Goal: Task Accomplishment & Management: Use online tool/utility

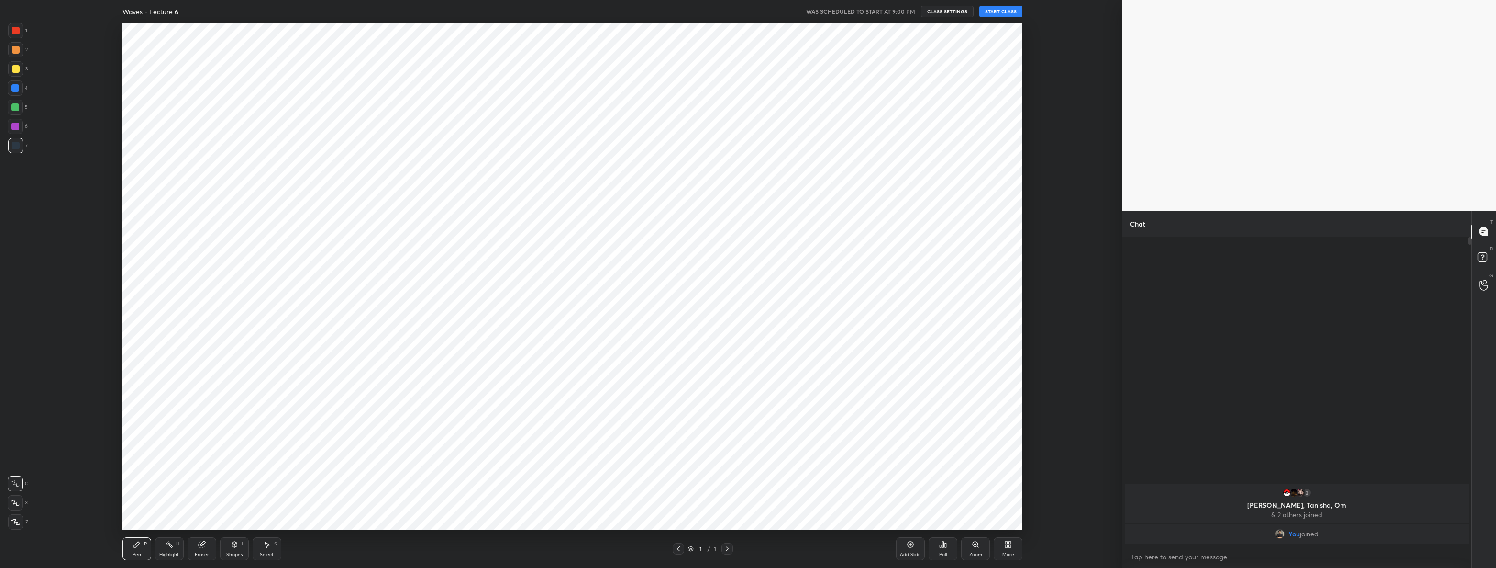
scroll to position [47346, 46768]
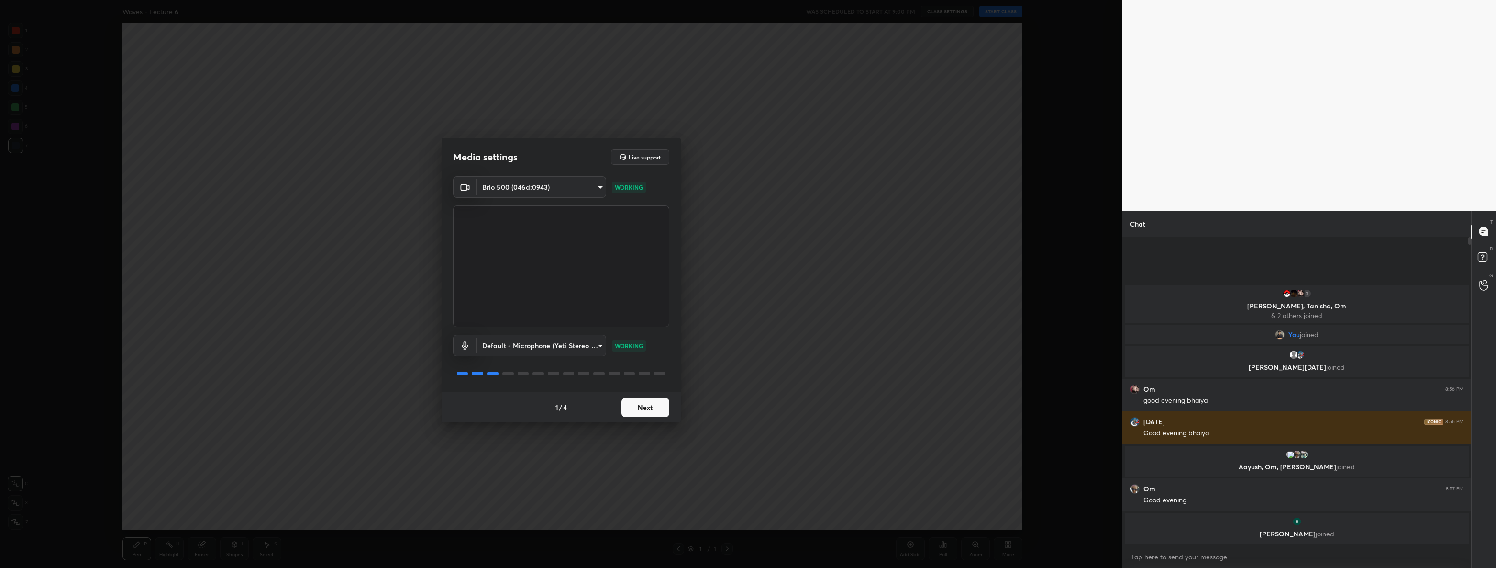
click at [666, 408] on button "Next" at bounding box center [646, 407] width 48 height 19
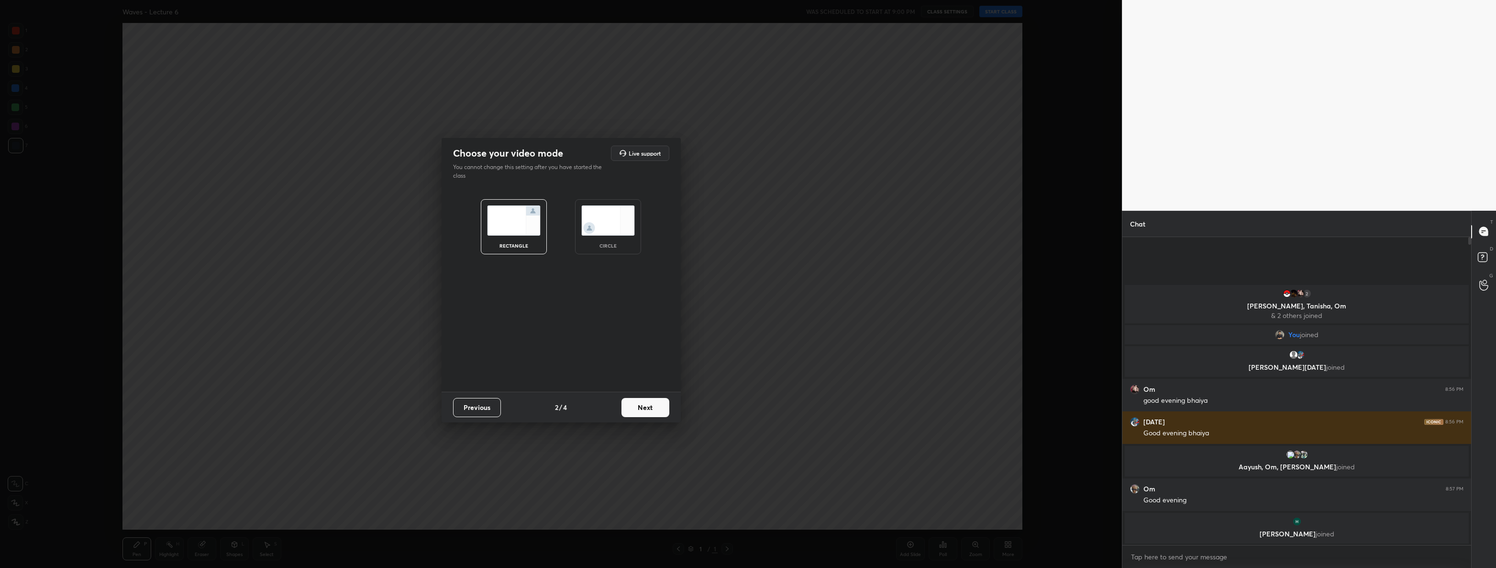
click at [666, 408] on button "Next" at bounding box center [646, 407] width 48 height 19
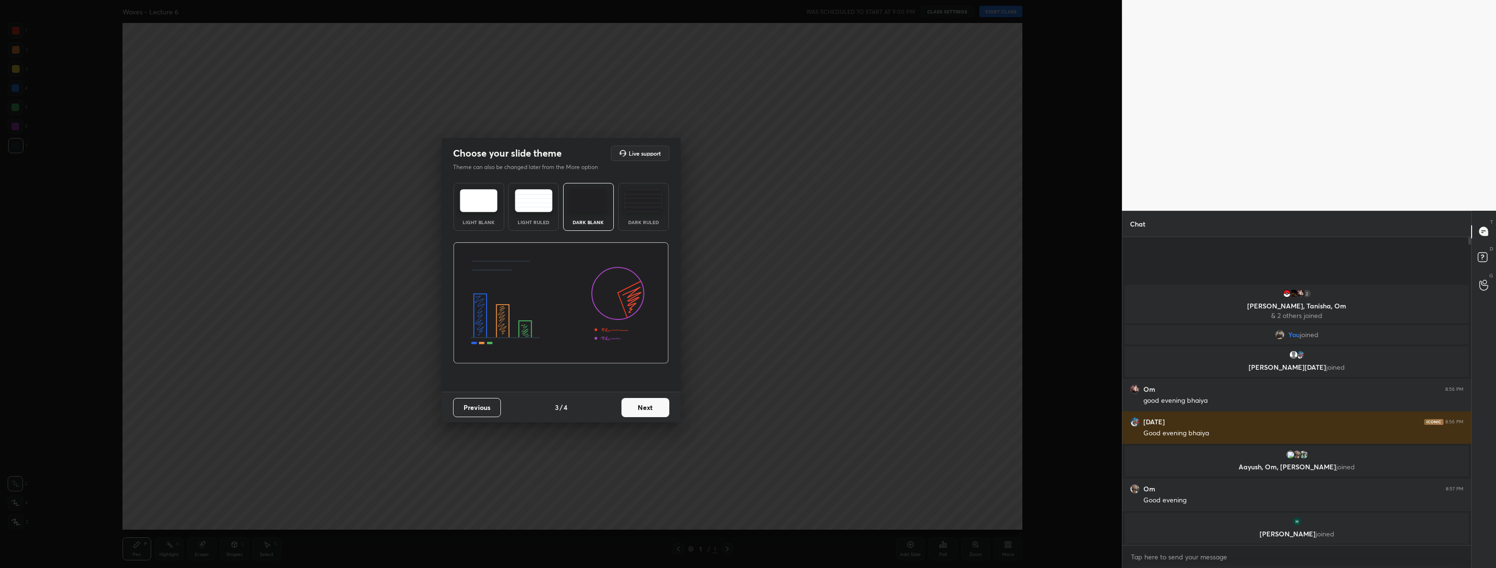
click at [650, 402] on button "Next" at bounding box center [646, 407] width 48 height 19
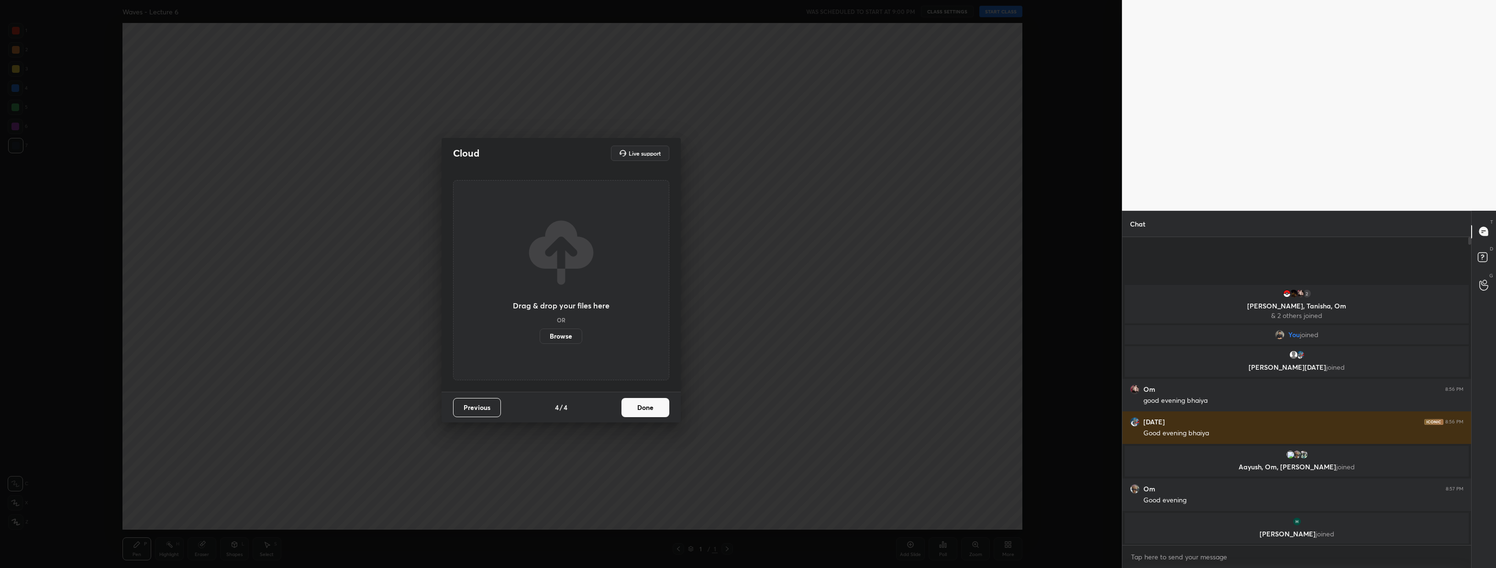
click at [650, 402] on button "Done" at bounding box center [646, 407] width 48 height 19
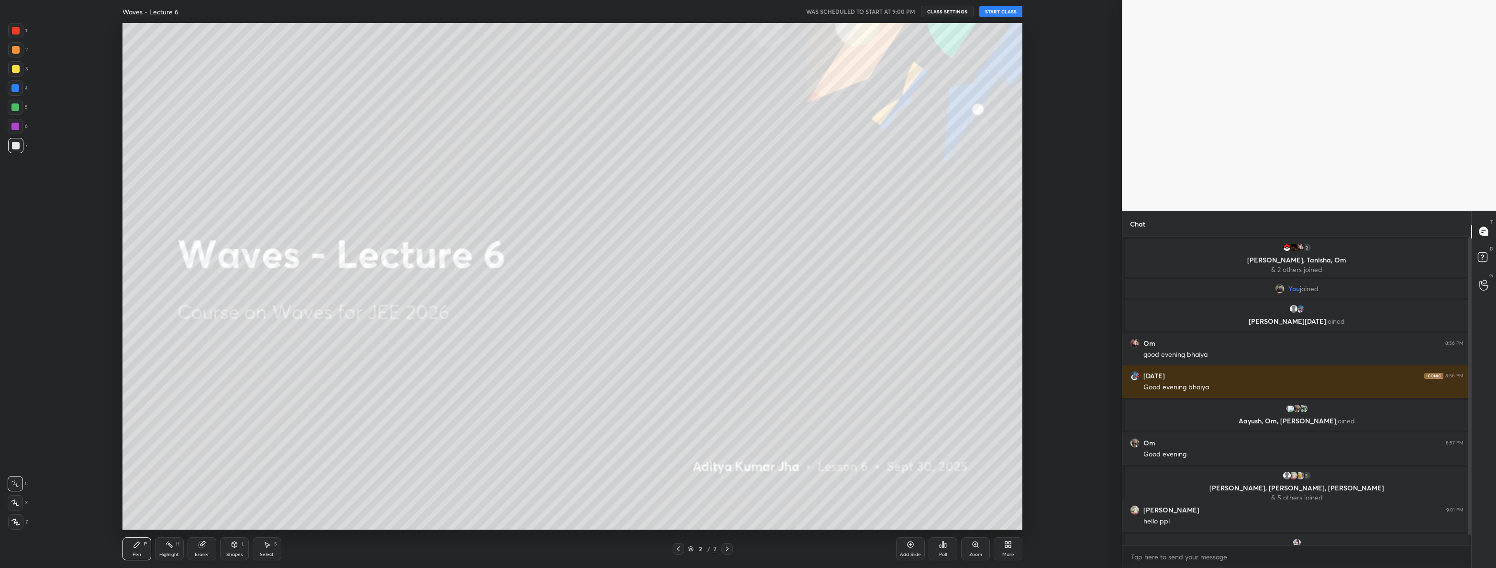
click at [1007, 9] on button "START CLASS" at bounding box center [1001, 11] width 43 height 11
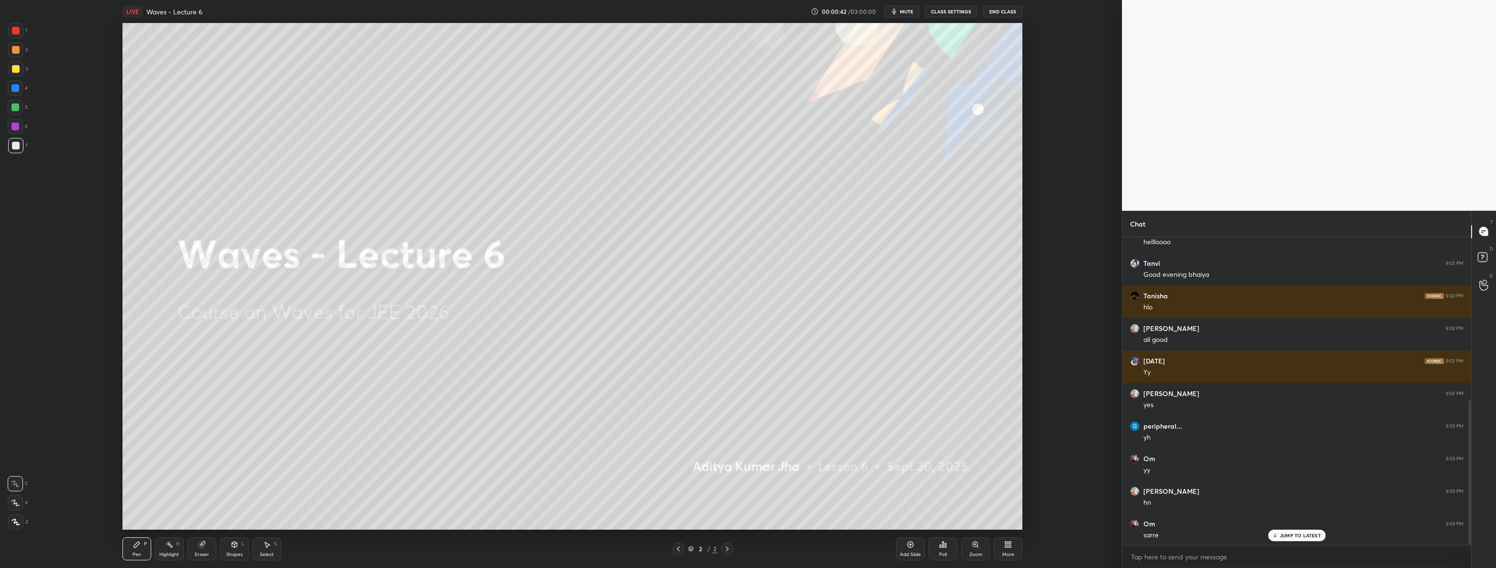
scroll to position [379, 0]
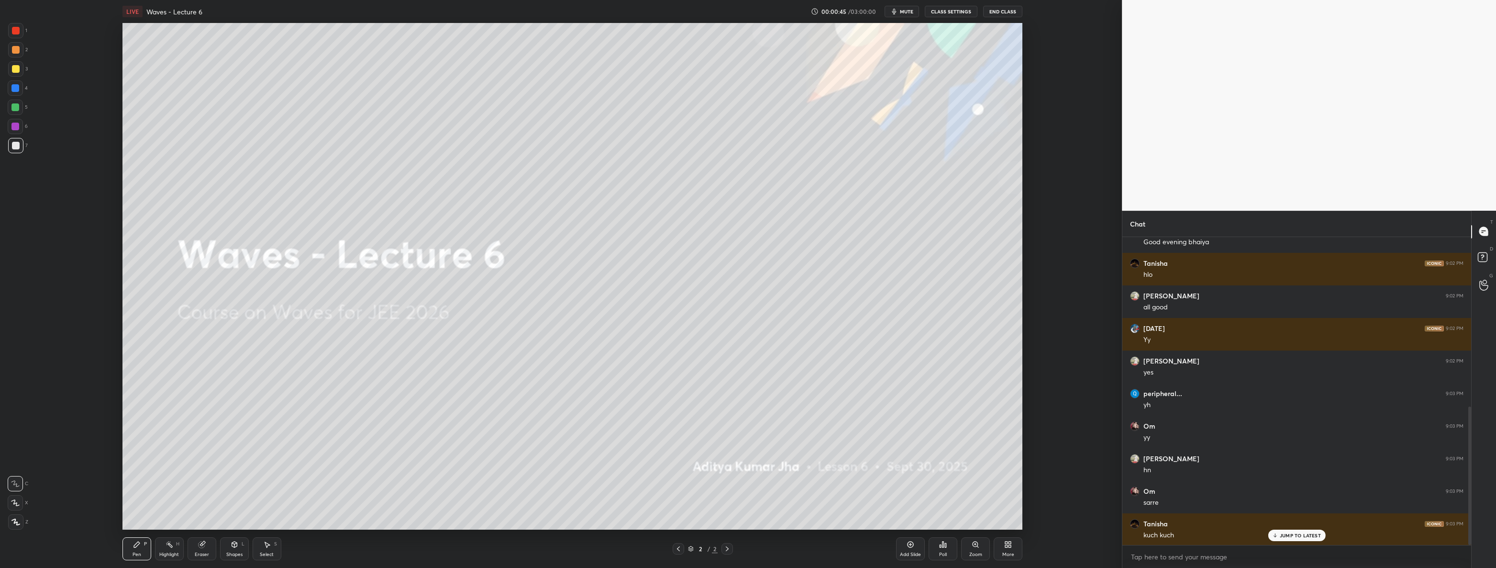
click at [14, 522] on icon at bounding box center [16, 522] width 8 height 6
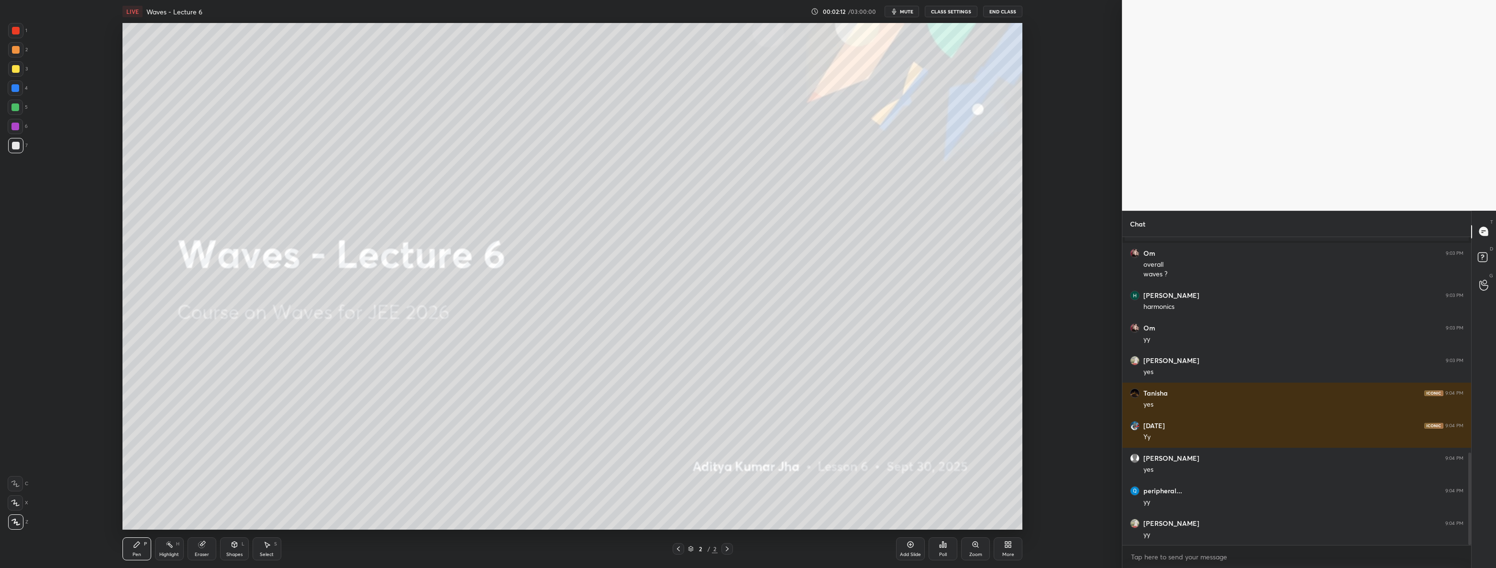
scroll to position [748, 0]
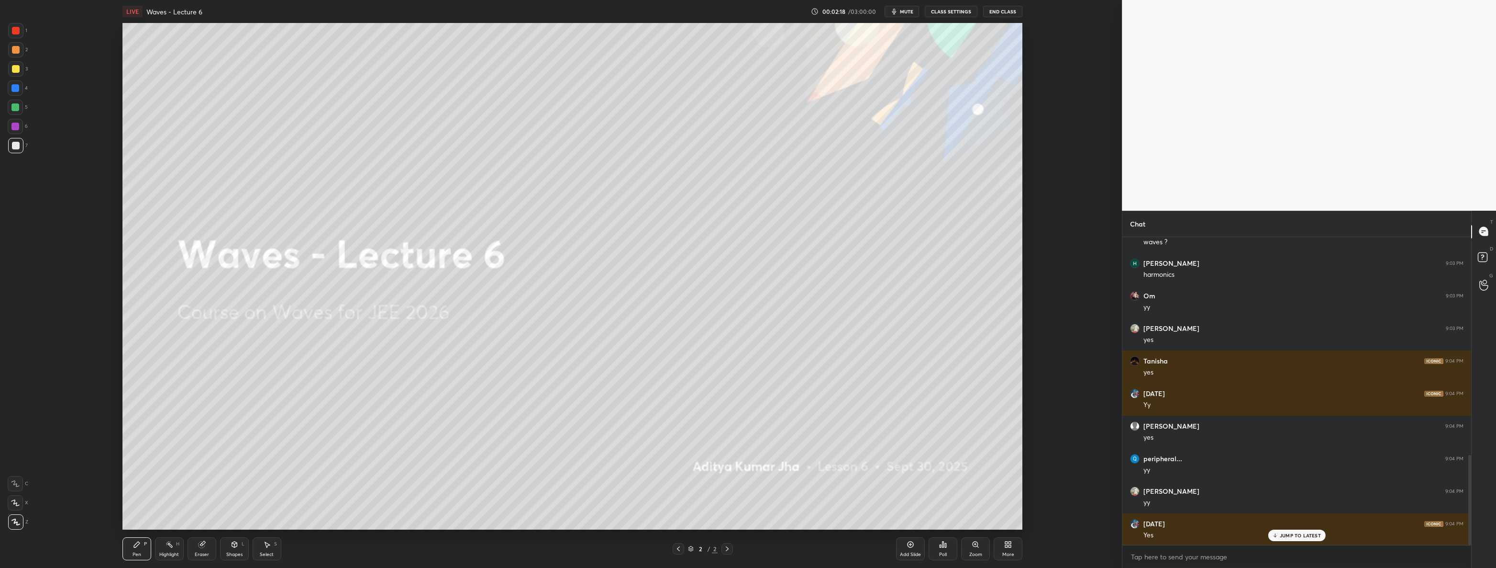
click at [1018, 544] on div "More" at bounding box center [1008, 548] width 29 height 23
click at [963, 443] on div "Upload File" at bounding box center [954, 448] width 38 height 23
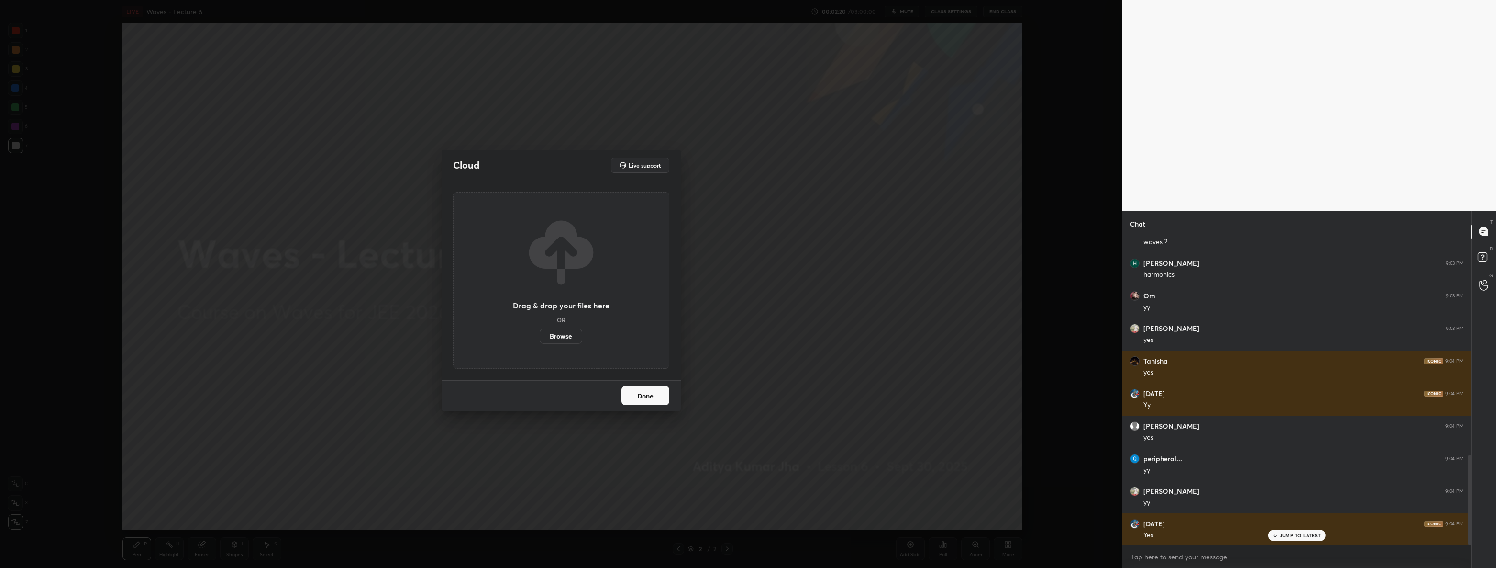
click at [573, 330] on label "Browse" at bounding box center [561, 335] width 43 height 15
click at [540, 330] on input "Browse" at bounding box center [540, 335] width 0 height 15
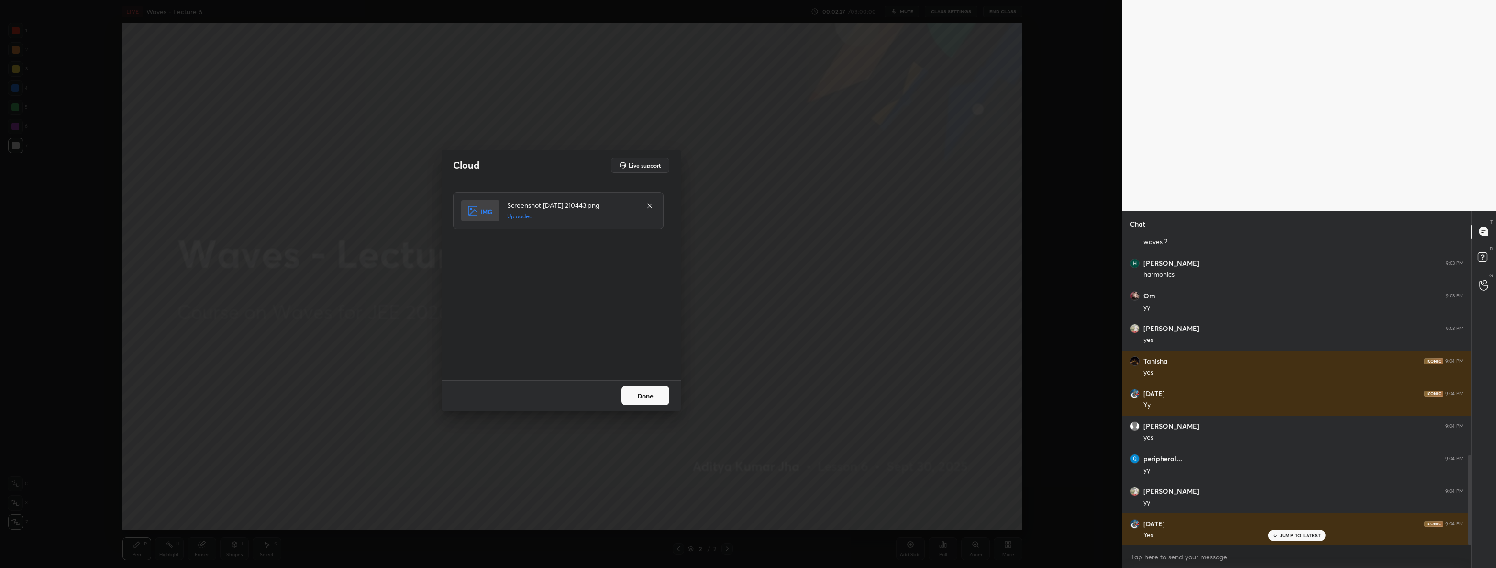
click at [644, 389] on button "Done" at bounding box center [646, 395] width 48 height 19
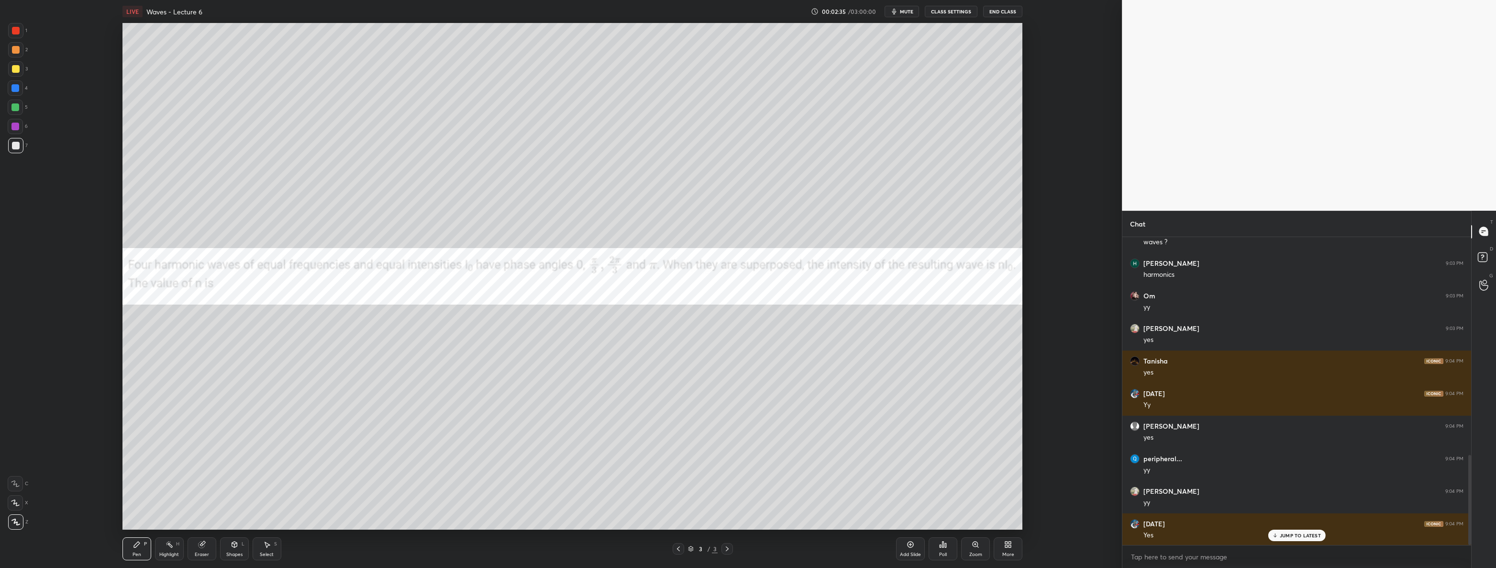
scroll to position [783, 0]
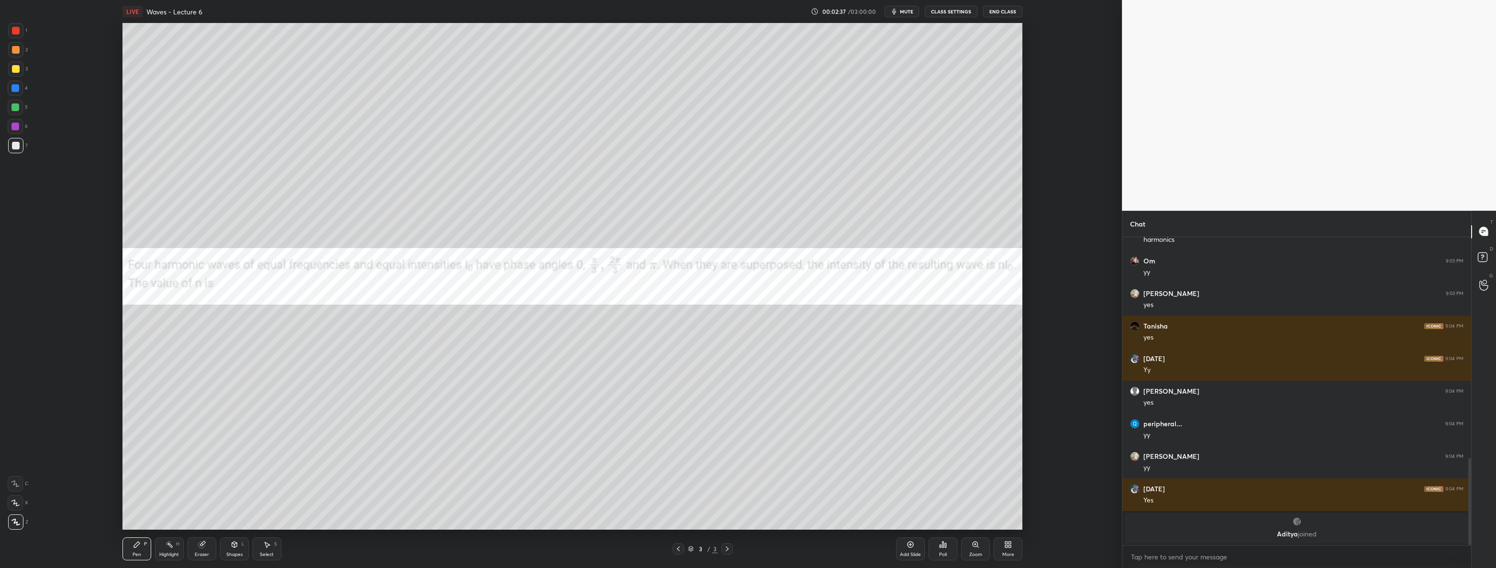
click at [21, 64] on div at bounding box center [15, 68] width 15 height 15
click at [15, 24] on div at bounding box center [15, 30] width 15 height 15
click at [940, 547] on icon at bounding box center [940, 546] width 1 height 2
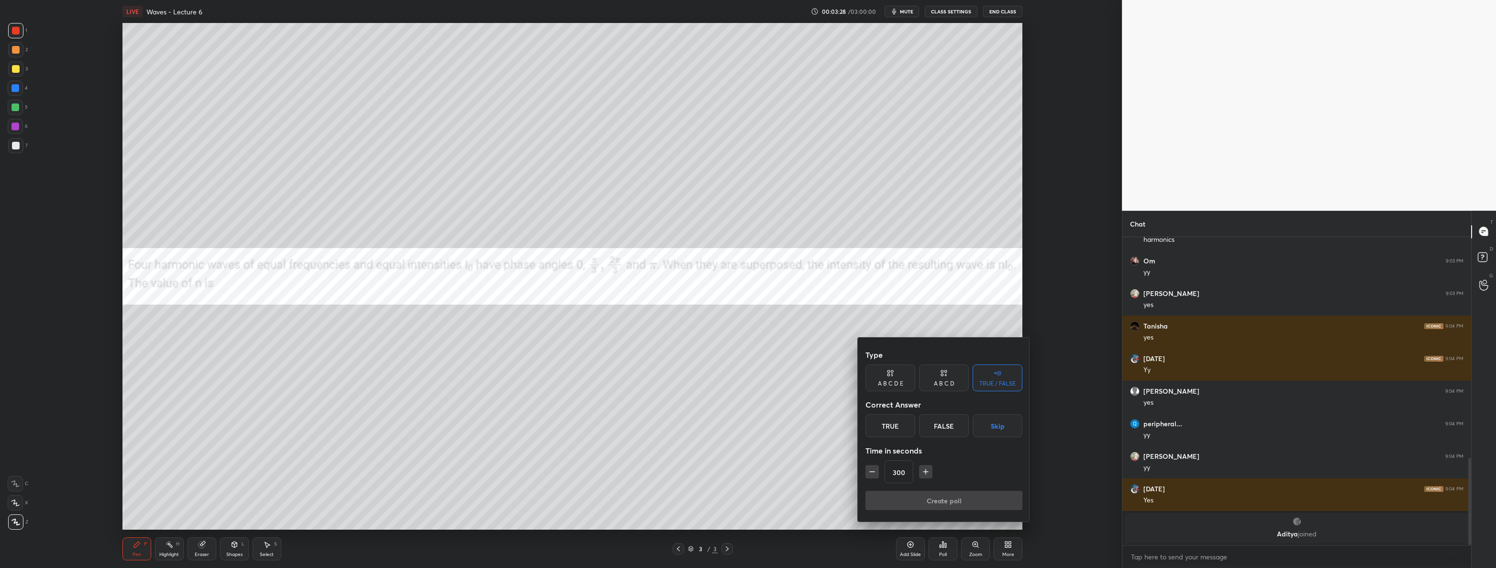
click at [994, 425] on button "Skip" at bounding box center [998, 425] width 50 height 23
click at [963, 502] on button "Create poll" at bounding box center [944, 499] width 157 height 19
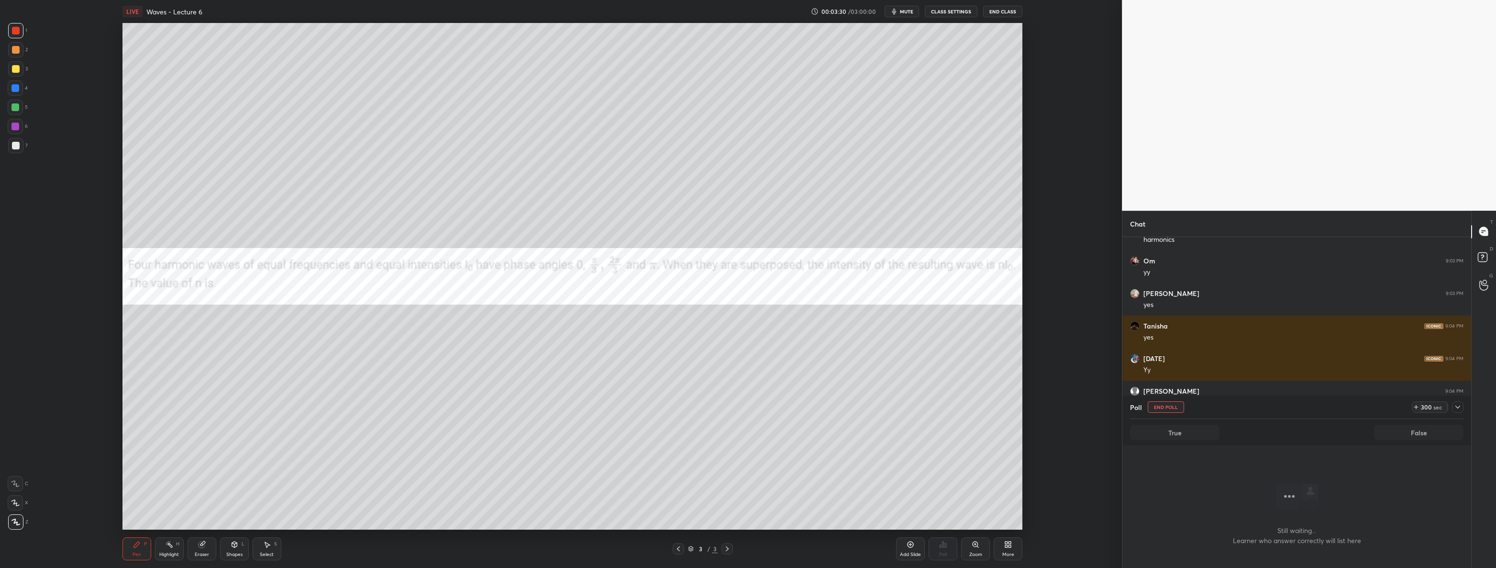
scroll to position [0, 0]
click at [1460, 409] on icon at bounding box center [1458, 407] width 8 height 8
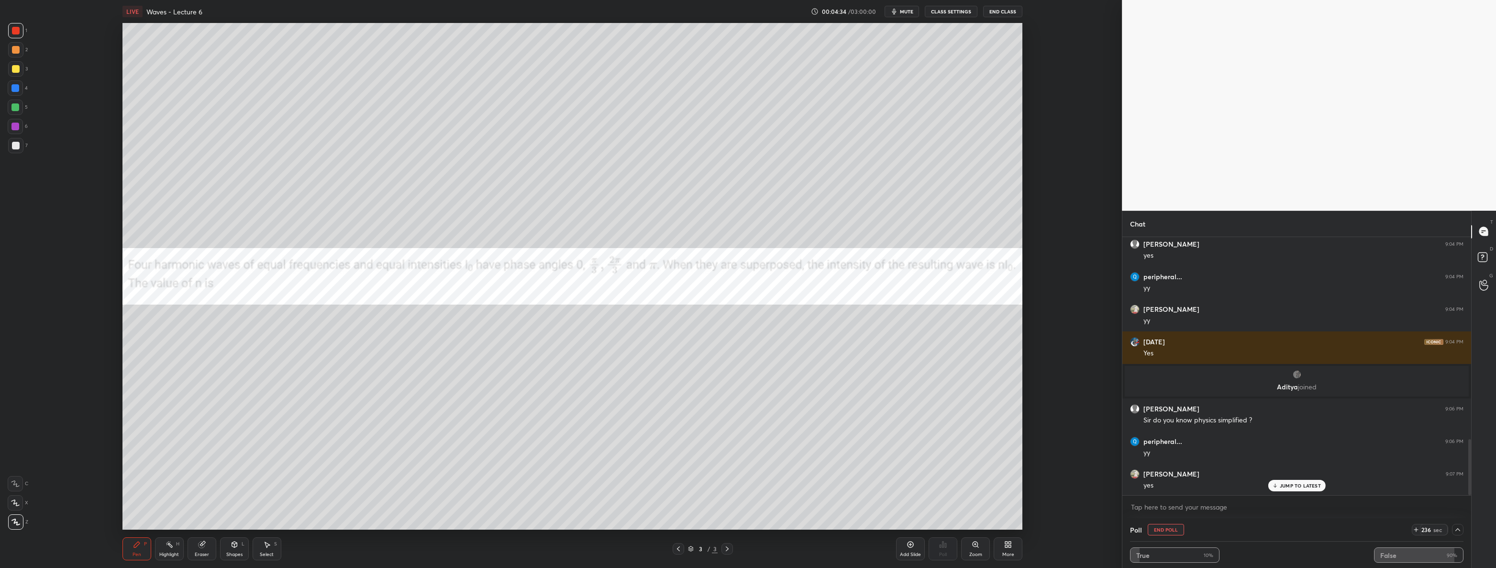
scroll to position [962, 0]
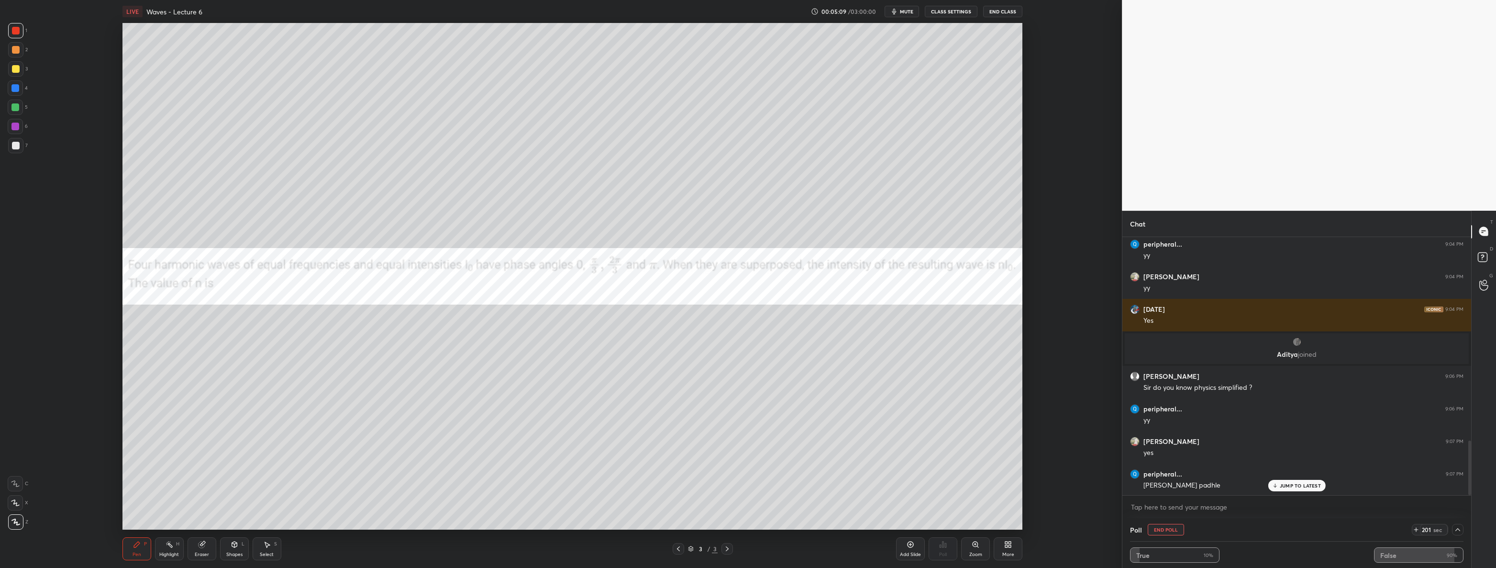
click at [1159, 527] on button "End Poll" at bounding box center [1166, 529] width 36 height 11
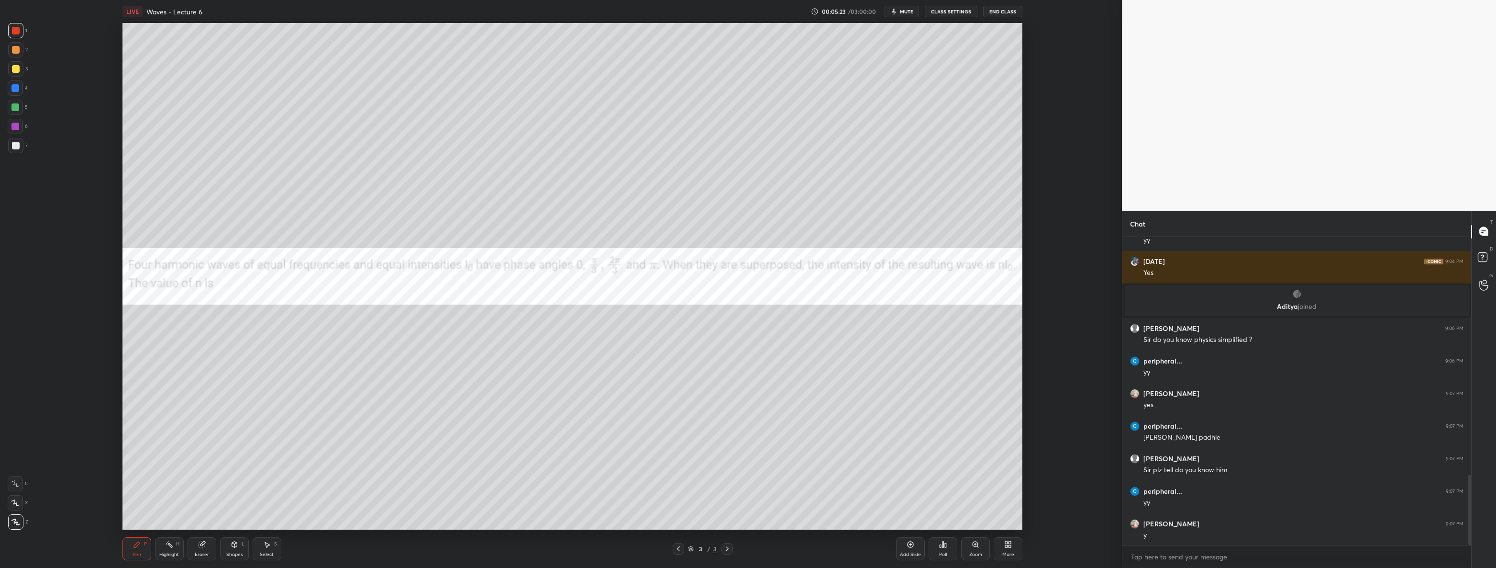
scroll to position [1043, 0]
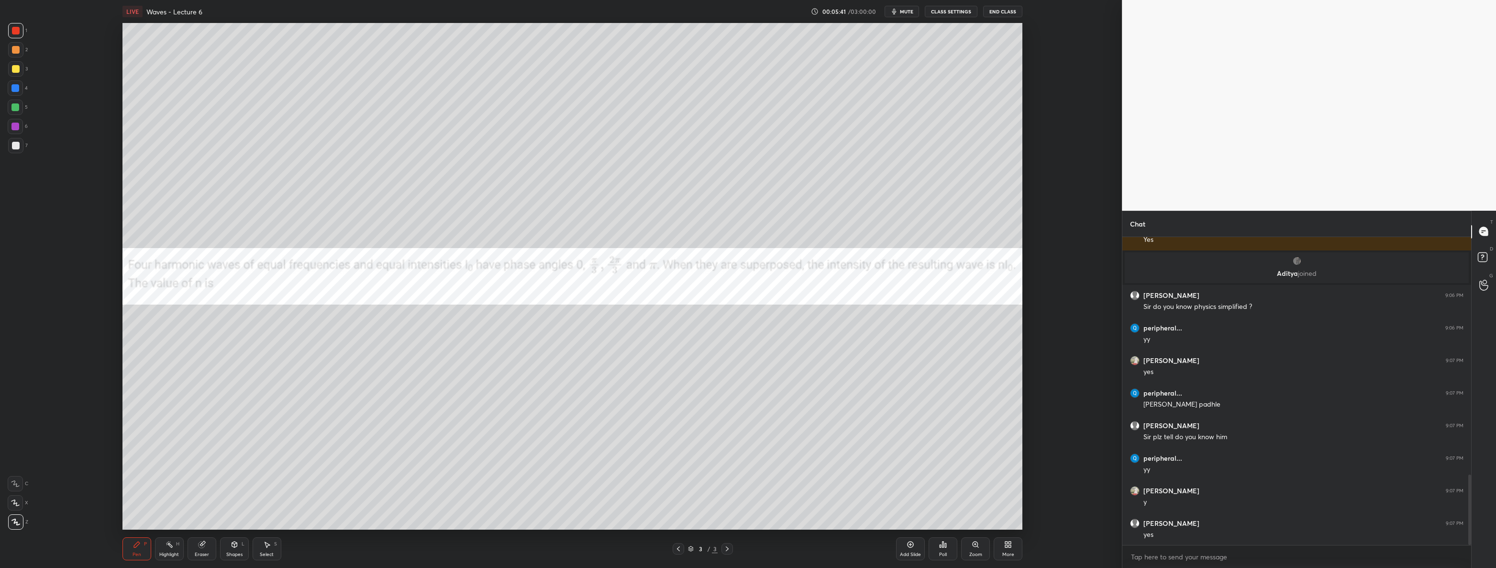
click at [13, 87] on div at bounding box center [15, 88] width 8 height 8
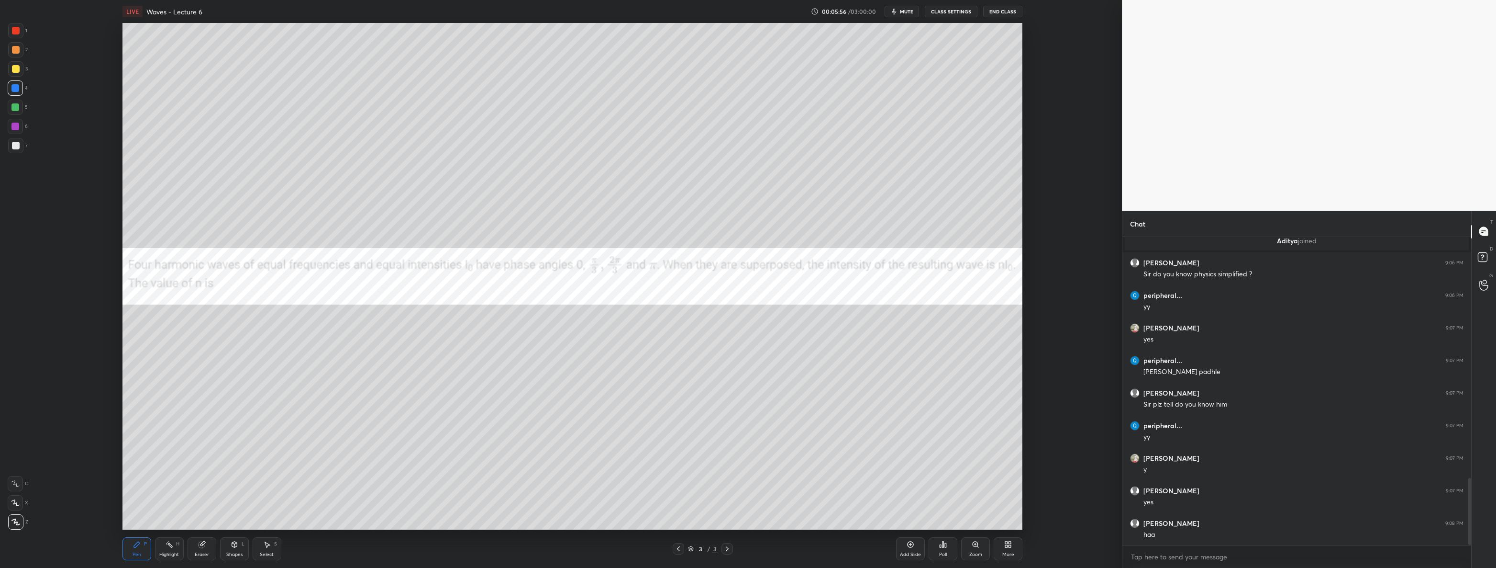
scroll to position [1108, 0]
click at [908, 546] on icon at bounding box center [911, 544] width 8 height 8
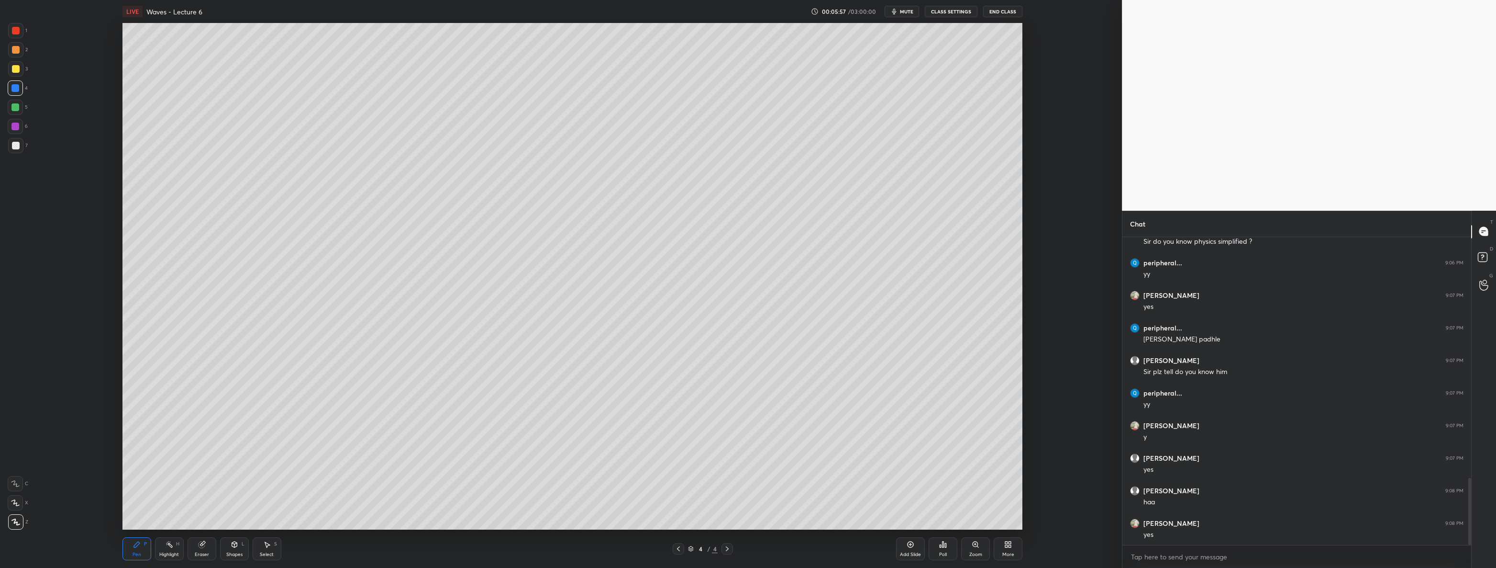
click at [228, 546] on div "Shapes L" at bounding box center [234, 548] width 29 height 23
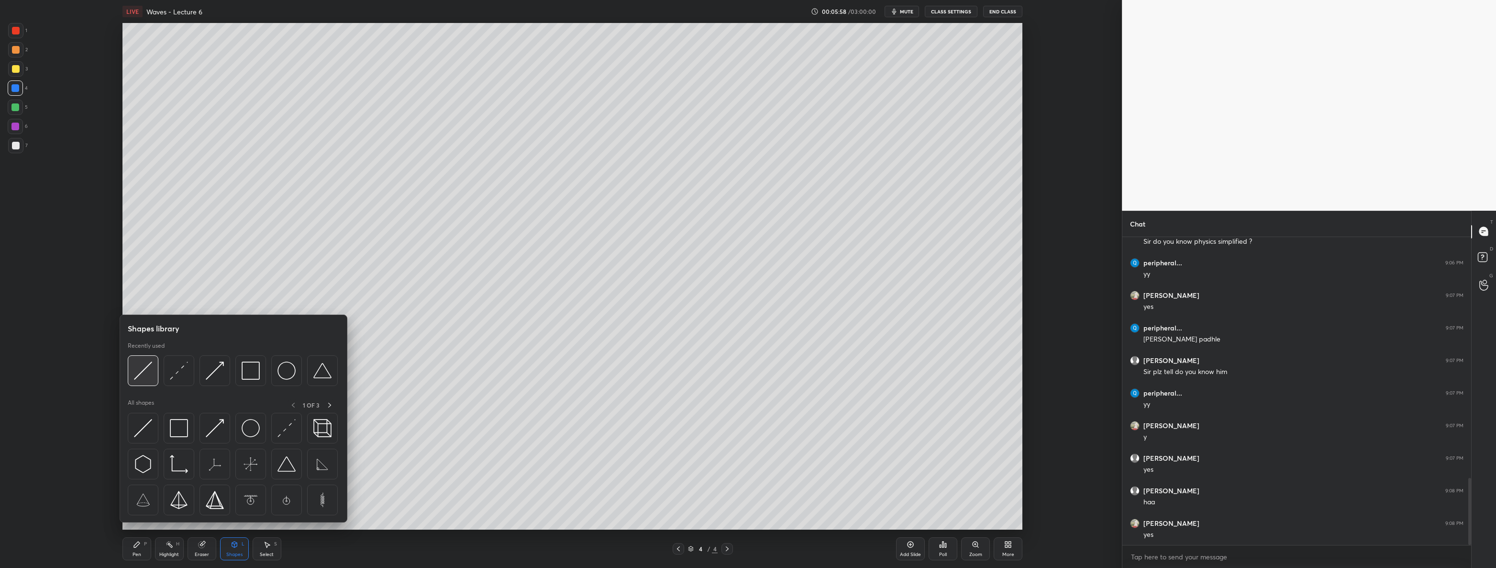
click at [143, 377] on img at bounding box center [143, 370] width 18 height 18
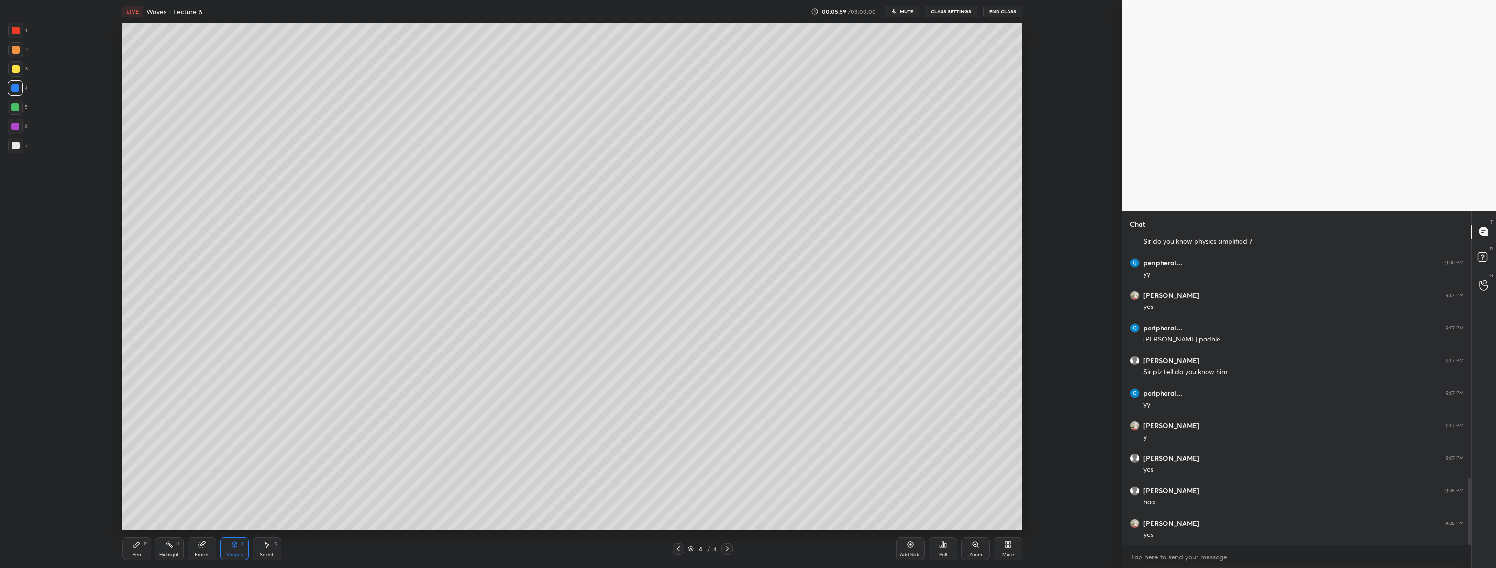
click at [22, 142] on div at bounding box center [15, 145] width 15 height 15
click at [229, 548] on div "Shapes L" at bounding box center [234, 548] width 29 height 23
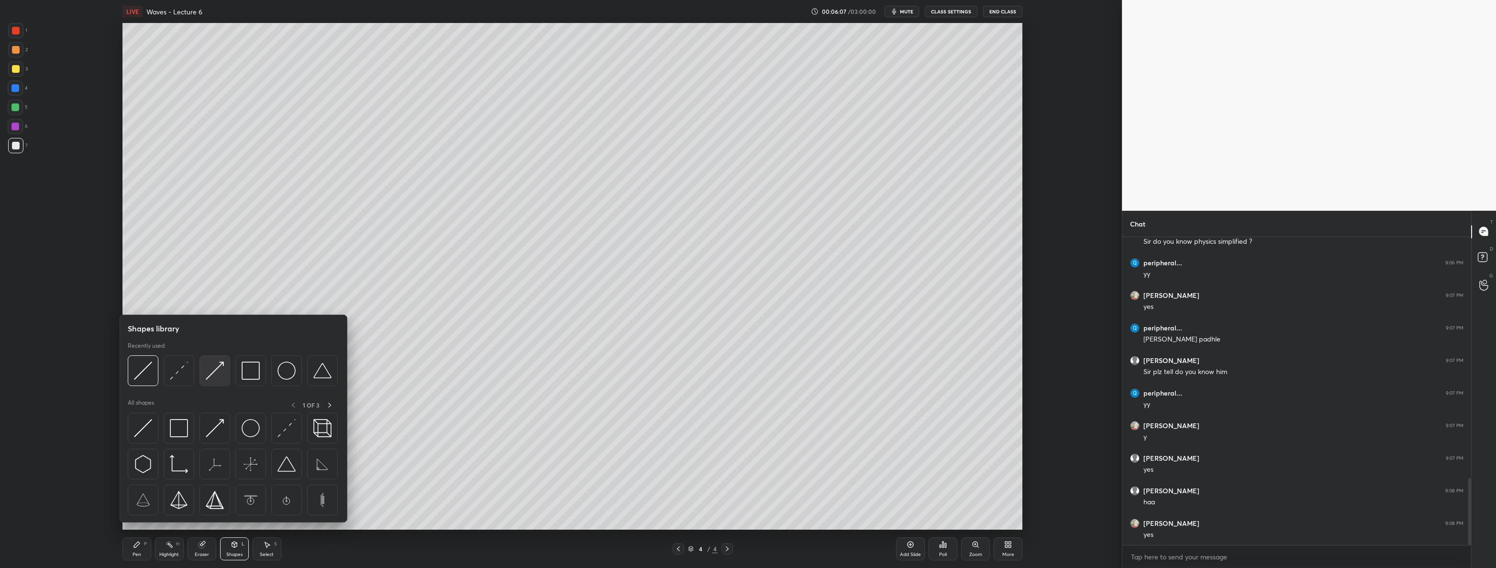
click at [221, 376] on img at bounding box center [215, 370] width 18 height 18
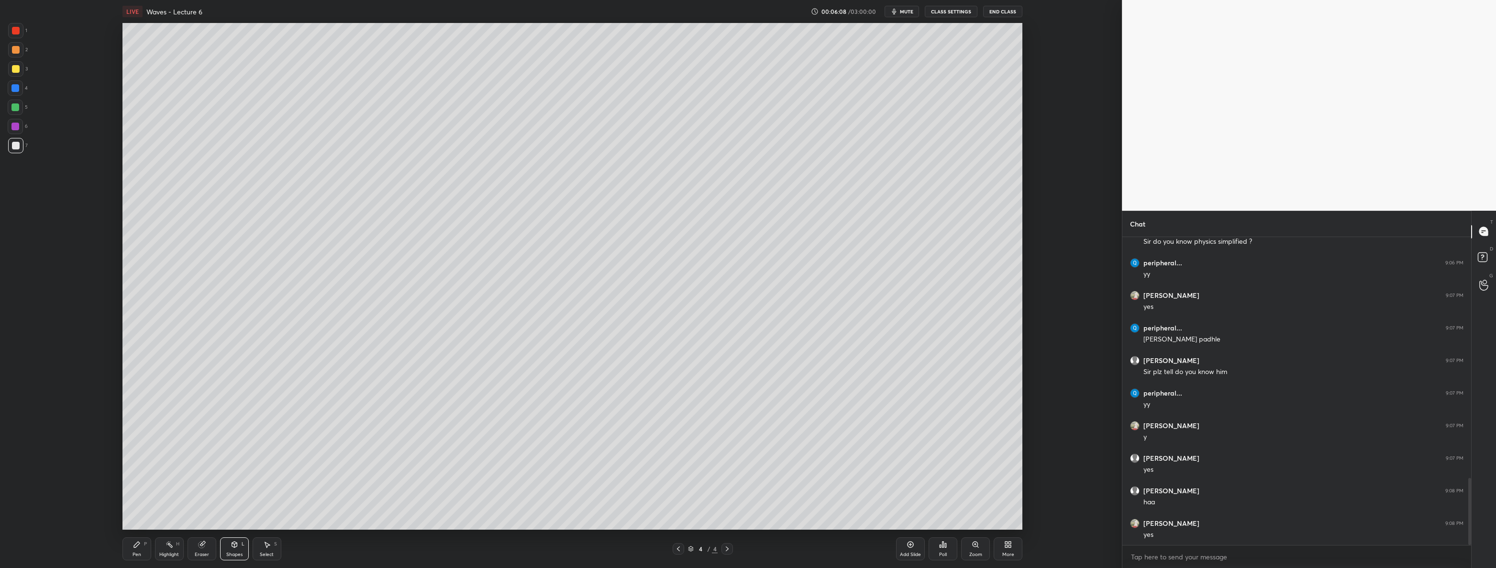
click at [680, 550] on icon at bounding box center [679, 549] width 8 height 8
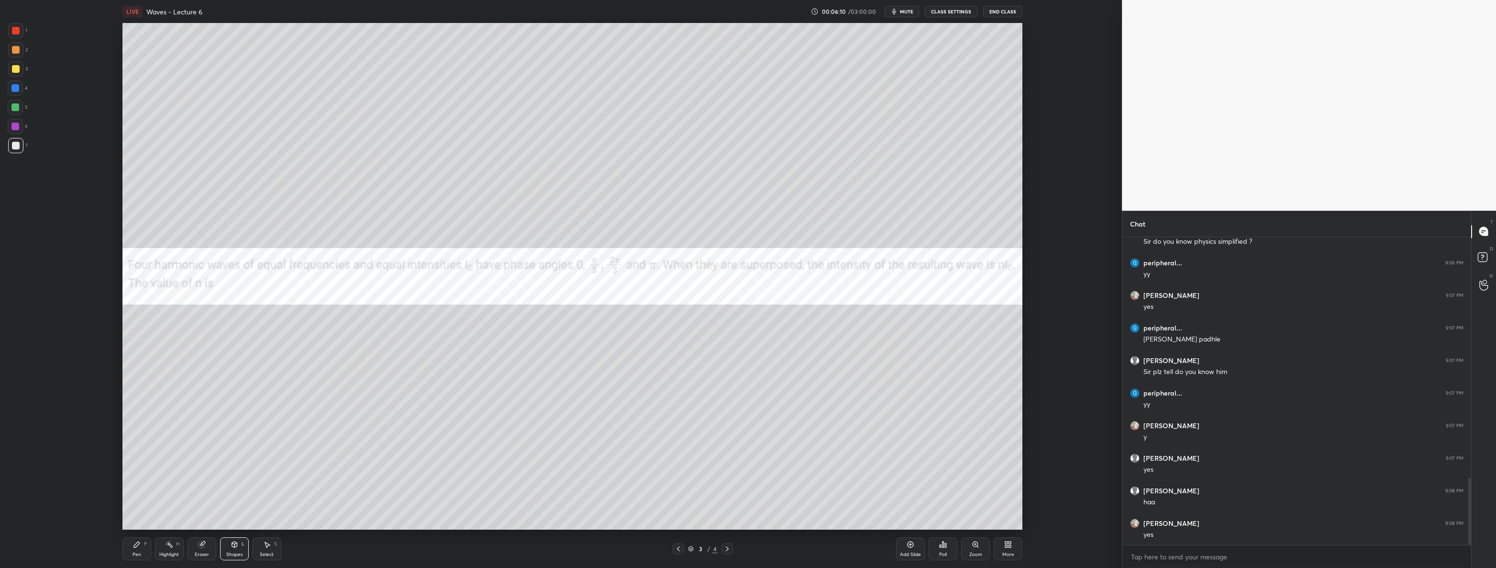
click at [729, 549] on icon at bounding box center [728, 549] width 8 height 8
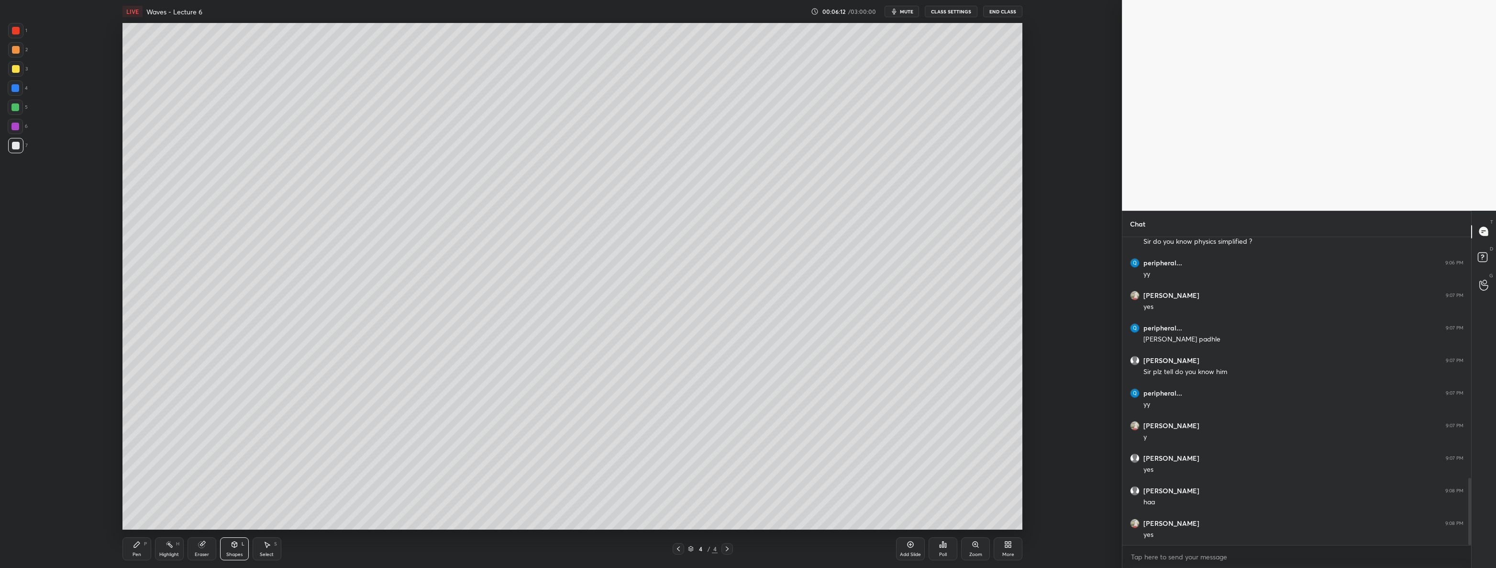
click at [229, 554] on div "Shapes" at bounding box center [234, 554] width 16 height 5
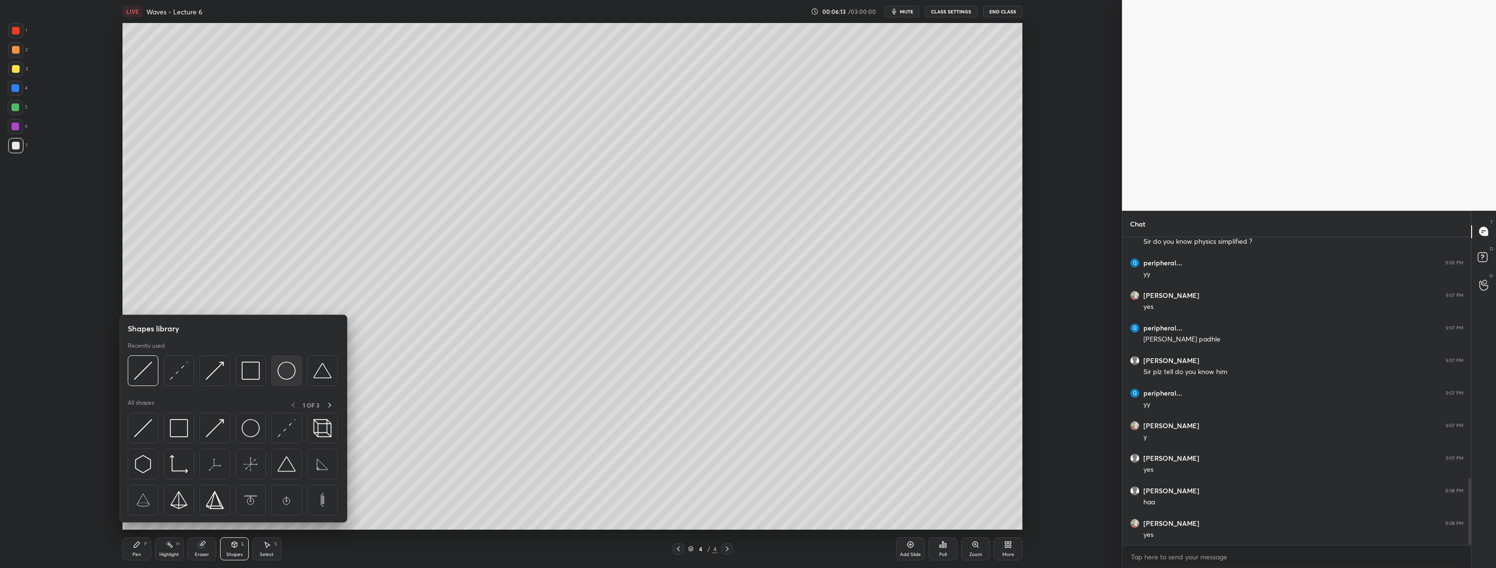
click at [274, 368] on div at bounding box center [286, 370] width 31 height 31
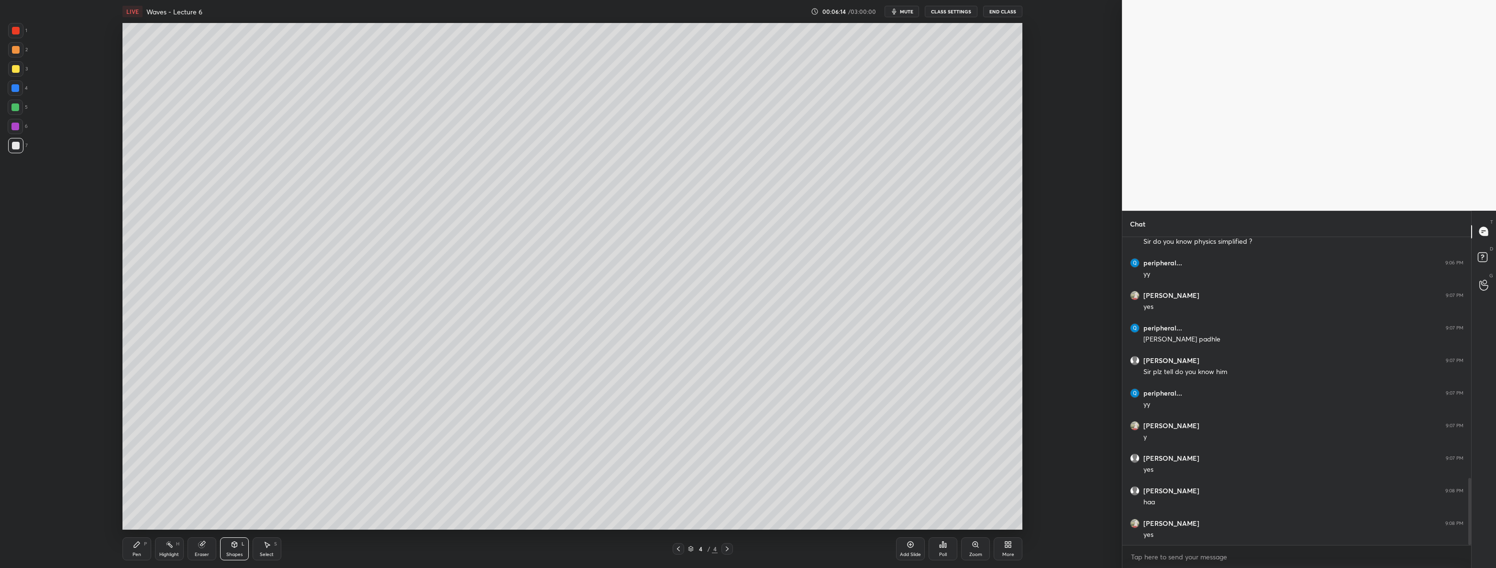
click at [14, 67] on div at bounding box center [16, 69] width 8 height 8
click at [273, 539] on div "Select S" at bounding box center [267, 548] width 29 height 23
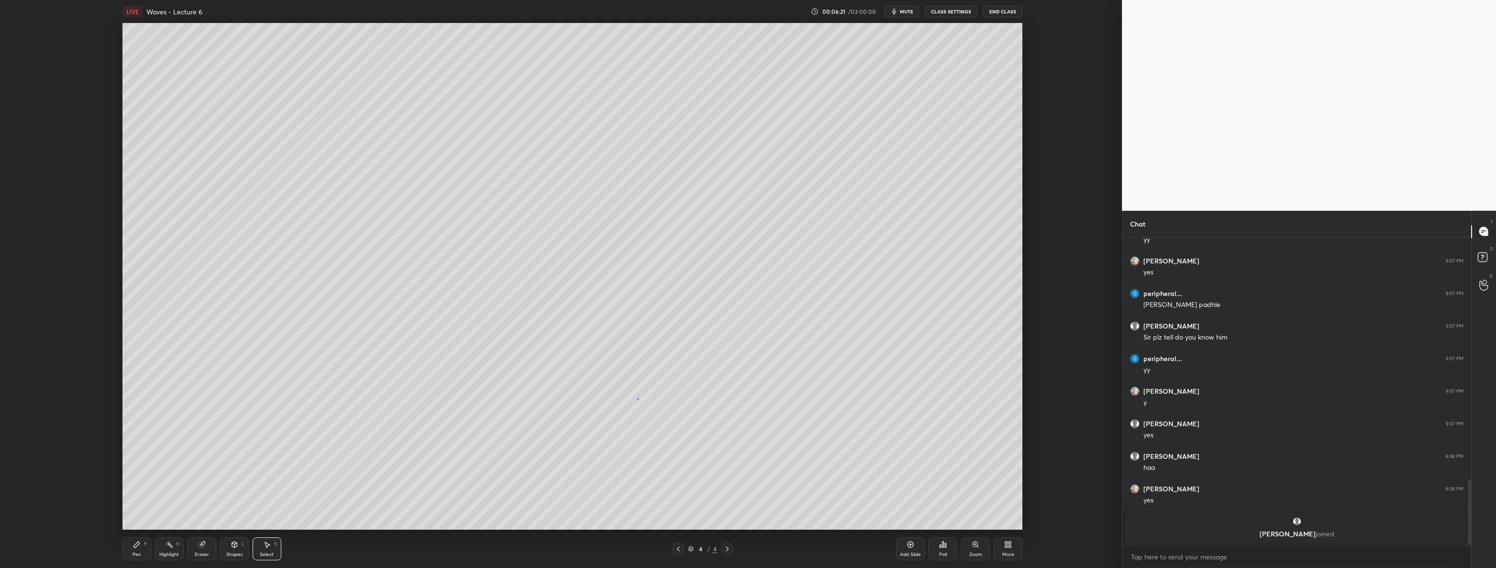
click at [638, 398] on div "0 ° Undo Copy Duplicate Duplicate to new slide Delete" at bounding box center [573, 276] width 901 height 506
click at [794, 411] on div "0 ° Undo Copy Duplicate Duplicate to new slide Delete" at bounding box center [573, 276] width 901 height 506
click at [751, 420] on div "0 ° Undo Copy Duplicate Duplicate to new slide Delete" at bounding box center [573, 276] width 901 height 506
click at [237, 548] on div "Shapes L" at bounding box center [234, 548] width 29 height 23
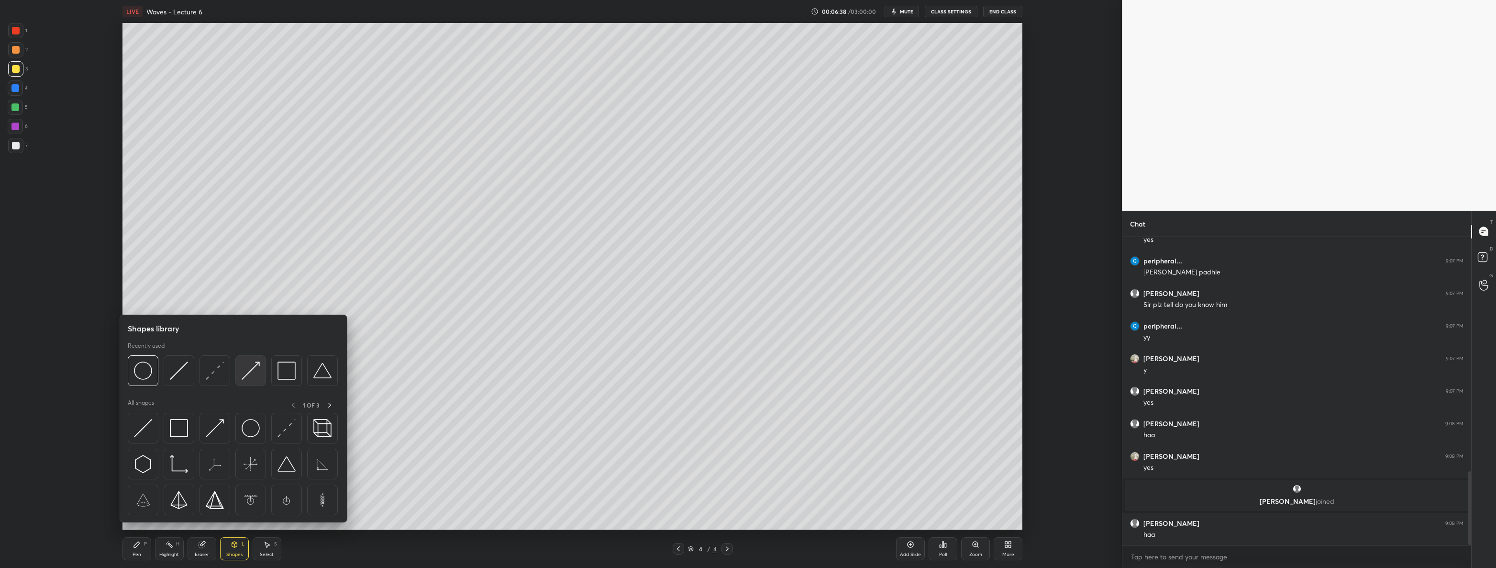
click at [258, 368] on img at bounding box center [251, 370] width 18 height 18
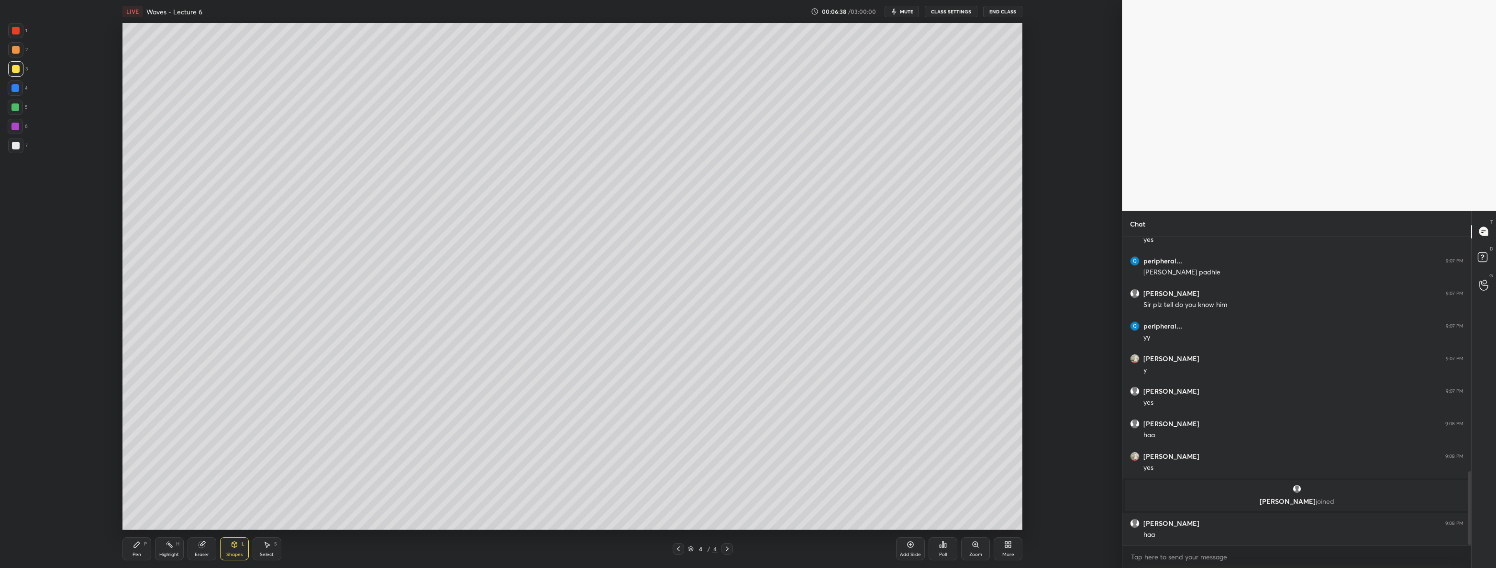
click at [24, 90] on div "4" at bounding box center [18, 87] width 20 height 15
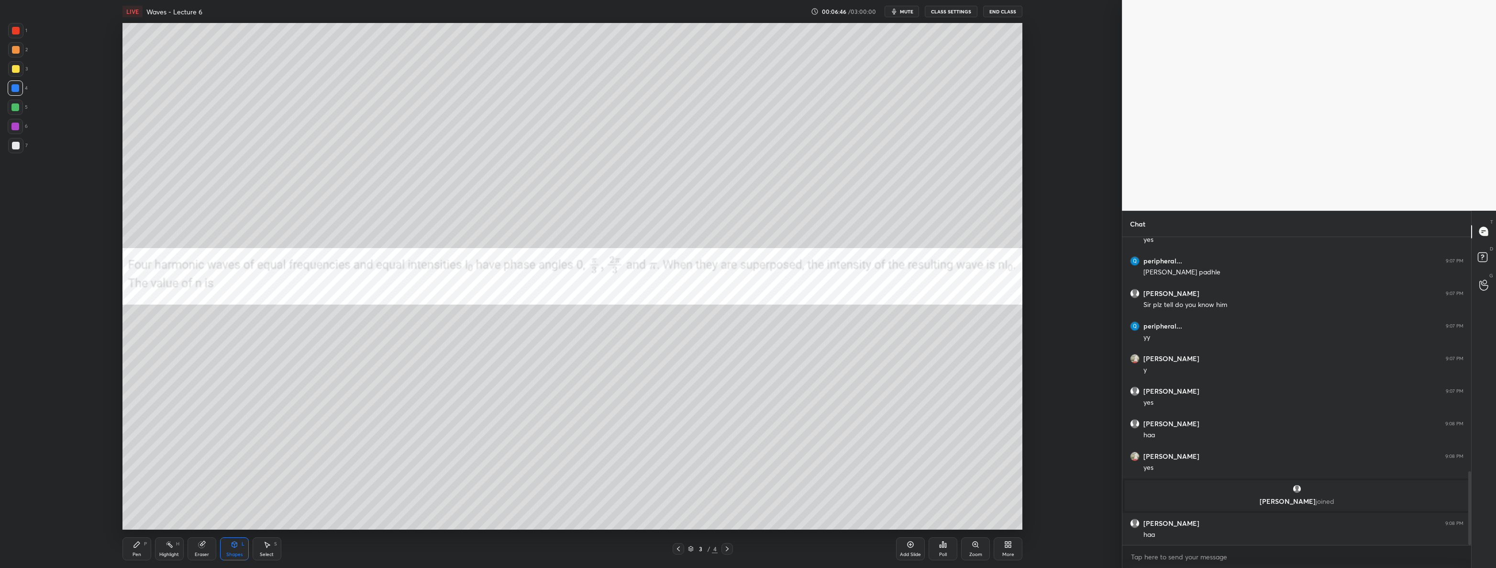
scroll to position [1013, 0]
click at [729, 546] on icon at bounding box center [728, 549] width 8 height 8
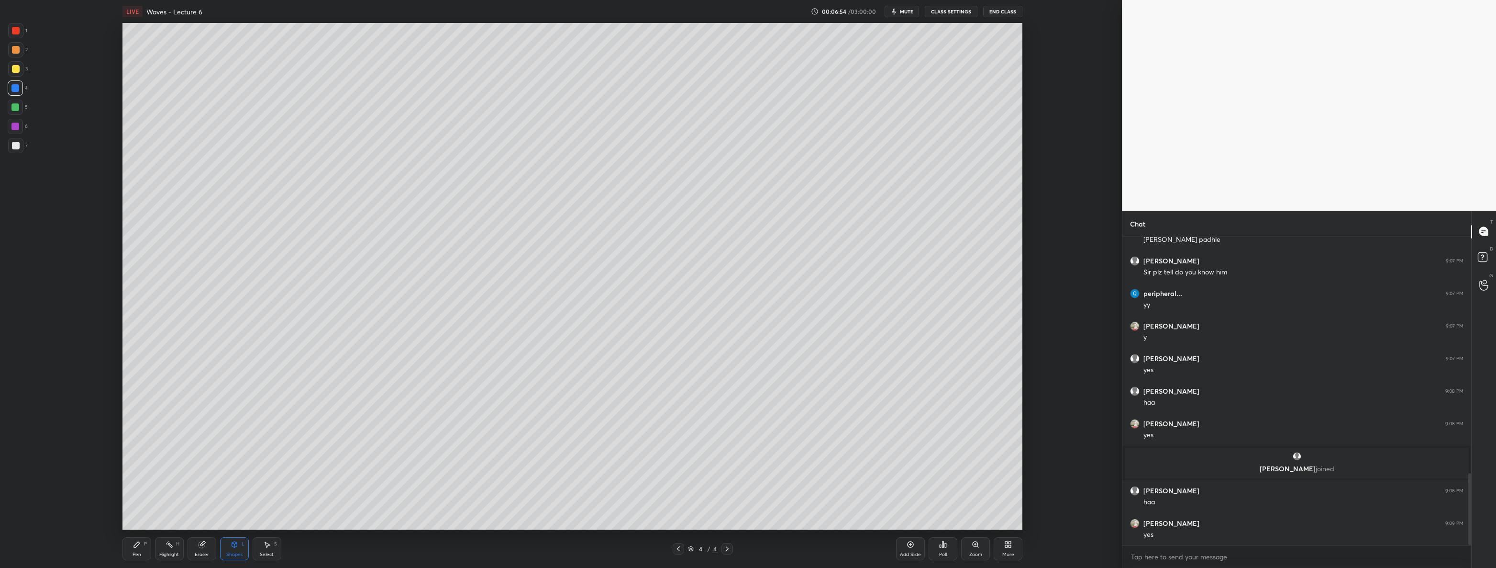
click at [680, 550] on icon at bounding box center [679, 549] width 8 height 8
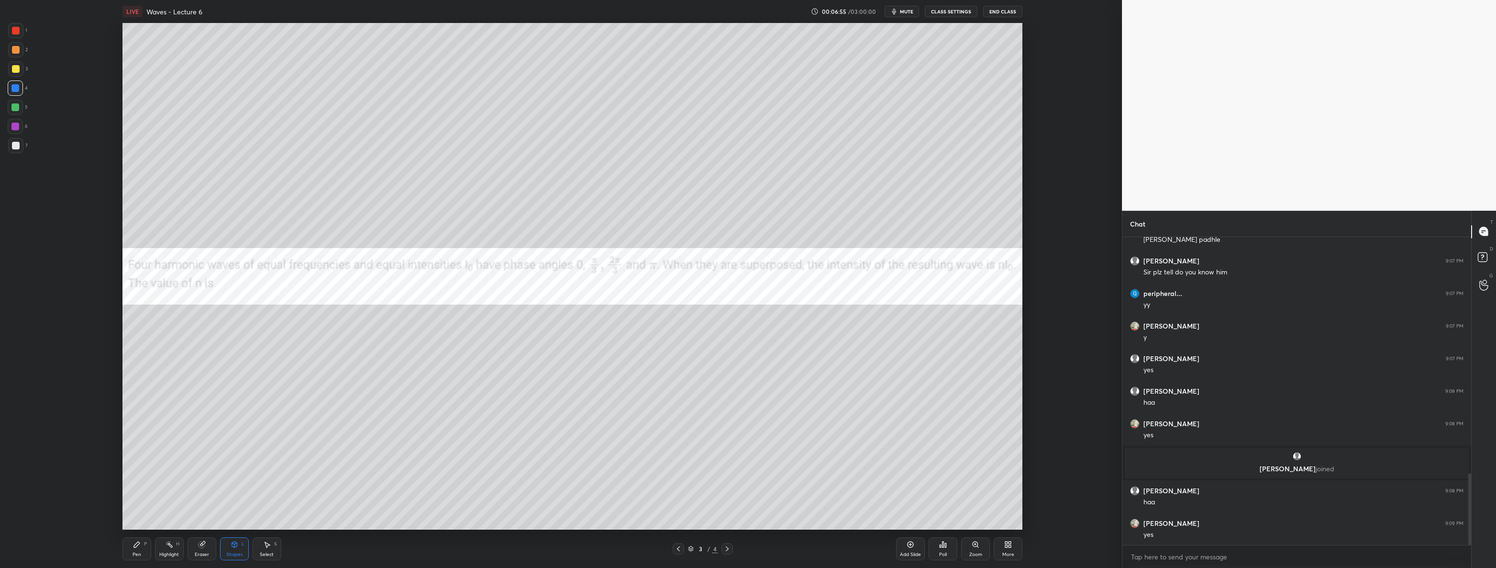
click at [729, 549] on icon at bounding box center [728, 549] width 8 height 8
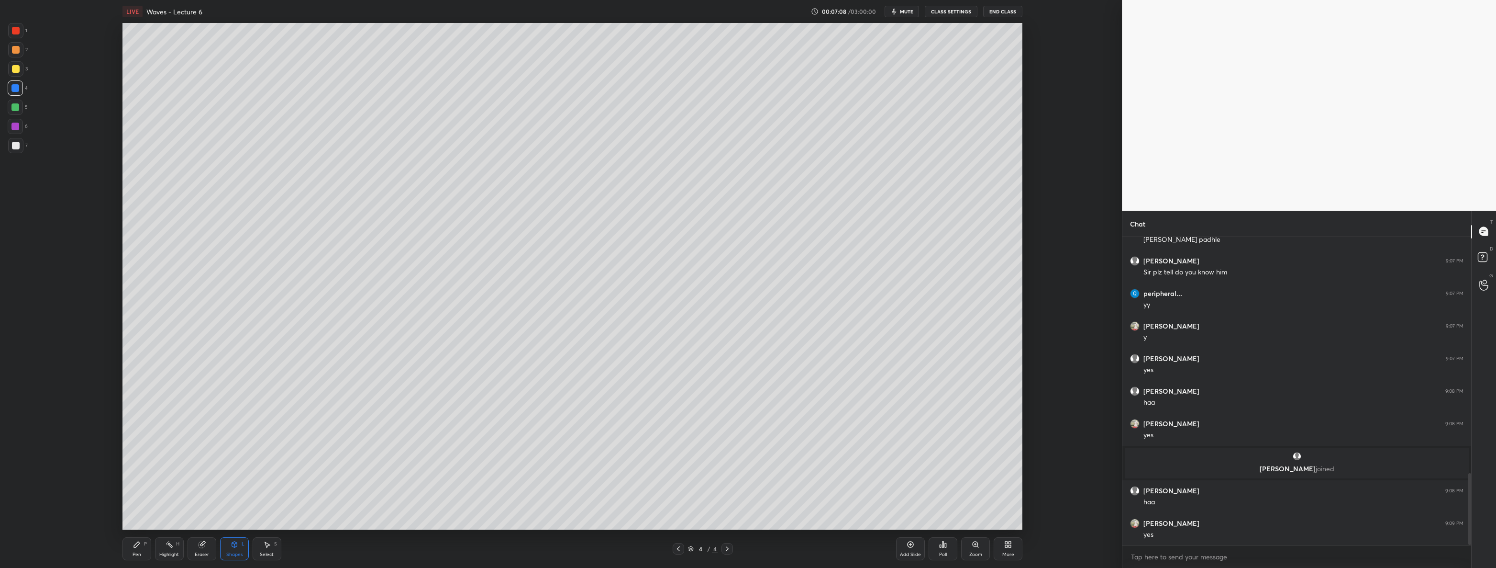
scroll to position [1022, 0]
click at [675, 548] on icon at bounding box center [679, 549] width 8 height 8
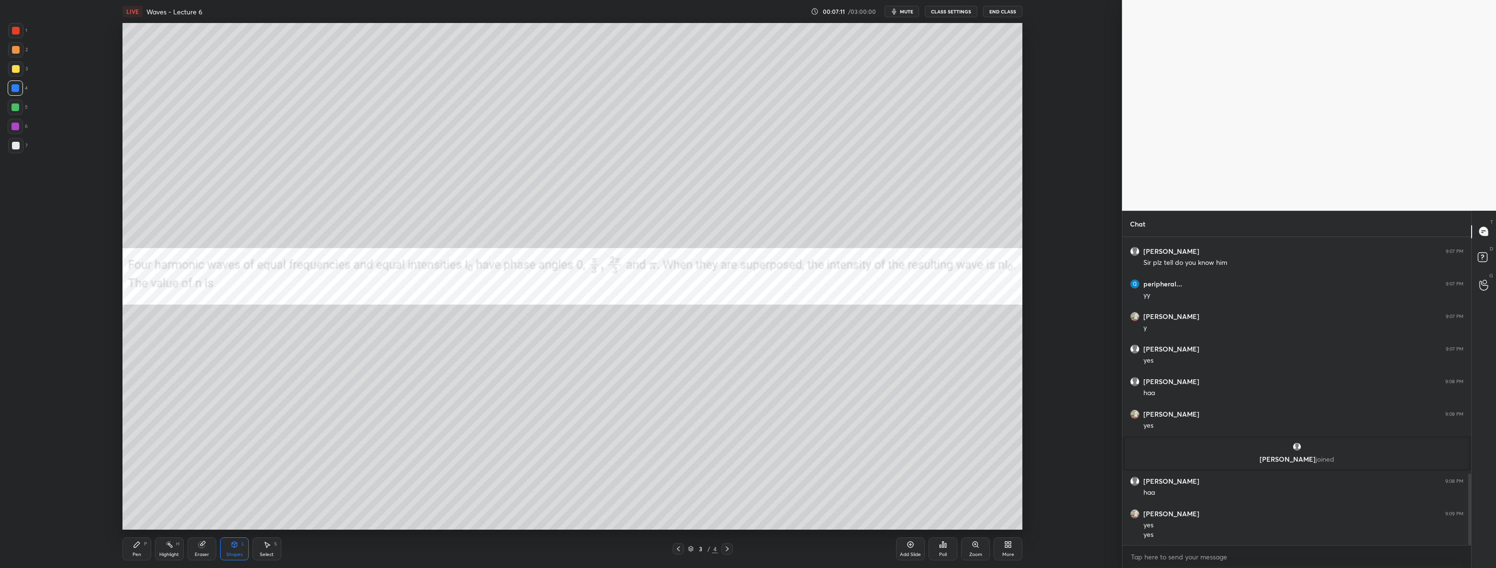
scroll to position [1054, 0]
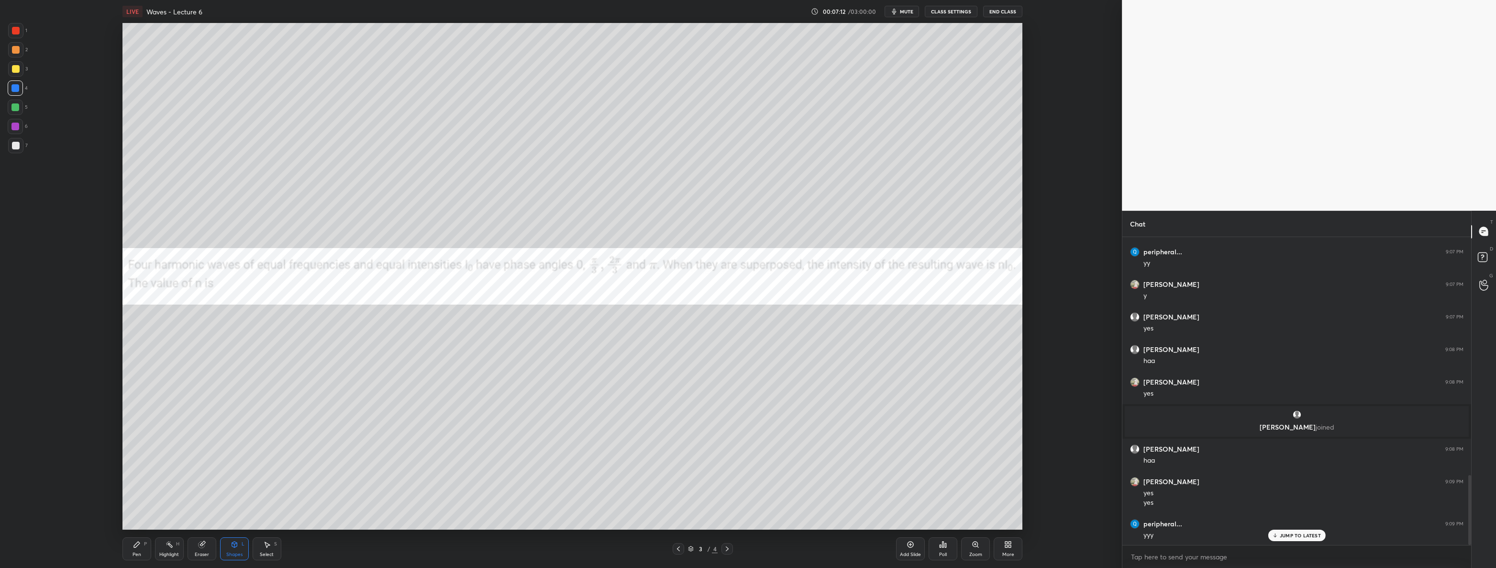
click at [731, 549] on icon at bounding box center [728, 549] width 8 height 8
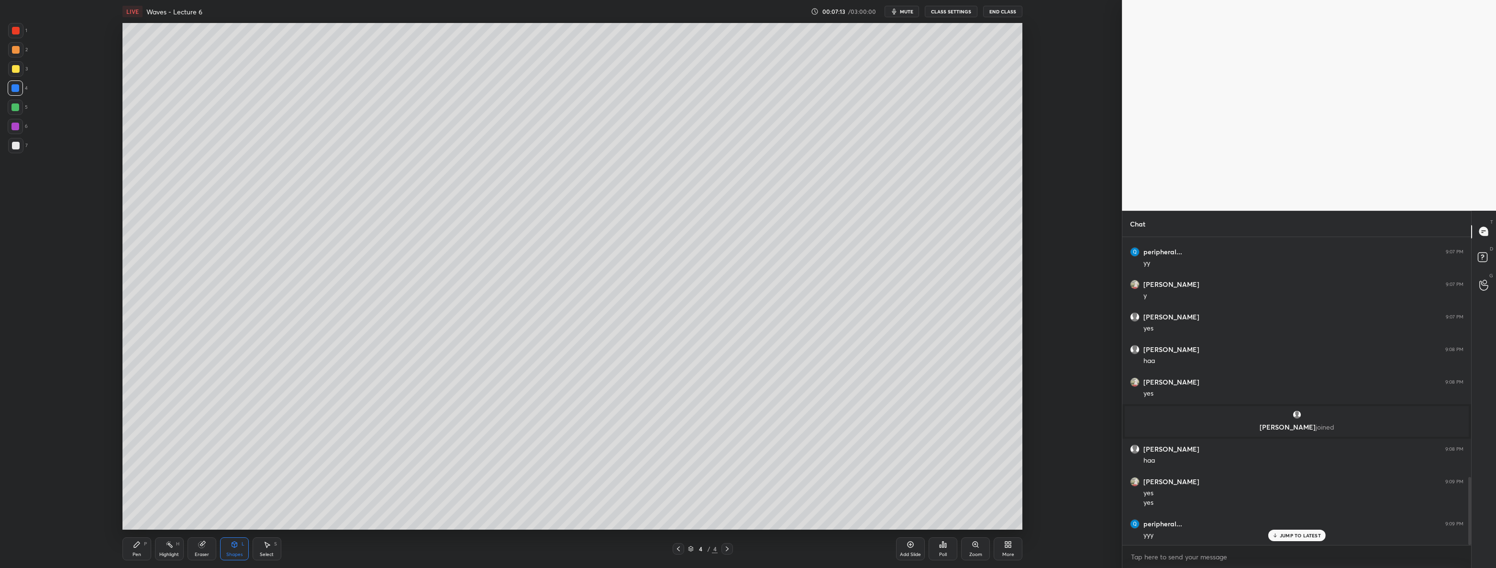
scroll to position [1087, 0]
click at [131, 548] on div "Pen P" at bounding box center [137, 548] width 29 height 23
click at [15, 145] on div at bounding box center [16, 146] width 8 height 8
click at [16, 30] on div at bounding box center [16, 31] width 8 height 8
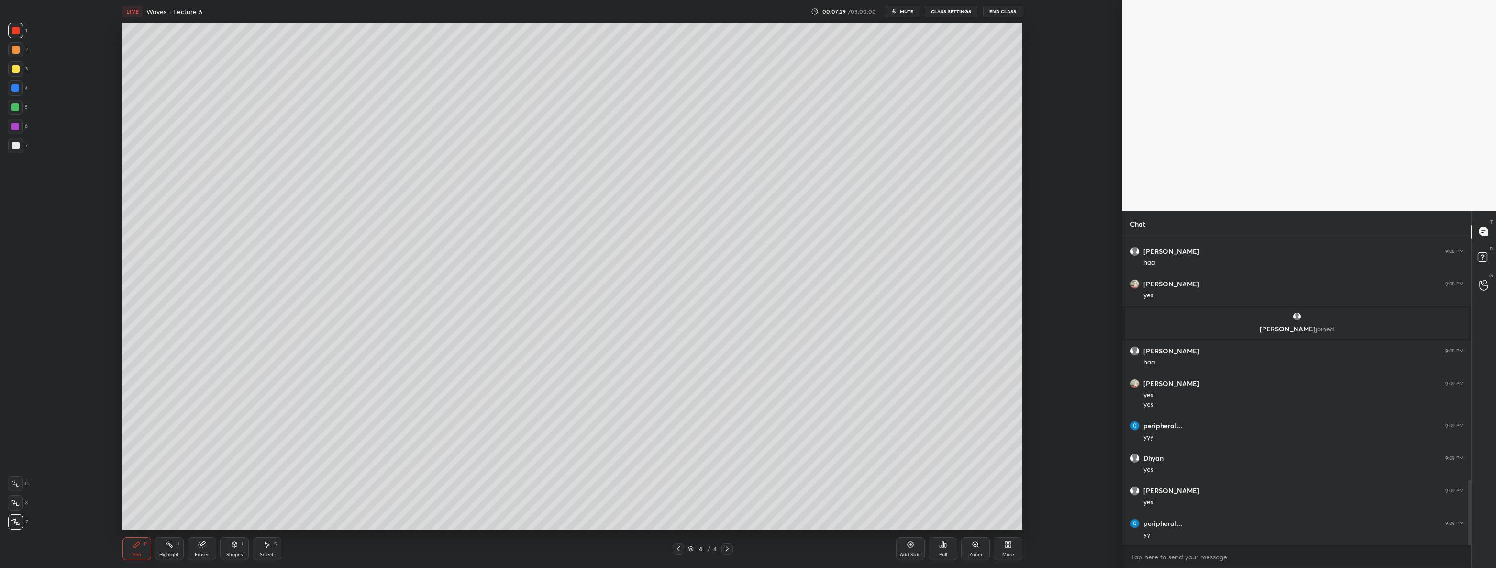
scroll to position [1185, 0]
click at [231, 550] on div "Shapes L" at bounding box center [234, 548] width 29 height 23
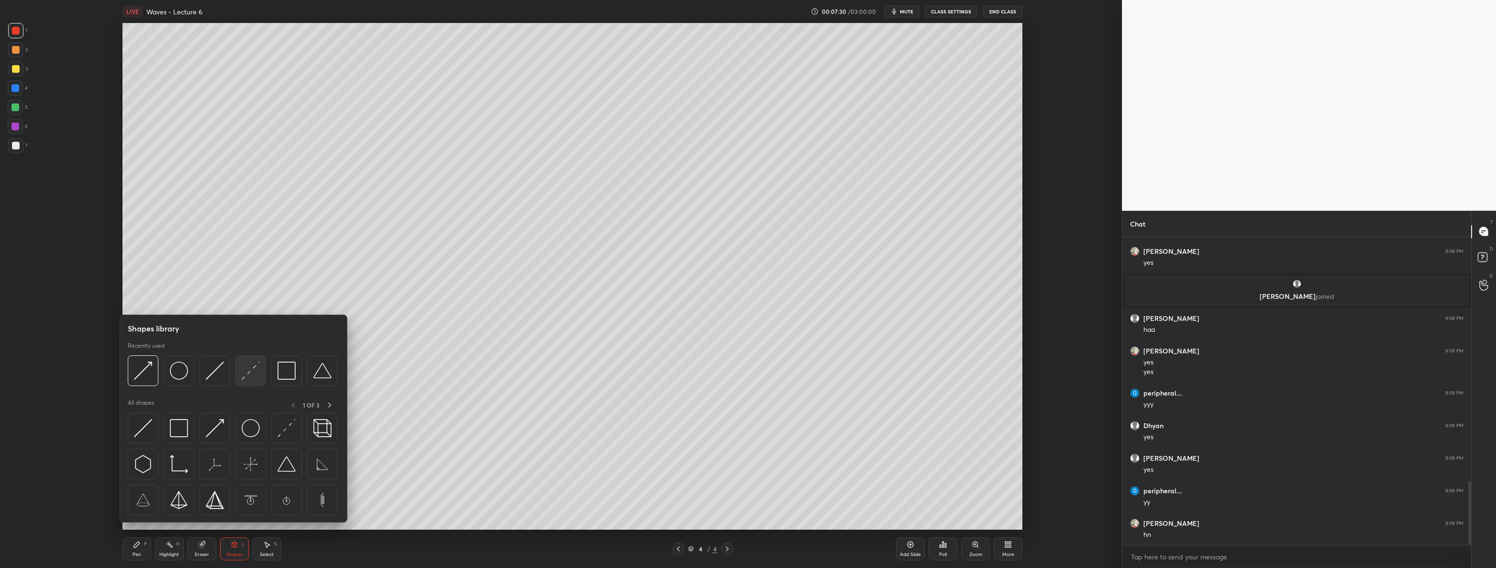
click at [243, 372] on img at bounding box center [251, 370] width 18 height 18
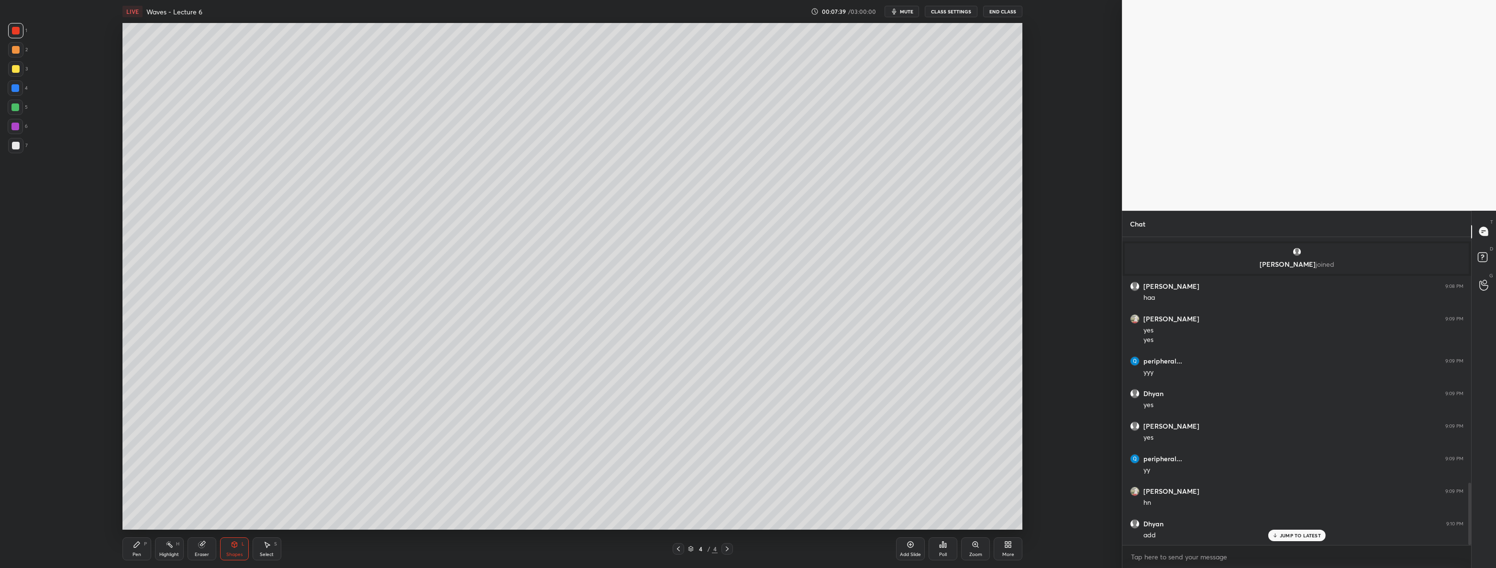
scroll to position [1249, 0]
click at [141, 543] on div "Pen P" at bounding box center [137, 548] width 29 height 23
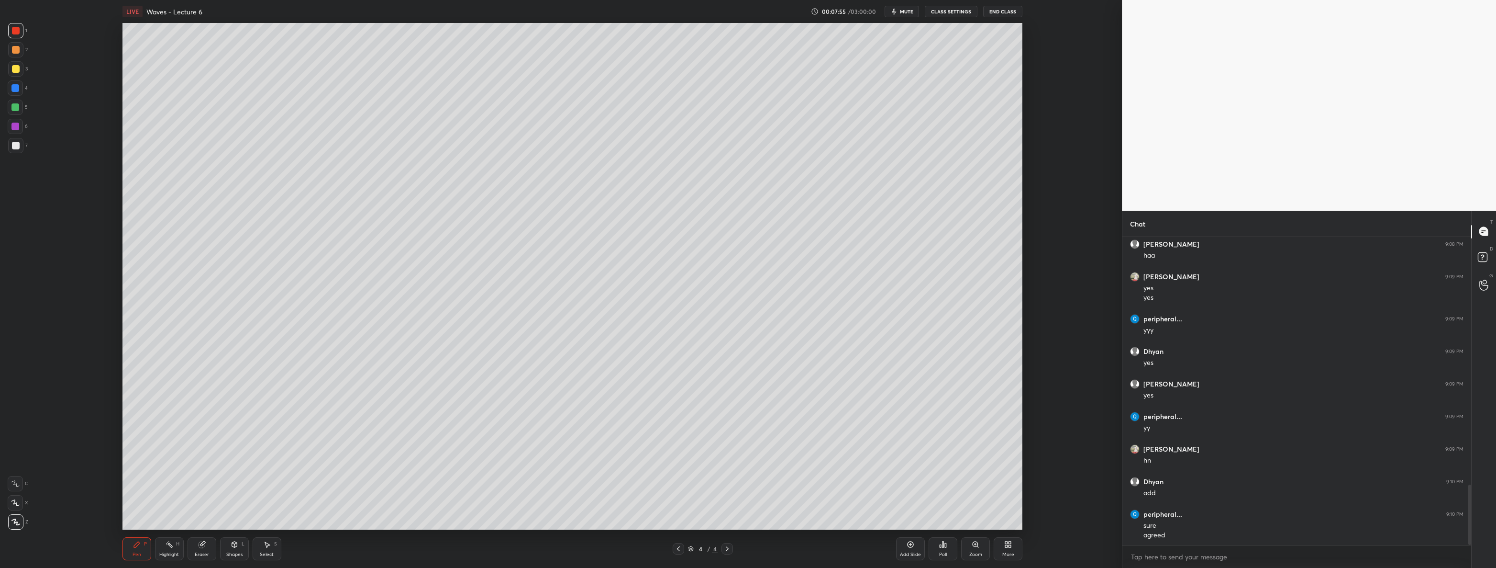
click at [229, 547] on div "Shapes L" at bounding box center [234, 548] width 29 height 23
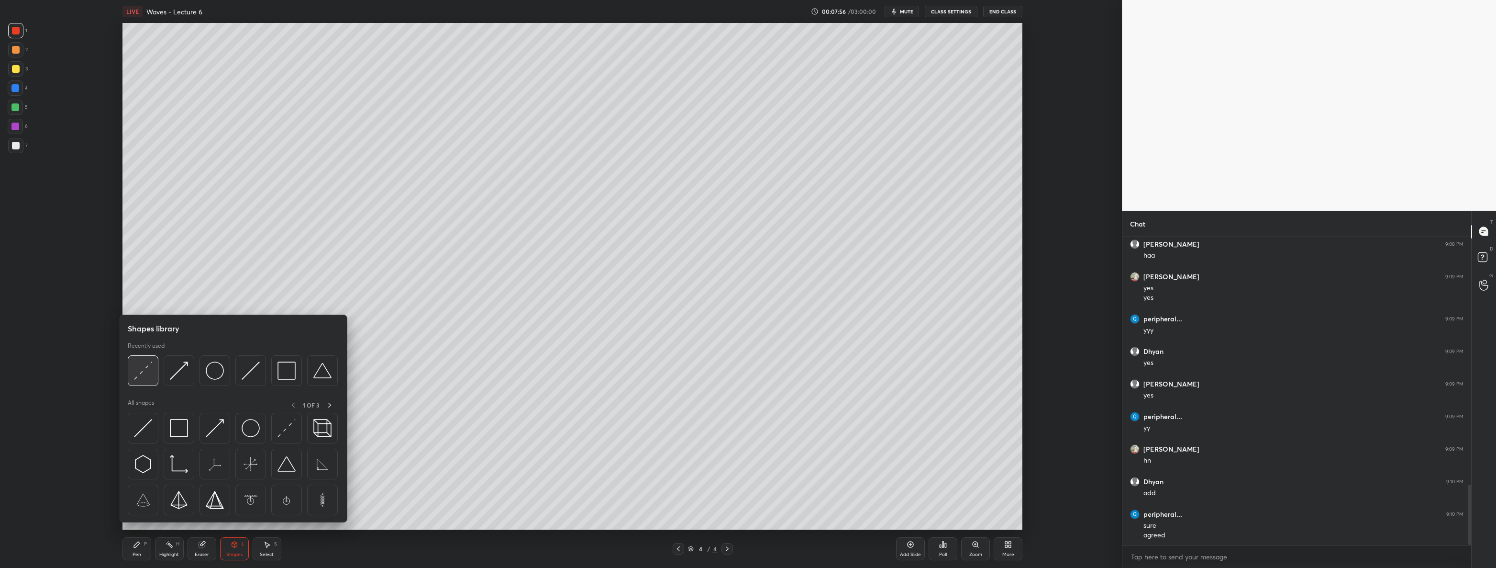
click at [139, 370] on img at bounding box center [143, 370] width 18 height 18
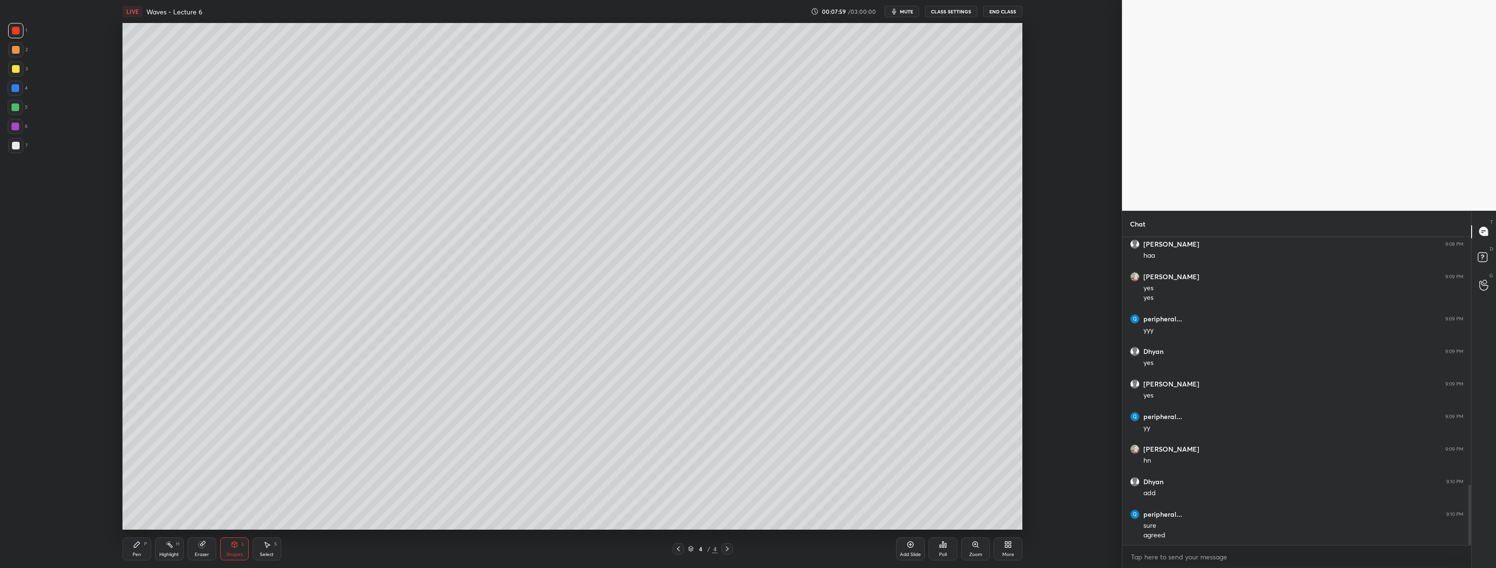
click at [234, 548] on div "Shapes L" at bounding box center [234, 548] width 29 height 23
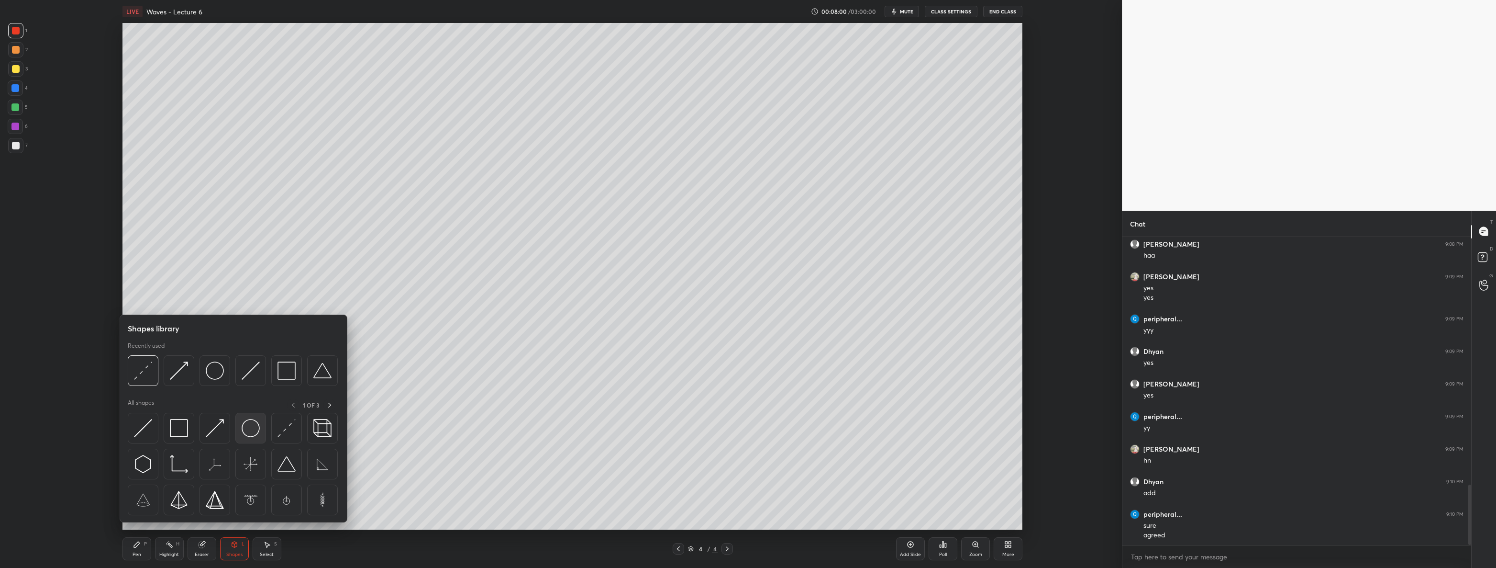
scroll to position [1292, 0]
click at [184, 372] on img at bounding box center [179, 370] width 18 height 18
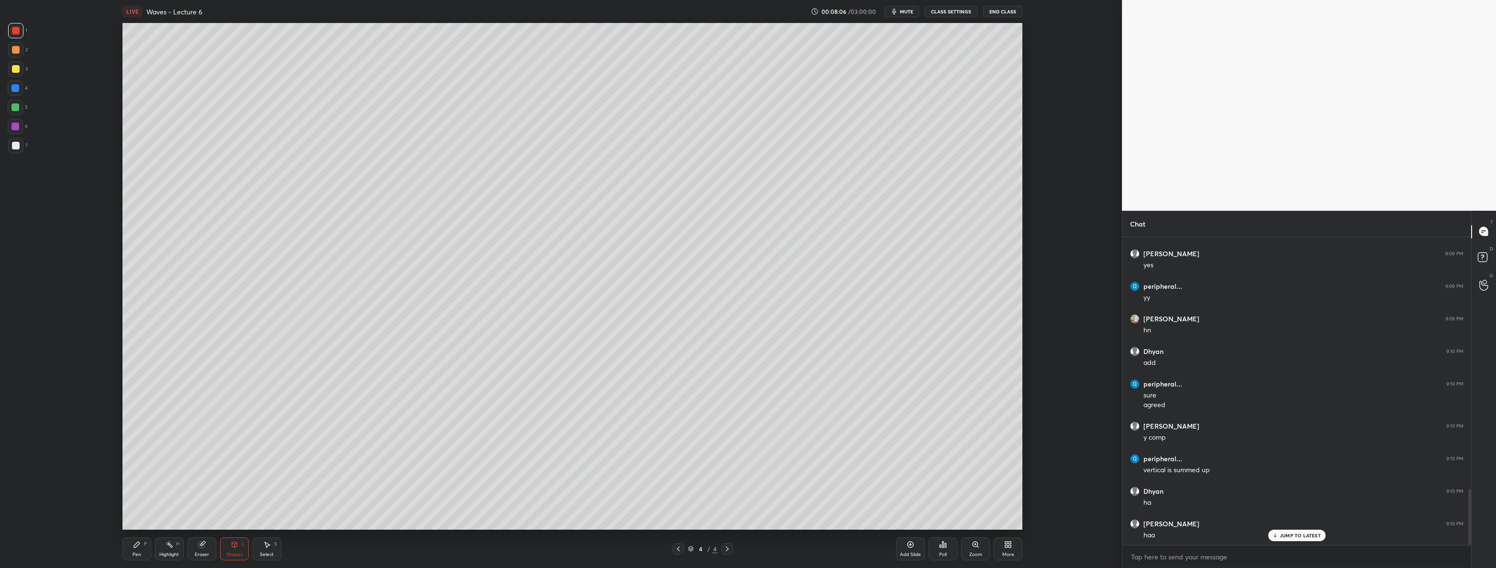
scroll to position [1422, 0]
click at [139, 548] on div "Pen P" at bounding box center [137, 548] width 29 height 23
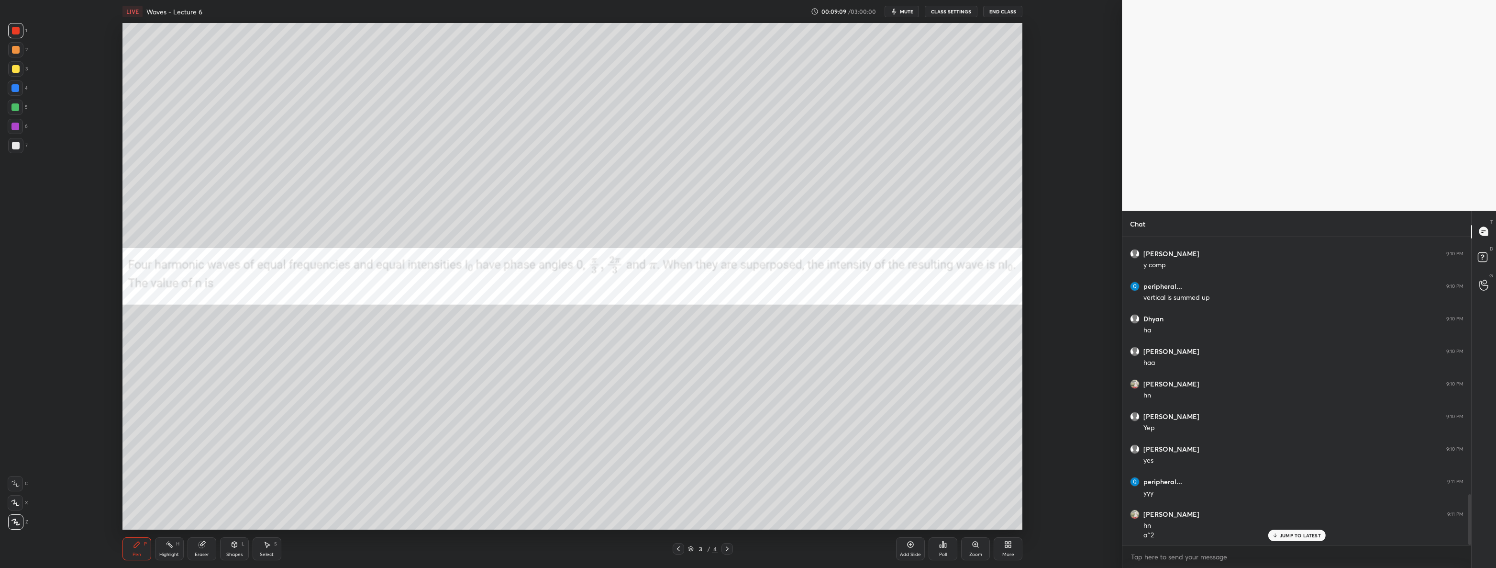
scroll to position [1594, 0]
click at [20, 107] on div at bounding box center [15, 107] width 15 height 15
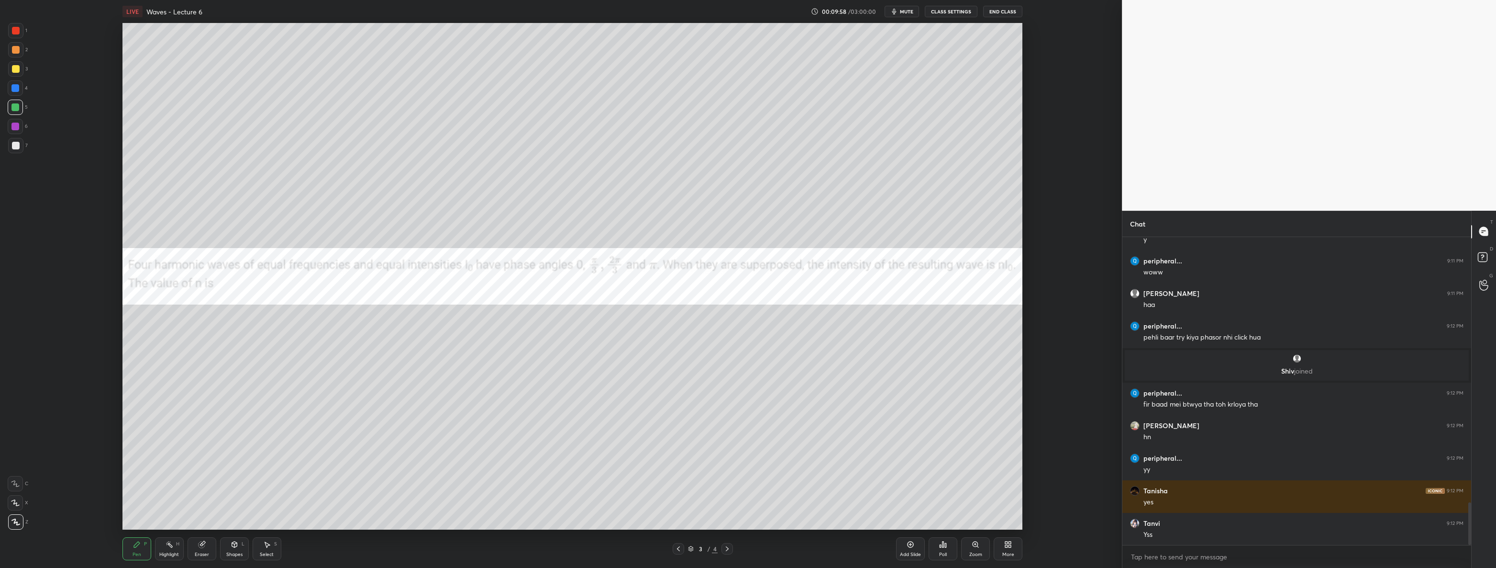
scroll to position [1954, 0]
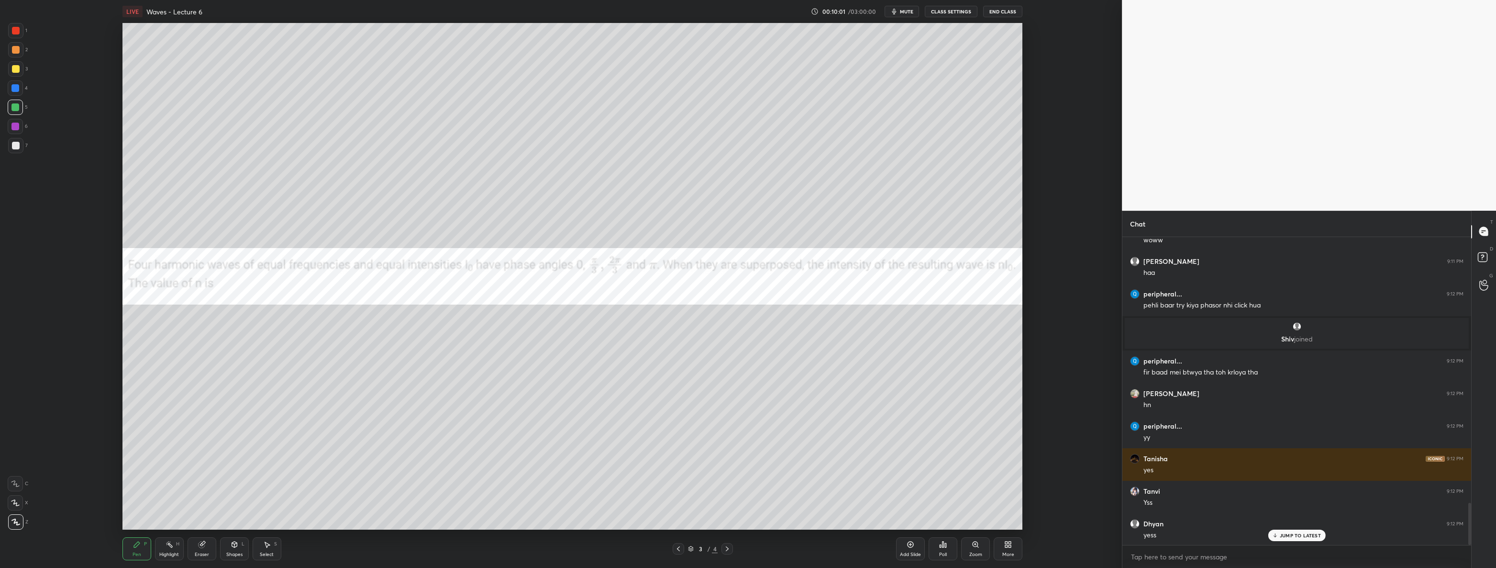
click at [728, 549] on icon at bounding box center [727, 548] width 3 height 5
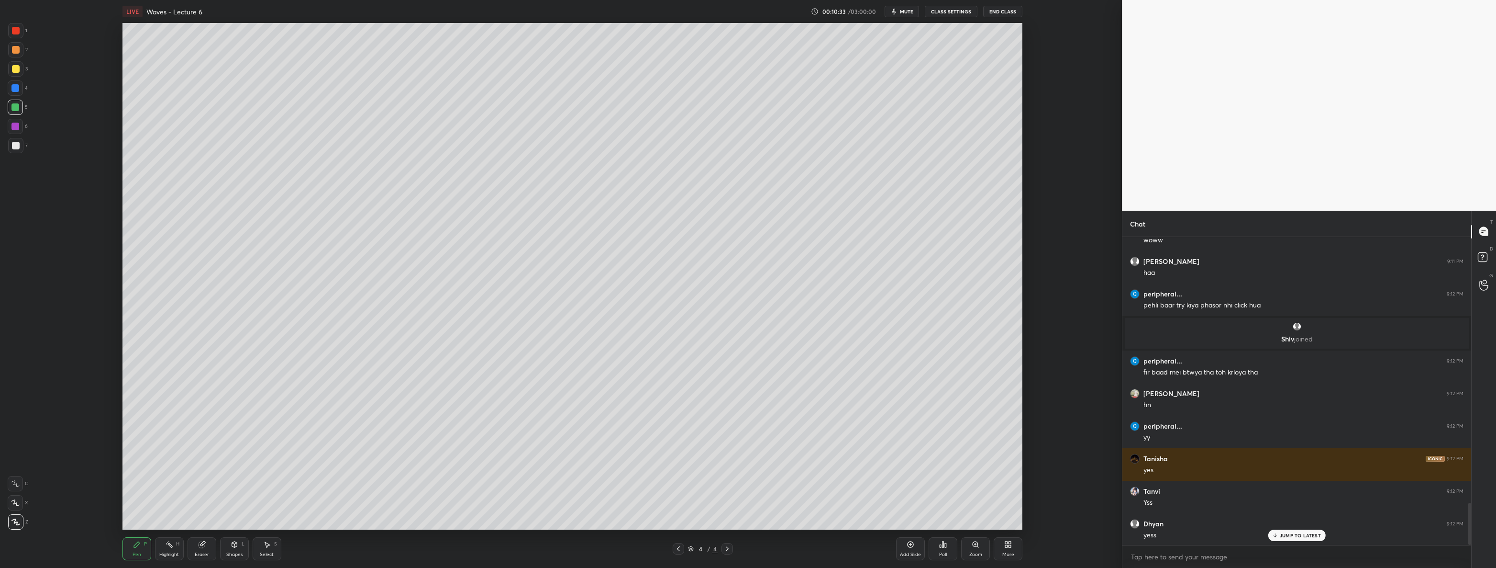
click at [1007, 544] on icon at bounding box center [1008, 544] width 8 height 8
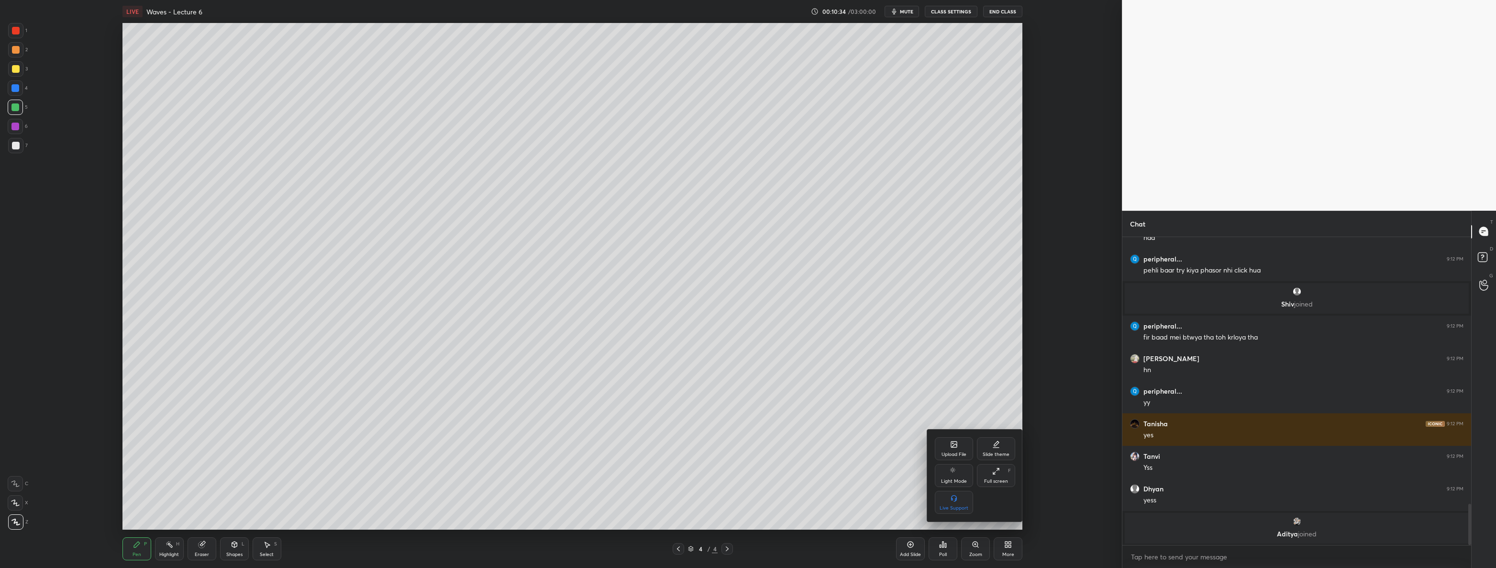
click at [947, 444] on div "Upload File" at bounding box center [954, 448] width 38 height 23
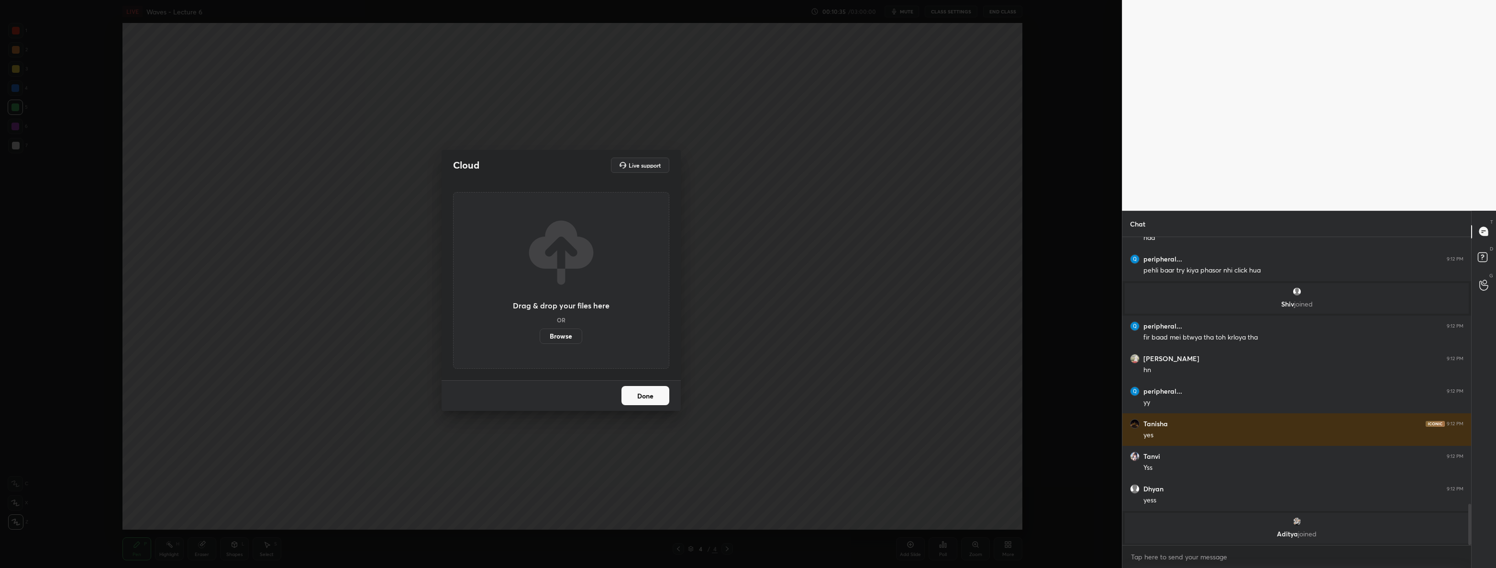
click at [559, 335] on label "Browse" at bounding box center [561, 335] width 43 height 15
click at [540, 335] on input "Browse" at bounding box center [540, 335] width 0 height 15
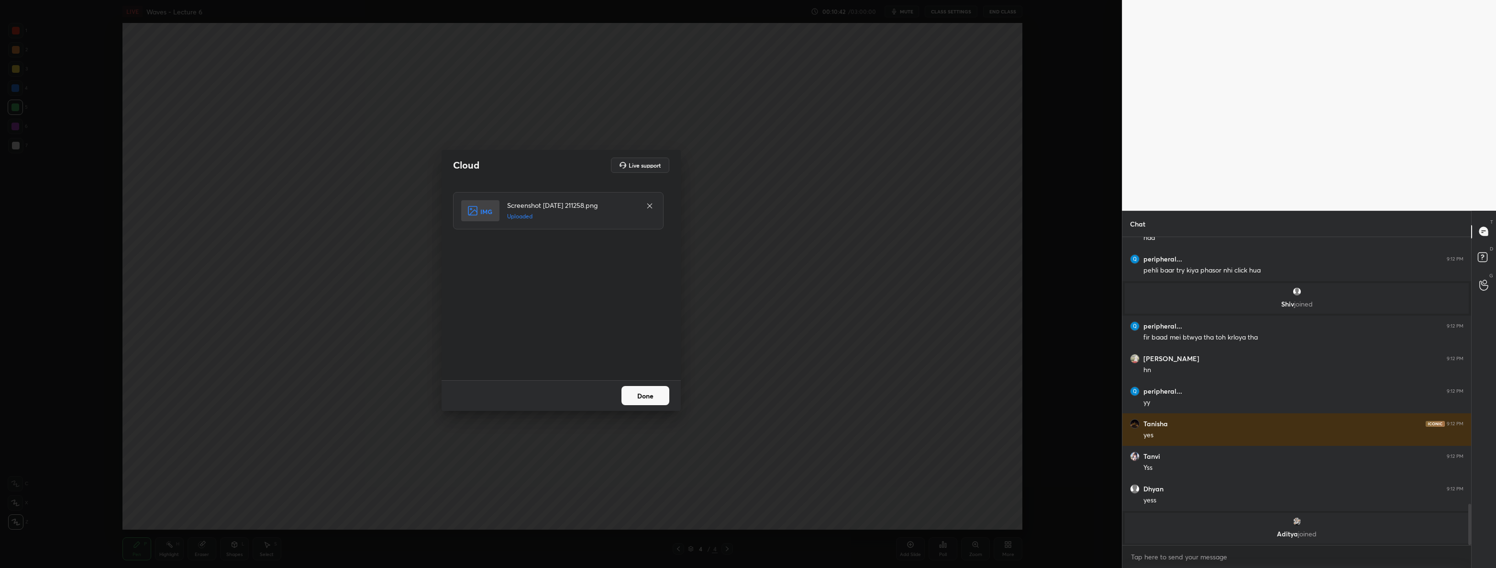
click at [646, 384] on div "Done" at bounding box center [561, 395] width 239 height 31
click at [654, 390] on button "Done" at bounding box center [646, 395] width 48 height 19
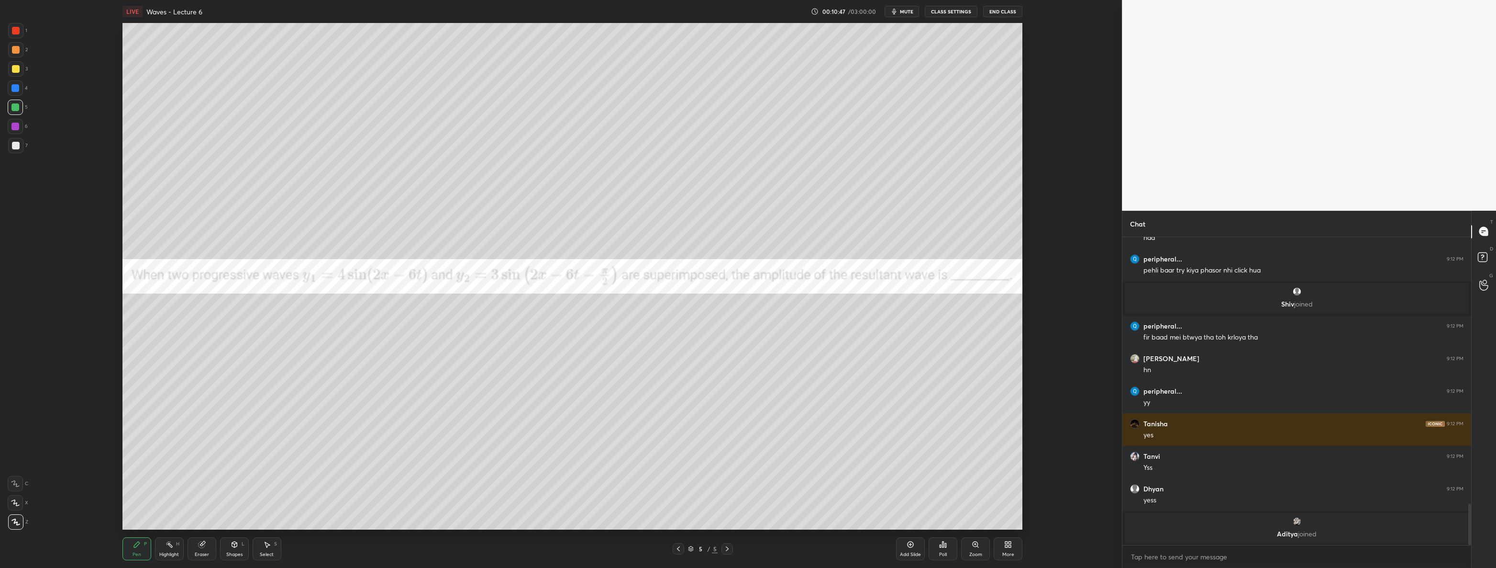
click at [21, 29] on div at bounding box center [15, 30] width 15 height 15
click at [13, 67] on div at bounding box center [16, 69] width 8 height 8
click at [941, 552] on div "Poll" at bounding box center [943, 554] width 8 height 5
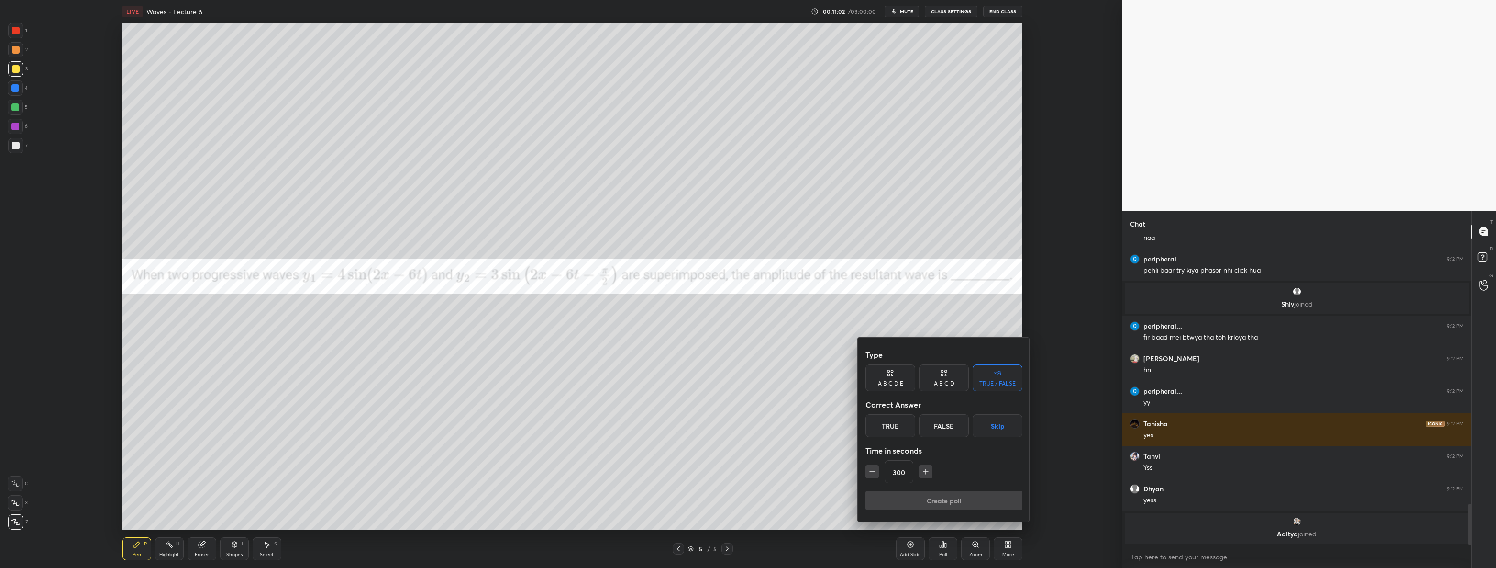
click at [1003, 430] on button "Skip" at bounding box center [998, 425] width 50 height 23
click at [971, 500] on button "Create poll" at bounding box center [944, 499] width 157 height 19
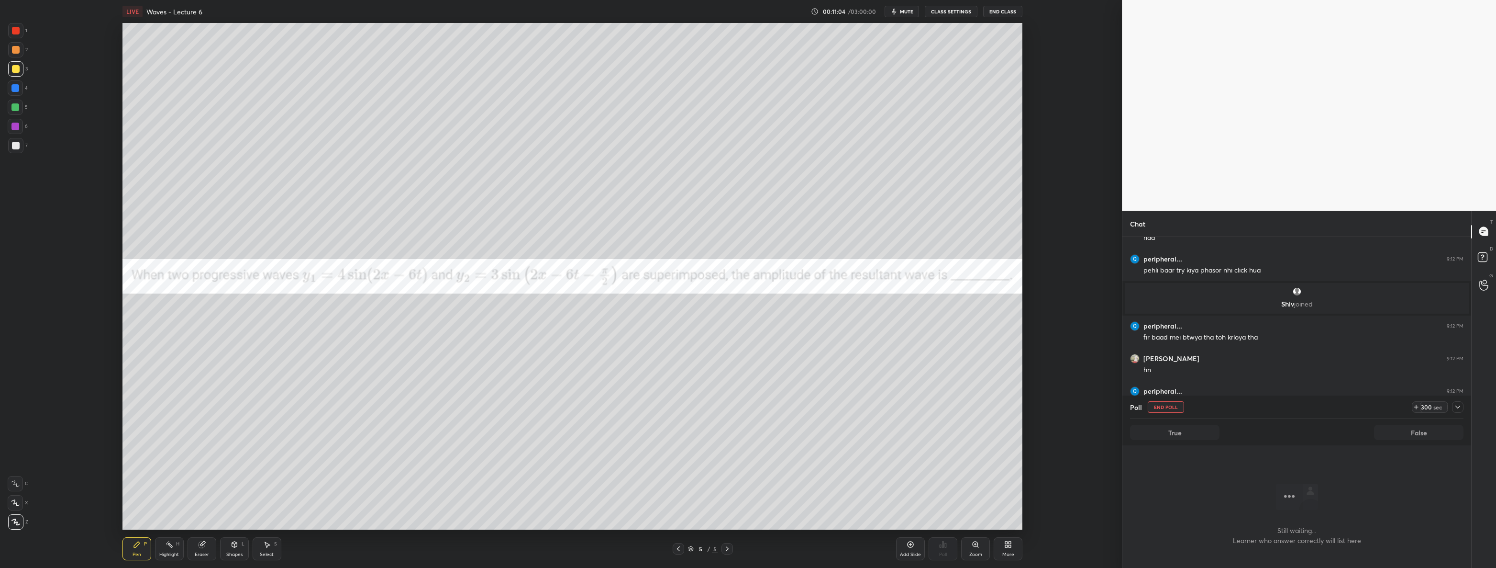
scroll to position [2, 3]
click at [1461, 406] on icon at bounding box center [1458, 407] width 8 height 8
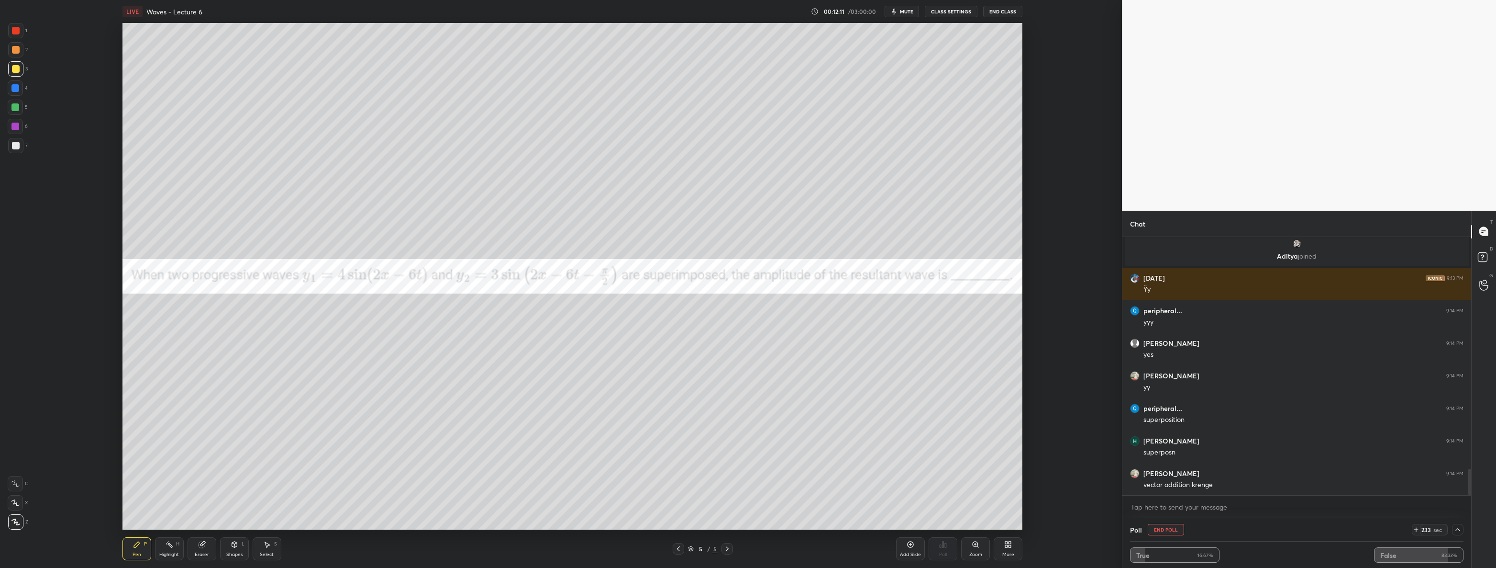
scroll to position [2298, 0]
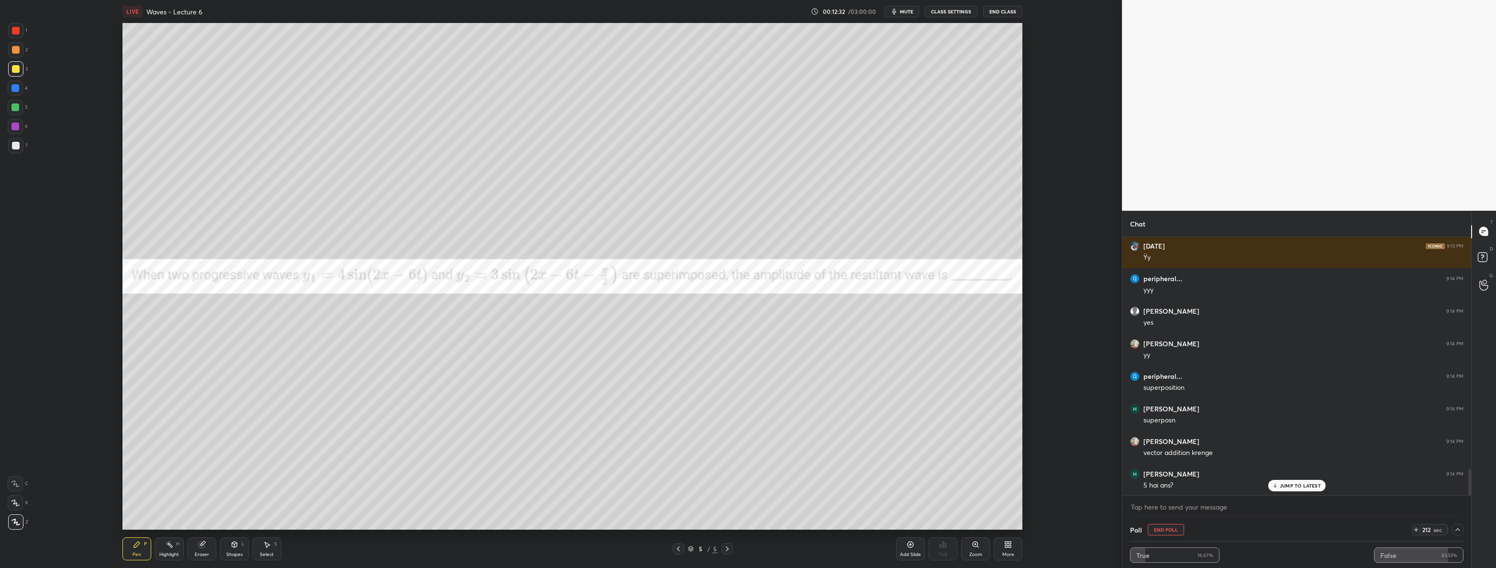
click at [205, 547] on icon at bounding box center [202, 544] width 8 height 8
click at [22, 455] on div at bounding box center [15, 452] width 15 height 15
click at [130, 549] on div "Pen P" at bounding box center [137, 548] width 29 height 23
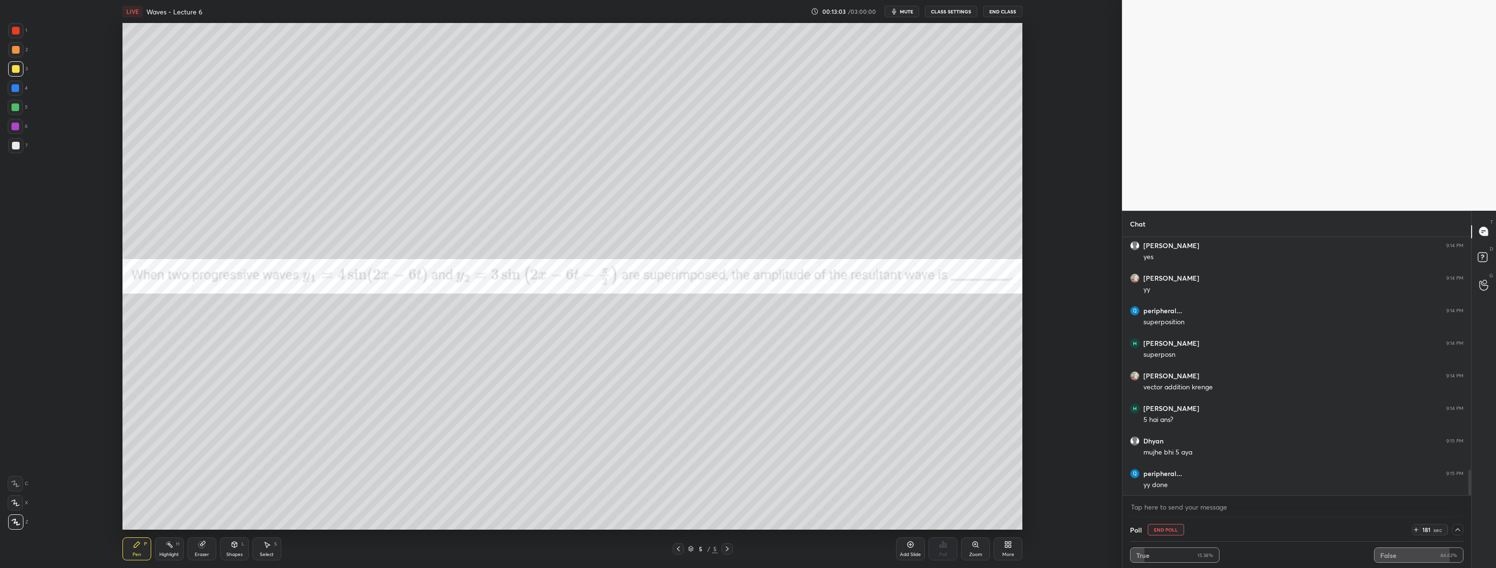
scroll to position [2396, 0]
click at [20, 108] on div at bounding box center [15, 107] width 15 height 15
click at [257, 547] on div "Select S" at bounding box center [267, 548] width 29 height 23
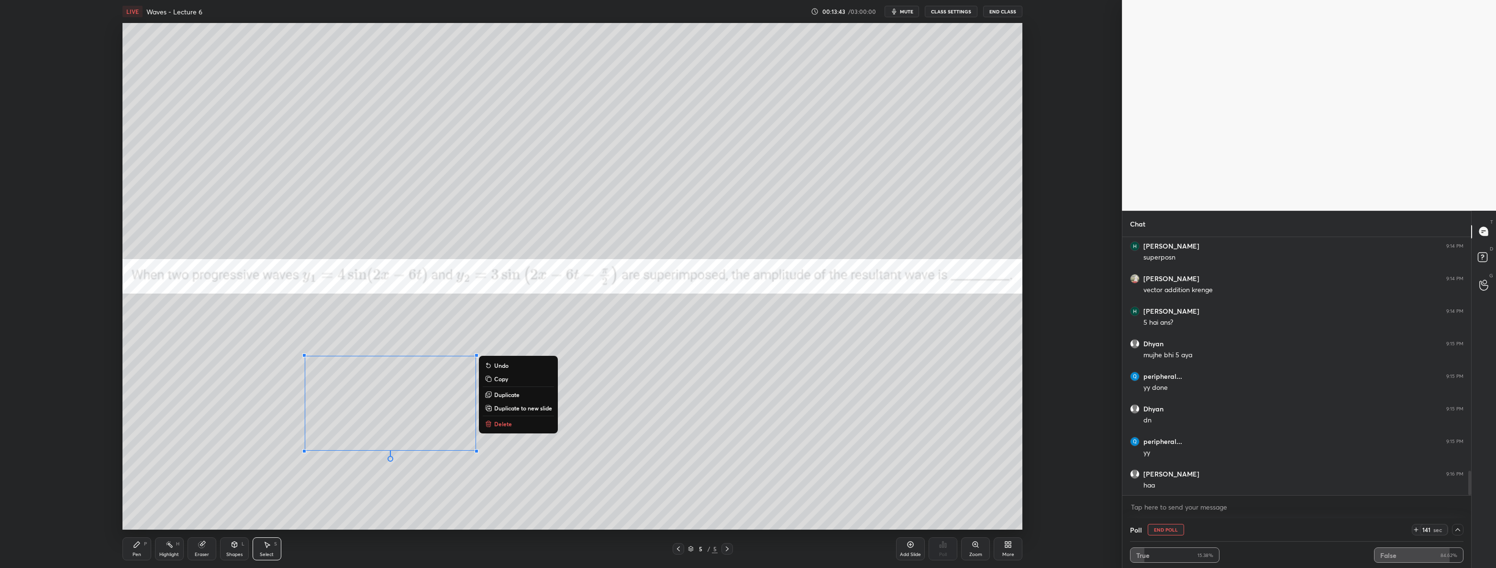
click at [540, 421] on button "Delete" at bounding box center [518, 423] width 71 height 11
click at [134, 550] on div "Pen P" at bounding box center [137, 548] width 29 height 23
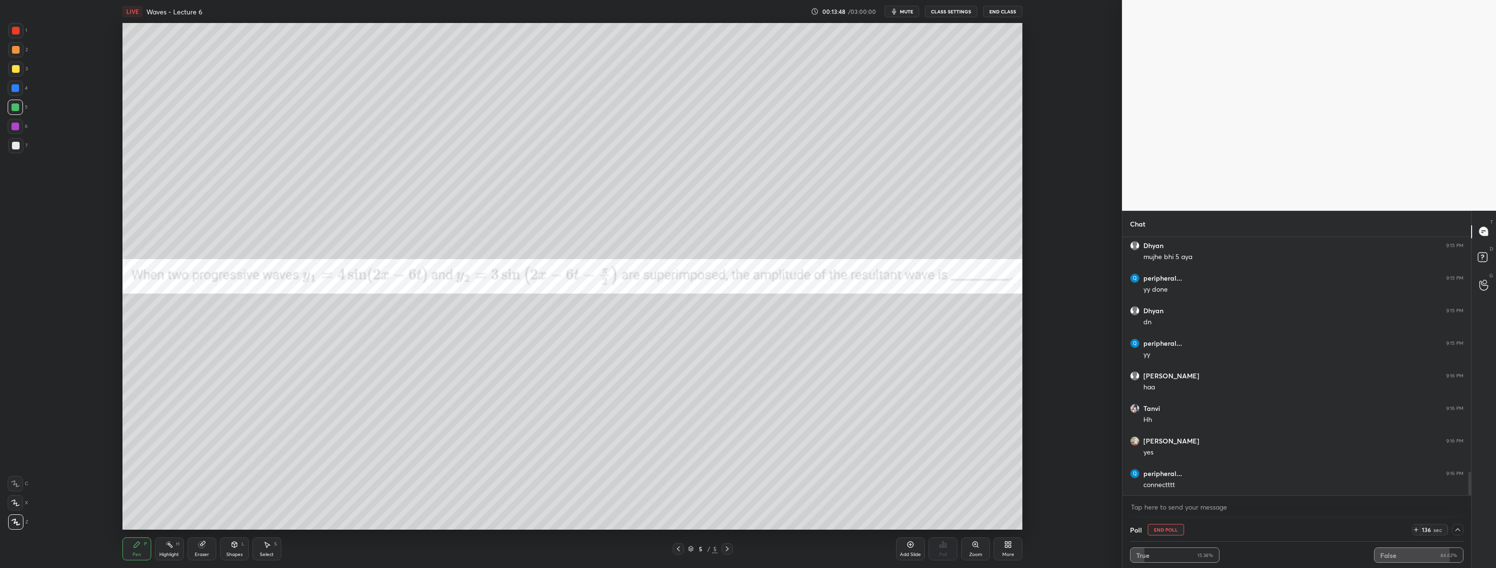
scroll to position [2592, 0]
click at [12, 30] on div at bounding box center [16, 31] width 8 height 8
click at [909, 547] on icon at bounding box center [911, 544] width 8 height 8
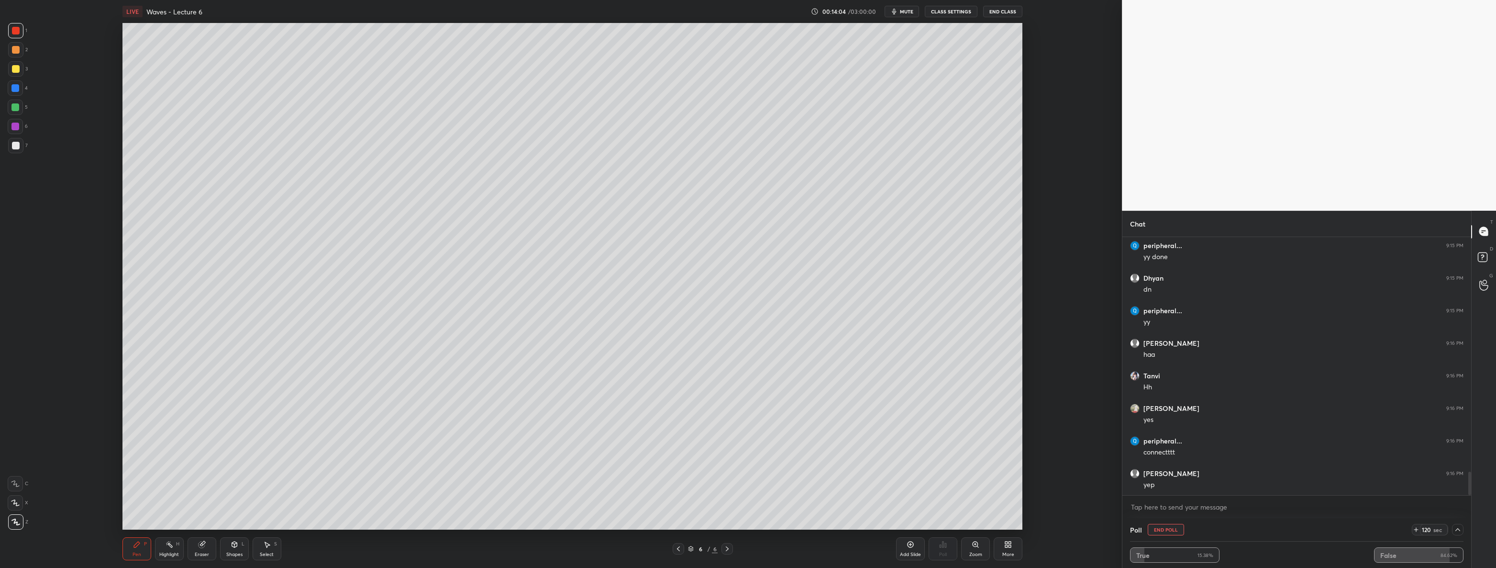
click at [240, 547] on div "Shapes L" at bounding box center [234, 548] width 29 height 23
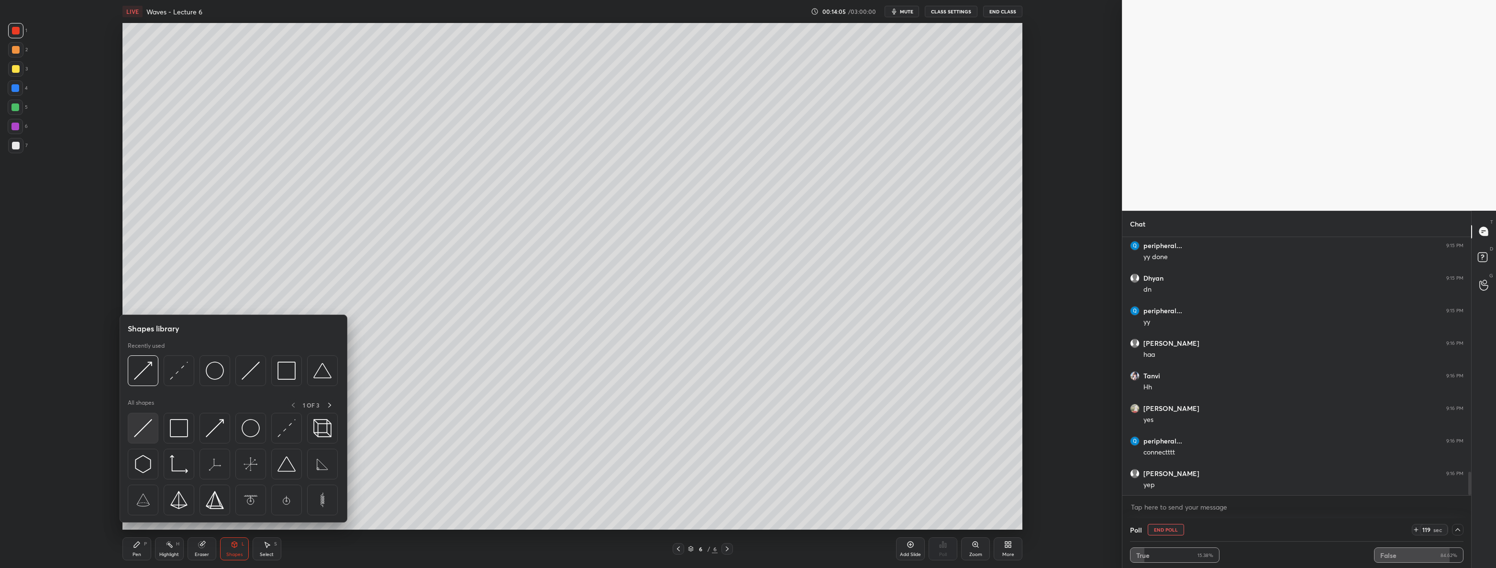
click at [144, 425] on img at bounding box center [143, 428] width 18 height 18
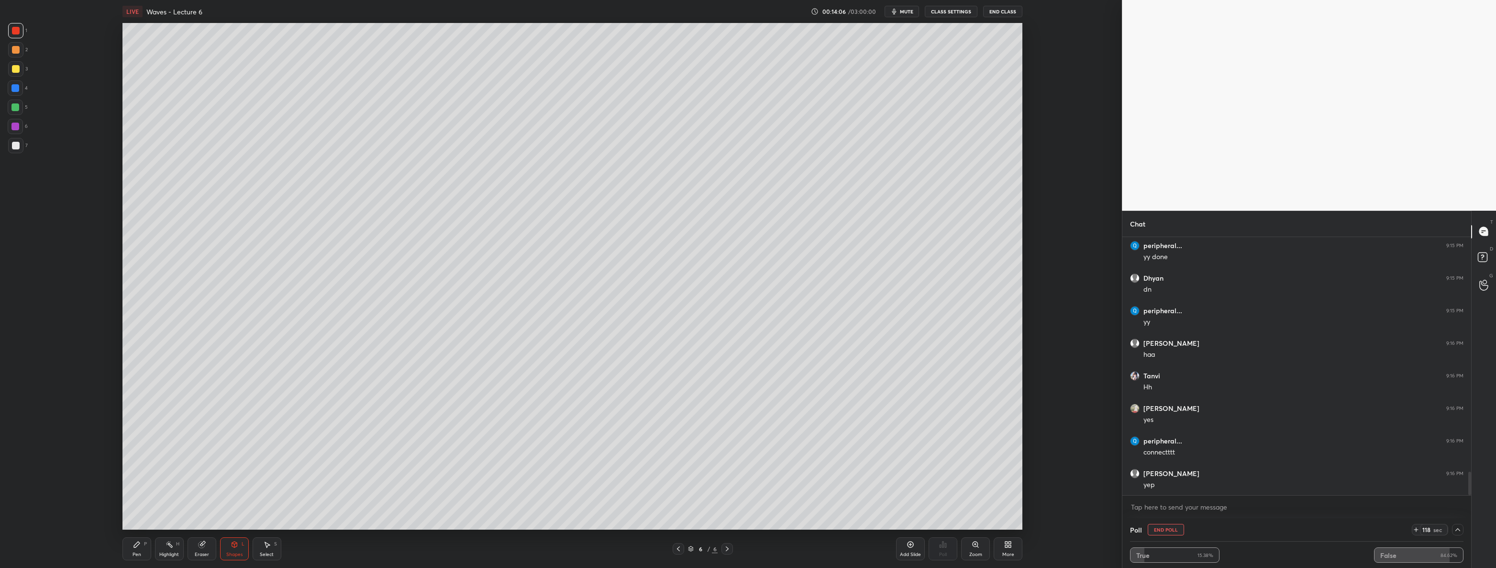
click at [20, 143] on div at bounding box center [15, 145] width 15 height 15
click at [679, 552] on icon at bounding box center [679, 549] width 8 height 8
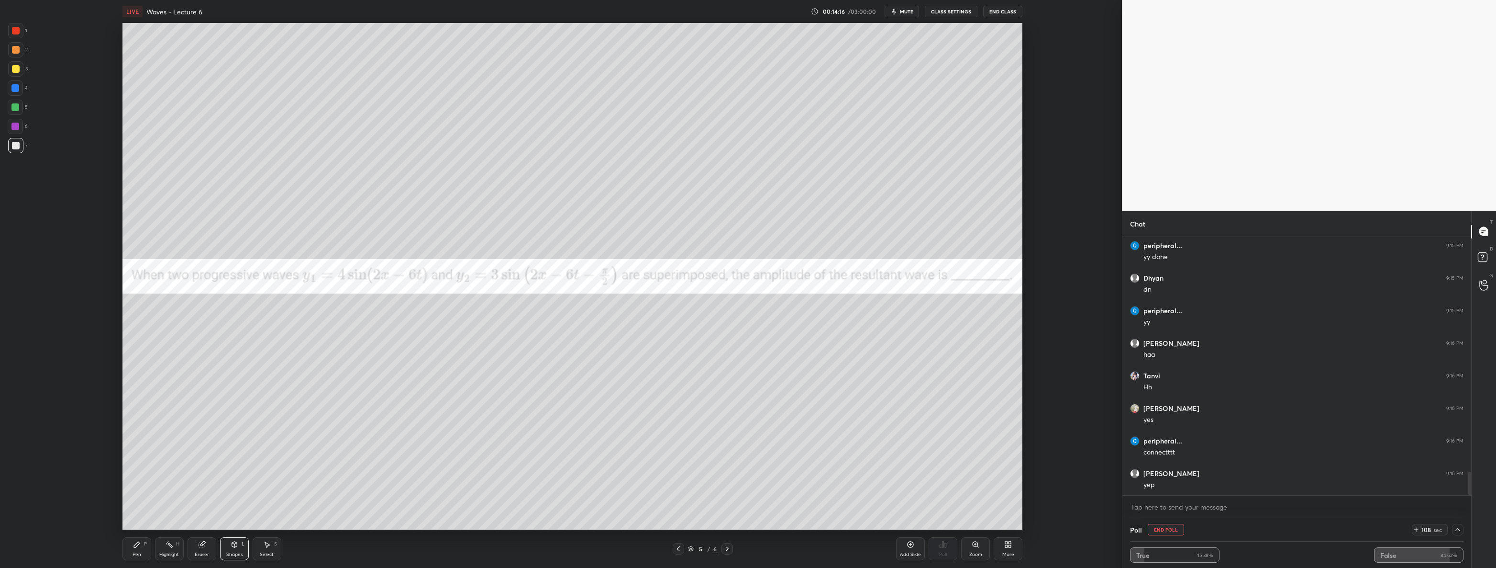
click at [145, 552] on div "Pen P" at bounding box center [137, 548] width 29 height 23
click at [13, 106] on div at bounding box center [15, 107] width 8 height 8
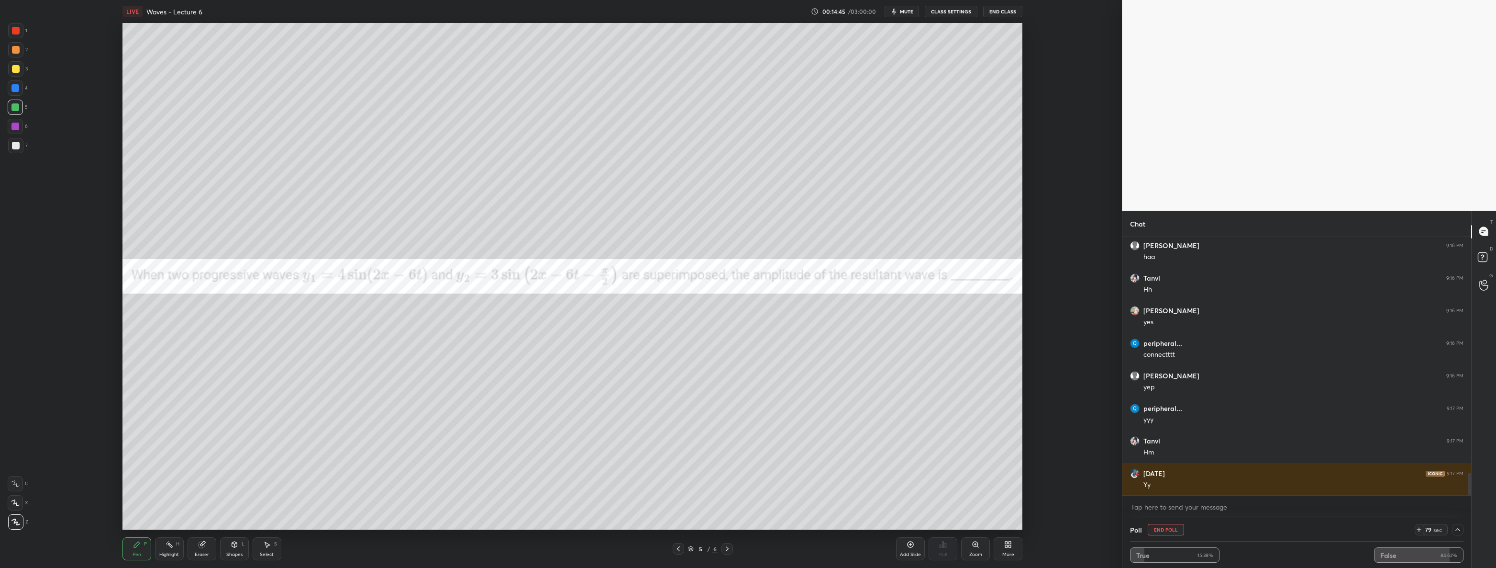
scroll to position [2722, 0]
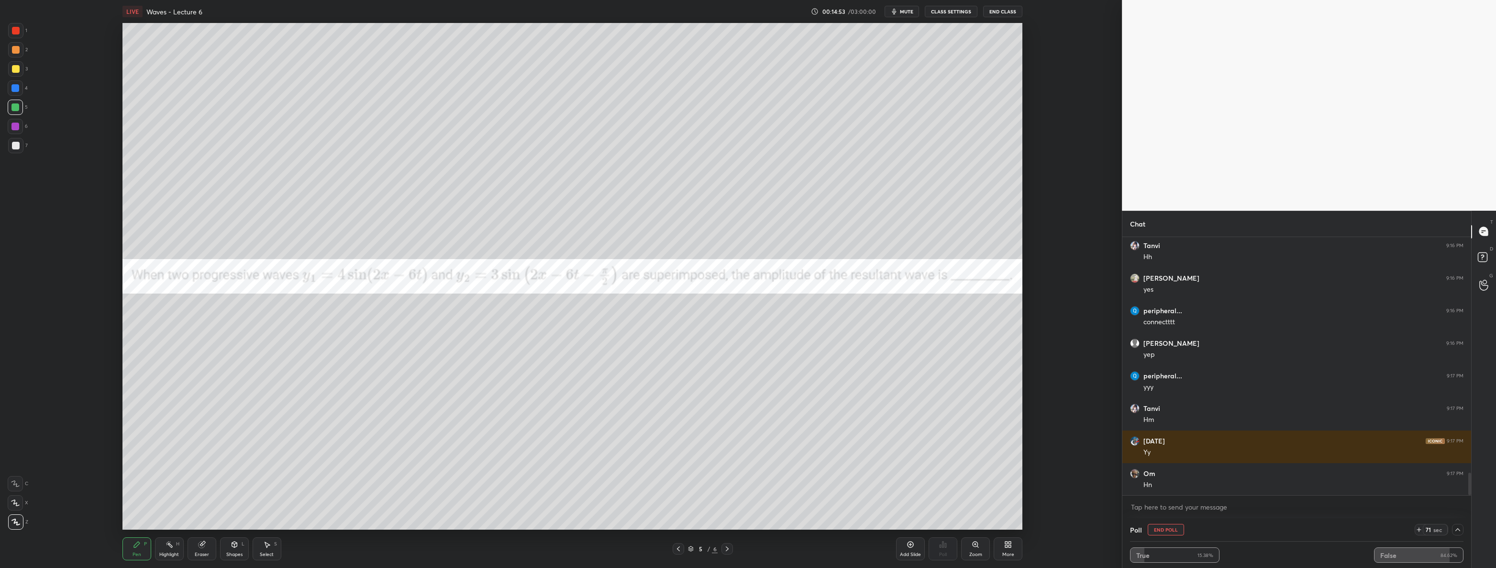
click at [14, 123] on div at bounding box center [15, 127] width 8 height 8
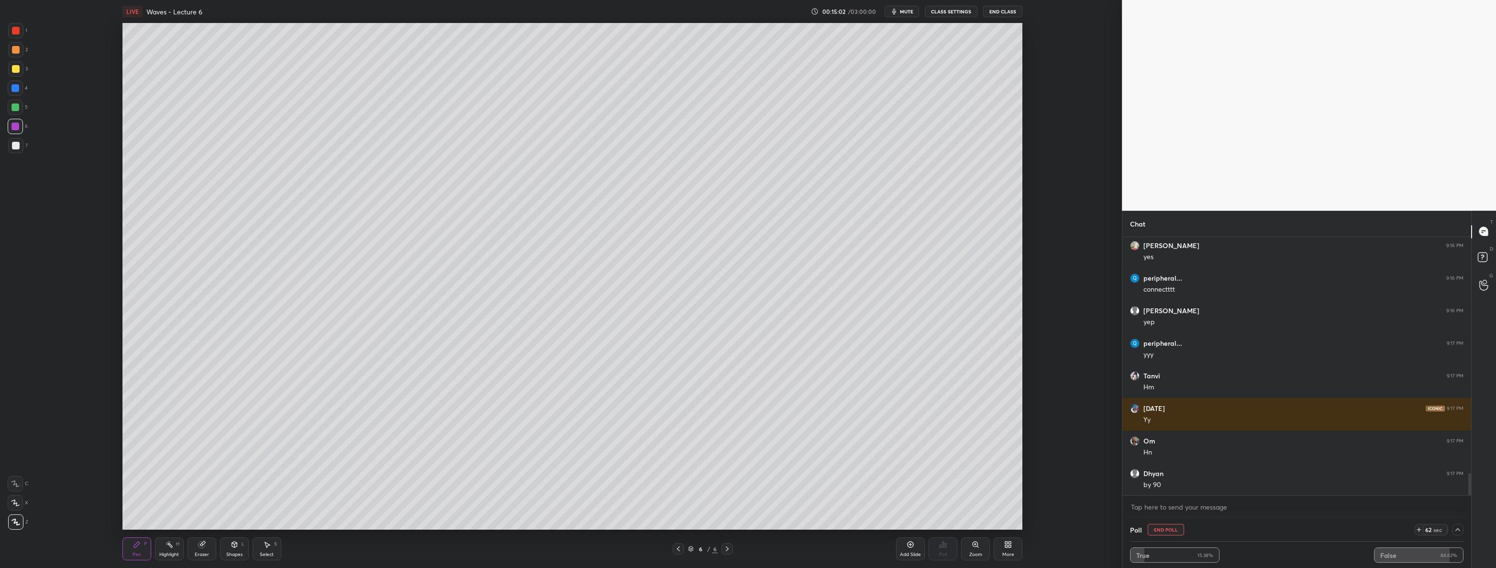
scroll to position [2786, 0]
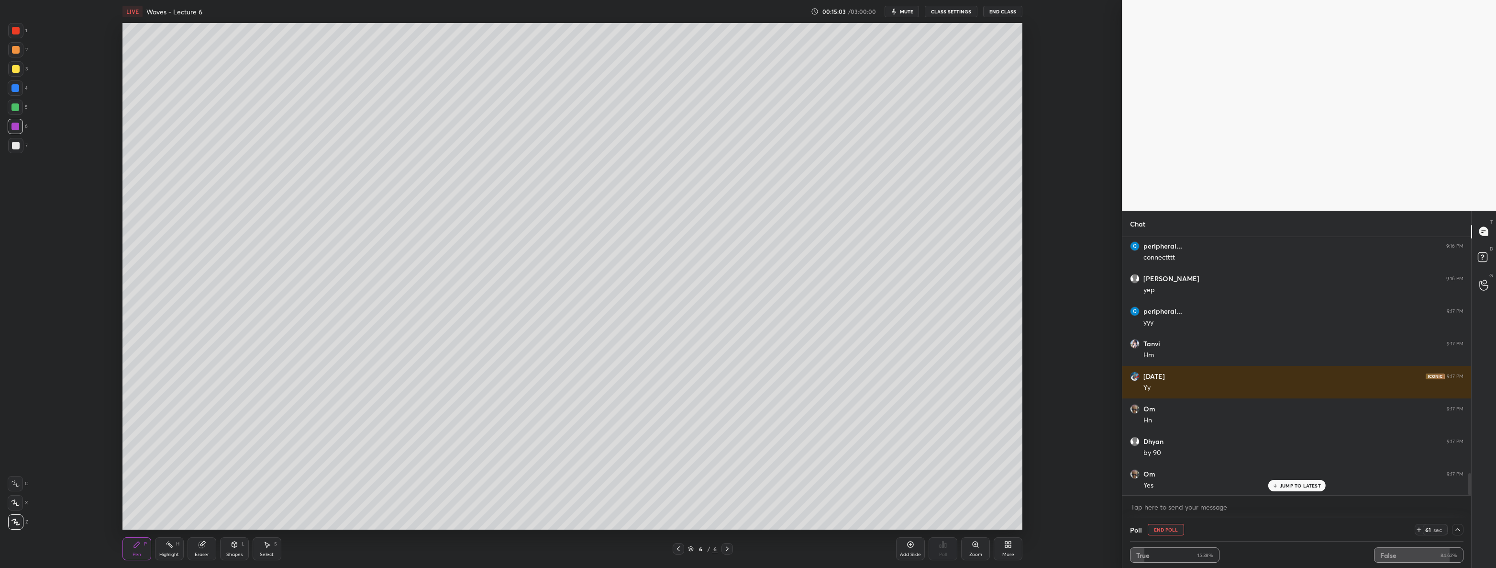
click at [237, 544] on icon at bounding box center [235, 544] width 8 height 8
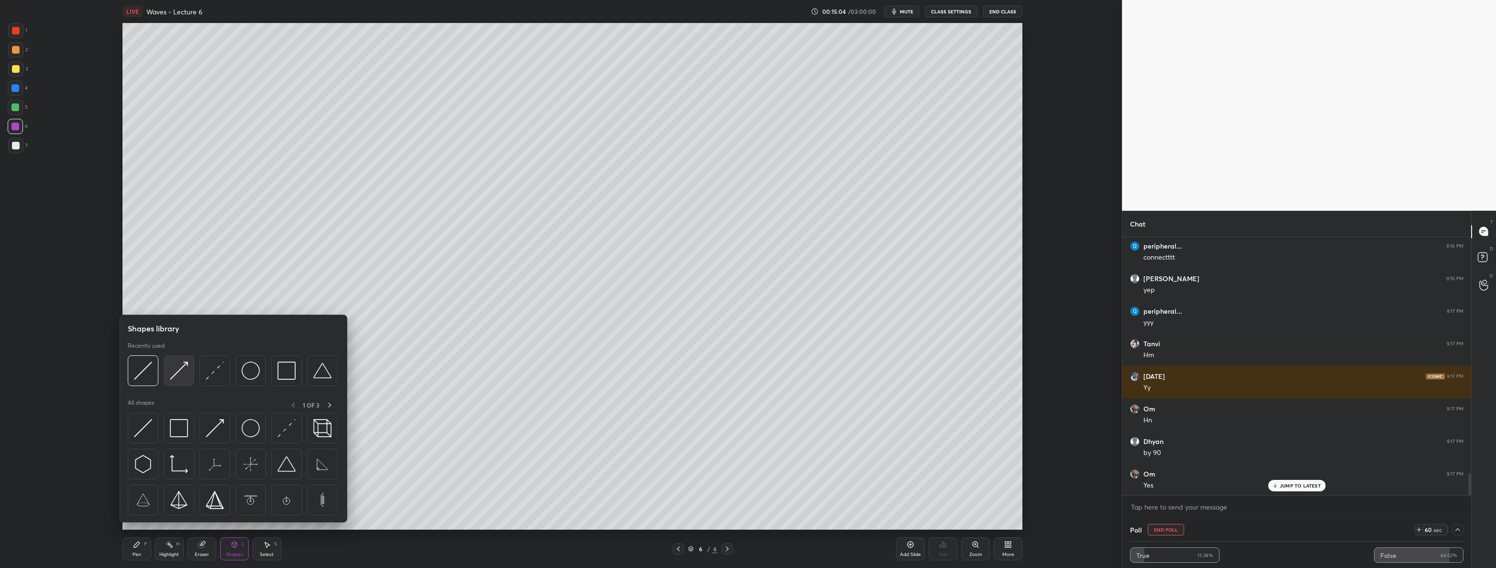
scroll to position [2819, 0]
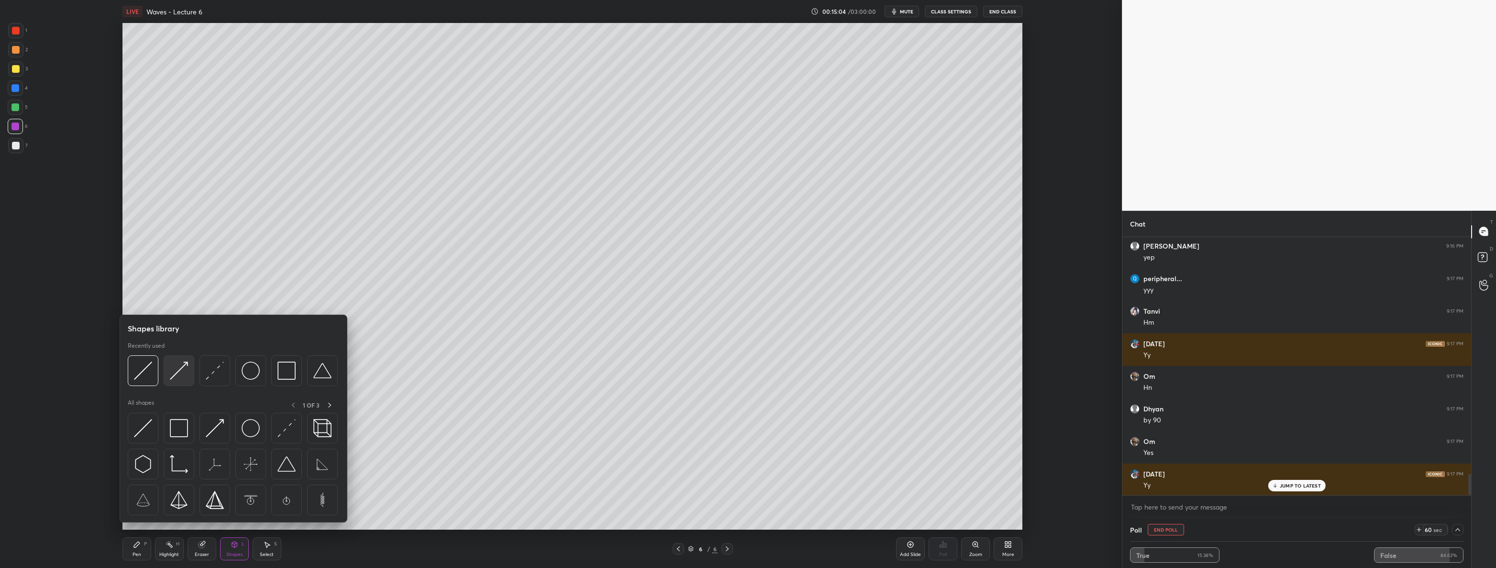
click at [185, 368] on img at bounding box center [179, 370] width 18 height 18
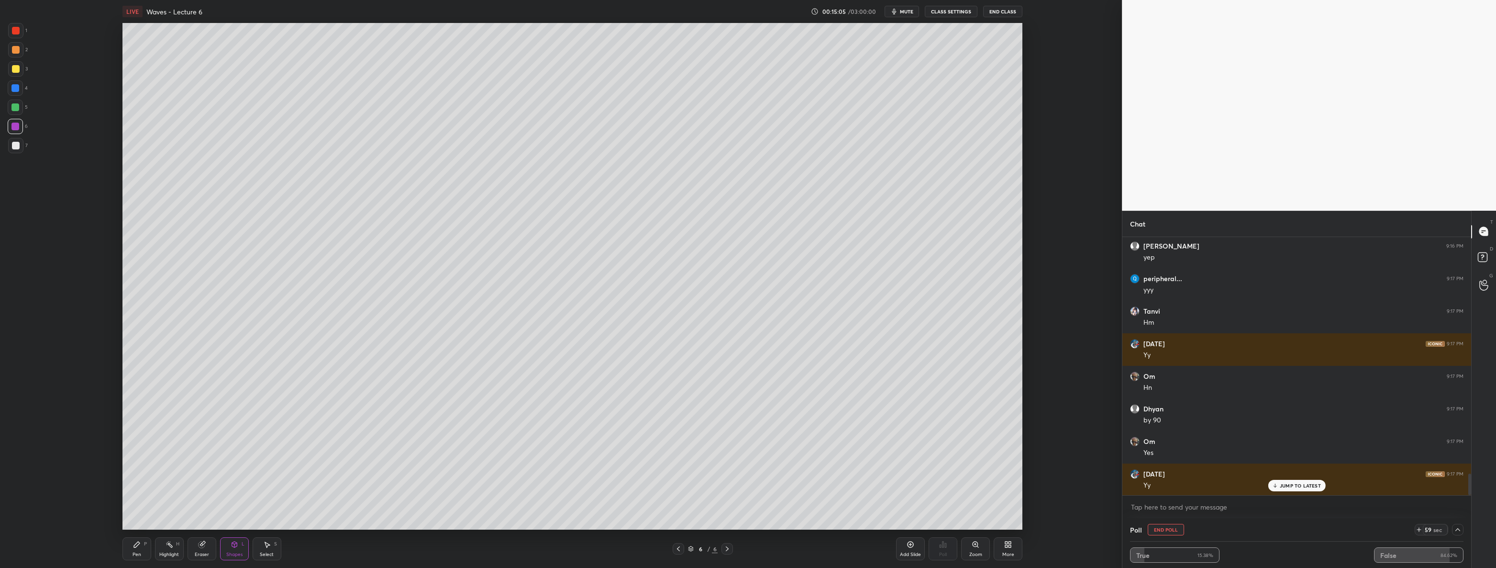
click at [675, 550] on icon at bounding box center [679, 549] width 8 height 8
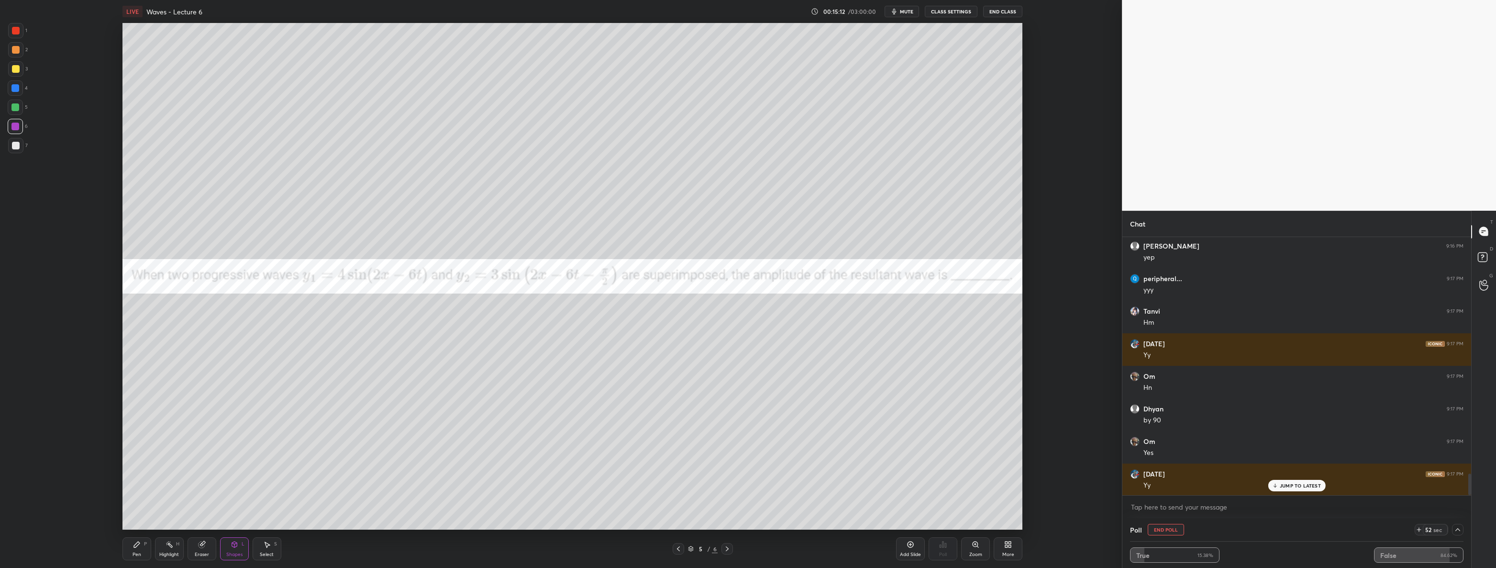
click at [730, 551] on icon at bounding box center [728, 549] width 8 height 8
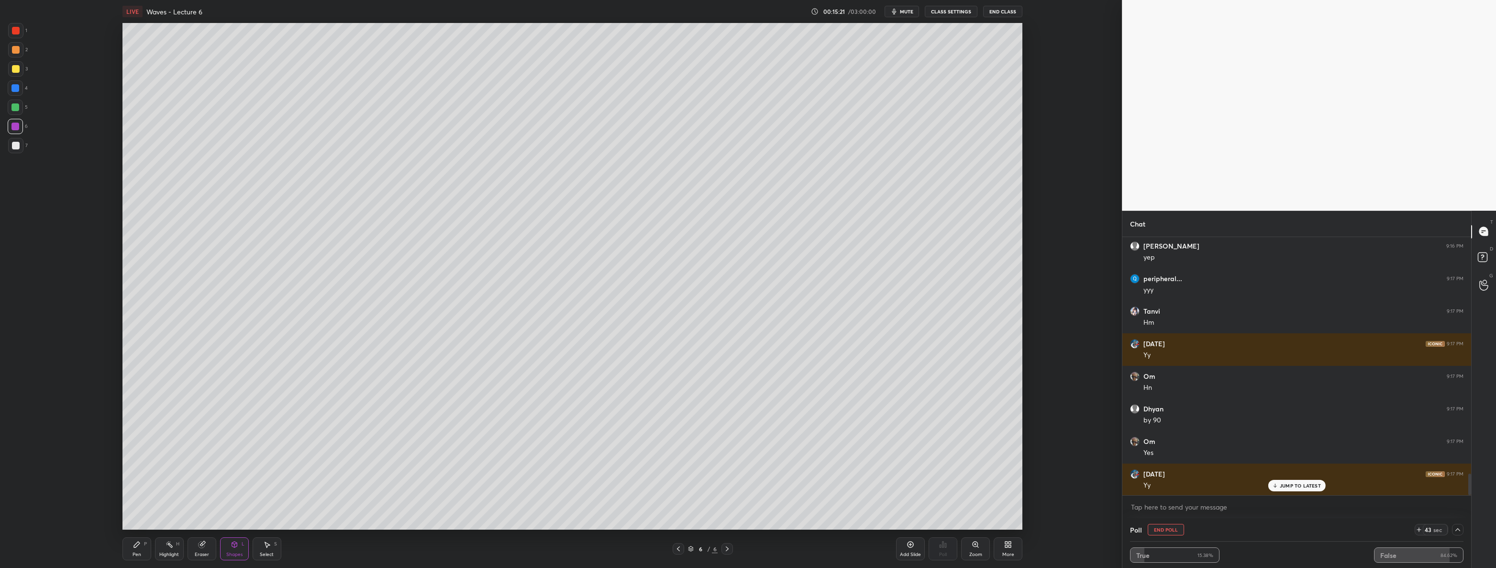
click at [14, 75] on div at bounding box center [15, 68] width 15 height 15
click at [15, 106] on div at bounding box center [15, 107] width 8 height 8
click at [226, 547] on div "Shapes L" at bounding box center [234, 548] width 29 height 23
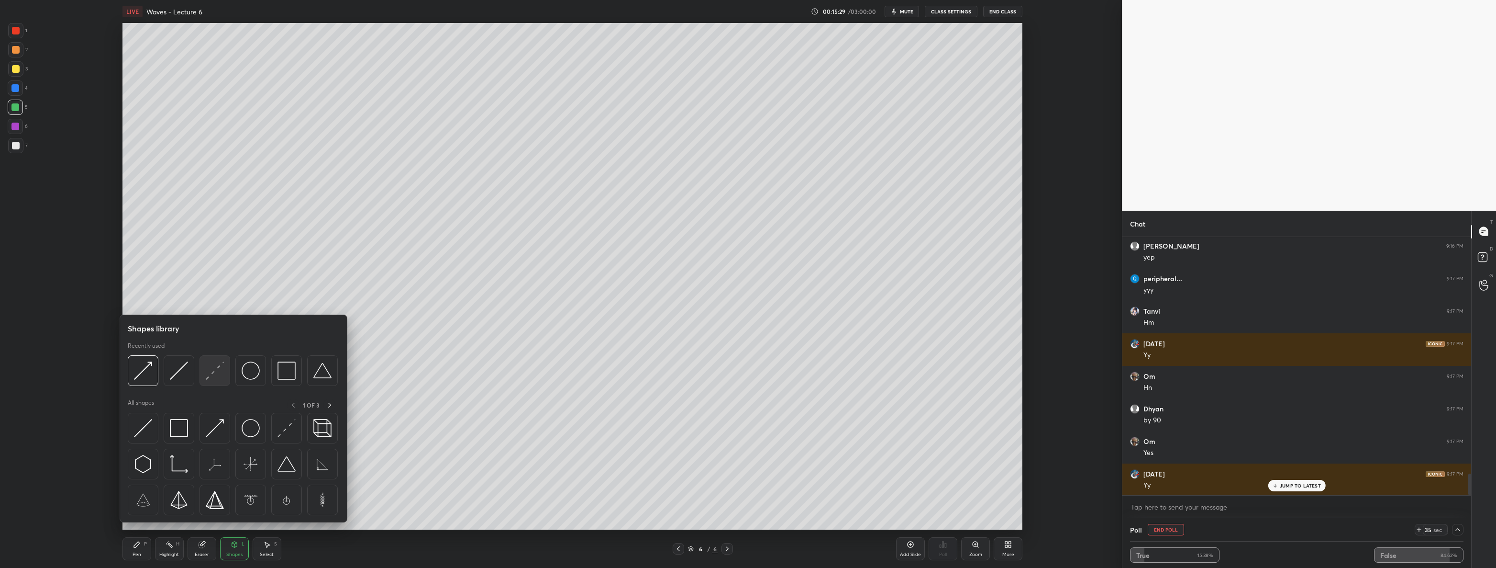
click at [213, 365] on img at bounding box center [215, 370] width 18 height 18
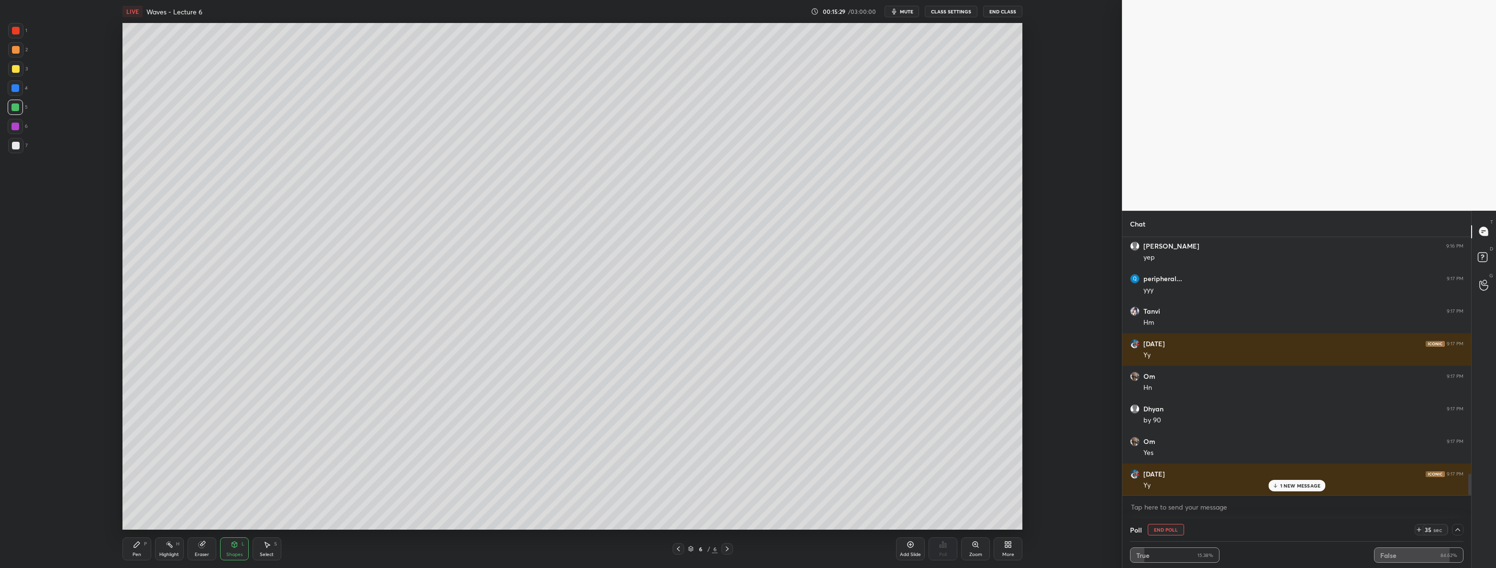
scroll to position [2852, 0]
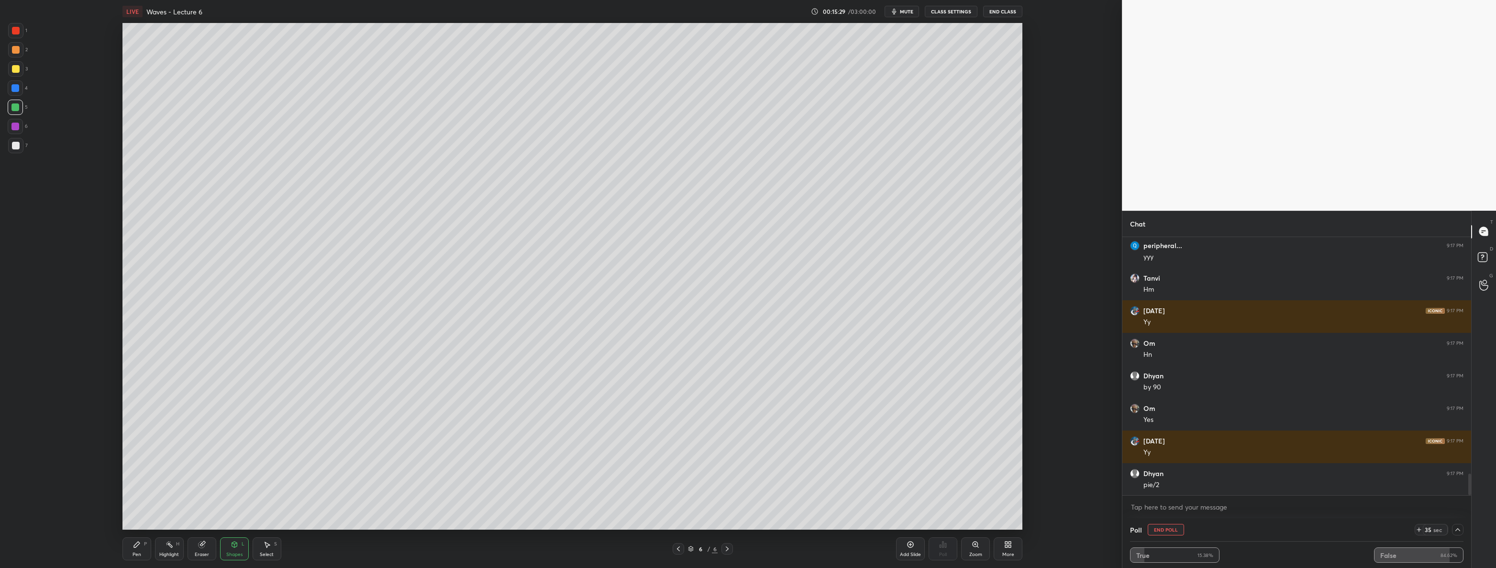
click at [16, 144] on div at bounding box center [16, 146] width 8 height 8
click at [239, 546] on div "Shapes L" at bounding box center [234, 548] width 29 height 23
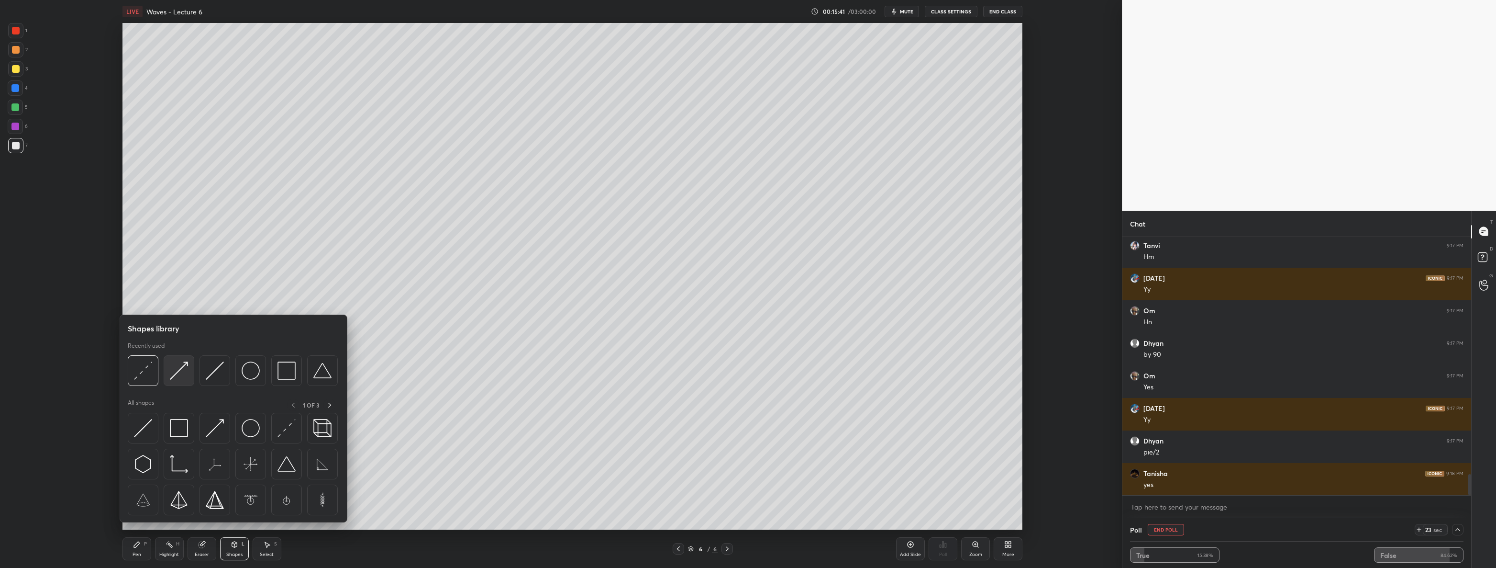
click at [173, 373] on img at bounding box center [179, 370] width 18 height 18
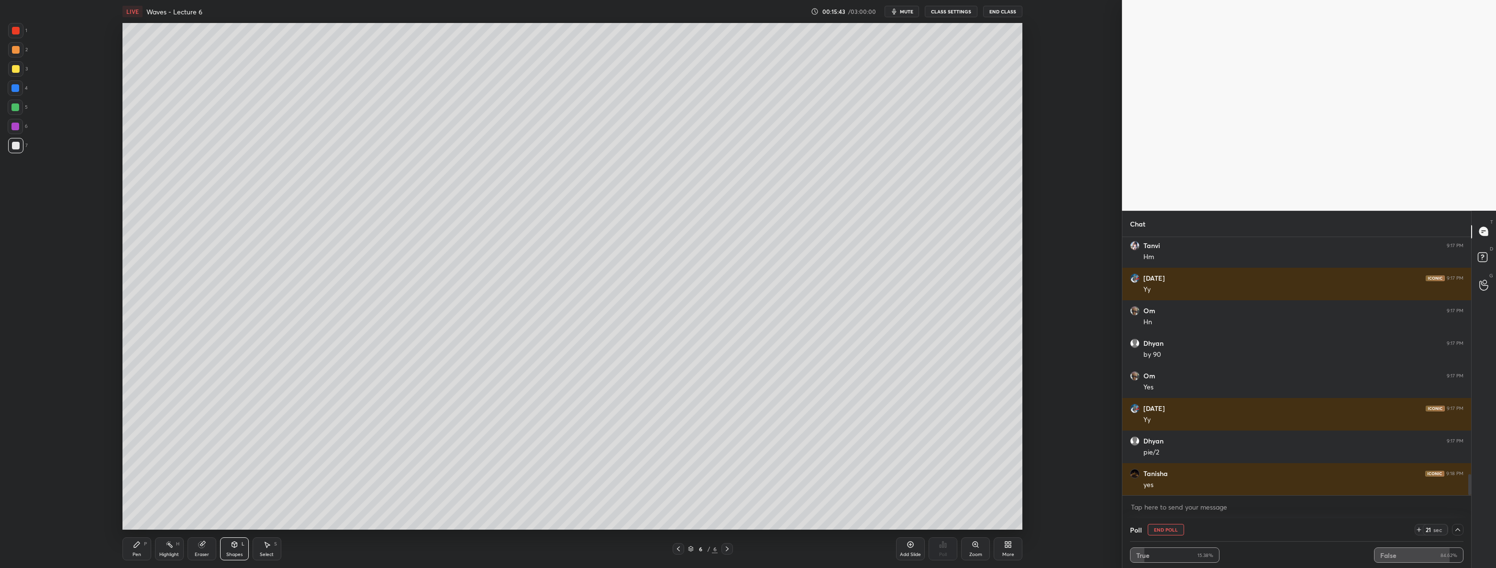
click at [14, 84] on div at bounding box center [15, 88] width 8 height 8
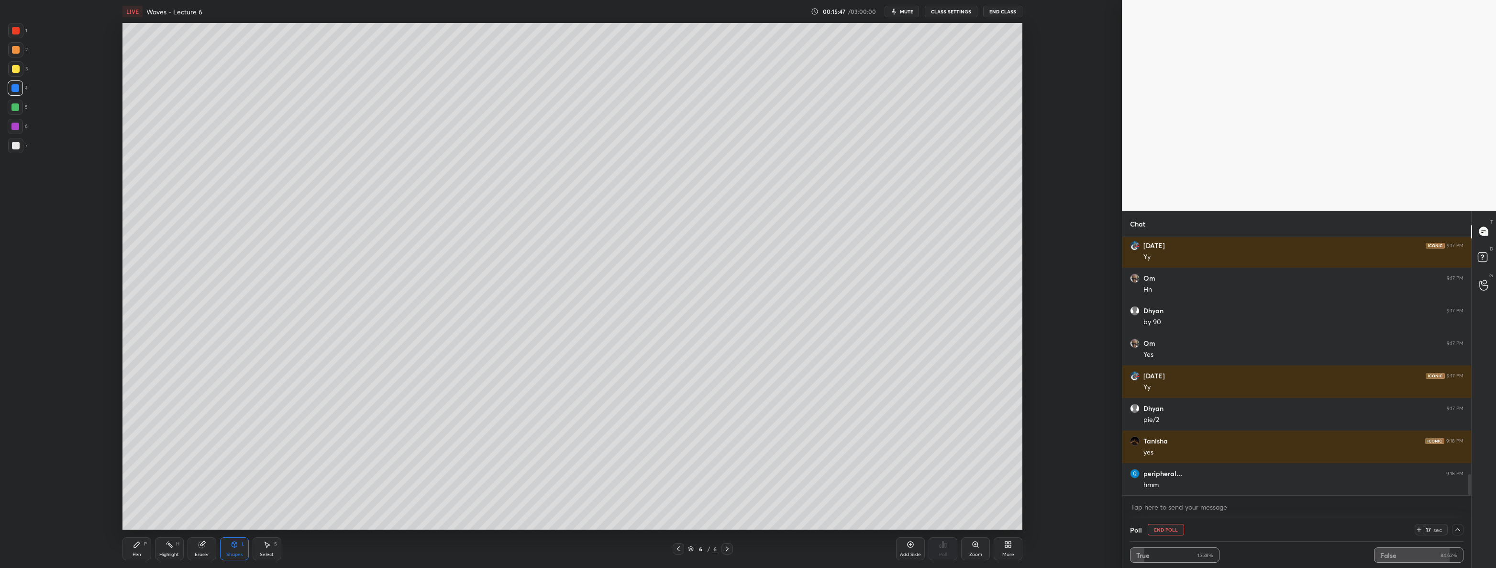
click at [140, 547] on icon at bounding box center [137, 544] width 8 height 8
click at [18, 147] on div at bounding box center [16, 146] width 8 height 8
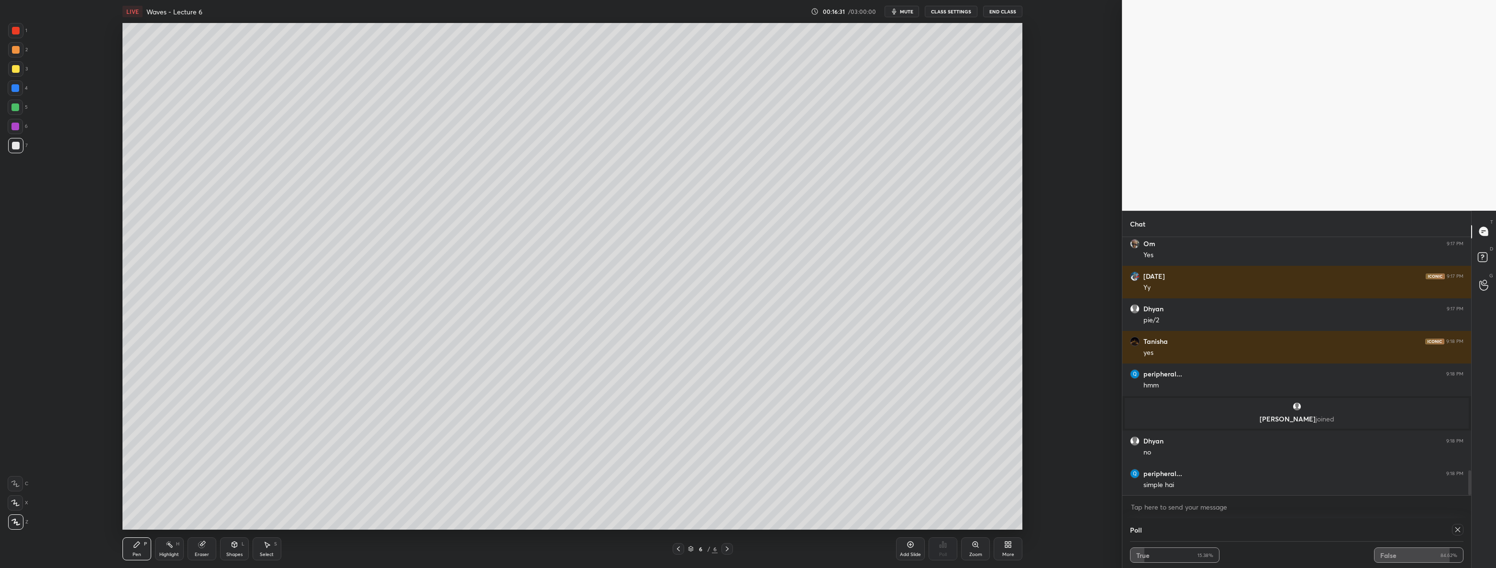
scroll to position [2478, 0]
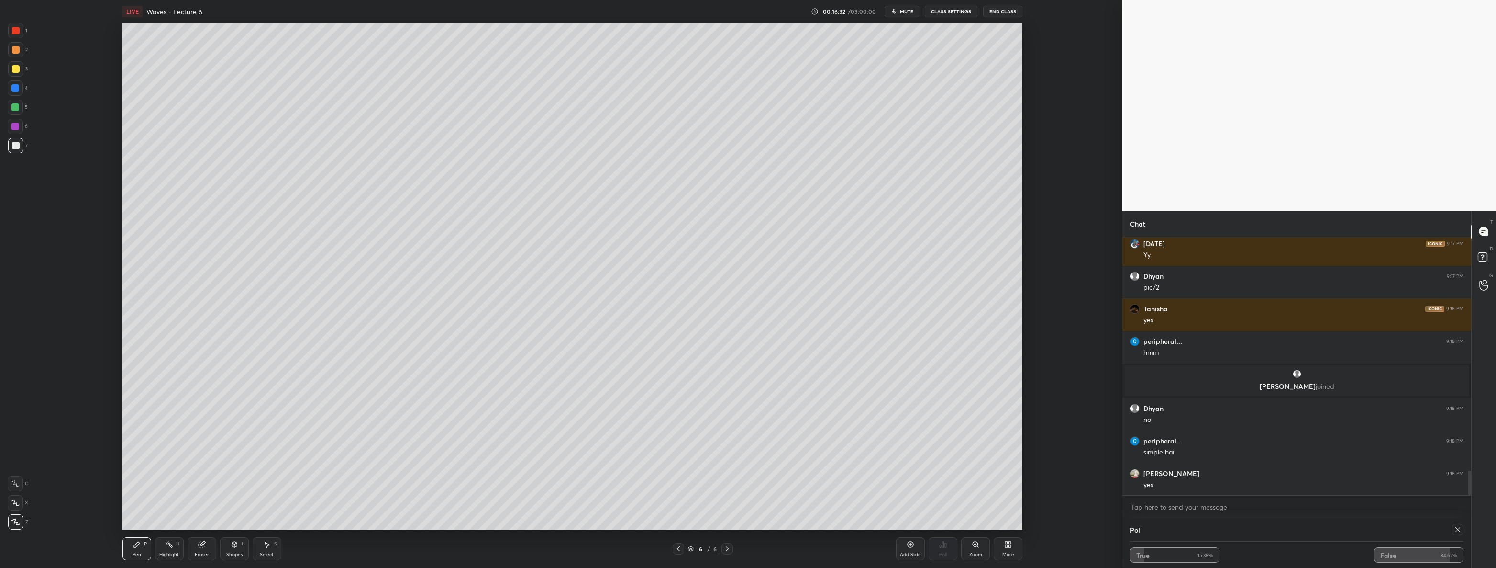
click at [679, 548] on icon at bounding box center [679, 549] width 8 height 8
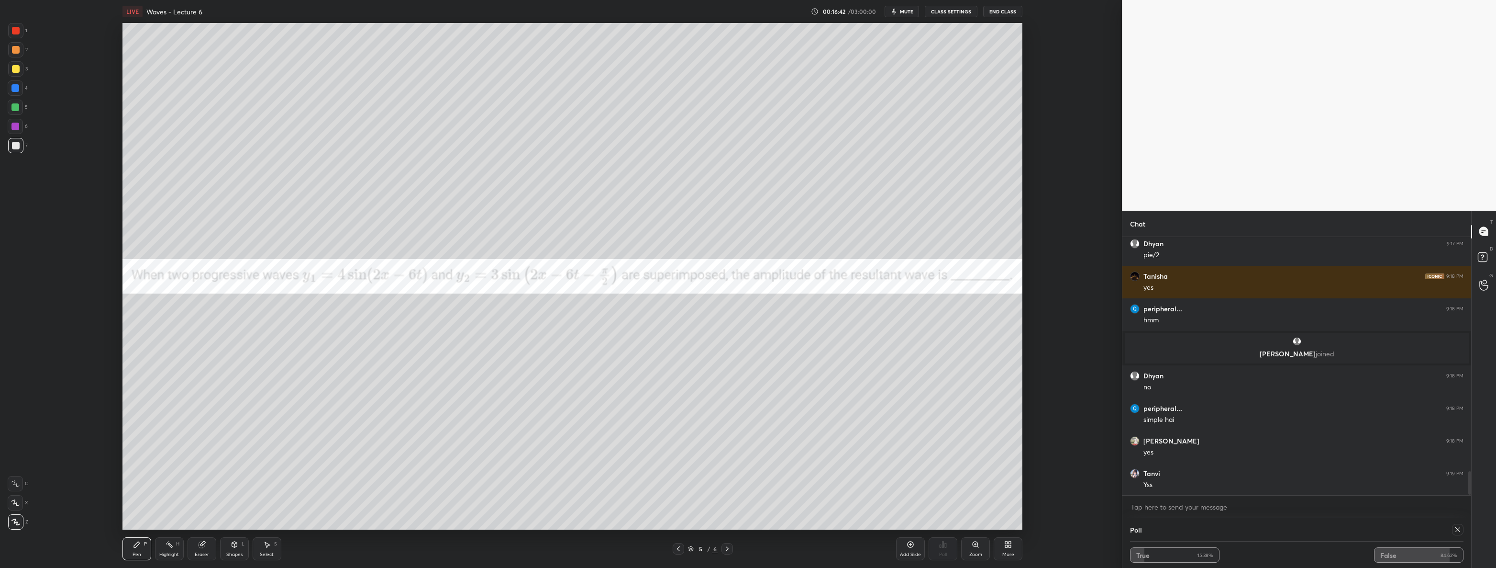
scroll to position [2542, 0]
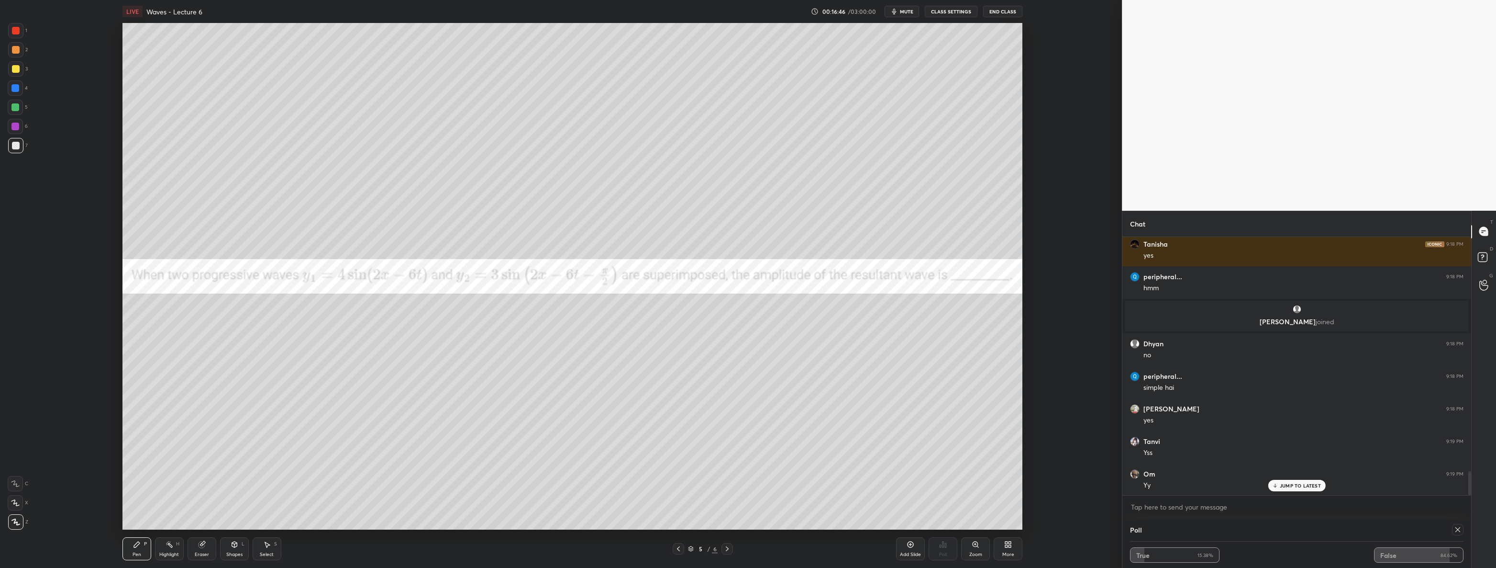
click at [727, 551] on icon at bounding box center [728, 549] width 8 height 8
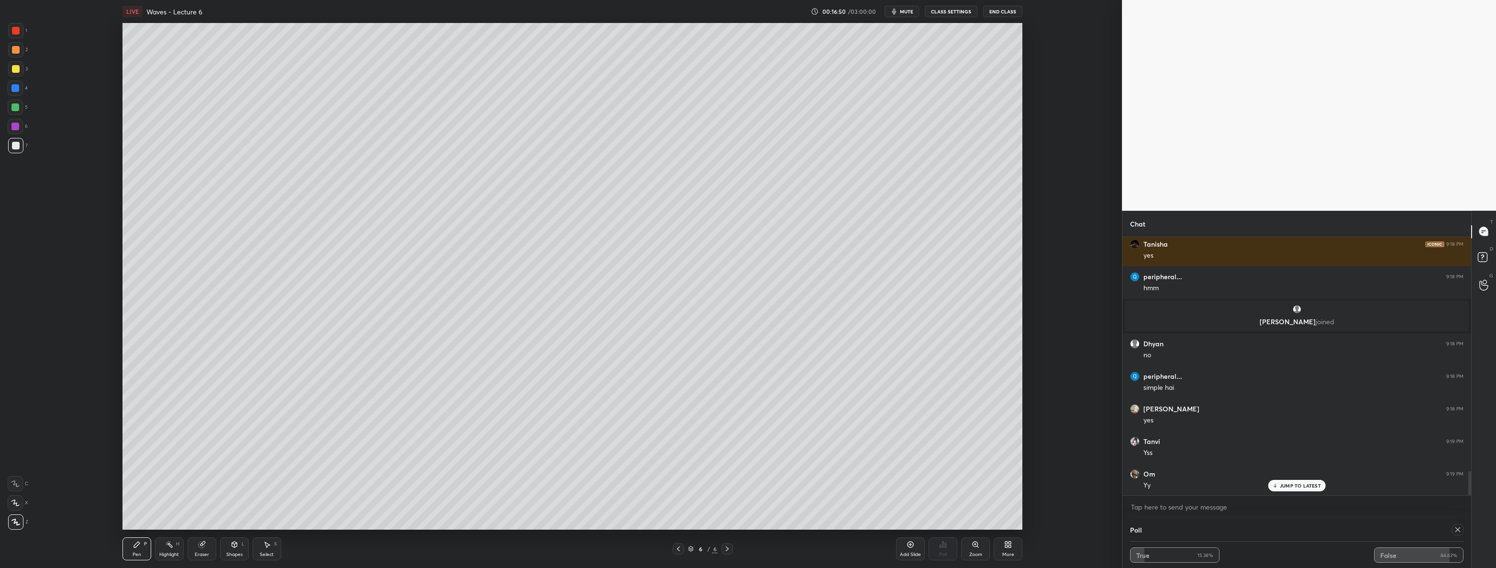
click at [19, 125] on div at bounding box center [15, 126] width 15 height 15
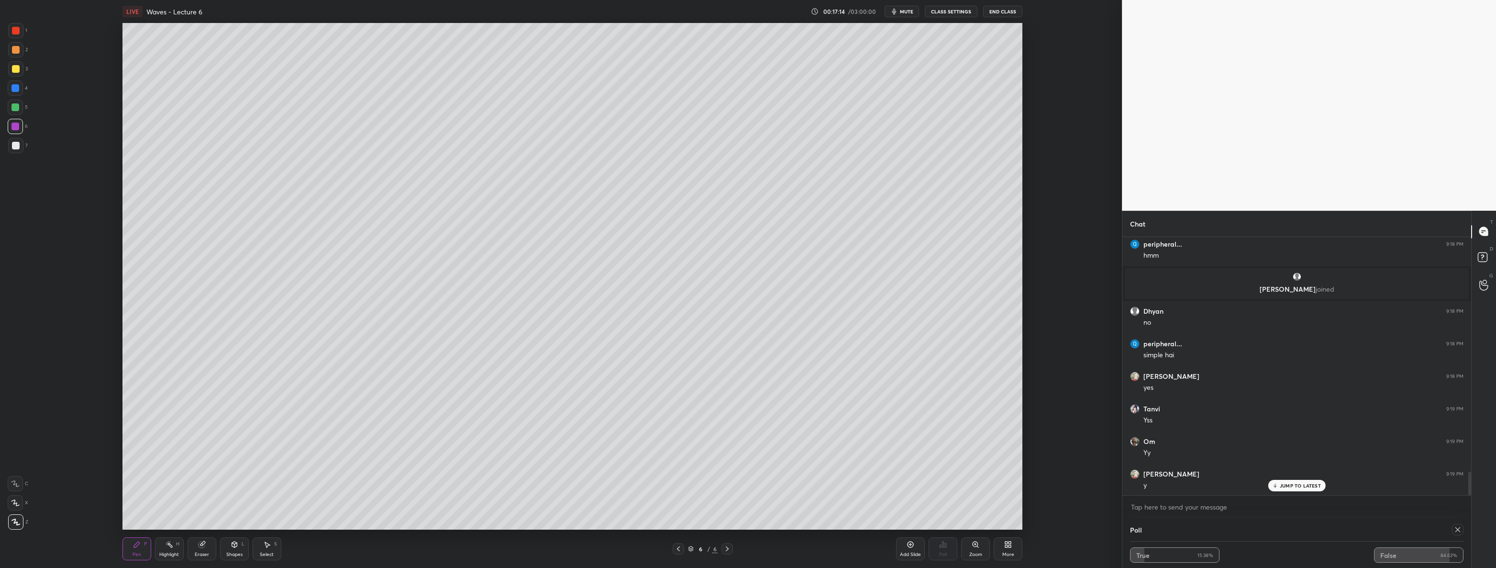
scroll to position [2608, 0]
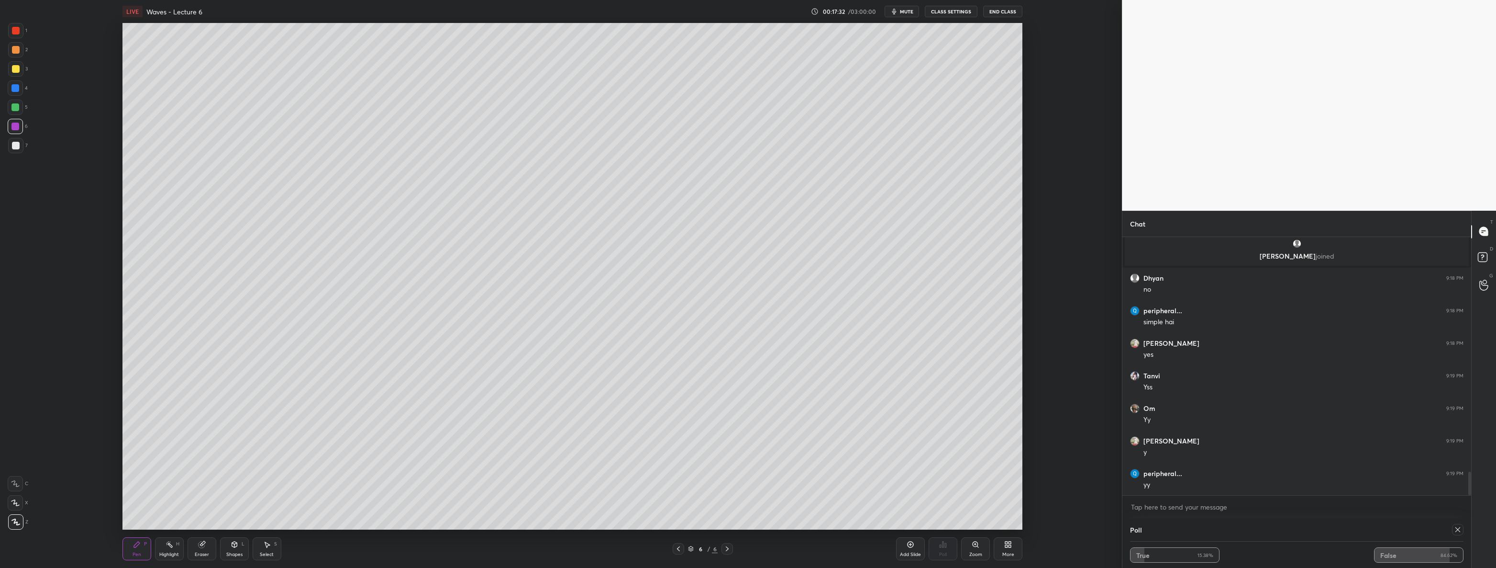
click at [1005, 552] on div "More" at bounding box center [1009, 554] width 12 height 5
click at [953, 453] on div "Upload File" at bounding box center [954, 454] width 25 height 5
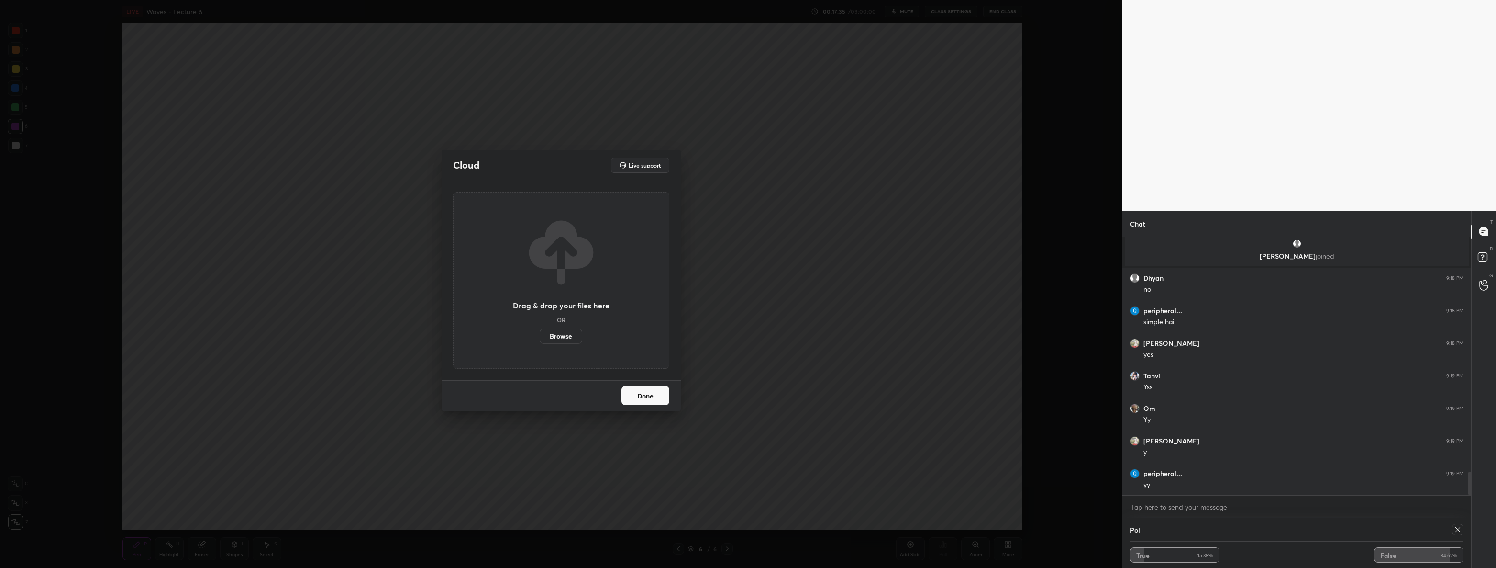
click at [572, 334] on label "Browse" at bounding box center [561, 335] width 43 height 15
click at [540, 334] on input "Browse" at bounding box center [540, 335] width 0 height 15
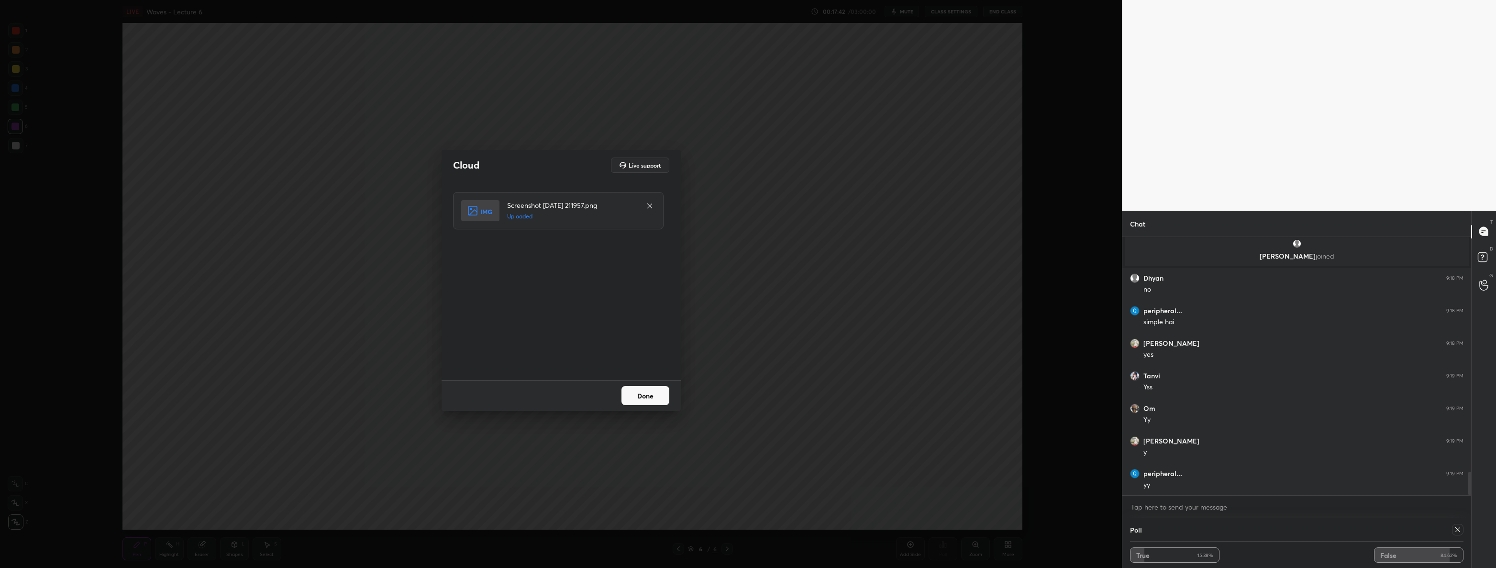
click at [631, 396] on button "Done" at bounding box center [646, 395] width 48 height 19
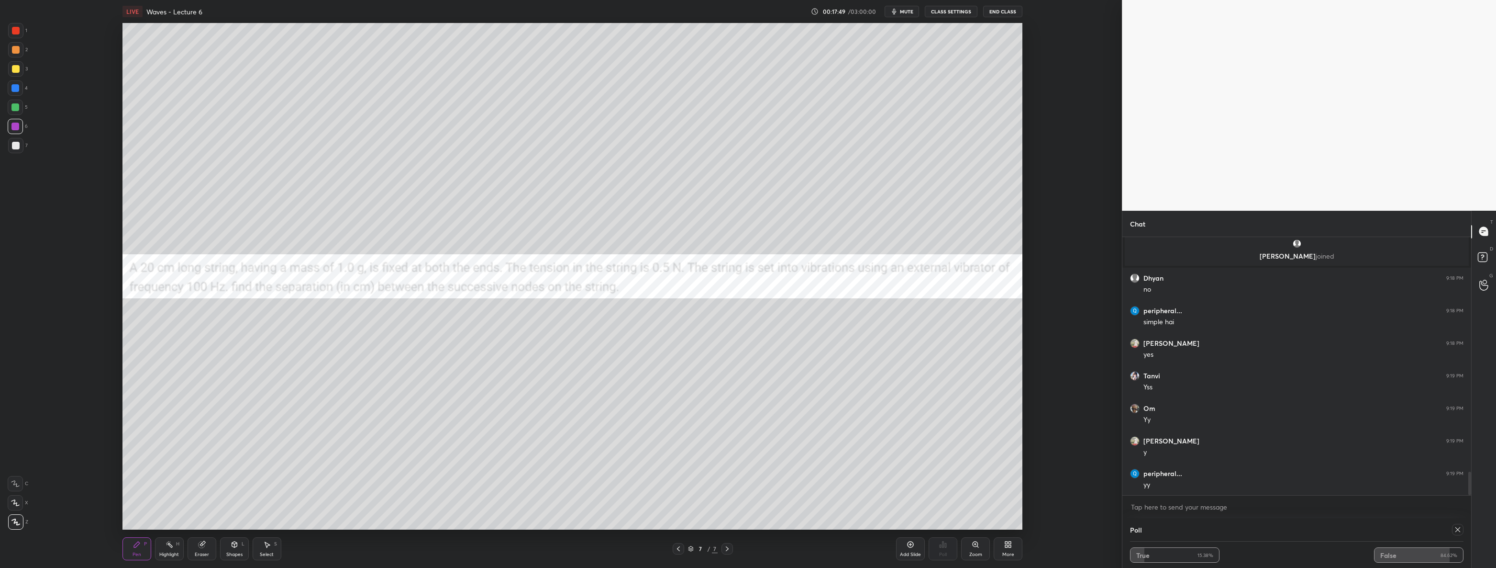
click at [1459, 529] on icon at bounding box center [1458, 529] width 8 height 8
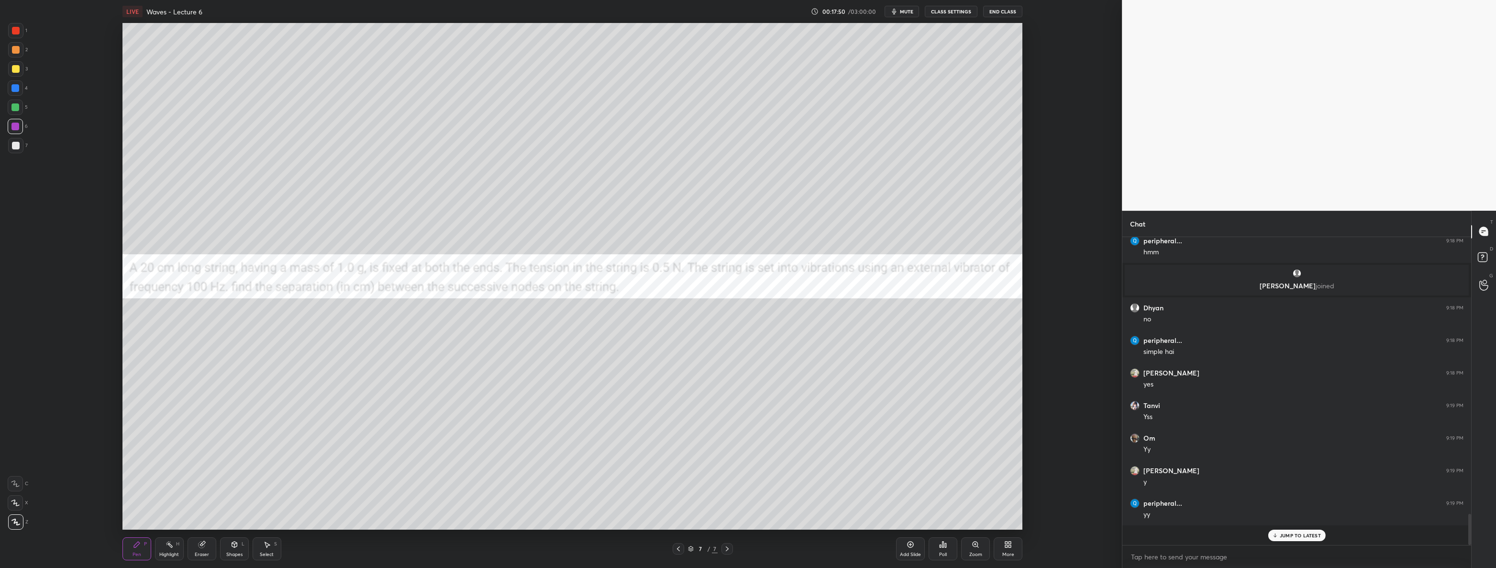
scroll to position [3, 3]
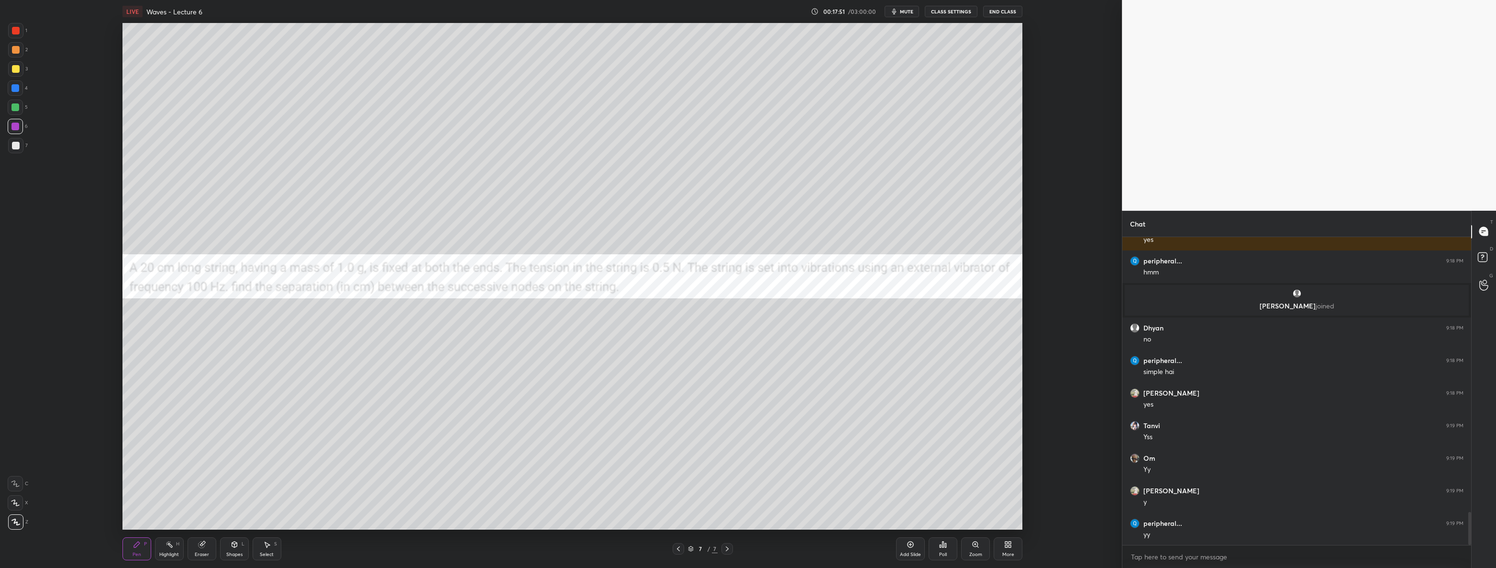
click at [19, 72] on div at bounding box center [16, 69] width 8 height 8
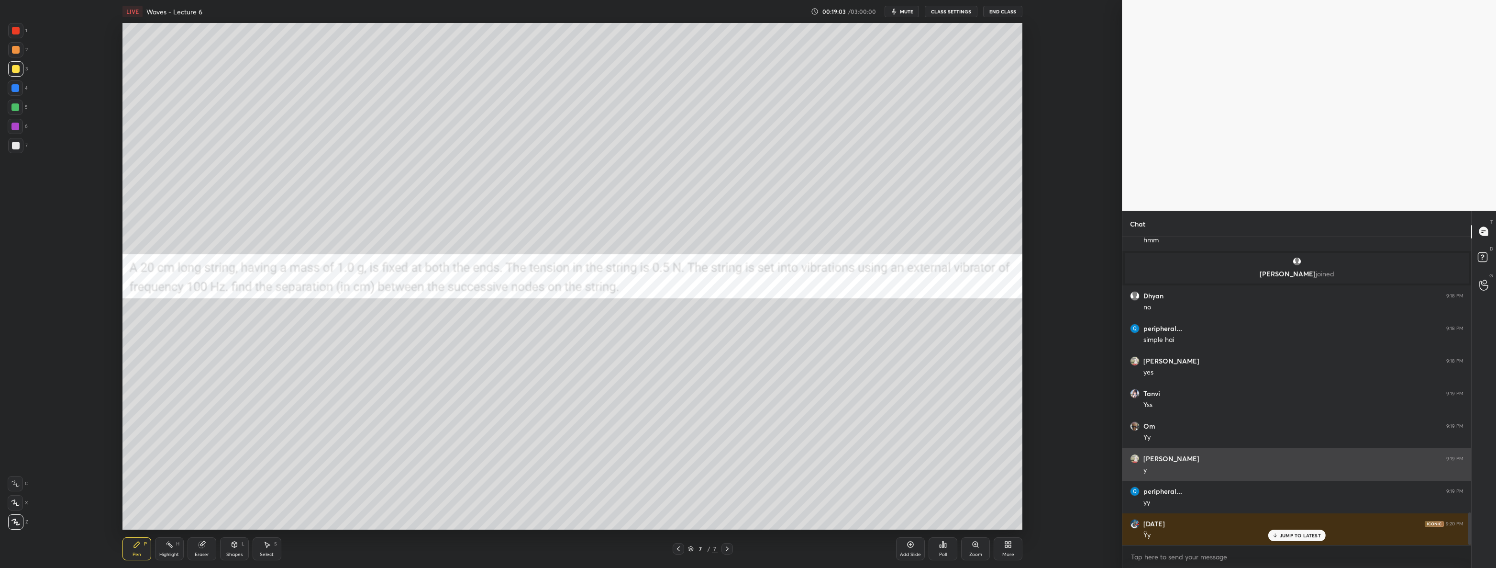
scroll to position [2623, 0]
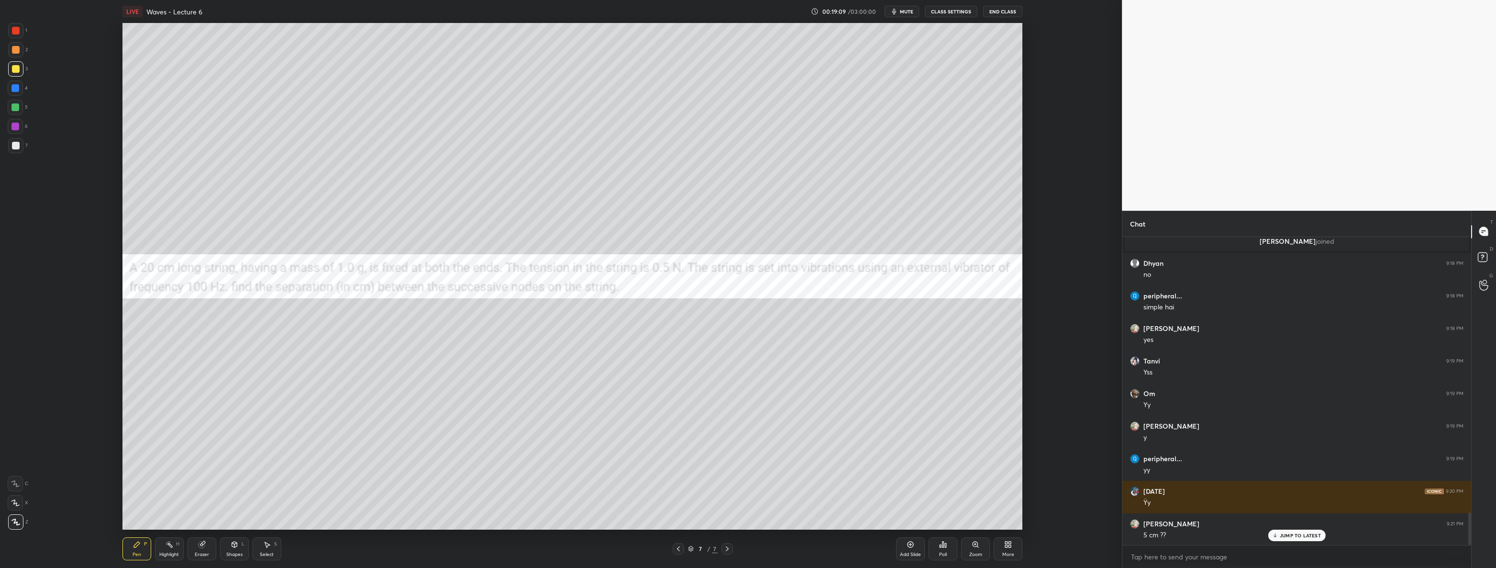
click at [951, 543] on div "Poll" at bounding box center [943, 548] width 29 height 23
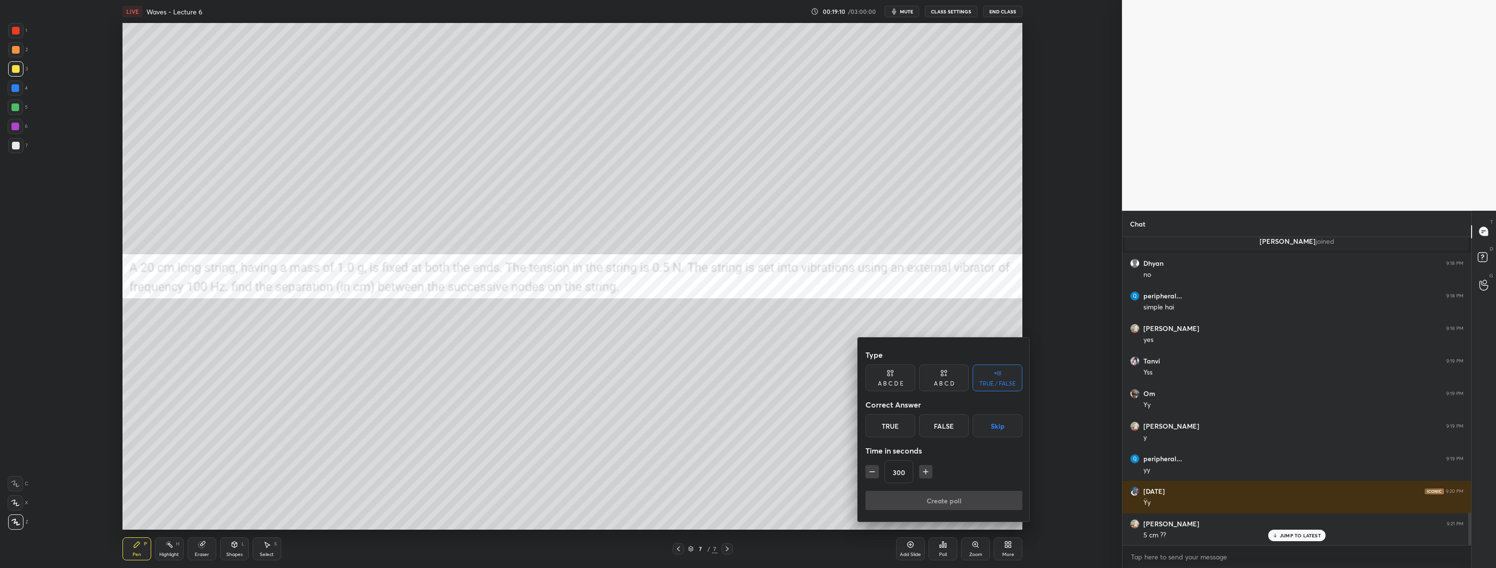
click at [996, 426] on button "Skip" at bounding box center [998, 425] width 50 height 23
click at [1008, 501] on button "Create poll" at bounding box center [944, 499] width 157 height 19
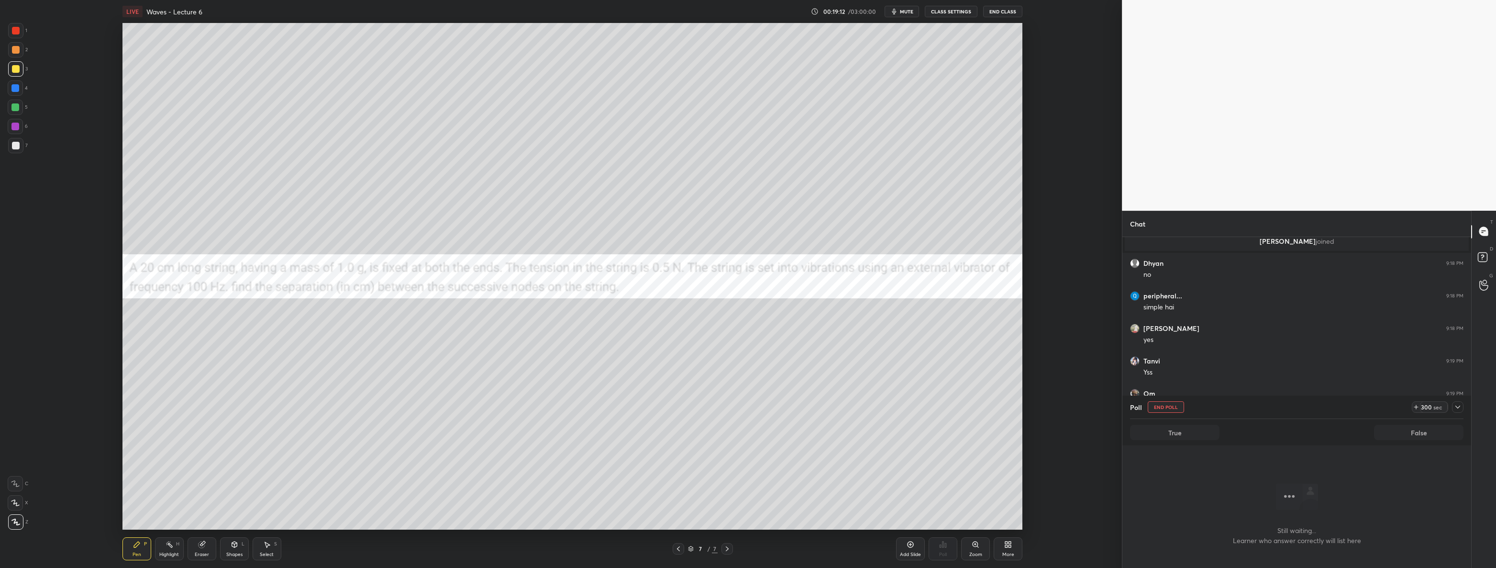
scroll to position [186, 346]
click at [1457, 410] on icon at bounding box center [1458, 407] width 8 height 8
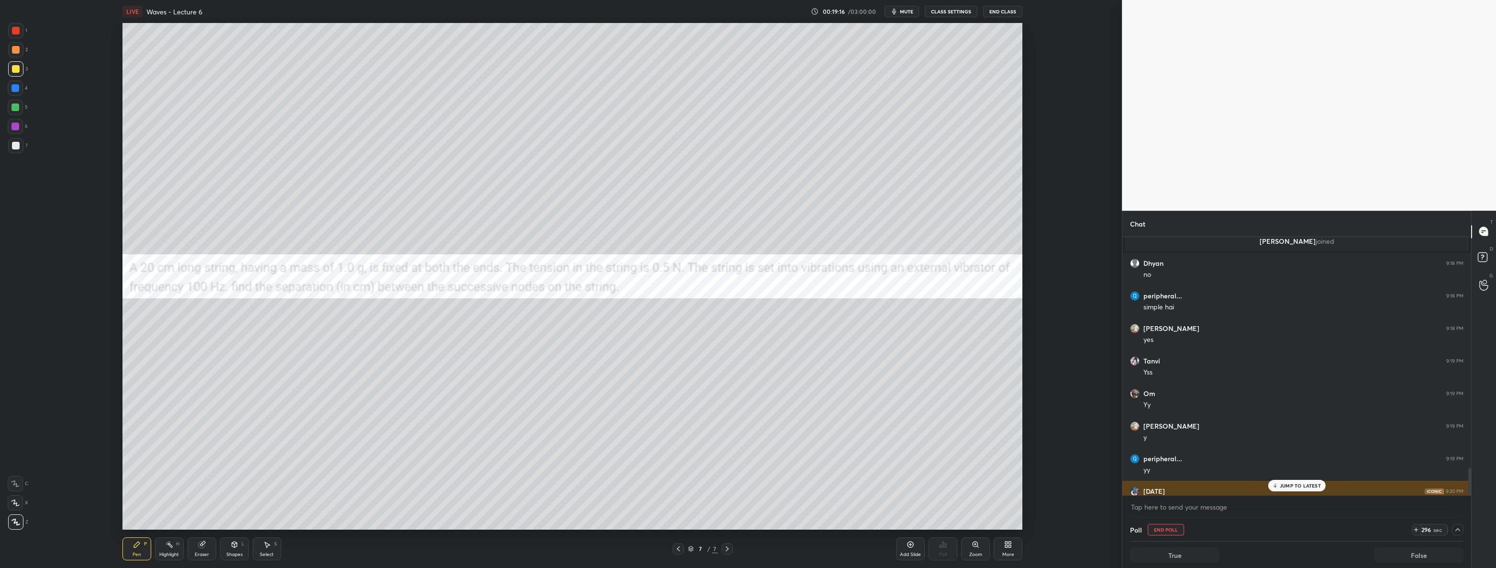
click at [1313, 492] on div "[DATE] 9:20 PM" at bounding box center [1297, 491] width 334 height 10
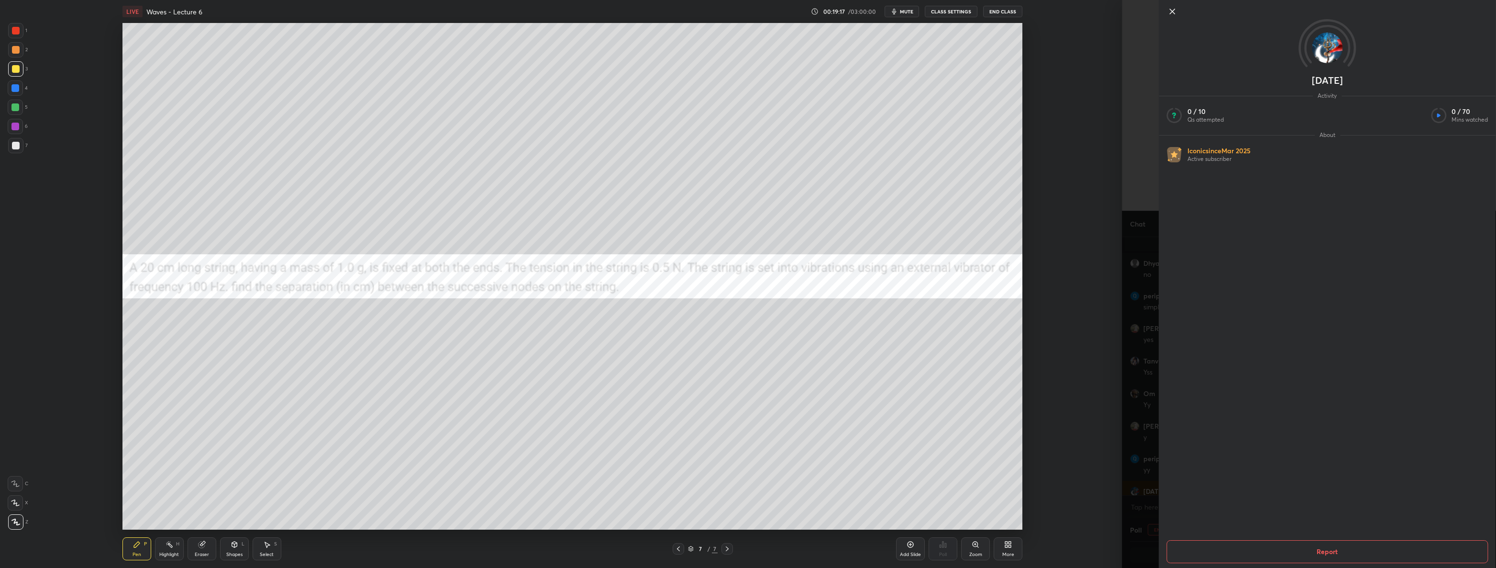
click at [1136, 398] on div "[DATE] Activity 0 / 10 Qs attempted 0 / 70 Mins watched About Iconic since [DAT…" at bounding box center [1309, 284] width 374 height 568
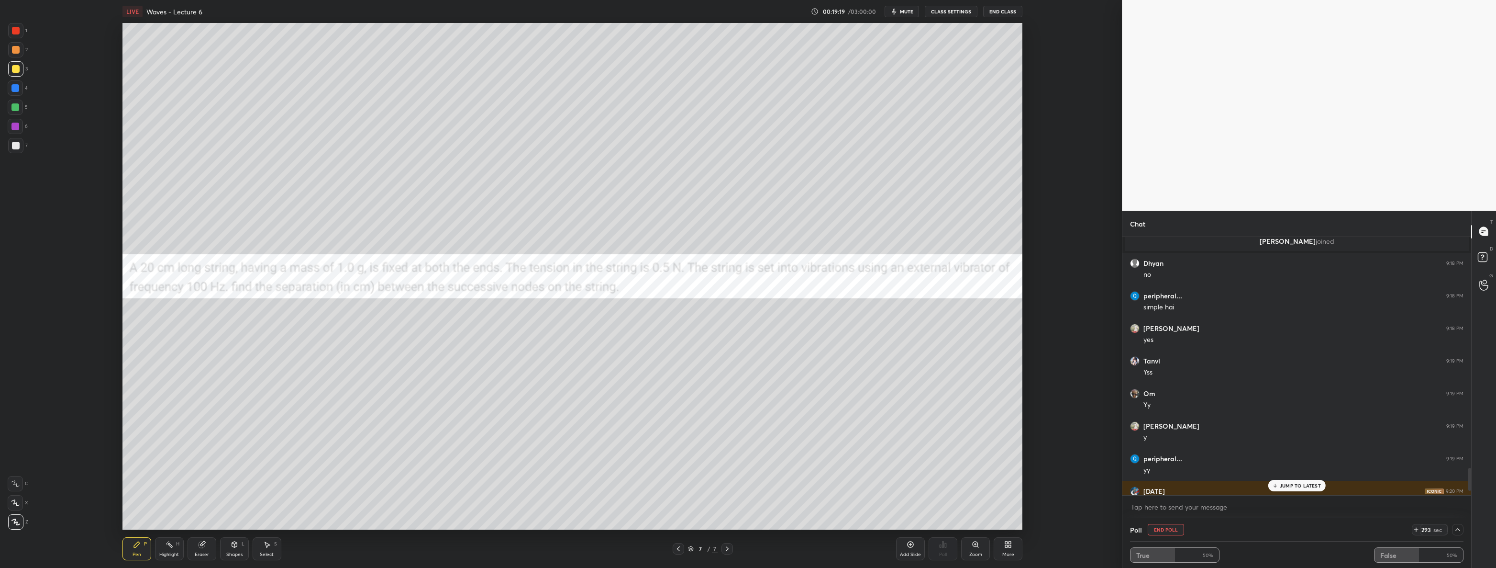
click at [1284, 487] on p "JUMP TO LATEST" at bounding box center [1300, 485] width 41 height 6
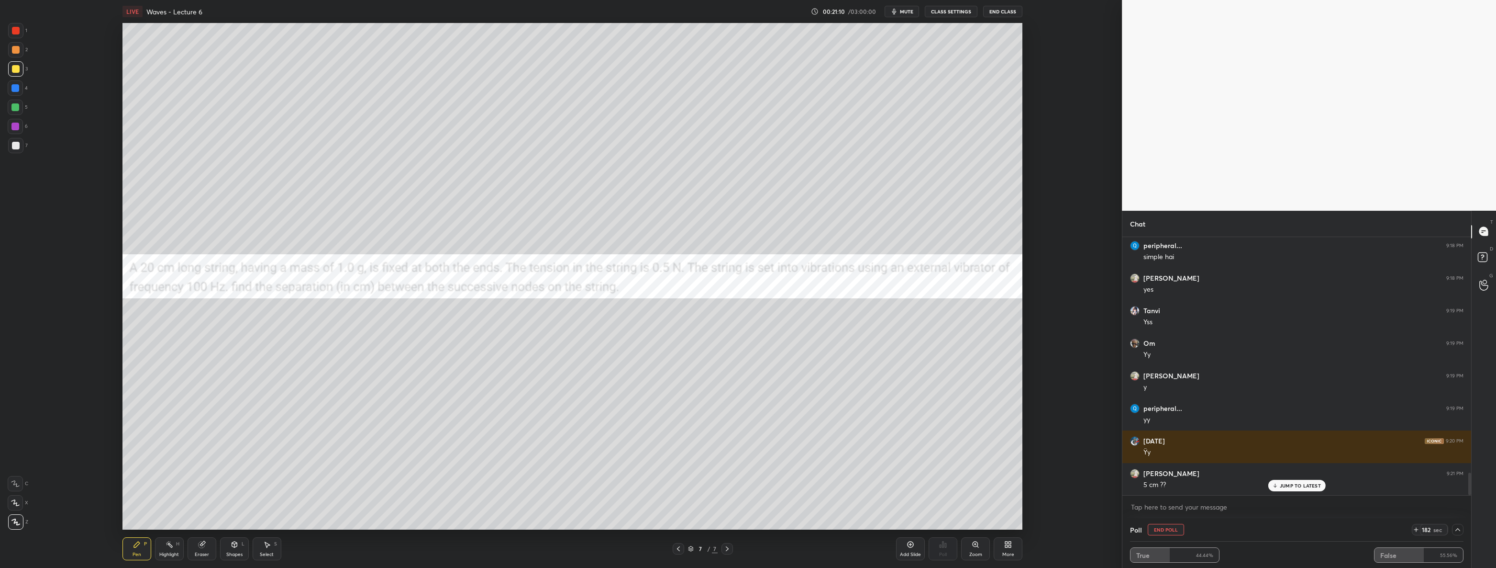
scroll to position [2705, 0]
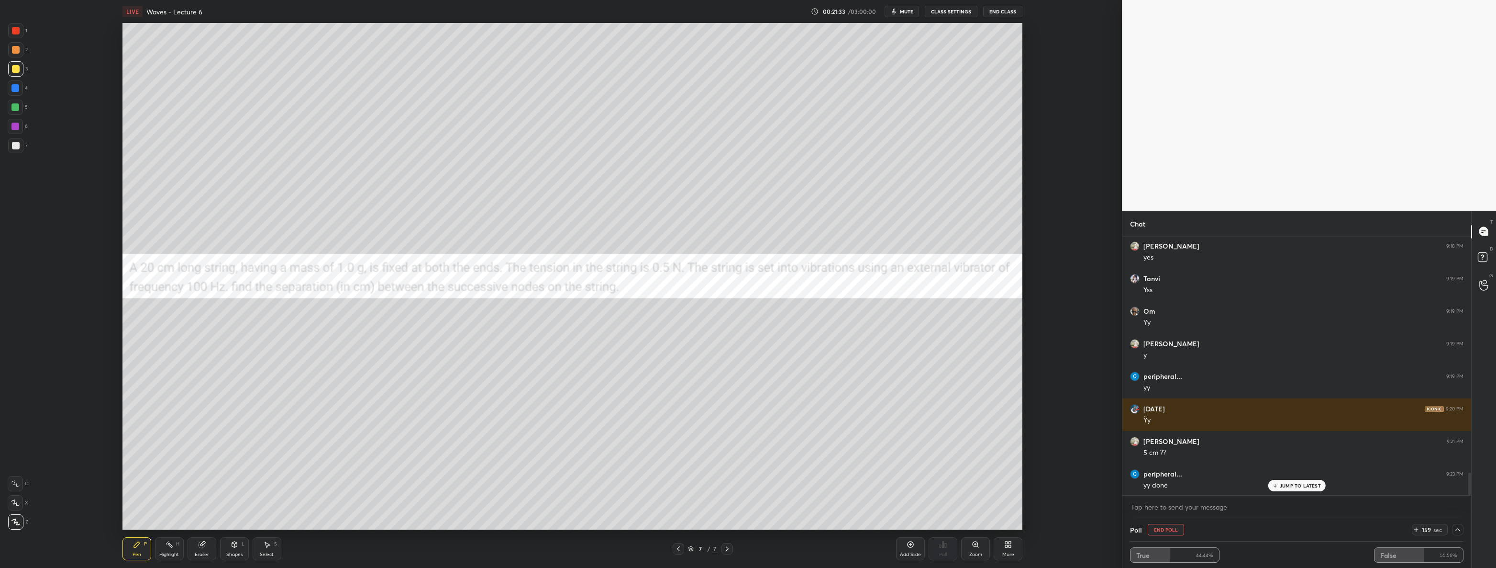
click at [1164, 528] on button "End Poll" at bounding box center [1166, 529] width 36 height 11
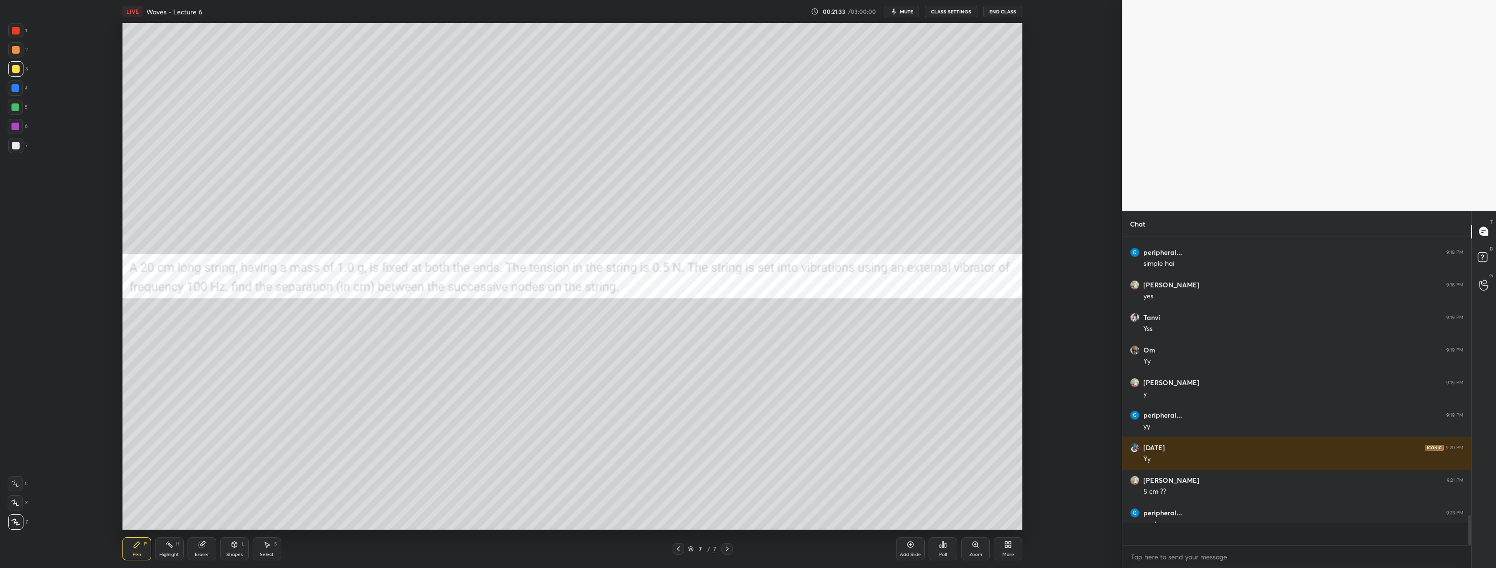
scroll to position [3, 3]
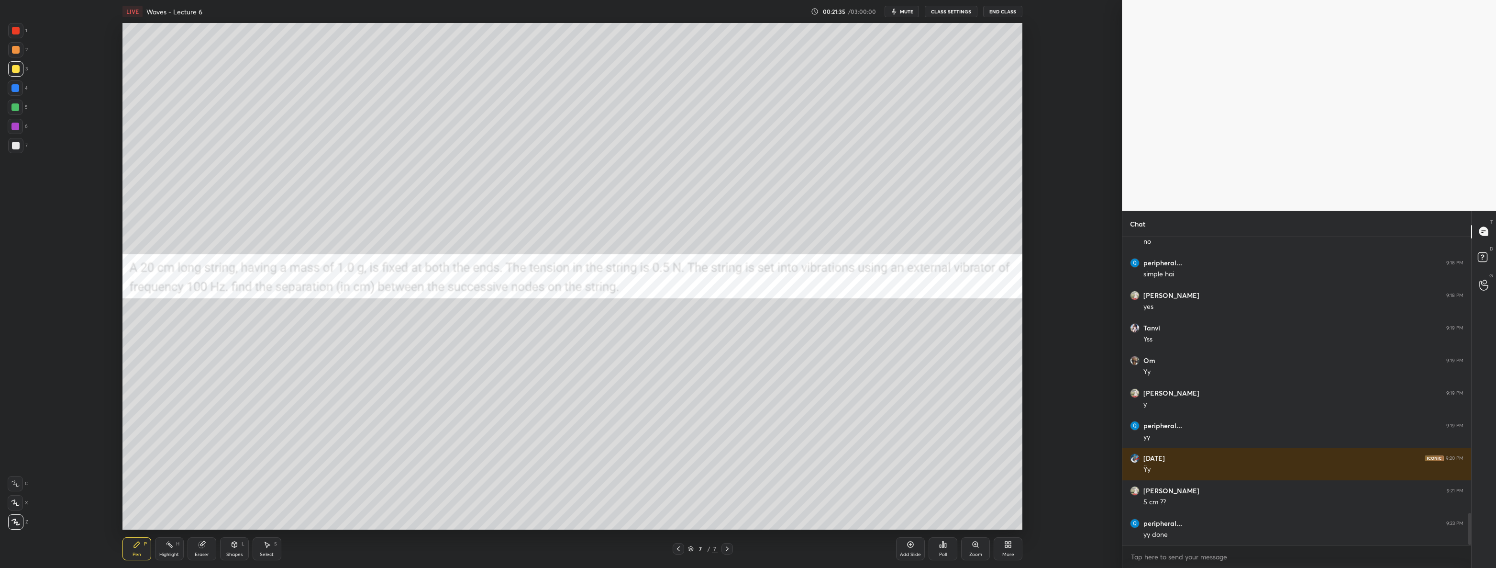
click at [18, 31] on div at bounding box center [16, 31] width 8 height 8
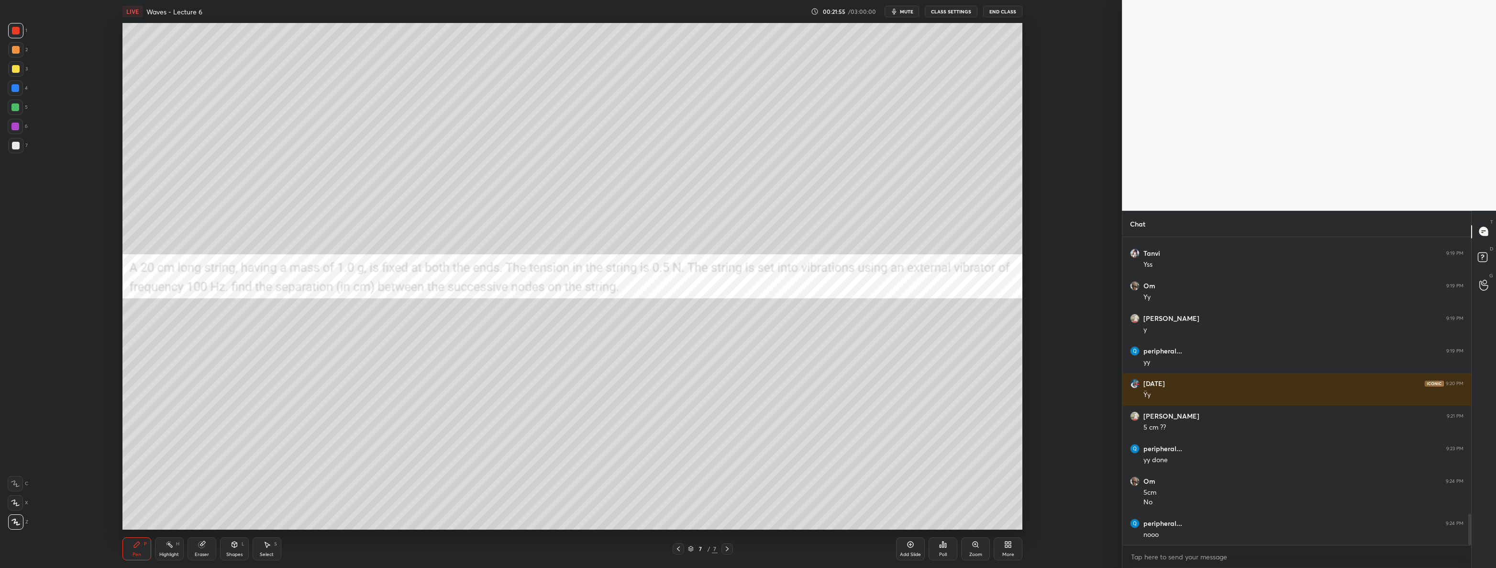
scroll to position [2763, 0]
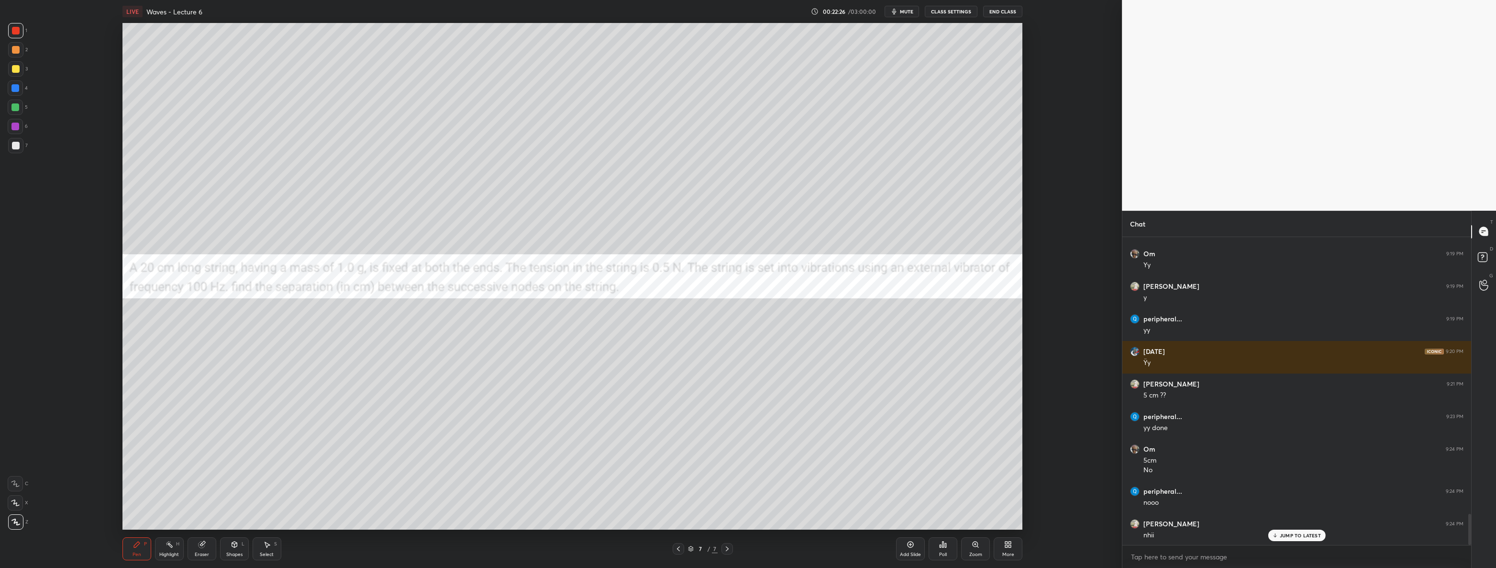
click at [236, 548] on div "Shapes L" at bounding box center [234, 548] width 29 height 23
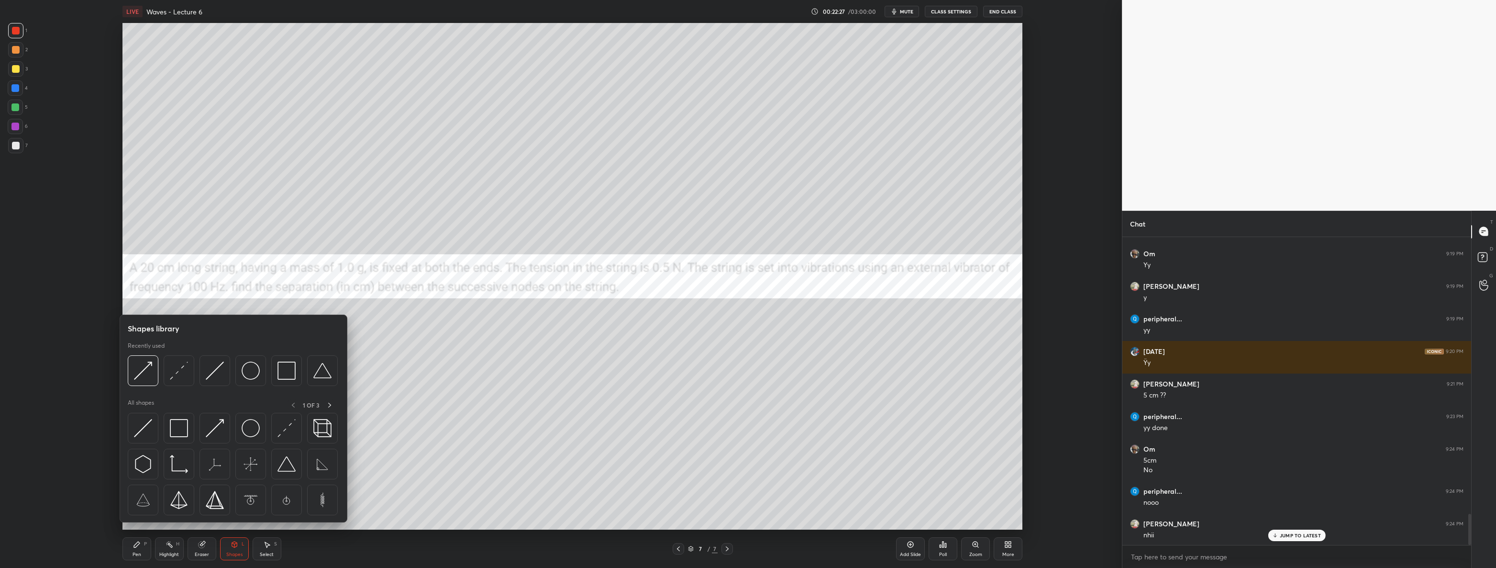
click at [216, 369] on img at bounding box center [215, 370] width 18 height 18
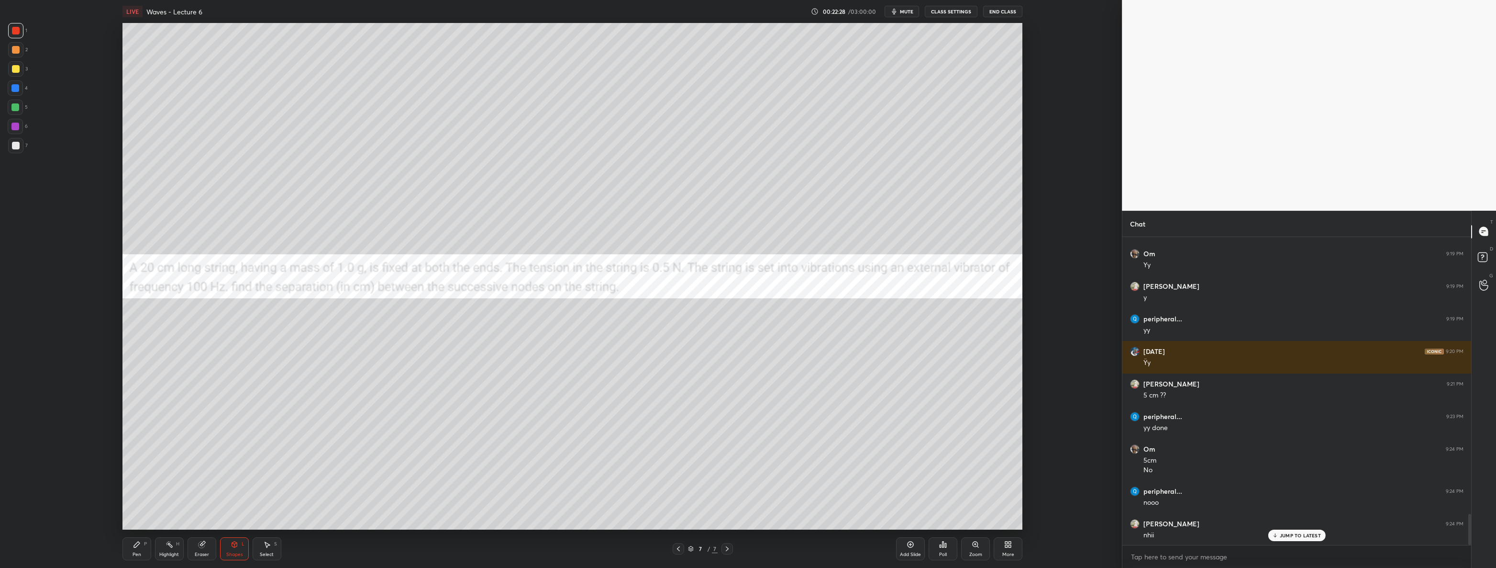
click at [19, 144] on div at bounding box center [15, 145] width 15 height 15
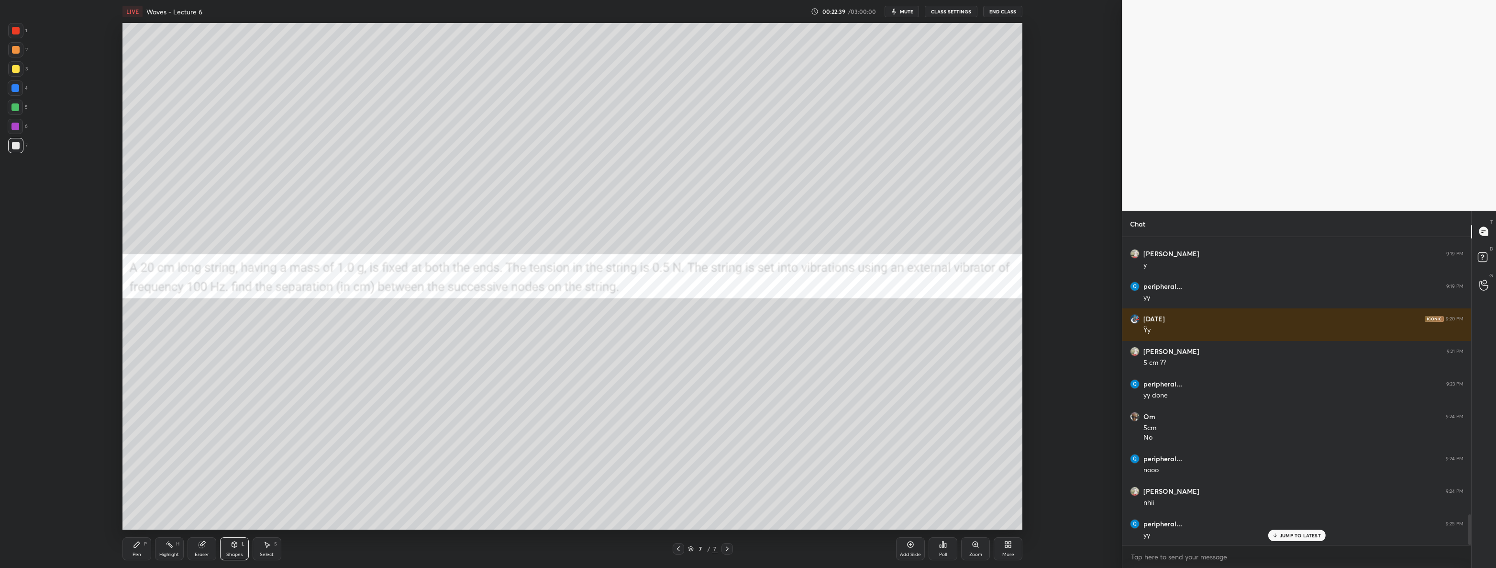
click at [128, 550] on div "Pen P" at bounding box center [137, 548] width 29 height 23
click at [11, 129] on div at bounding box center [15, 127] width 8 height 8
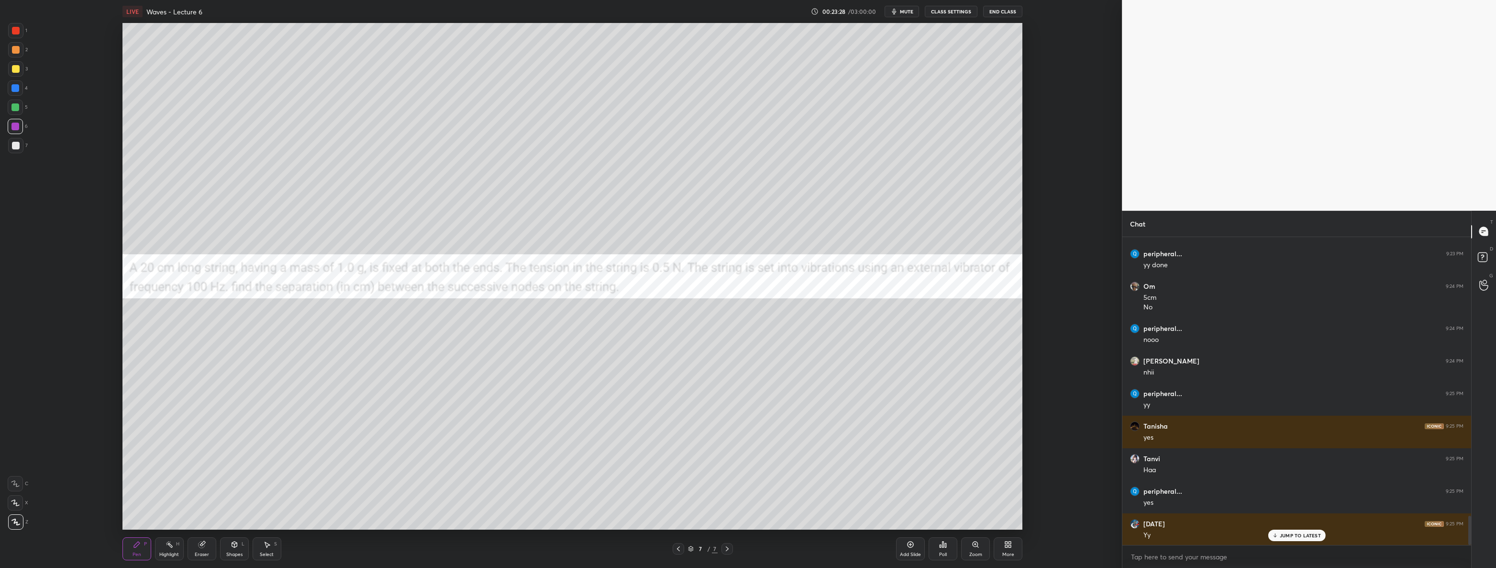
scroll to position [2958, 0]
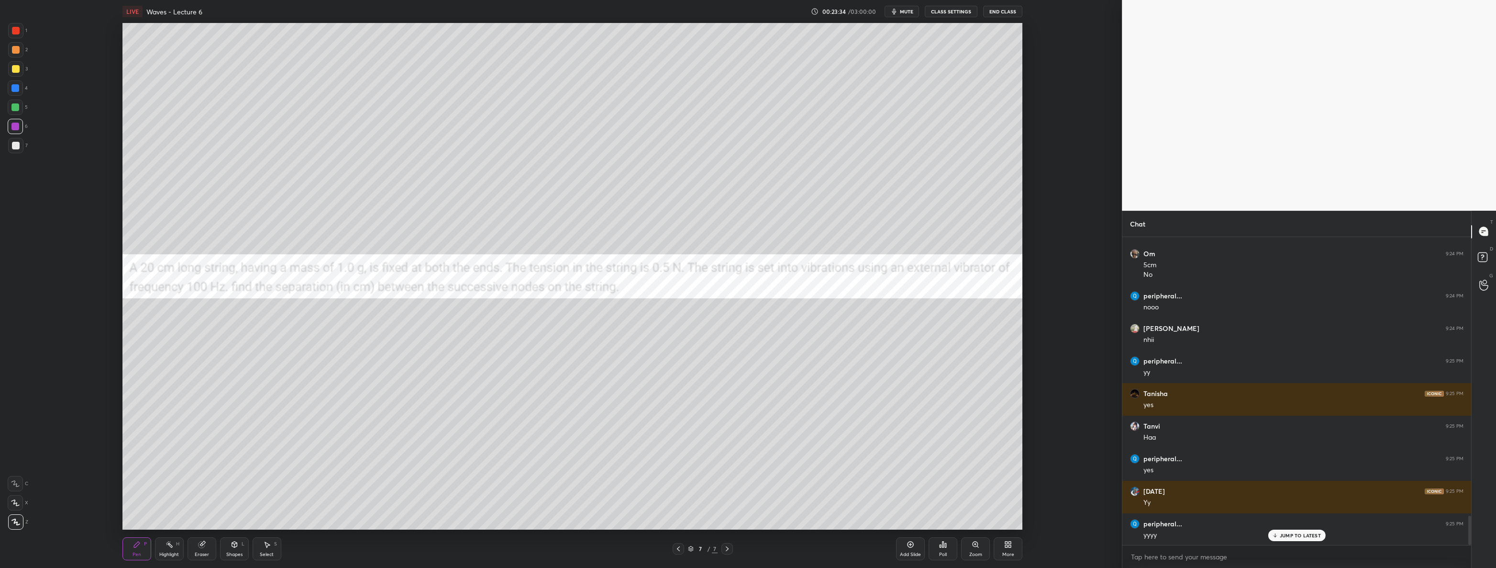
click at [15, 28] on div at bounding box center [16, 31] width 8 height 8
click at [14, 146] on div at bounding box center [16, 146] width 8 height 8
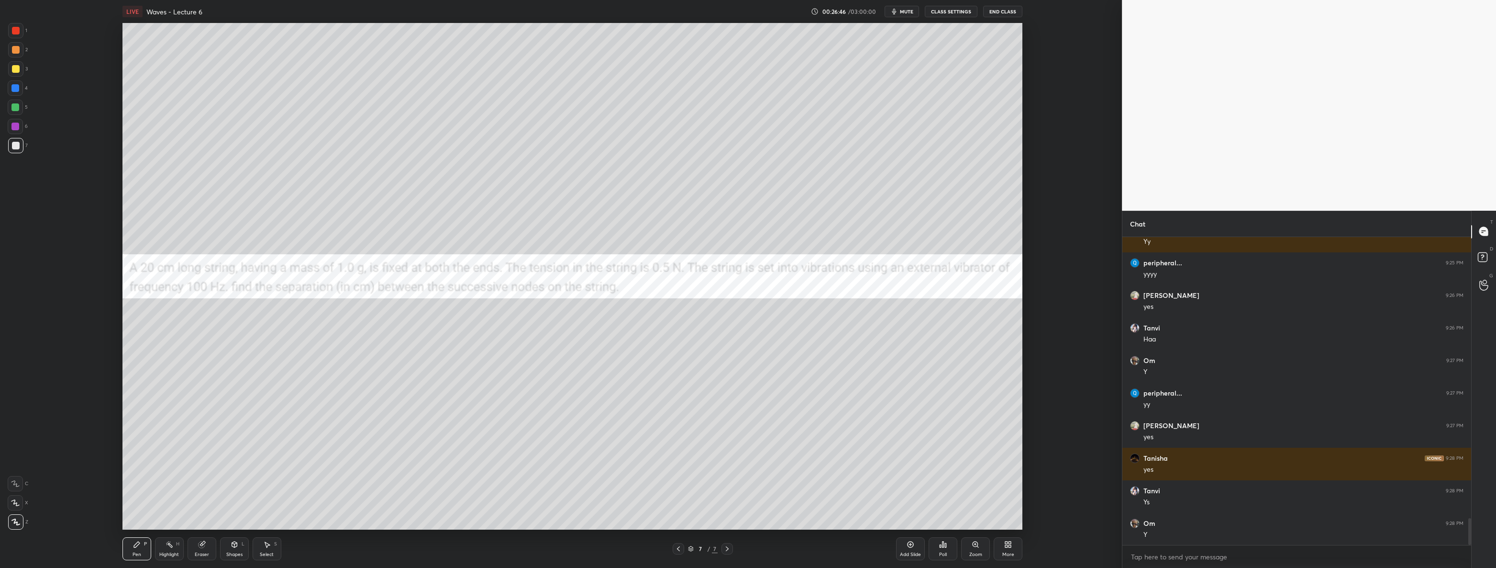
scroll to position [3251, 0]
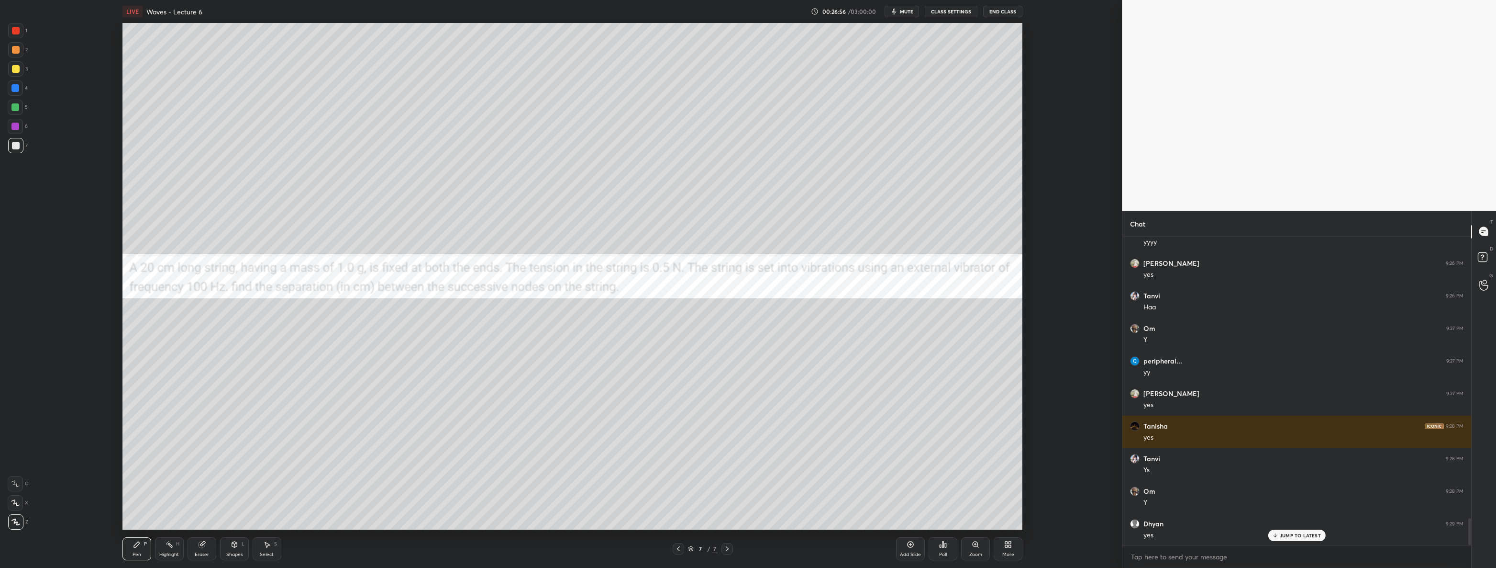
click at [19, 90] on div at bounding box center [15, 88] width 8 height 8
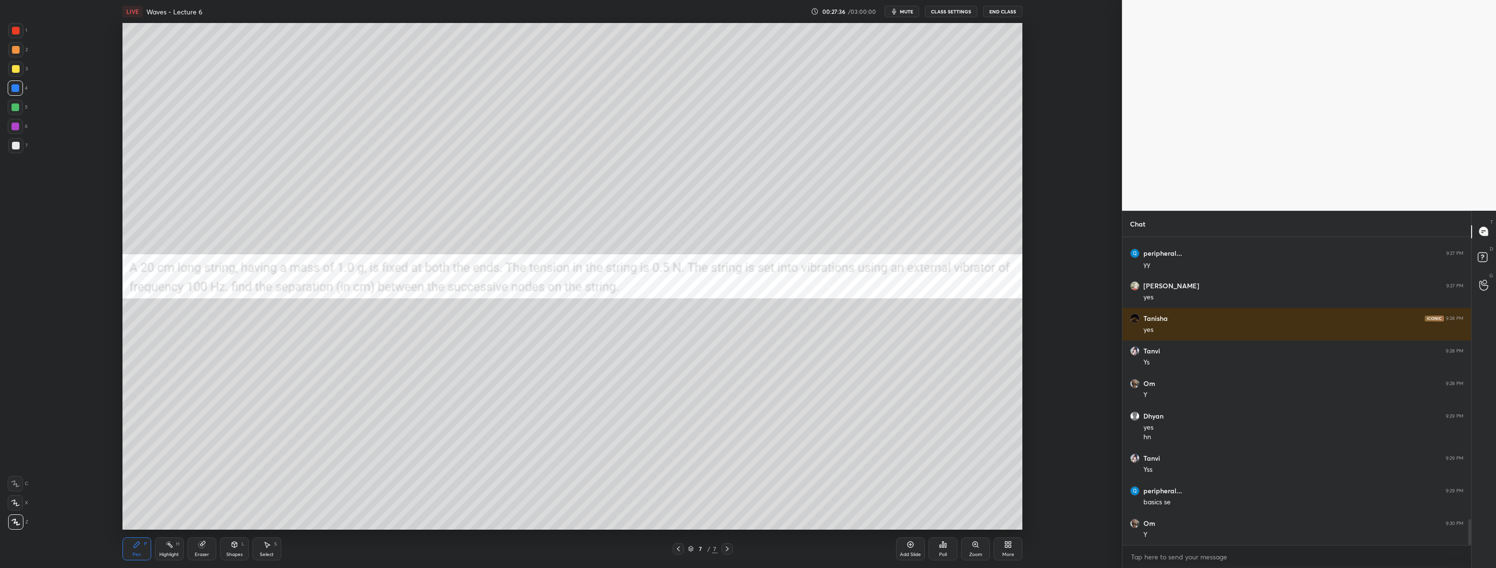
scroll to position [3391, 0]
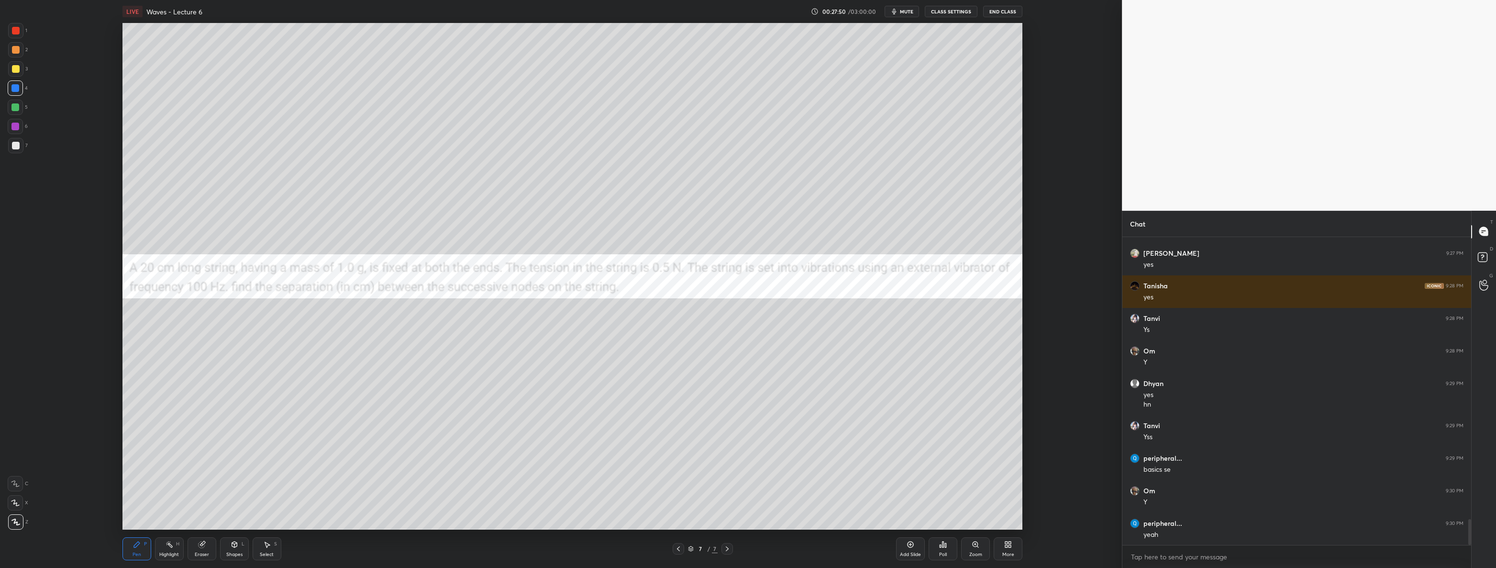
click at [1052, 168] on div "Setting up your live class Poll for secs No correct answer Start poll" at bounding box center [573, 276] width 1084 height 506
click at [1007, 541] on icon at bounding box center [1006, 542] width 2 height 2
click at [967, 437] on div "Upload File" at bounding box center [954, 448] width 38 height 23
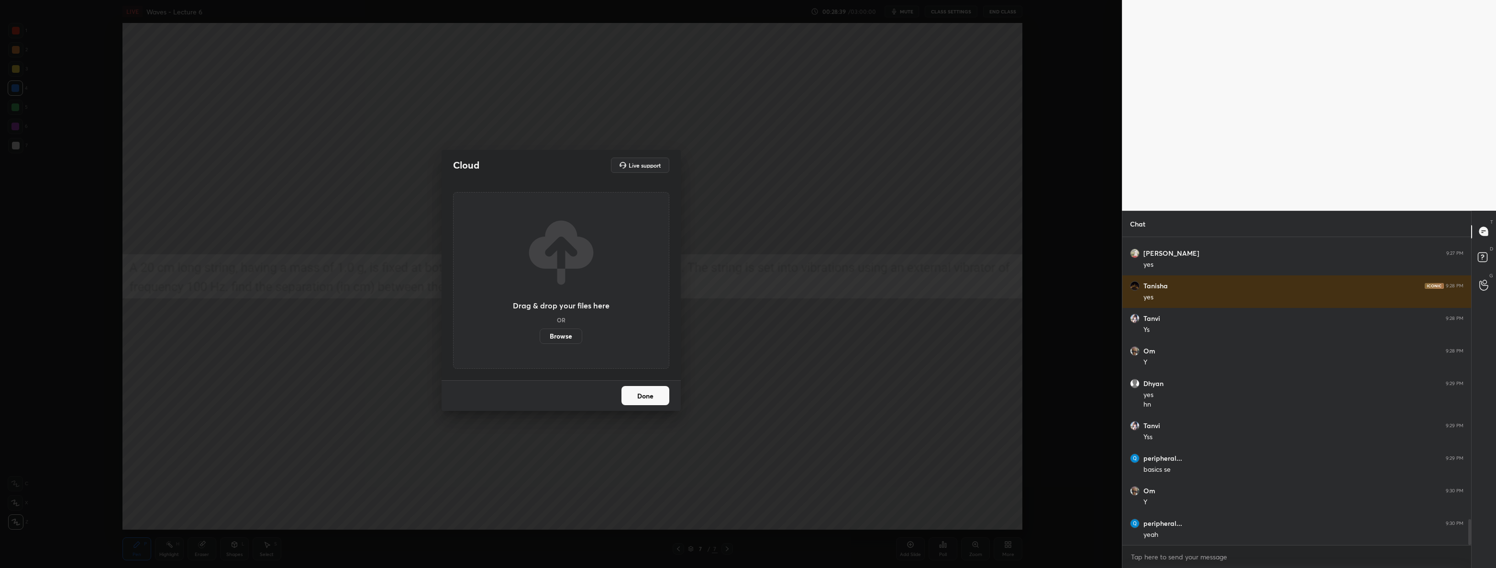
click at [564, 336] on label "Browse" at bounding box center [561, 335] width 43 height 15
click at [540, 336] on input "Browse" at bounding box center [540, 335] width 0 height 15
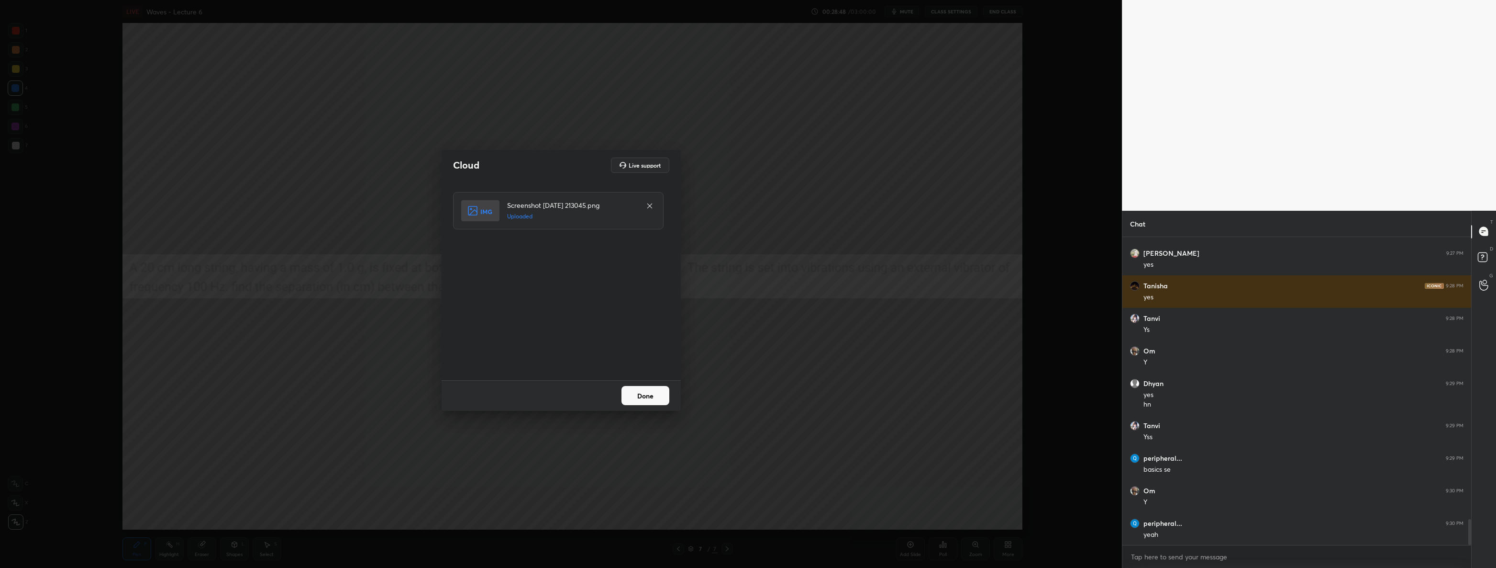
click at [656, 402] on button "Done" at bounding box center [646, 395] width 48 height 19
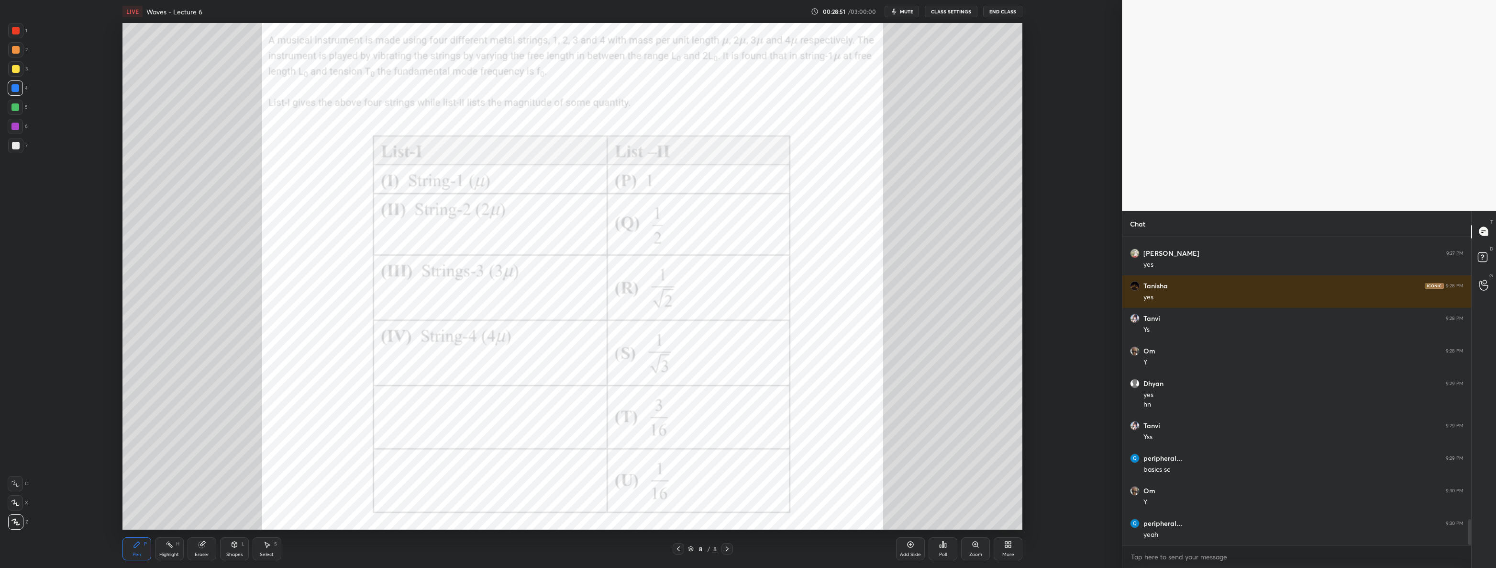
click at [1005, 550] on div "More" at bounding box center [1008, 548] width 29 height 23
click at [951, 434] on div "Upload File Slide theme Light Mode Full screen F Live Support" at bounding box center [975, 475] width 96 height 92
click at [953, 446] on icon at bounding box center [954, 445] width 5 height 3
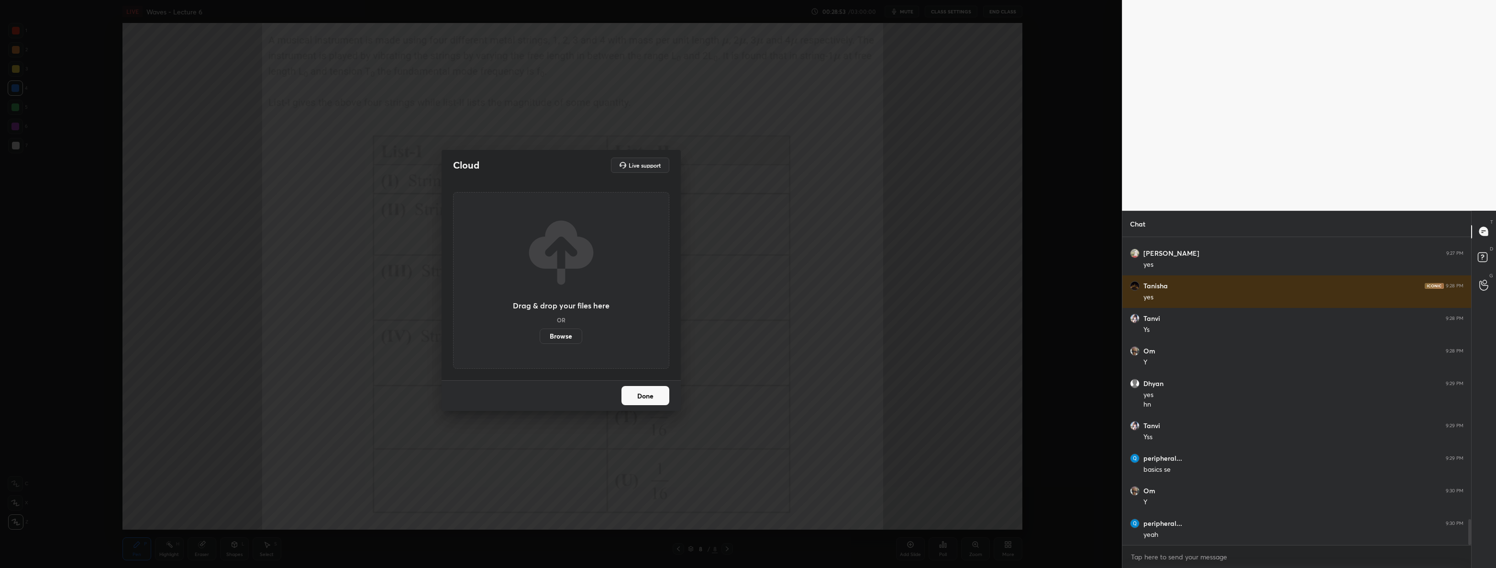
click at [557, 339] on label "Browse" at bounding box center [561, 335] width 43 height 15
click at [540, 339] on input "Browse" at bounding box center [540, 335] width 0 height 15
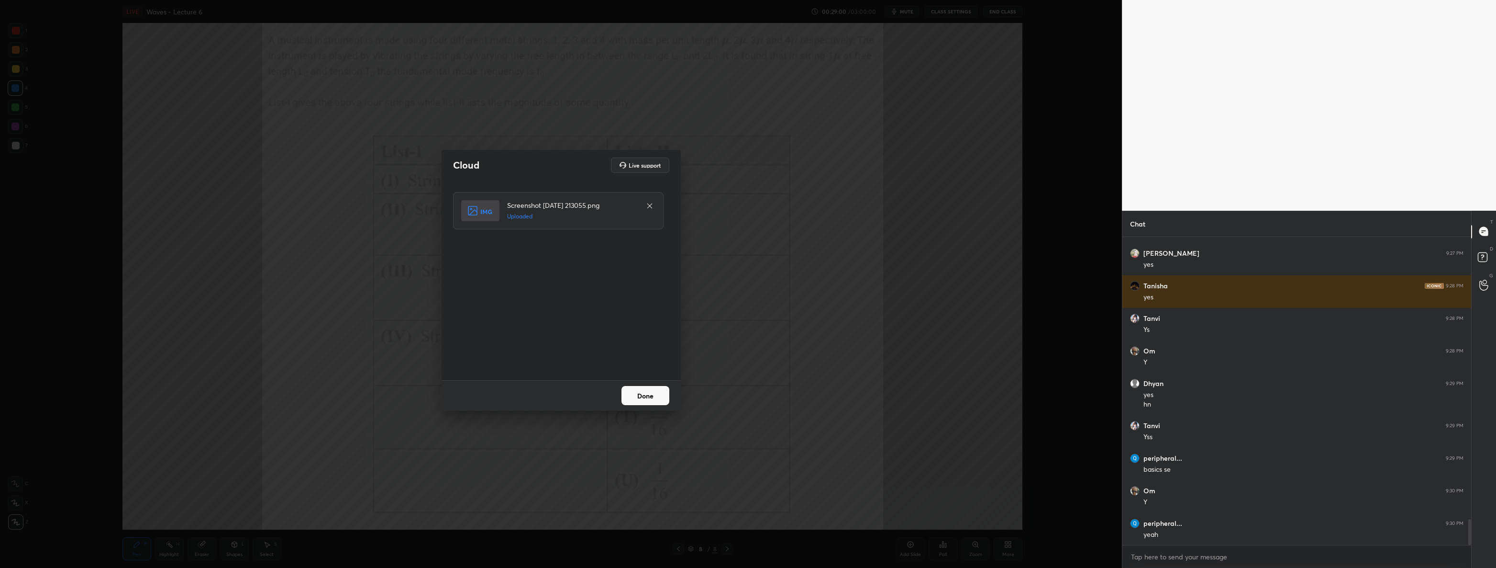
click at [624, 392] on button "Done" at bounding box center [646, 395] width 48 height 19
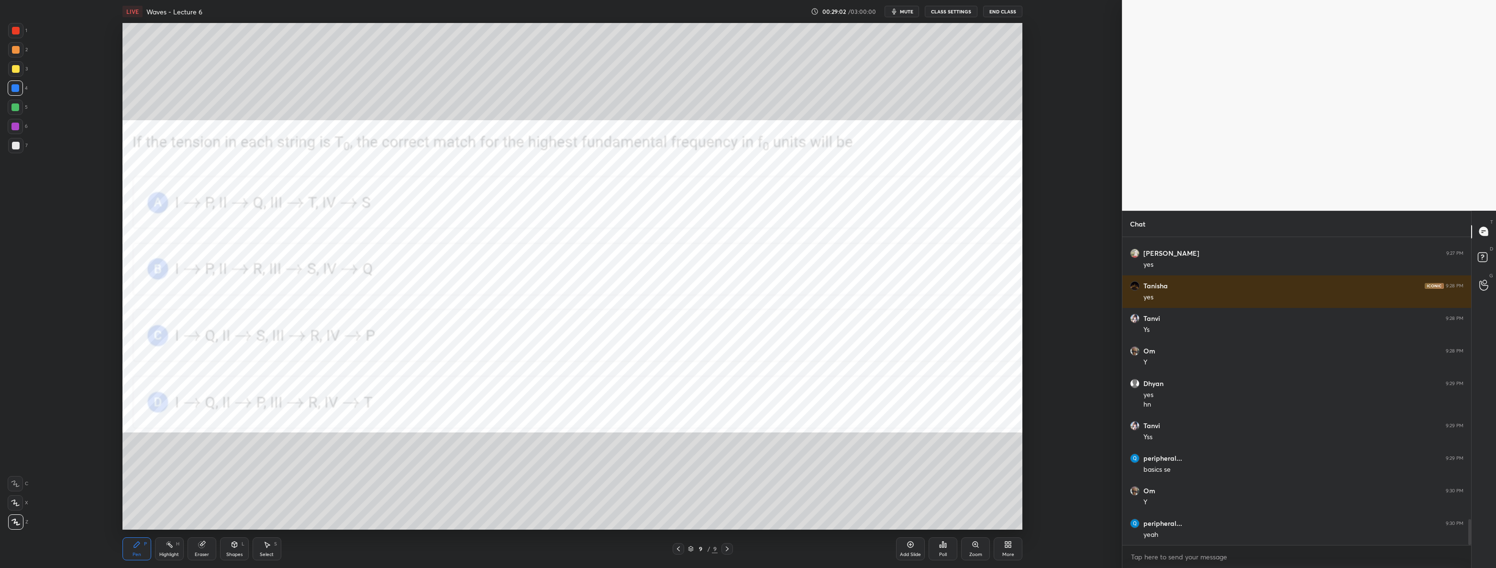
click at [1008, 552] on div "More" at bounding box center [1009, 554] width 12 height 5
click at [952, 452] on div "Upload File" at bounding box center [954, 454] width 25 height 5
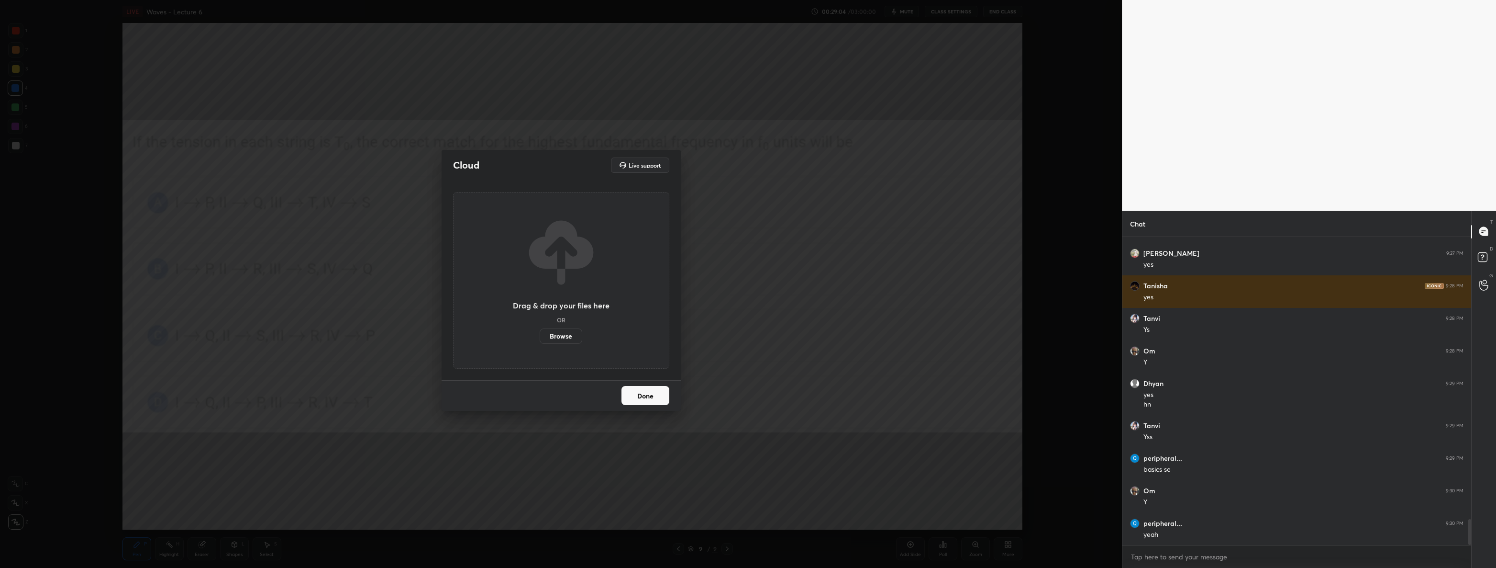
click at [565, 335] on label "Browse" at bounding box center [561, 335] width 43 height 15
click at [540, 335] on input "Browse" at bounding box center [540, 335] width 0 height 15
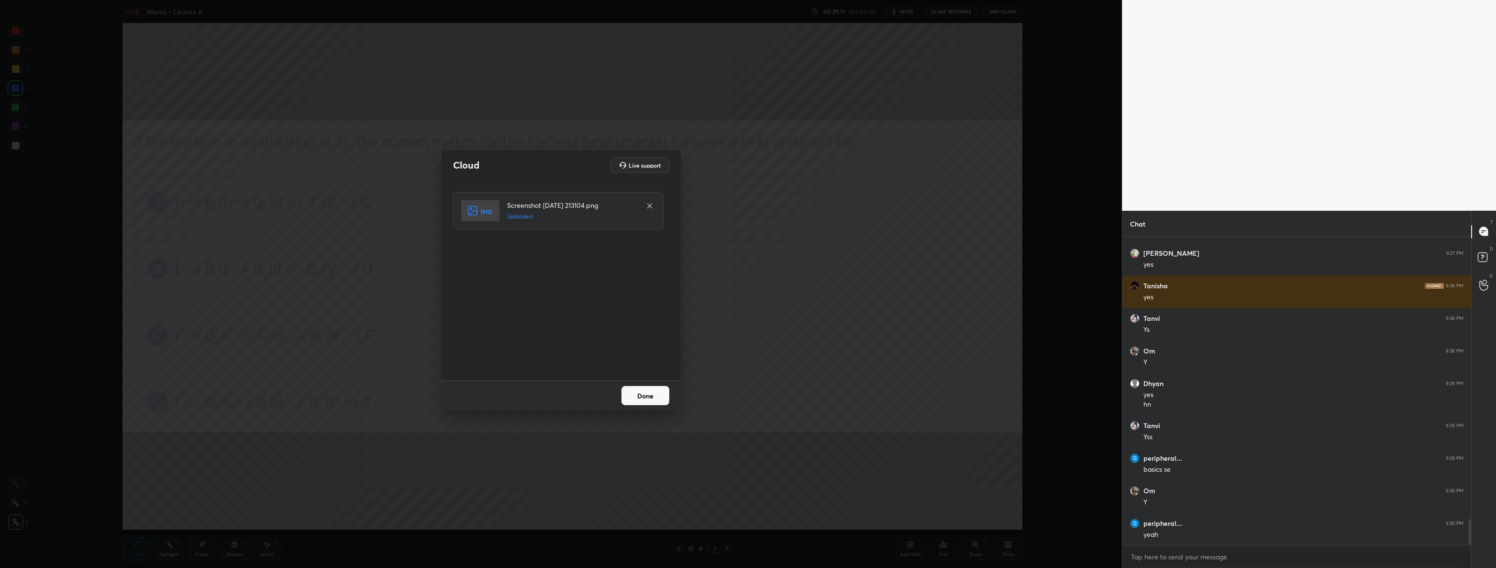
click at [651, 398] on button "Done" at bounding box center [646, 395] width 48 height 19
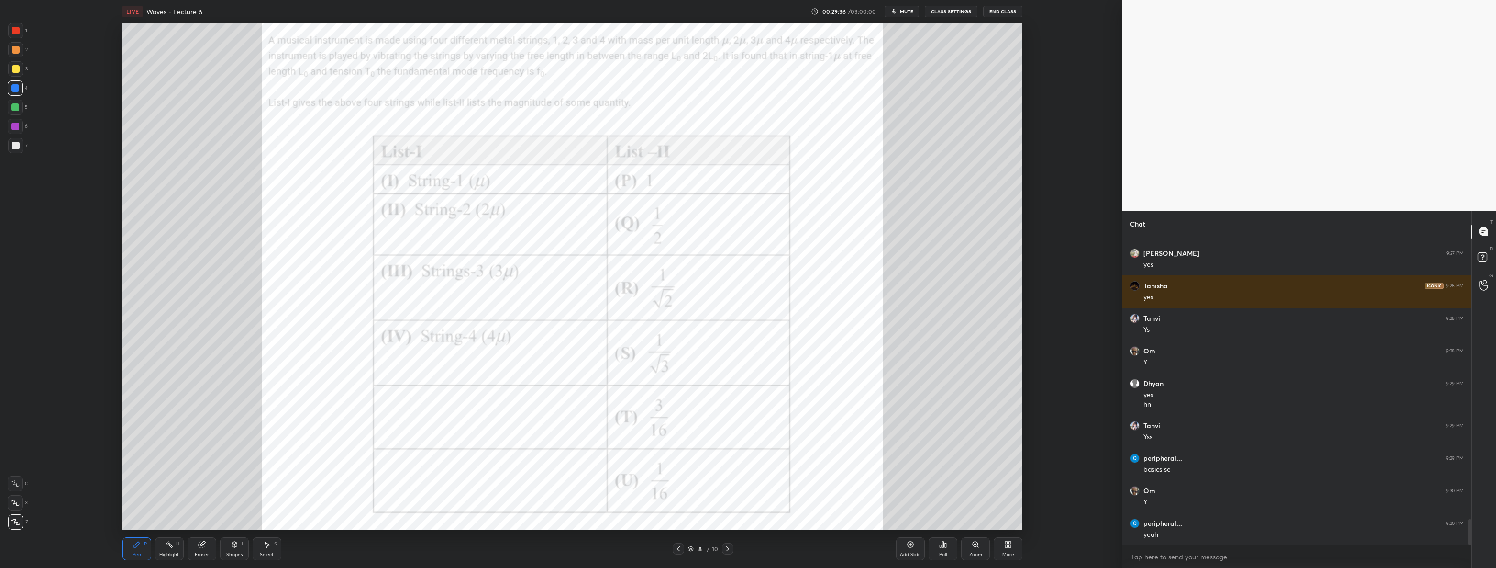
click at [946, 557] on div "Poll" at bounding box center [943, 554] width 8 height 5
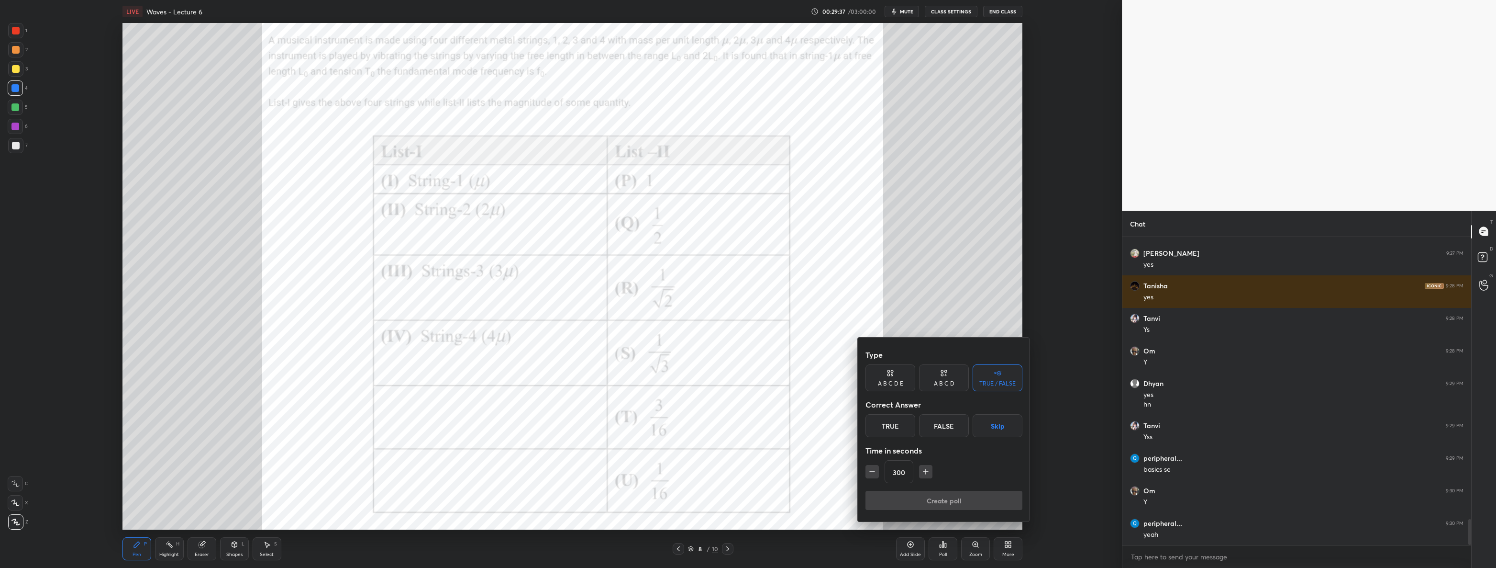
click at [991, 418] on button "Skip" at bounding box center [998, 425] width 50 height 23
drag, startPoint x: 1008, startPoint y: 500, endPoint x: 1025, endPoint y: 480, distance: 26.5
click at [1009, 501] on button "Create poll" at bounding box center [944, 499] width 157 height 19
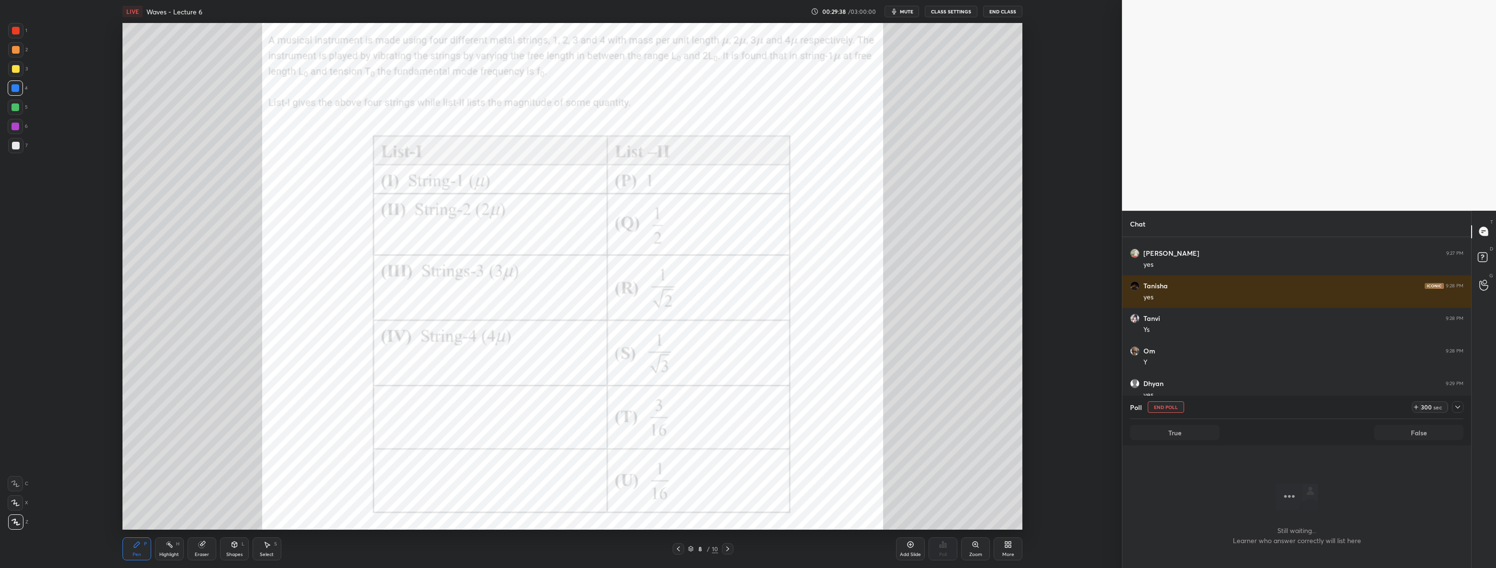
scroll to position [2, 3]
click at [1454, 402] on div at bounding box center [1457, 406] width 11 height 11
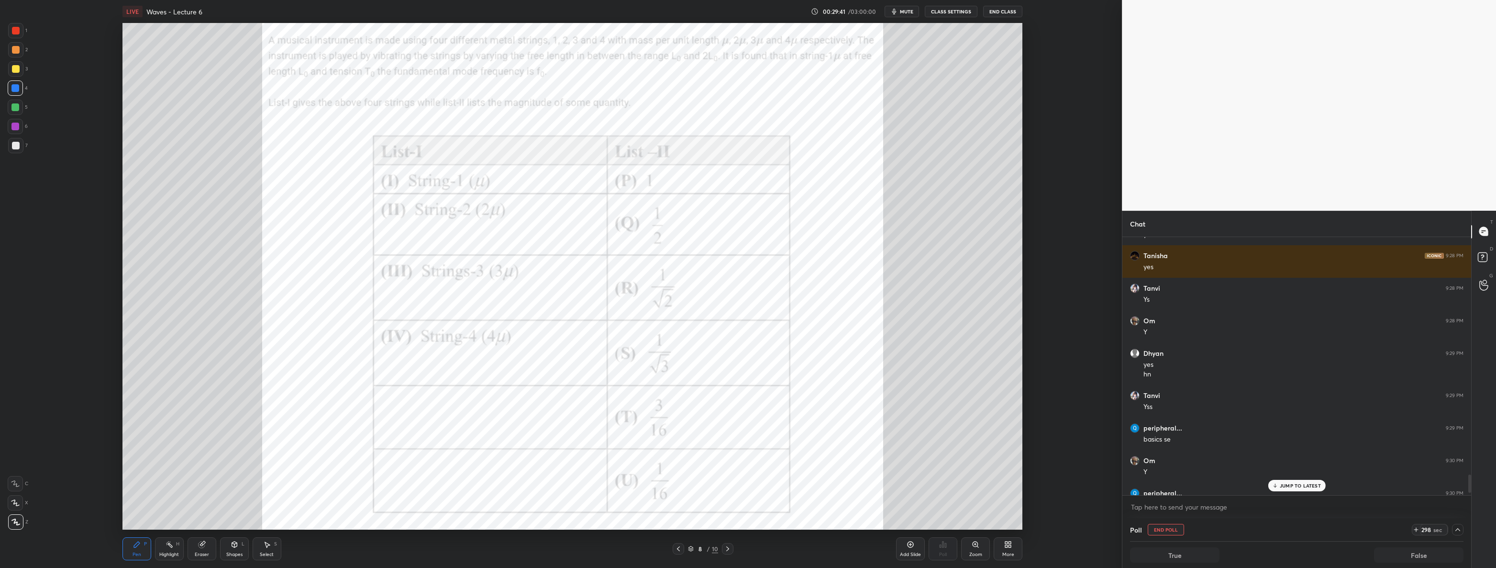
scroll to position [3441, 0]
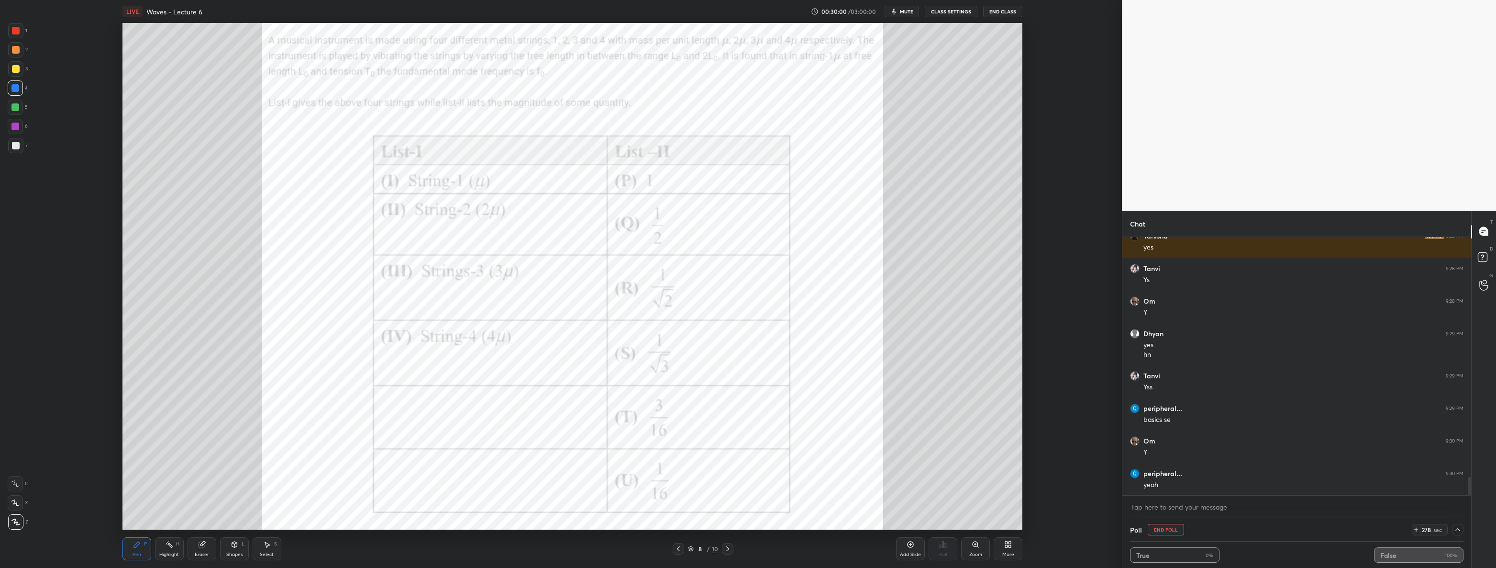
click at [19, 32] on div at bounding box center [15, 30] width 15 height 15
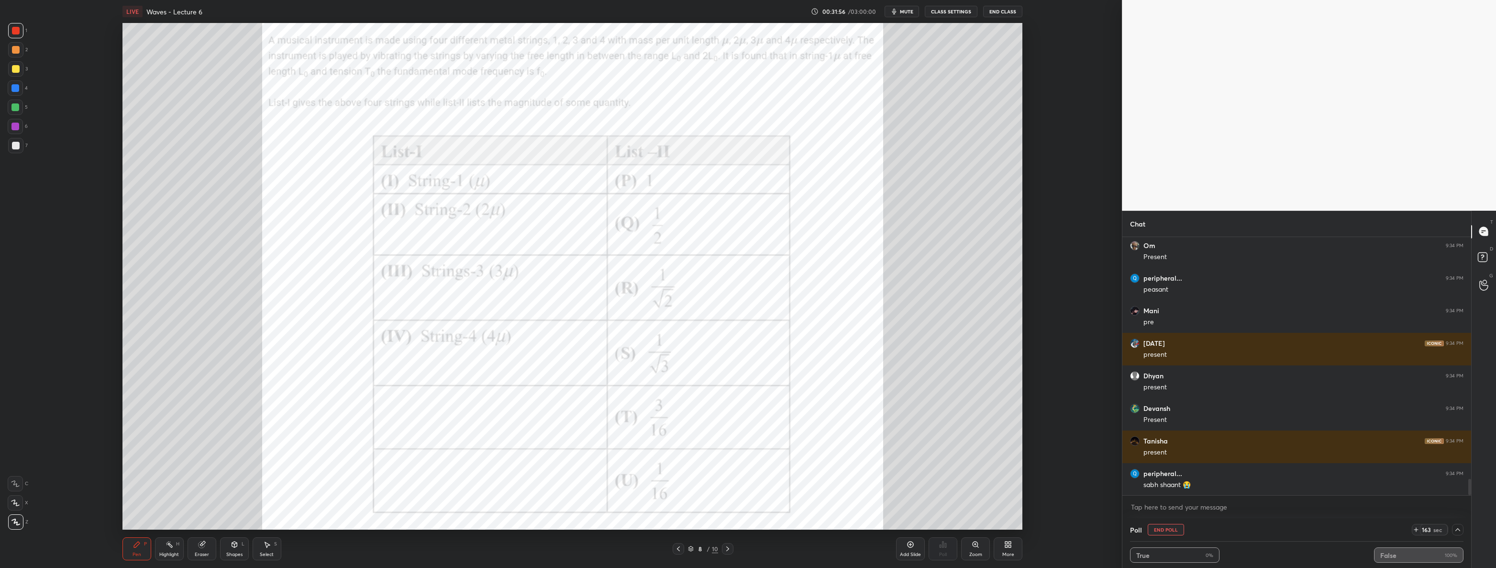
scroll to position [3831, 0]
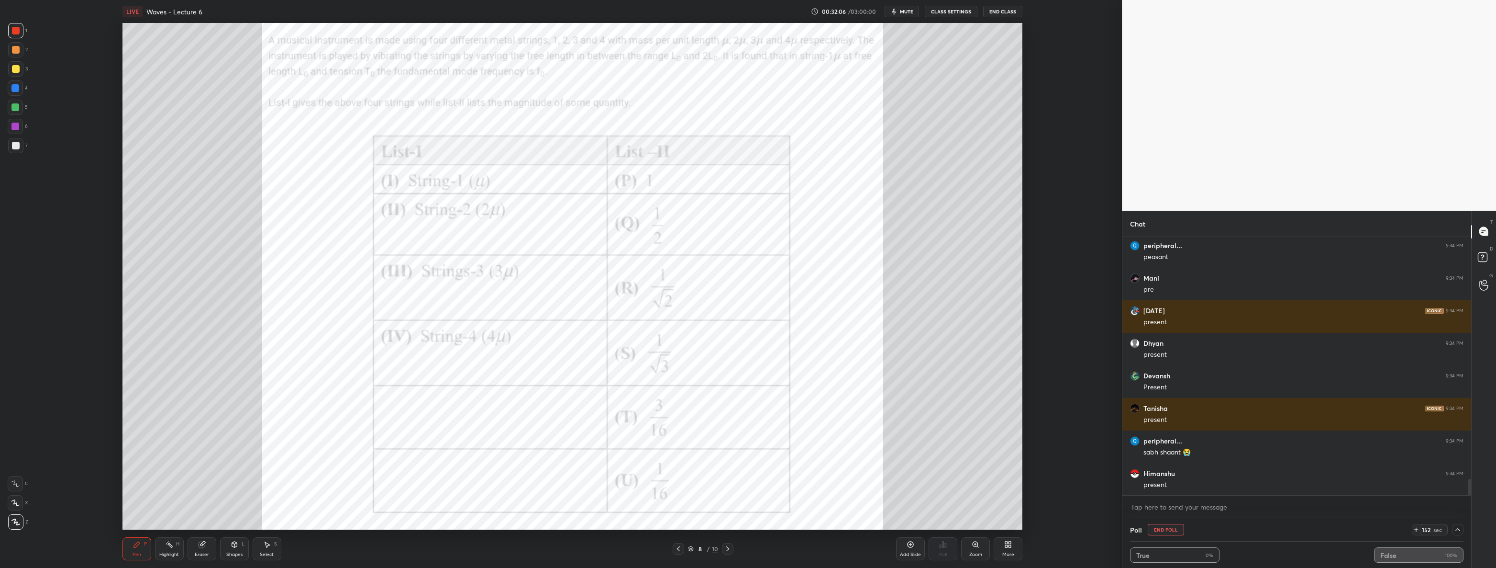
click at [729, 550] on icon at bounding box center [728, 549] width 8 height 8
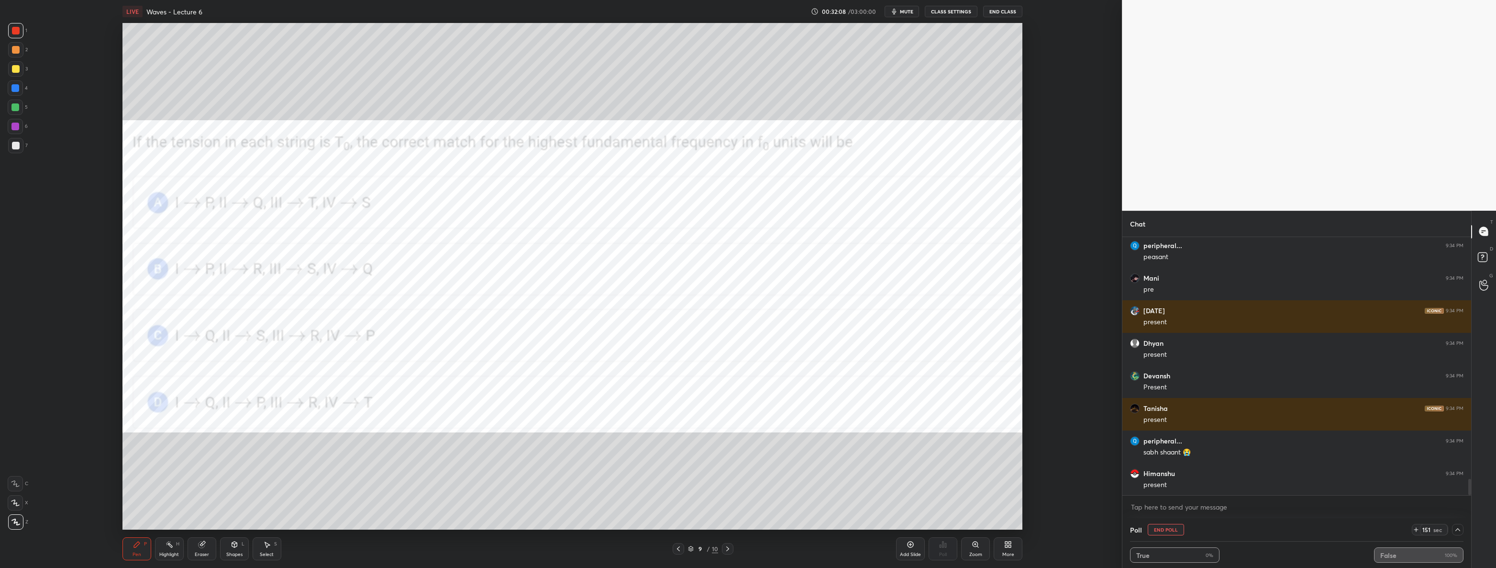
scroll to position [3863, 0]
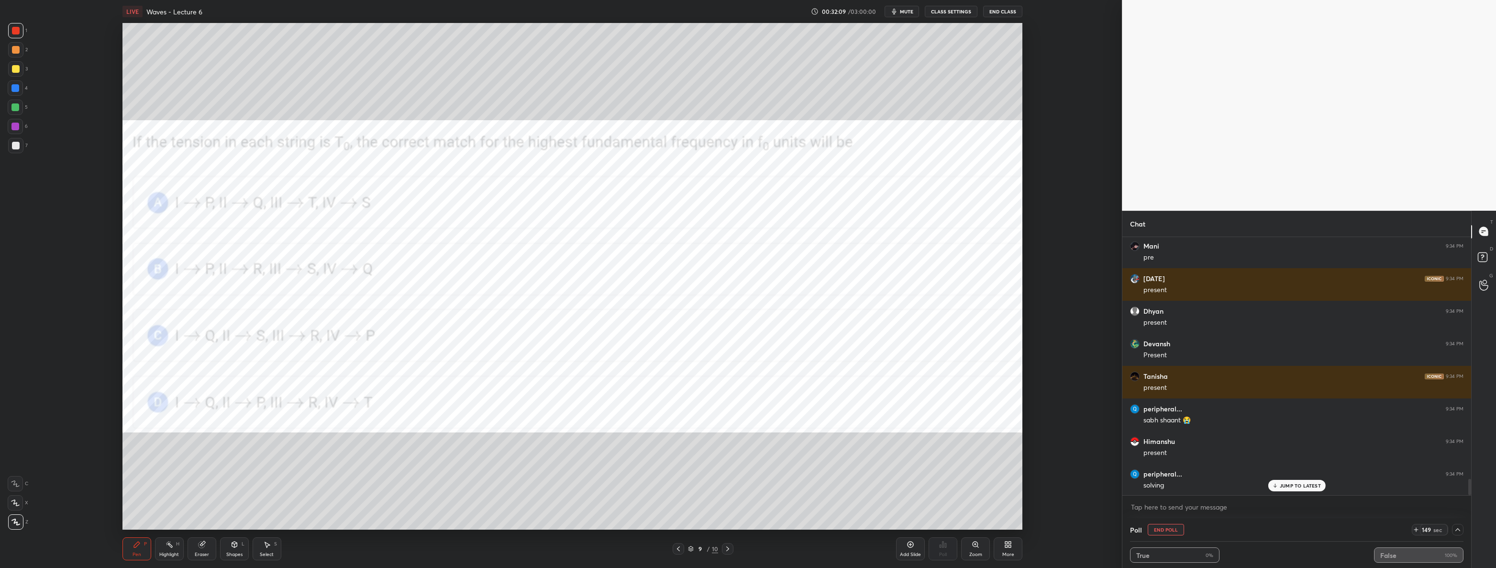
click at [677, 547] on icon at bounding box center [679, 549] width 8 height 8
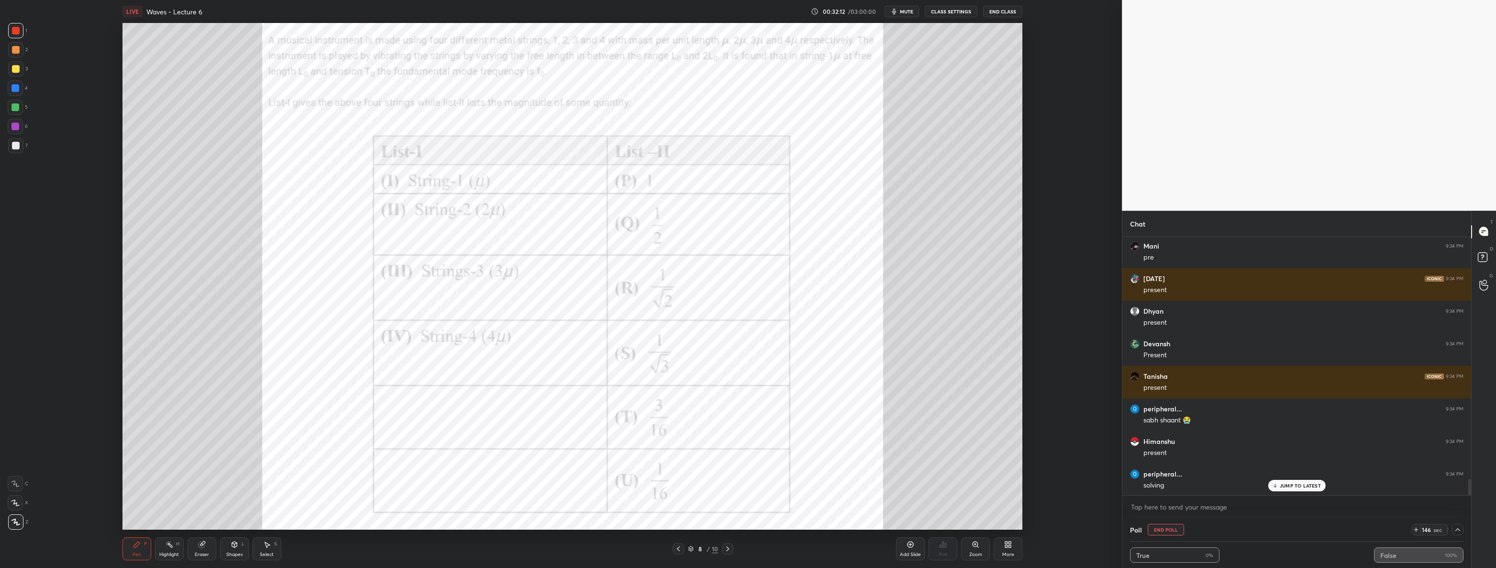
click at [728, 550] on icon at bounding box center [728, 549] width 8 height 8
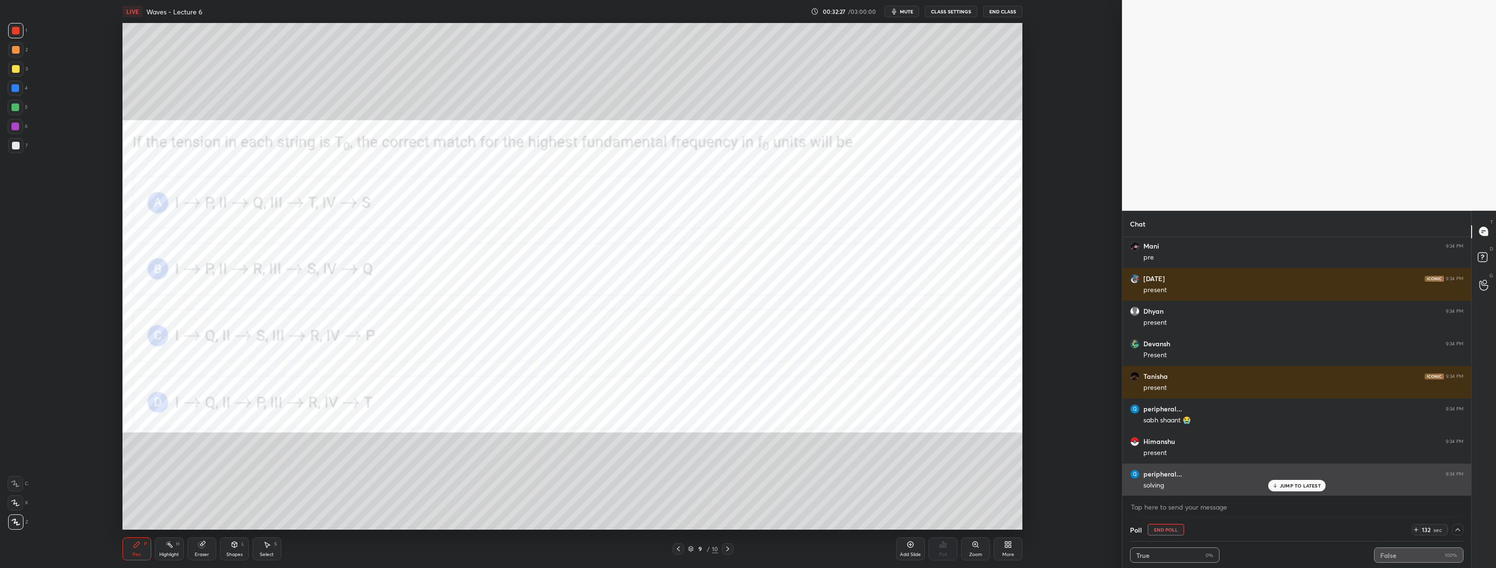
click at [1297, 484] on p "JUMP TO LATEST" at bounding box center [1300, 485] width 41 height 6
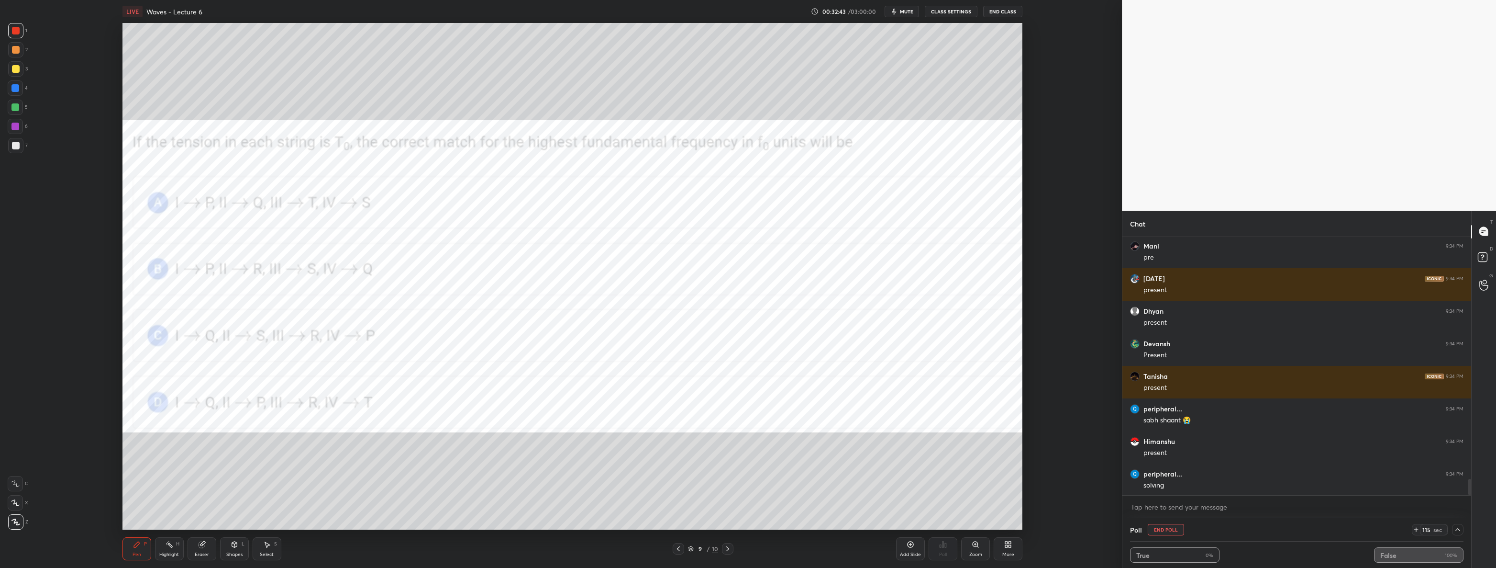
scroll to position [3896, 0]
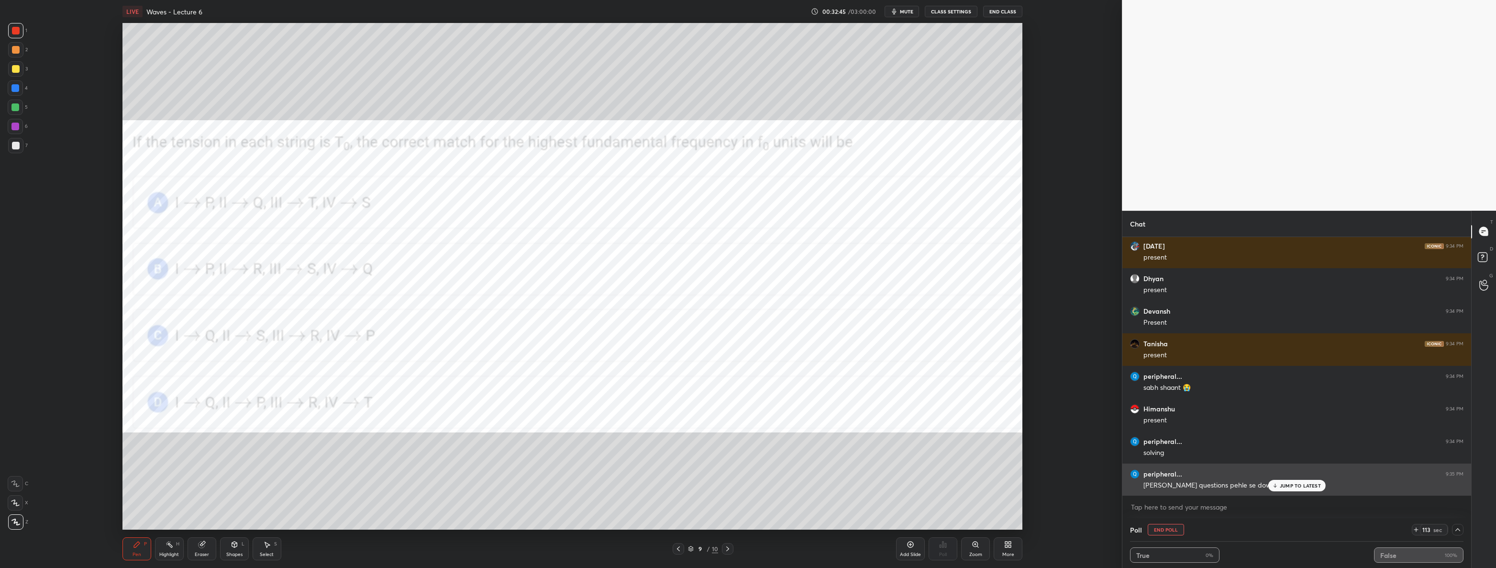
click at [1290, 484] on p "JUMP TO LATEST" at bounding box center [1300, 485] width 41 height 6
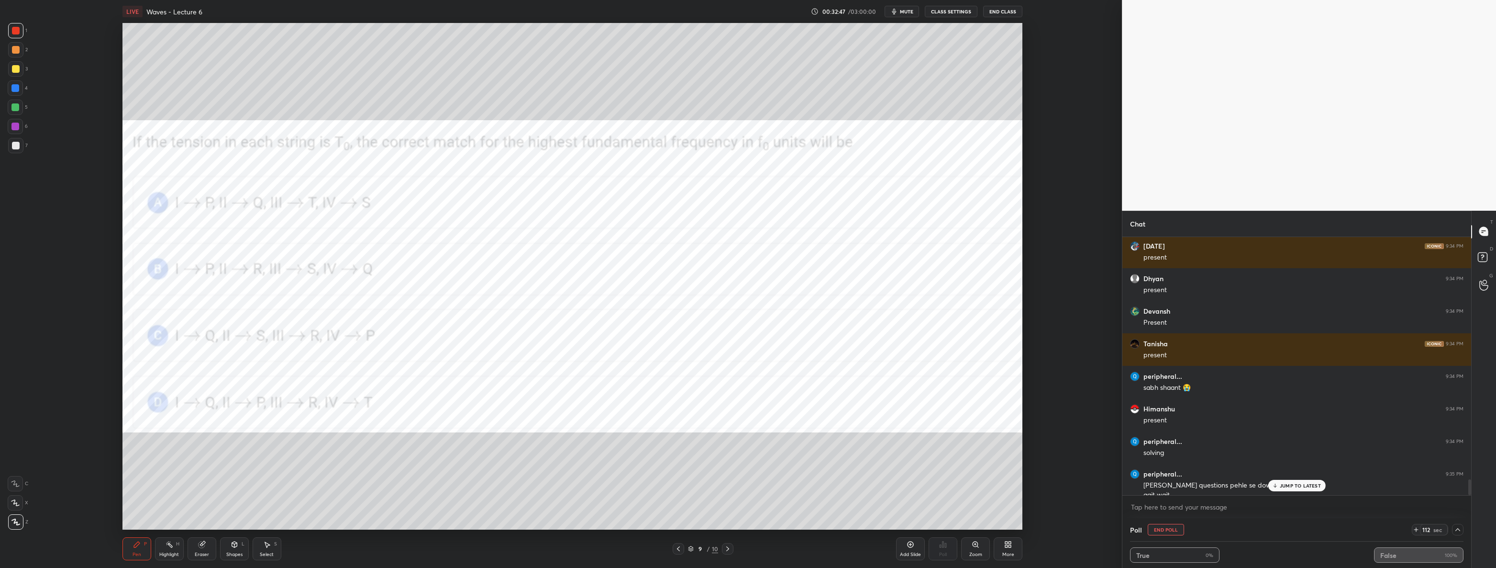
scroll to position [3905, 0]
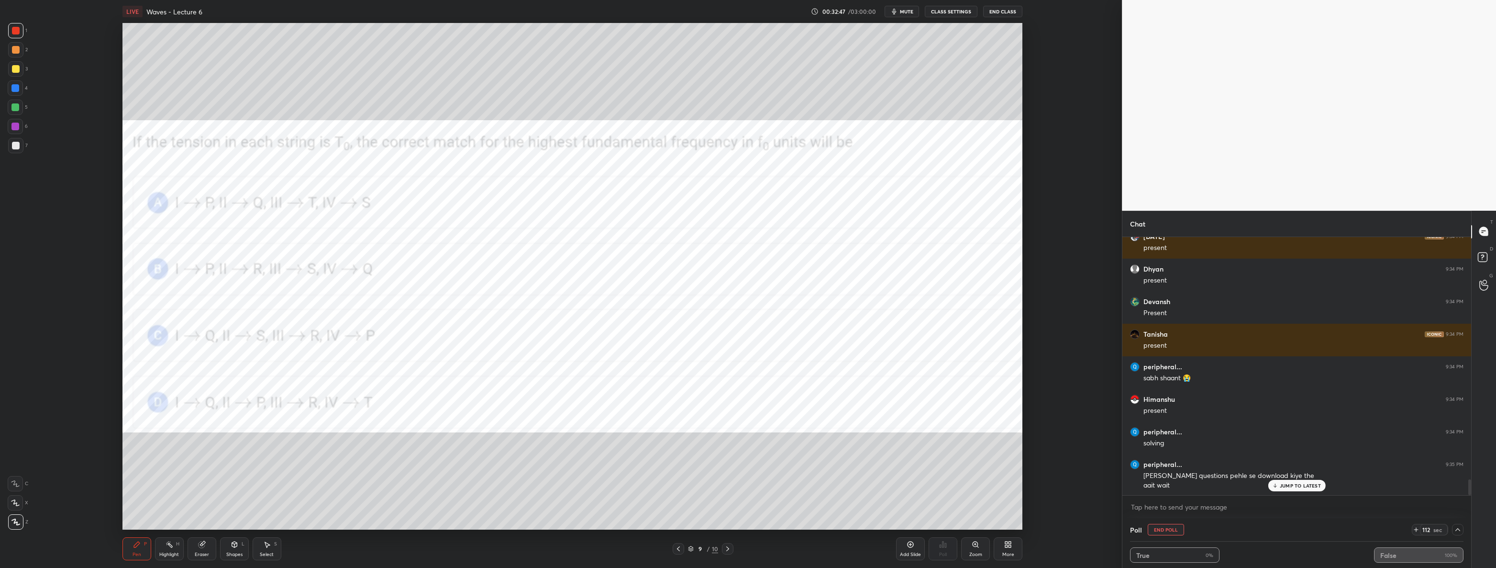
click at [678, 550] on icon at bounding box center [679, 549] width 8 height 8
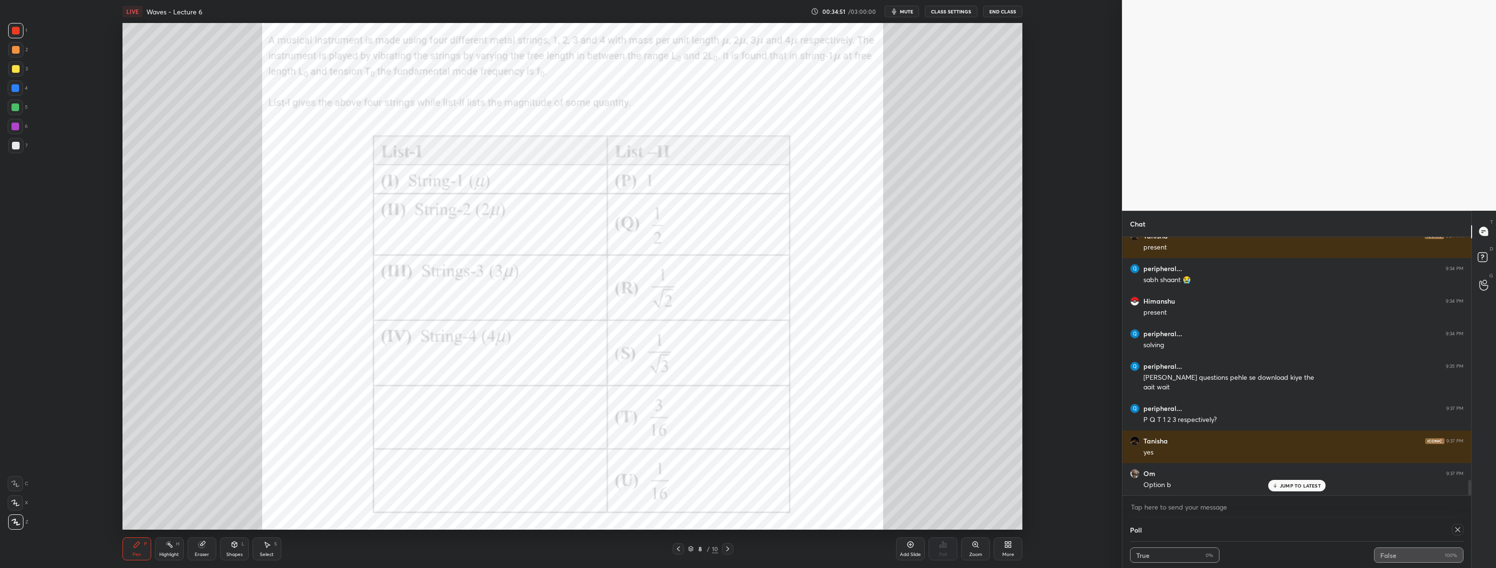
scroll to position [4035, 0]
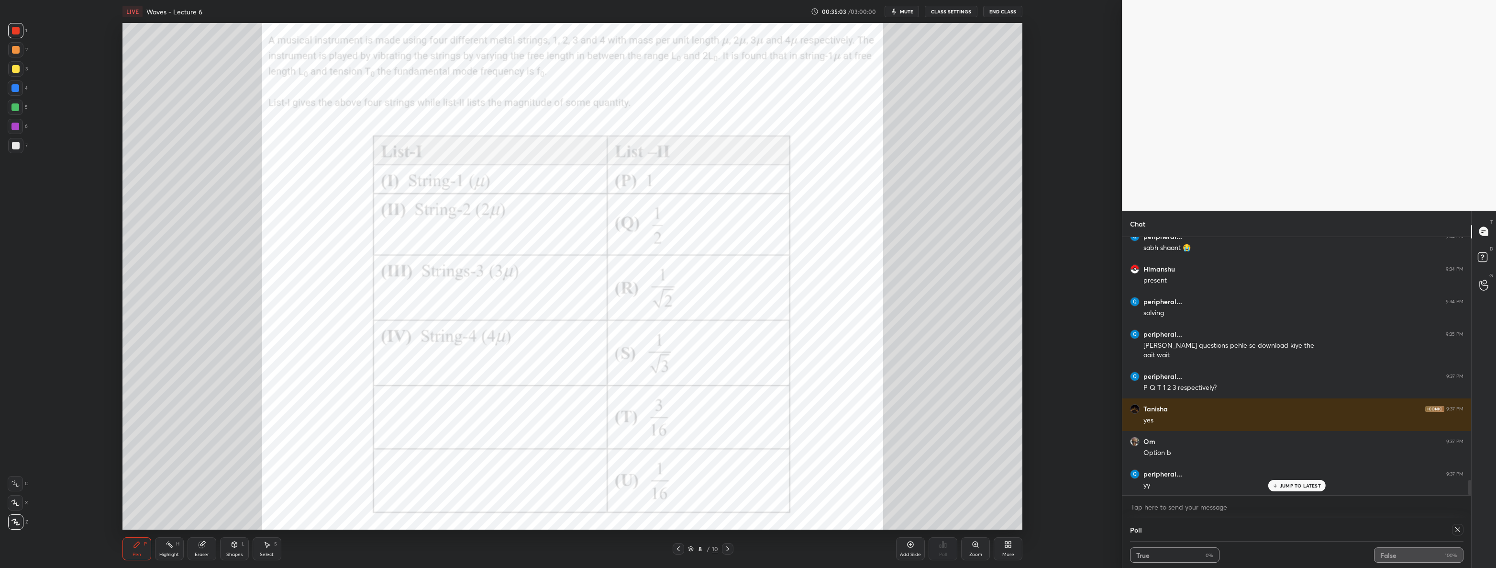
click at [16, 109] on div at bounding box center [15, 107] width 8 height 8
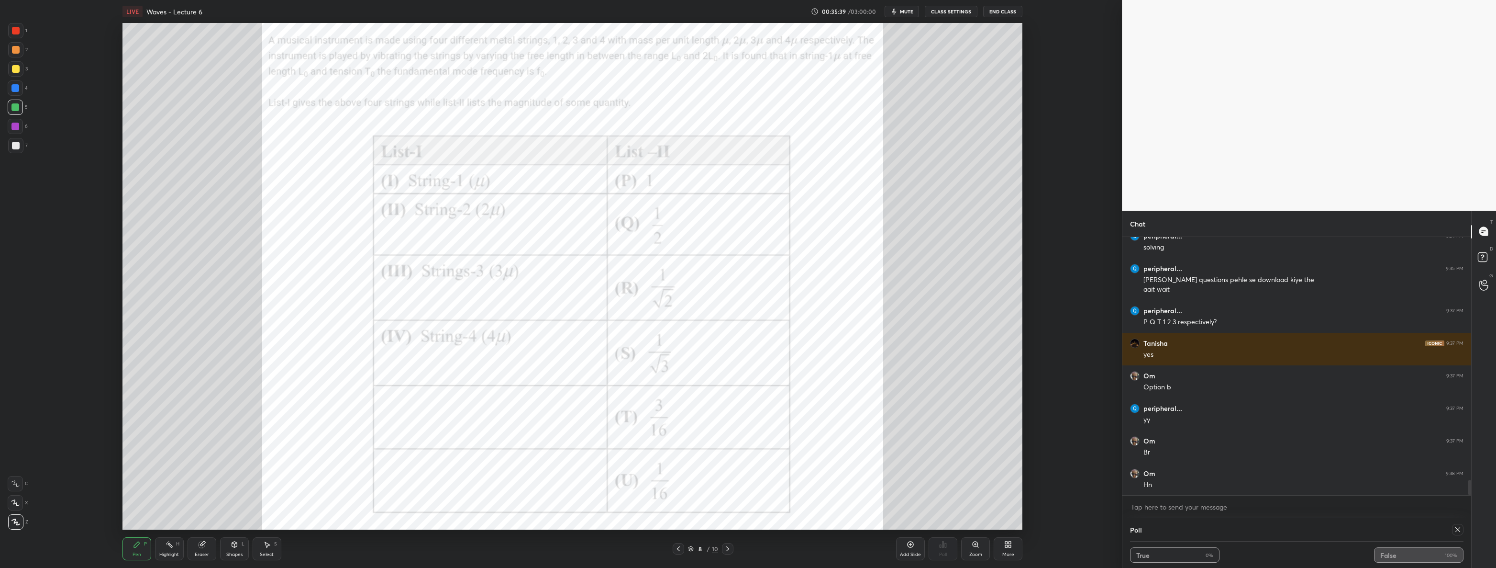
scroll to position [4134, 0]
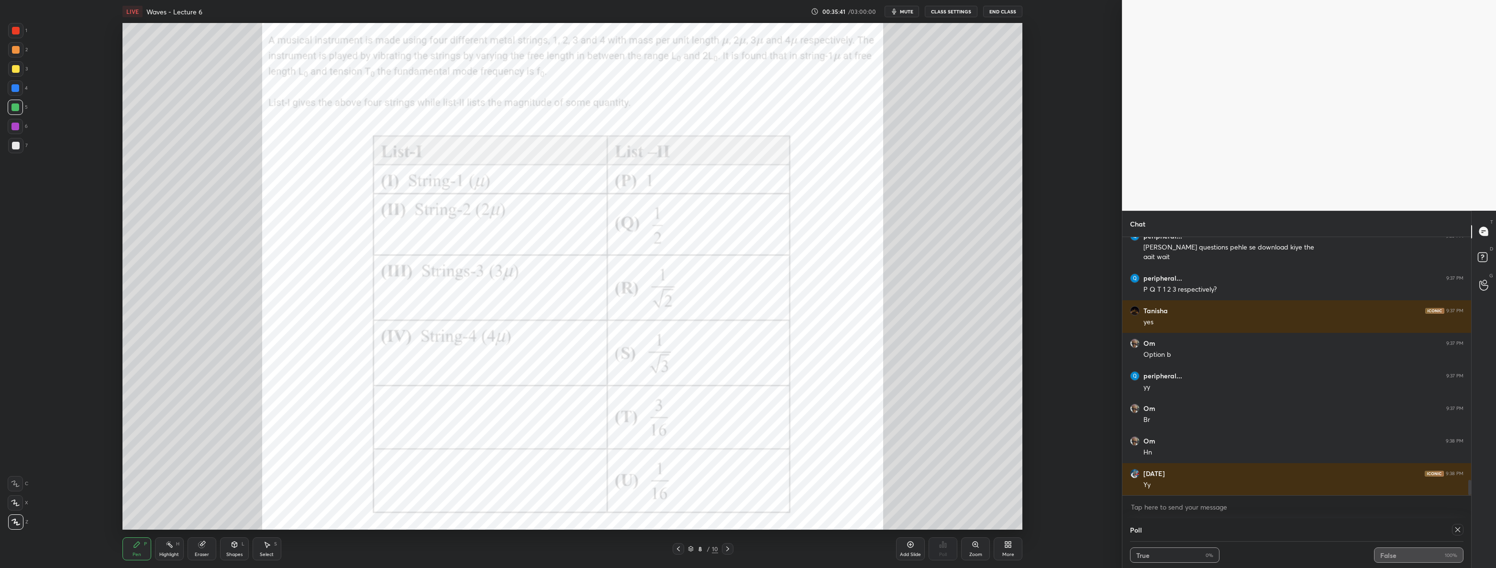
click at [0, 69] on div "1 2 3 4 5 6 7 C X Z C X Z E E Erase all H H" at bounding box center [15, 276] width 31 height 506
click at [14, 70] on div at bounding box center [16, 69] width 8 height 8
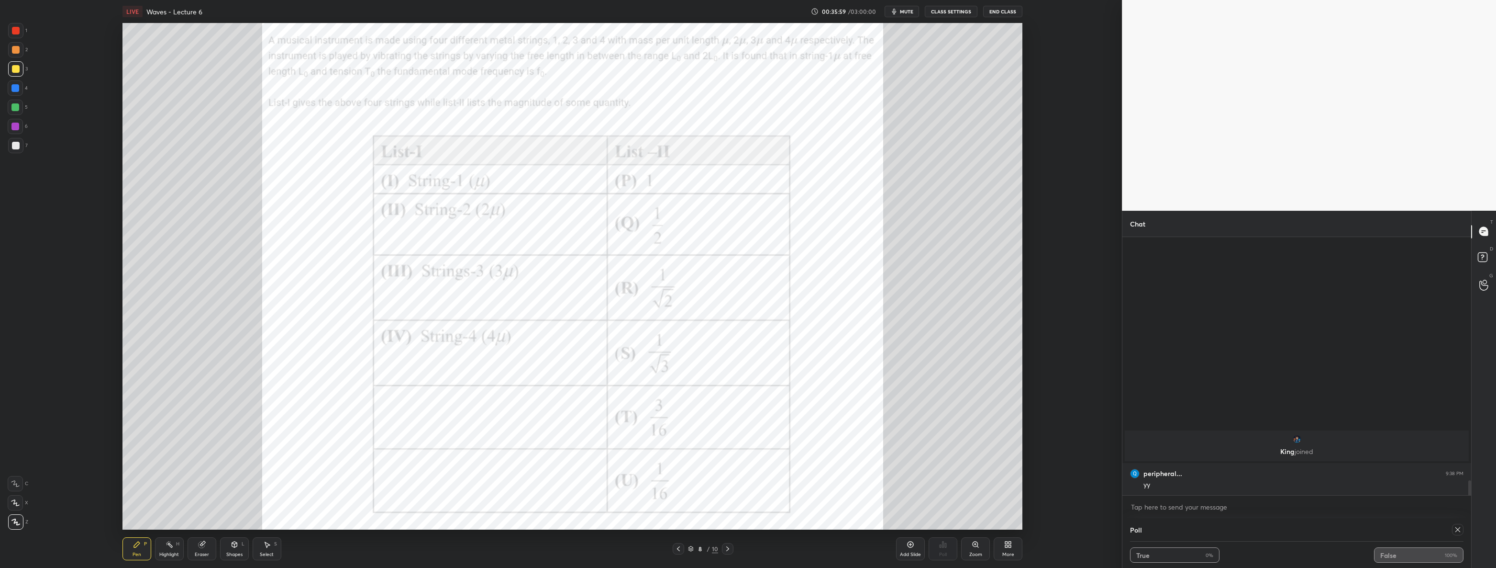
scroll to position [3705, 0]
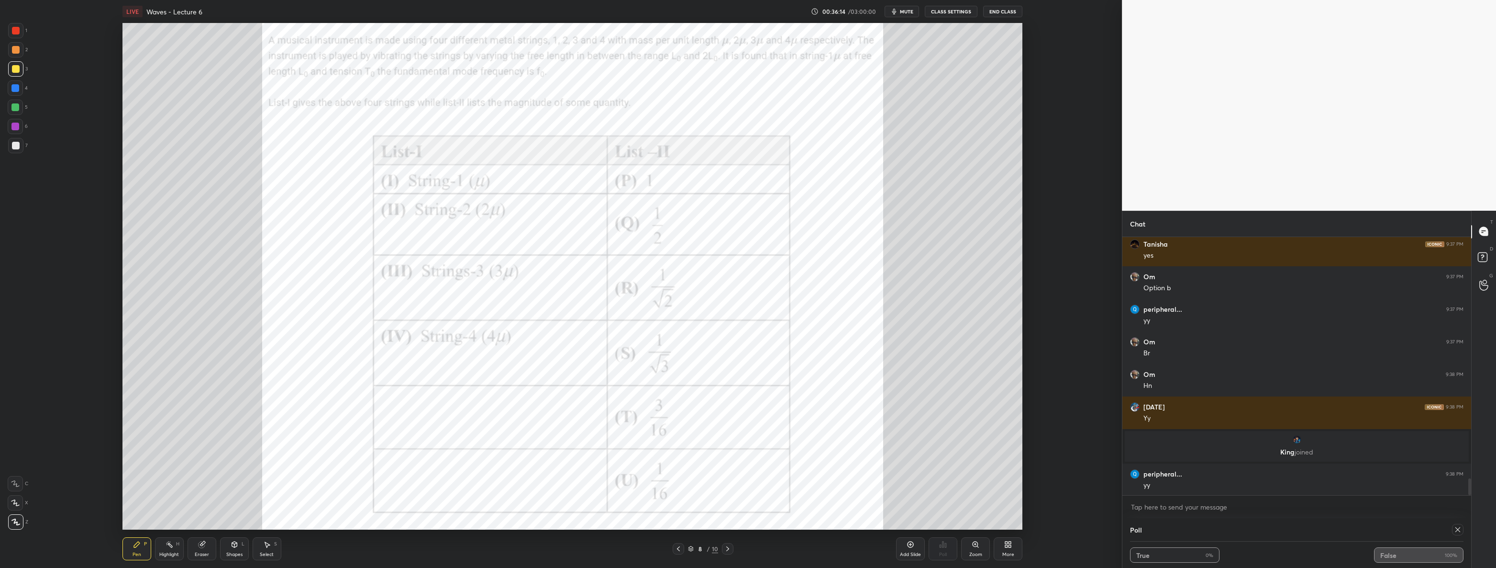
click at [233, 547] on icon at bounding box center [235, 544] width 8 height 8
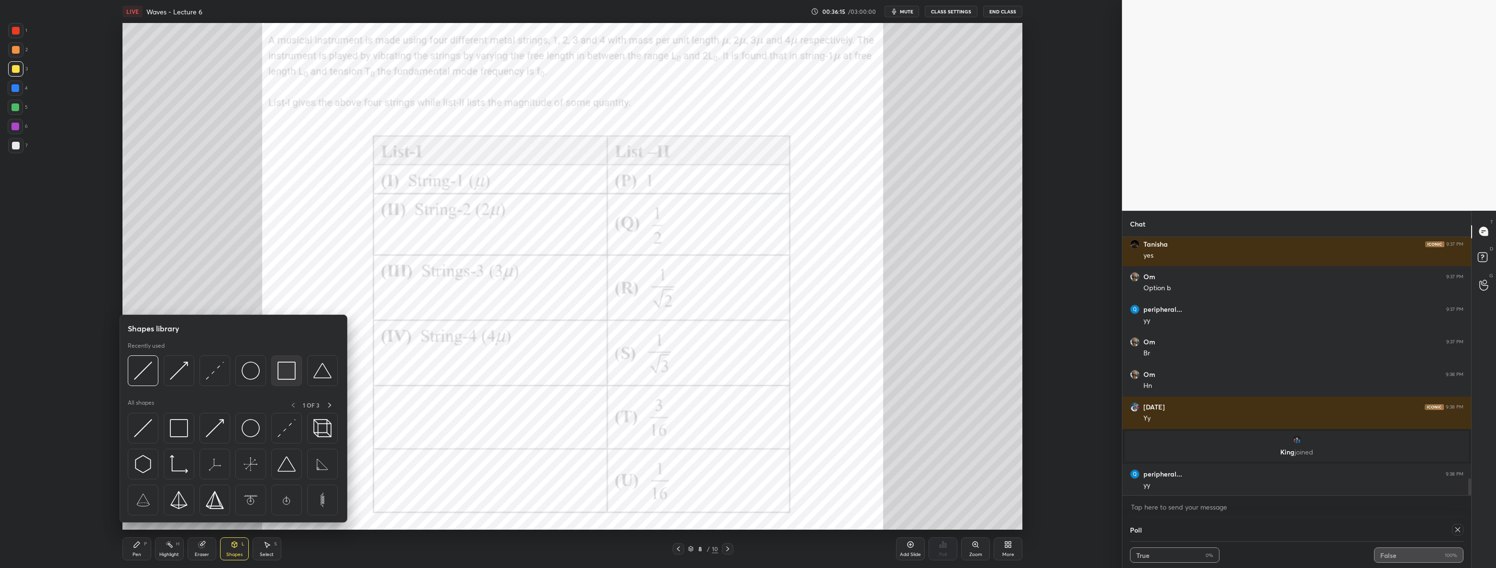
click at [285, 372] on img at bounding box center [287, 370] width 18 height 18
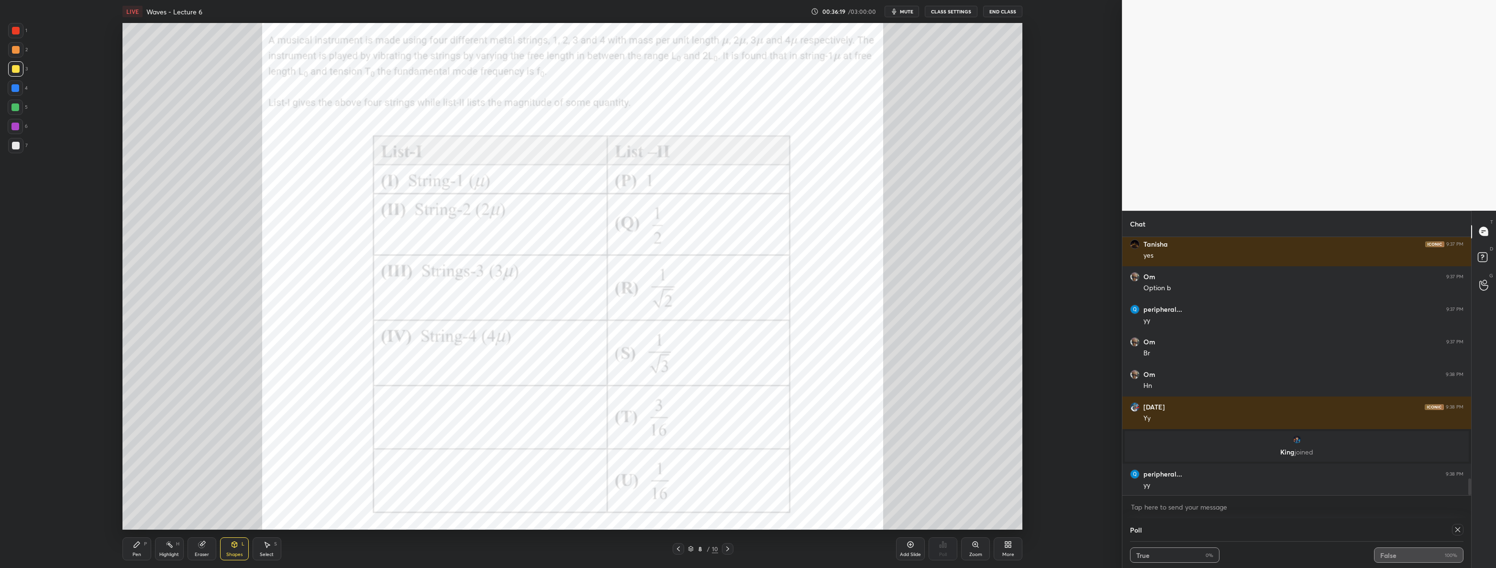
click at [141, 546] on div "Pen P" at bounding box center [137, 548] width 29 height 23
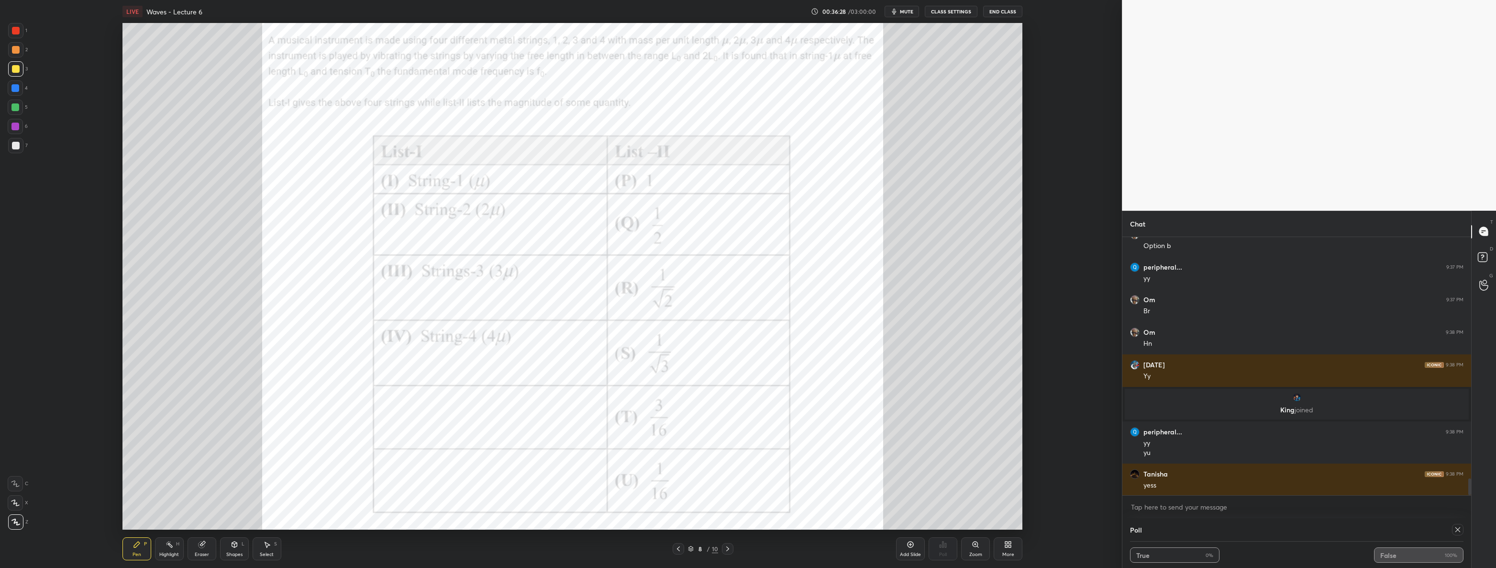
scroll to position [3780, 0]
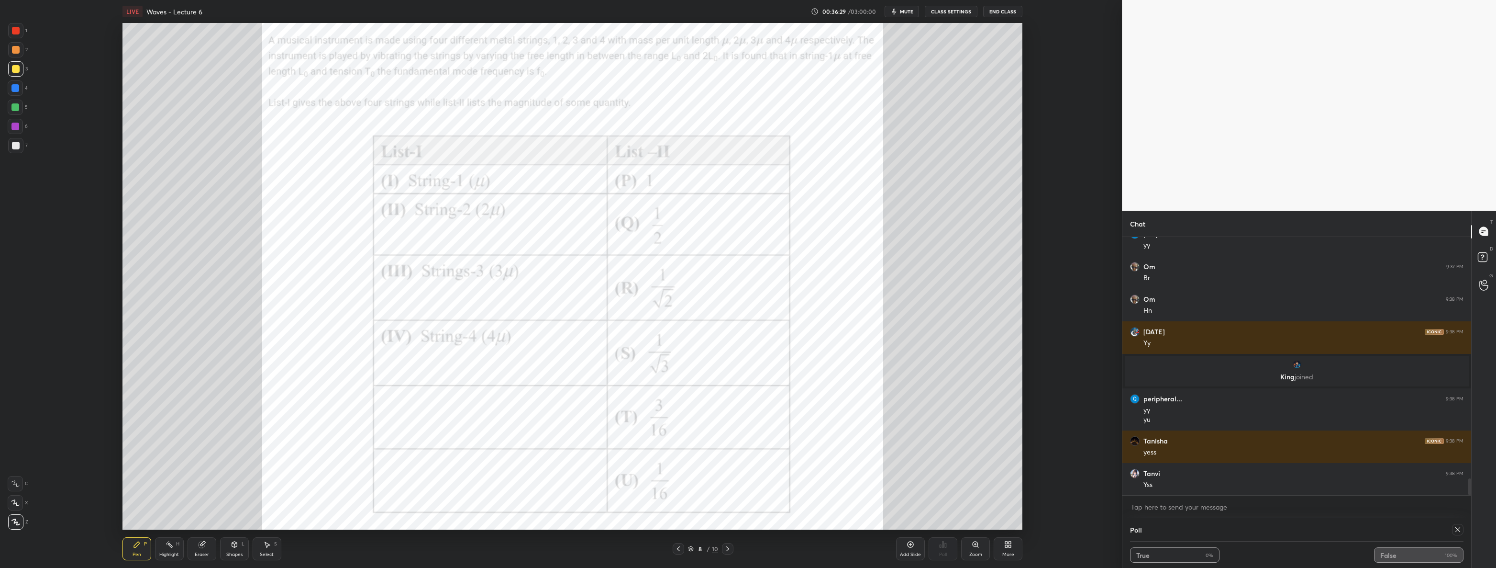
click at [17, 27] on div at bounding box center [16, 31] width 8 height 8
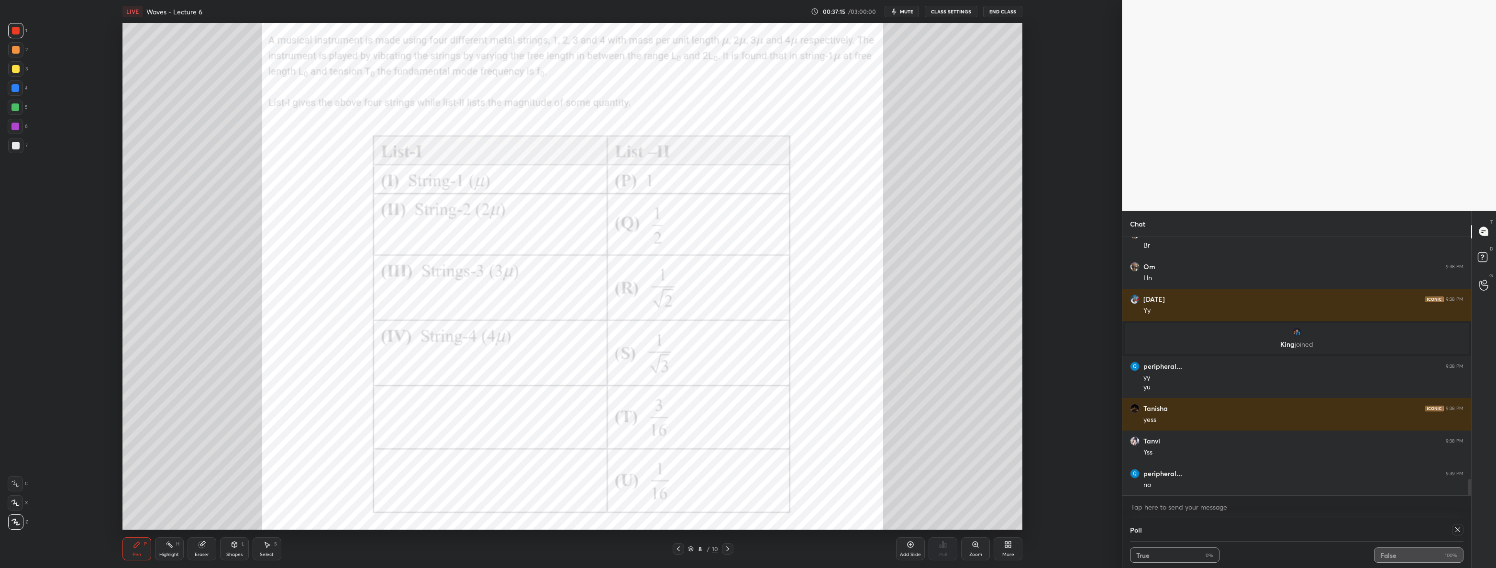
click at [20, 146] on div at bounding box center [15, 145] width 15 height 15
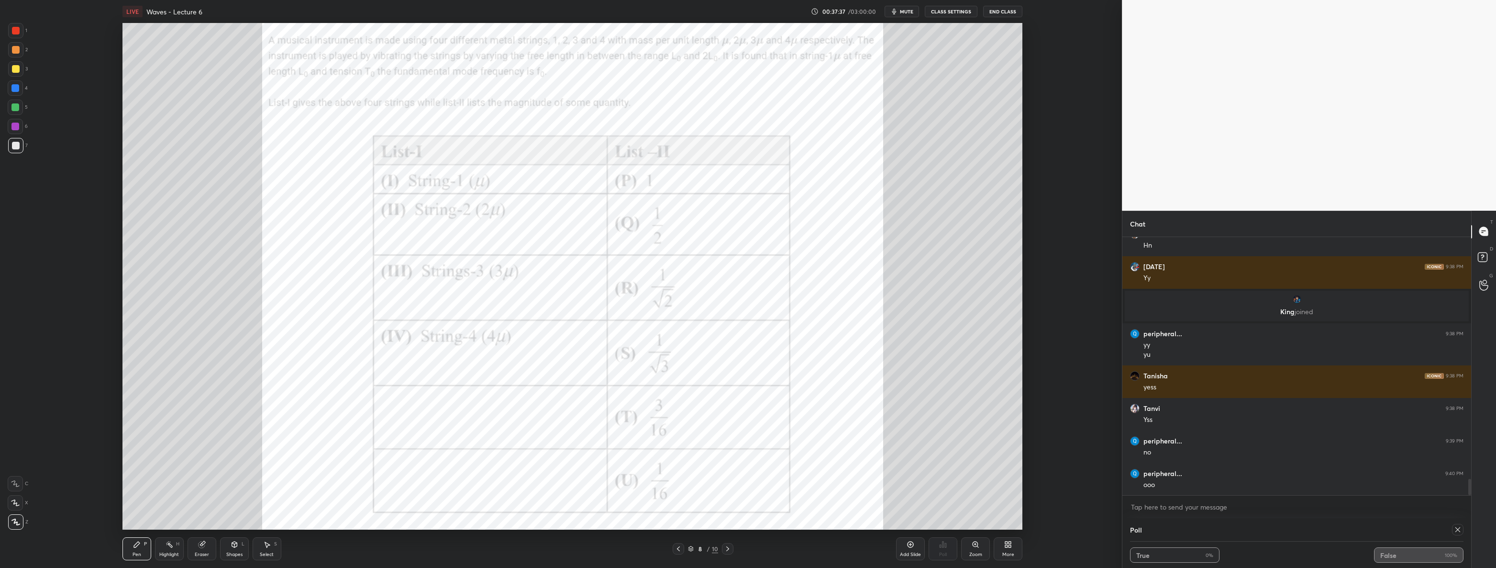
click at [15, 106] on div at bounding box center [15, 107] width 8 height 8
click at [14, 146] on div at bounding box center [16, 146] width 8 height 8
click at [911, 550] on div "Add Slide" at bounding box center [910, 548] width 29 height 23
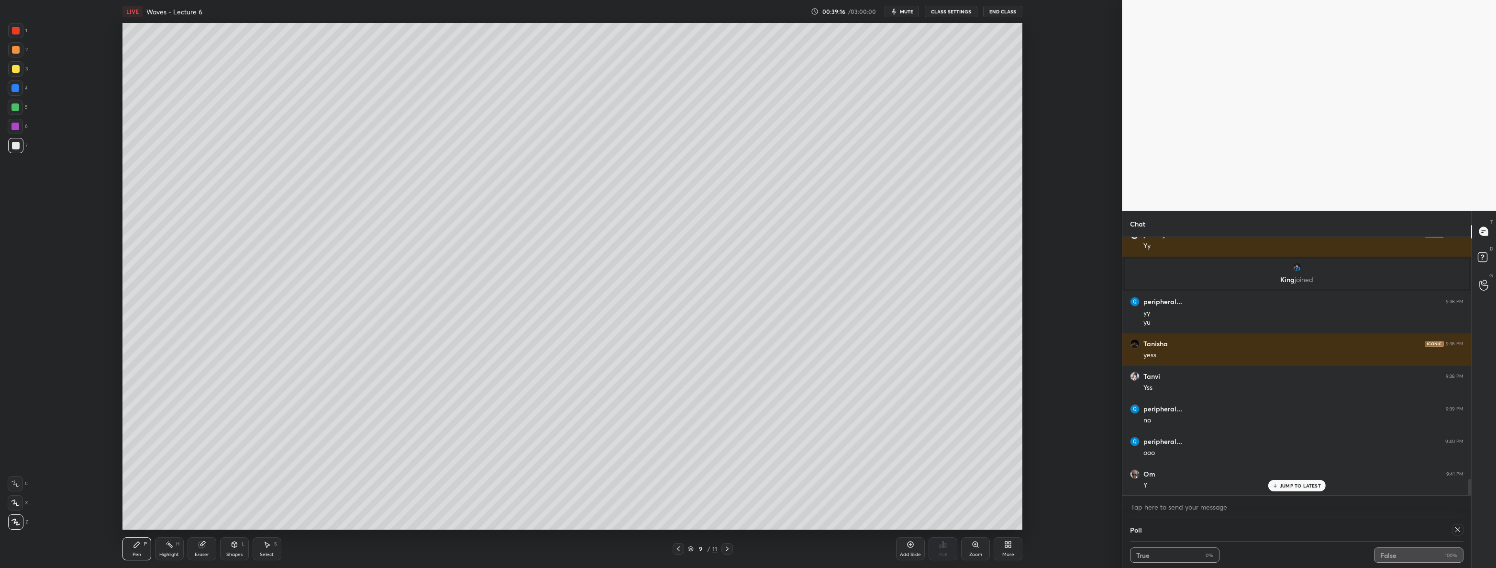
scroll to position [3910, 0]
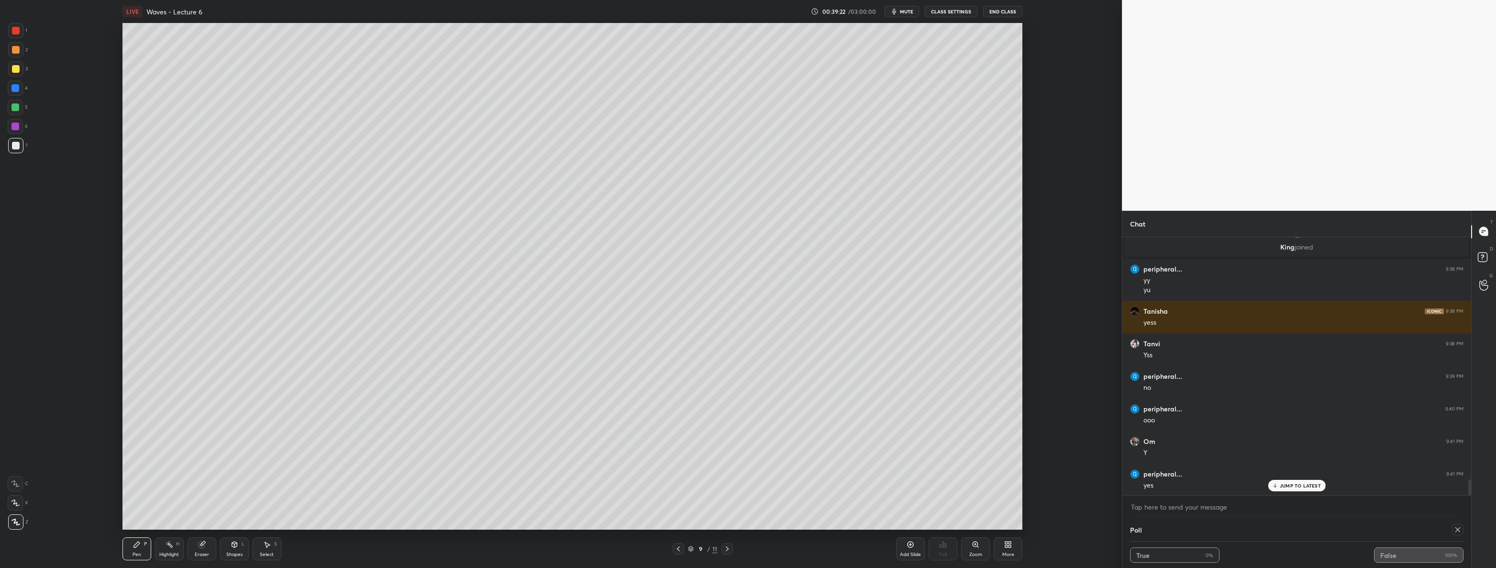
click at [13, 71] on div at bounding box center [16, 69] width 8 height 8
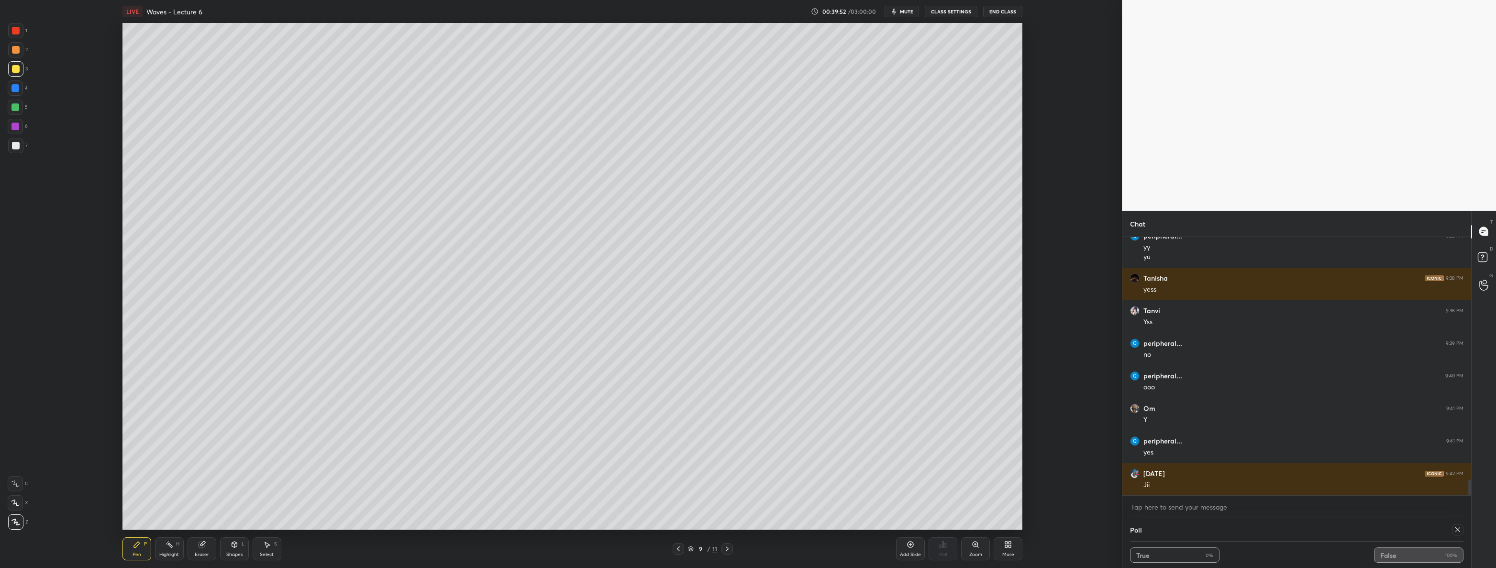
click at [238, 547] on div "Shapes L" at bounding box center [234, 548] width 29 height 23
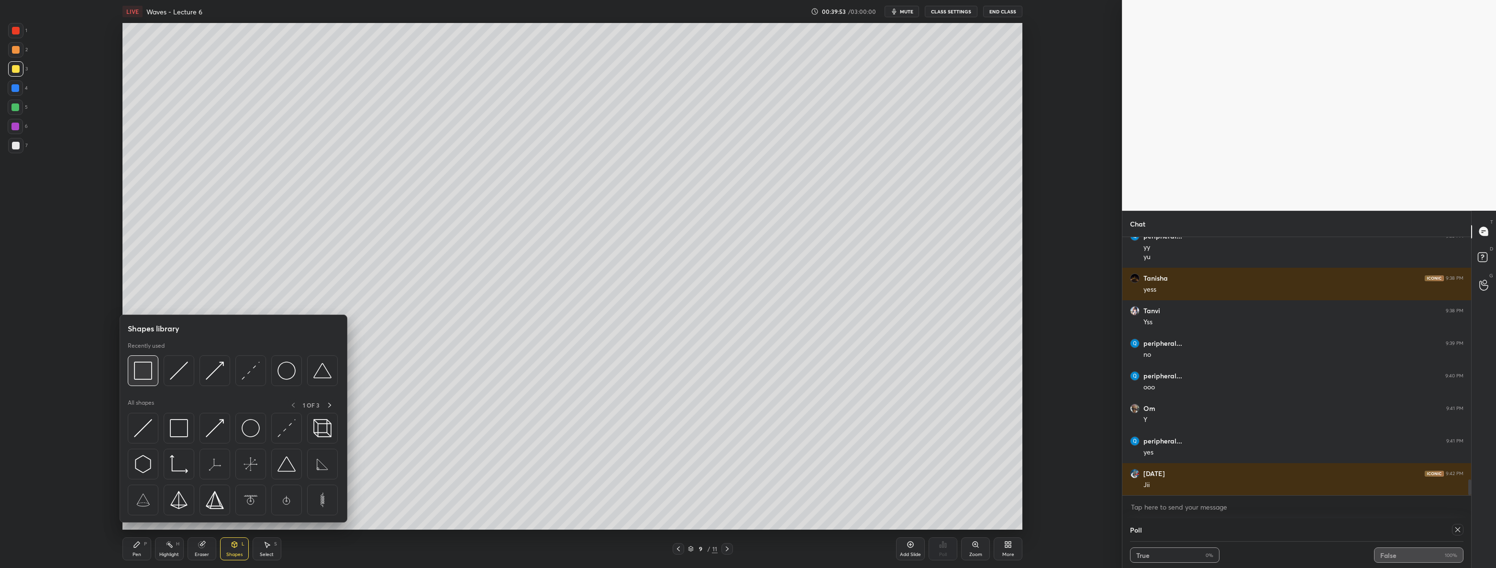
click at [144, 379] on div at bounding box center [143, 370] width 31 height 31
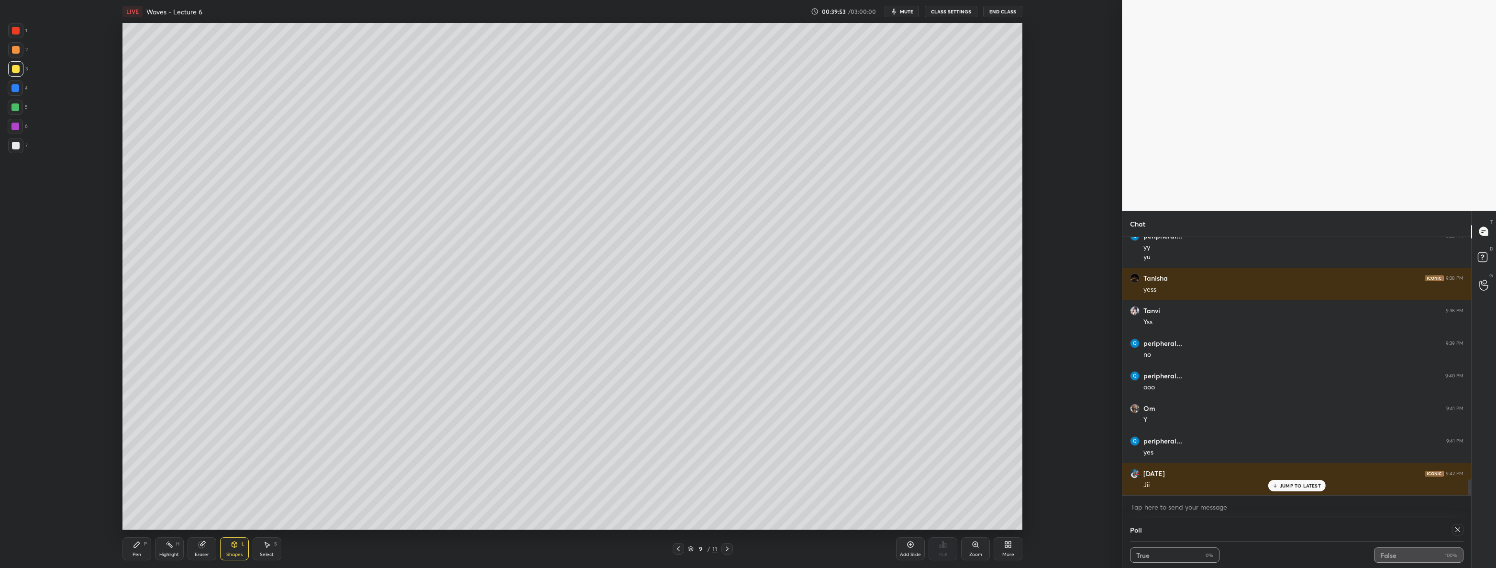
scroll to position [3977, 0]
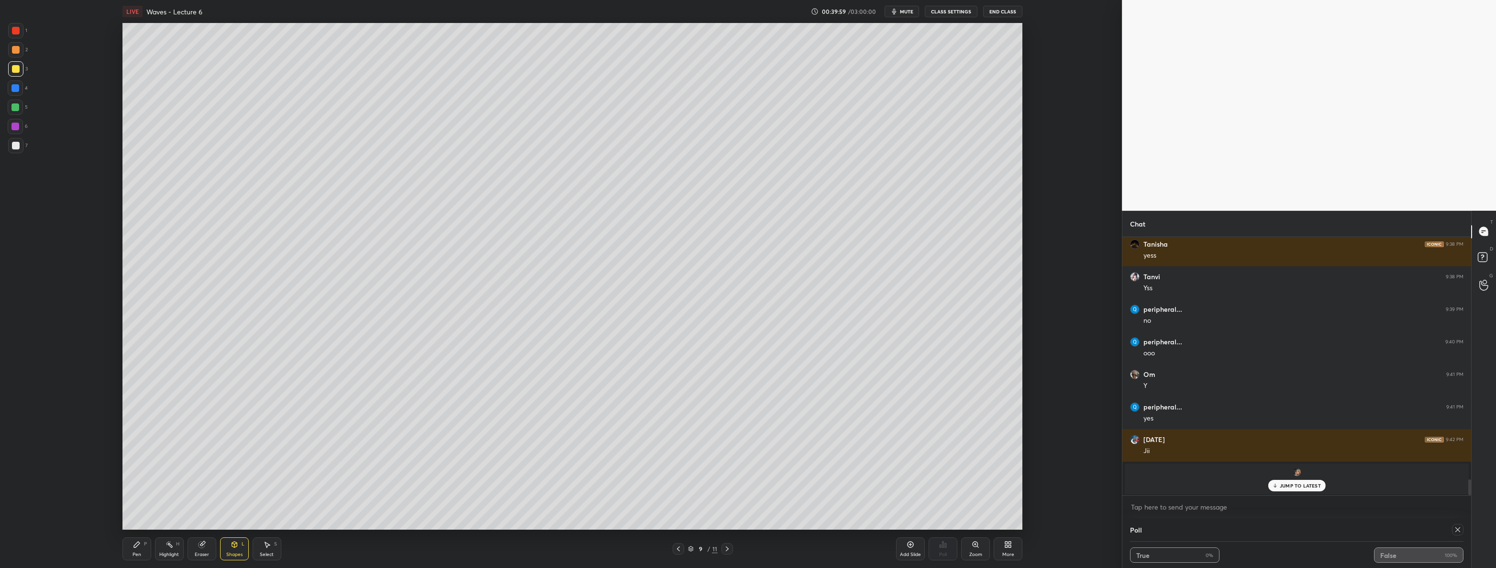
click at [140, 544] on icon at bounding box center [137, 544] width 8 height 8
click at [675, 548] on icon at bounding box center [679, 549] width 8 height 8
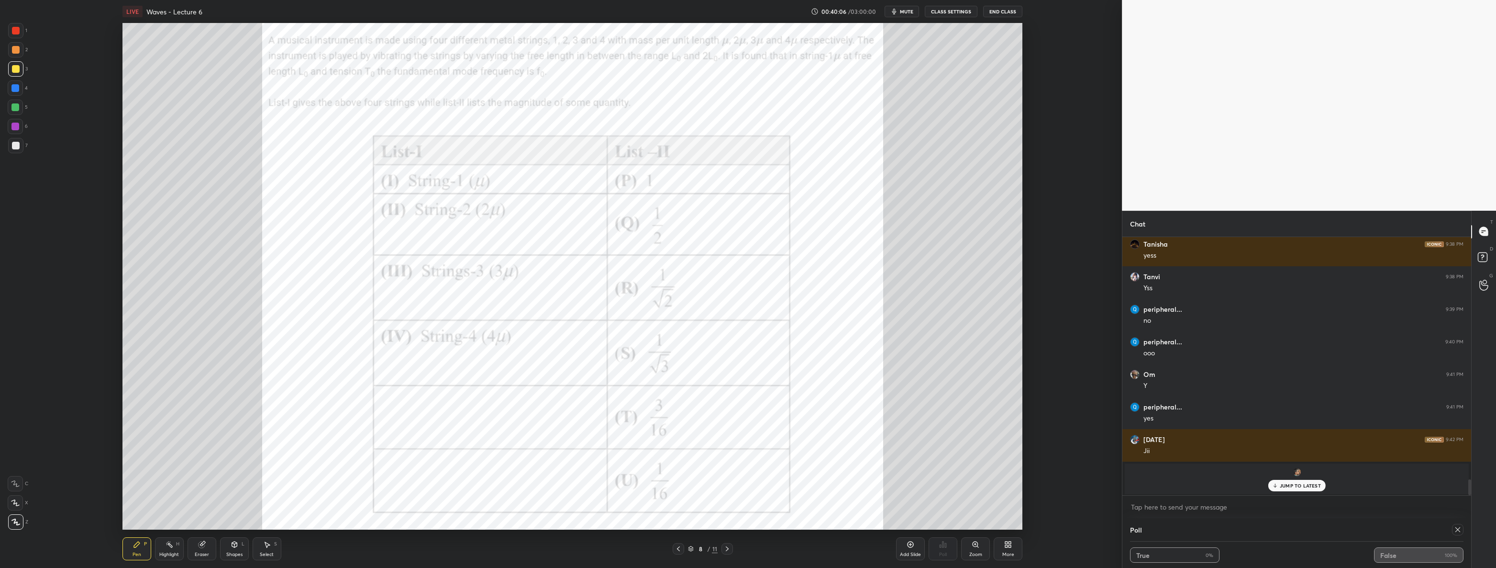
click at [731, 551] on icon at bounding box center [728, 549] width 8 height 8
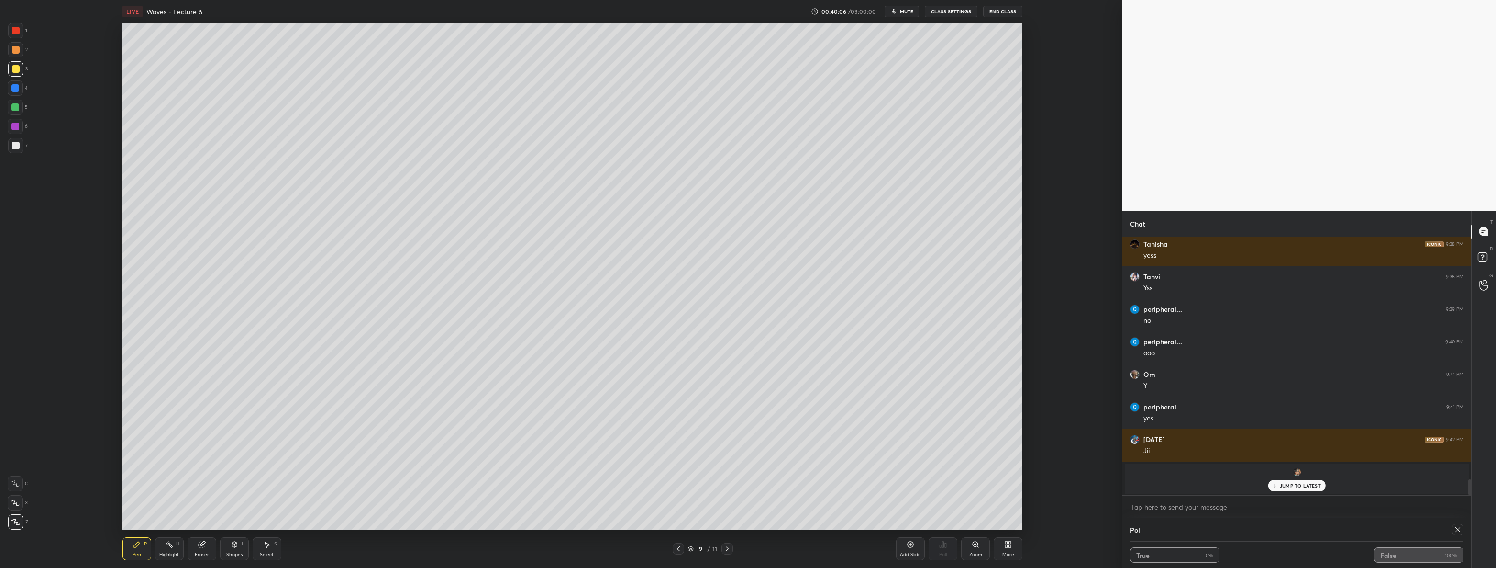
click at [730, 551] on icon at bounding box center [728, 549] width 8 height 8
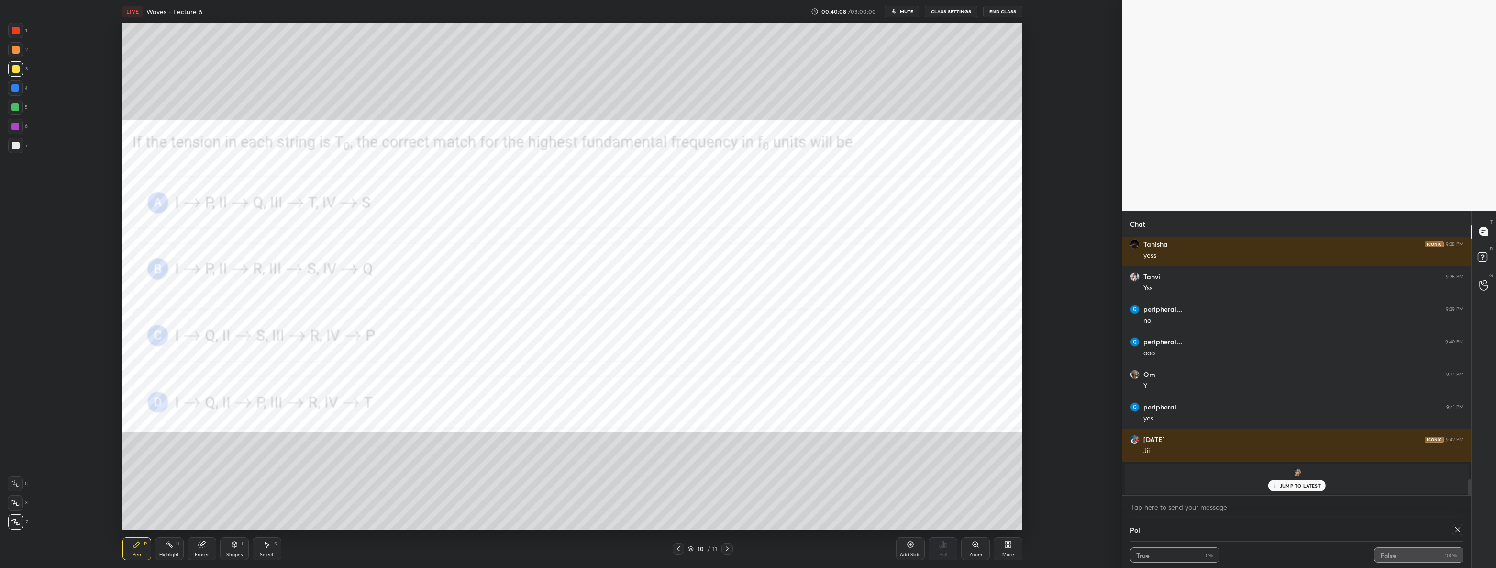
click at [15, 29] on div at bounding box center [16, 31] width 8 height 8
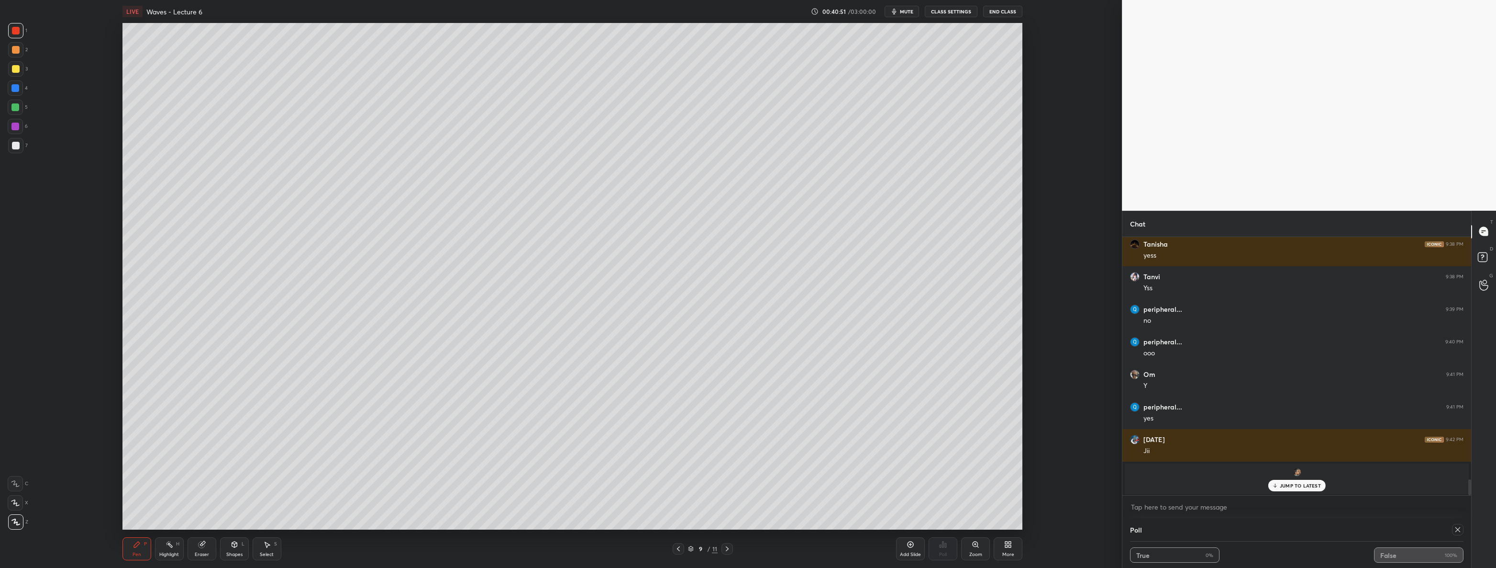
click at [725, 550] on icon at bounding box center [728, 549] width 8 height 8
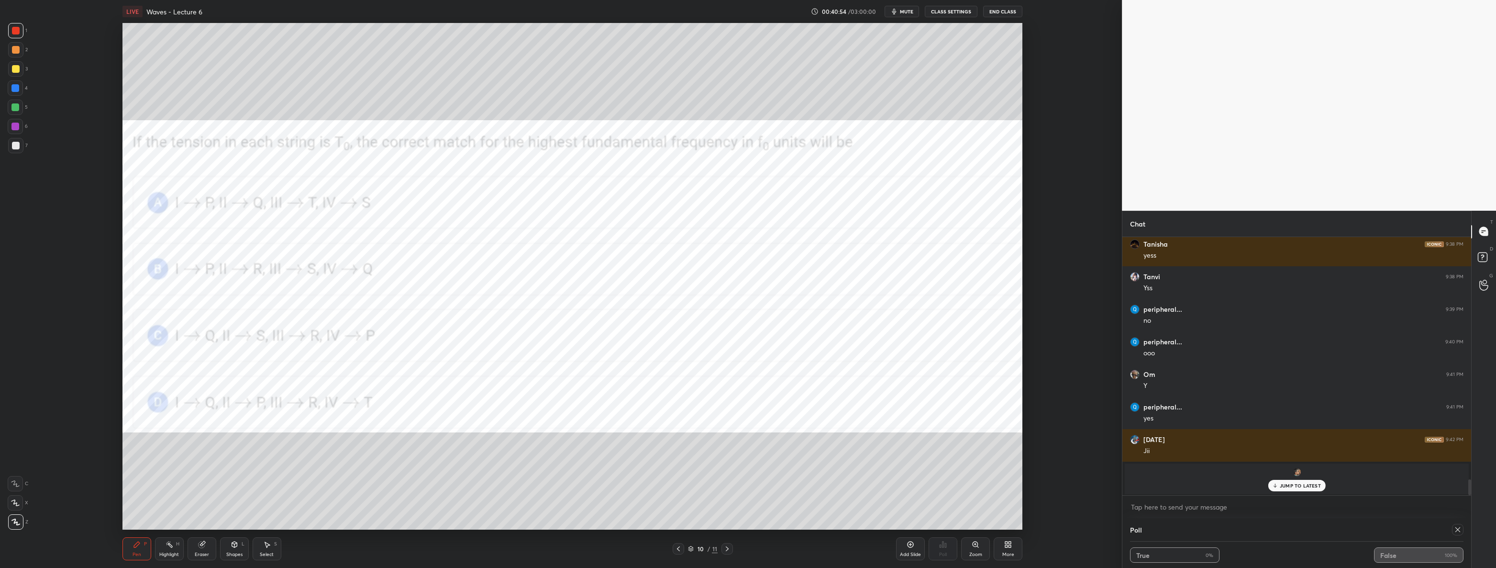
click at [268, 548] on div "Select S" at bounding box center [267, 548] width 29 height 23
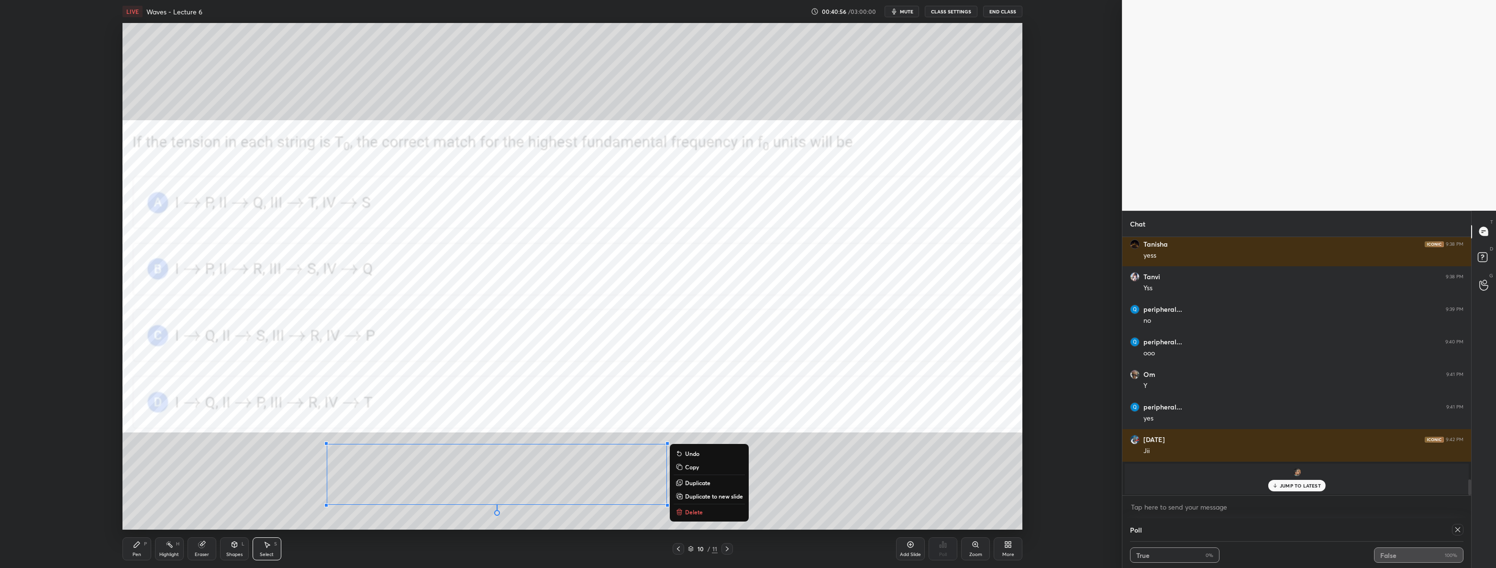
click at [702, 513] on p "Delete" at bounding box center [694, 512] width 18 height 8
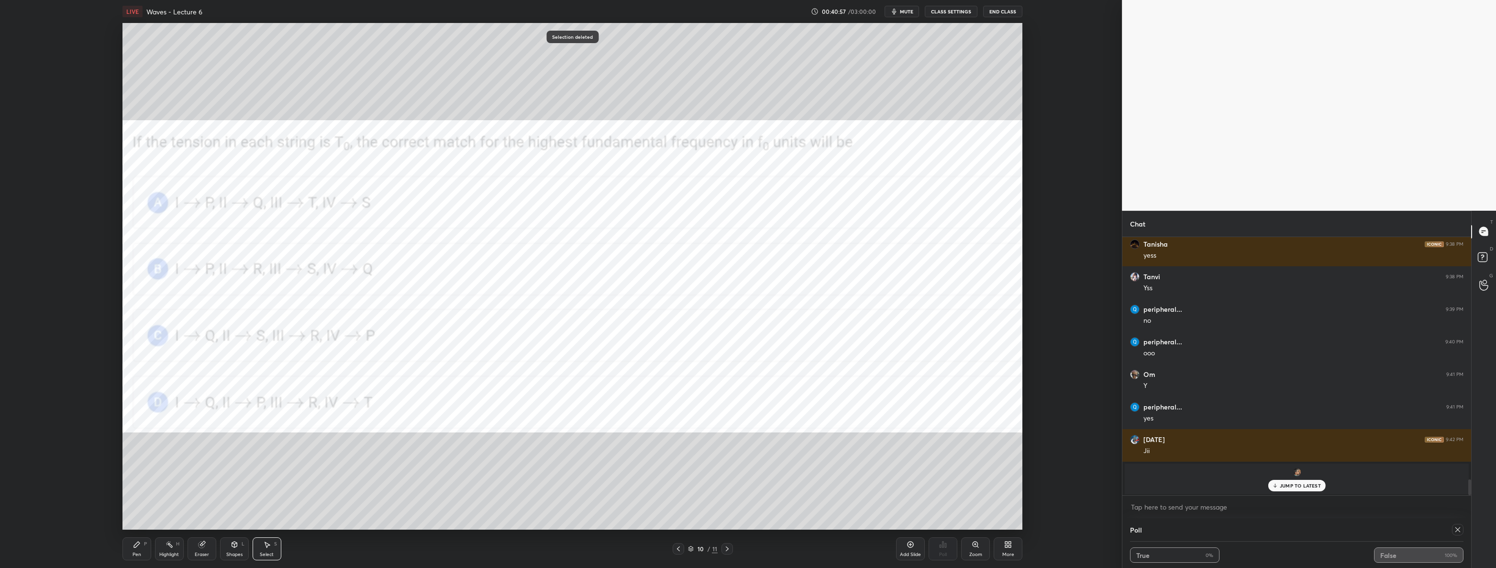
click at [135, 545] on icon at bounding box center [137, 544] width 6 height 6
click at [19, 148] on div at bounding box center [16, 146] width 8 height 8
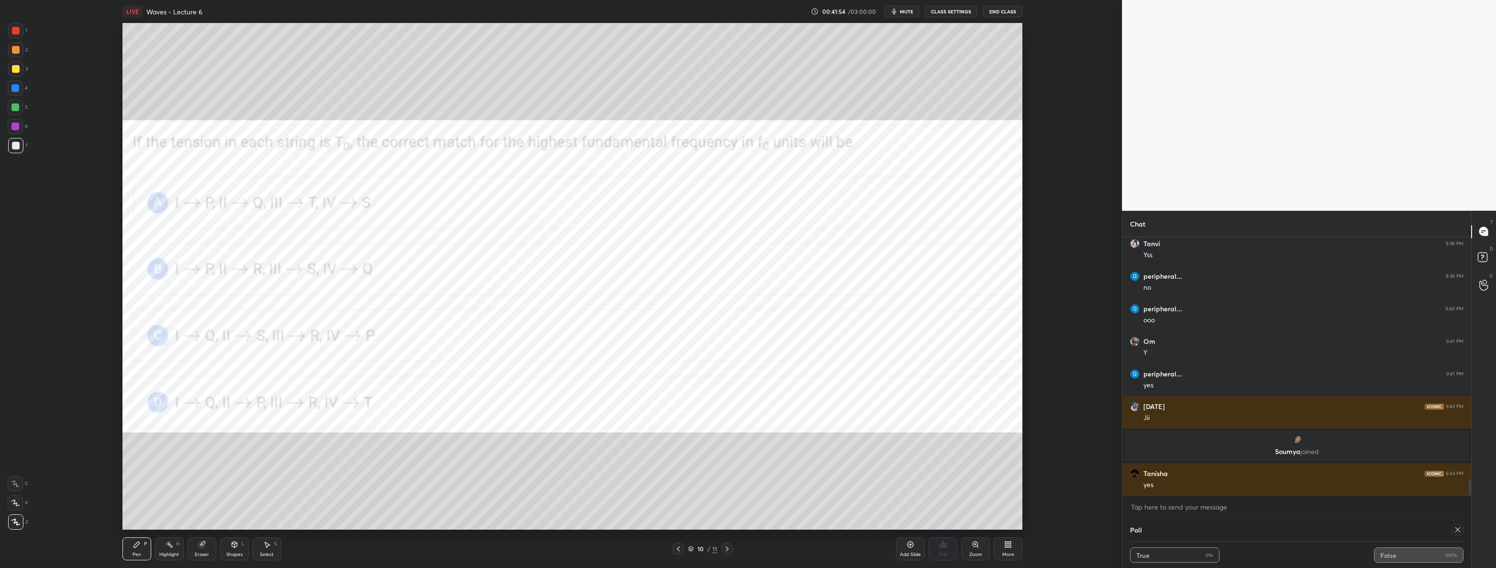
scroll to position [3956, 0]
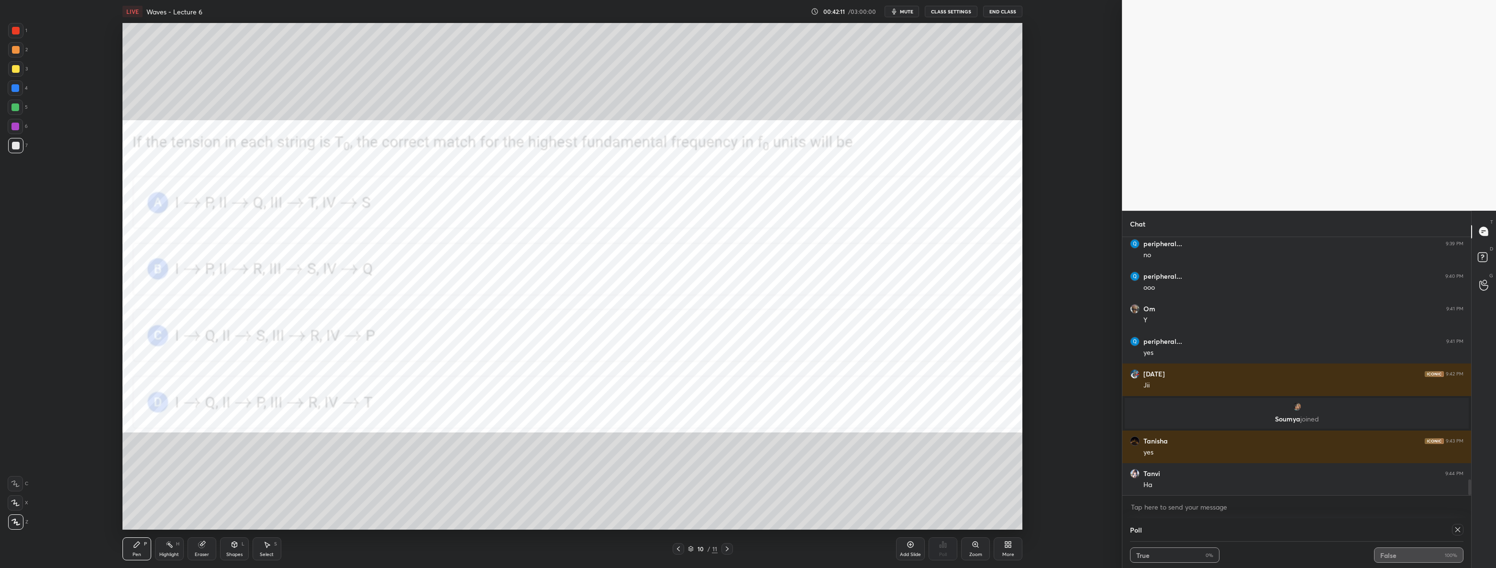
click at [910, 547] on icon at bounding box center [911, 544] width 6 height 6
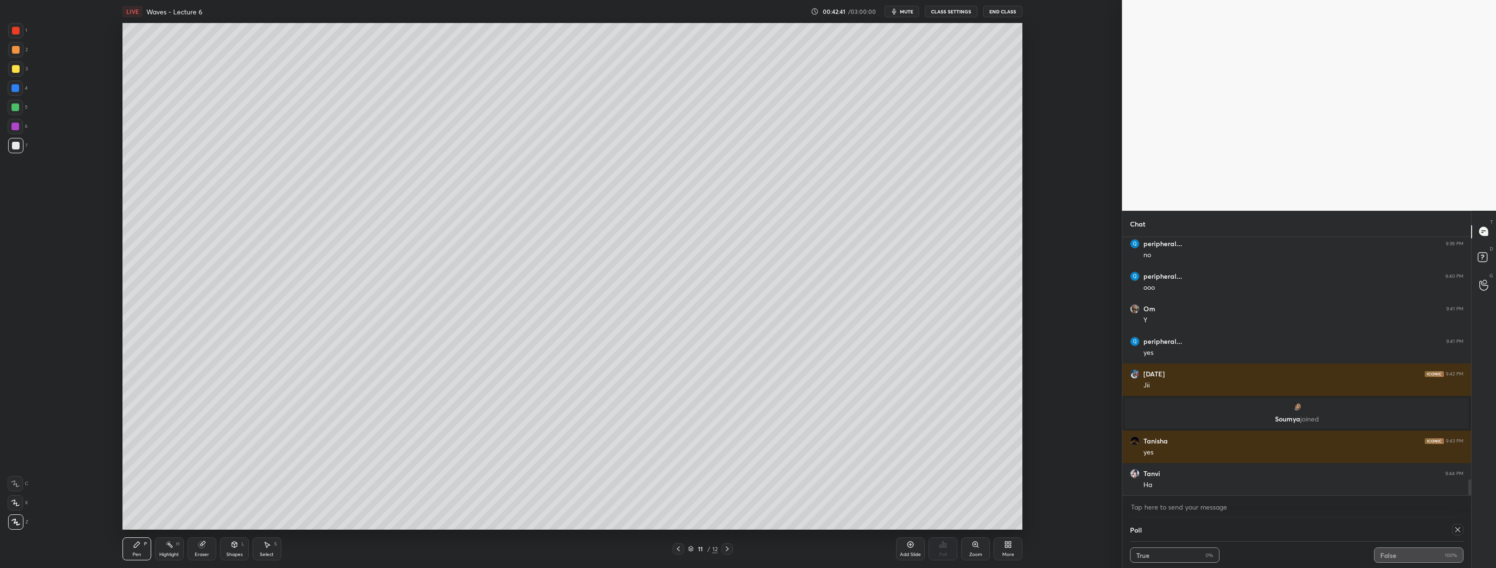
click at [678, 551] on icon at bounding box center [679, 549] width 8 height 8
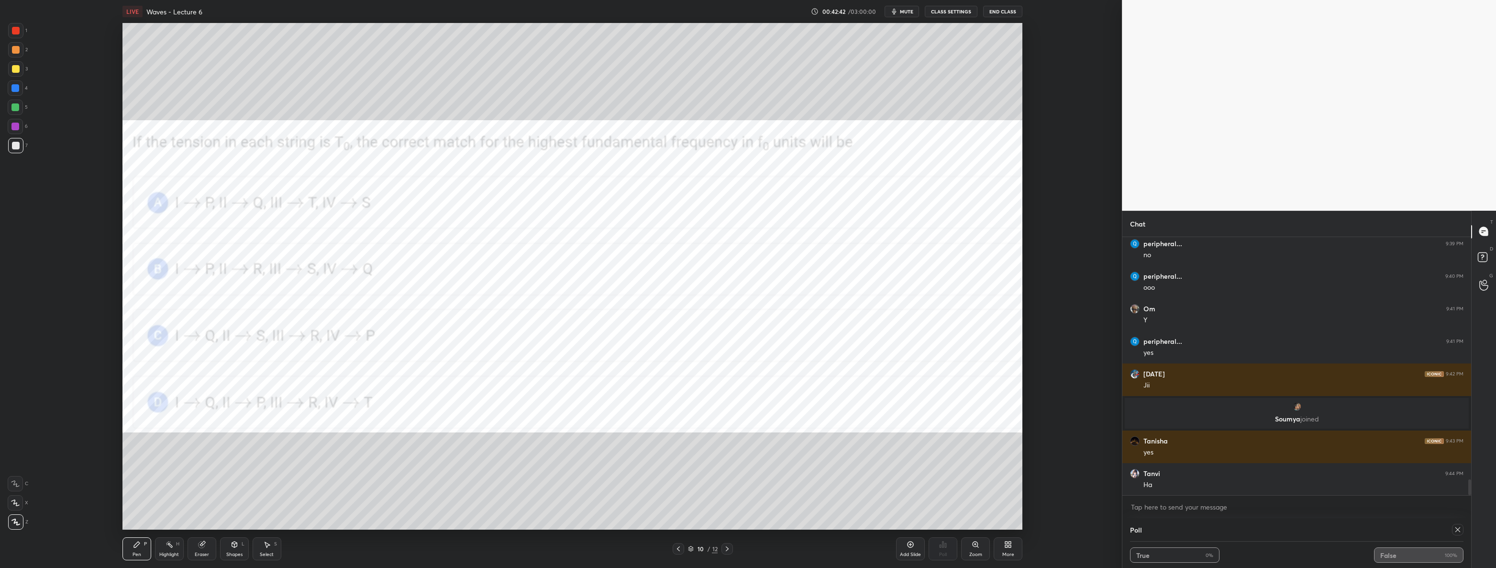
click at [678, 547] on icon at bounding box center [679, 549] width 8 height 8
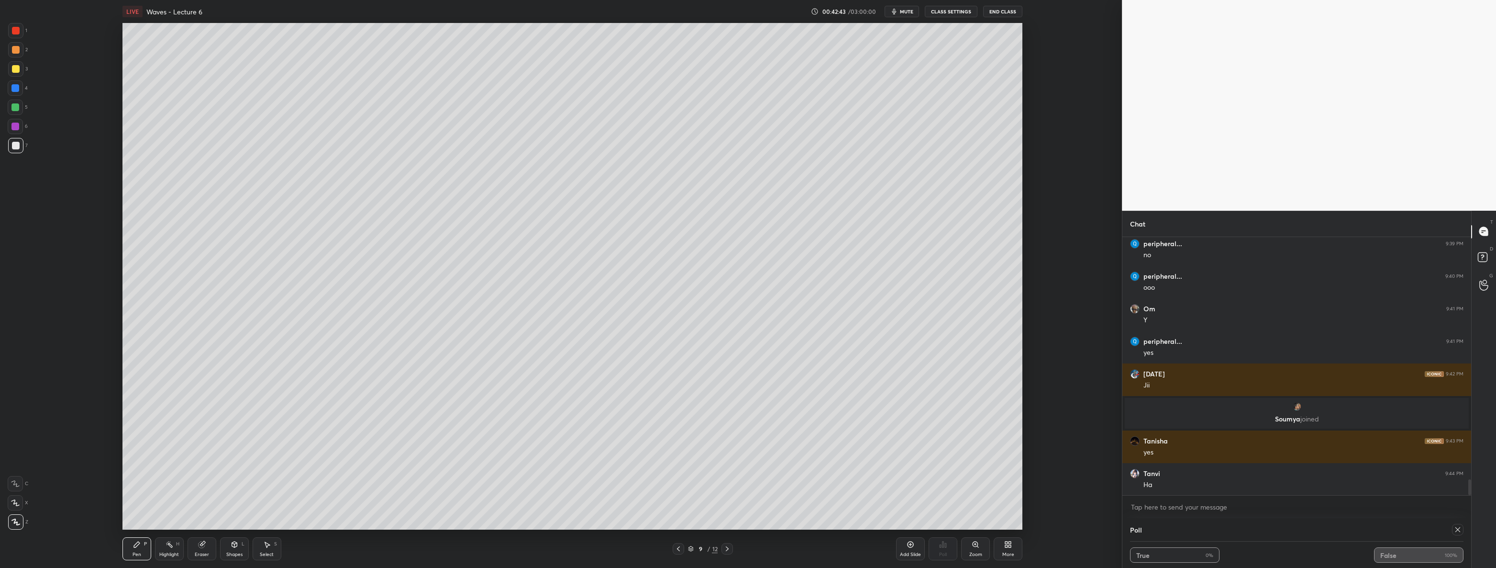
click at [726, 548] on icon at bounding box center [728, 549] width 8 height 8
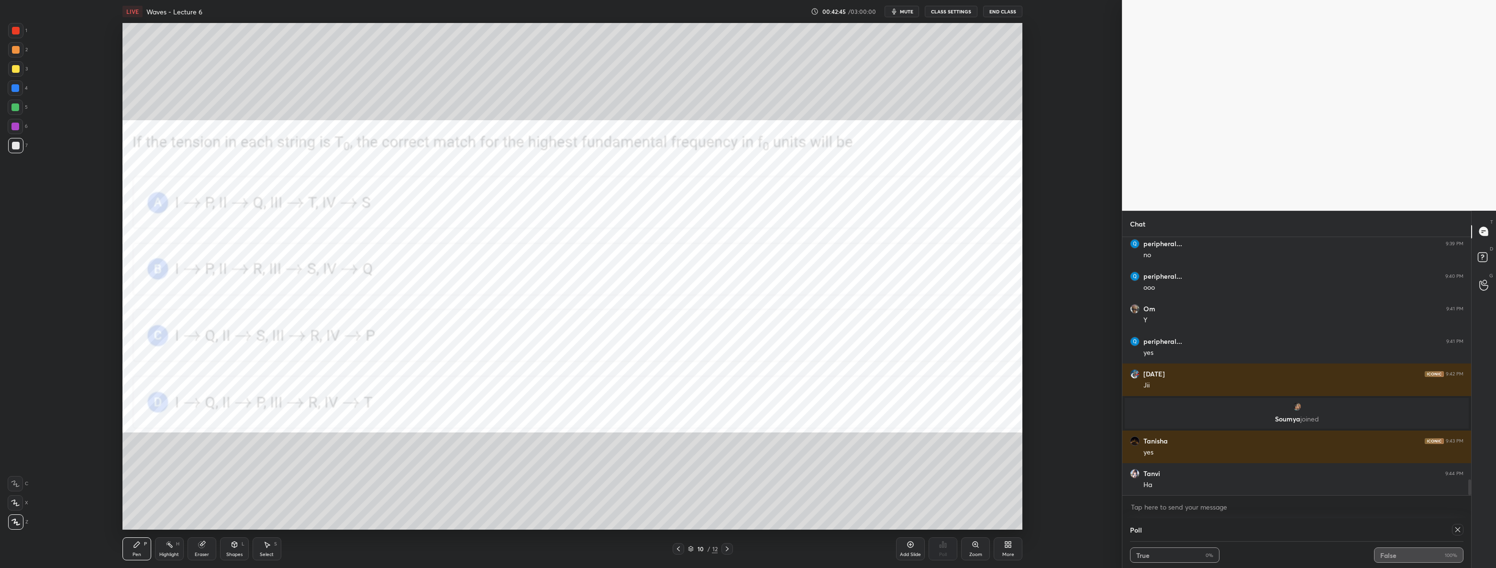
click at [680, 547] on icon at bounding box center [679, 549] width 8 height 8
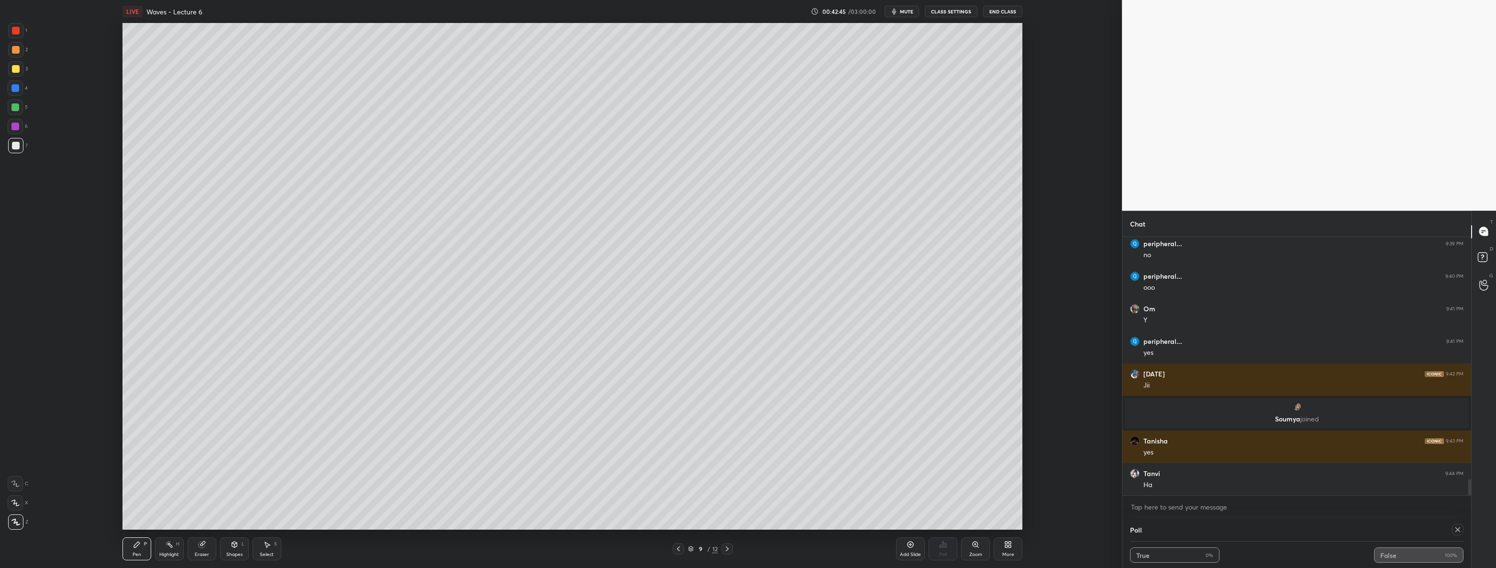
click at [680, 549] on icon at bounding box center [679, 549] width 8 height 8
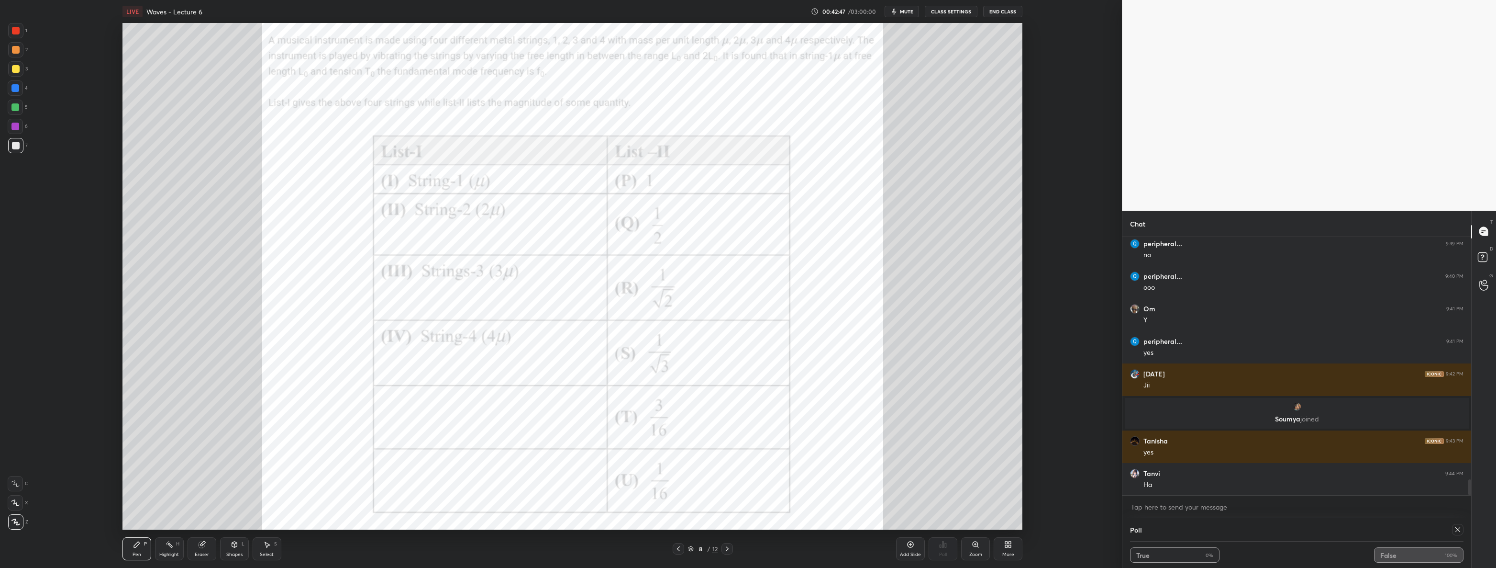
scroll to position [3989, 0]
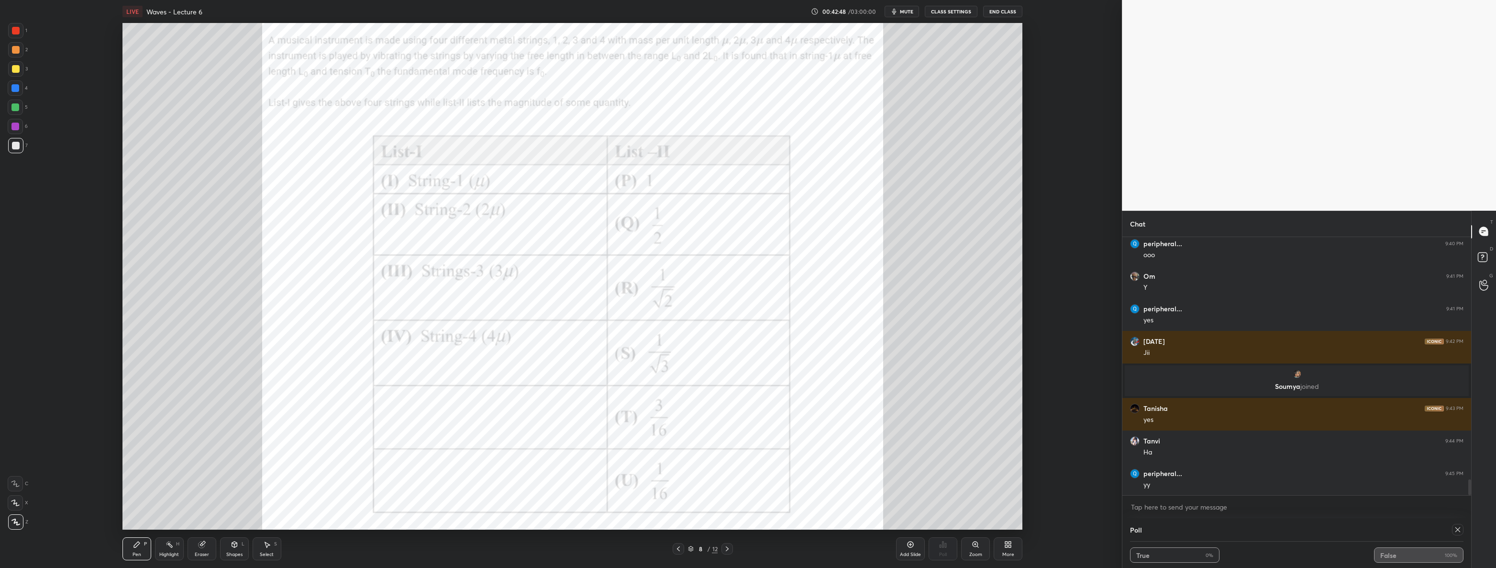
click at [19, 28] on div at bounding box center [15, 30] width 15 height 15
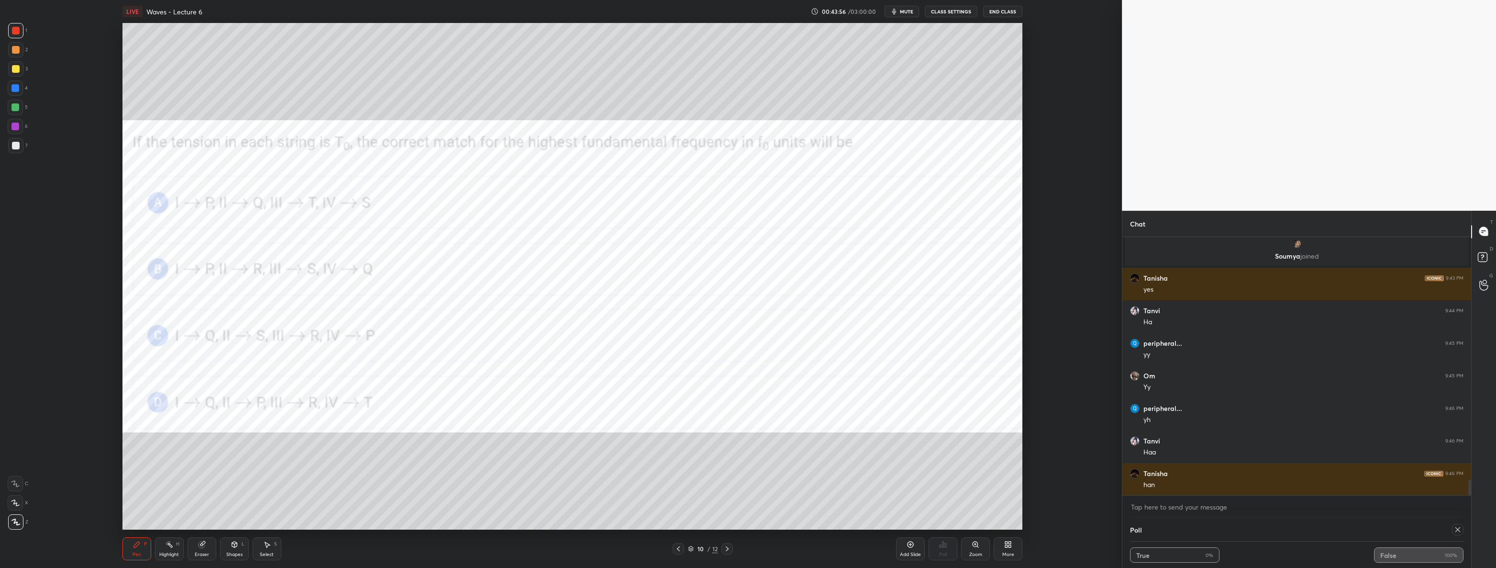
scroll to position [4152, 0]
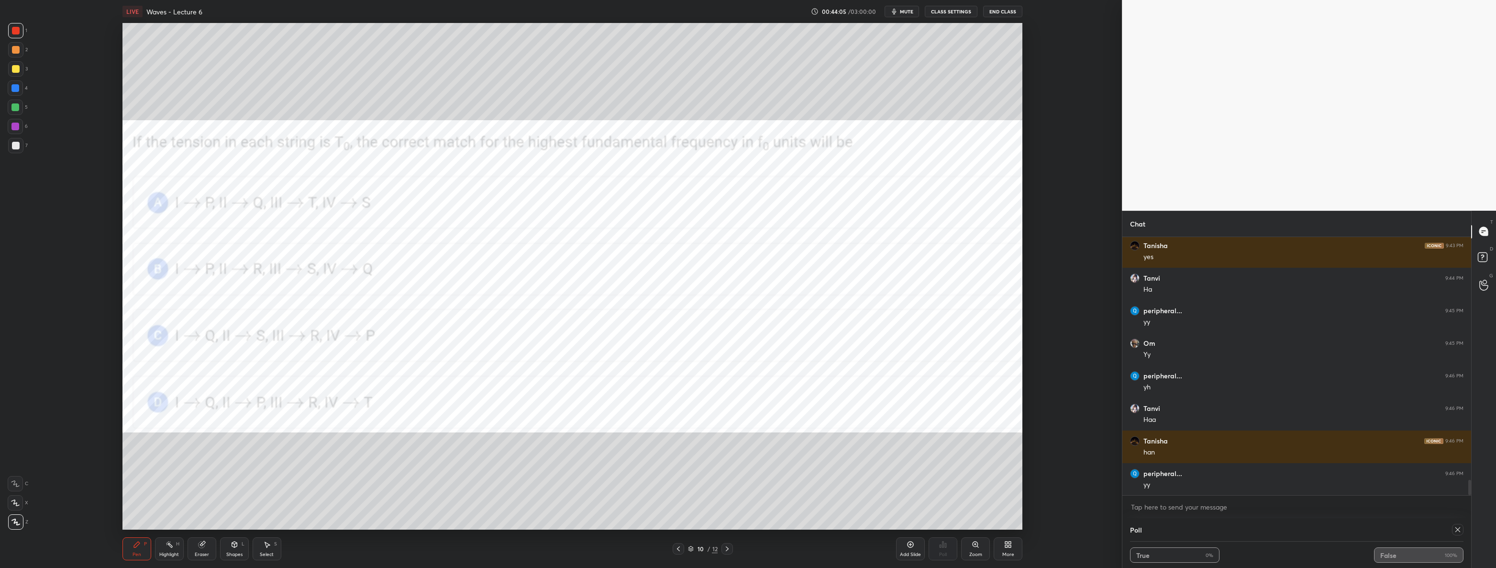
click at [728, 550] on icon at bounding box center [728, 549] width 8 height 8
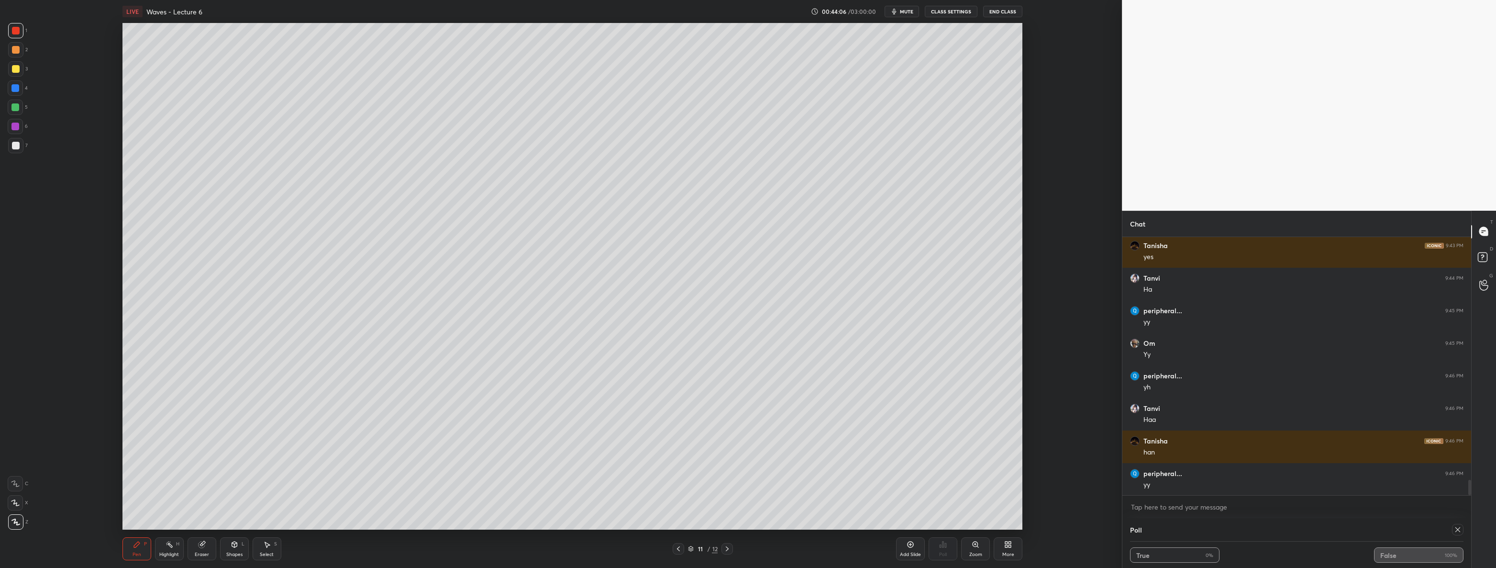
click at [729, 546] on icon at bounding box center [728, 549] width 8 height 8
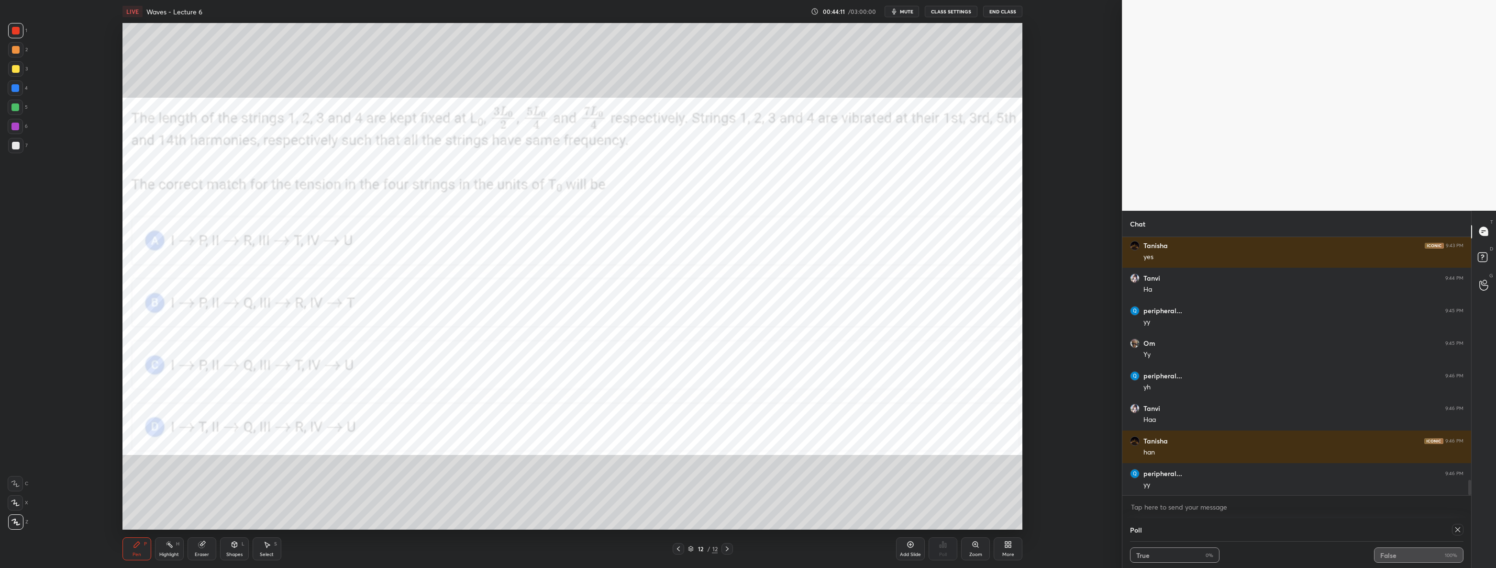
click at [675, 548] on icon at bounding box center [679, 549] width 8 height 8
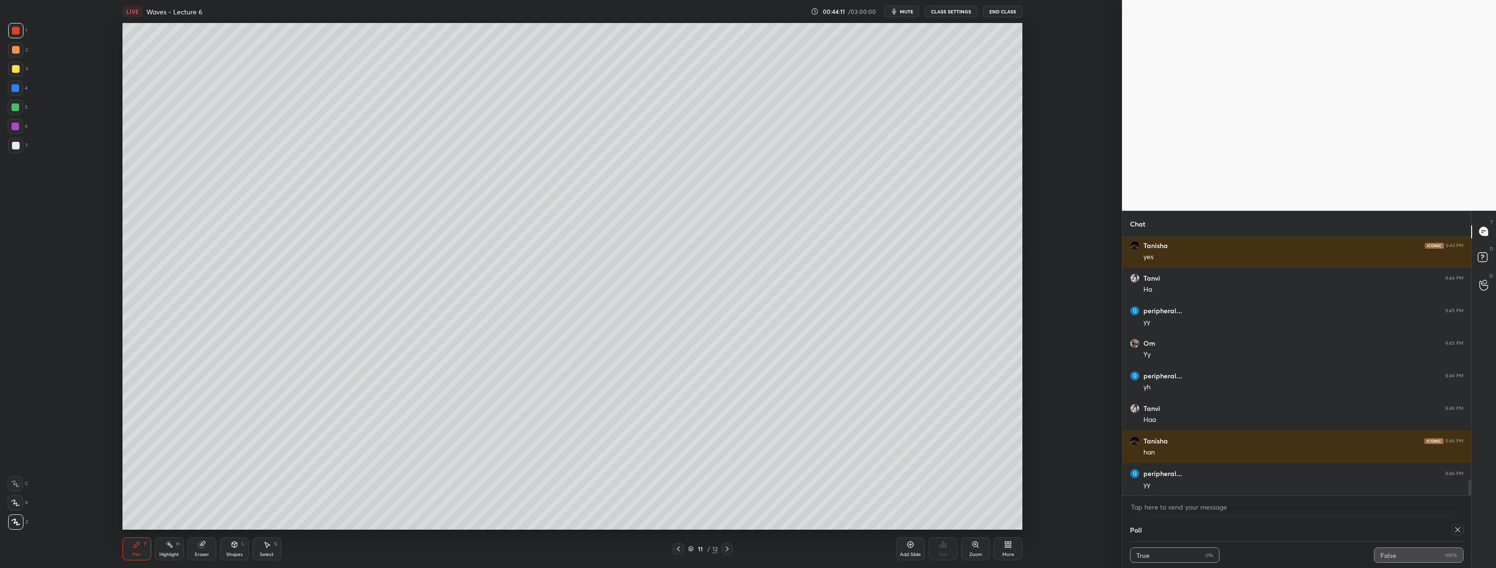
click at [677, 549] on icon at bounding box center [679, 549] width 8 height 8
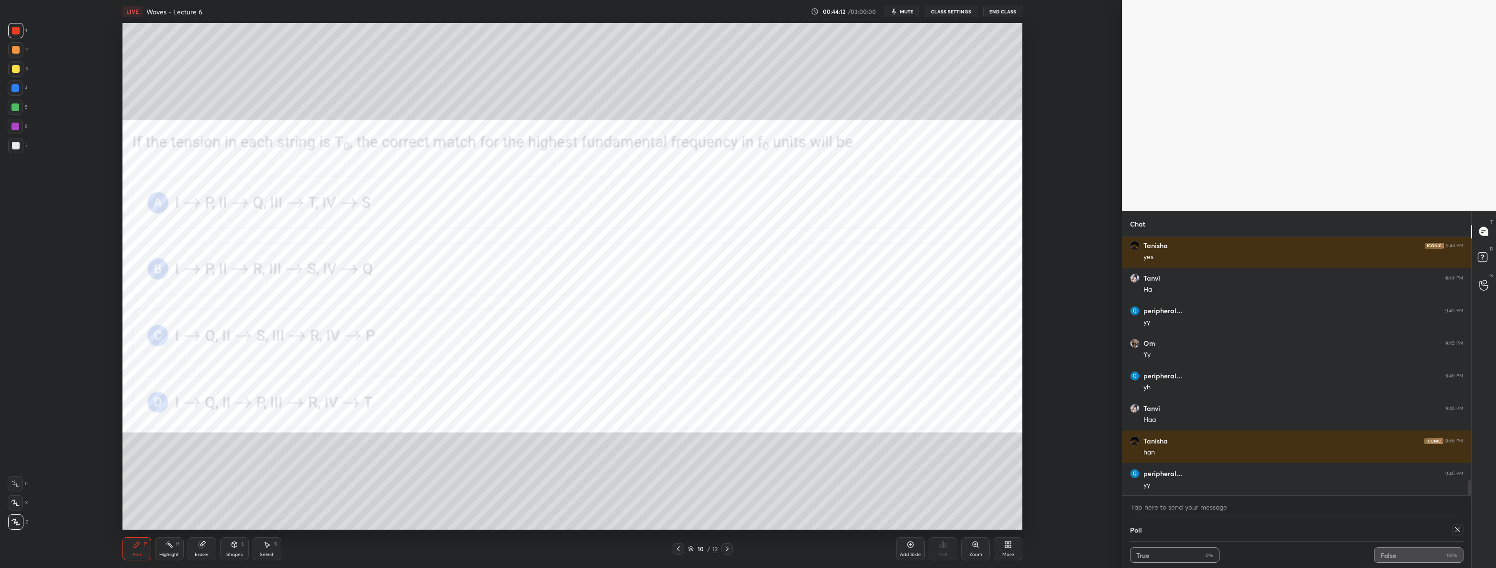
click at [678, 550] on icon at bounding box center [679, 549] width 8 height 8
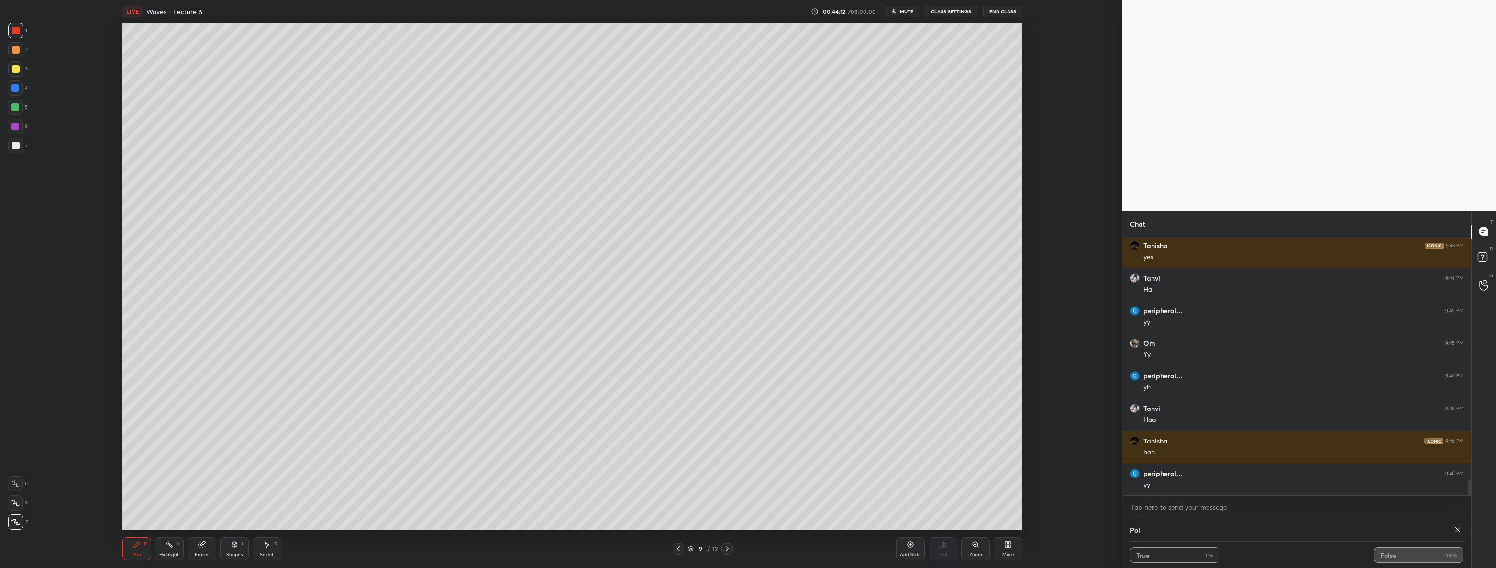
click at [680, 551] on icon at bounding box center [679, 549] width 8 height 8
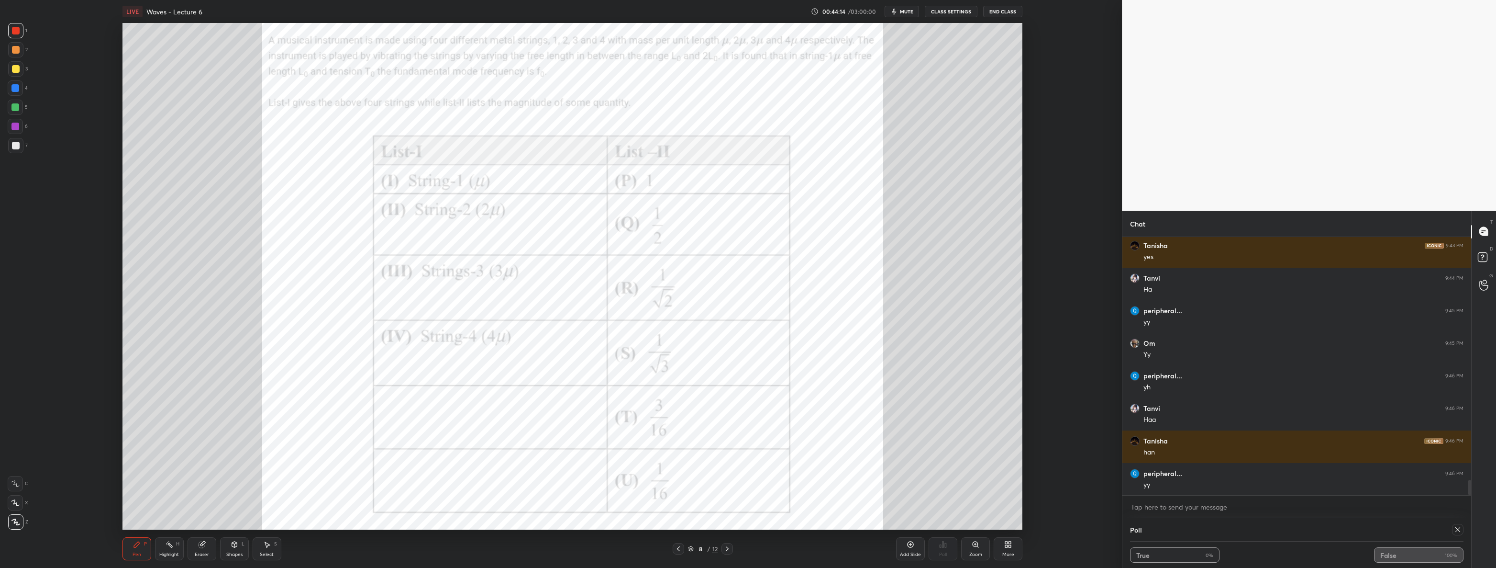
click at [271, 550] on div "Select S" at bounding box center [267, 548] width 29 height 23
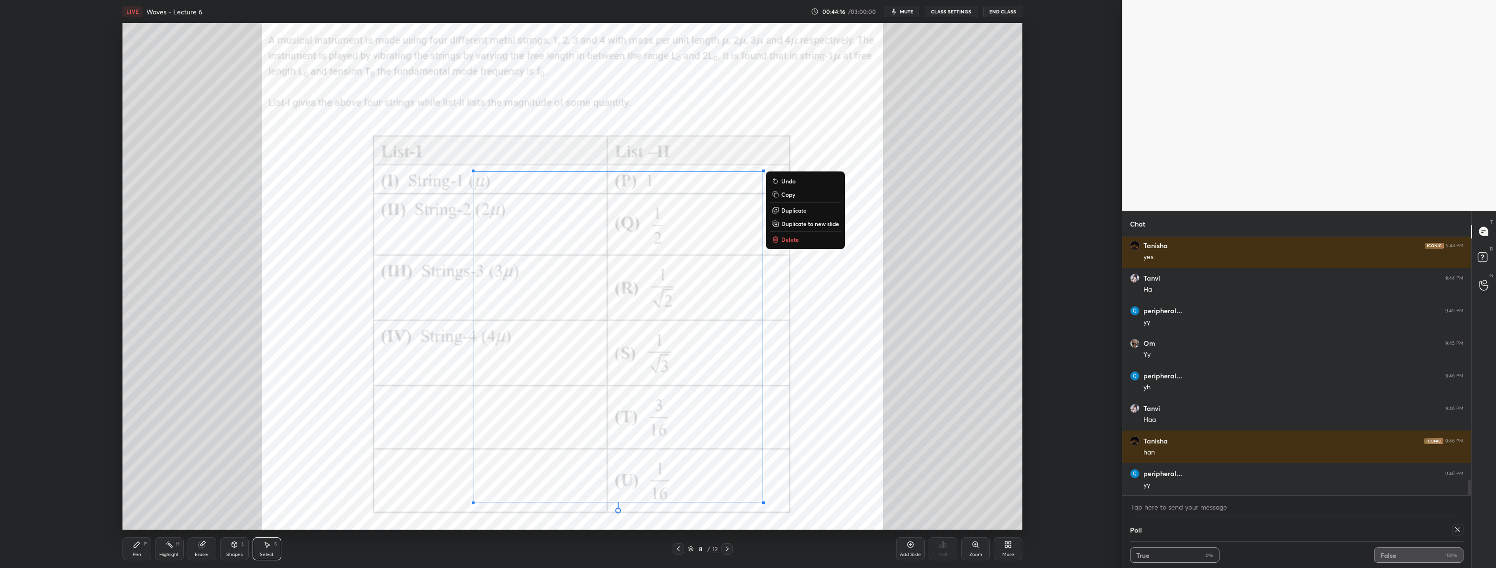
click at [807, 244] on button "Delete" at bounding box center [805, 239] width 71 height 11
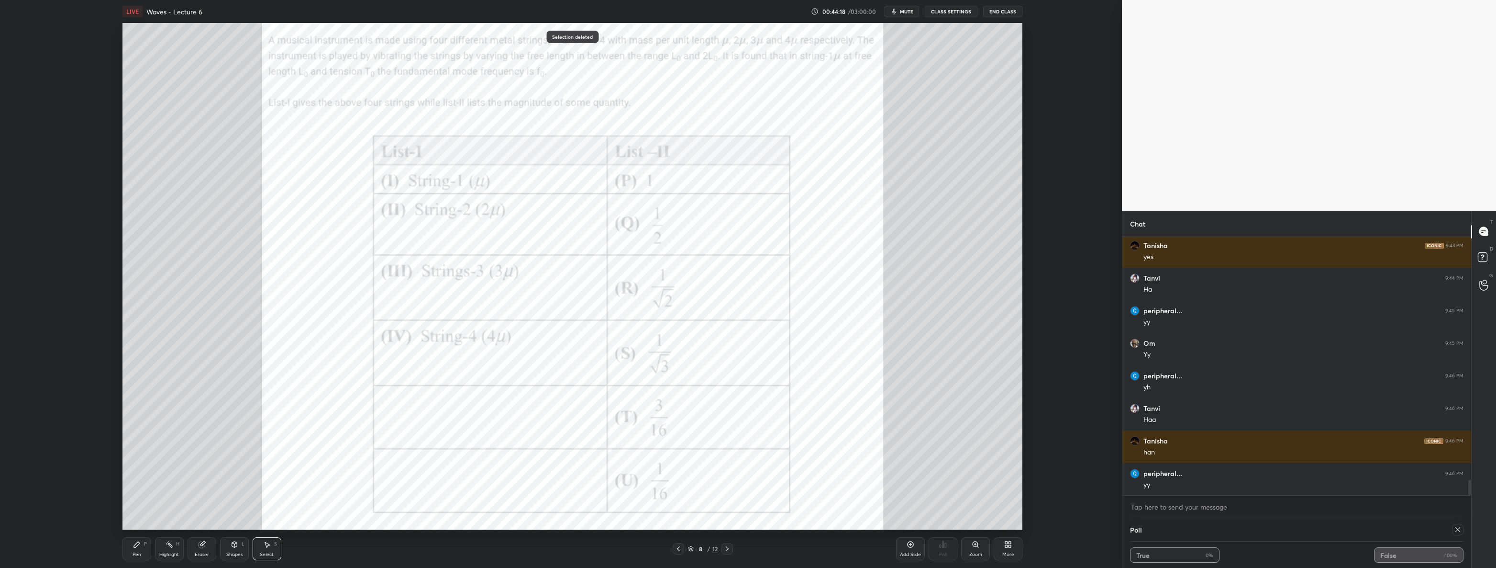
click at [730, 553] on div at bounding box center [727, 548] width 11 height 11
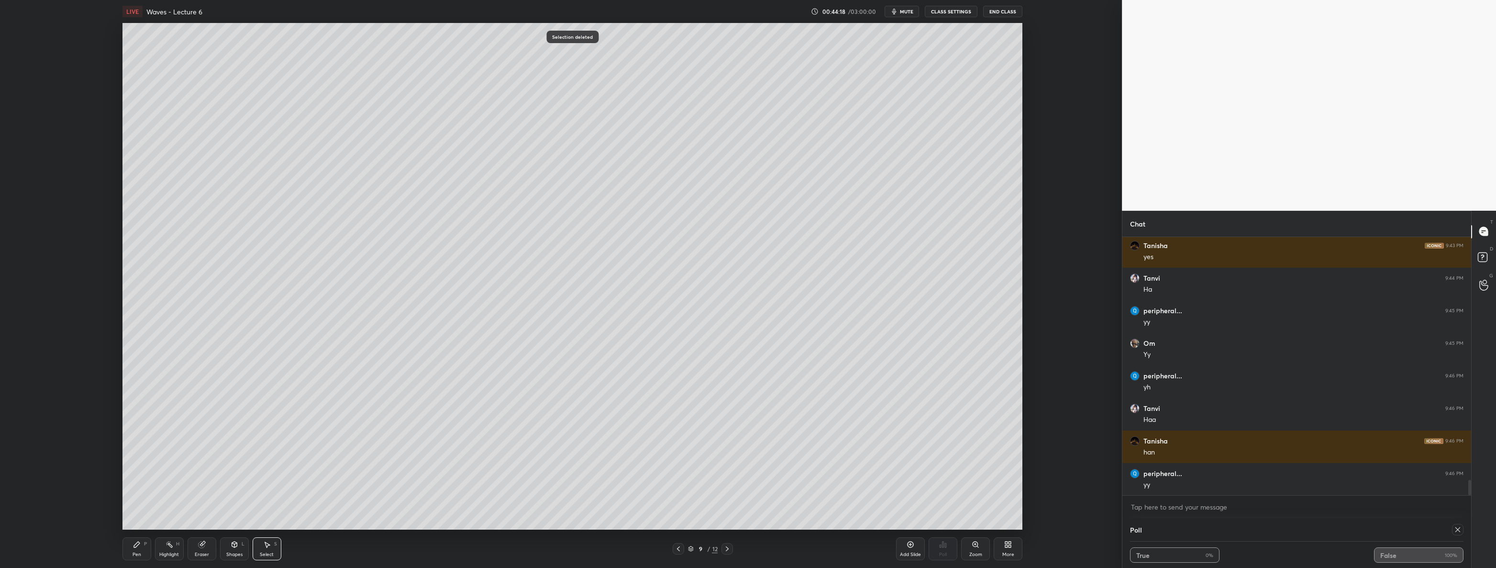
click at [730, 553] on div at bounding box center [727, 548] width 11 height 11
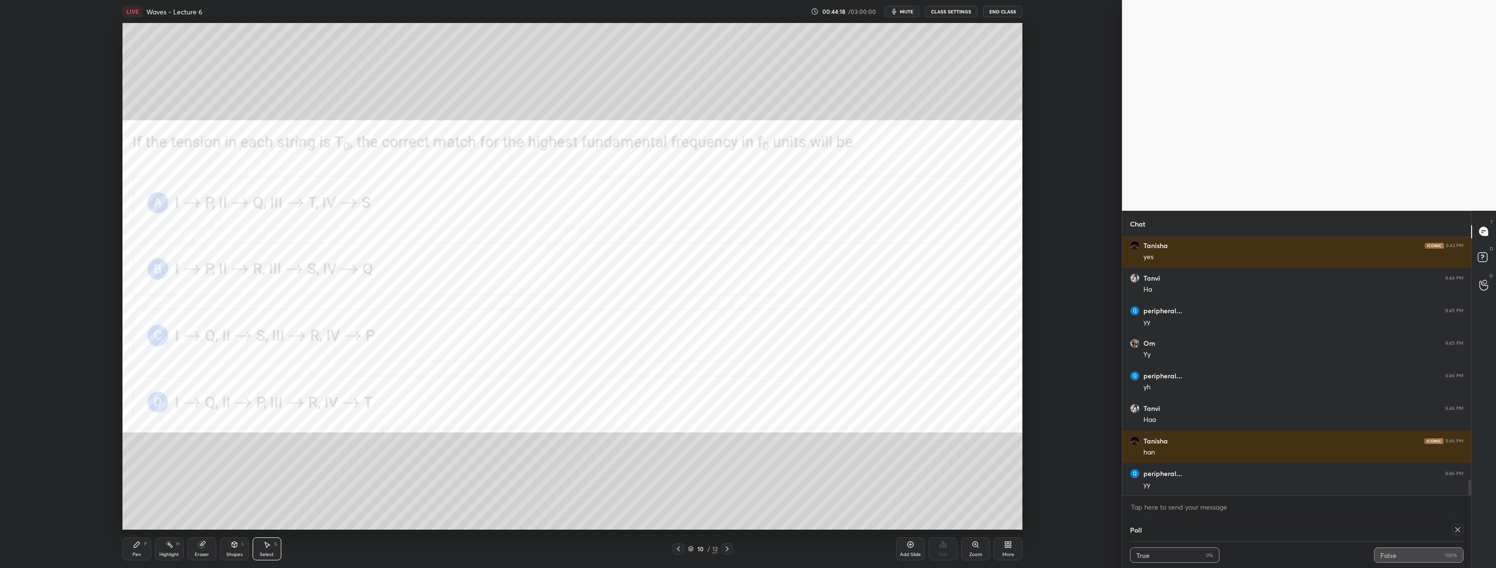
click at [730, 553] on div at bounding box center [727, 548] width 11 height 11
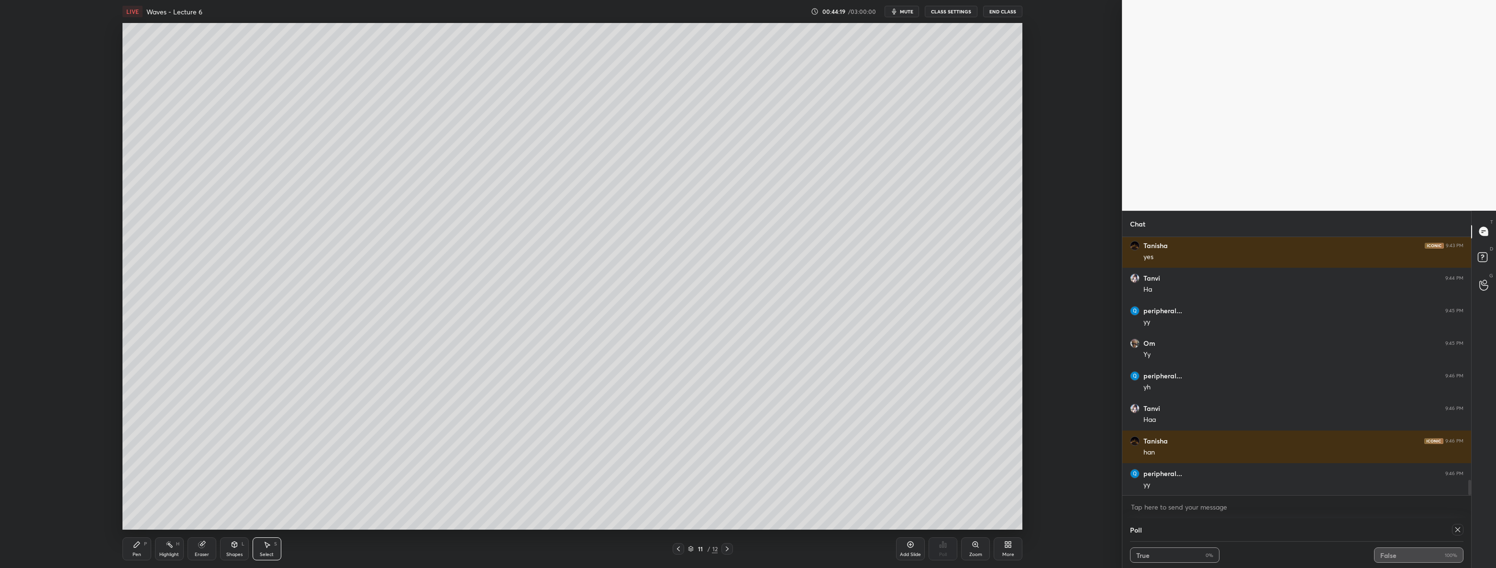
click at [729, 551] on icon at bounding box center [728, 549] width 8 height 8
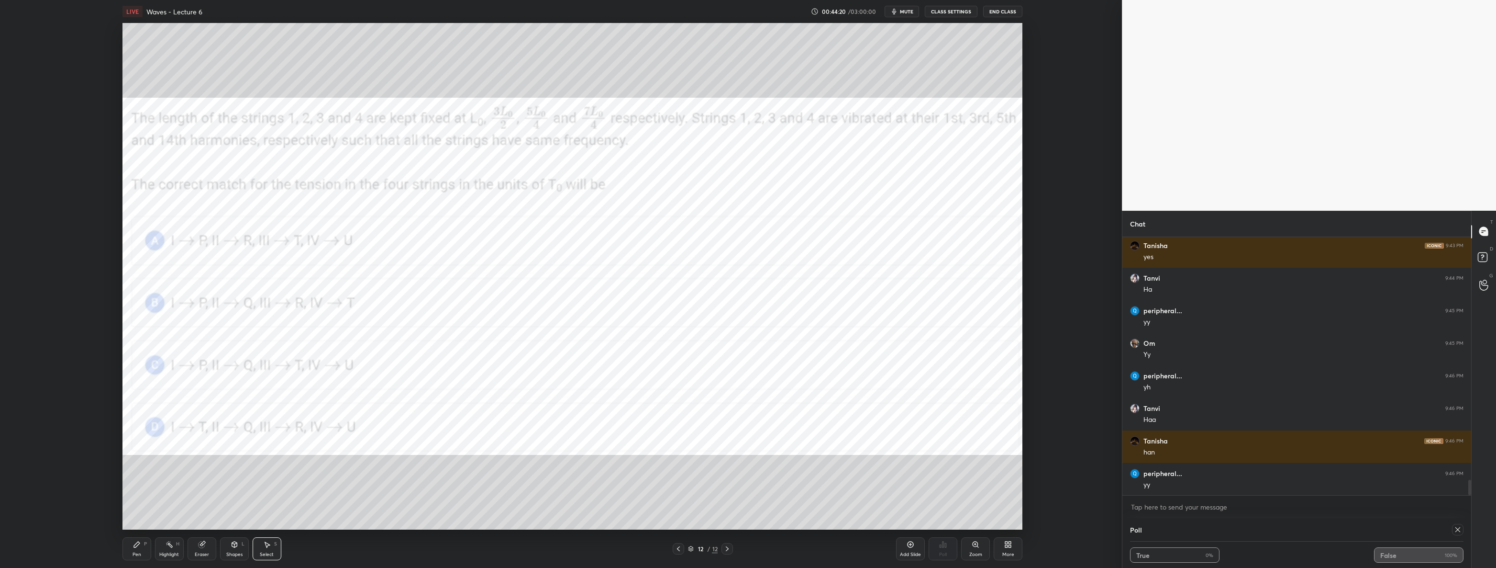
click at [129, 542] on div "Pen P" at bounding box center [137, 548] width 29 height 23
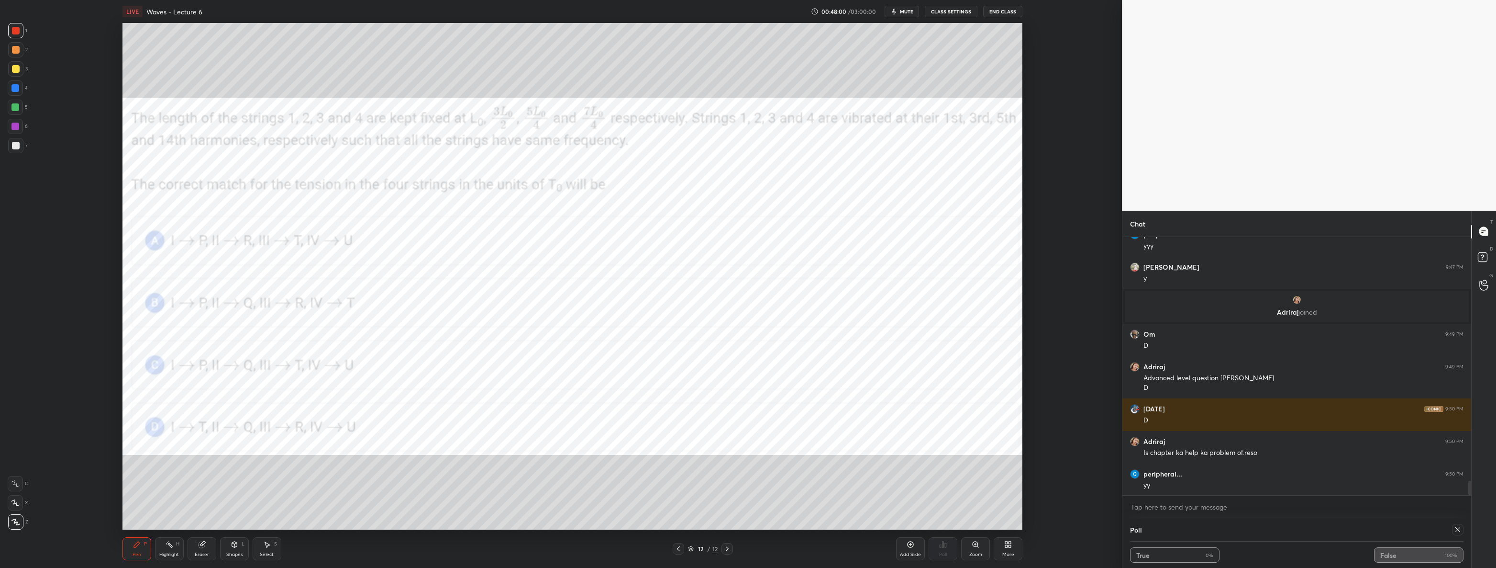
scroll to position [4364, 0]
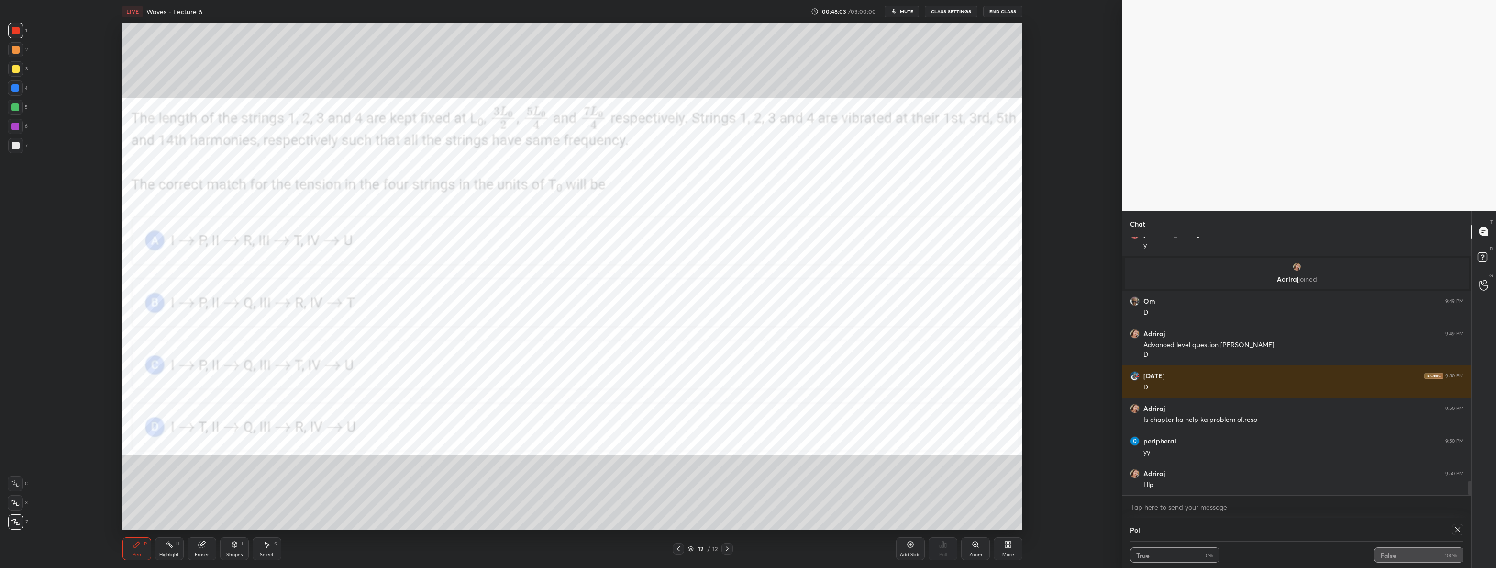
click at [911, 545] on icon at bounding box center [911, 544] width 8 height 8
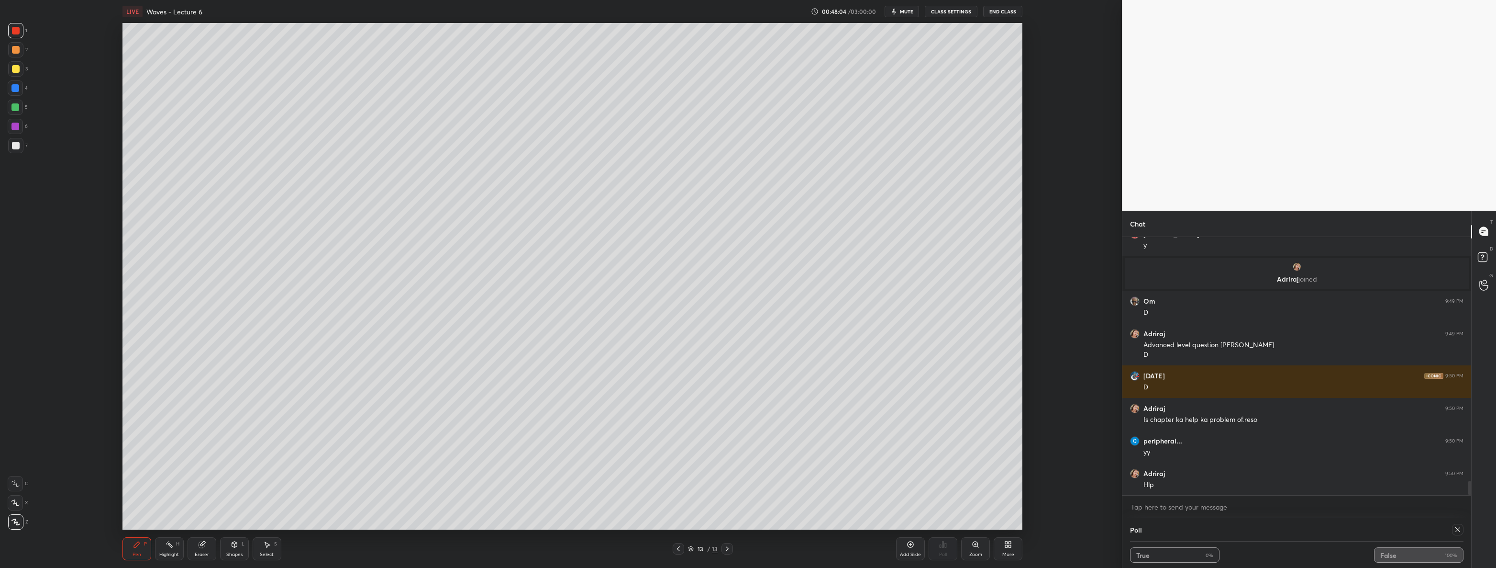
click at [18, 140] on div at bounding box center [15, 145] width 15 height 15
click at [679, 548] on icon at bounding box center [679, 549] width 8 height 8
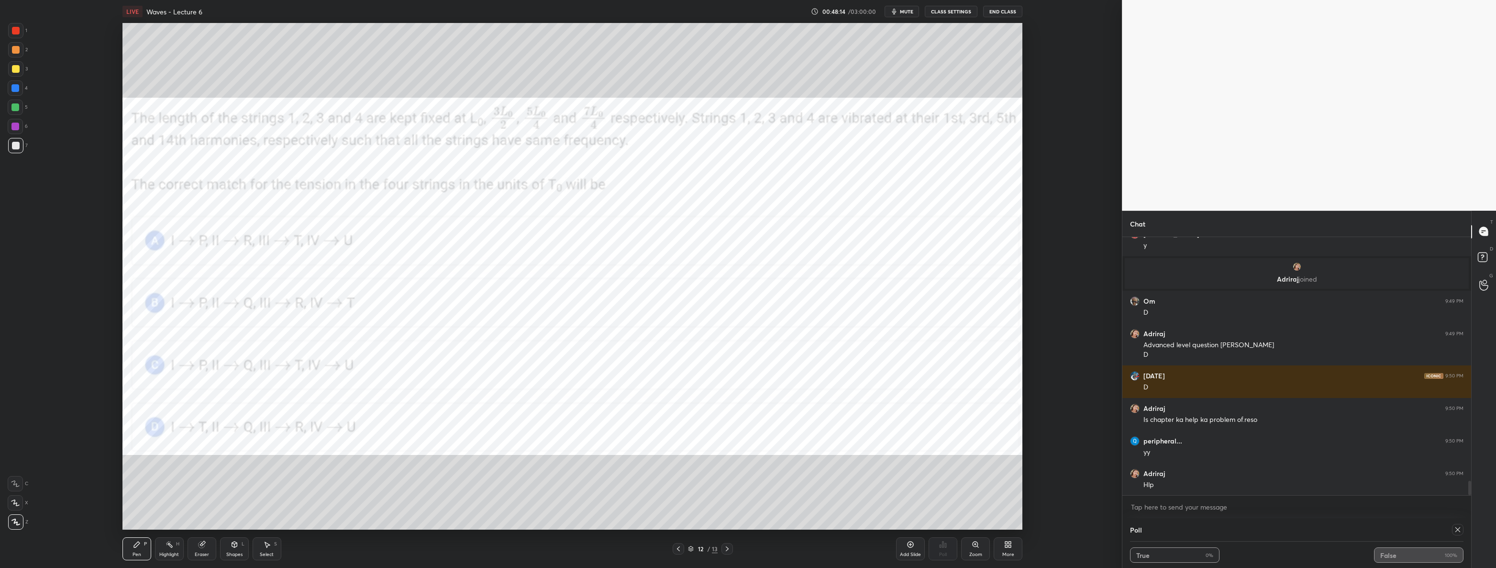
click at [725, 551] on icon at bounding box center [728, 549] width 8 height 8
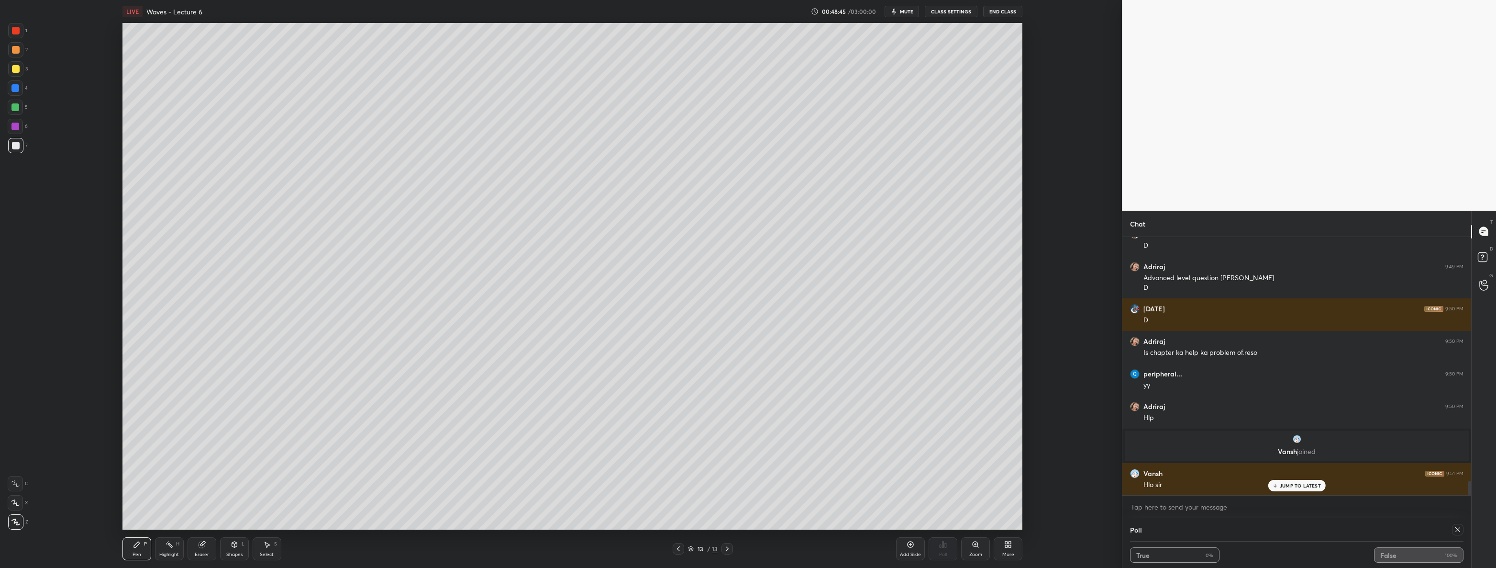
scroll to position [4403, 0]
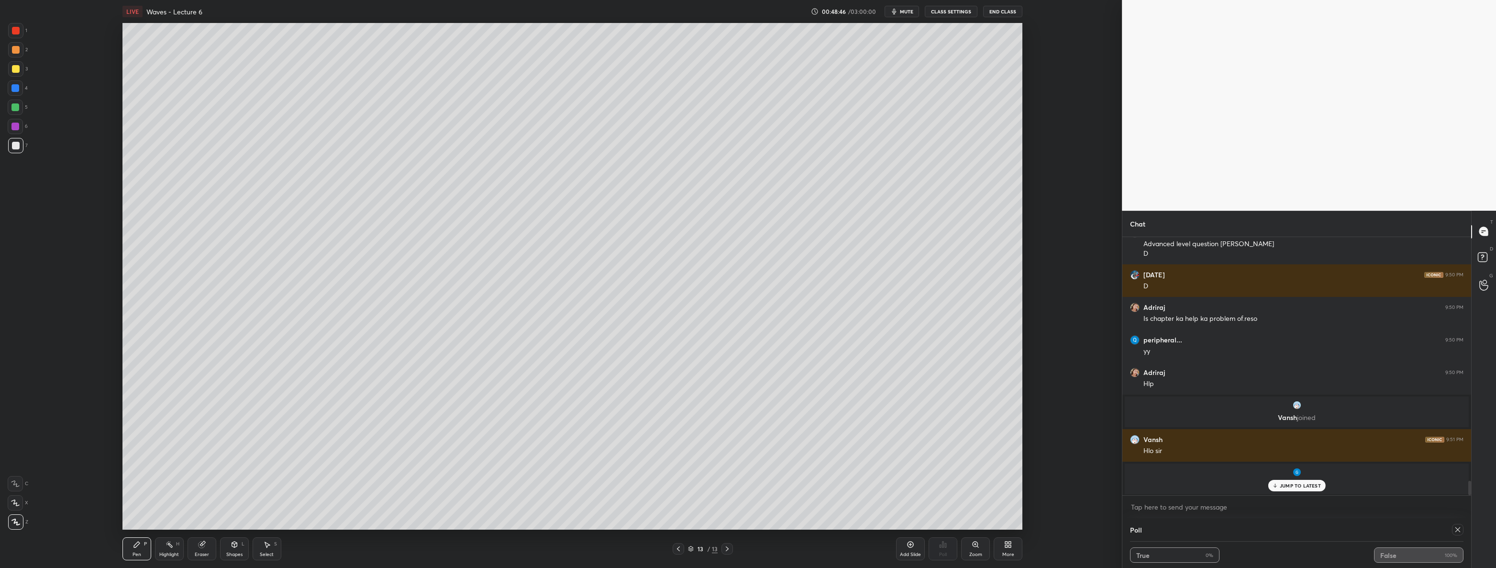
click at [1304, 483] on p "JUMP TO LATEST" at bounding box center [1300, 485] width 41 height 6
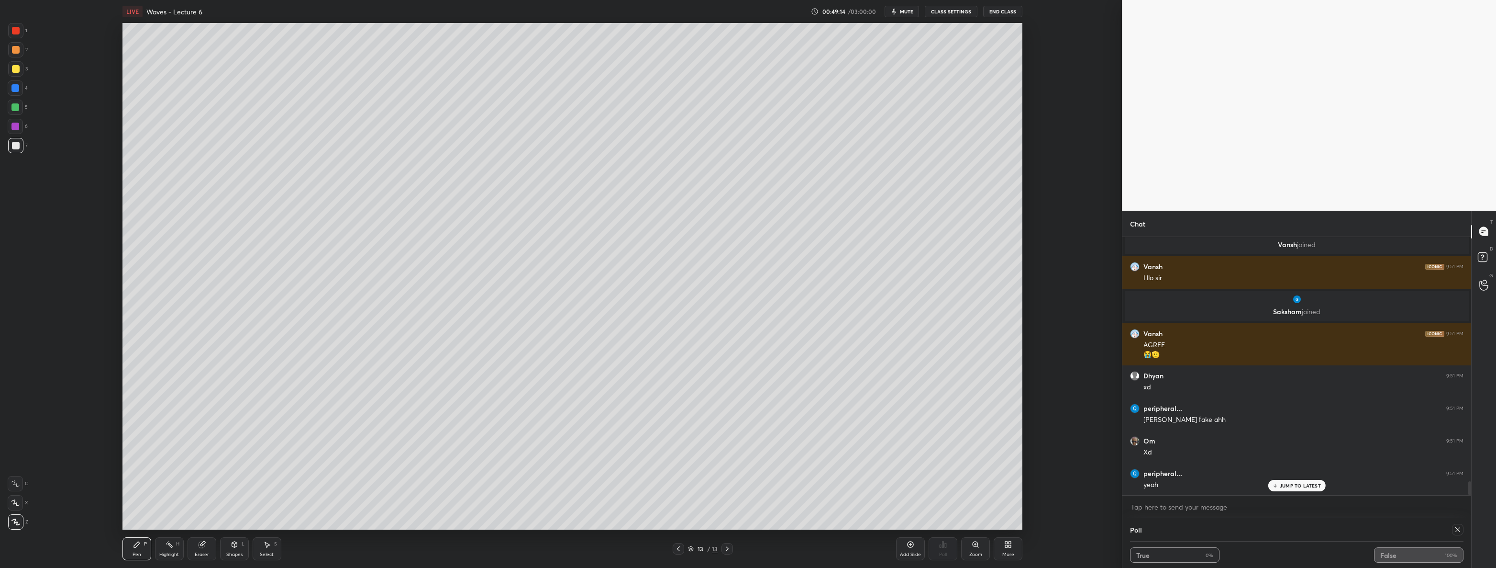
scroll to position [4590, 0]
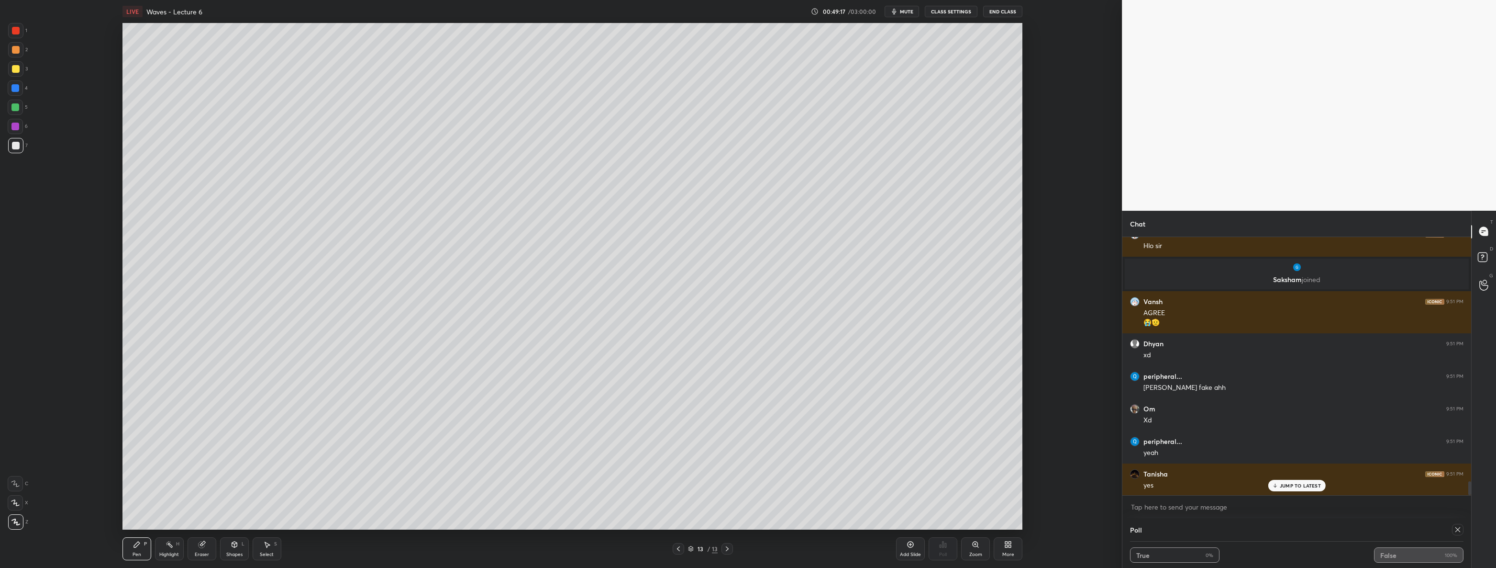
click at [680, 548] on icon at bounding box center [679, 549] width 8 height 8
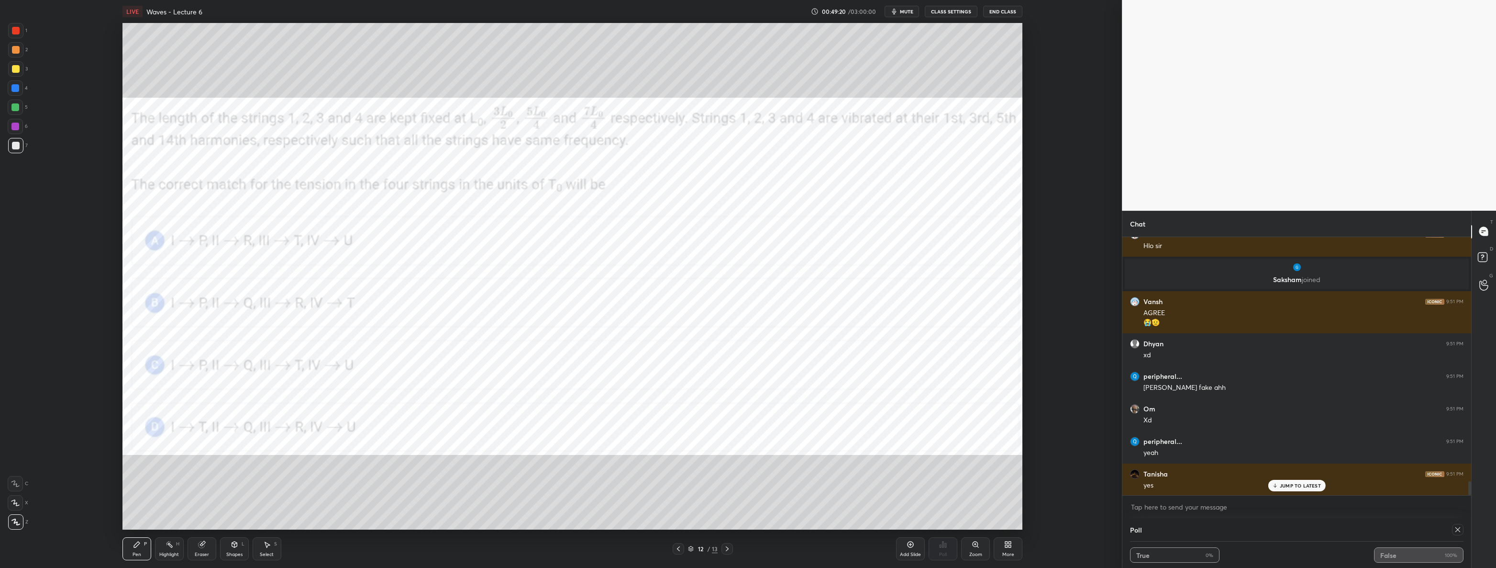
click at [18, 33] on div at bounding box center [16, 31] width 8 height 8
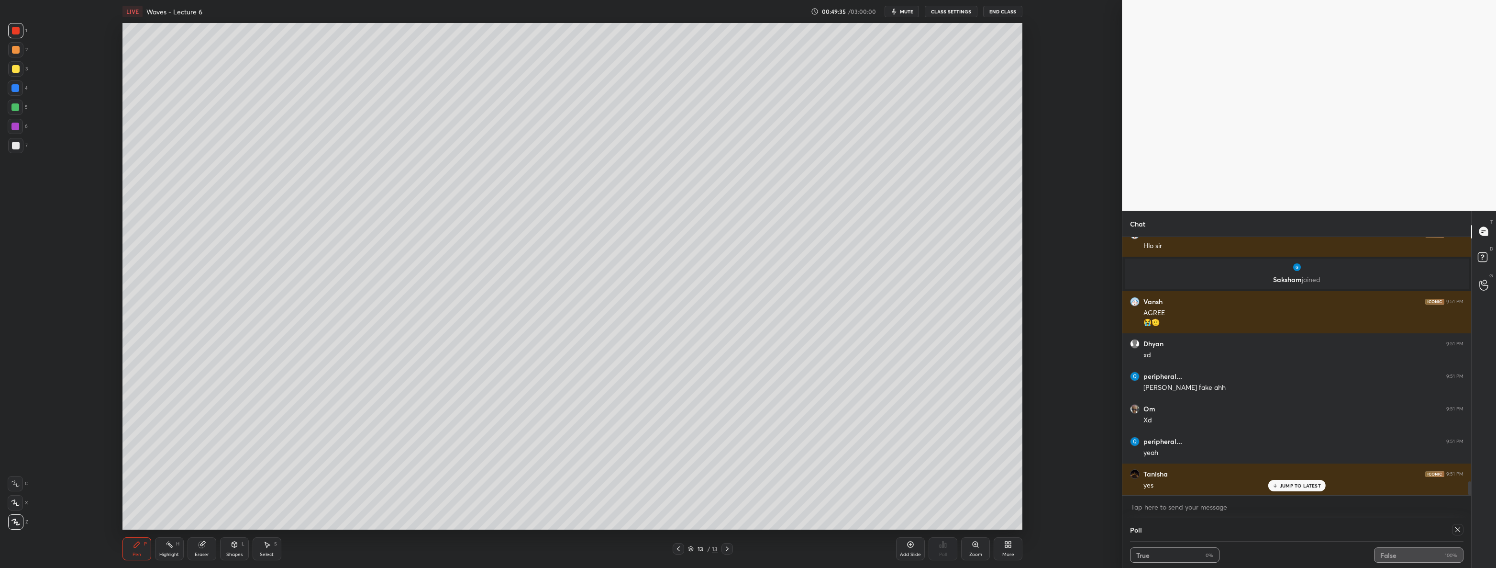
scroll to position [4623, 0]
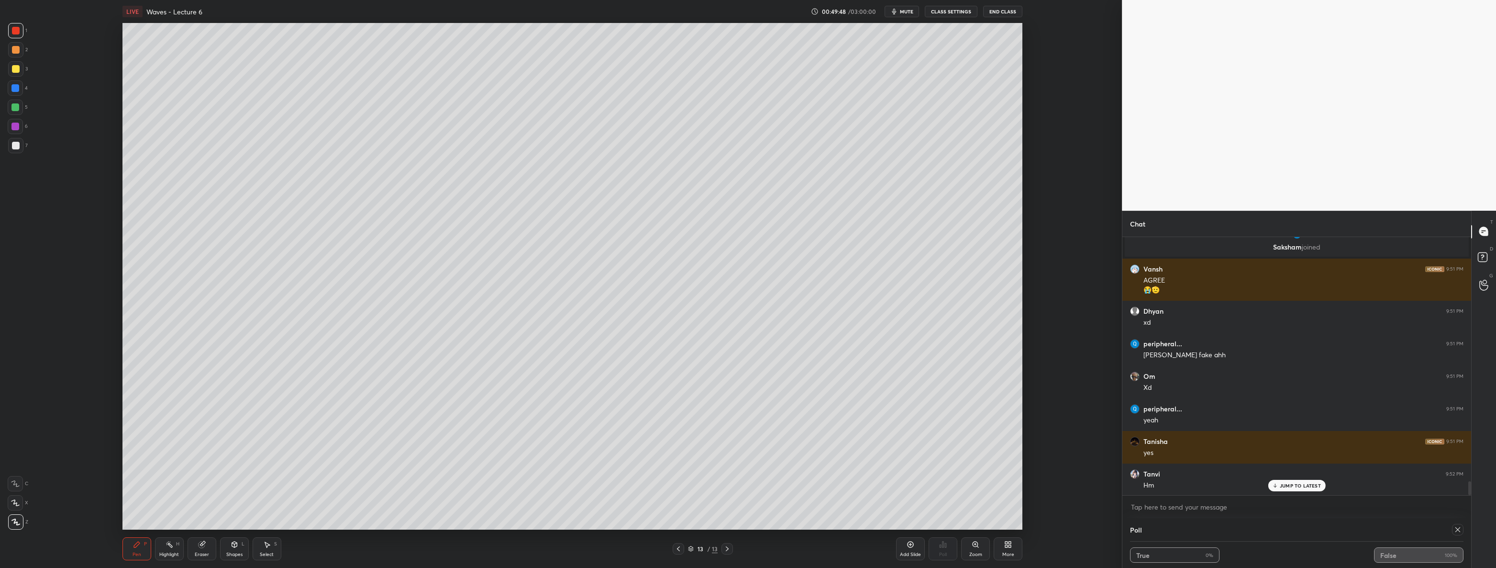
click at [22, 146] on div at bounding box center [15, 145] width 15 height 15
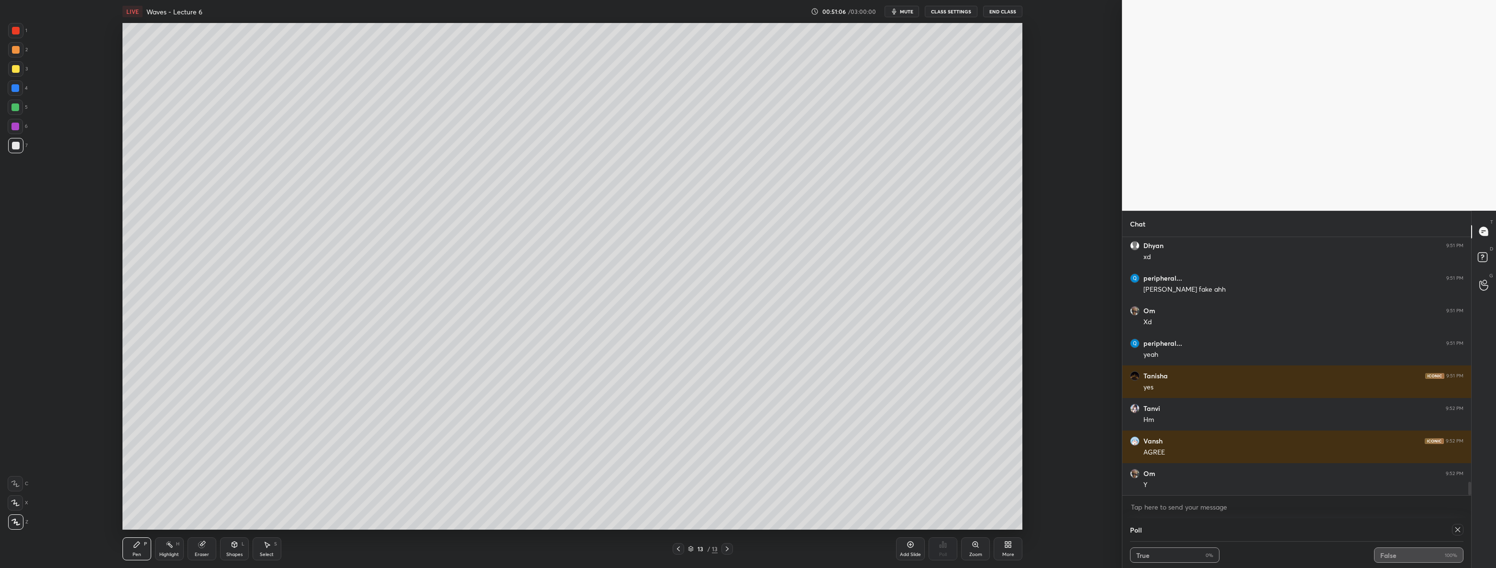
scroll to position [4721, 0]
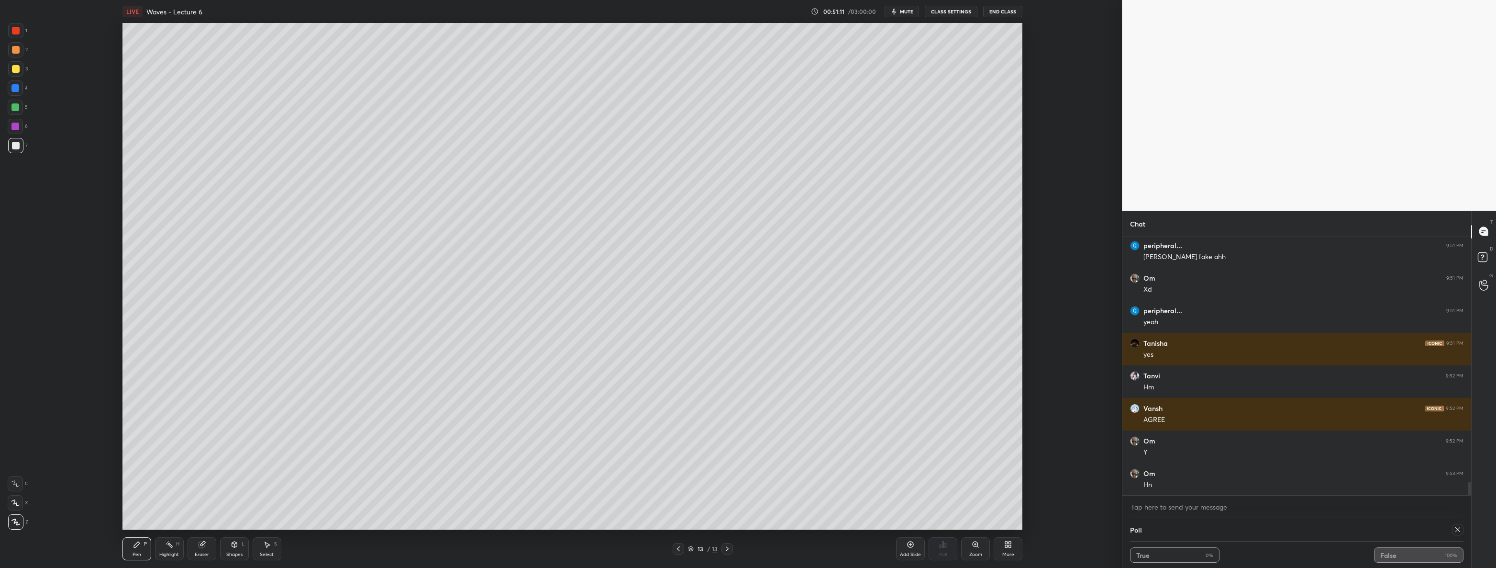
click at [10, 63] on div at bounding box center [15, 68] width 15 height 15
click at [11, 143] on div at bounding box center [15, 145] width 15 height 15
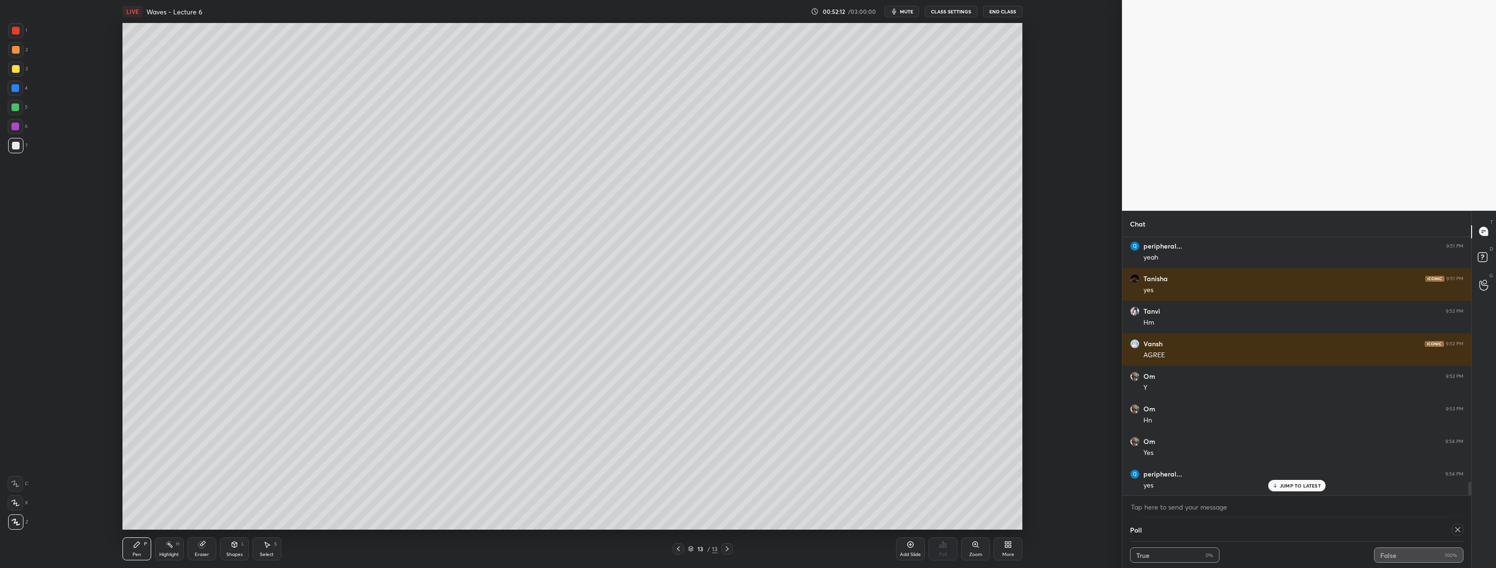
scroll to position [4795, 0]
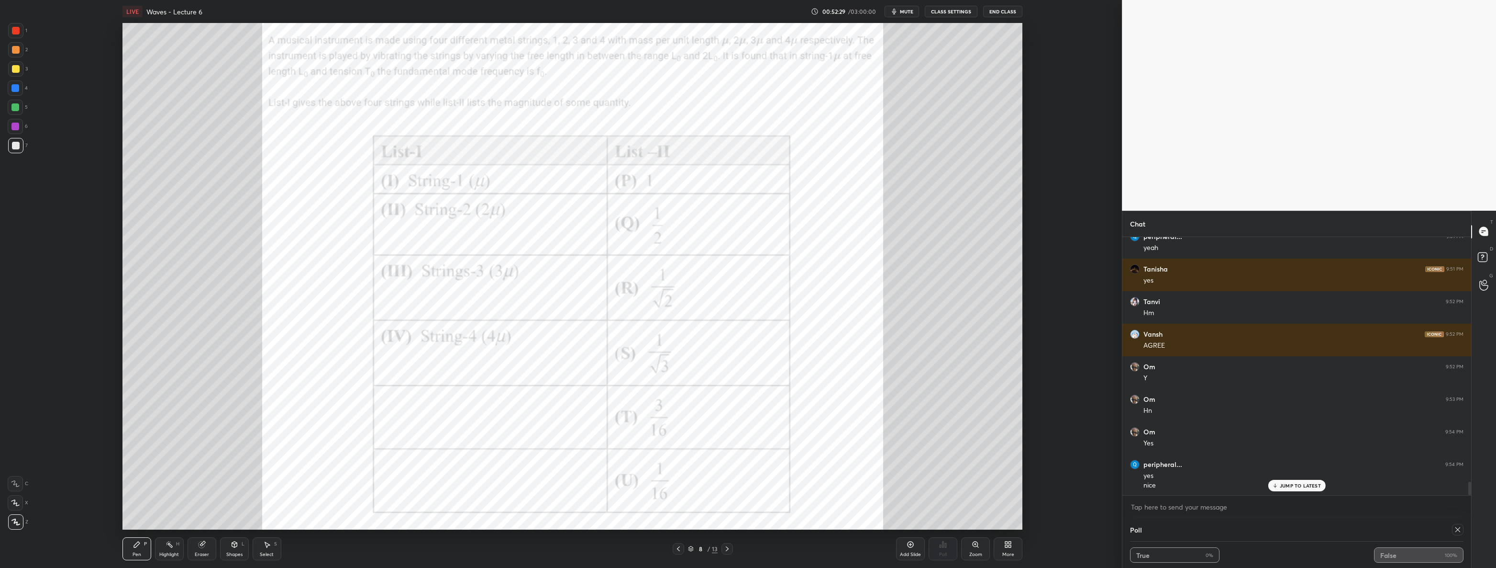
click at [18, 32] on div at bounding box center [16, 31] width 8 height 8
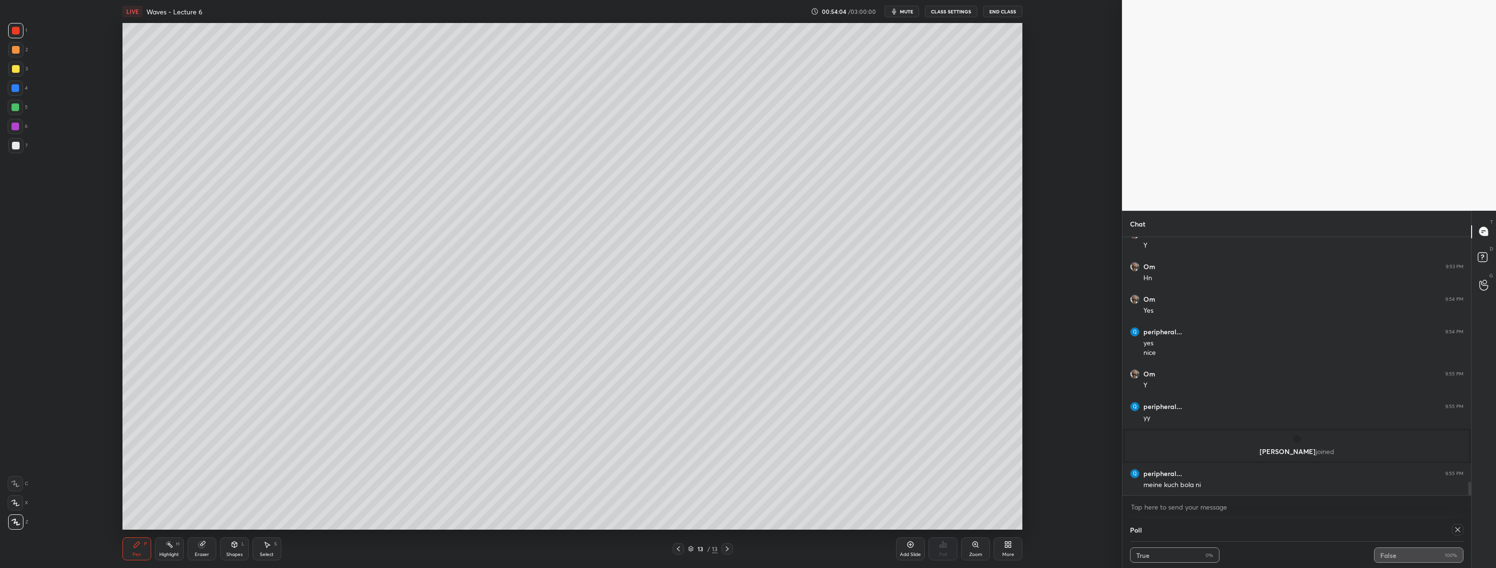
scroll to position [4837, 0]
click at [203, 546] on icon at bounding box center [202, 544] width 6 height 6
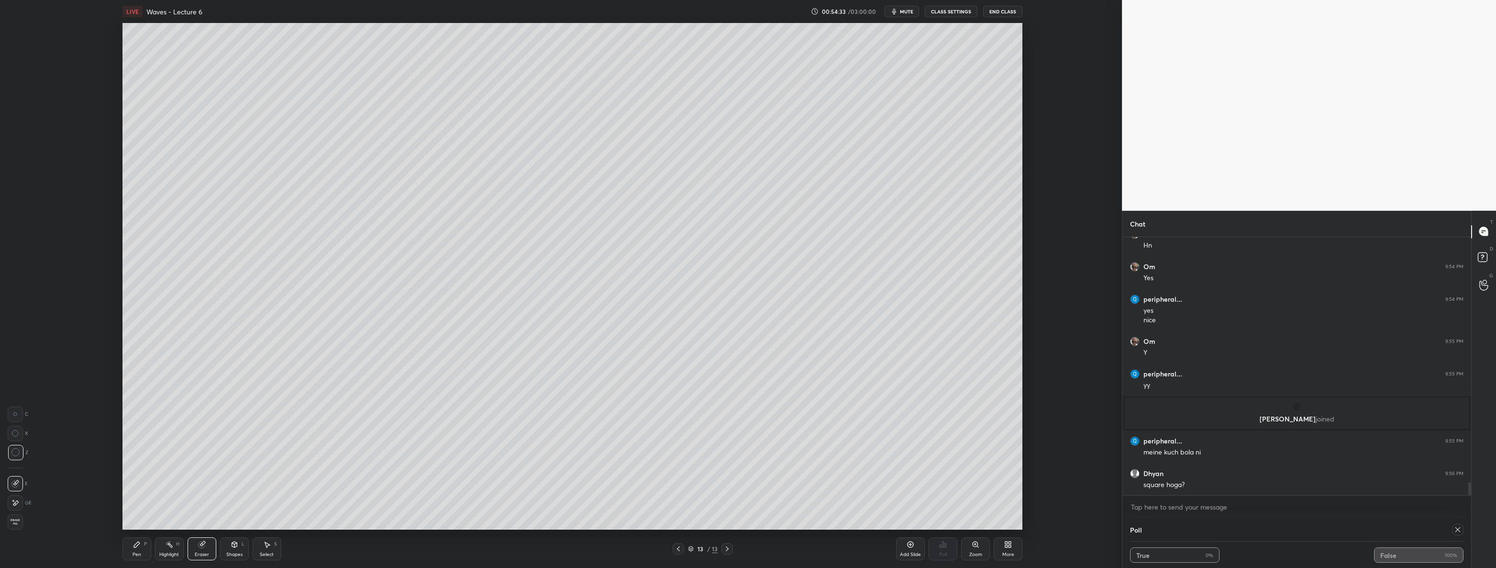
click at [15, 502] on icon at bounding box center [15, 502] width 5 height 5
click at [131, 552] on div "Pen P" at bounding box center [137, 548] width 29 height 23
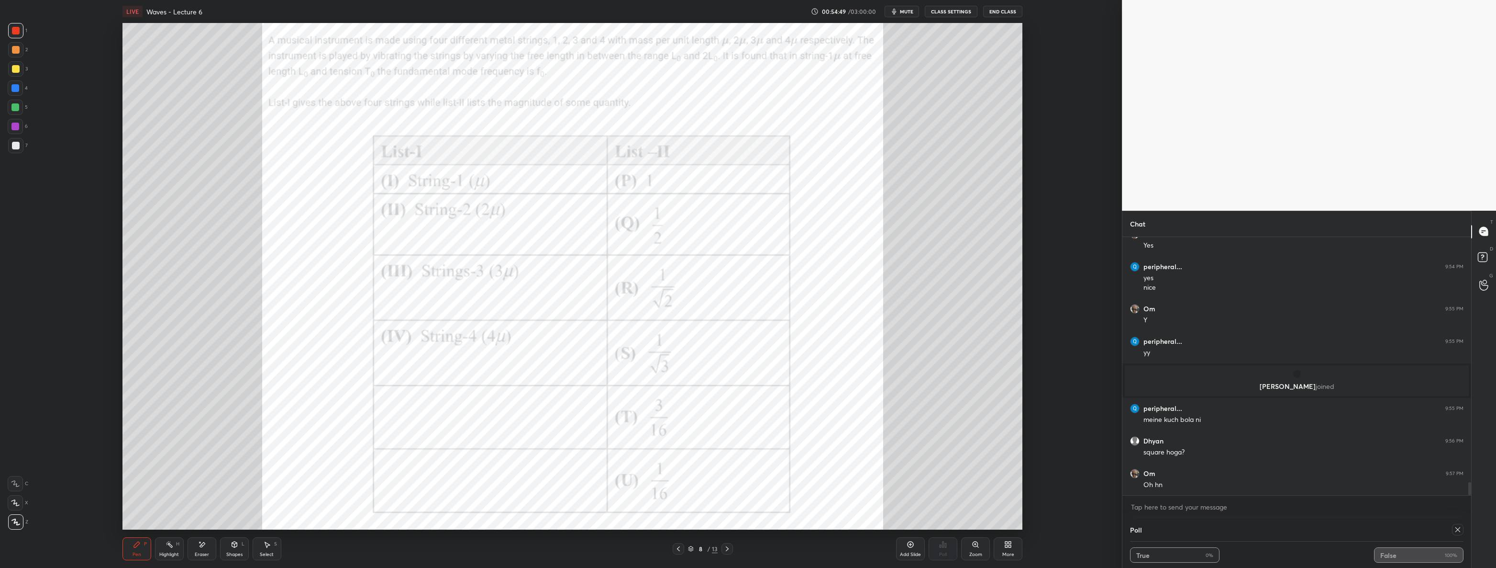
scroll to position [4902, 0]
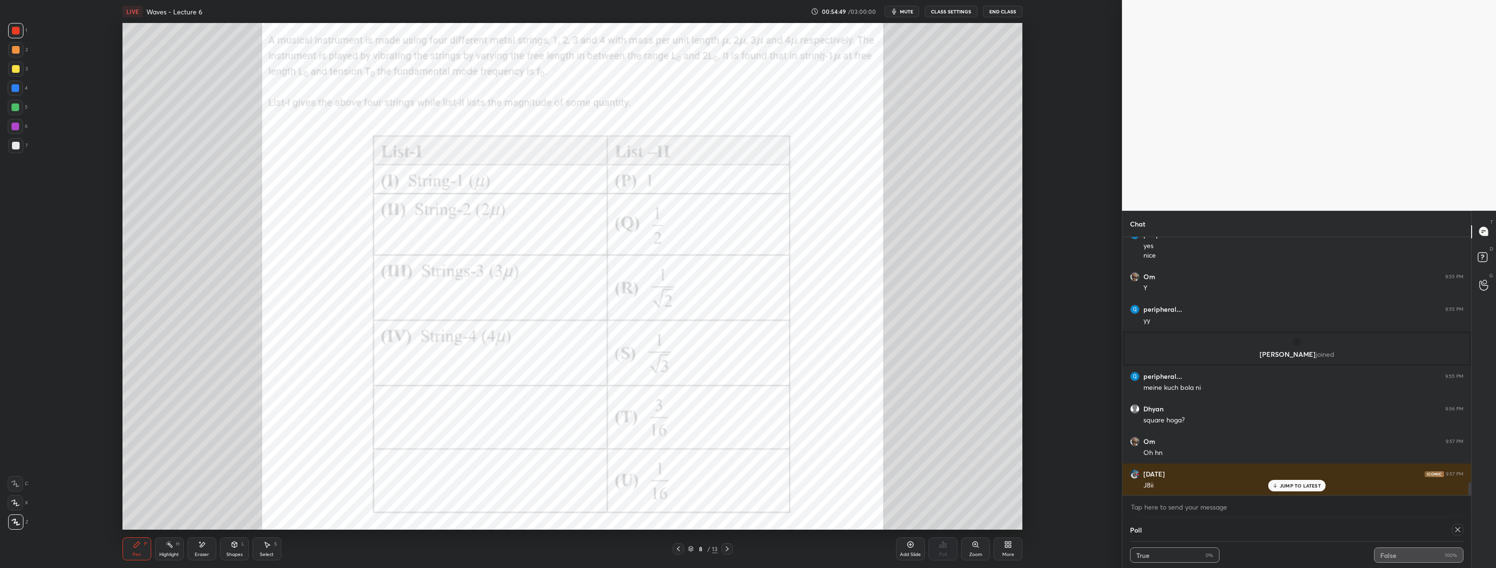
click at [203, 552] on div "Eraser" at bounding box center [202, 554] width 14 height 5
click at [141, 547] on div "Pen P" at bounding box center [137, 548] width 29 height 23
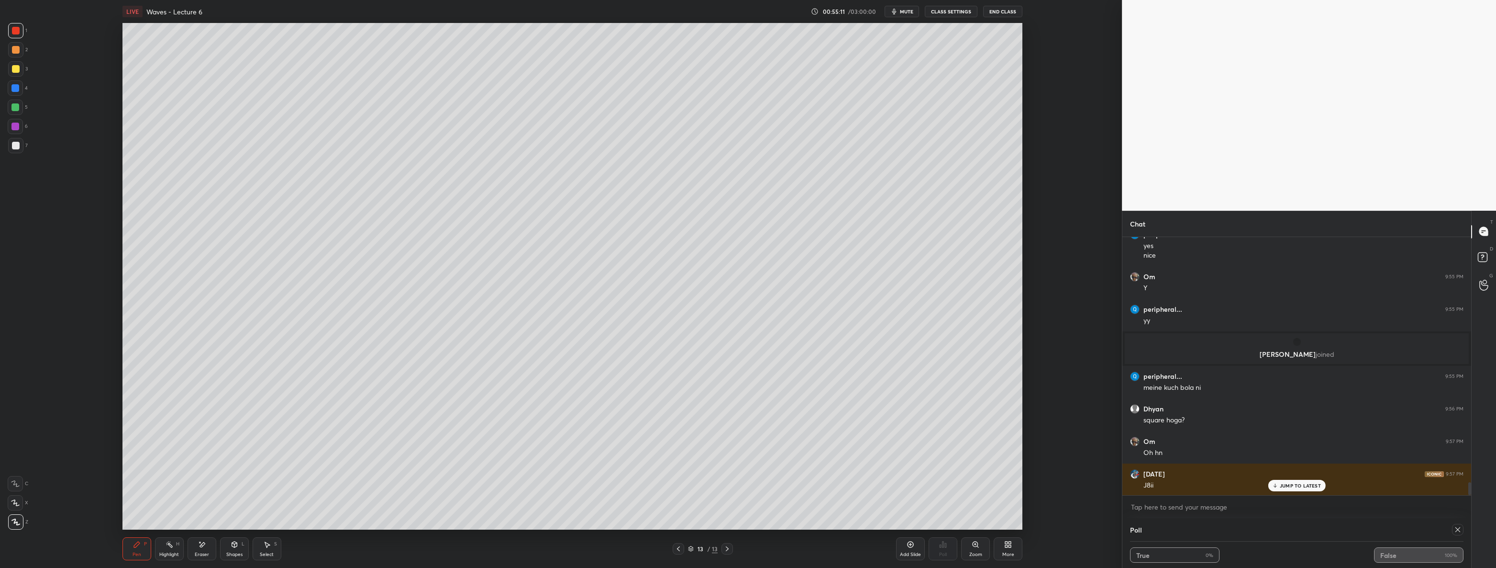
click at [917, 549] on div "Add Slide" at bounding box center [910, 548] width 29 height 23
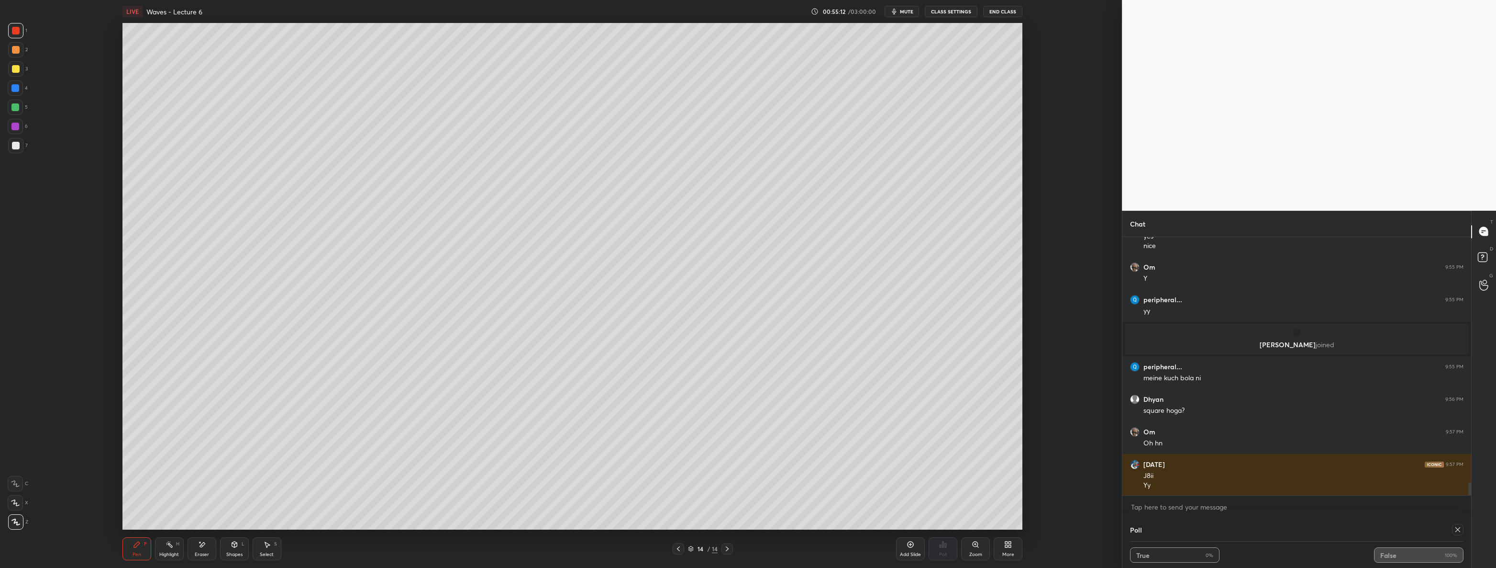
click at [21, 151] on div at bounding box center [15, 145] width 15 height 15
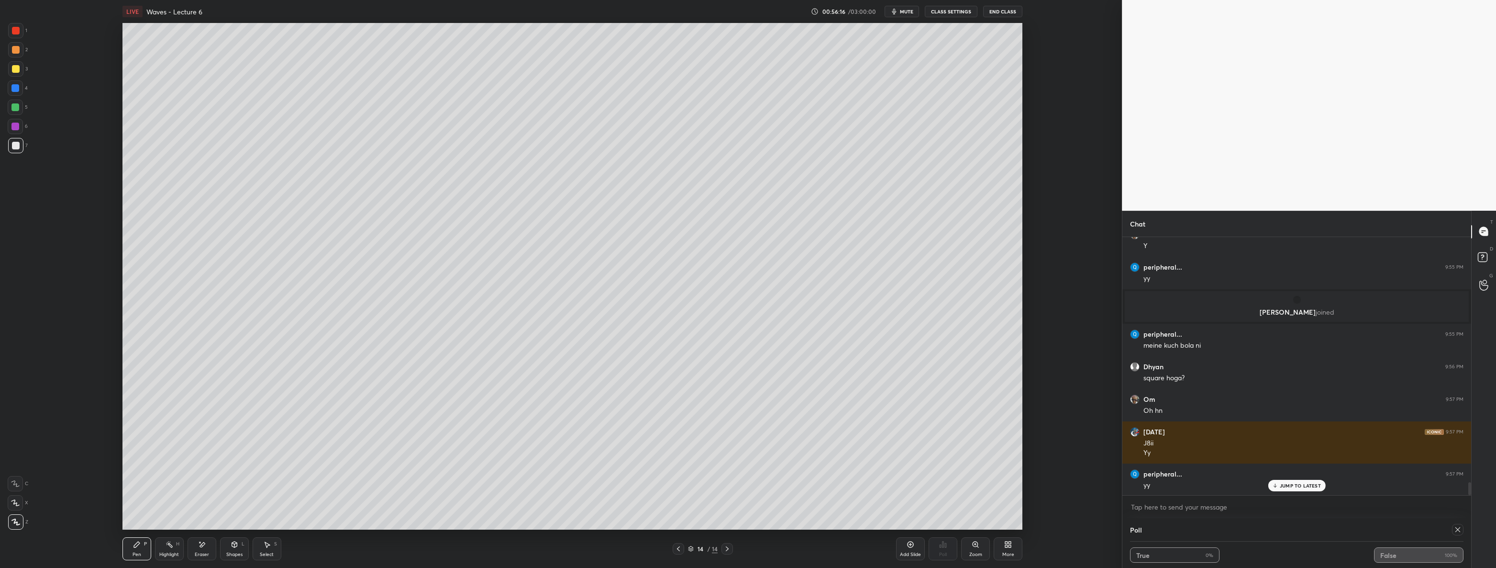
scroll to position [4977, 0]
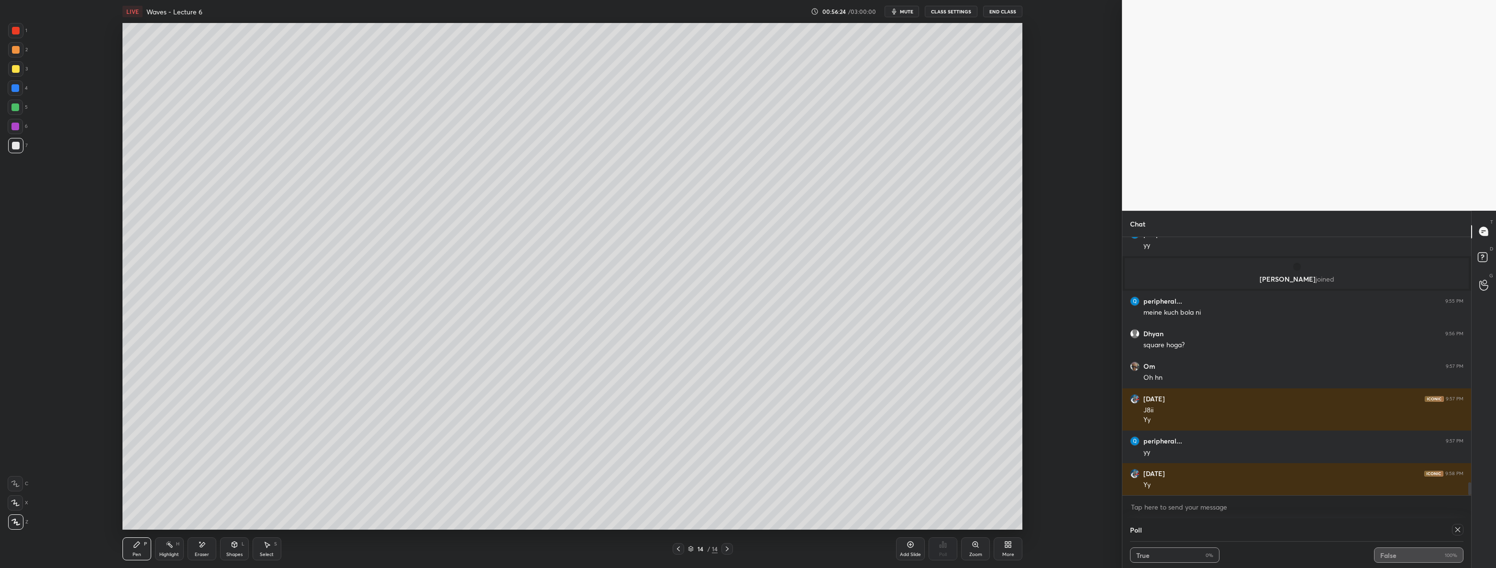
click at [21, 104] on div at bounding box center [15, 107] width 15 height 15
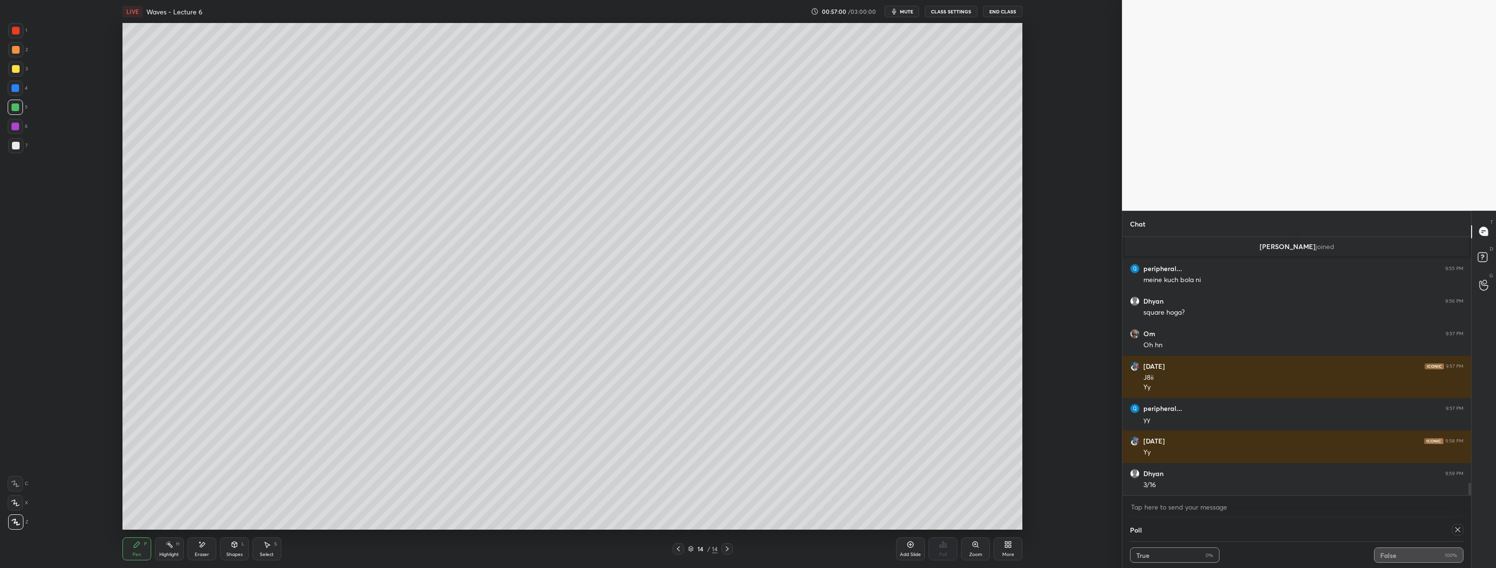
scroll to position [5044, 0]
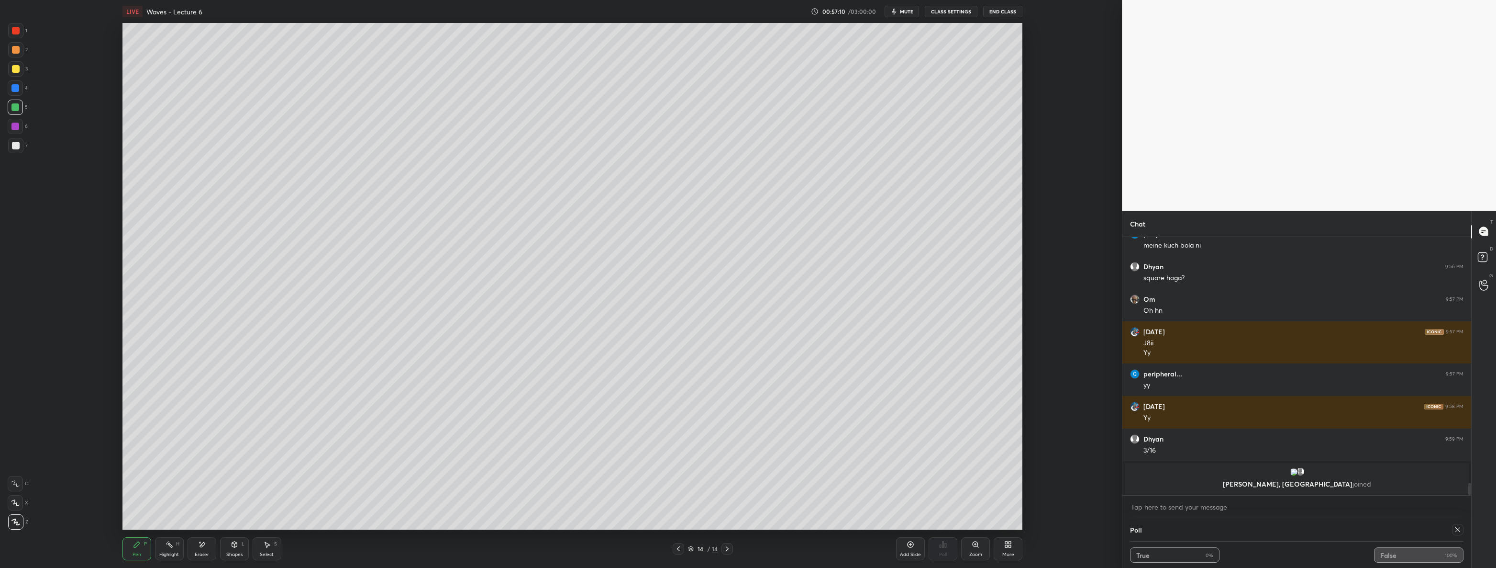
click at [12, 144] on div at bounding box center [16, 146] width 8 height 8
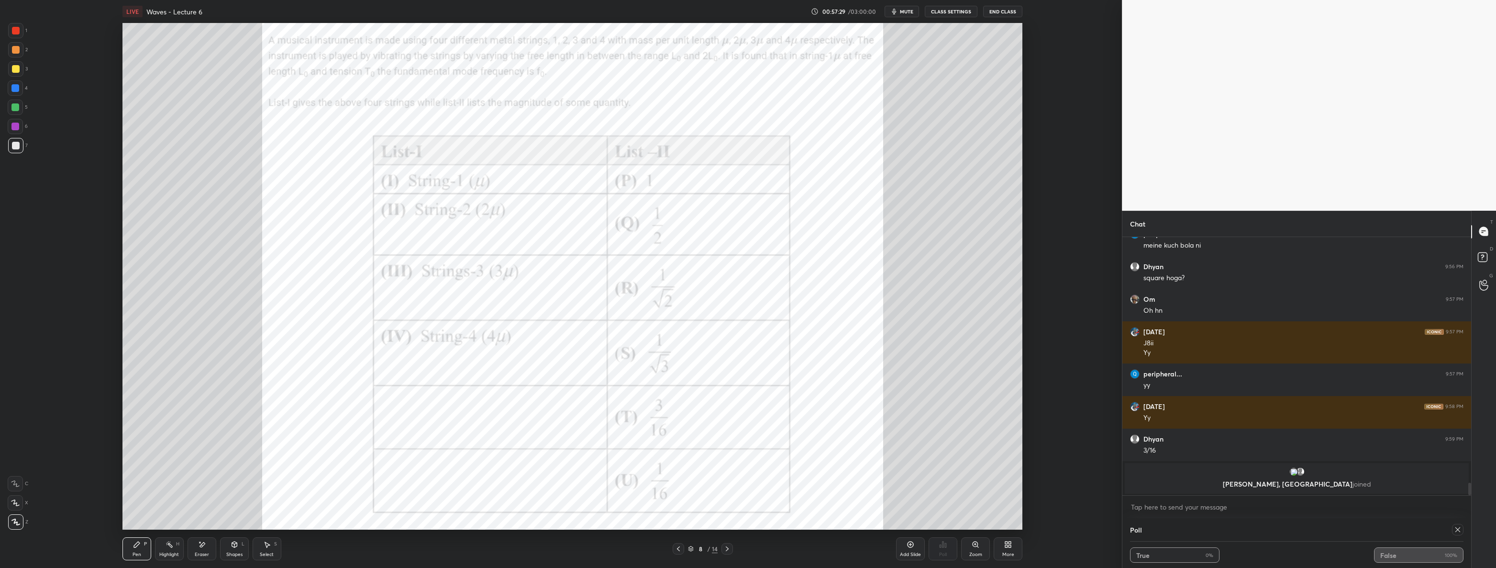
scroll to position [4994, 0]
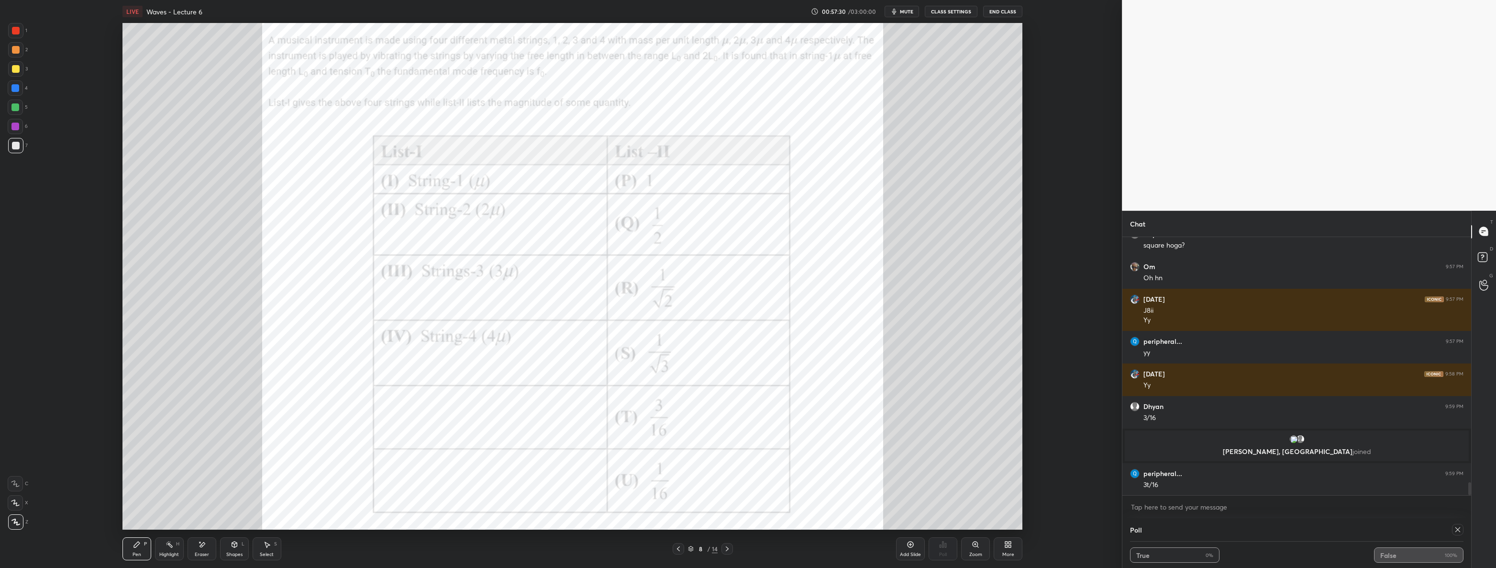
click at [17, 101] on div at bounding box center [15, 107] width 15 height 15
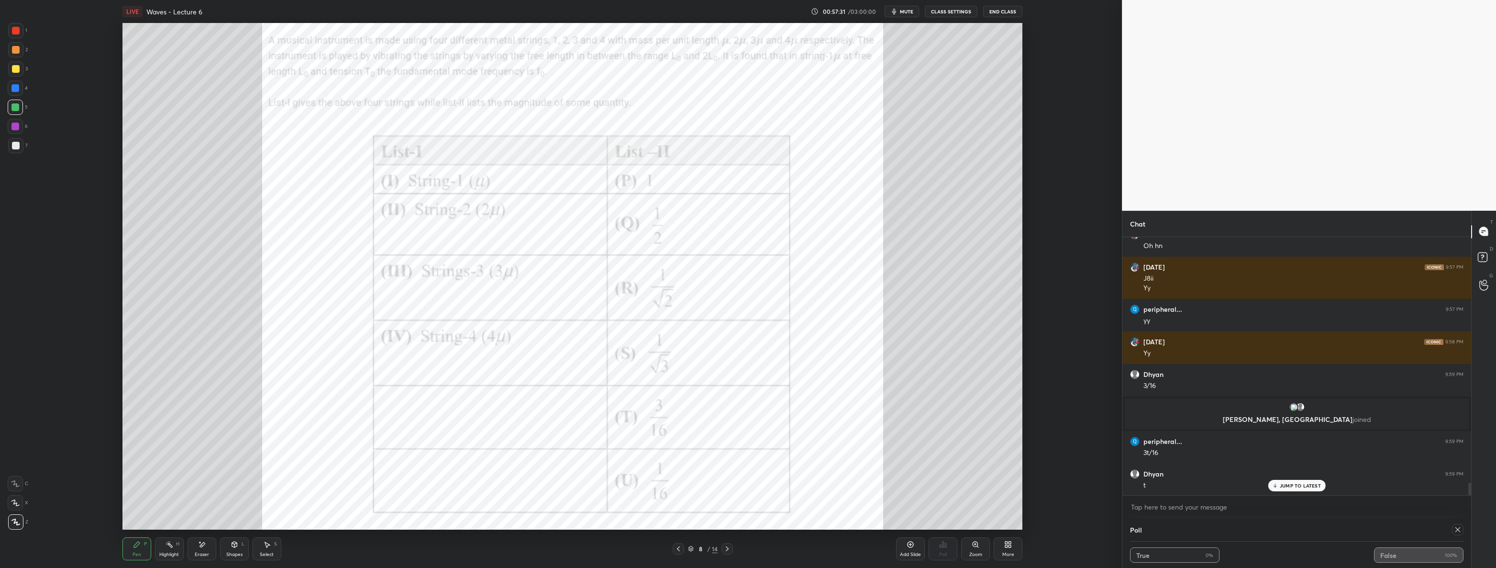
click at [16, 28] on div at bounding box center [16, 31] width 8 height 8
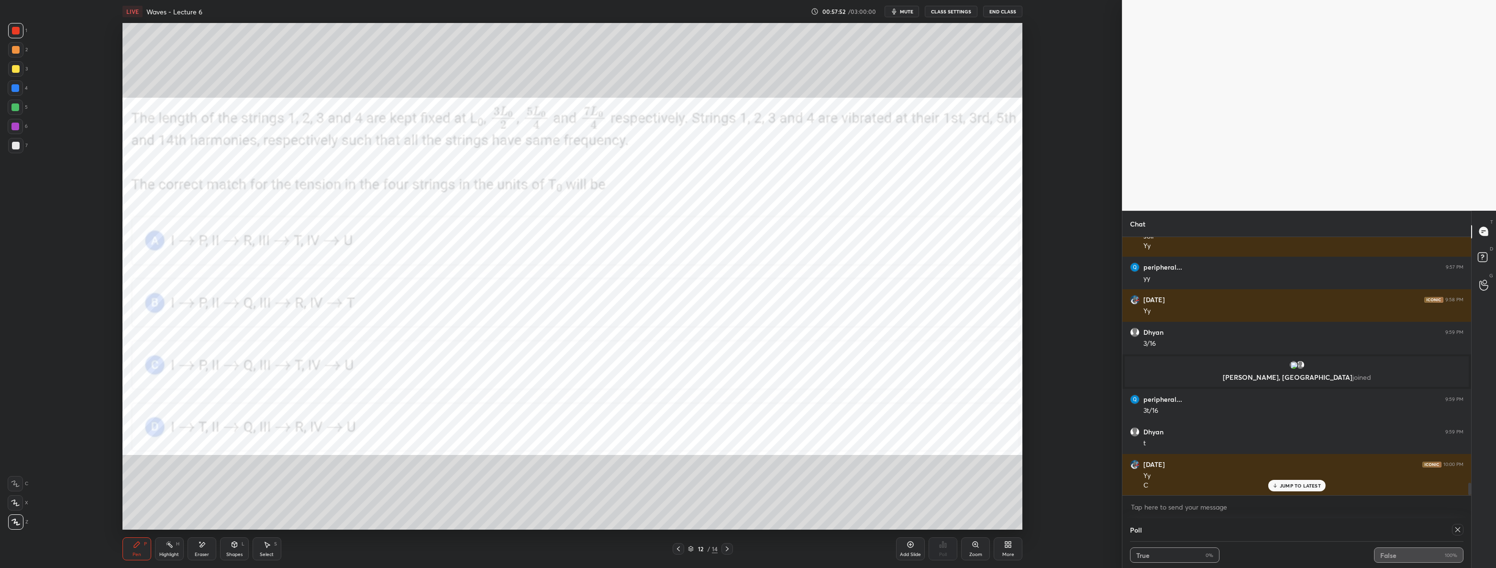
scroll to position [5101, 0]
click at [728, 547] on icon at bounding box center [728, 549] width 8 height 8
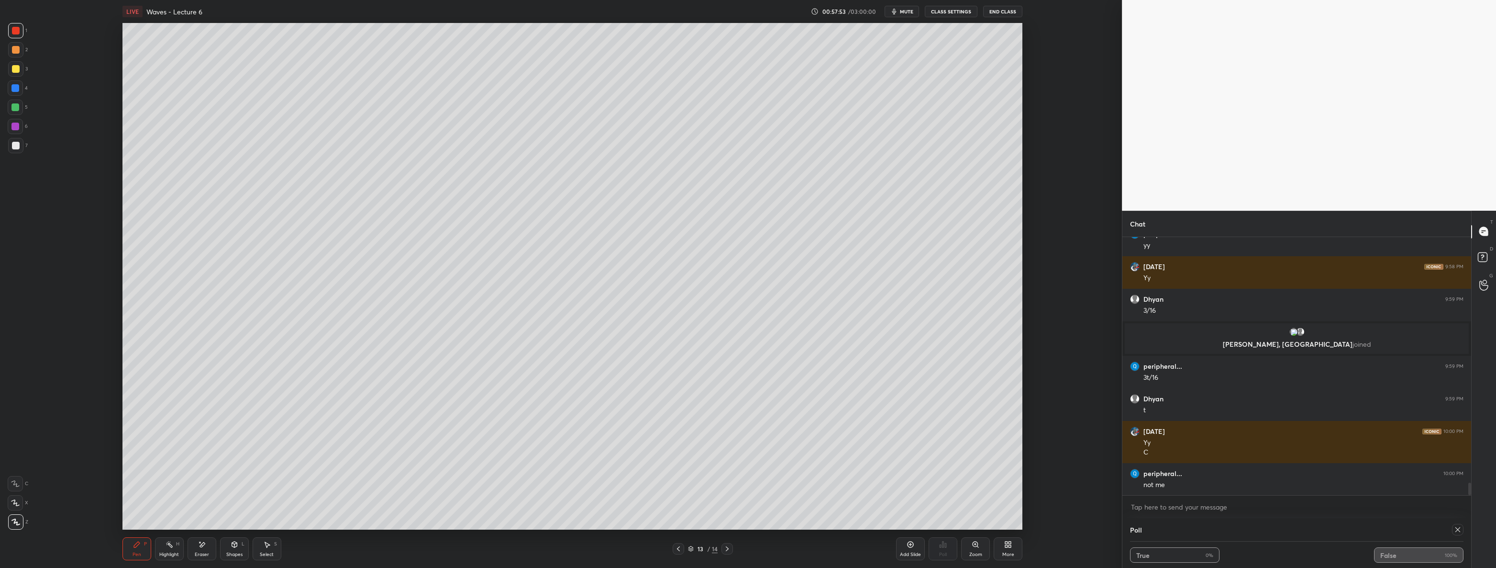
click at [728, 547] on icon at bounding box center [728, 549] width 8 height 8
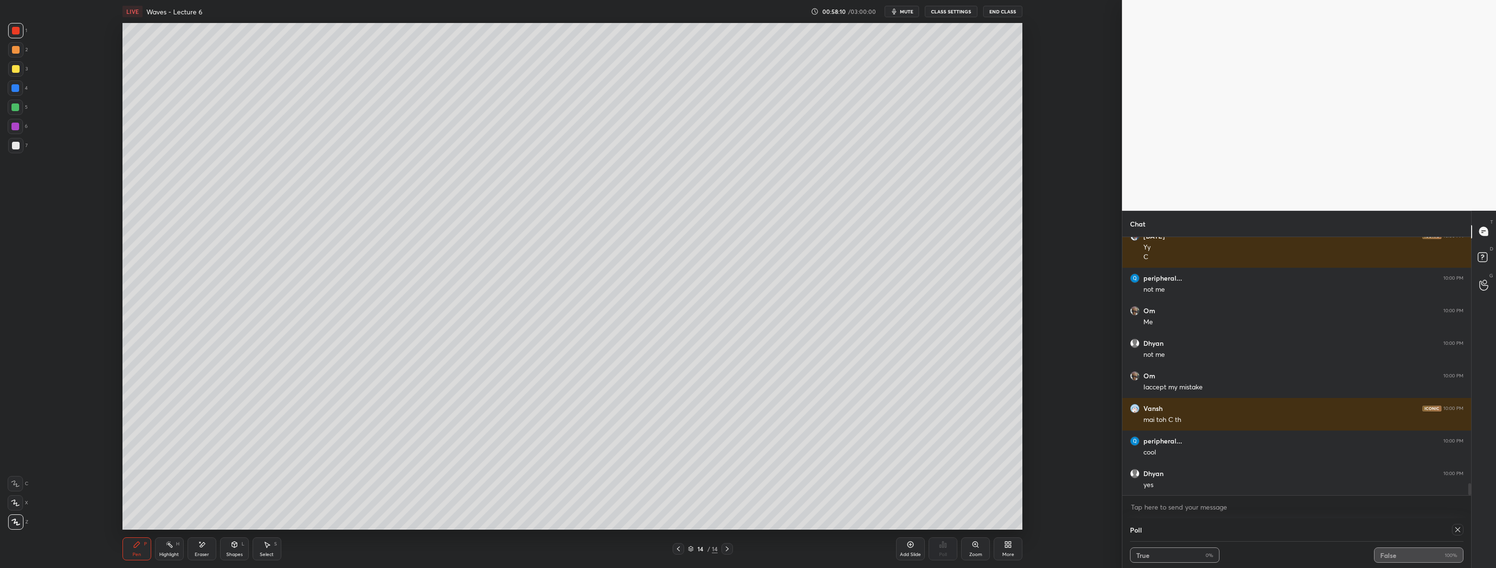
scroll to position [5329, 0]
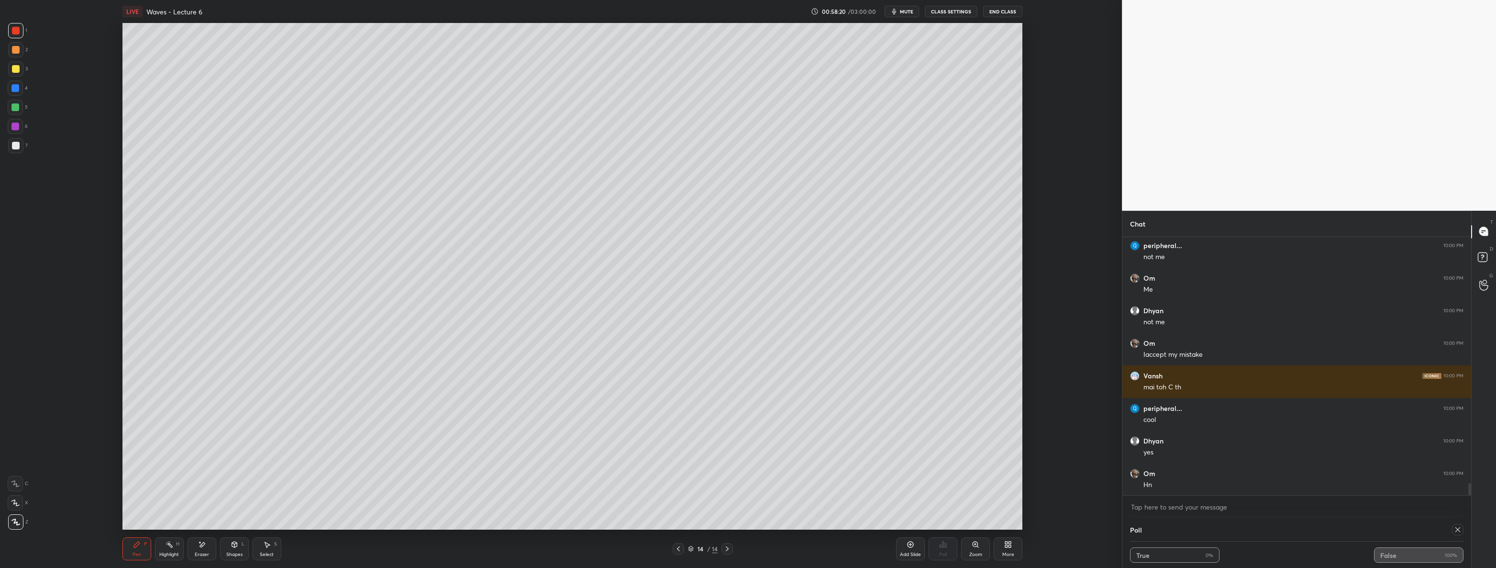
click at [1012, 552] on div "More" at bounding box center [1009, 554] width 12 height 5
click at [967, 450] on div "Upload File" at bounding box center [954, 448] width 38 height 23
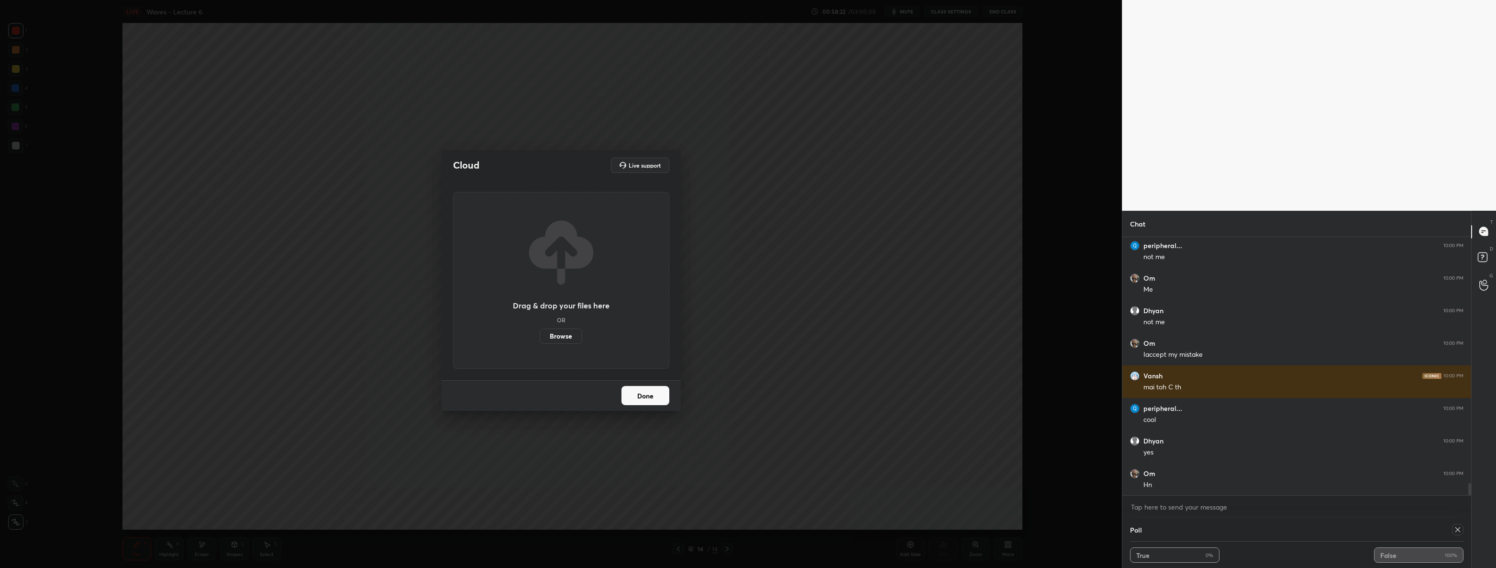
click at [569, 332] on label "Browse" at bounding box center [561, 335] width 43 height 15
click at [540, 332] on input "Browse" at bounding box center [540, 335] width 0 height 15
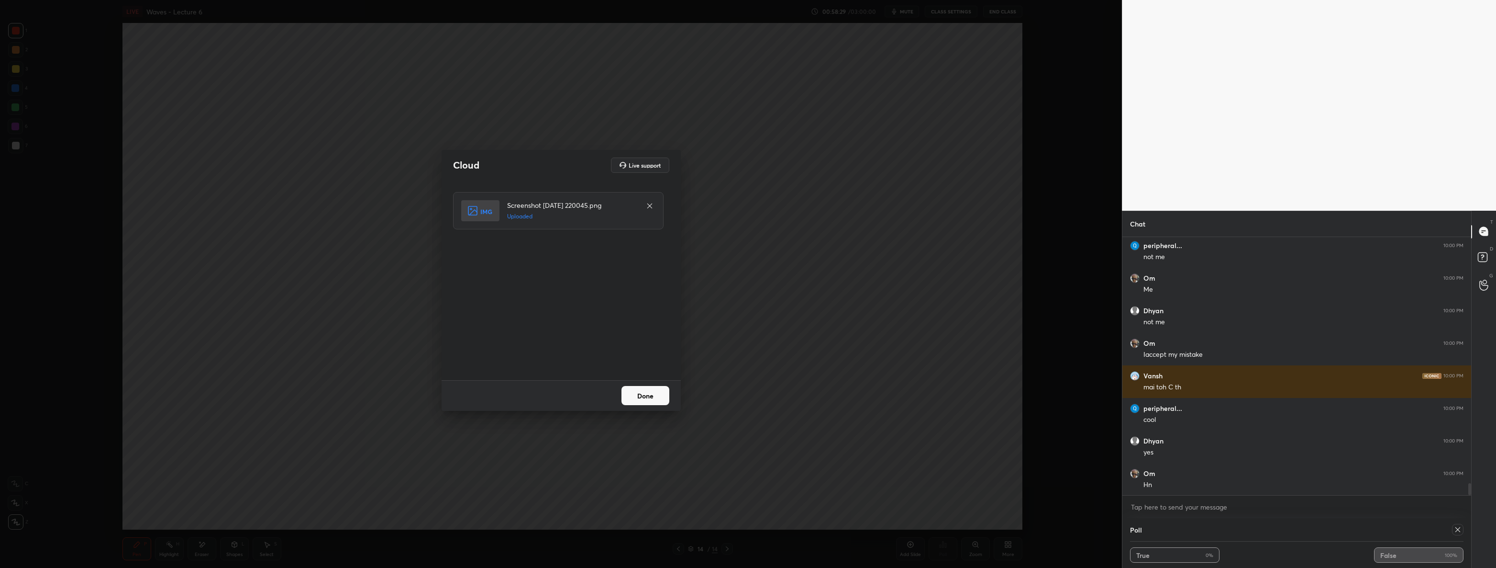
click at [660, 398] on button "Done" at bounding box center [646, 395] width 48 height 19
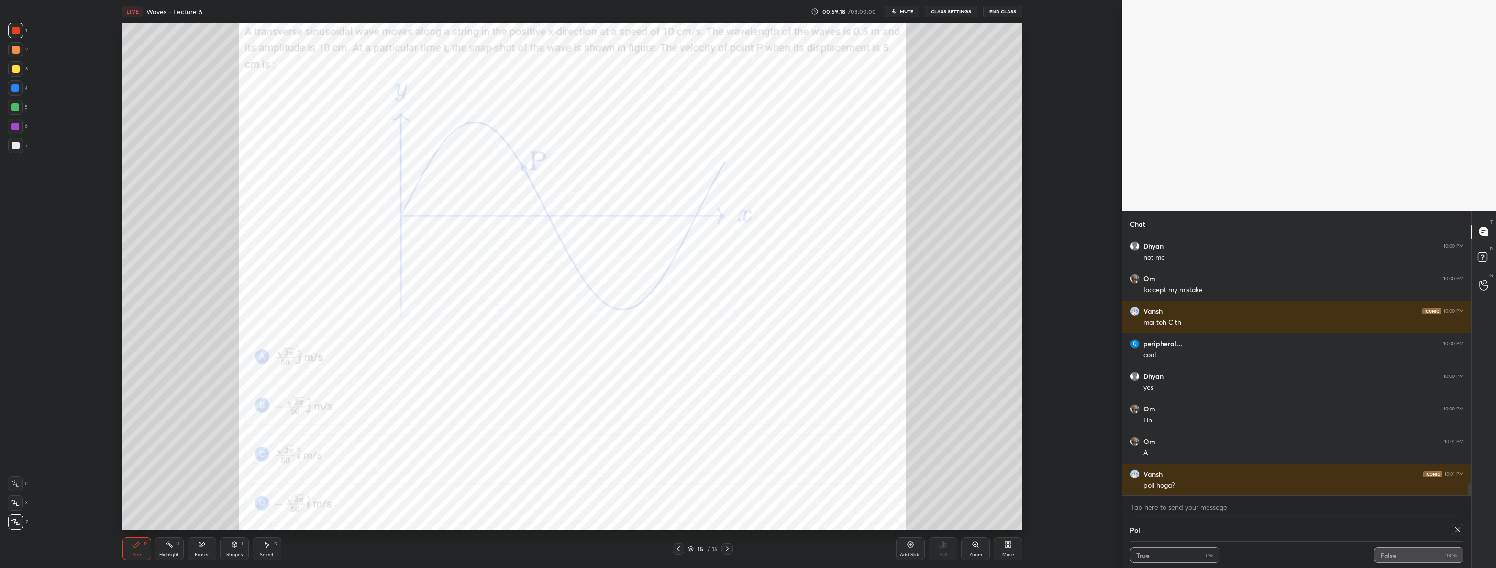
scroll to position [5426, 0]
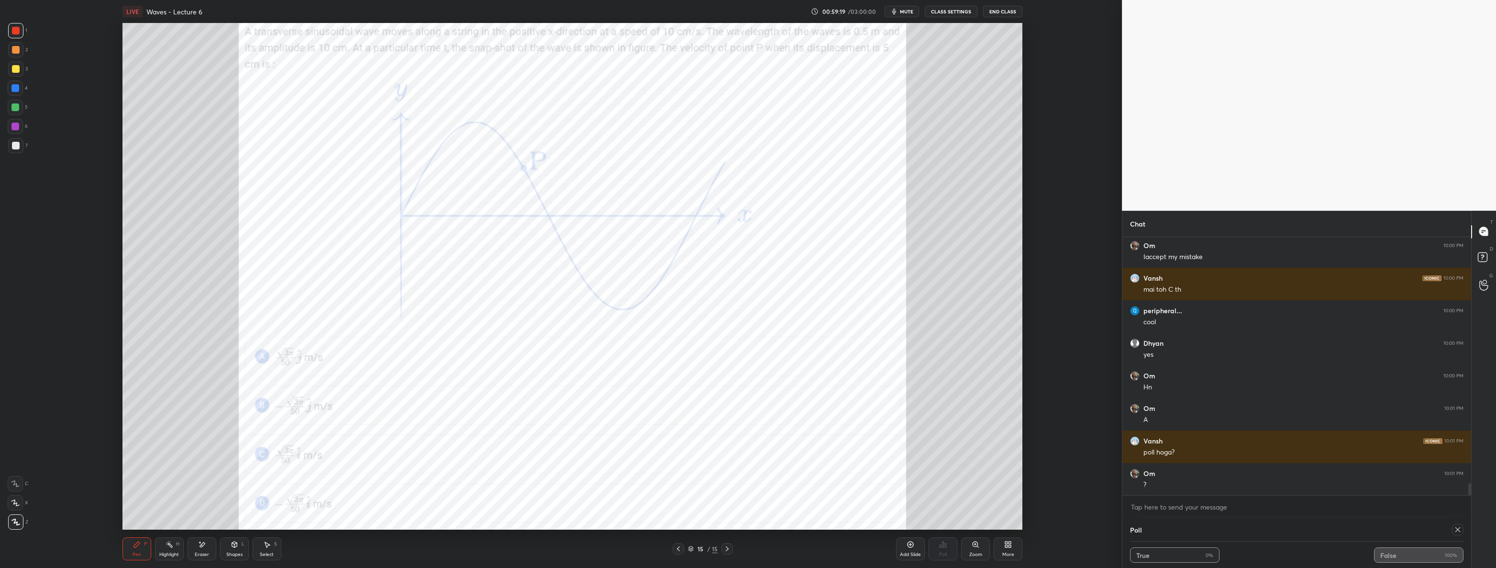
click at [1459, 530] on icon at bounding box center [1458, 529] width 5 height 5
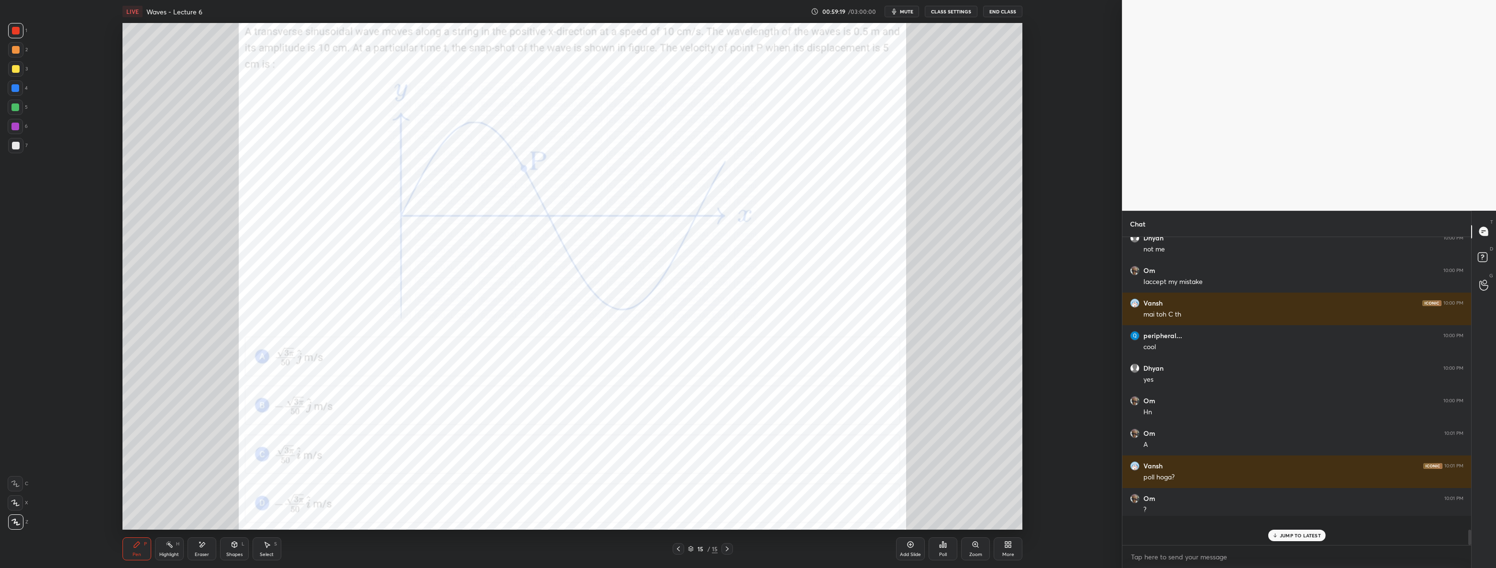
scroll to position [3, 3]
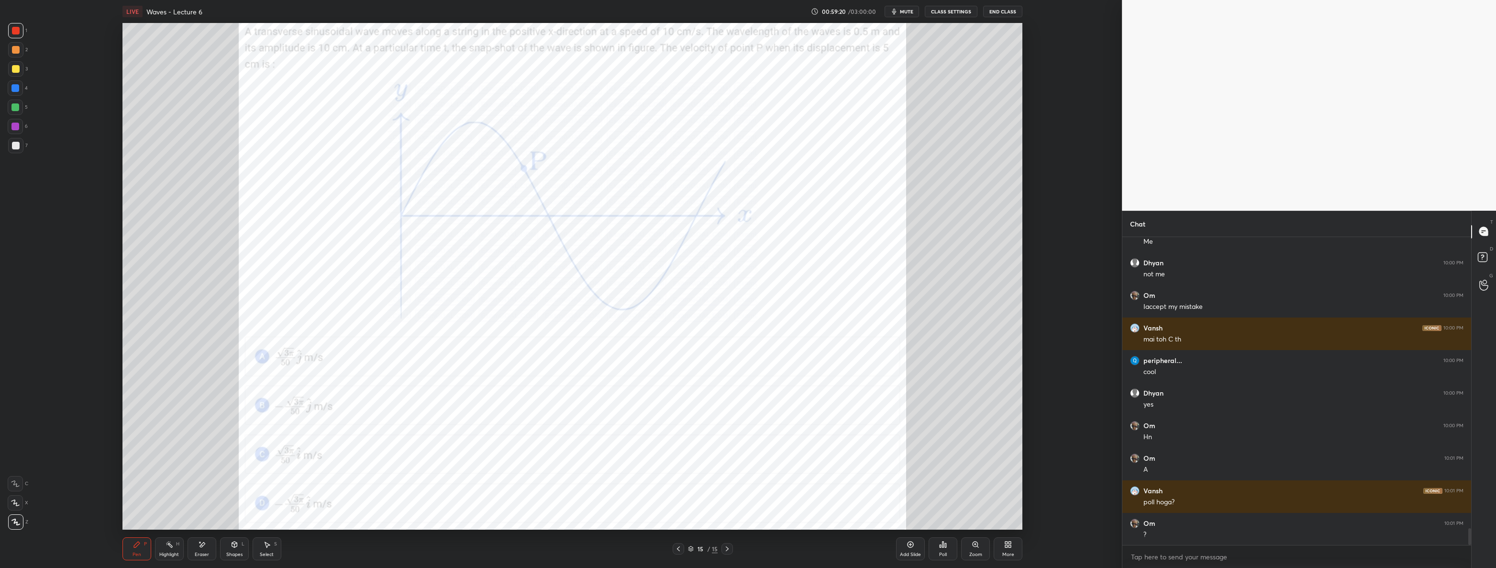
click at [938, 551] on div "Poll" at bounding box center [943, 548] width 29 height 23
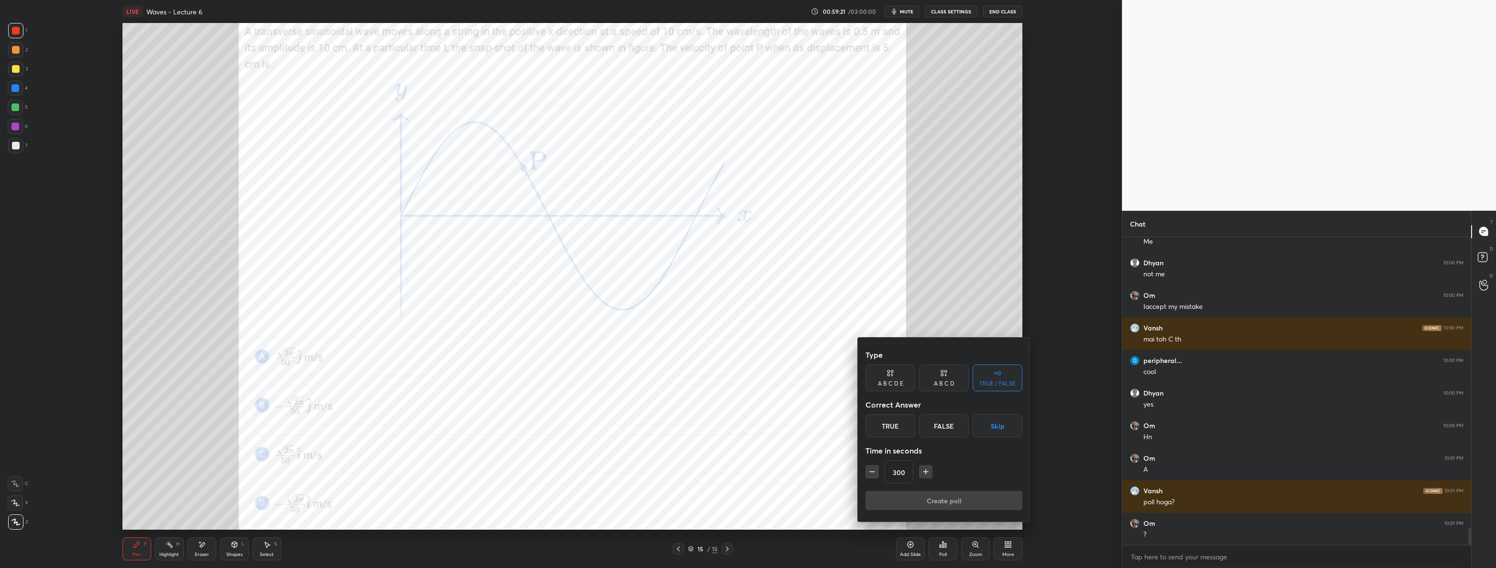
click at [1006, 435] on button "Skip" at bounding box center [998, 425] width 50 height 23
click at [973, 502] on button "Create poll" at bounding box center [944, 499] width 157 height 19
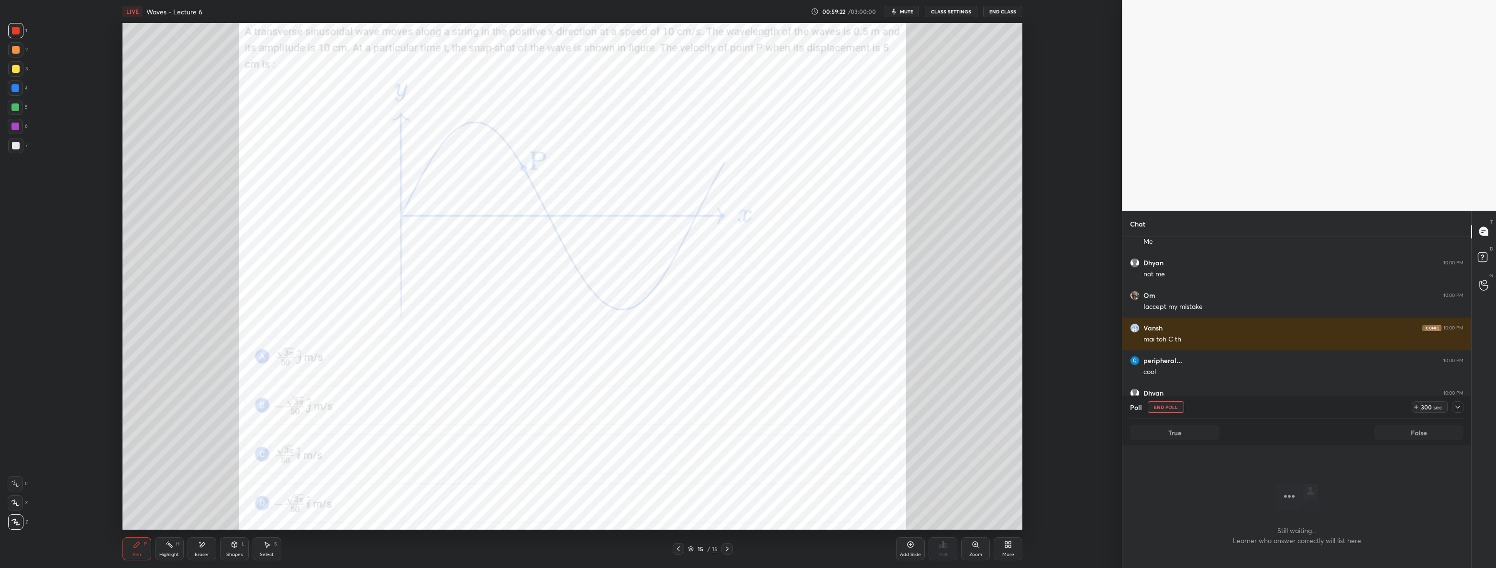
scroll to position [185, 346]
click at [1464, 410] on div "299 sec" at bounding box center [1438, 406] width 52 height 11
click at [1463, 410] on div at bounding box center [1457, 406] width 11 height 11
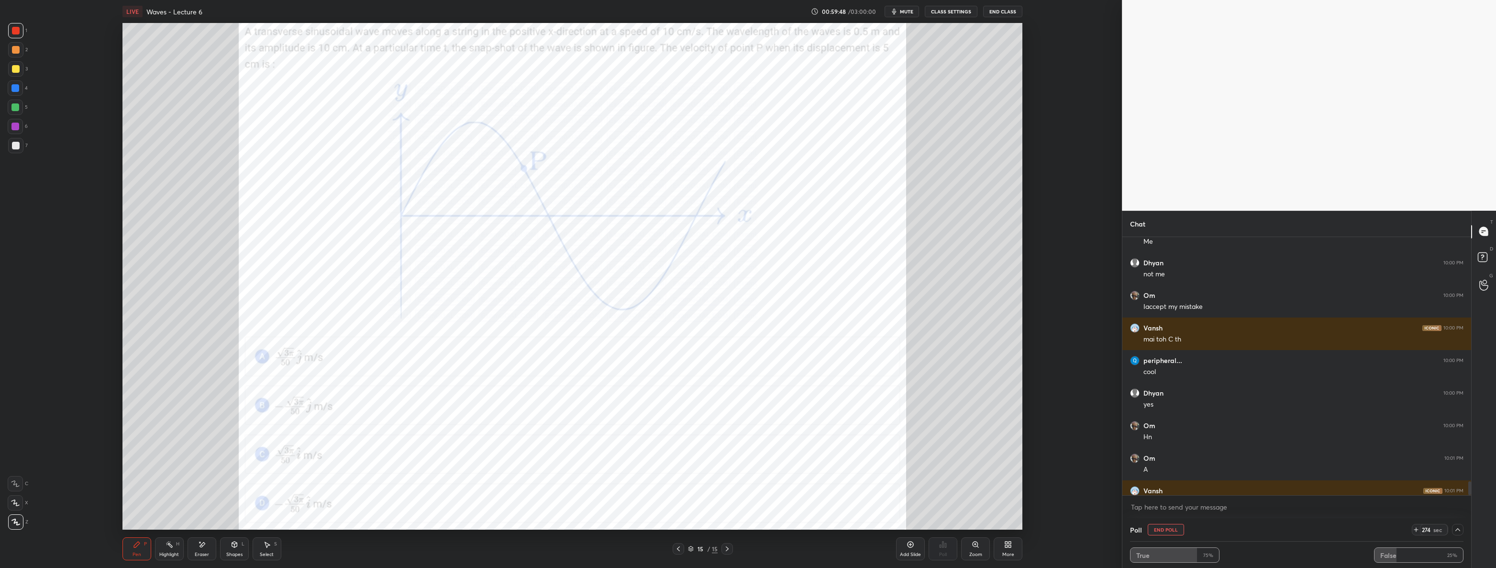
click at [1169, 531] on button "End Poll" at bounding box center [1166, 529] width 36 height 11
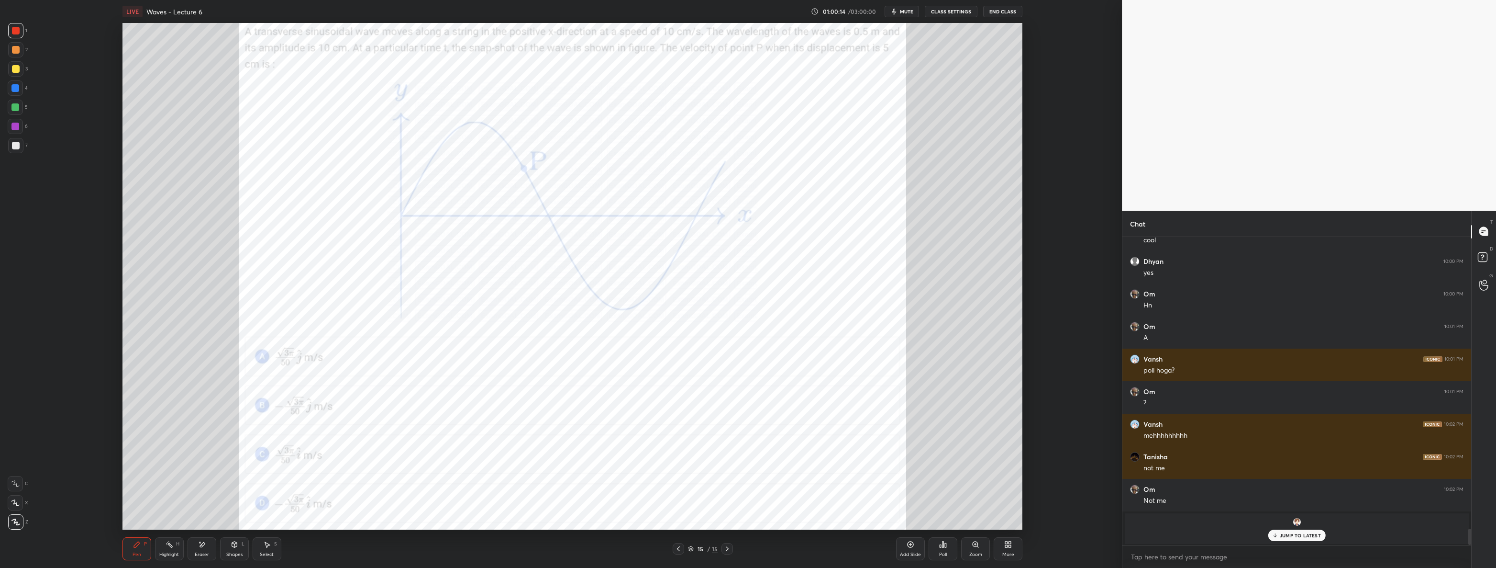
click at [1290, 537] on p "JUMP TO LATEST" at bounding box center [1300, 535] width 41 height 6
click at [264, 552] on div "Select" at bounding box center [267, 554] width 14 height 5
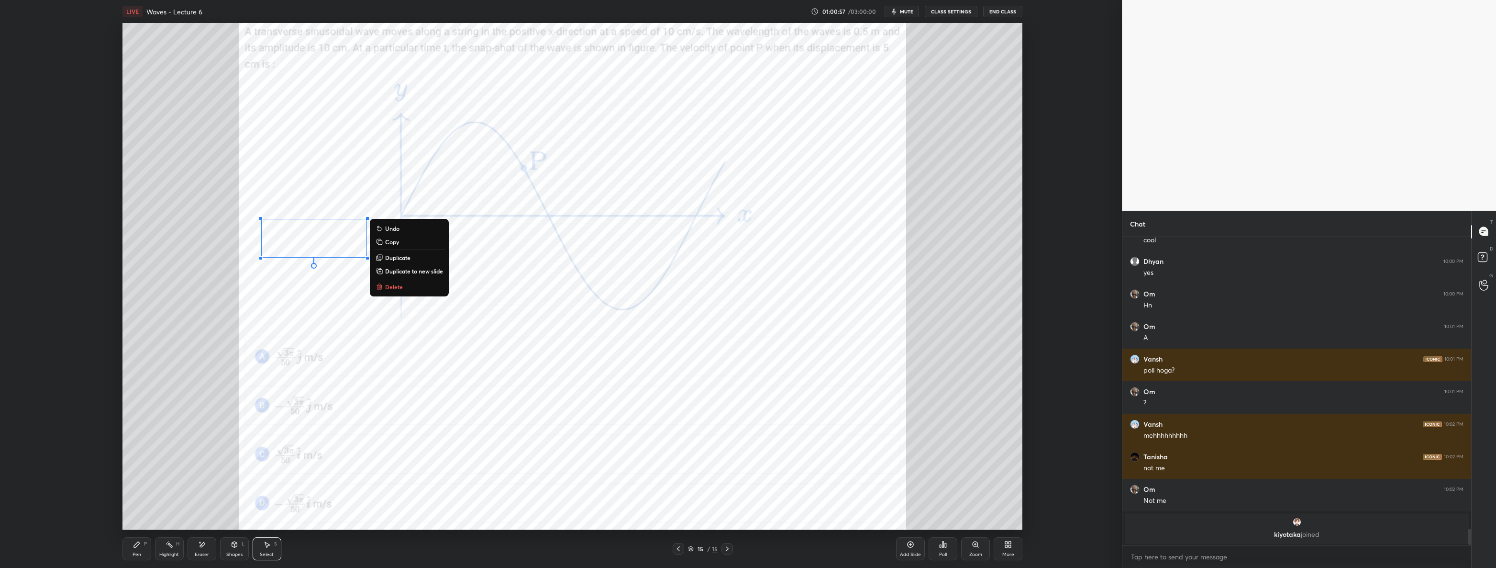
click at [414, 293] on div "0 ° Undo Copy Duplicate Duplicate to new slide Delete" at bounding box center [573, 276] width 901 height 506
click at [403, 287] on button "Delete" at bounding box center [409, 286] width 71 height 11
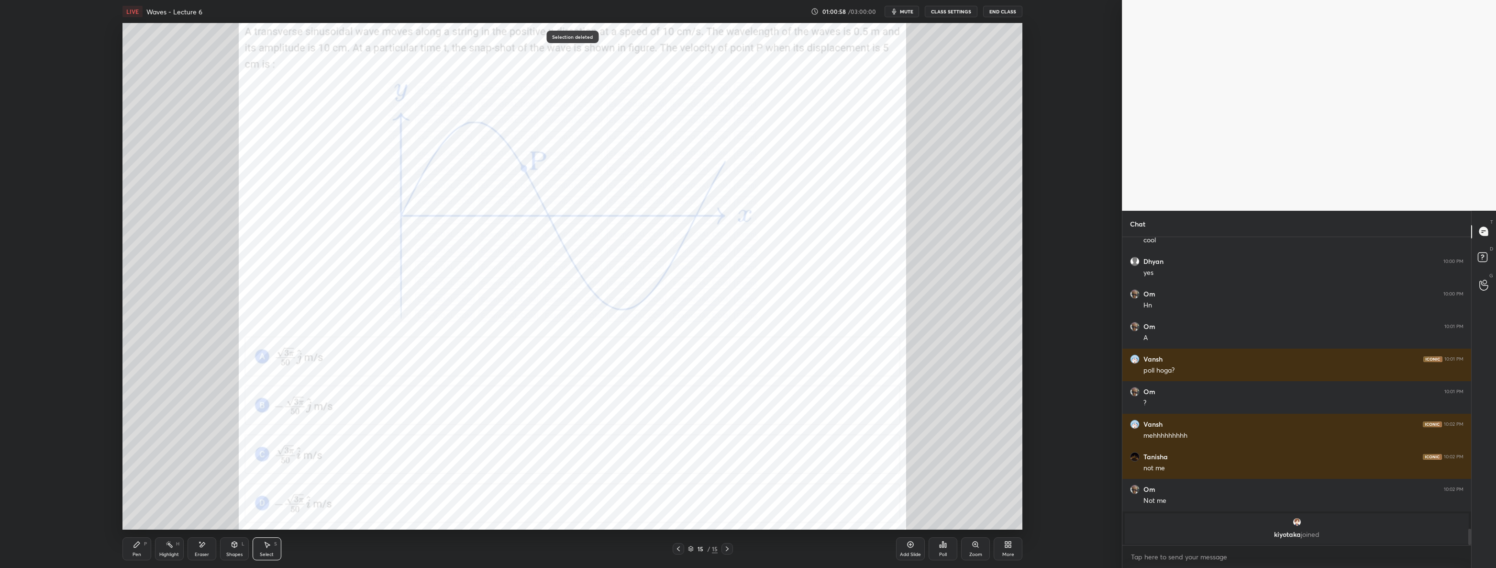
click at [135, 547] on icon at bounding box center [137, 544] width 6 height 6
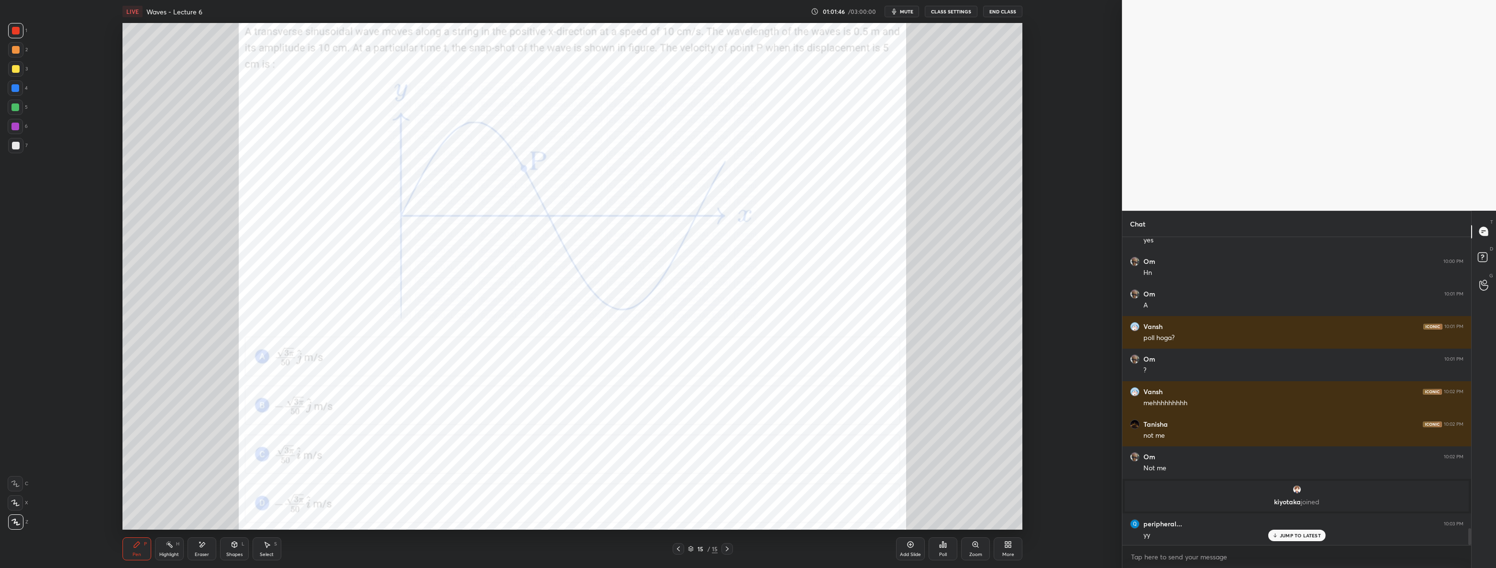
click at [265, 552] on div "Select" at bounding box center [267, 554] width 14 height 5
click at [800, 280] on div "0 ° Undo Copy Duplicate Duplicate to new slide Delete" at bounding box center [573, 276] width 901 height 506
click at [134, 546] on icon at bounding box center [137, 544] width 6 height 6
click at [22, 103] on div at bounding box center [15, 107] width 15 height 15
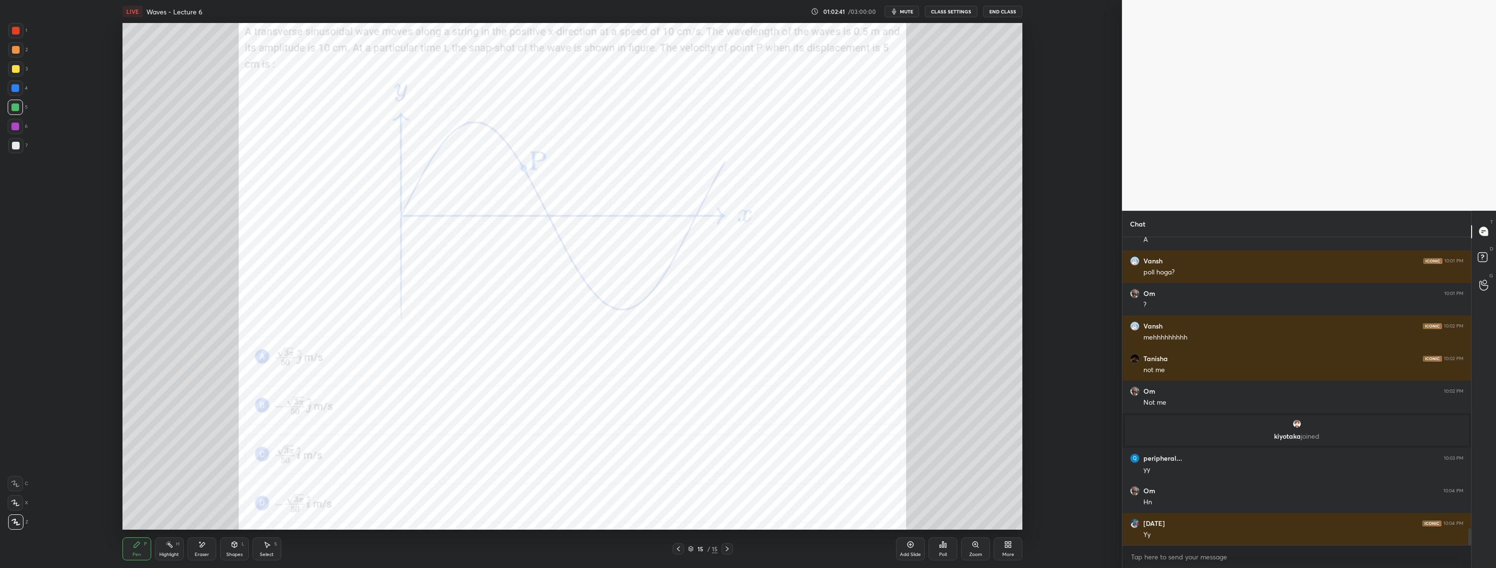
scroll to position [5463, 0]
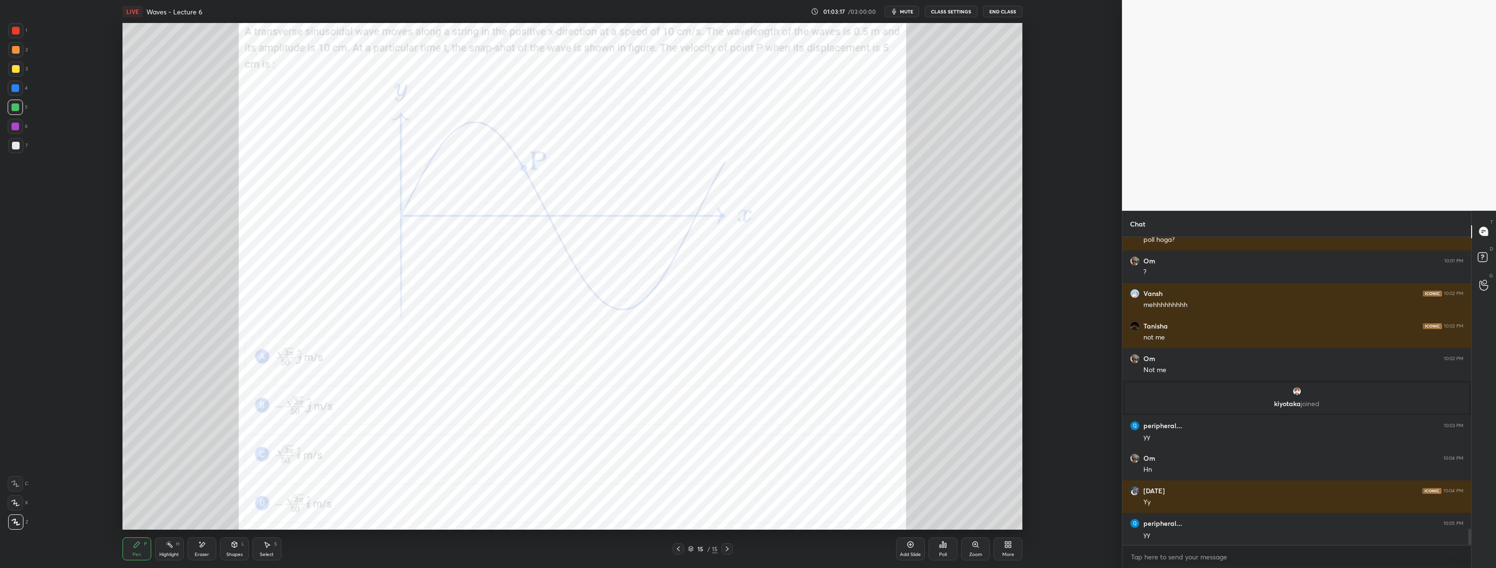
click at [1017, 544] on div "More" at bounding box center [1008, 548] width 29 height 23
click at [959, 446] on div "Upload File" at bounding box center [954, 448] width 38 height 23
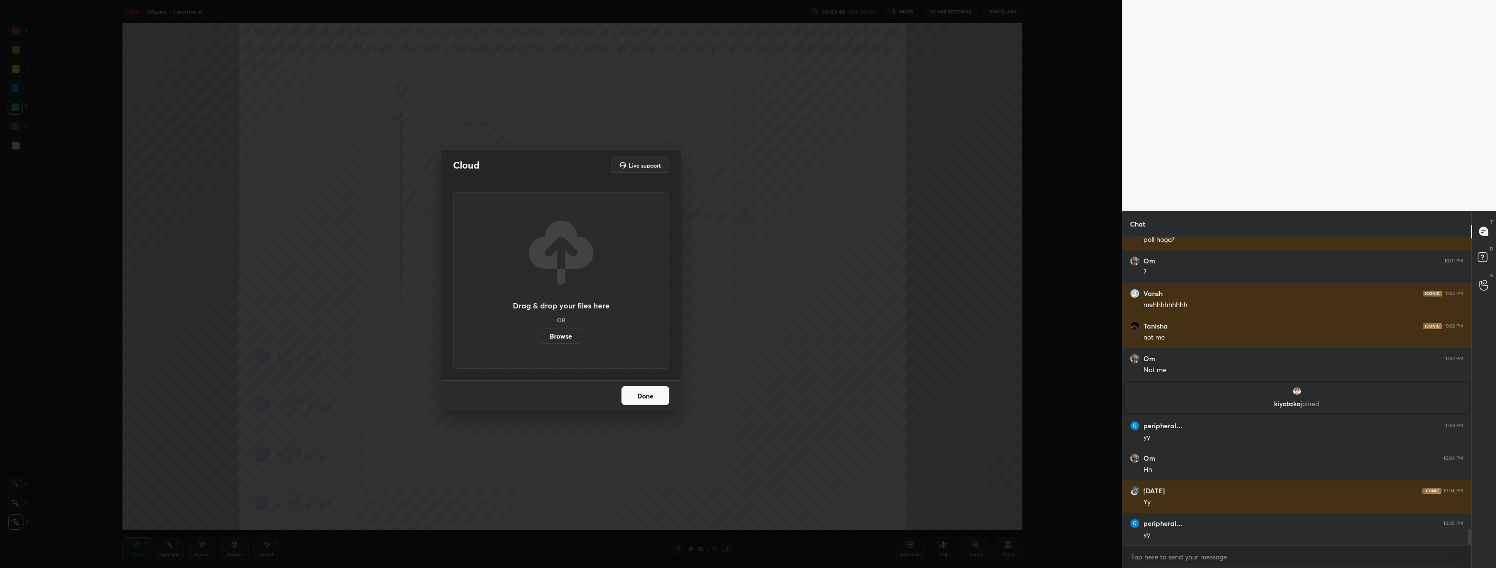
click at [576, 336] on label "Browse" at bounding box center [561, 335] width 43 height 15
click at [540, 336] on input "Browse" at bounding box center [540, 335] width 0 height 15
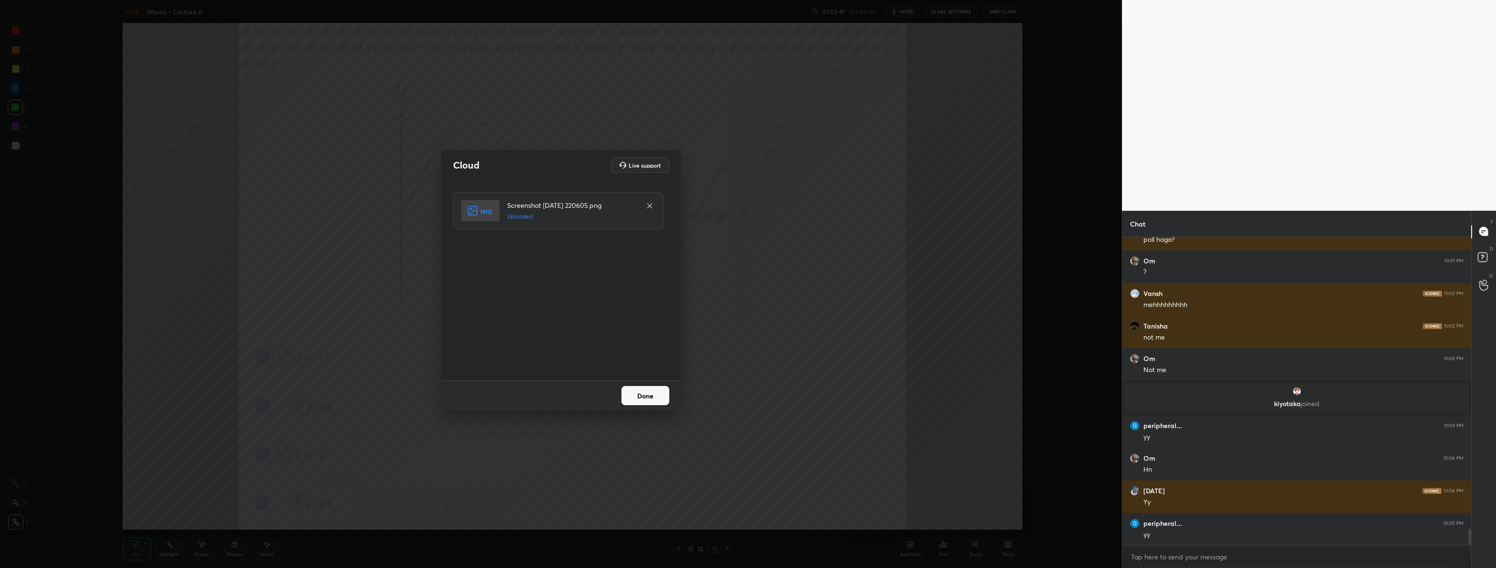
click at [646, 396] on button "Done" at bounding box center [646, 395] width 48 height 19
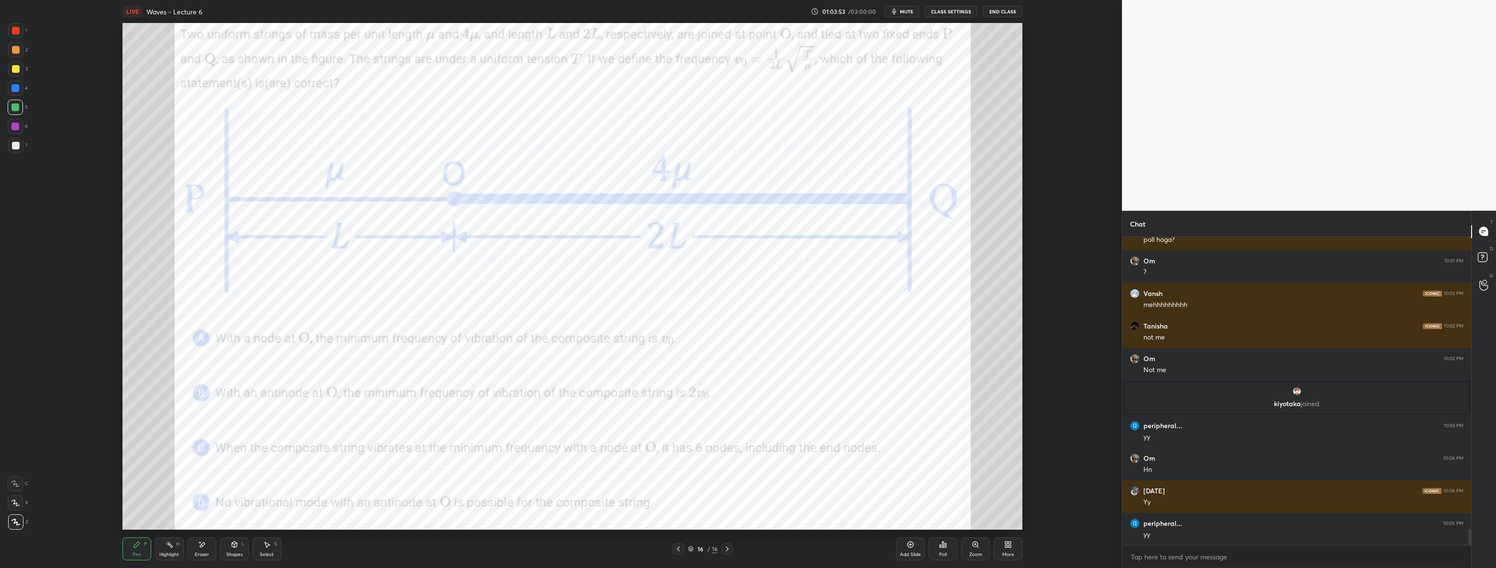
click at [15, 27] on div at bounding box center [16, 31] width 8 height 8
click at [205, 543] on div "Eraser" at bounding box center [202, 548] width 29 height 23
click at [138, 541] on icon at bounding box center [137, 544] width 6 height 6
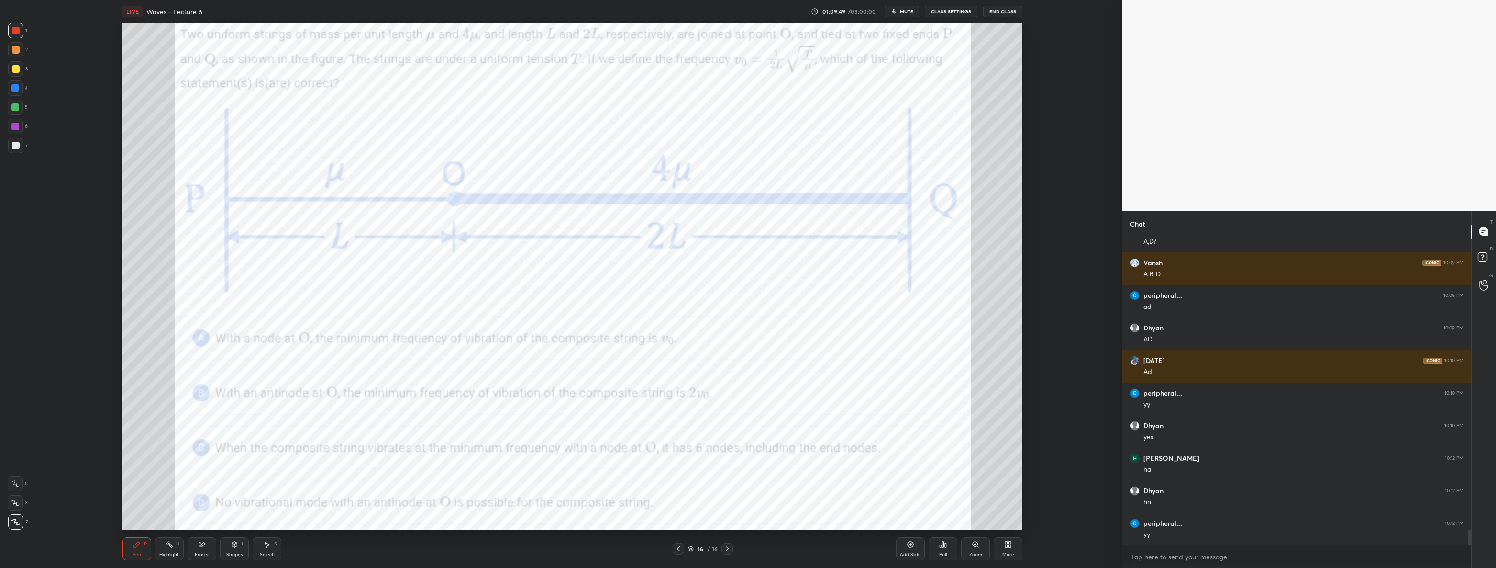
scroll to position [5951, 0]
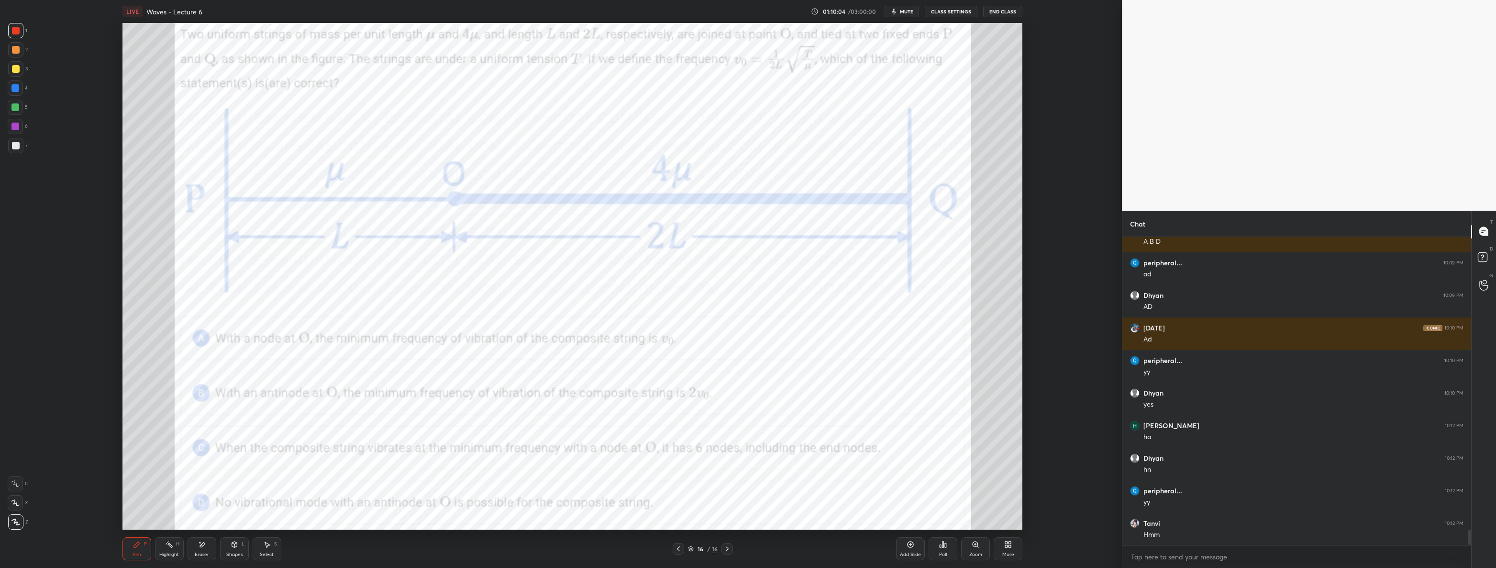
click at [207, 552] on div "Eraser" at bounding box center [202, 554] width 14 height 5
click at [136, 548] on div "Pen P" at bounding box center [137, 548] width 29 height 23
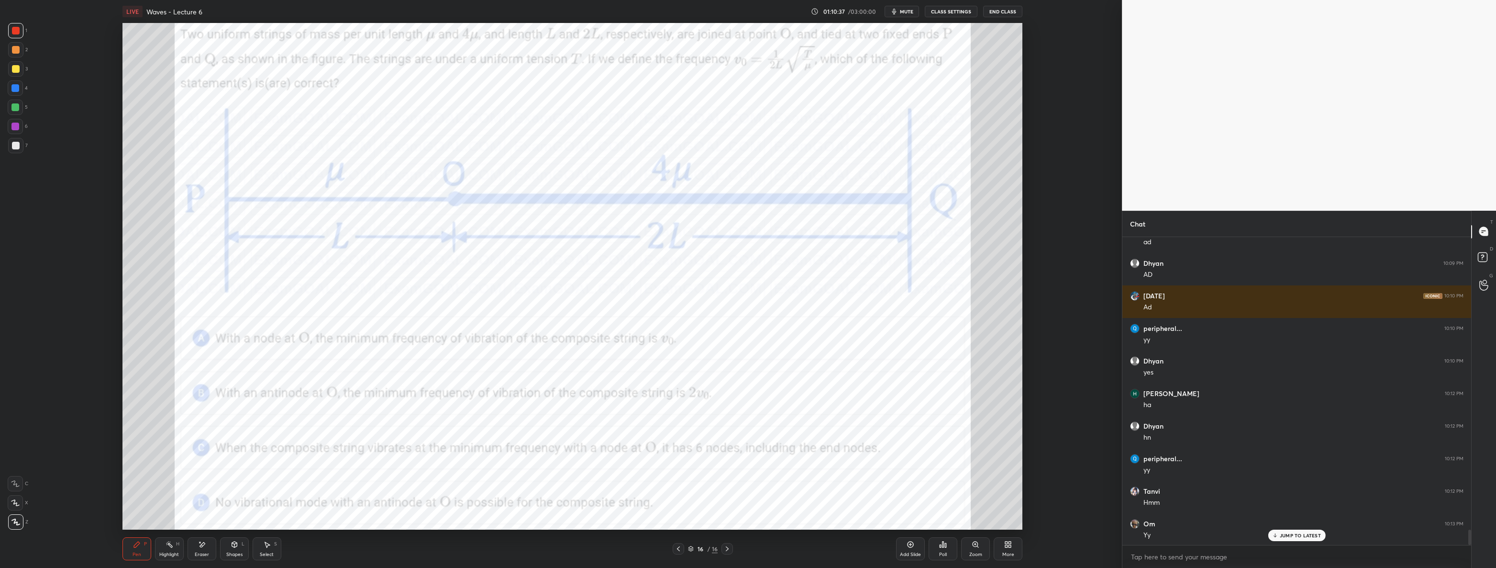
scroll to position [5993, 0]
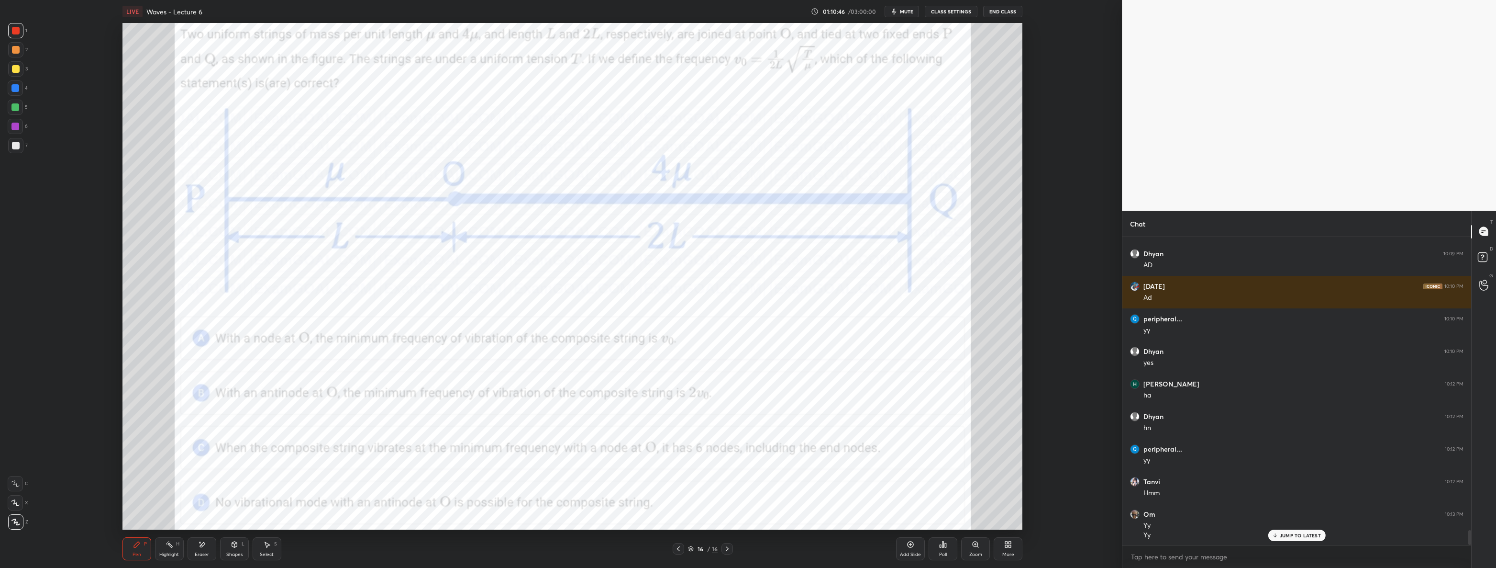
click at [8, 105] on div at bounding box center [15, 107] width 15 height 15
click at [18, 90] on div at bounding box center [15, 88] width 8 height 8
click at [211, 544] on div "Eraser" at bounding box center [202, 548] width 29 height 23
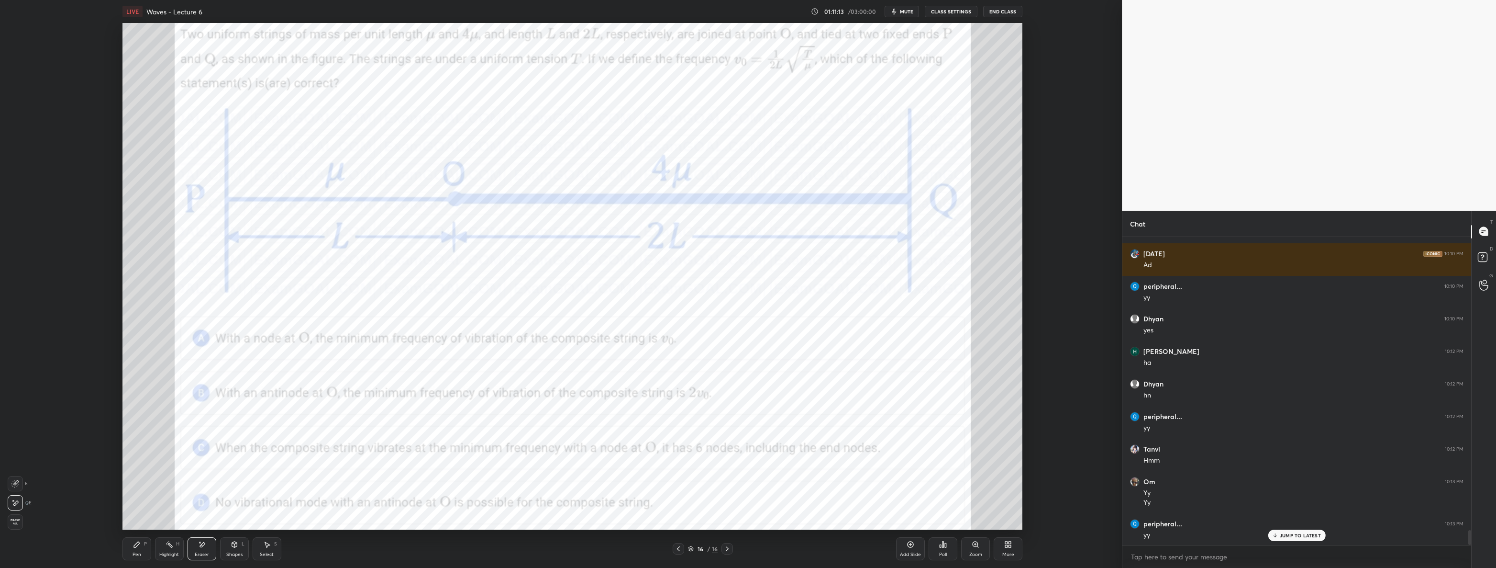
click at [150, 554] on div "Pen P" at bounding box center [137, 548] width 29 height 23
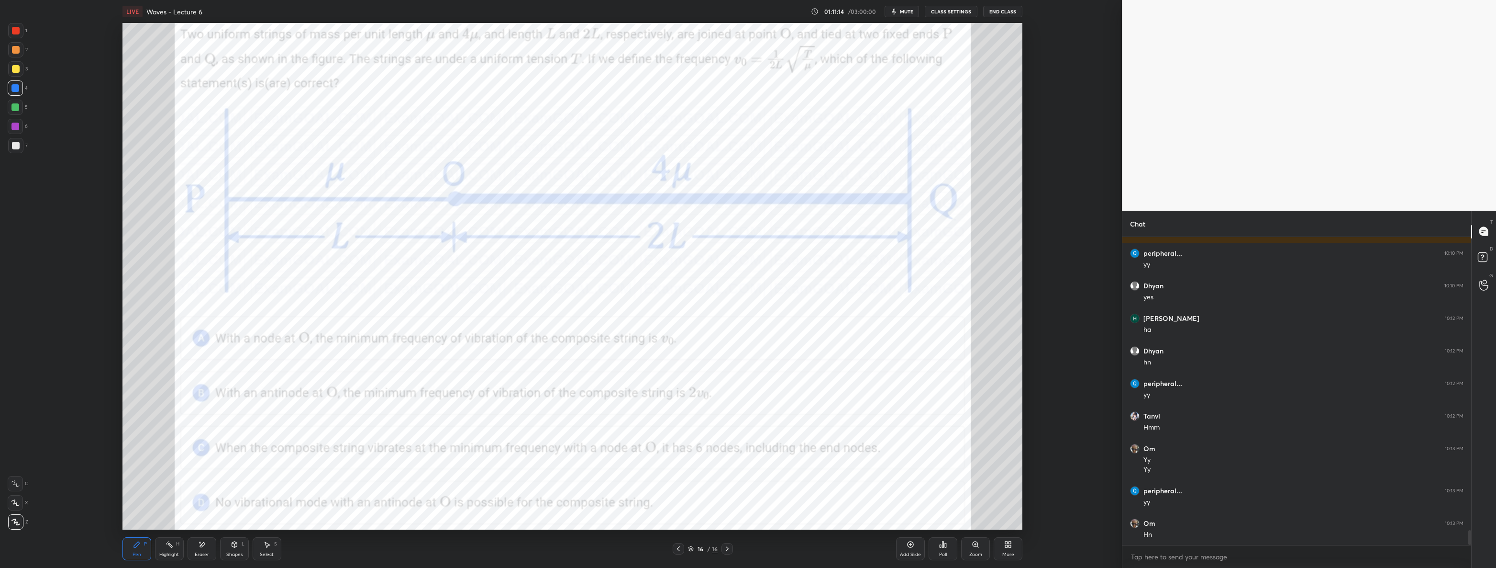
scroll to position [6091, 0]
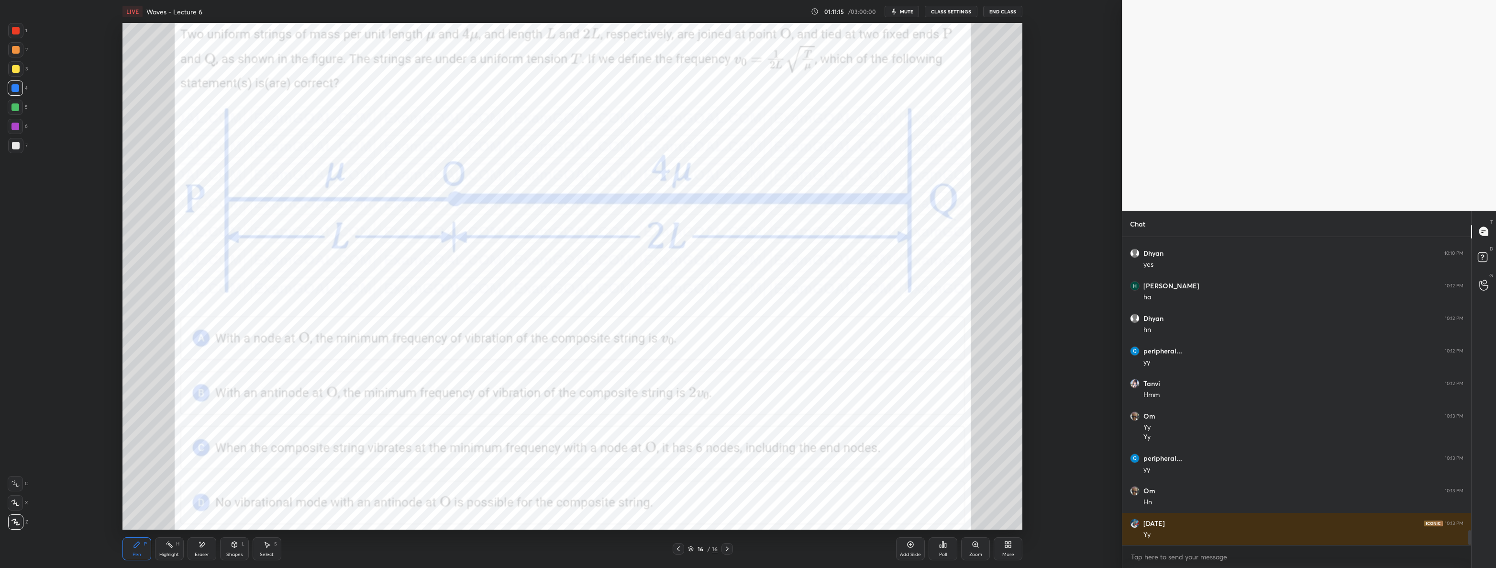
click at [14, 24] on div at bounding box center [15, 30] width 15 height 15
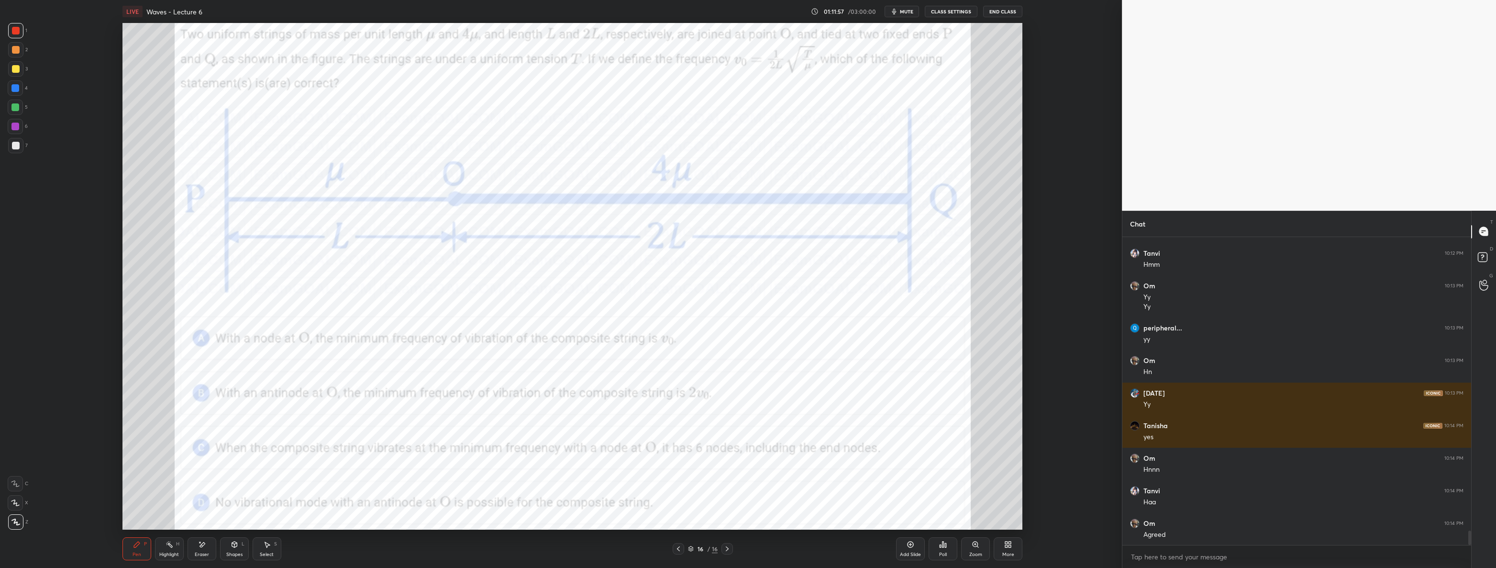
scroll to position [6253, 0]
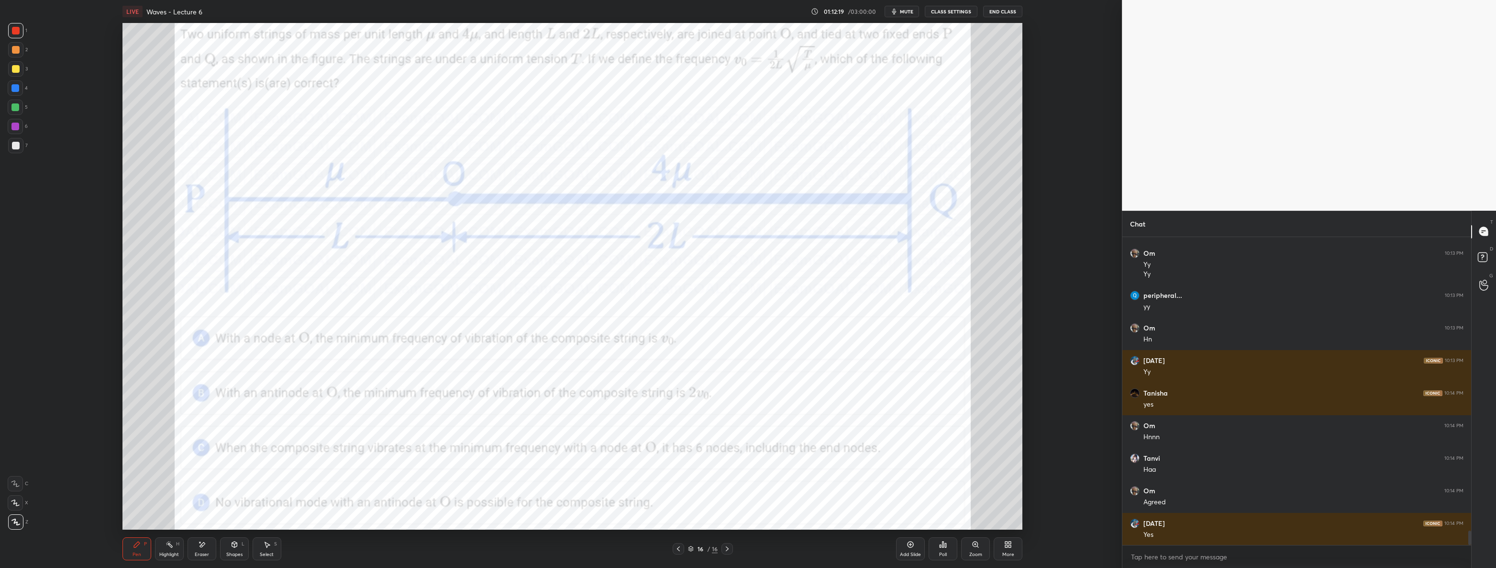
click at [17, 86] on div at bounding box center [15, 88] width 8 height 8
click at [14, 106] on div at bounding box center [15, 107] width 8 height 8
click at [19, 79] on div "3" at bounding box center [18, 70] width 20 height 19
click at [14, 51] on div at bounding box center [16, 50] width 8 height 8
click at [11, 125] on div at bounding box center [15, 126] width 15 height 15
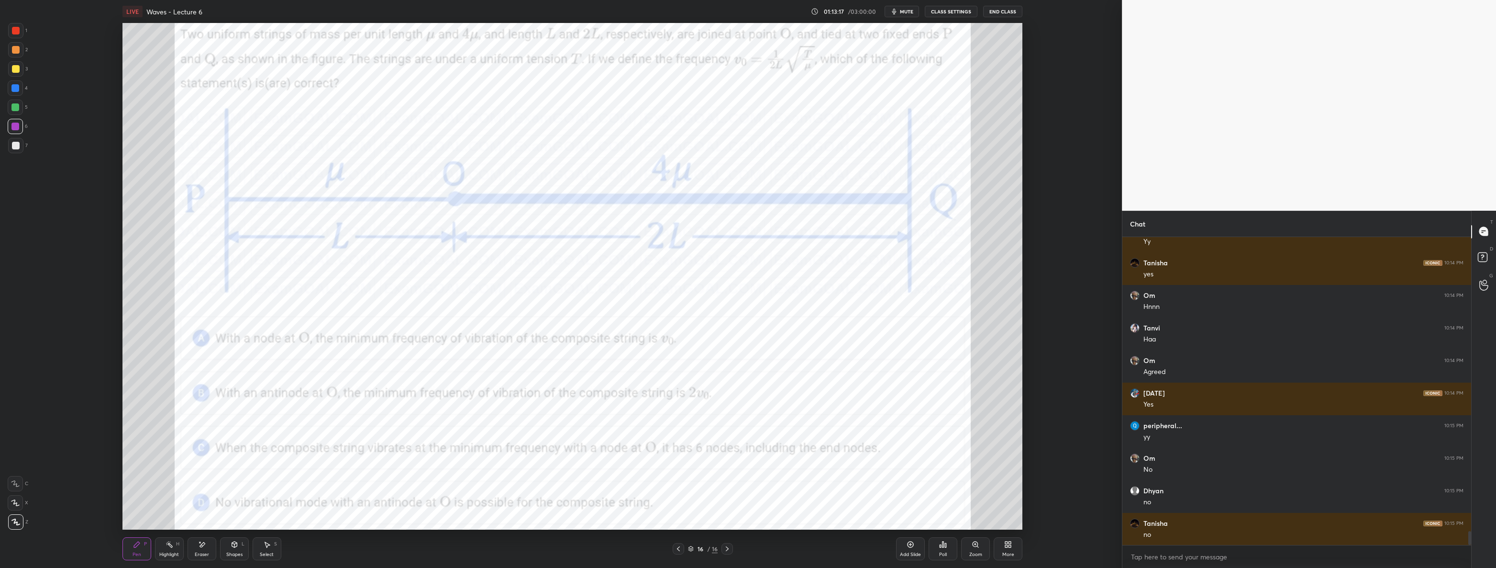
scroll to position [6416, 0]
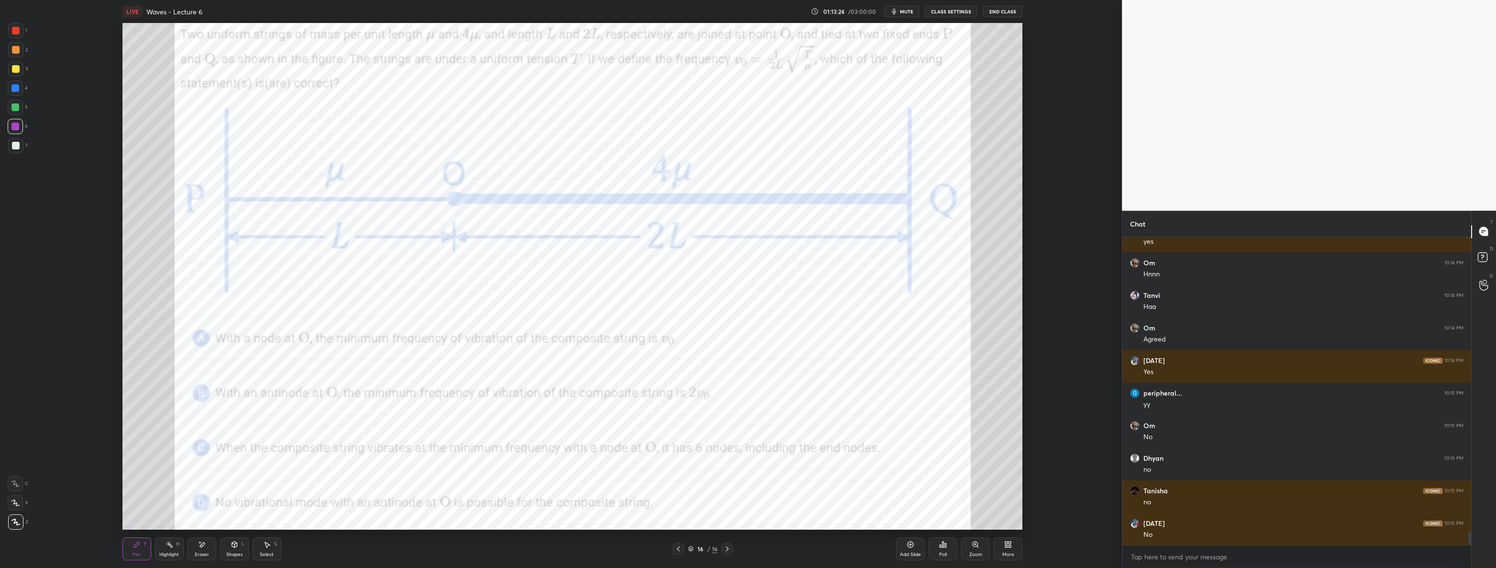
click at [909, 549] on div "Add Slide" at bounding box center [910, 548] width 29 height 23
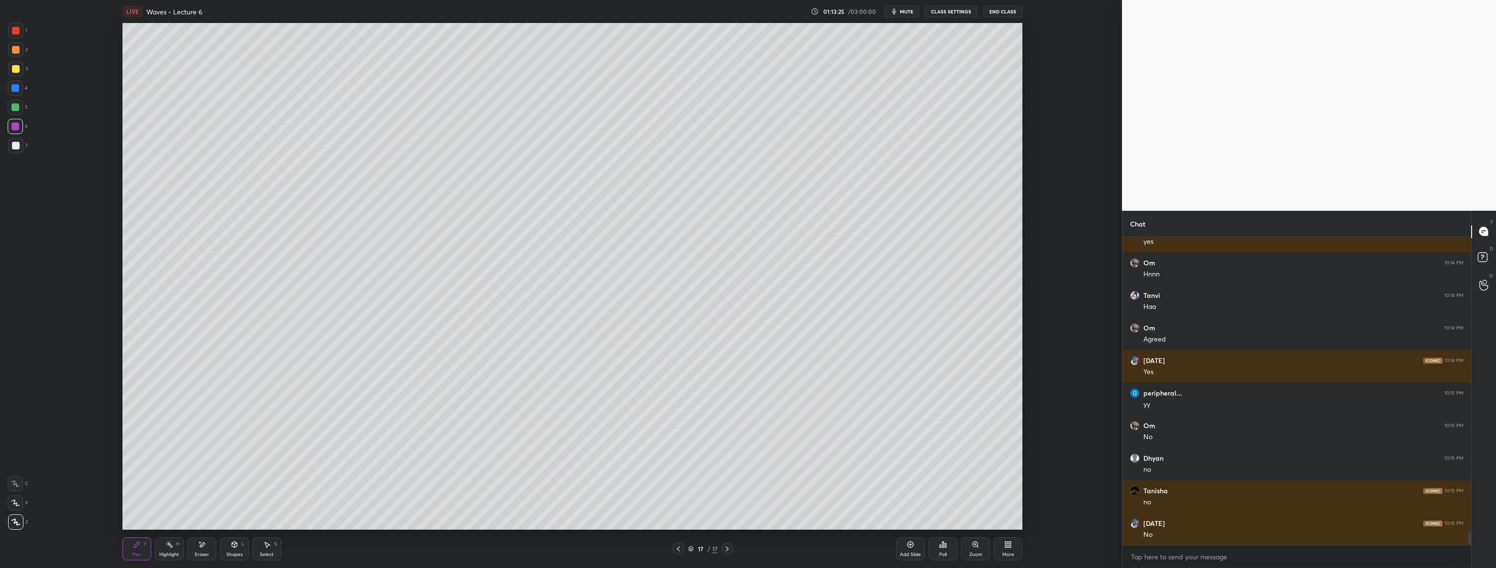
click at [19, 151] on div at bounding box center [15, 145] width 15 height 15
click at [680, 548] on icon at bounding box center [679, 549] width 8 height 8
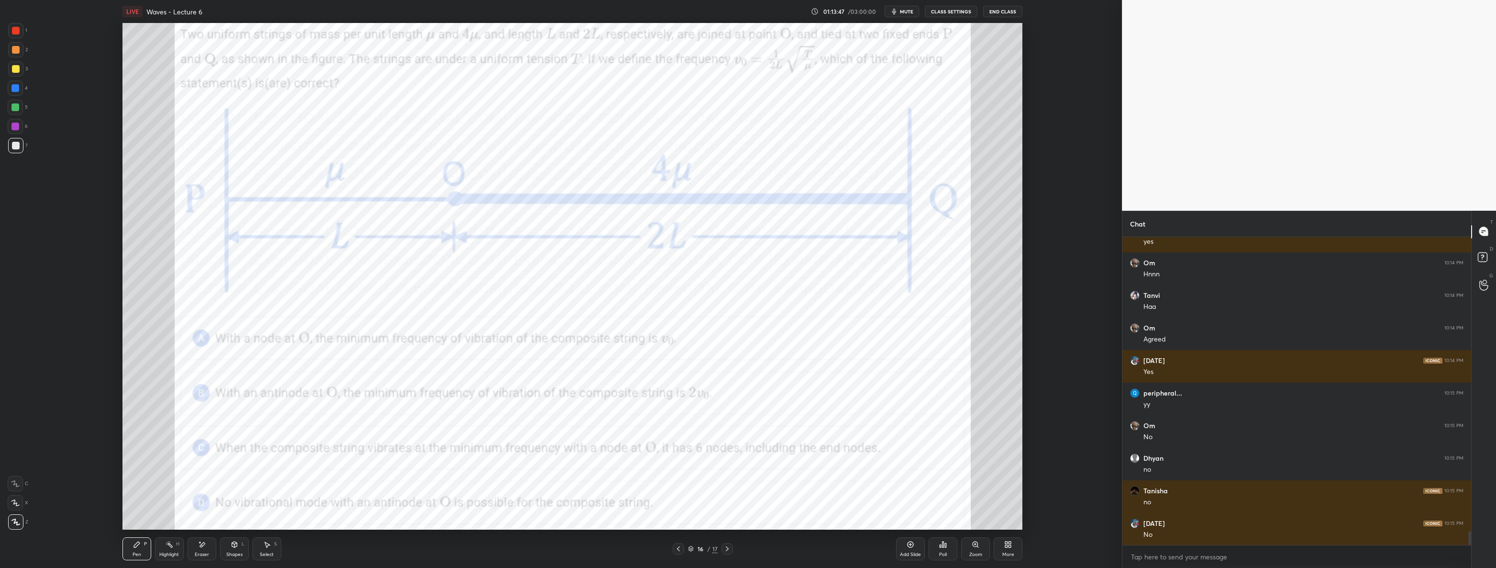
click at [727, 550] on icon at bounding box center [728, 549] width 8 height 8
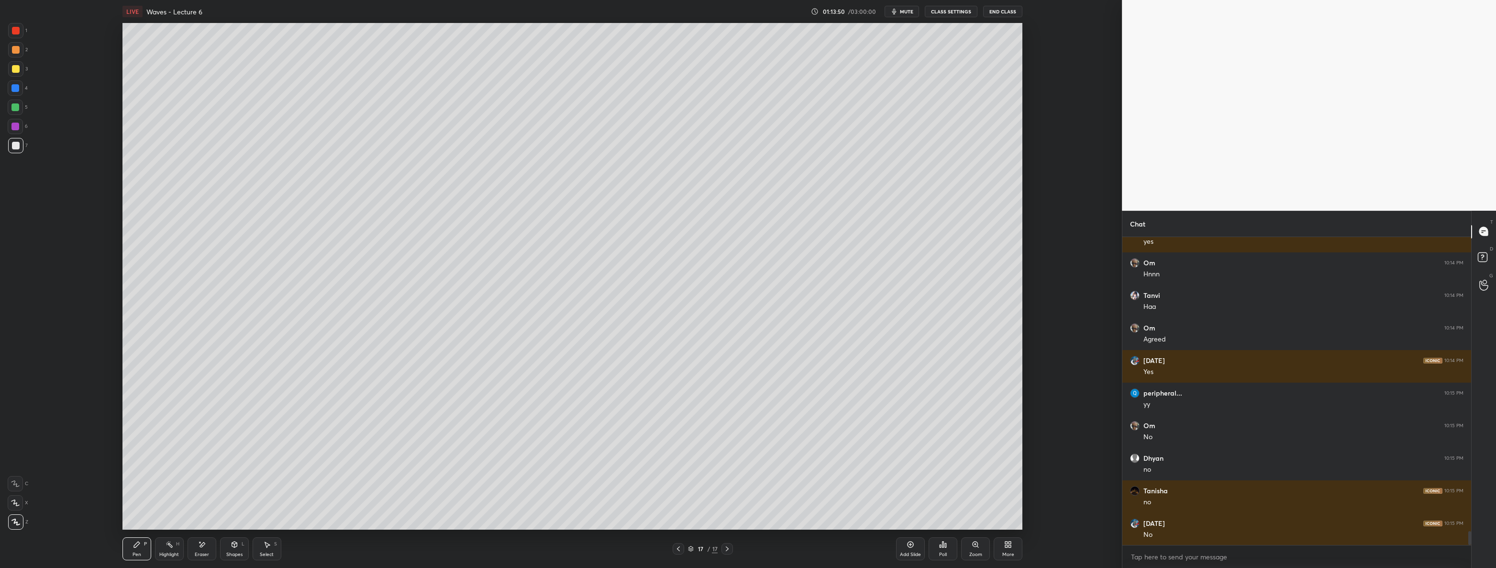
click at [680, 552] on icon at bounding box center [679, 549] width 8 height 8
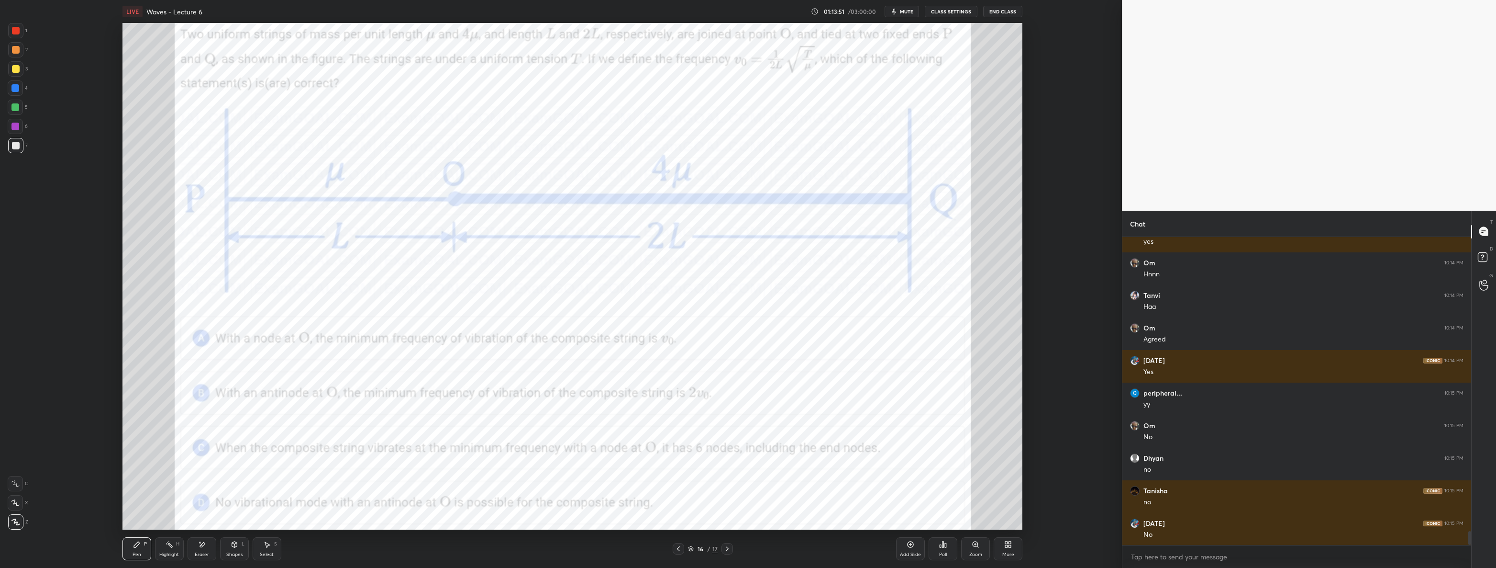
click at [11, 88] on div at bounding box center [15, 88] width 8 height 8
click at [729, 550] on icon at bounding box center [728, 549] width 8 height 8
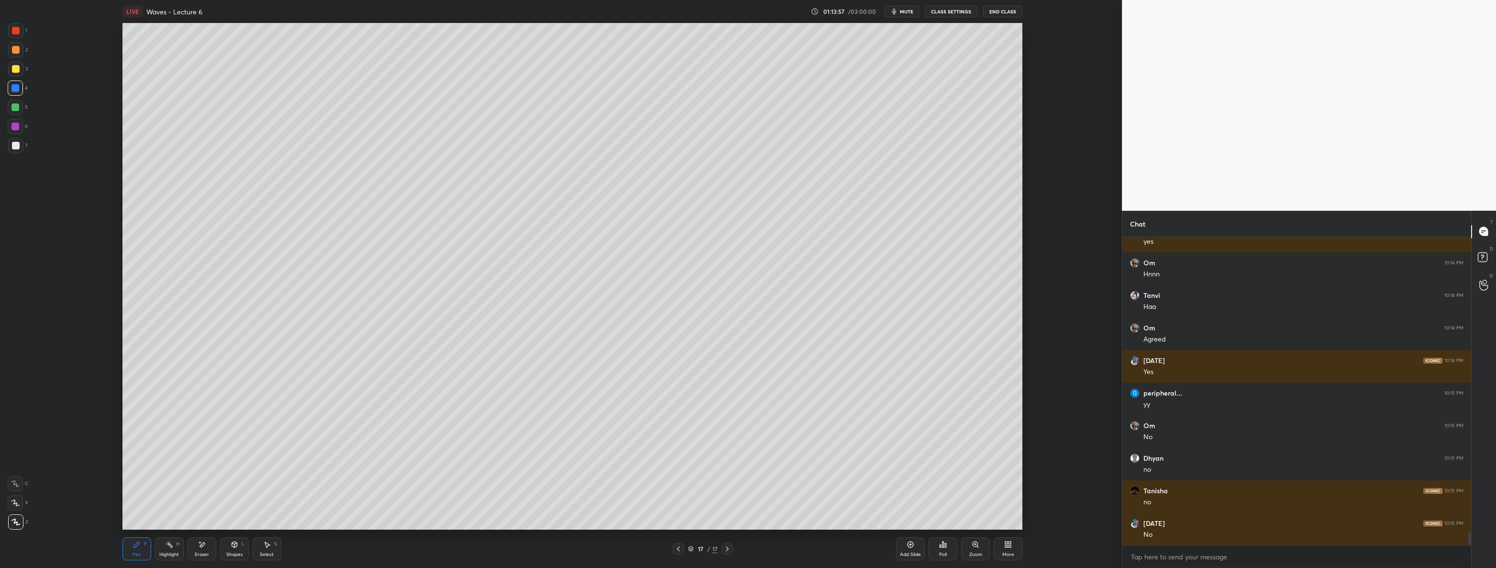
click at [16, 143] on div at bounding box center [16, 146] width 8 height 8
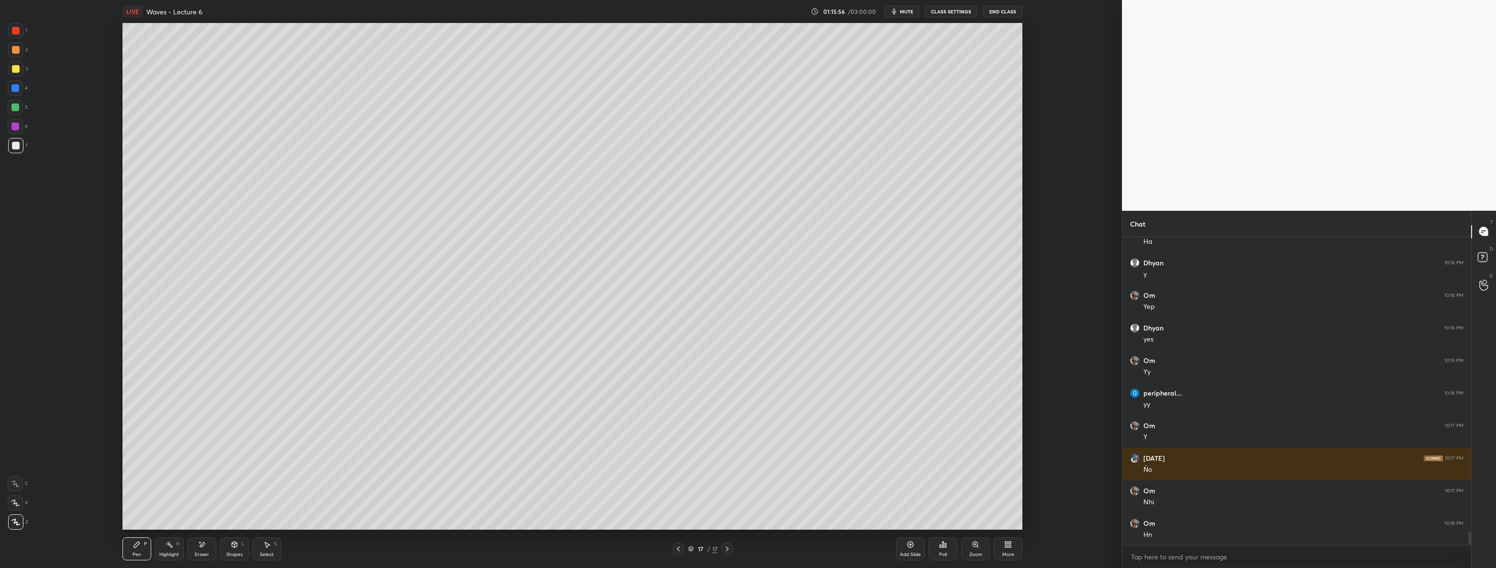
scroll to position [6751, 0]
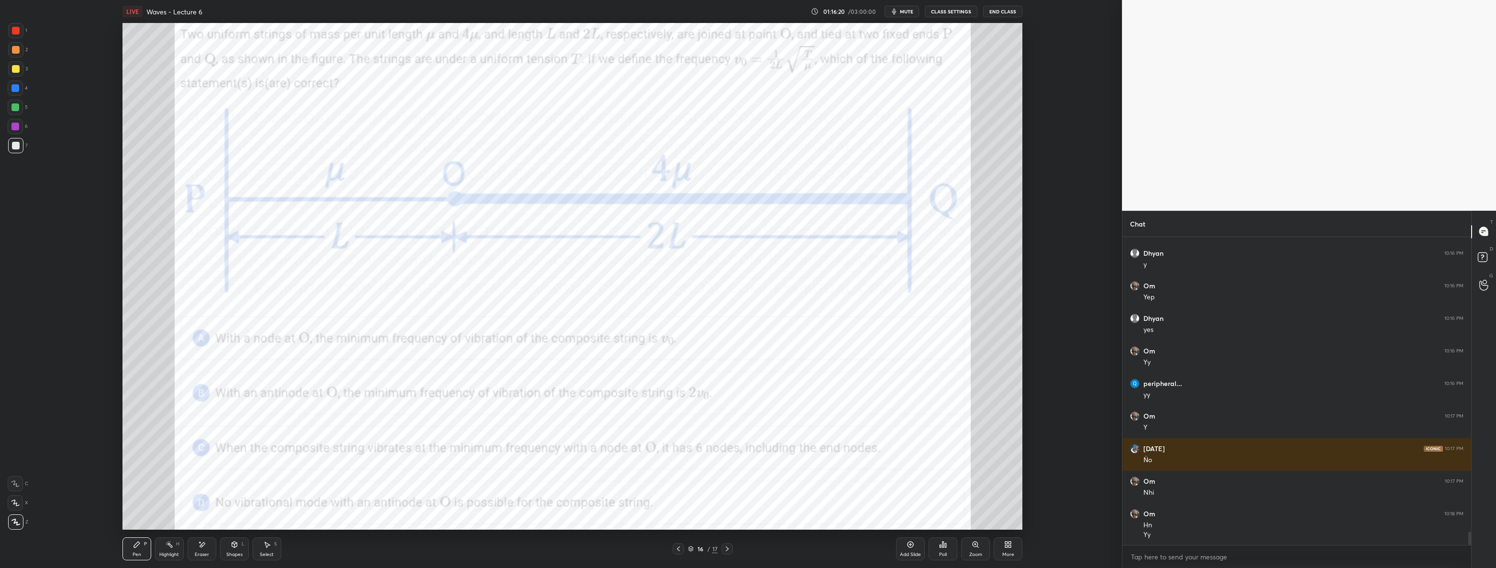
click at [16, 30] on div at bounding box center [16, 31] width 8 height 8
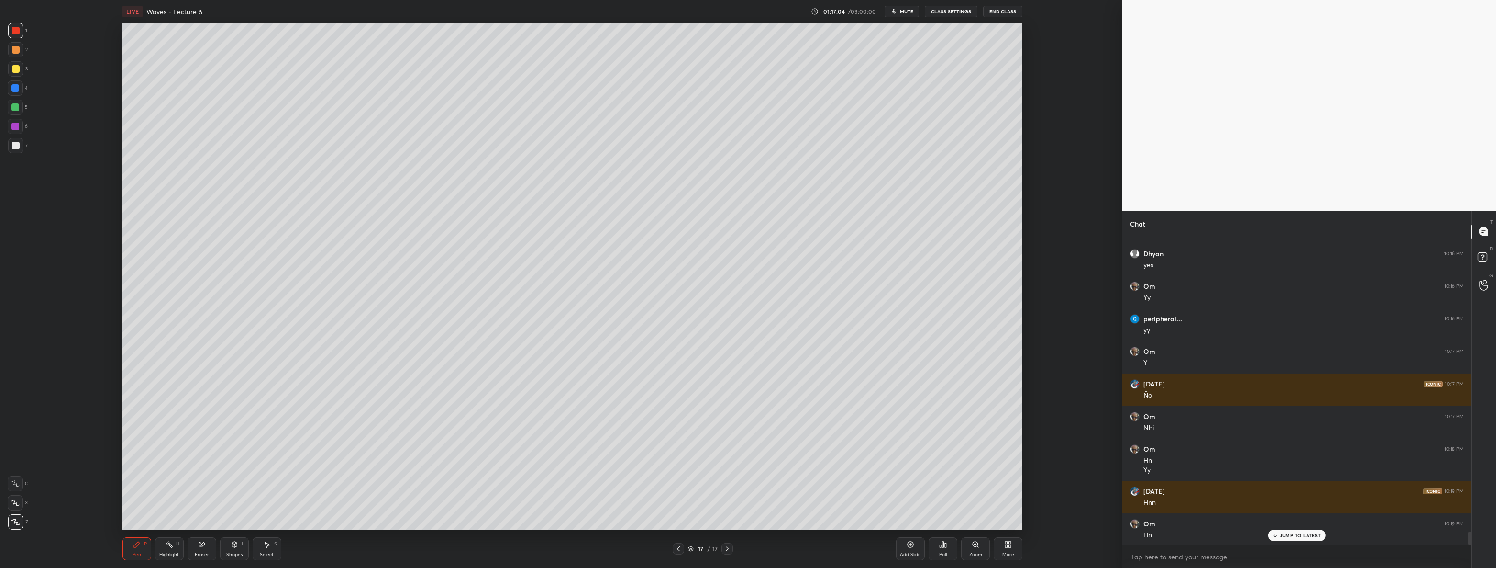
scroll to position [6848, 0]
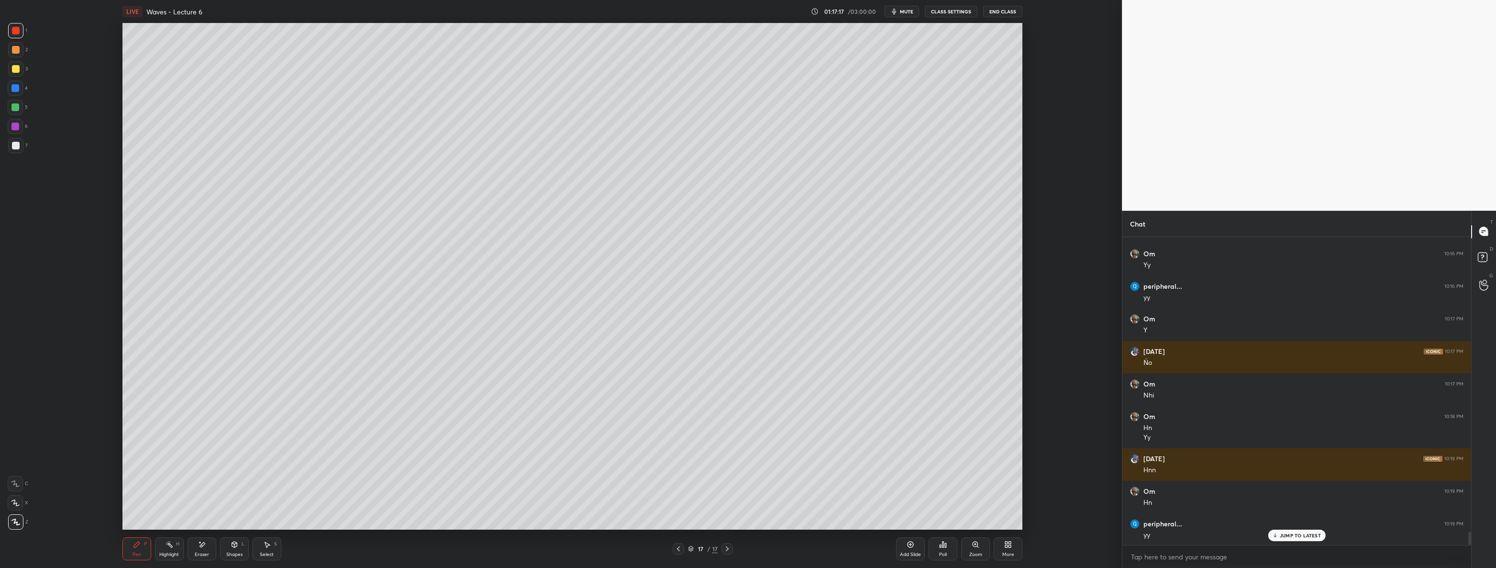
click at [678, 548] on icon at bounding box center [678, 548] width 3 height 5
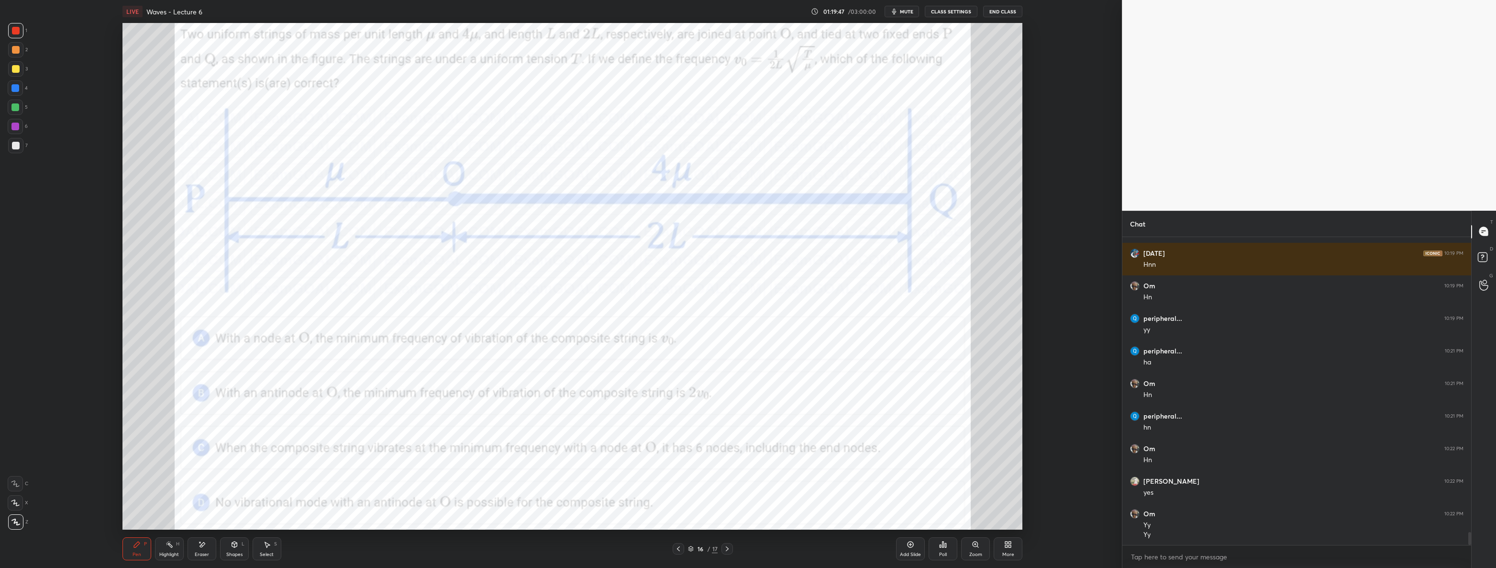
scroll to position [7086, 0]
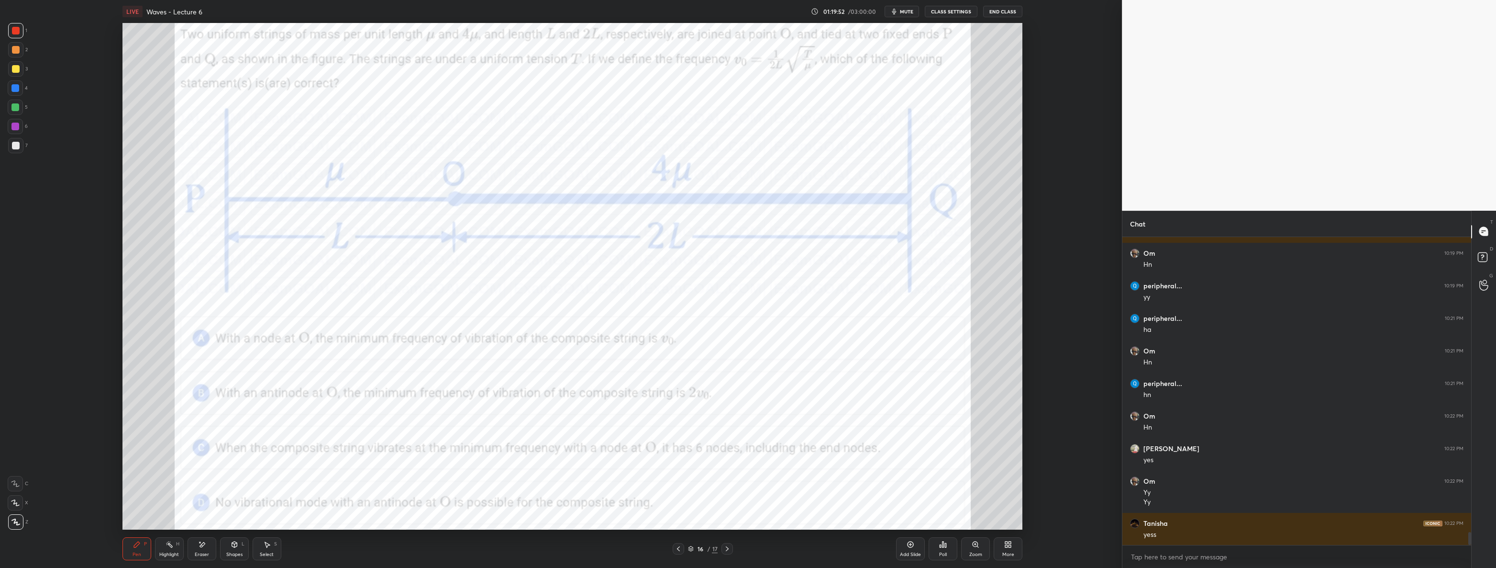
click at [729, 548] on icon at bounding box center [728, 549] width 8 height 8
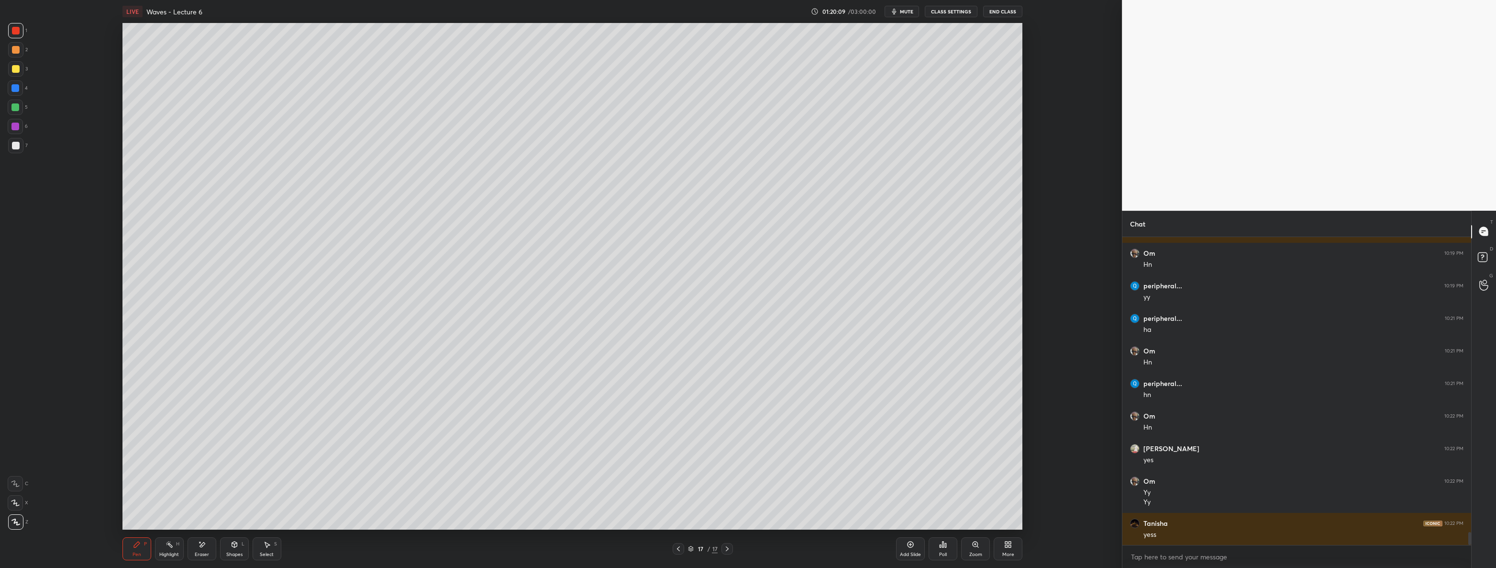
click at [17, 145] on div at bounding box center [16, 146] width 8 height 8
click at [200, 553] on div "Eraser" at bounding box center [202, 554] width 14 height 5
click at [146, 550] on div "Pen P" at bounding box center [137, 548] width 29 height 23
click at [20, 77] on div "3" at bounding box center [18, 70] width 20 height 19
click at [231, 550] on div "Shapes L" at bounding box center [234, 548] width 29 height 23
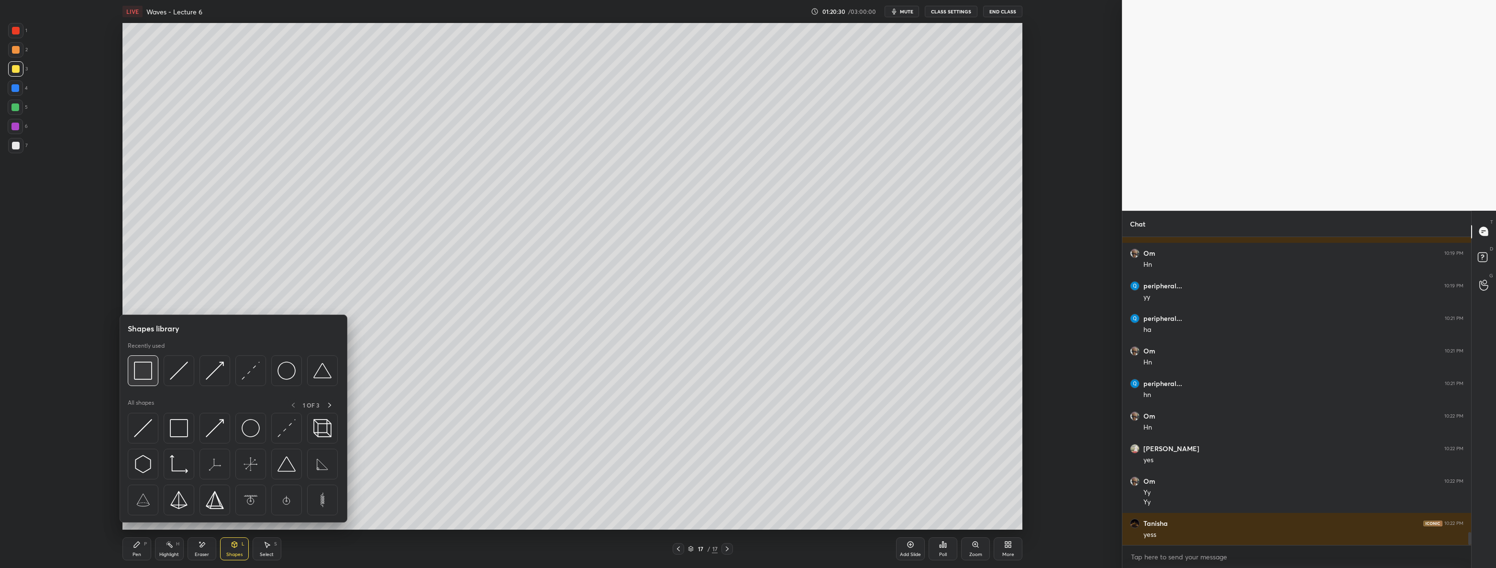
click at [139, 373] on img at bounding box center [143, 370] width 18 height 18
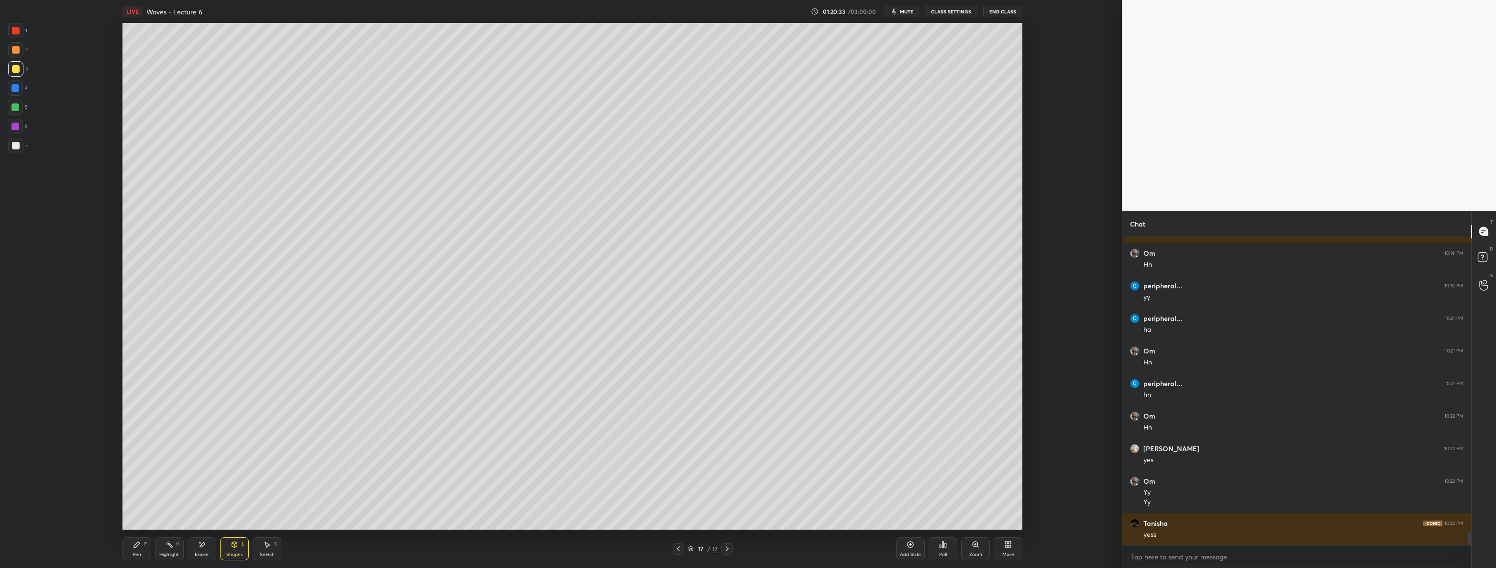
click at [138, 549] on div "Pen P" at bounding box center [137, 548] width 29 height 23
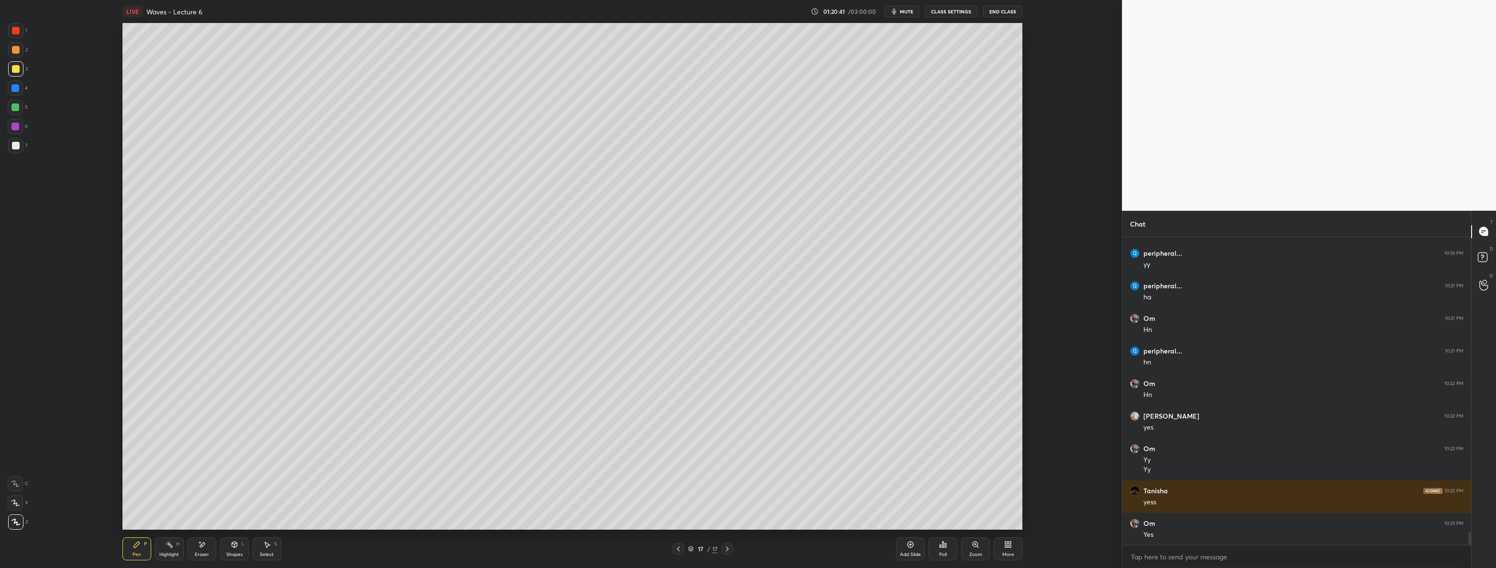
click at [907, 545] on icon at bounding box center [911, 544] width 8 height 8
click at [16, 145] on div at bounding box center [16, 146] width 8 height 8
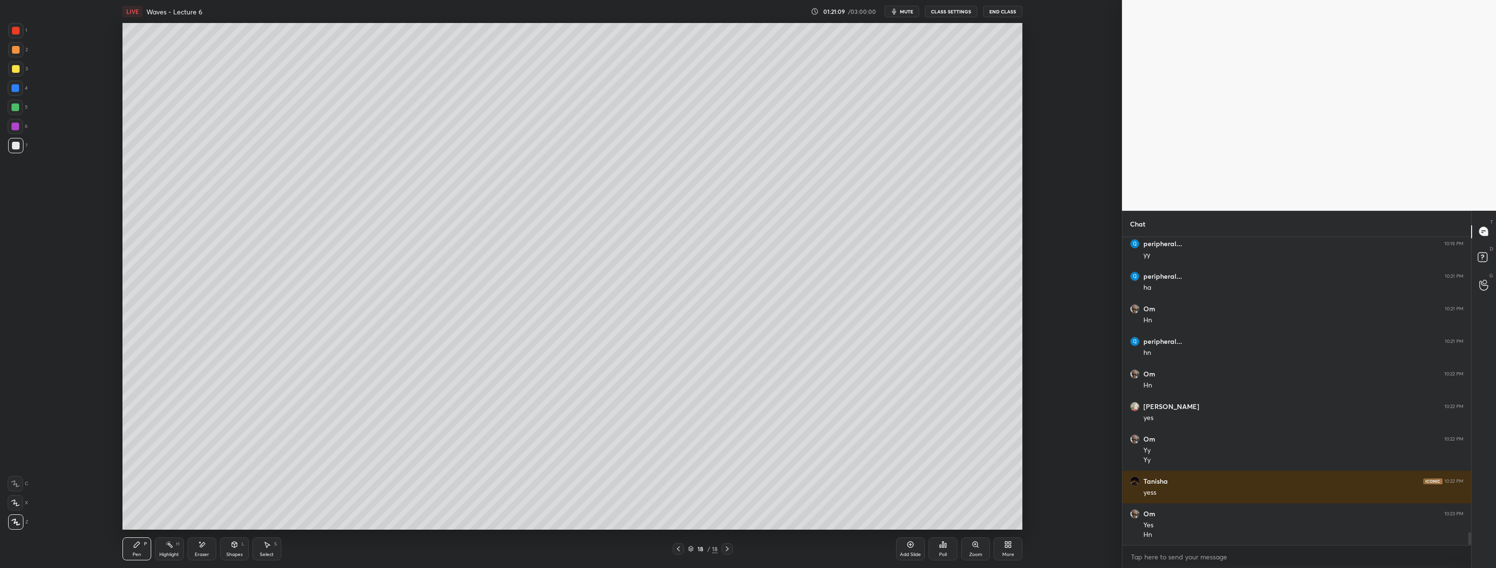
click at [678, 547] on icon at bounding box center [679, 549] width 8 height 8
click at [728, 547] on icon at bounding box center [728, 549] width 8 height 8
click at [679, 547] on icon at bounding box center [679, 549] width 8 height 8
click at [729, 553] on div at bounding box center [727, 548] width 11 height 11
click at [15, 127] on div at bounding box center [15, 127] width 8 height 8
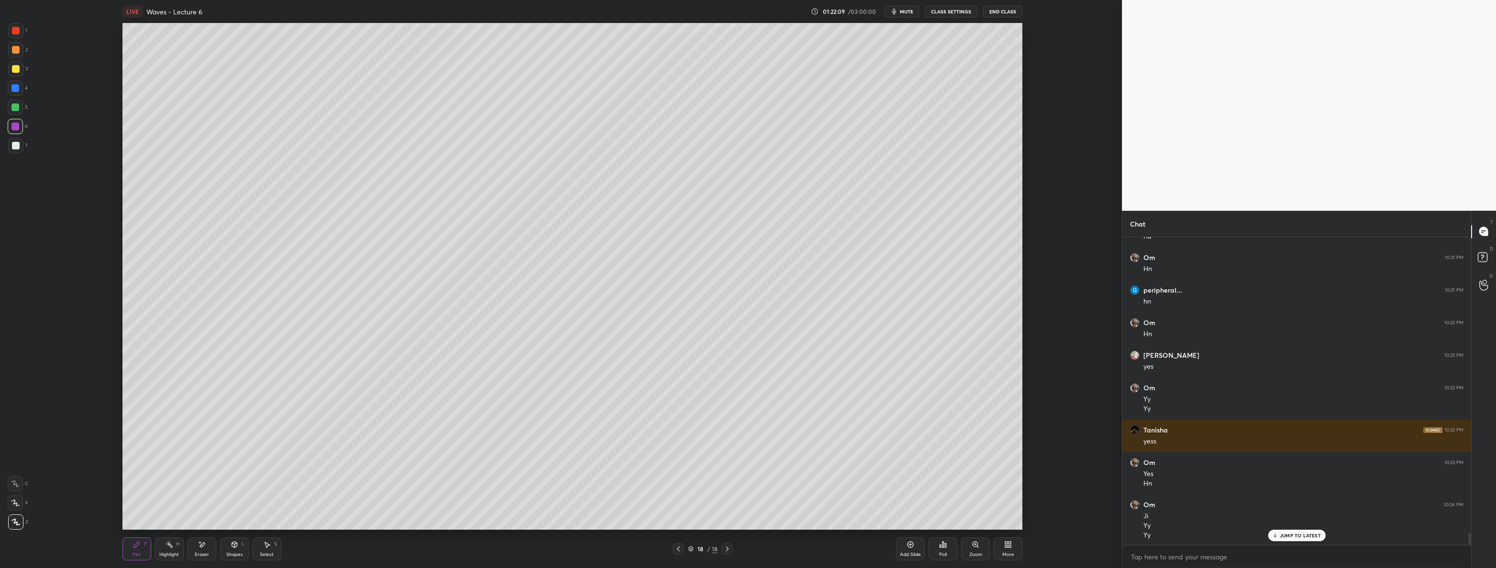
scroll to position [7212, 0]
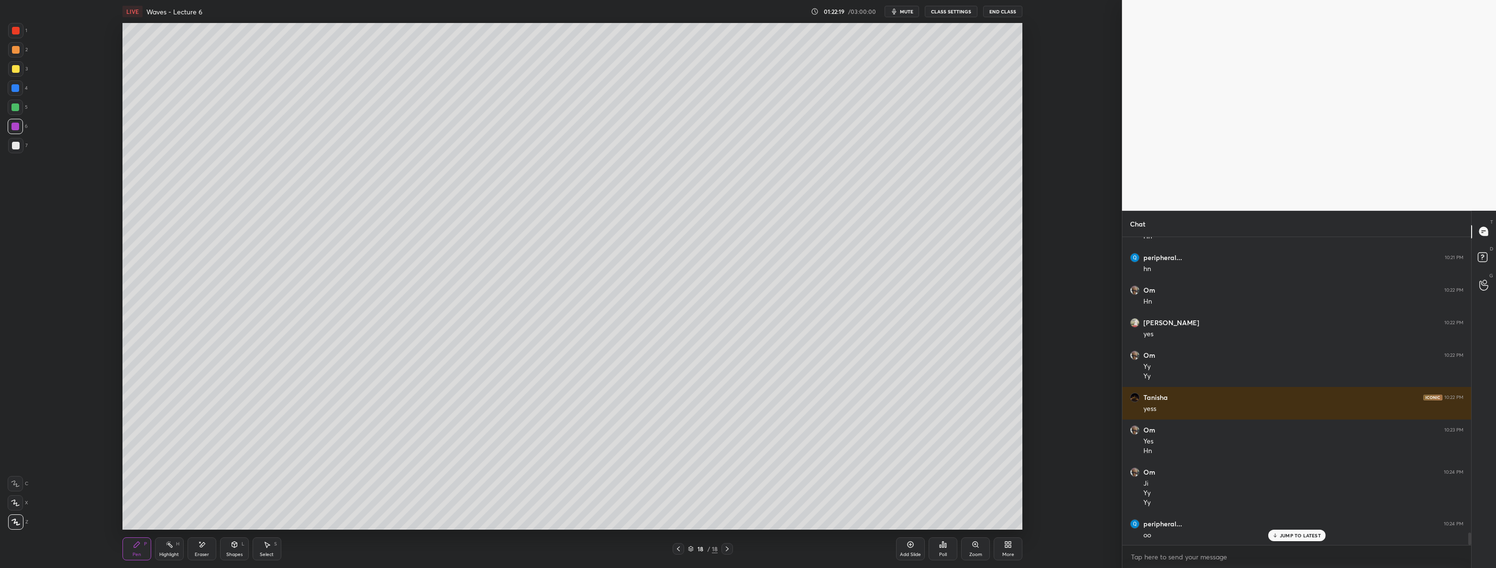
click at [19, 83] on div at bounding box center [15, 87] width 15 height 15
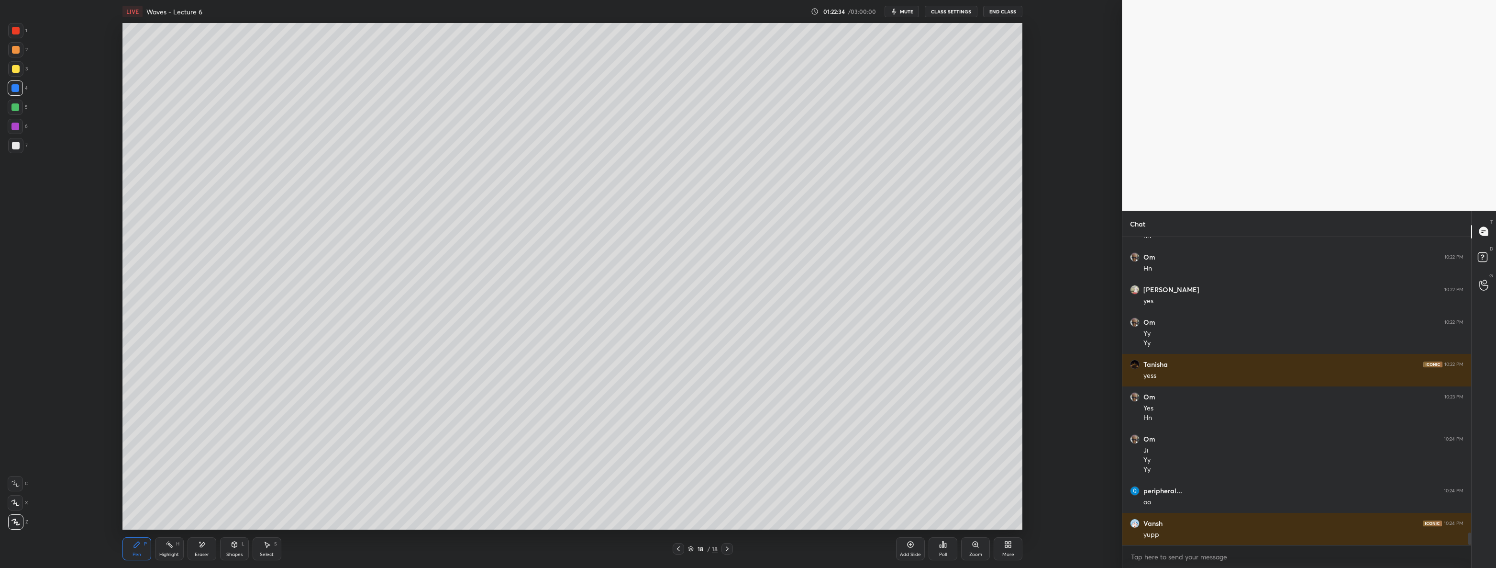
scroll to position [7277, 0]
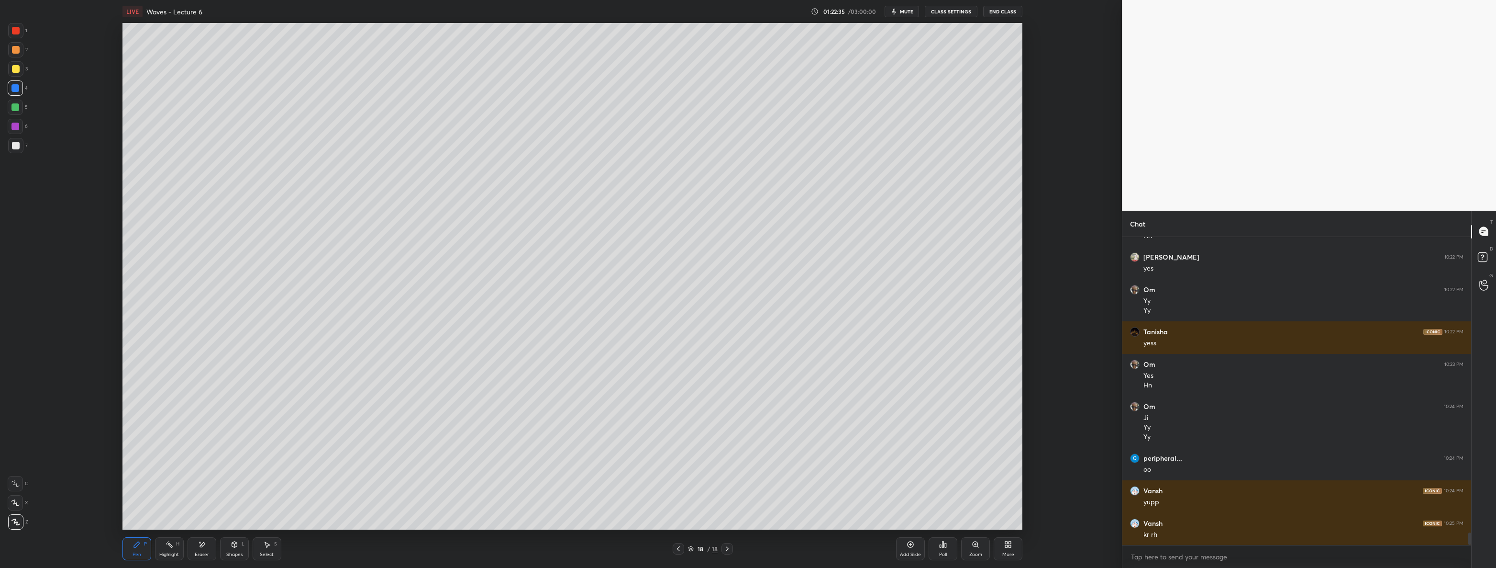
click at [680, 547] on icon at bounding box center [679, 549] width 8 height 8
click at [677, 546] on icon at bounding box center [679, 549] width 8 height 8
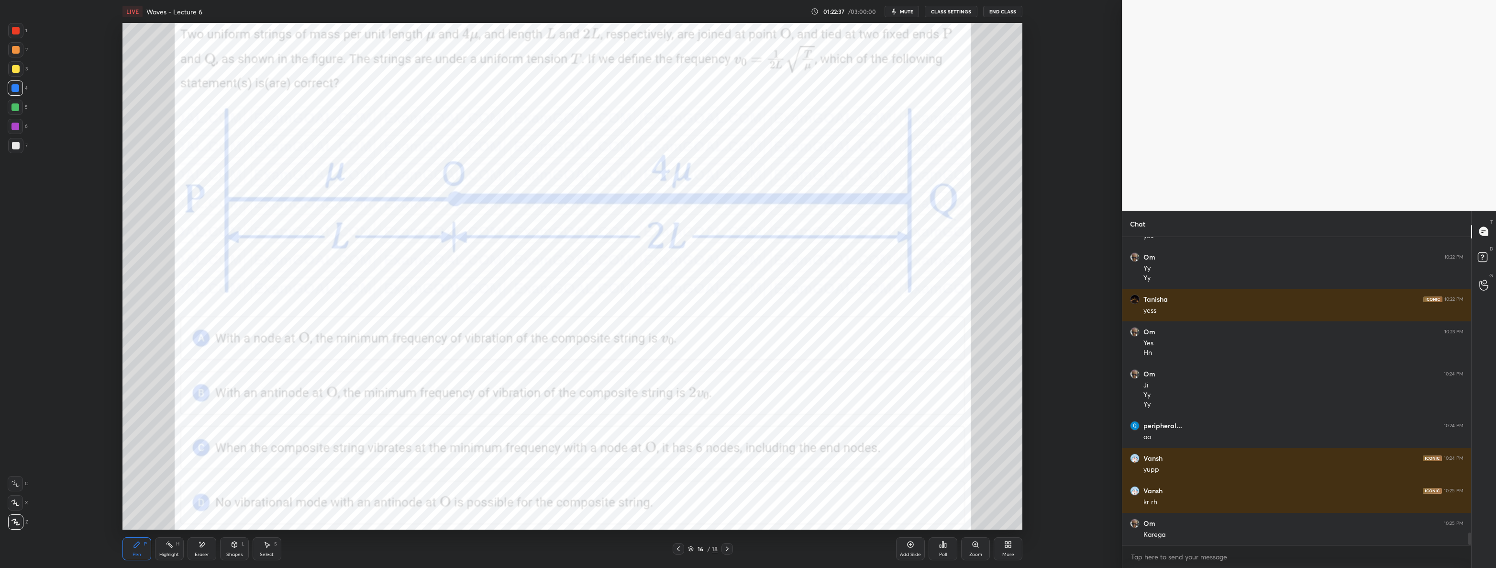
scroll to position [7342, 0]
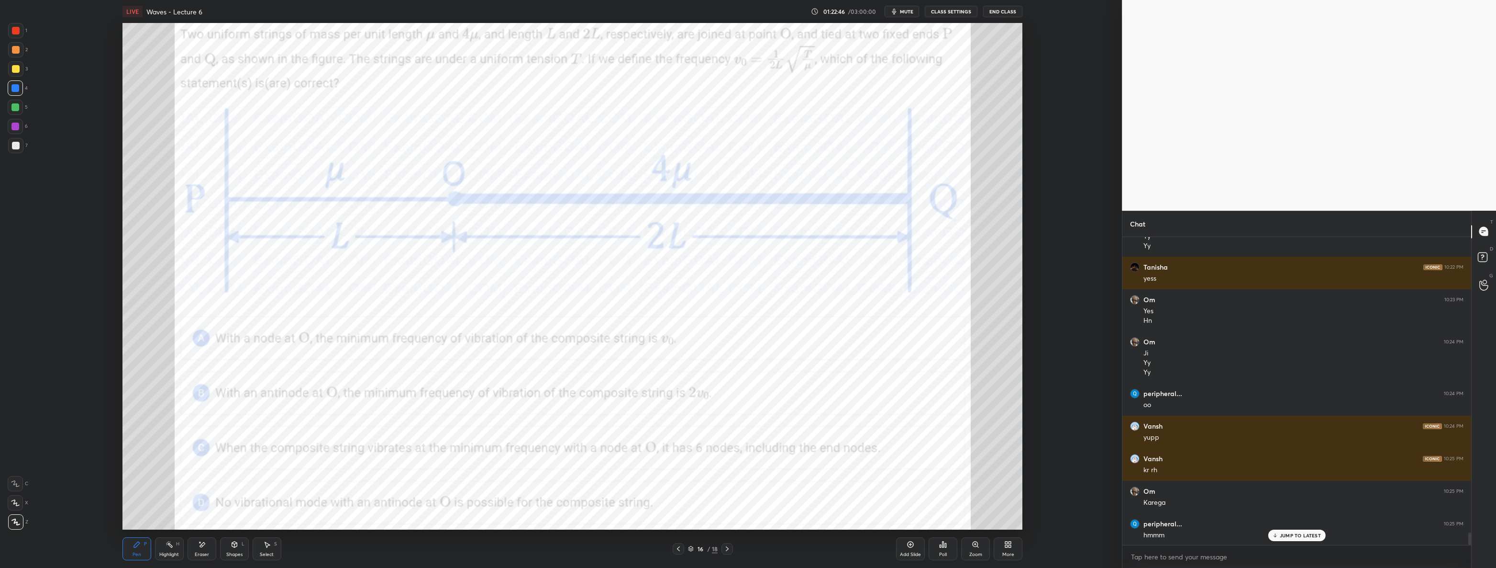
click at [11, 105] on div at bounding box center [15, 107] width 15 height 15
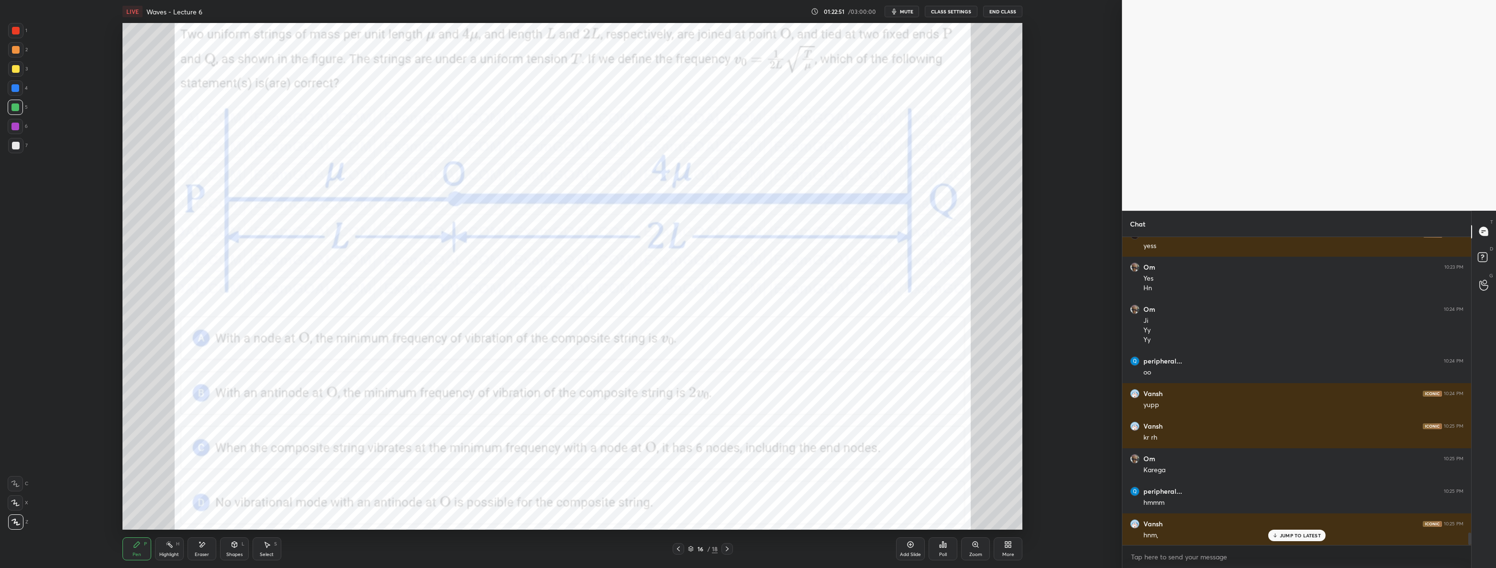
scroll to position [7384, 0]
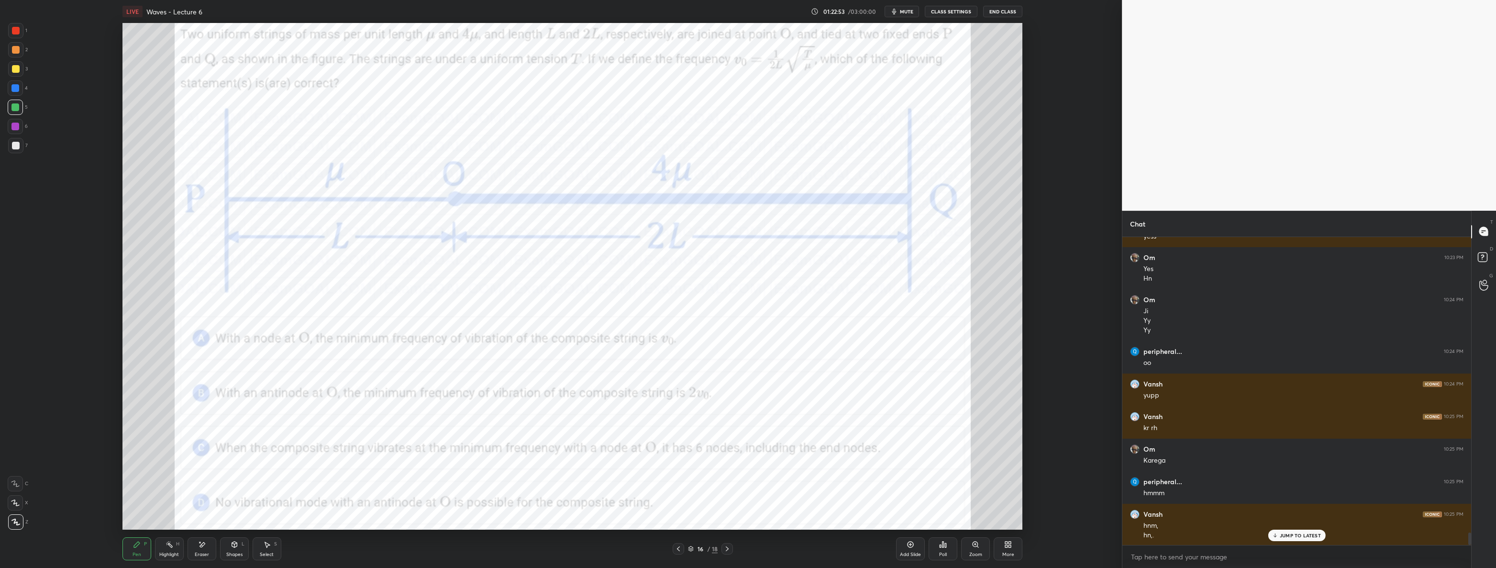
click at [730, 549] on icon at bounding box center [728, 549] width 8 height 8
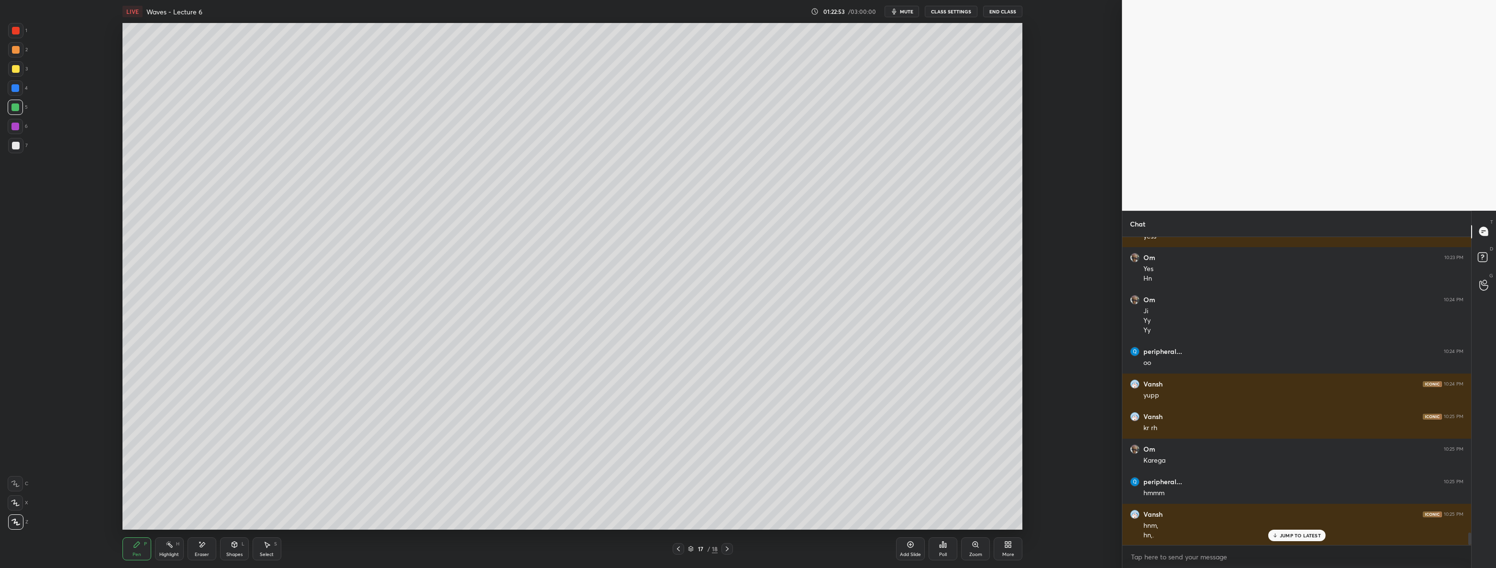
click at [727, 548] on icon at bounding box center [728, 549] width 8 height 8
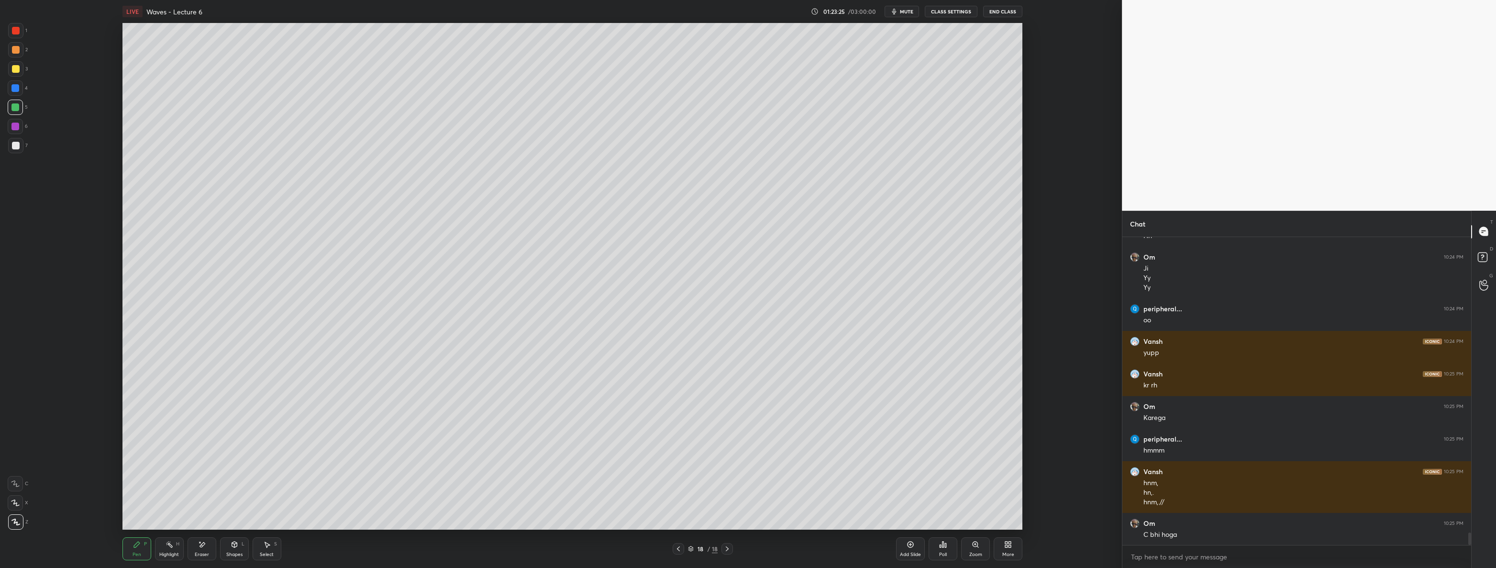
scroll to position [7436, 0]
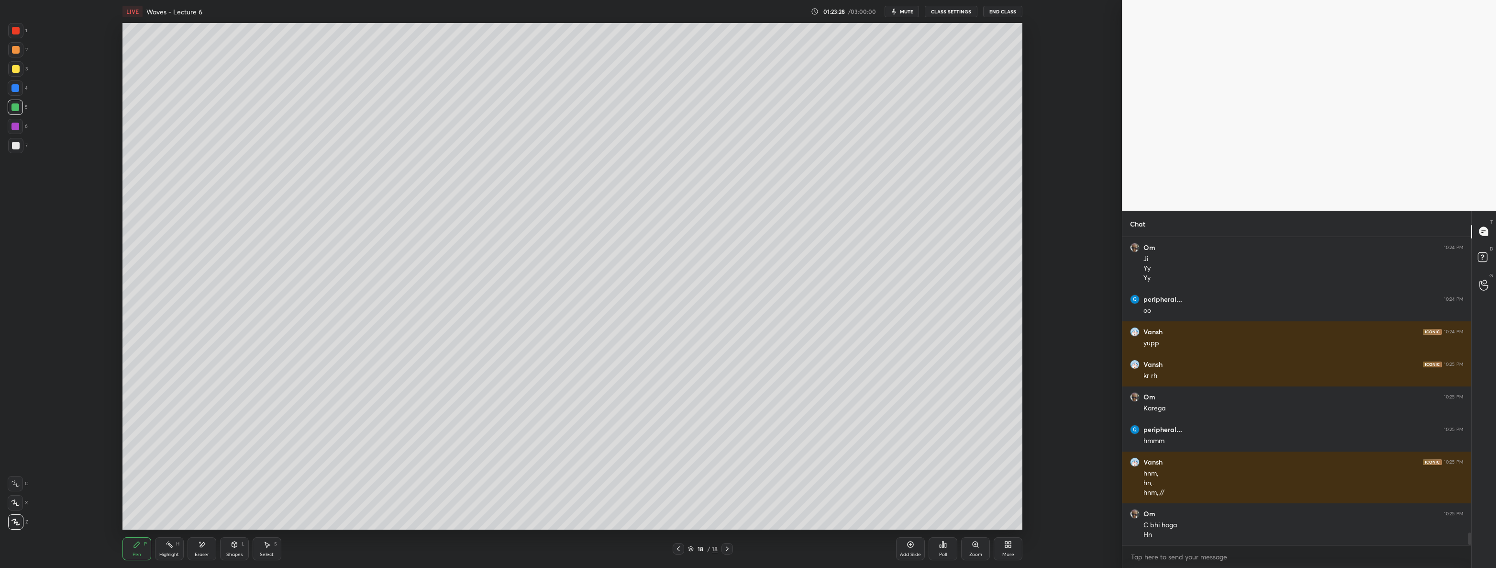
click at [677, 548] on icon at bounding box center [679, 549] width 8 height 8
click at [678, 550] on icon at bounding box center [679, 549] width 8 height 8
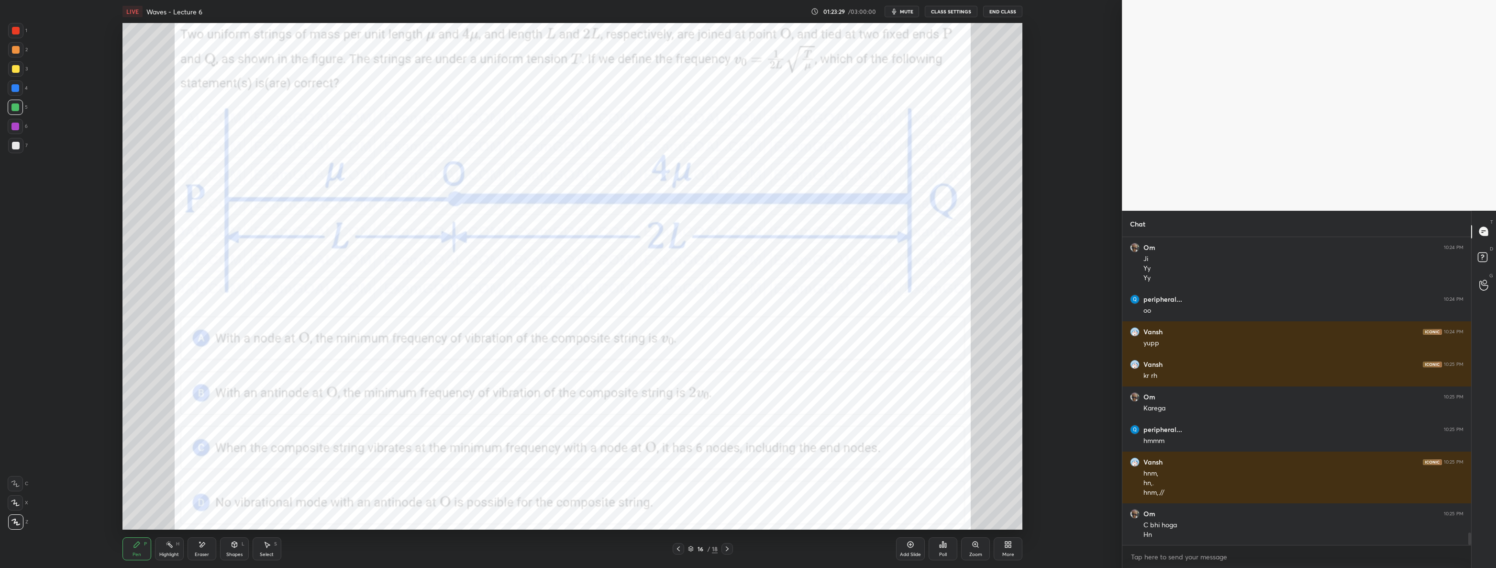
click at [265, 550] on div "Select S" at bounding box center [267, 548] width 29 height 23
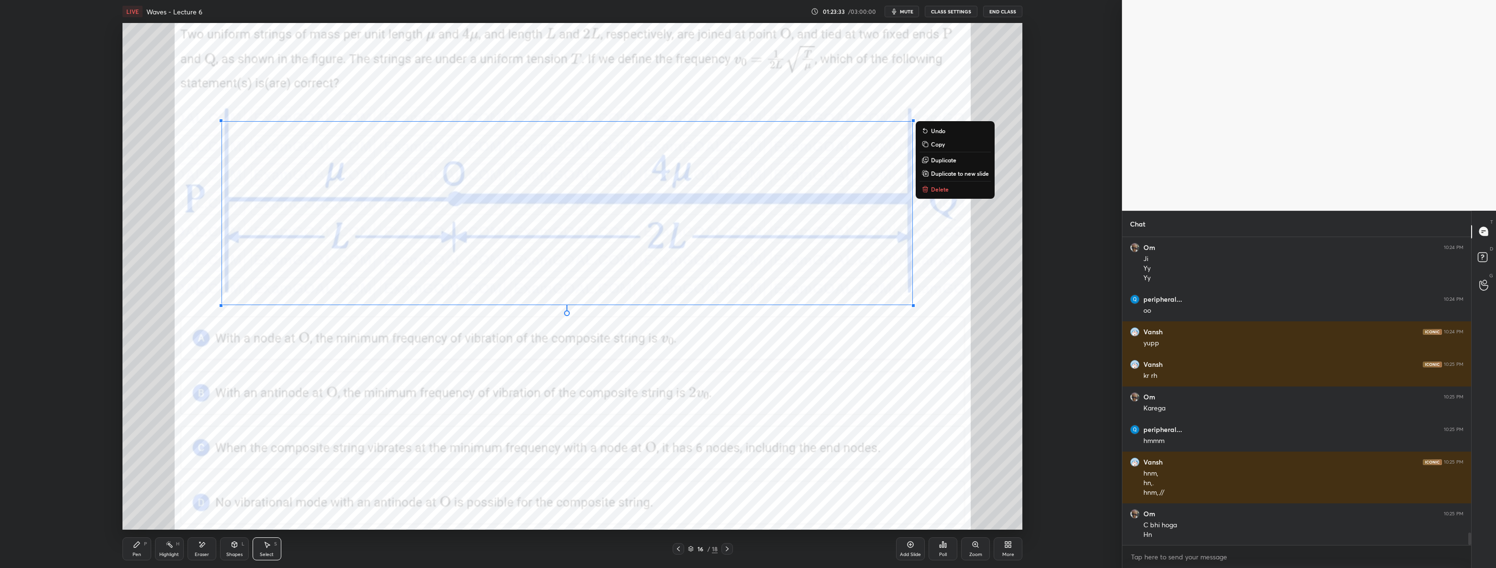
click at [945, 191] on p "Delete" at bounding box center [940, 189] width 18 height 8
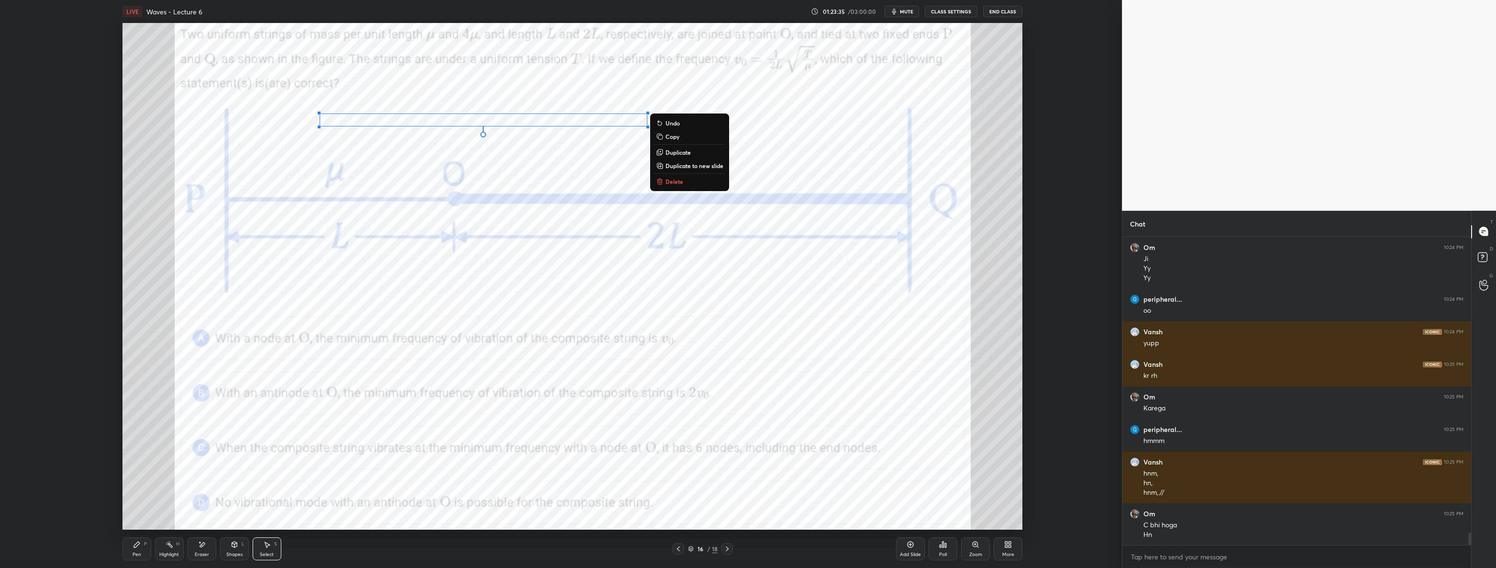
click at [678, 180] on p "Delete" at bounding box center [675, 182] width 18 height 8
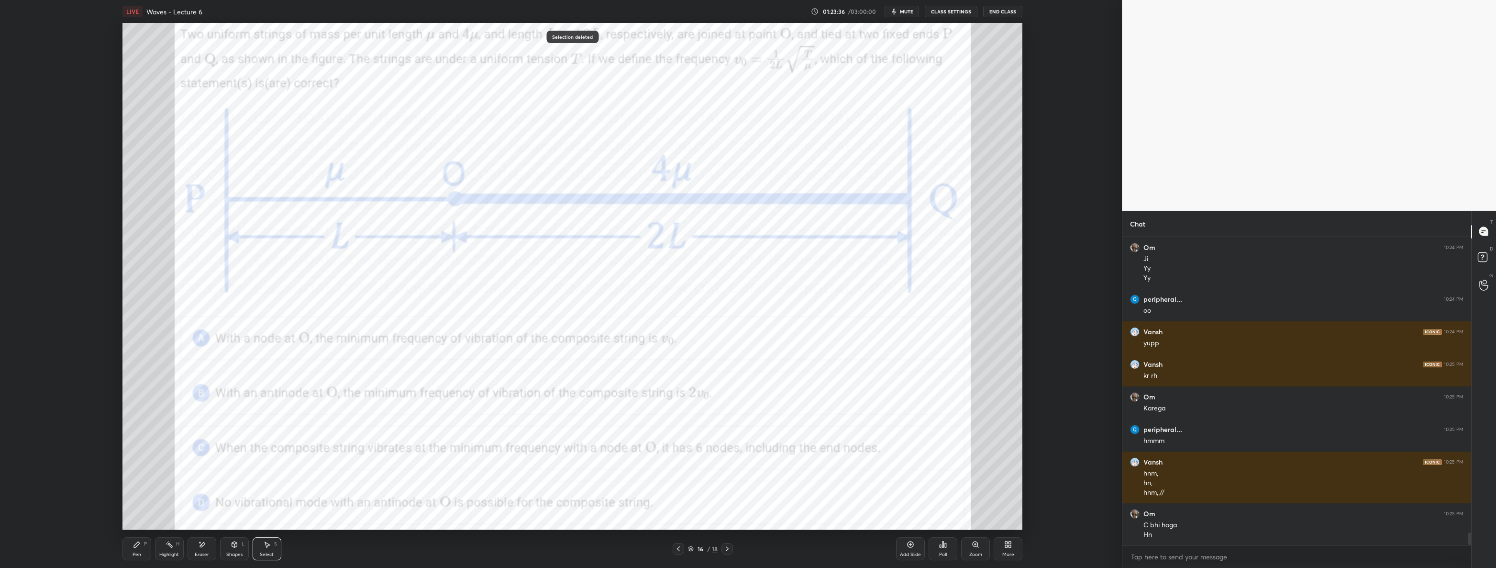
click at [135, 546] on icon at bounding box center [137, 544] width 6 height 6
click at [18, 27] on div at bounding box center [16, 31] width 8 height 8
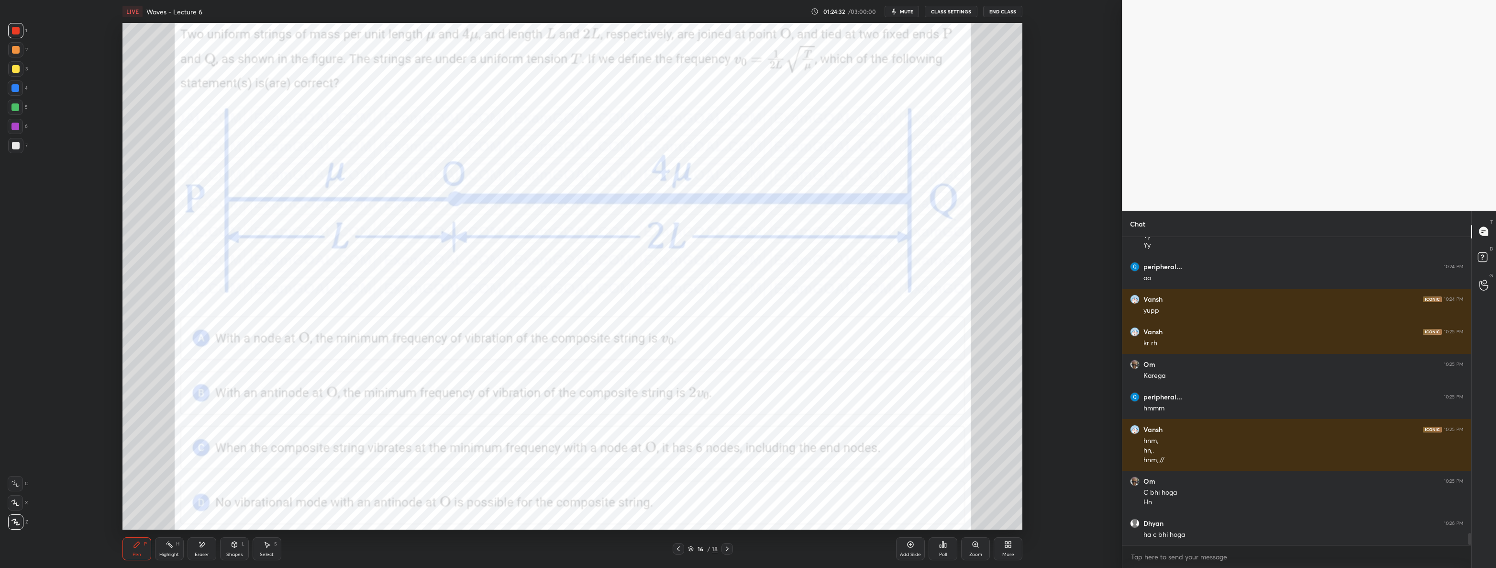
click at [16, 107] on div at bounding box center [15, 107] width 8 height 8
click at [727, 549] on icon at bounding box center [728, 549] width 8 height 8
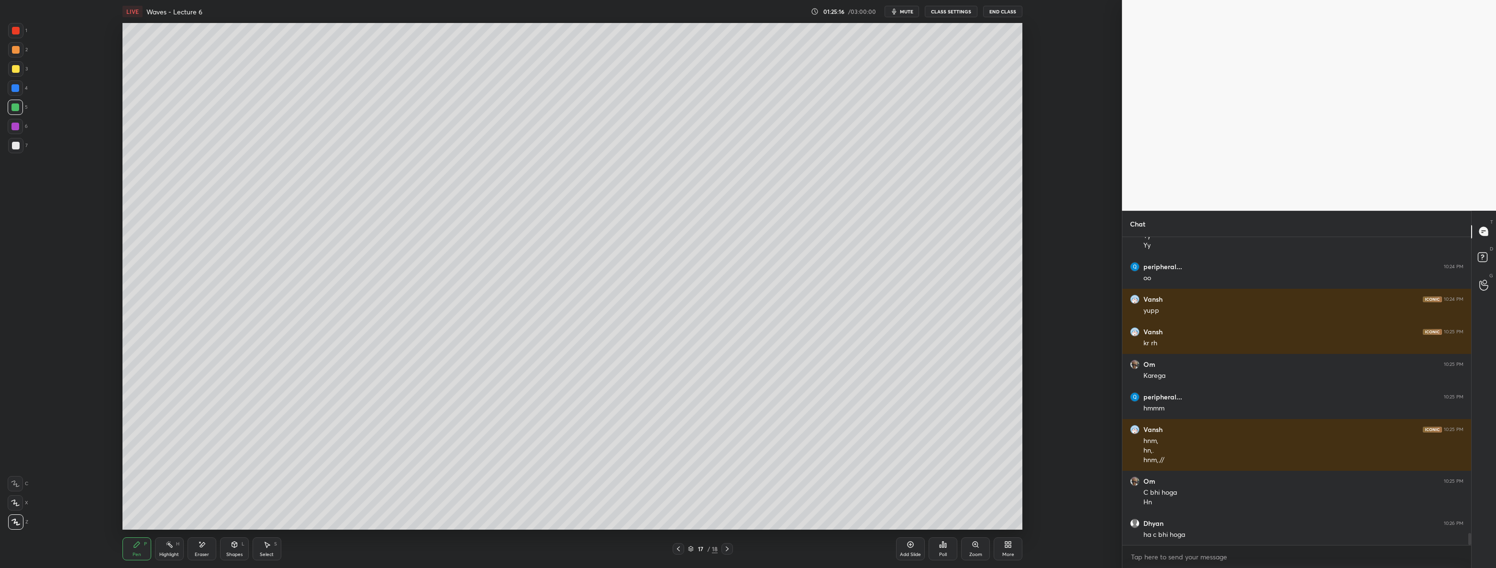
click at [727, 549] on icon at bounding box center [727, 548] width 3 height 5
click at [914, 543] on icon at bounding box center [911, 544] width 8 height 8
click at [21, 146] on div at bounding box center [15, 145] width 15 height 15
click at [678, 548] on icon at bounding box center [679, 549] width 8 height 8
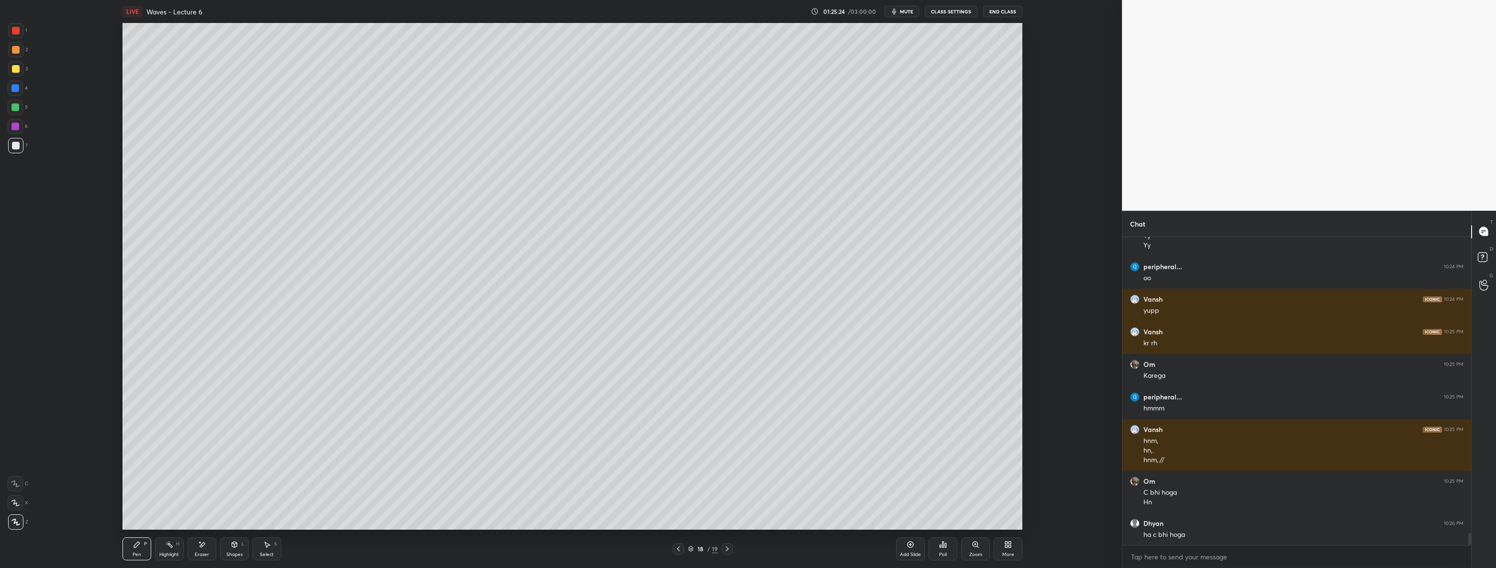
click at [676, 548] on icon at bounding box center [679, 549] width 8 height 8
click at [727, 547] on icon at bounding box center [728, 549] width 8 height 8
click at [728, 547] on icon at bounding box center [728, 549] width 8 height 8
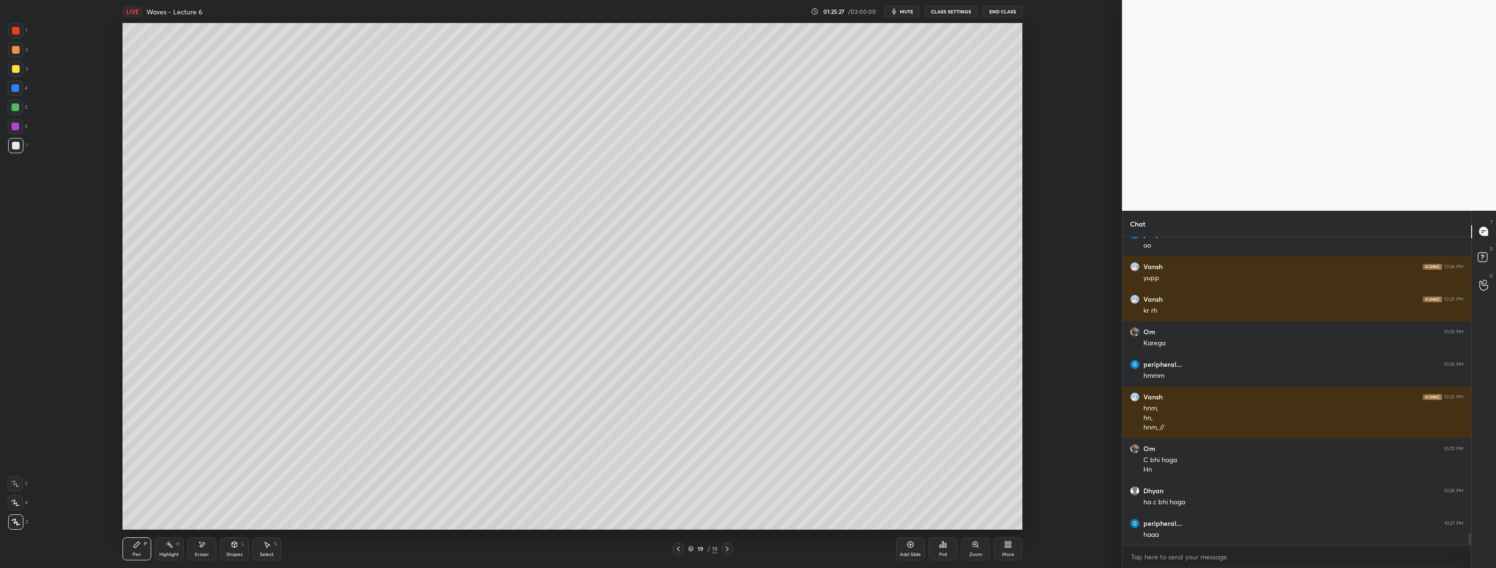
click at [234, 552] on div "Shapes" at bounding box center [234, 554] width 16 height 5
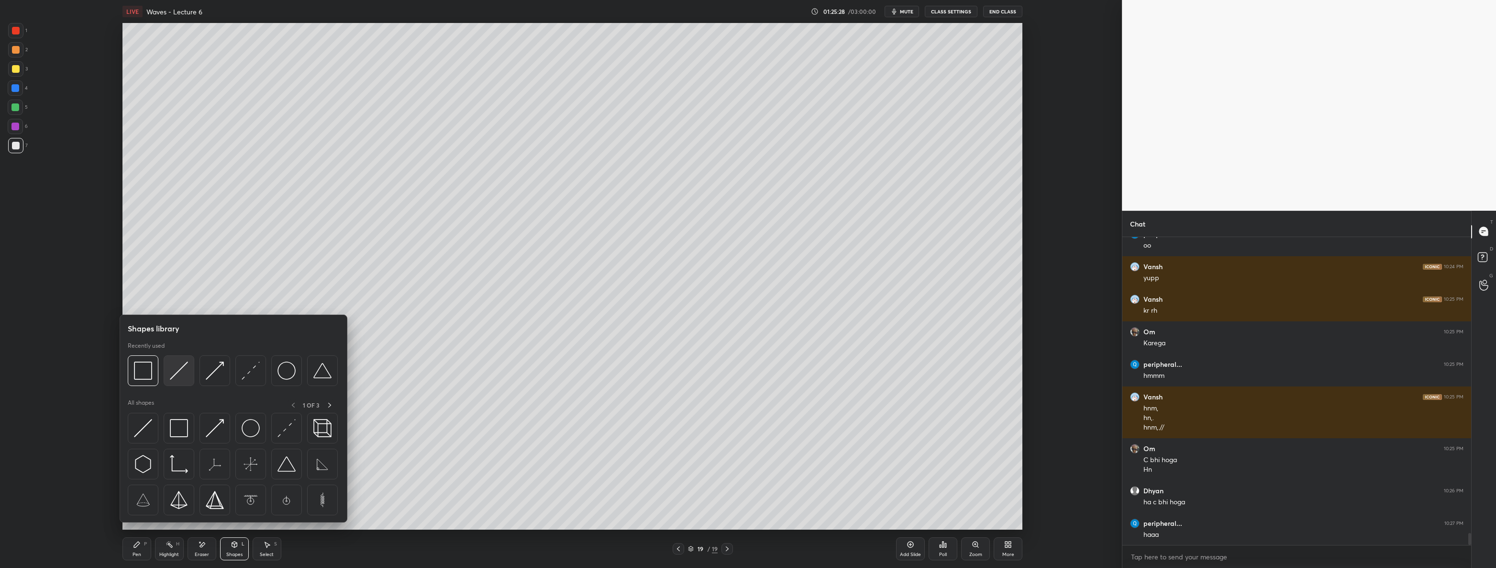
click at [177, 373] on img at bounding box center [179, 370] width 18 height 18
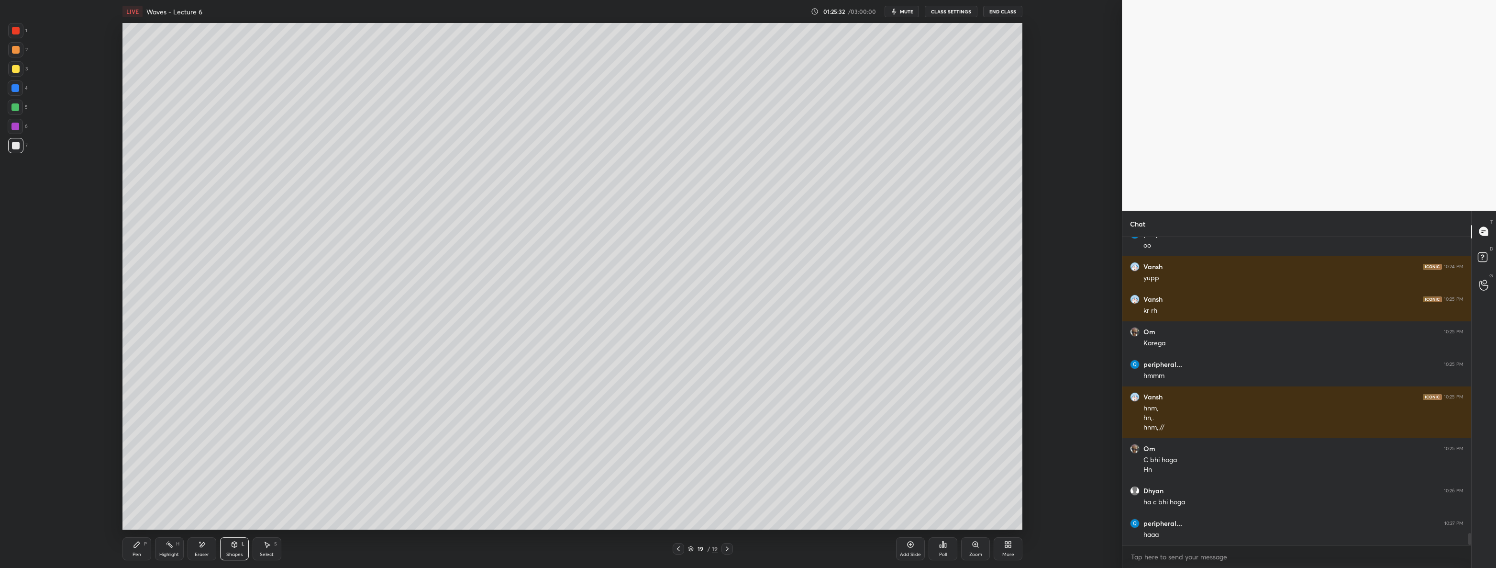
click at [229, 552] on div "Shapes" at bounding box center [234, 554] width 16 height 5
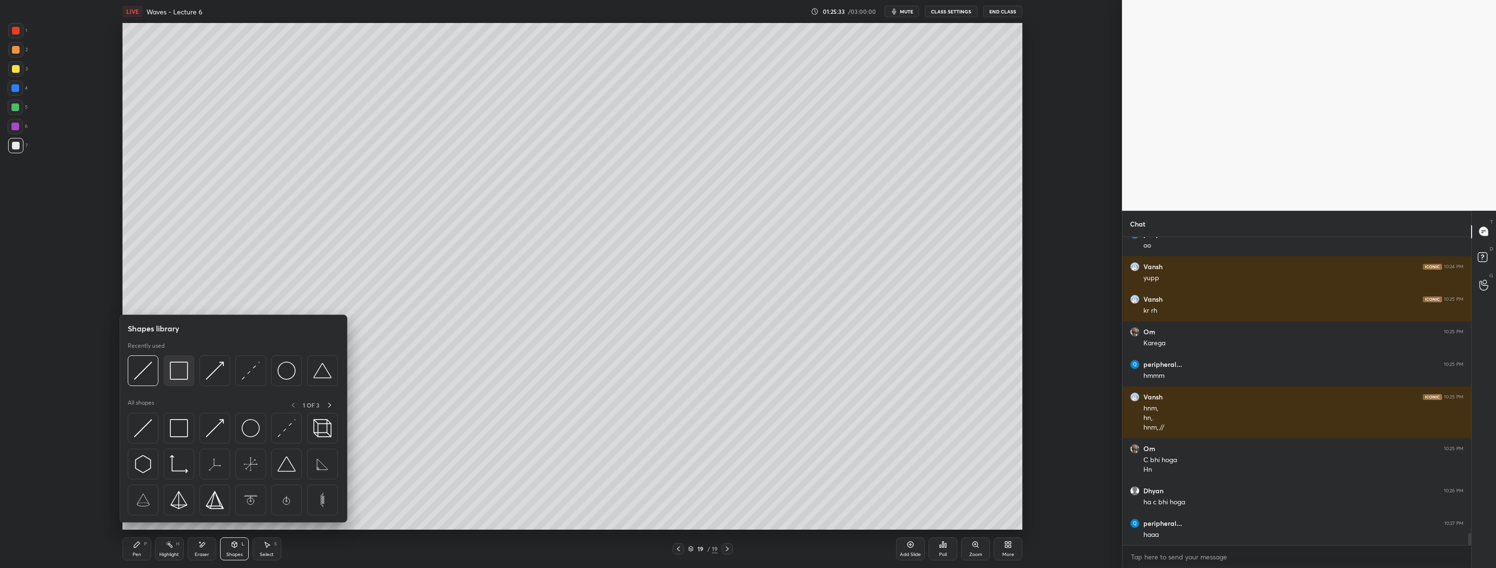
click at [174, 368] on img at bounding box center [179, 370] width 18 height 18
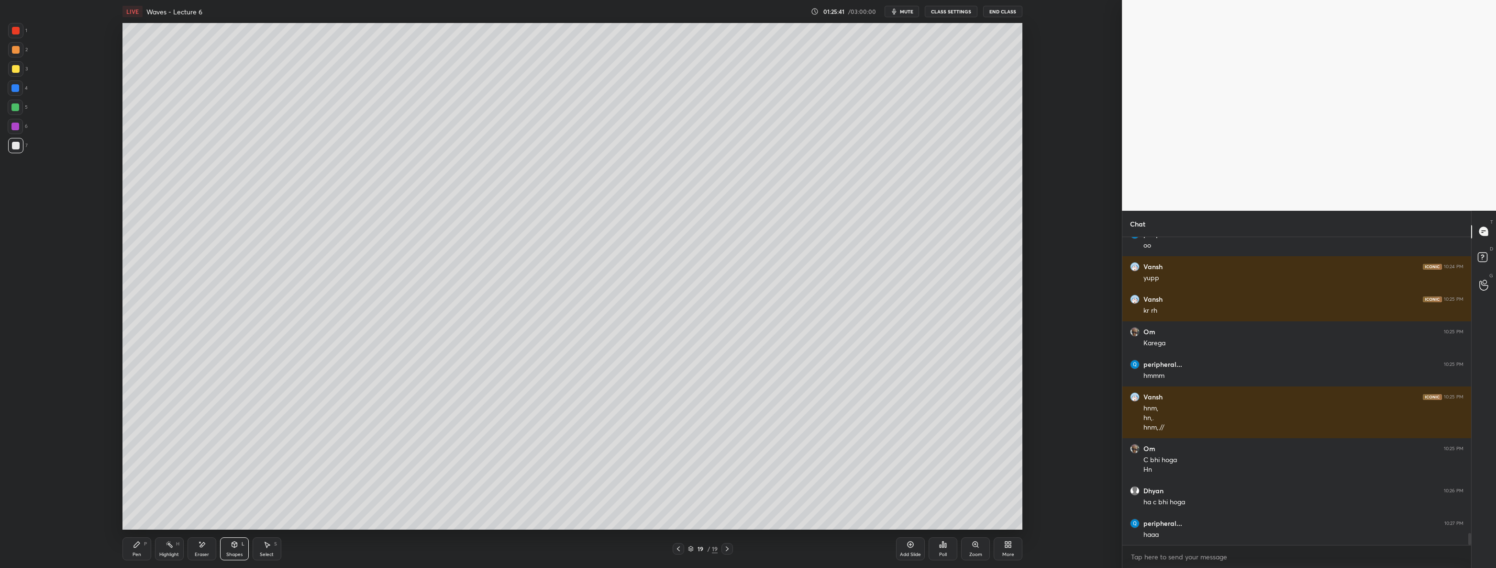
click at [243, 547] on div "Shapes L" at bounding box center [234, 548] width 29 height 23
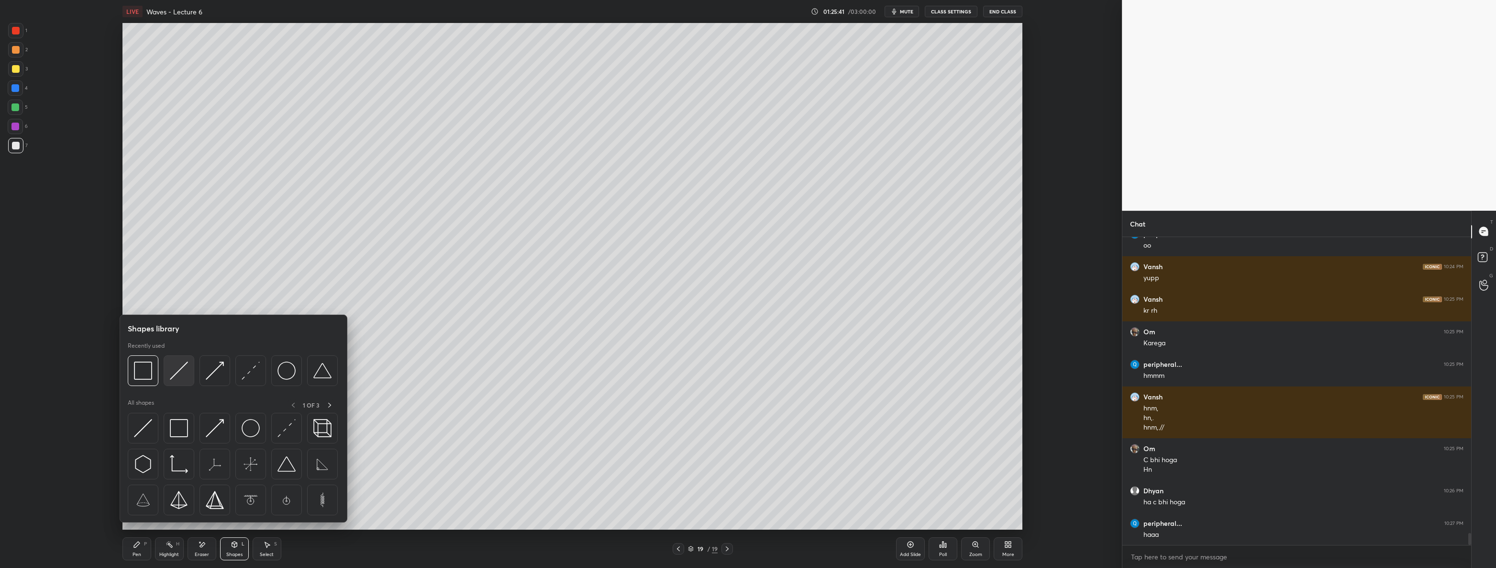
click at [177, 379] on img at bounding box center [179, 370] width 18 height 18
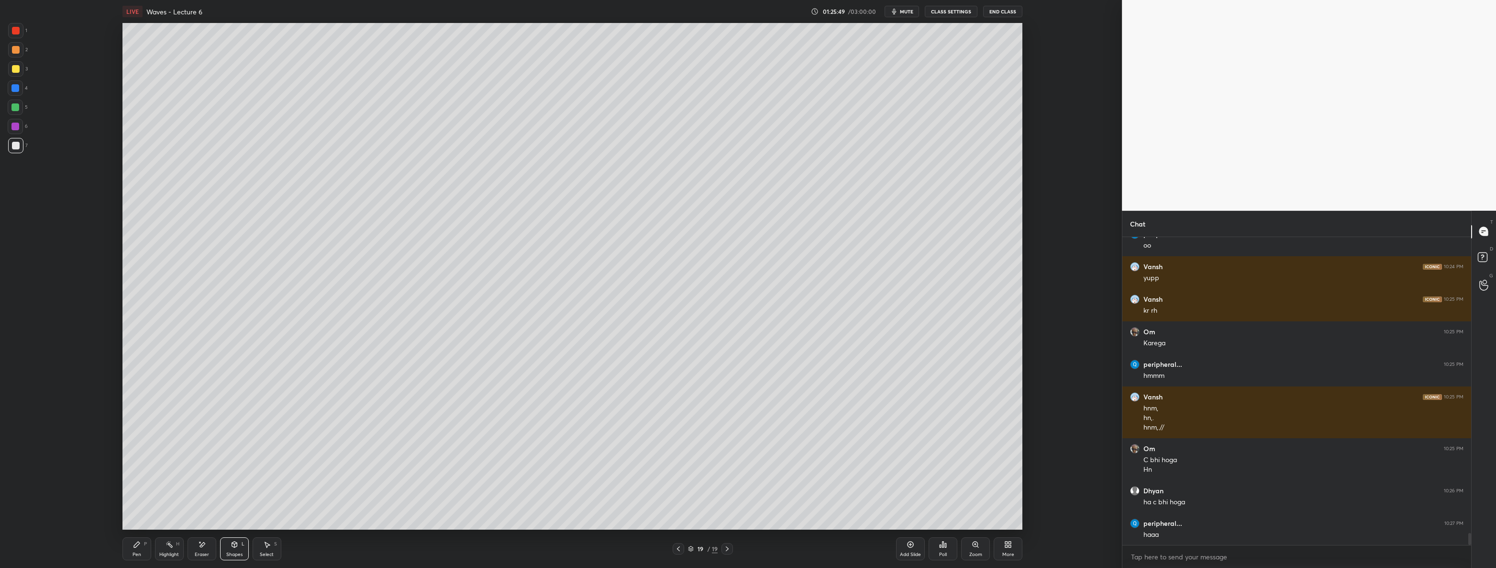
click at [129, 546] on div "Pen P" at bounding box center [137, 548] width 29 height 23
click at [17, 32] on div at bounding box center [16, 31] width 8 height 8
click at [12, 148] on div at bounding box center [16, 146] width 8 height 8
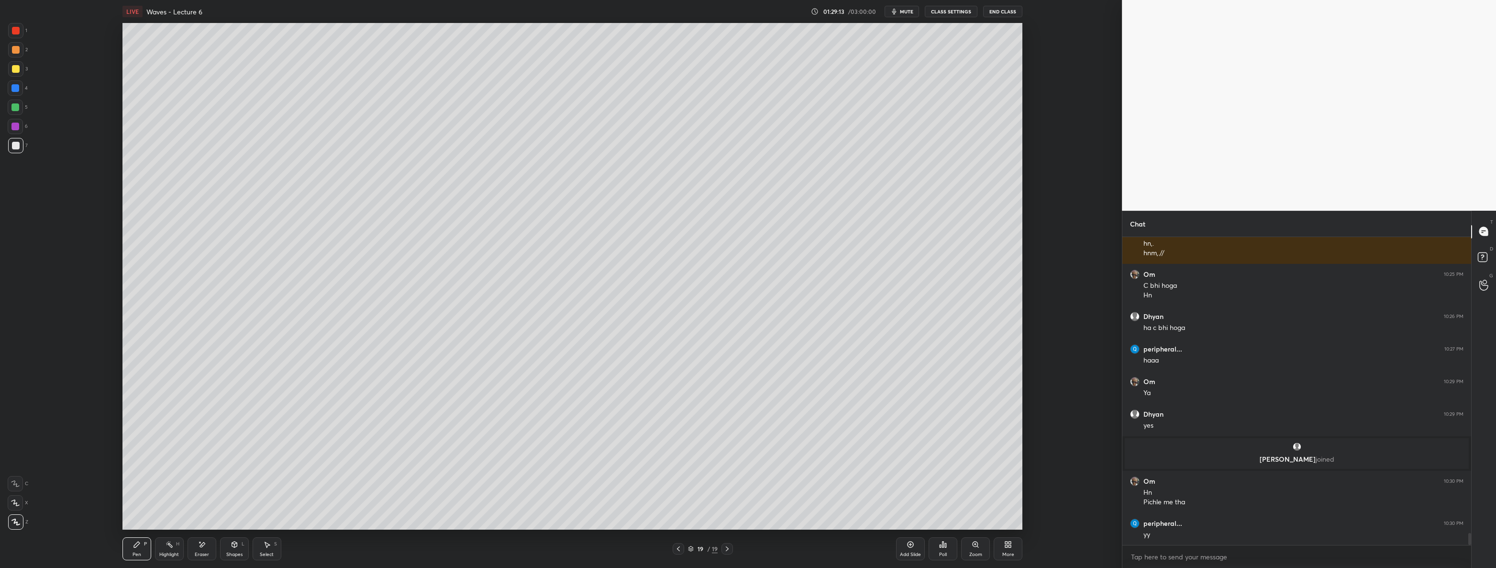
scroll to position [7708, 0]
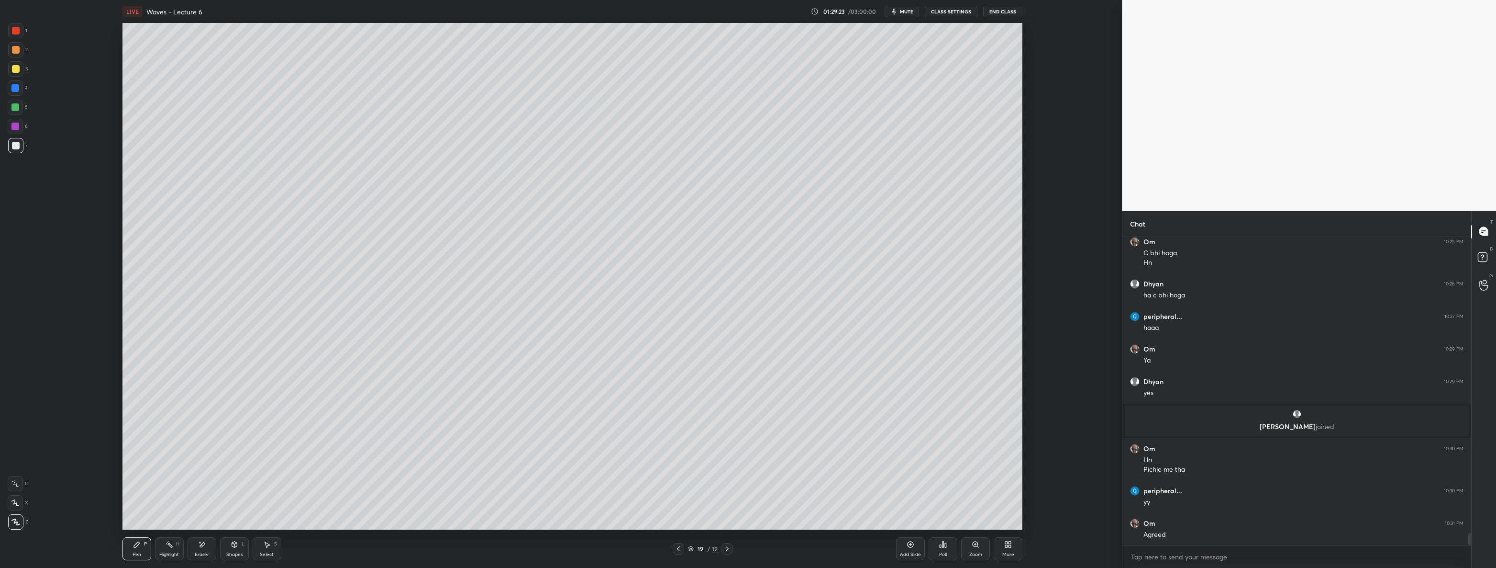
click at [903, 546] on div "Add Slide" at bounding box center [910, 548] width 29 height 23
click at [15, 27] on div at bounding box center [16, 31] width 8 height 8
click at [13, 147] on div at bounding box center [16, 146] width 8 height 8
click at [674, 548] on div at bounding box center [677, 548] width 11 height 11
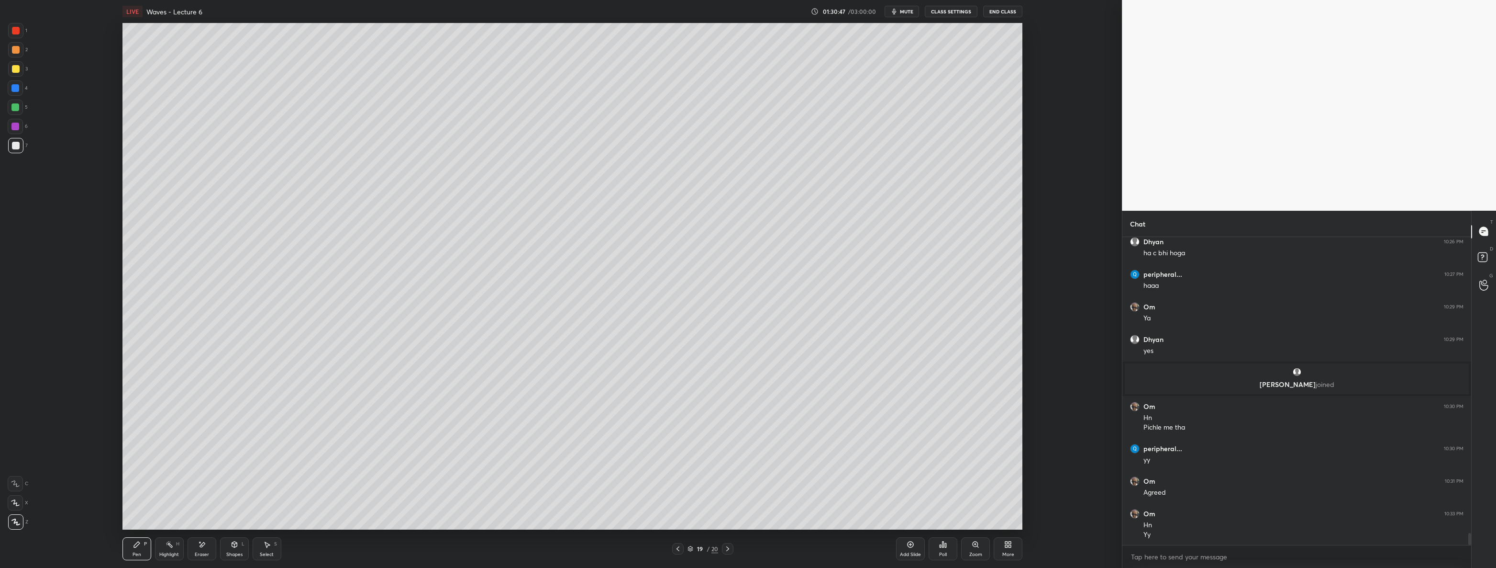
click at [733, 551] on div at bounding box center [727, 548] width 11 height 11
click at [16, 69] on div at bounding box center [16, 69] width 8 height 8
click at [679, 547] on icon at bounding box center [678, 549] width 8 height 8
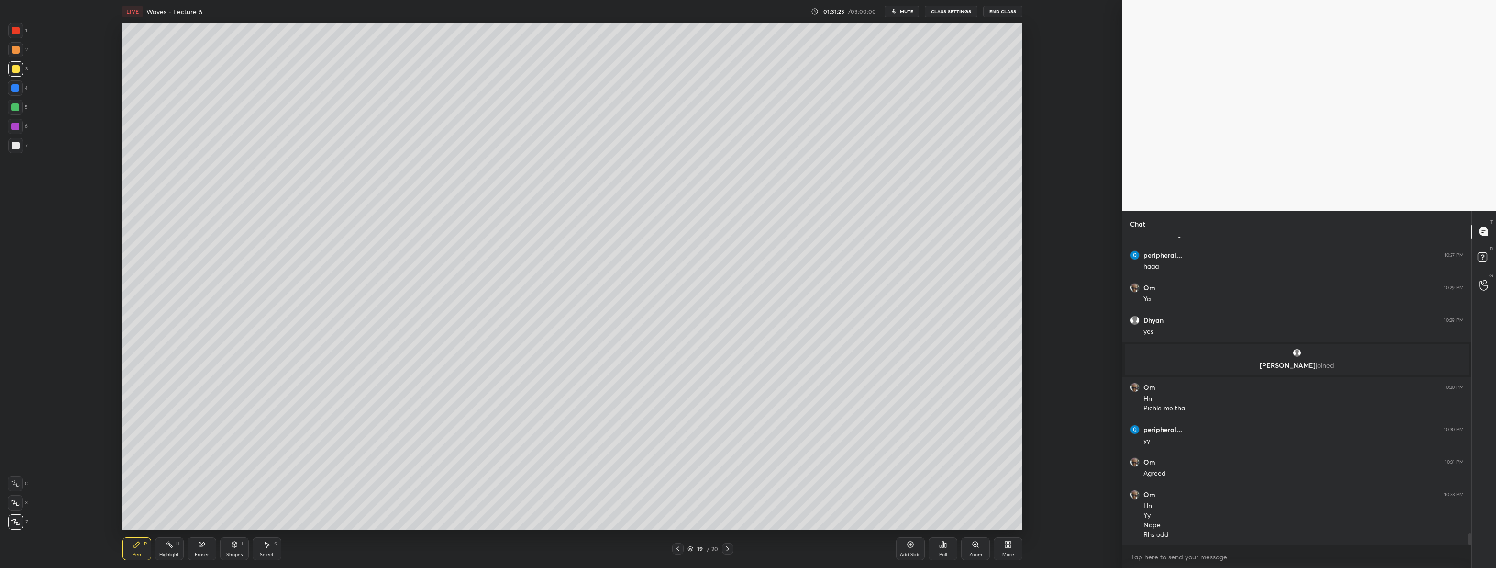
click at [678, 546] on icon at bounding box center [678, 549] width 8 height 8
click at [679, 546] on icon at bounding box center [678, 548] width 3 height 5
click at [677, 547] on icon at bounding box center [678, 549] width 8 height 8
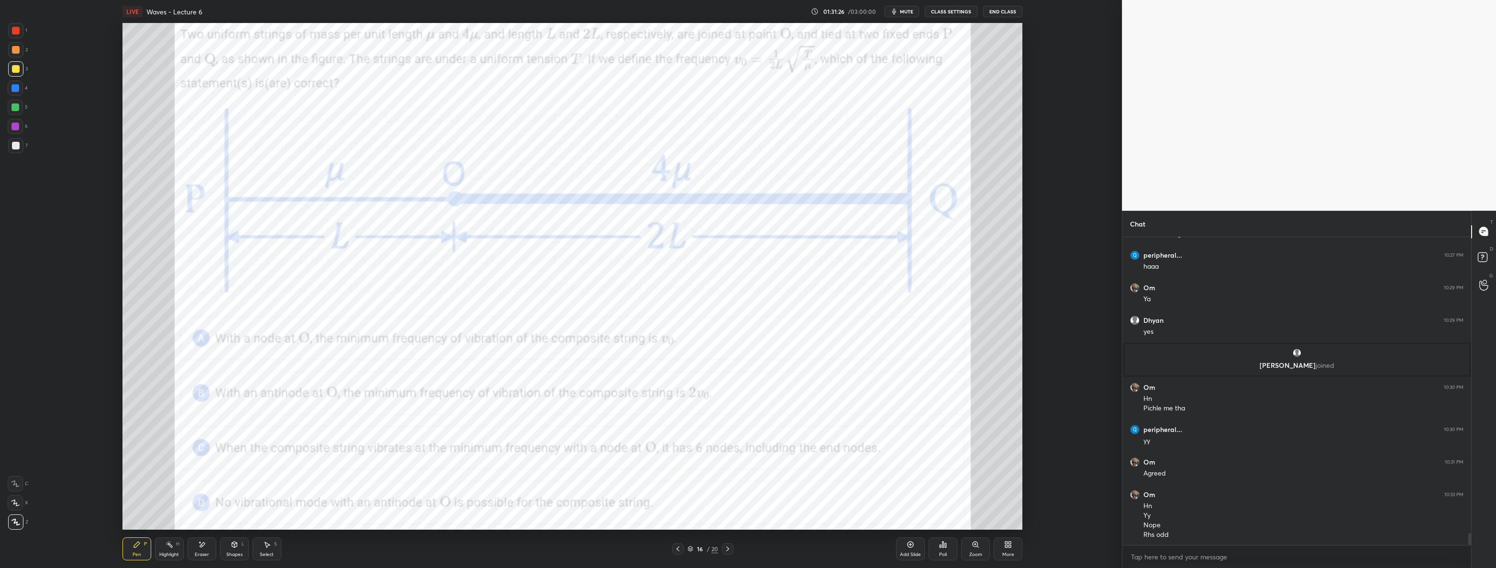
click at [21, 29] on div at bounding box center [15, 30] width 15 height 15
click at [18, 111] on div at bounding box center [15, 107] width 15 height 15
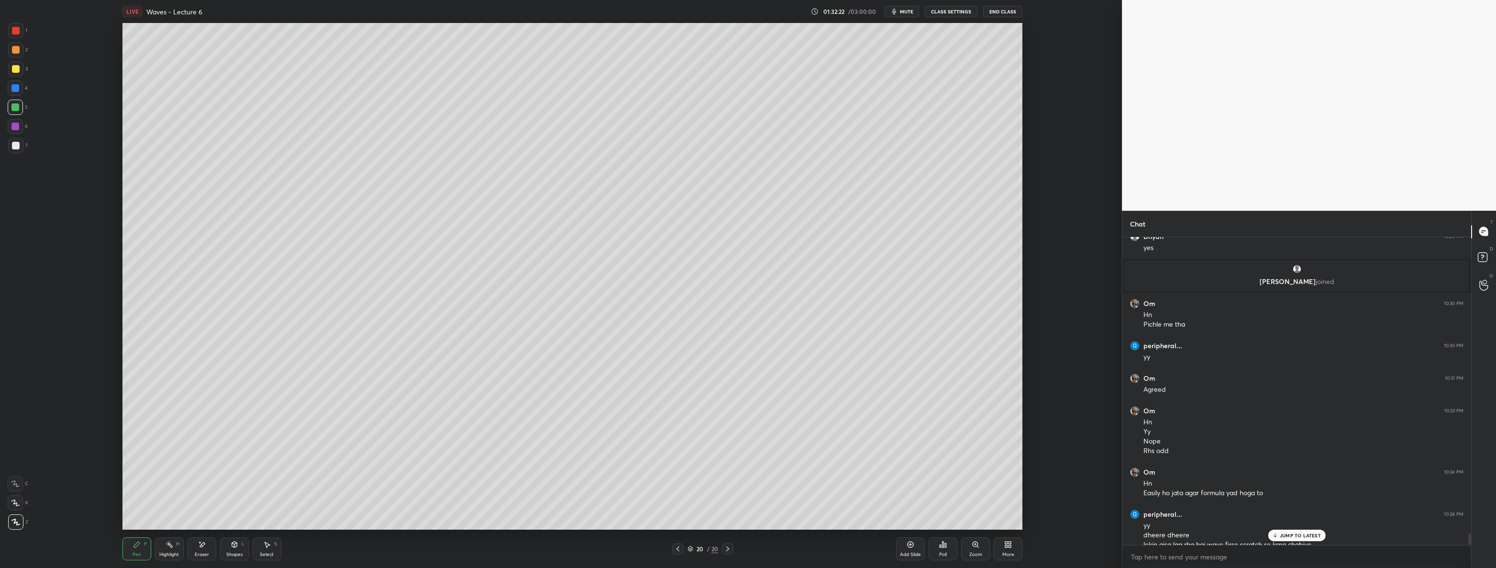
scroll to position [7863, 0]
click at [1311, 534] on p "JUMP TO LATEST" at bounding box center [1300, 535] width 41 height 6
click at [1276, 533] on icon at bounding box center [1275, 535] width 6 height 6
click at [1017, 539] on div "More" at bounding box center [1008, 548] width 29 height 23
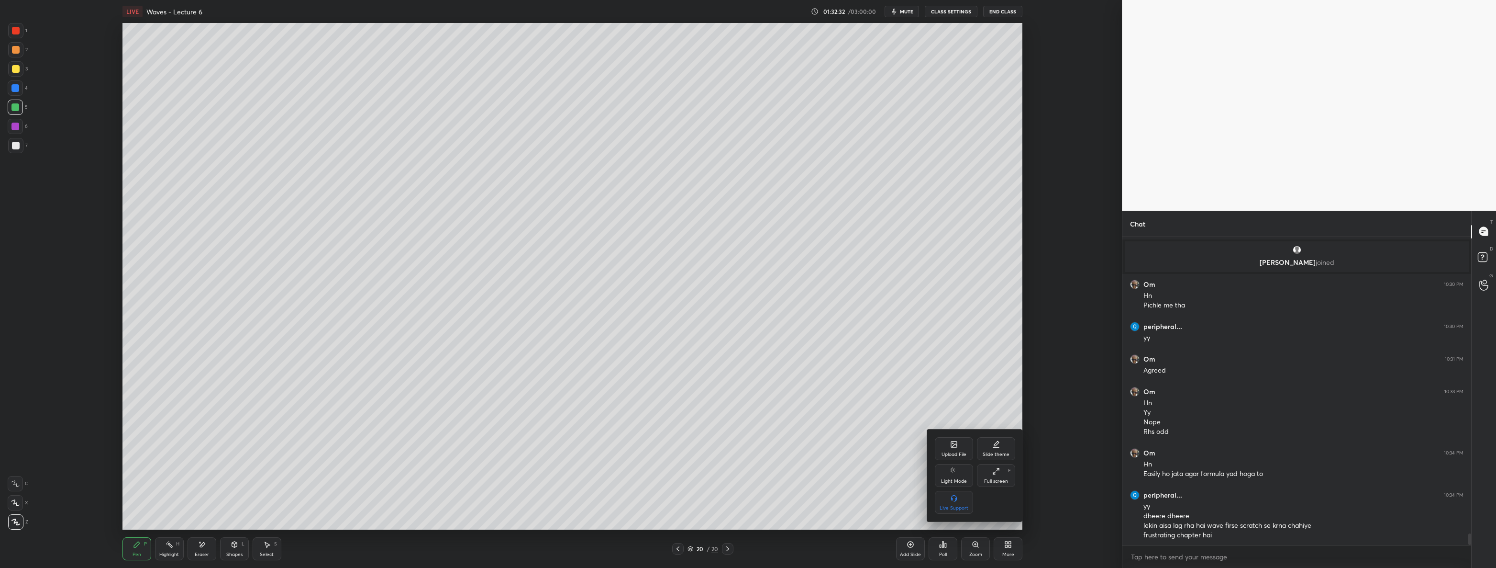
click at [953, 449] on div "Upload File" at bounding box center [954, 448] width 38 height 23
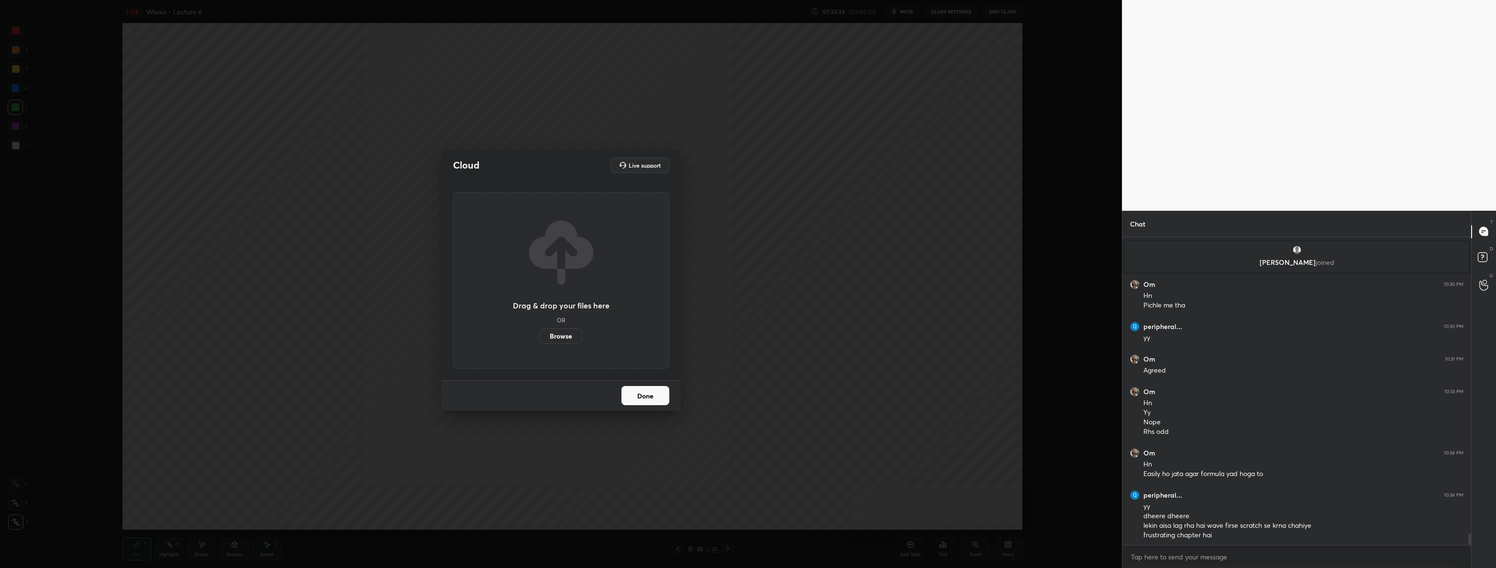
click at [555, 330] on label "Browse" at bounding box center [561, 335] width 43 height 15
click at [540, 330] on input "Browse" at bounding box center [540, 335] width 0 height 15
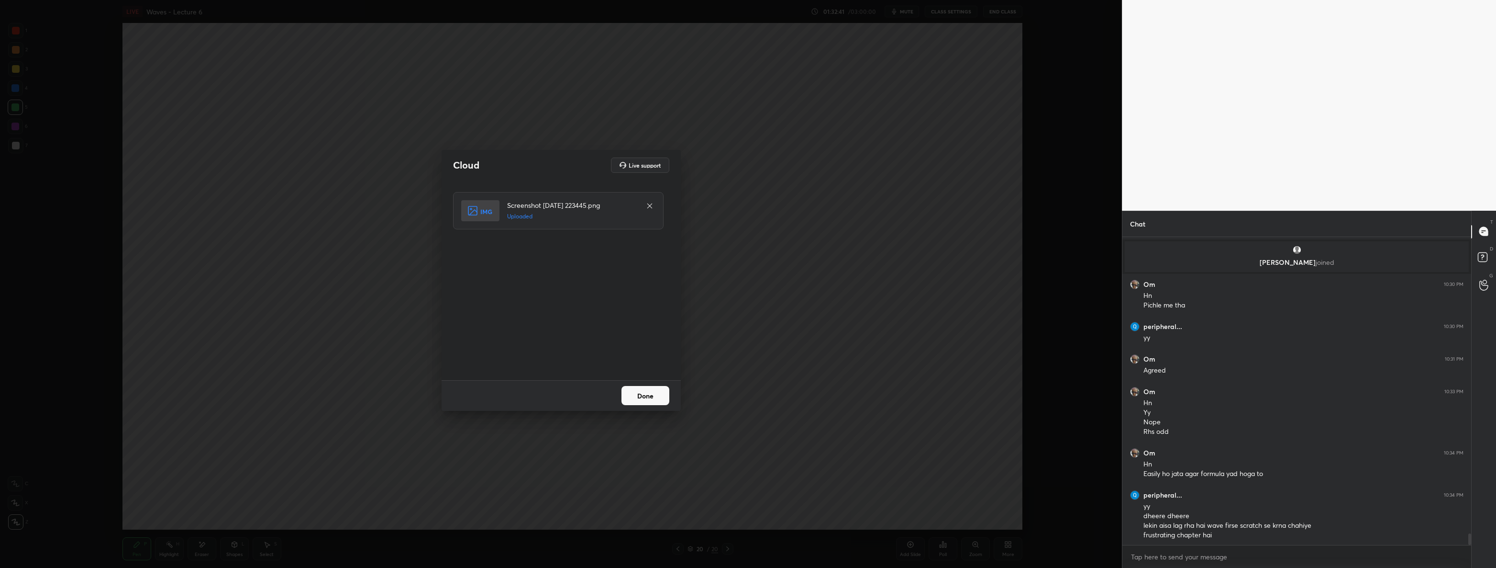
click at [651, 393] on button "Done" at bounding box center [646, 395] width 48 height 19
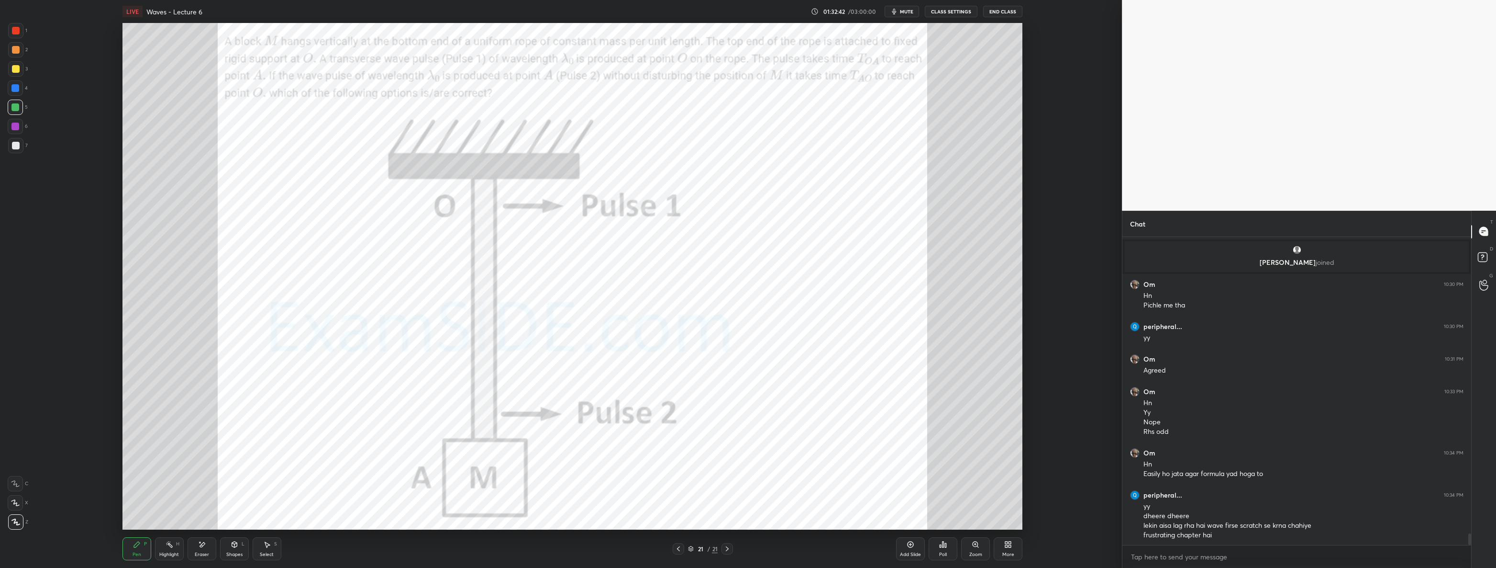
click at [1012, 541] on icon at bounding box center [1008, 544] width 8 height 8
click at [955, 452] on div "Upload File" at bounding box center [954, 454] width 25 height 5
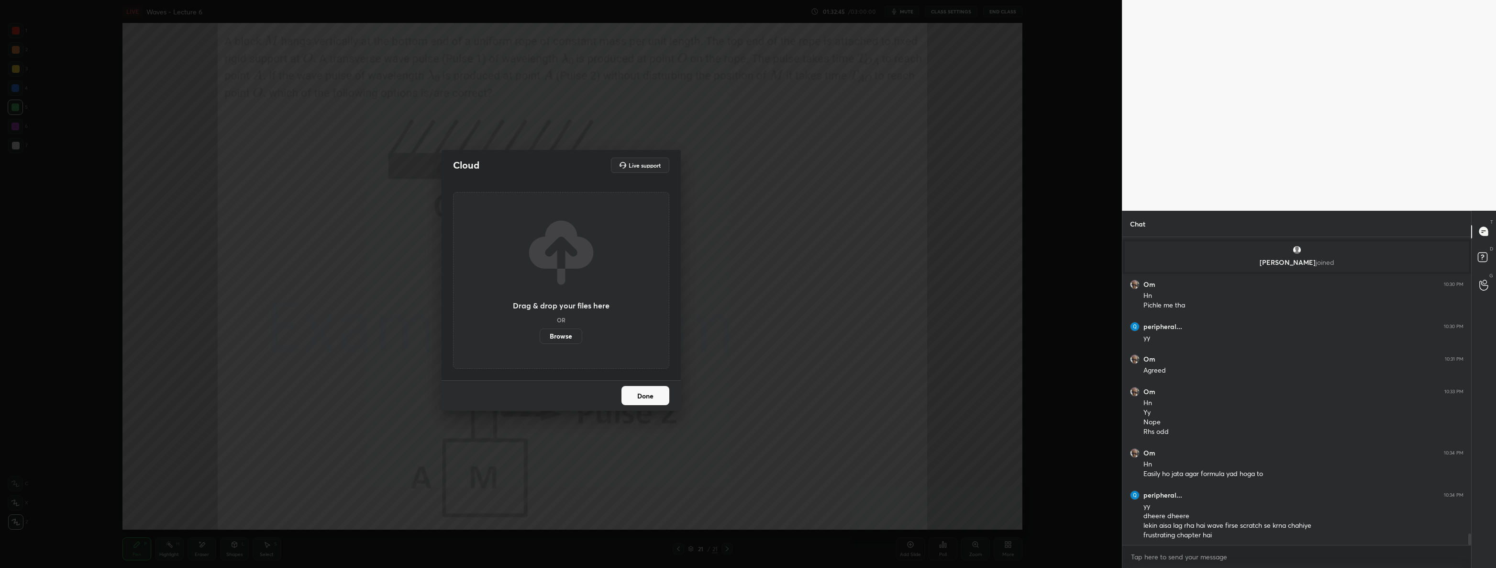
click at [565, 335] on label "Browse" at bounding box center [561, 335] width 43 height 15
click at [540, 335] on input "Browse" at bounding box center [540, 335] width 0 height 15
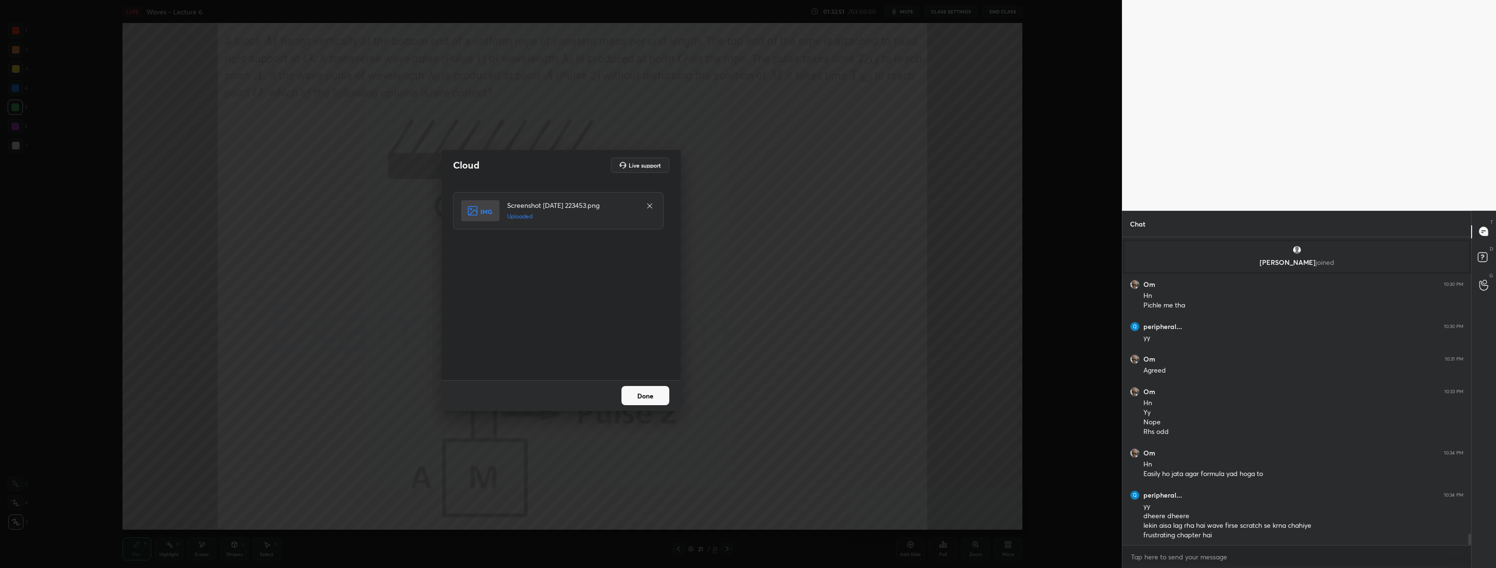
click at [640, 391] on button "Done" at bounding box center [646, 395] width 48 height 19
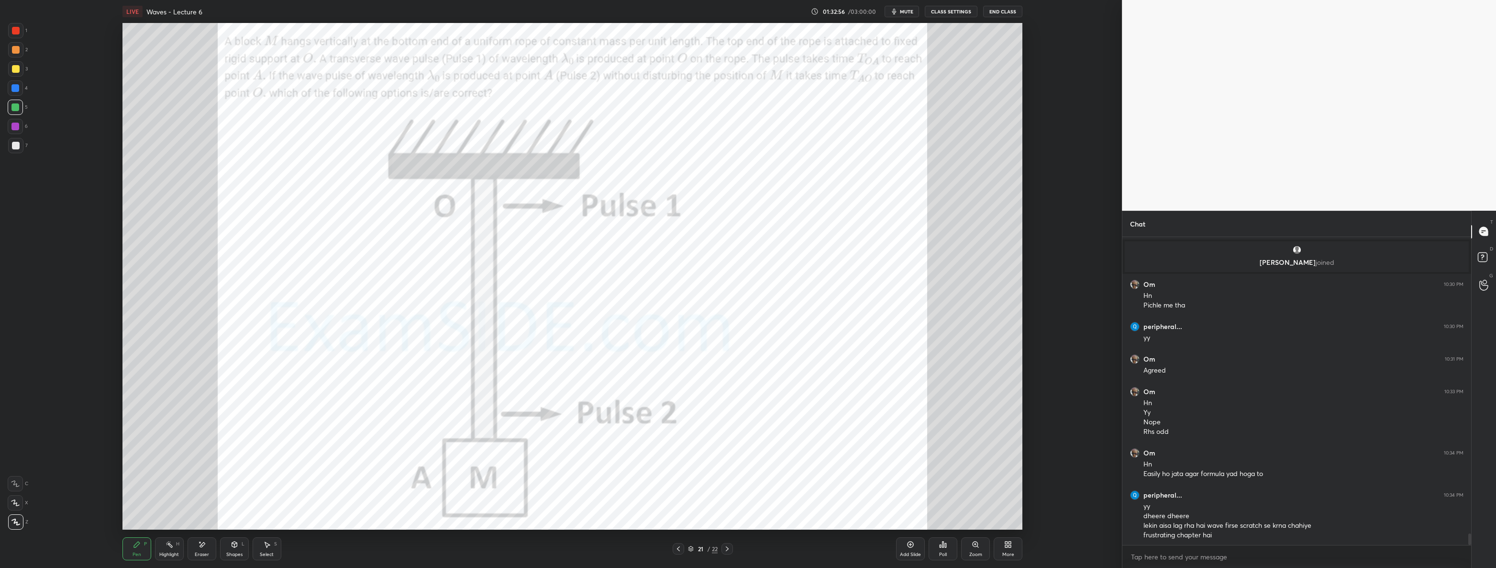
click at [13, 27] on div at bounding box center [16, 31] width 8 height 8
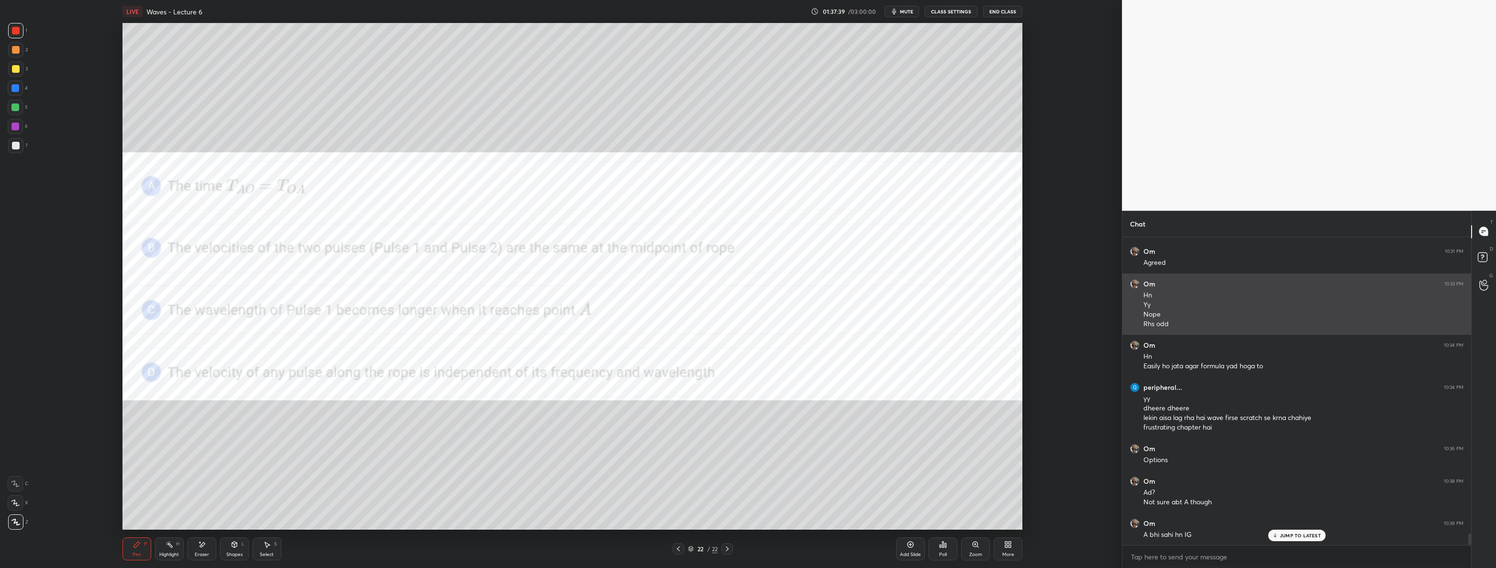
scroll to position [8012, 0]
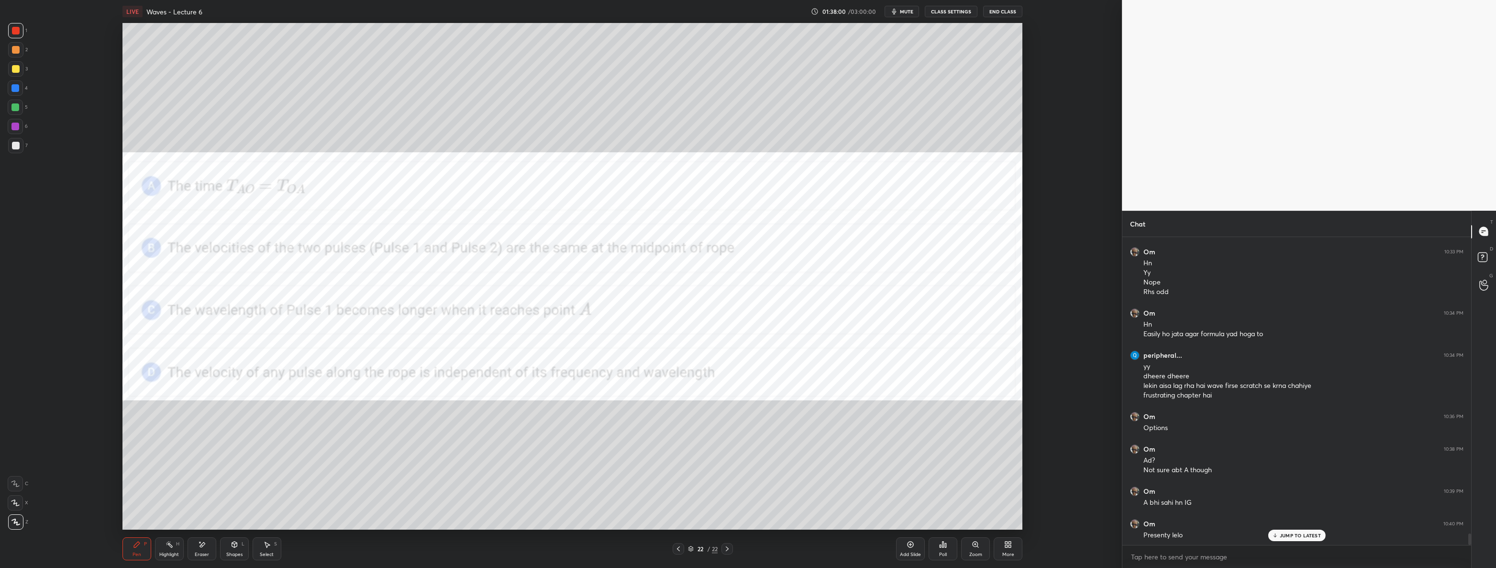
click at [1046, 320] on div "Setting up your live class Poll for secs No correct answer Start poll" at bounding box center [573, 276] width 1084 height 506
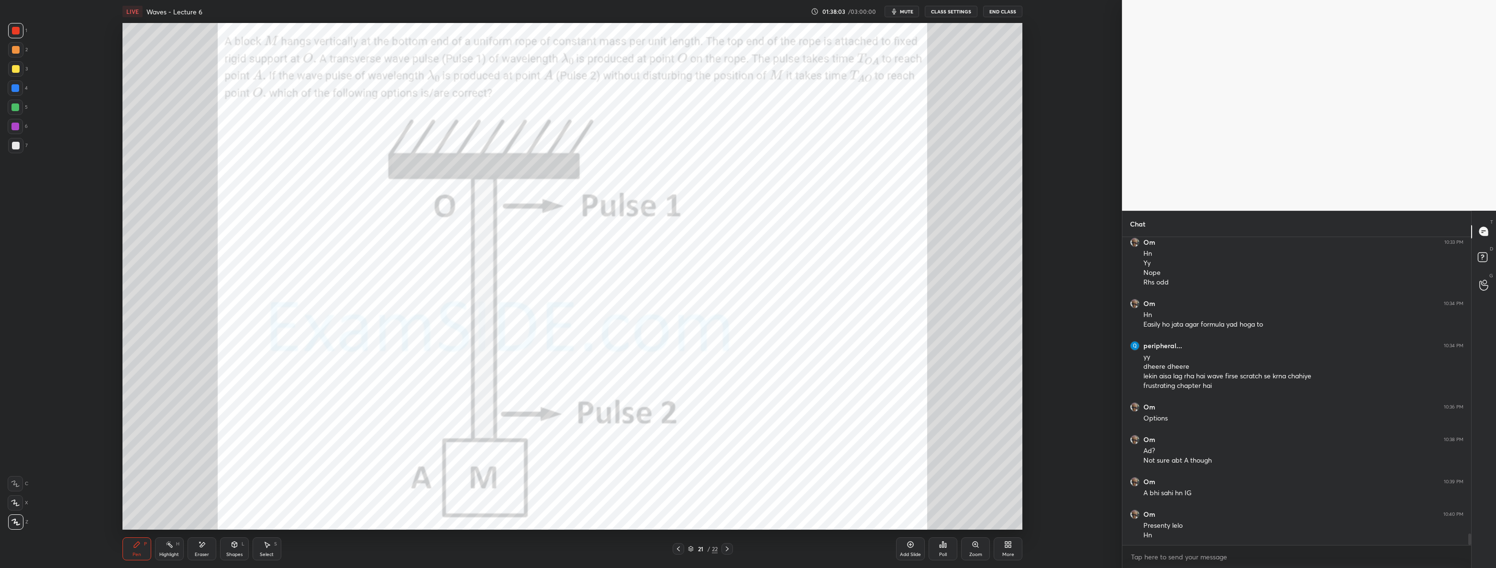
click at [22, 67] on div at bounding box center [15, 68] width 15 height 15
click at [17, 30] on div at bounding box center [16, 31] width 8 height 8
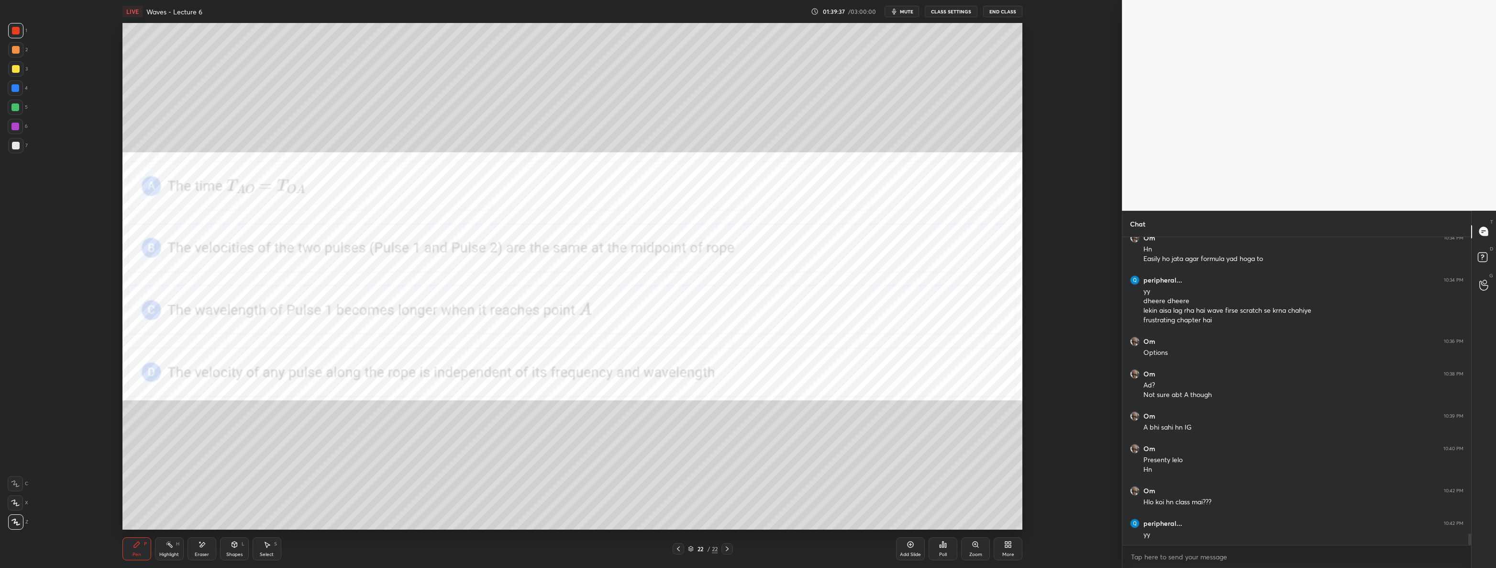
scroll to position [8120, 0]
click at [683, 550] on div at bounding box center [678, 548] width 11 height 11
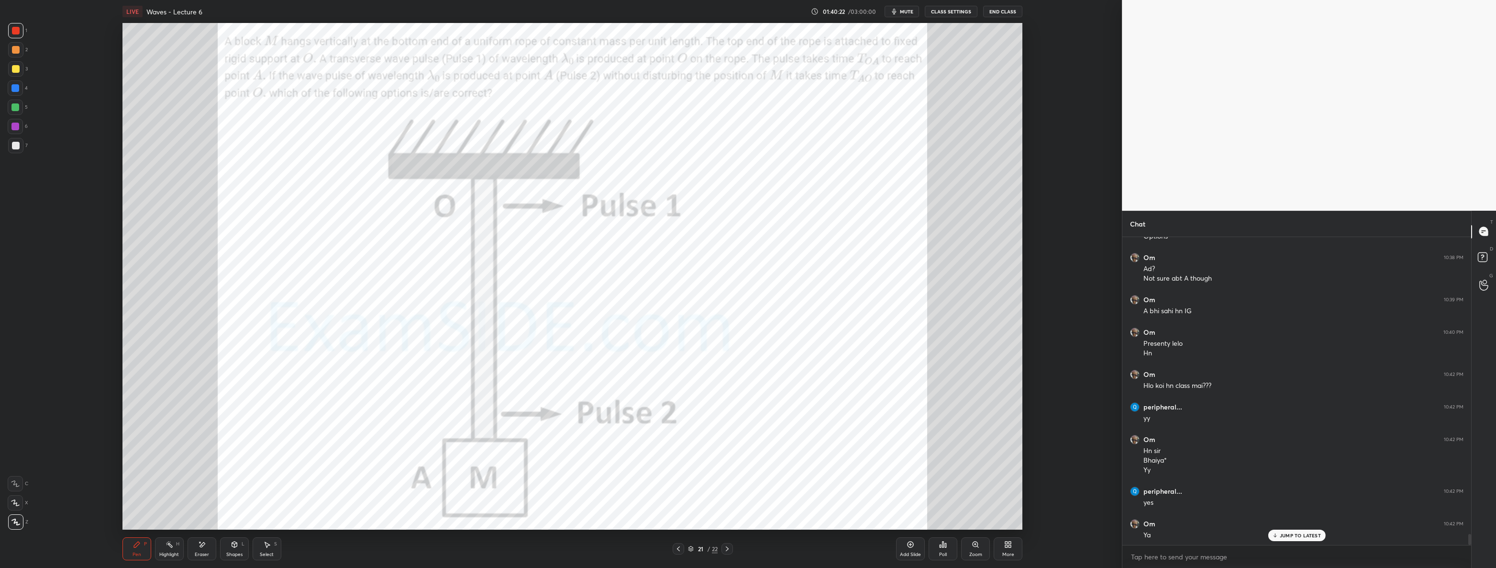
click at [268, 547] on icon at bounding box center [267, 544] width 8 height 8
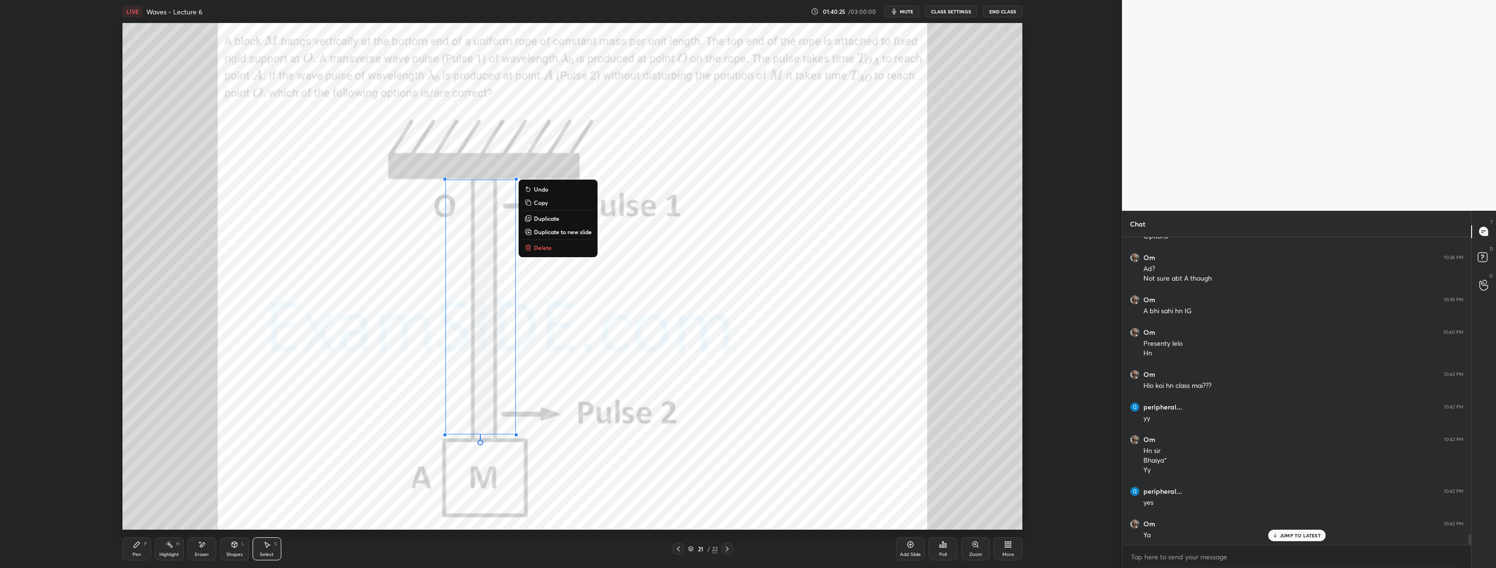
click at [542, 254] on div "0 ° Undo Copy Duplicate Duplicate to new slide Delete" at bounding box center [573, 276] width 901 height 506
click at [546, 253] on button "Delete" at bounding box center [558, 247] width 71 height 11
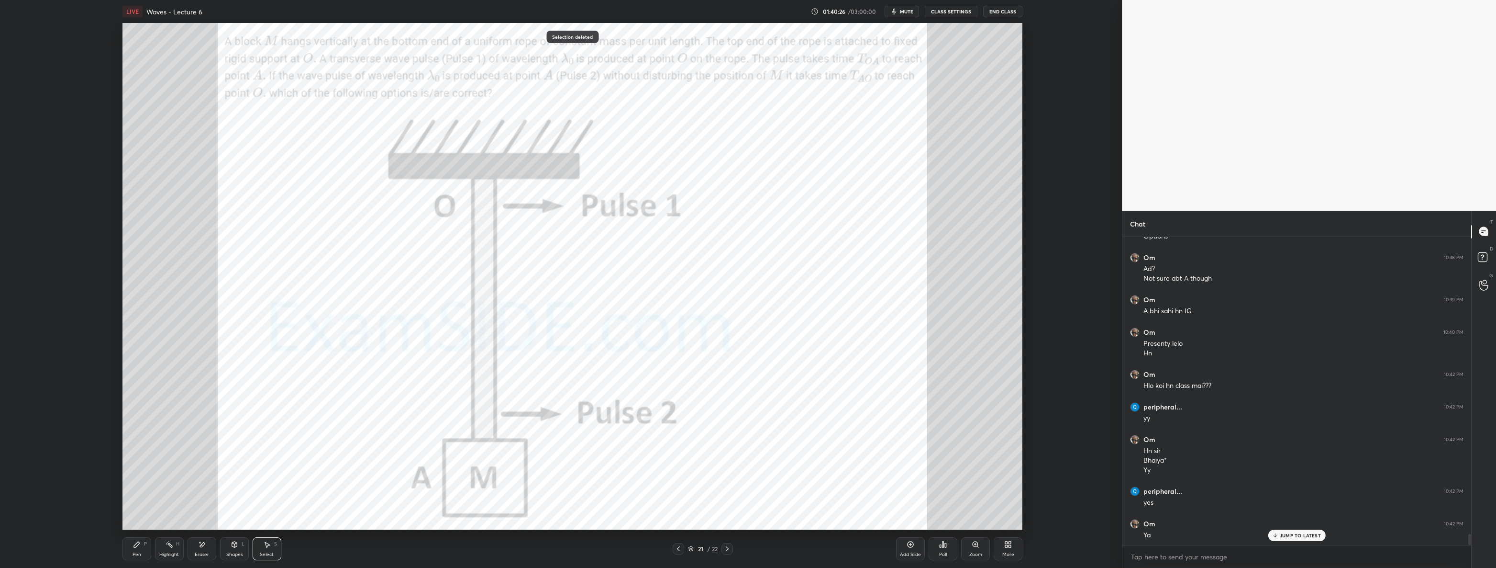
click at [134, 542] on icon at bounding box center [137, 544] width 8 height 8
click at [236, 546] on icon at bounding box center [234, 544] width 5 height 6
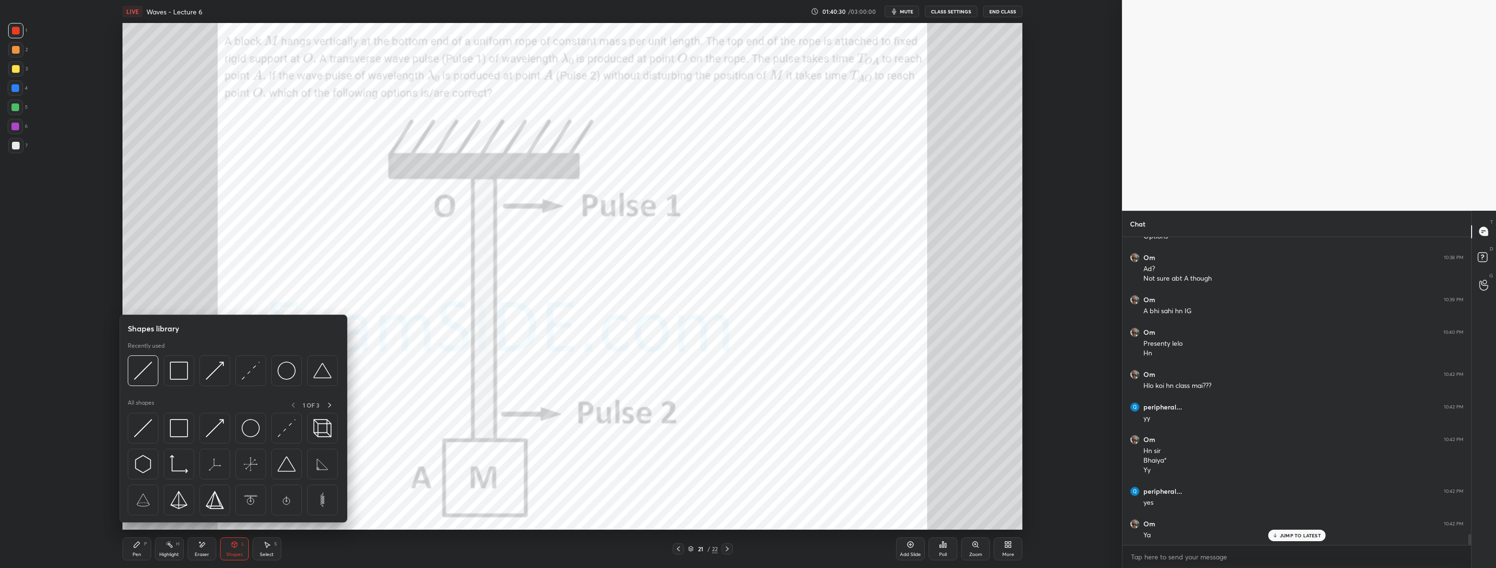
click at [135, 560] on div "Pen P Highlight H Eraser Shapes L Select S 21 / 22 Add Slide Poll Zoom More" at bounding box center [573, 548] width 901 height 38
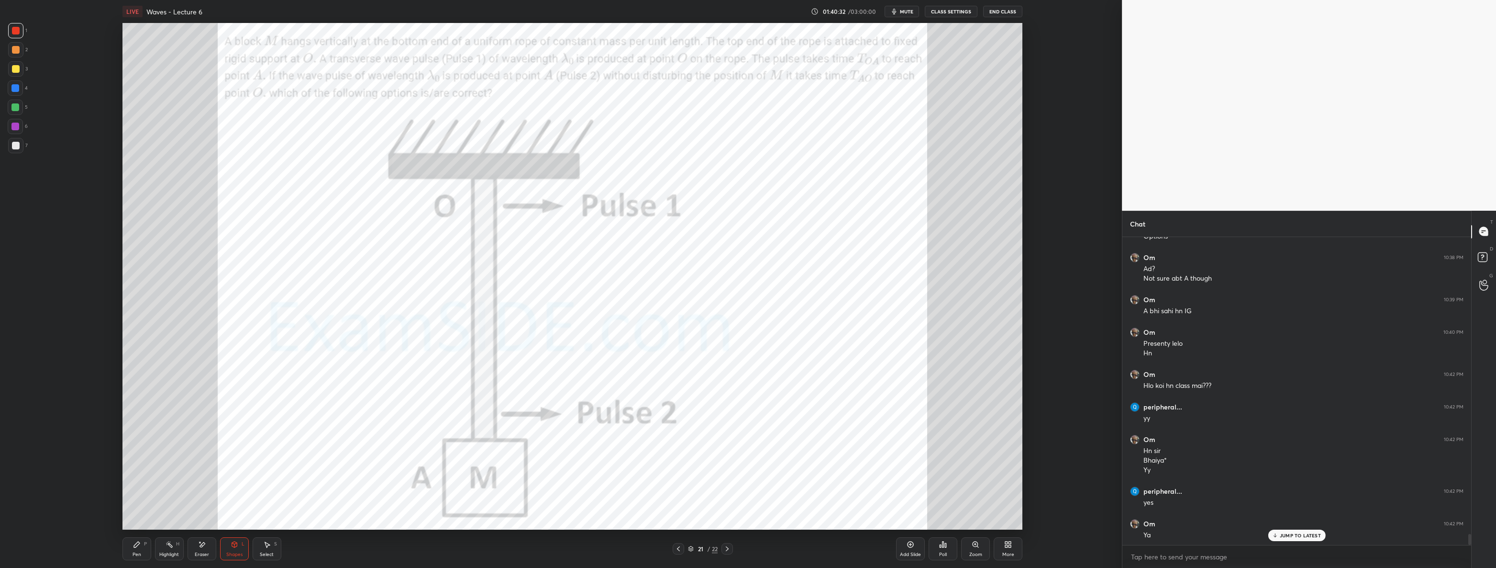
click at [142, 553] on div "Pen P" at bounding box center [137, 548] width 29 height 23
click at [234, 550] on div "Shapes L" at bounding box center [234, 548] width 29 height 23
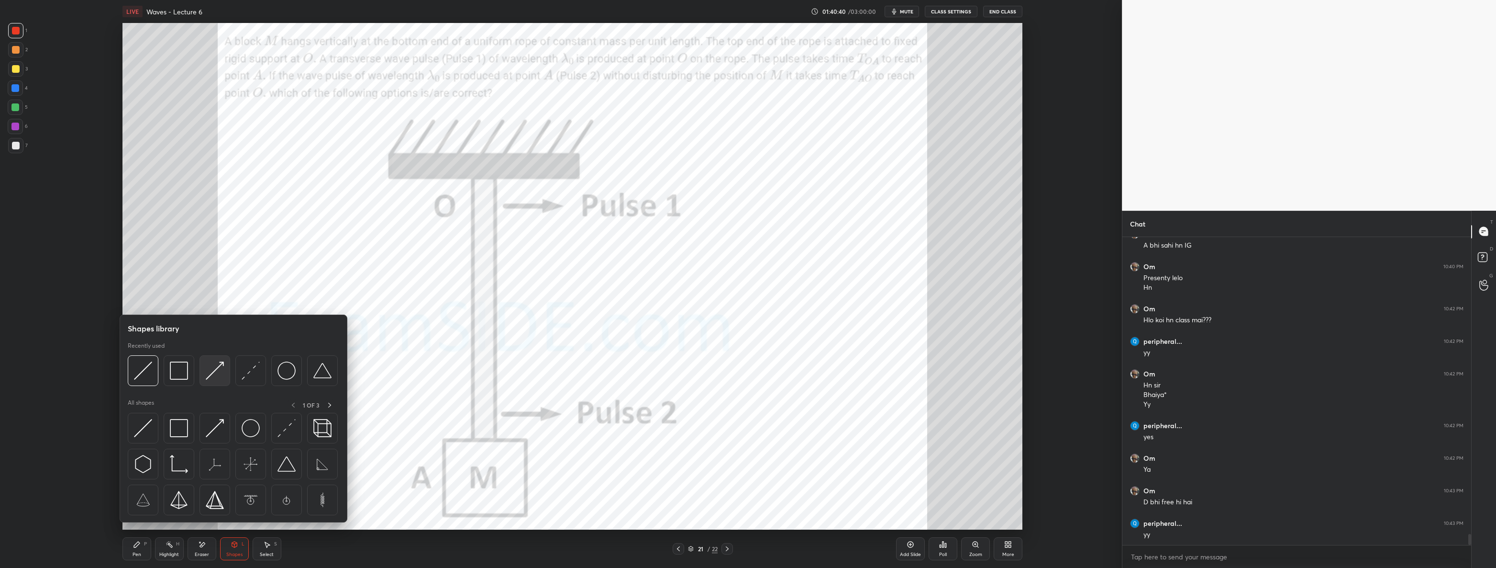
click at [212, 372] on img at bounding box center [215, 370] width 18 height 18
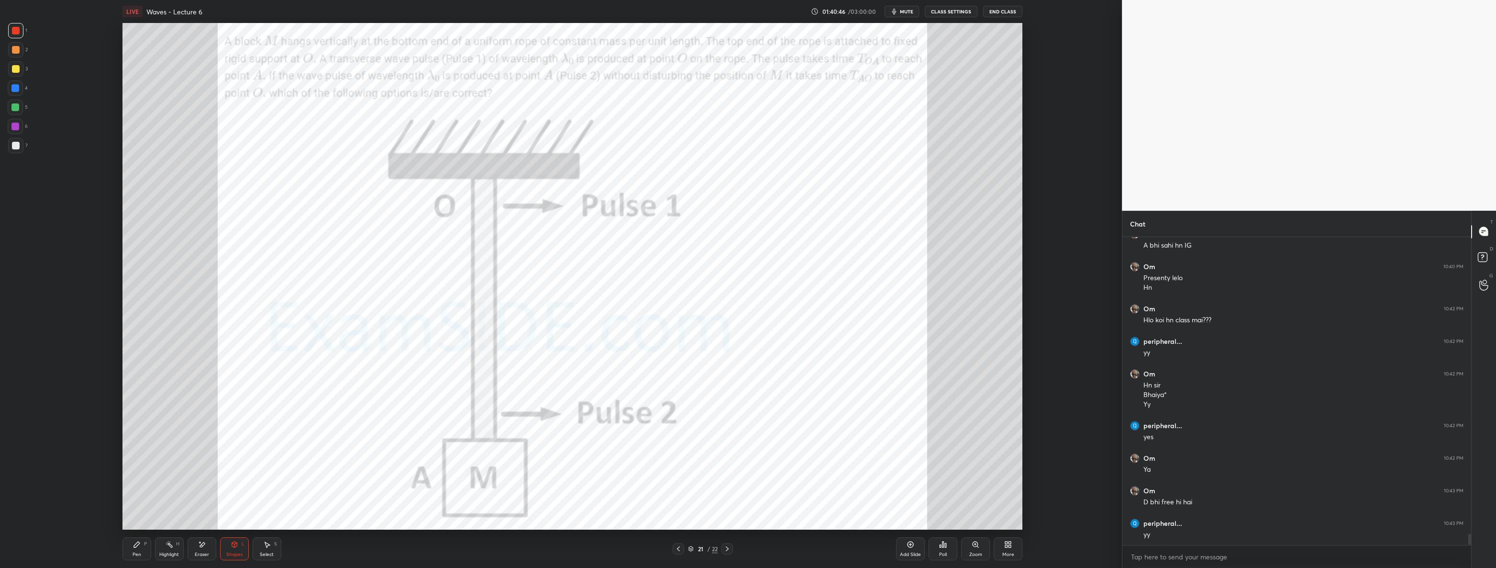
click at [135, 544] on icon at bounding box center [137, 544] width 6 height 6
click at [15, 123] on div at bounding box center [15, 127] width 8 height 8
click at [16, 101] on div at bounding box center [15, 107] width 15 height 15
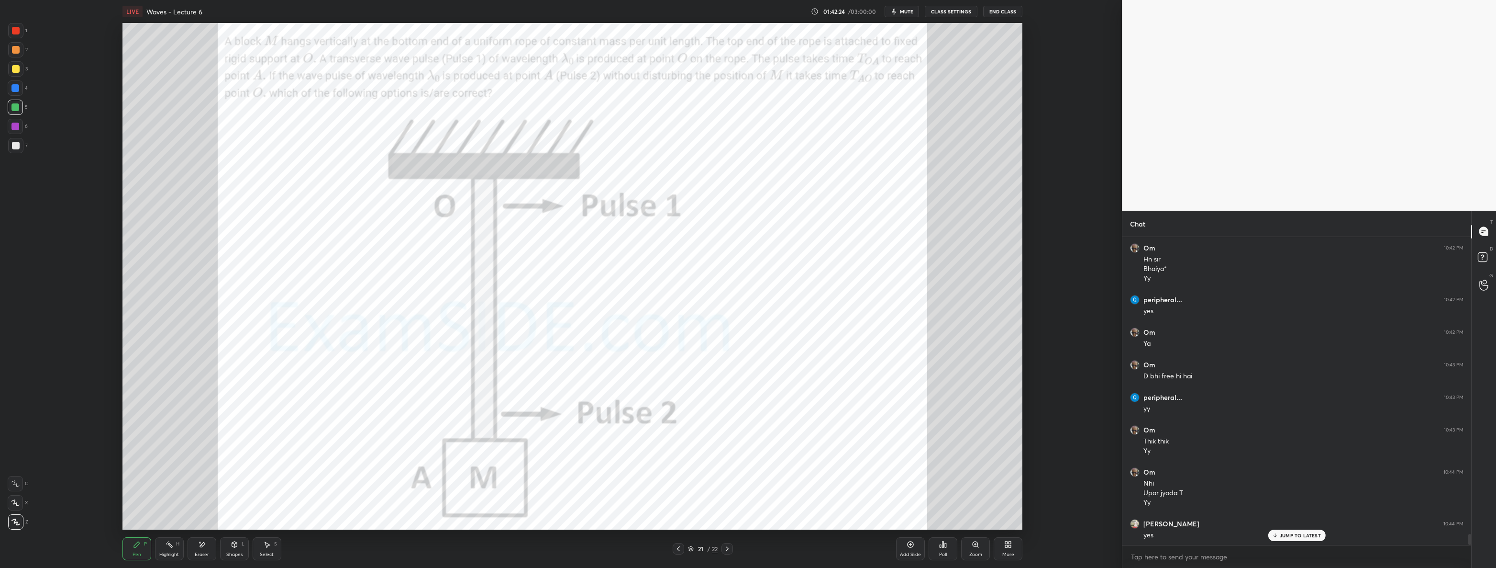
click at [728, 547] on icon at bounding box center [728, 549] width 8 height 8
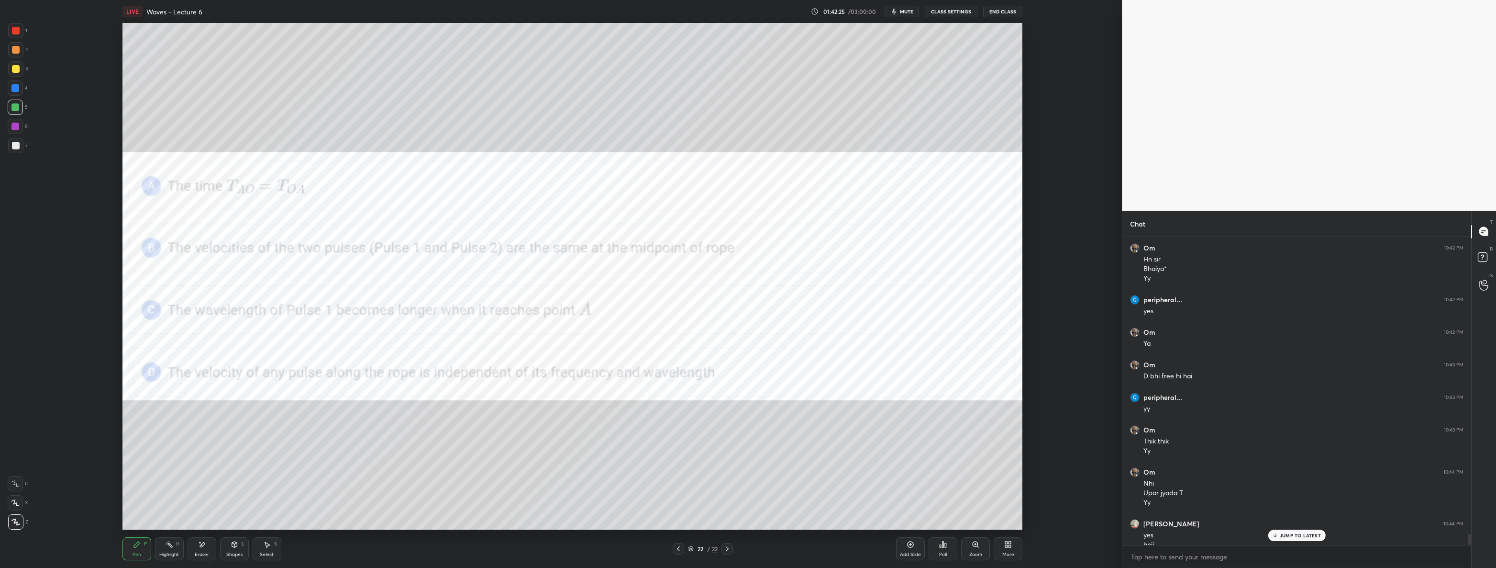
scroll to position [8404, 0]
click at [680, 551] on icon at bounding box center [679, 549] width 8 height 8
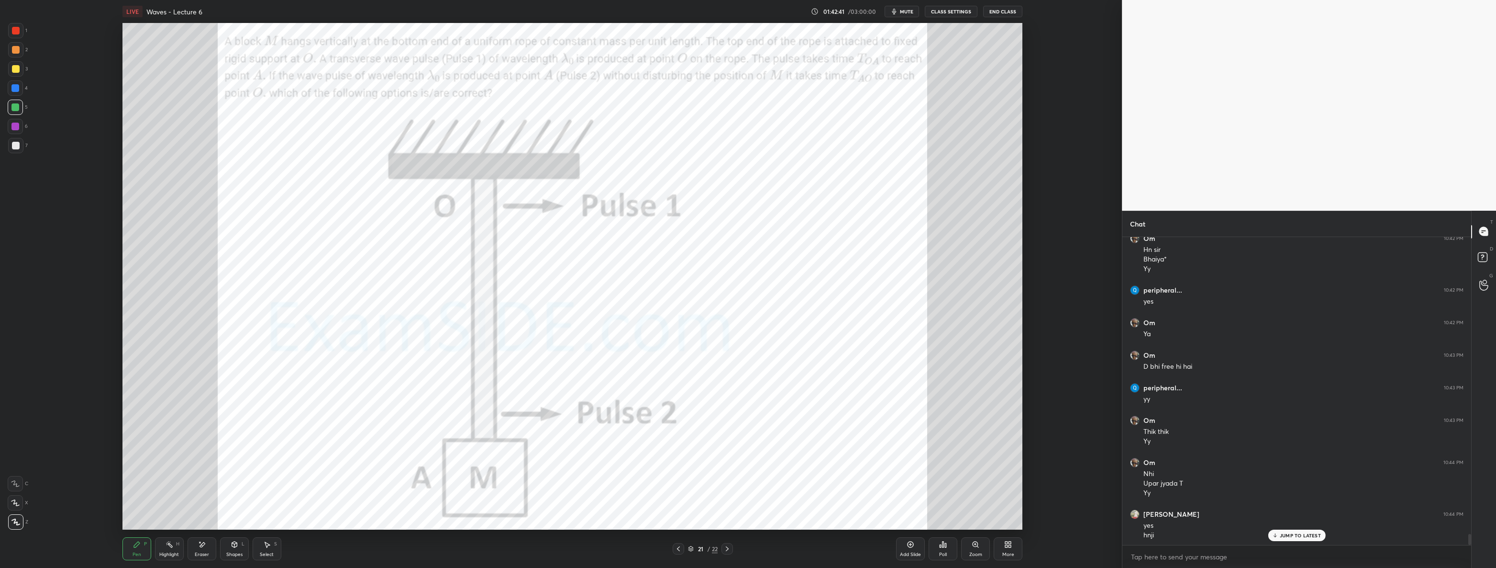
click at [16, 69] on div at bounding box center [16, 69] width 8 height 8
click at [732, 551] on div at bounding box center [727, 548] width 11 height 11
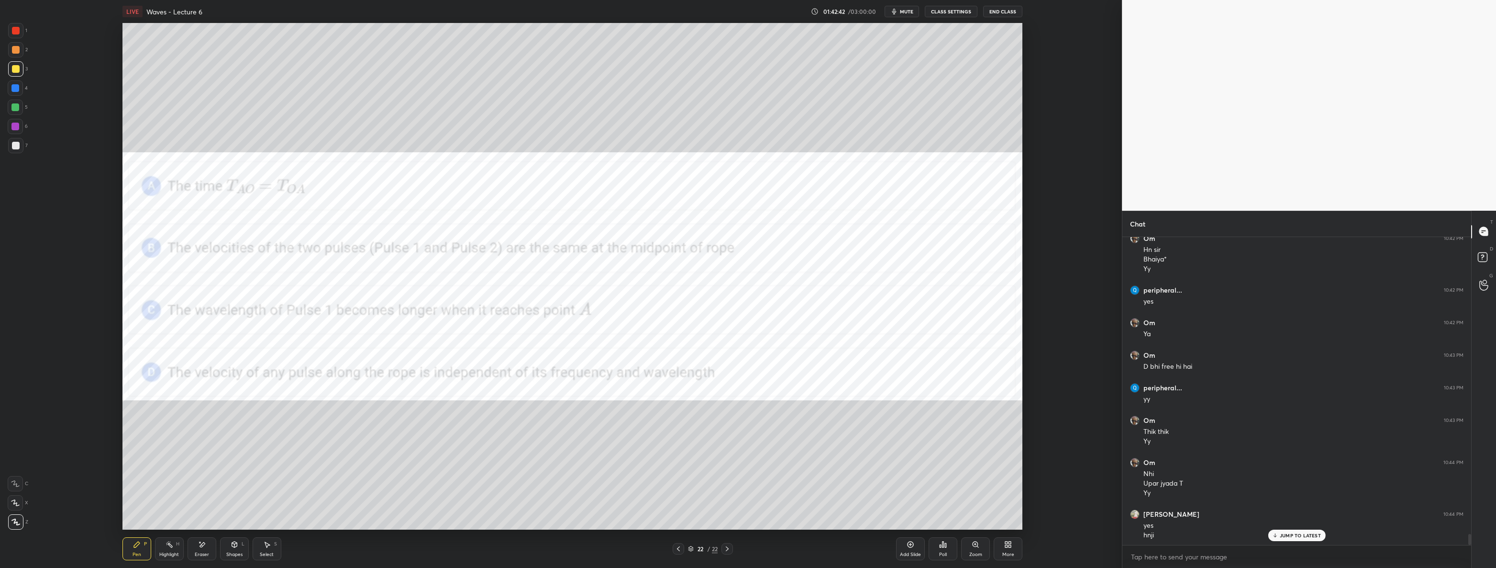
scroll to position [8437, 0]
click at [910, 547] on icon at bounding box center [911, 544] width 6 height 6
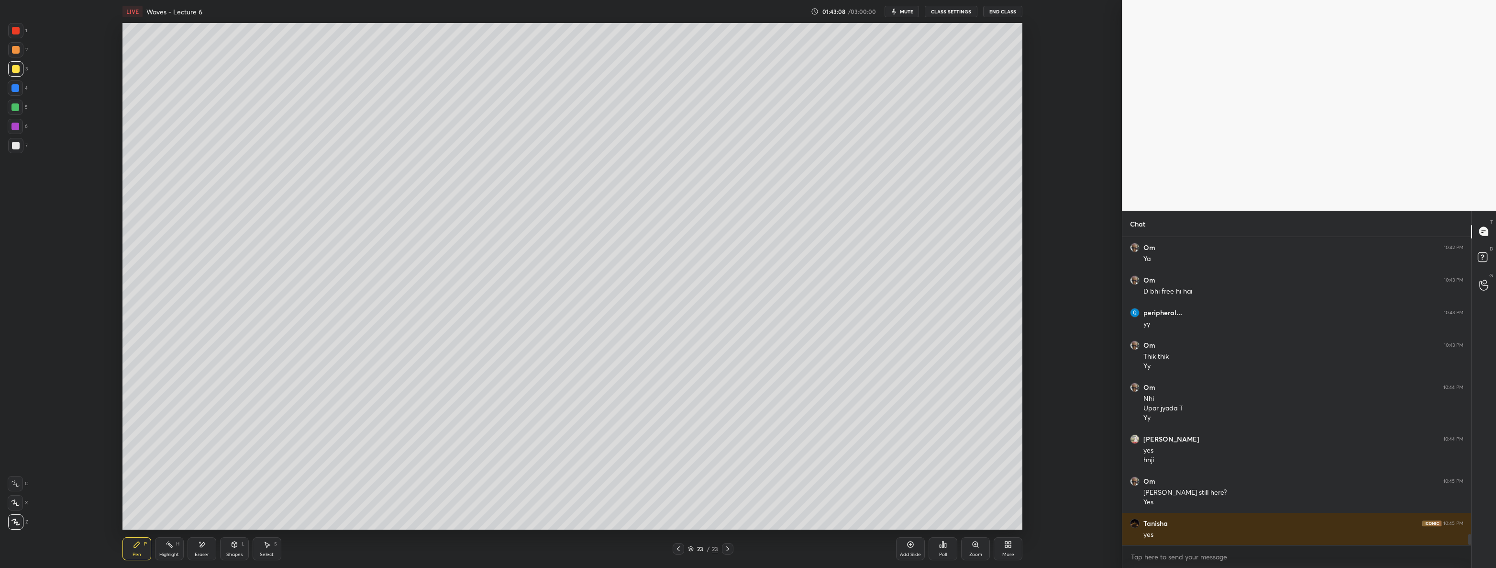
scroll to position [8512, 0]
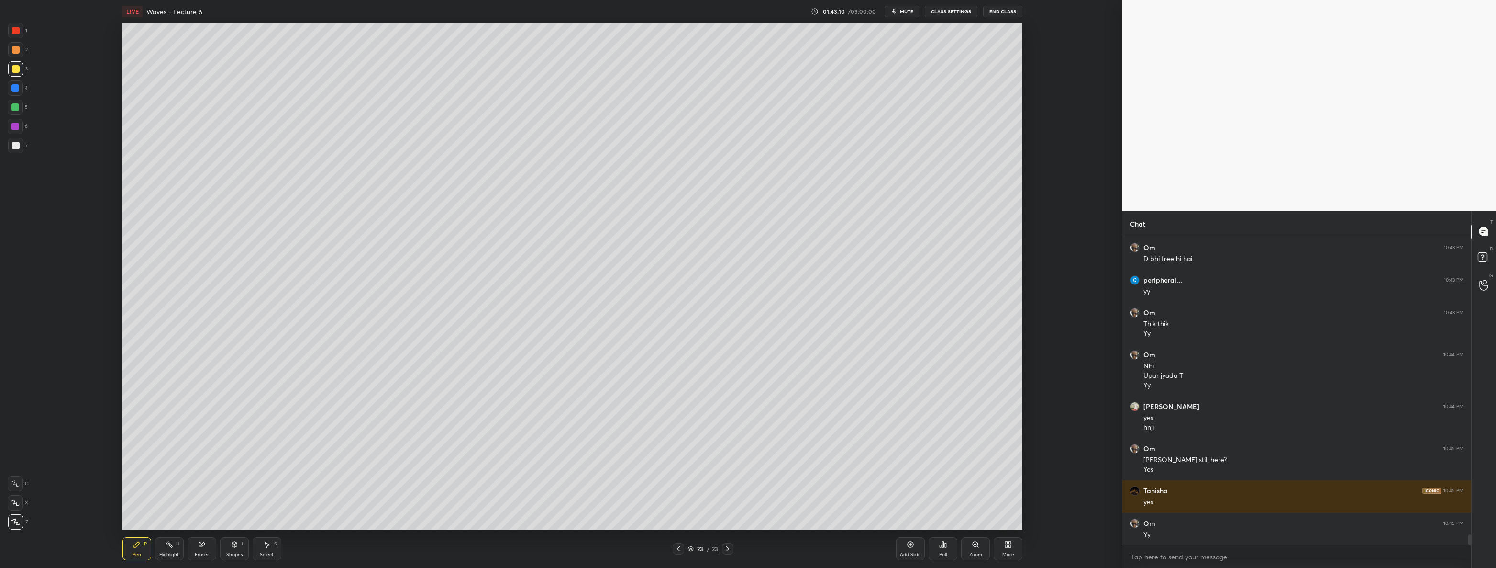
click at [18, 108] on div at bounding box center [15, 107] width 8 height 8
click at [19, 148] on div at bounding box center [15, 145] width 15 height 15
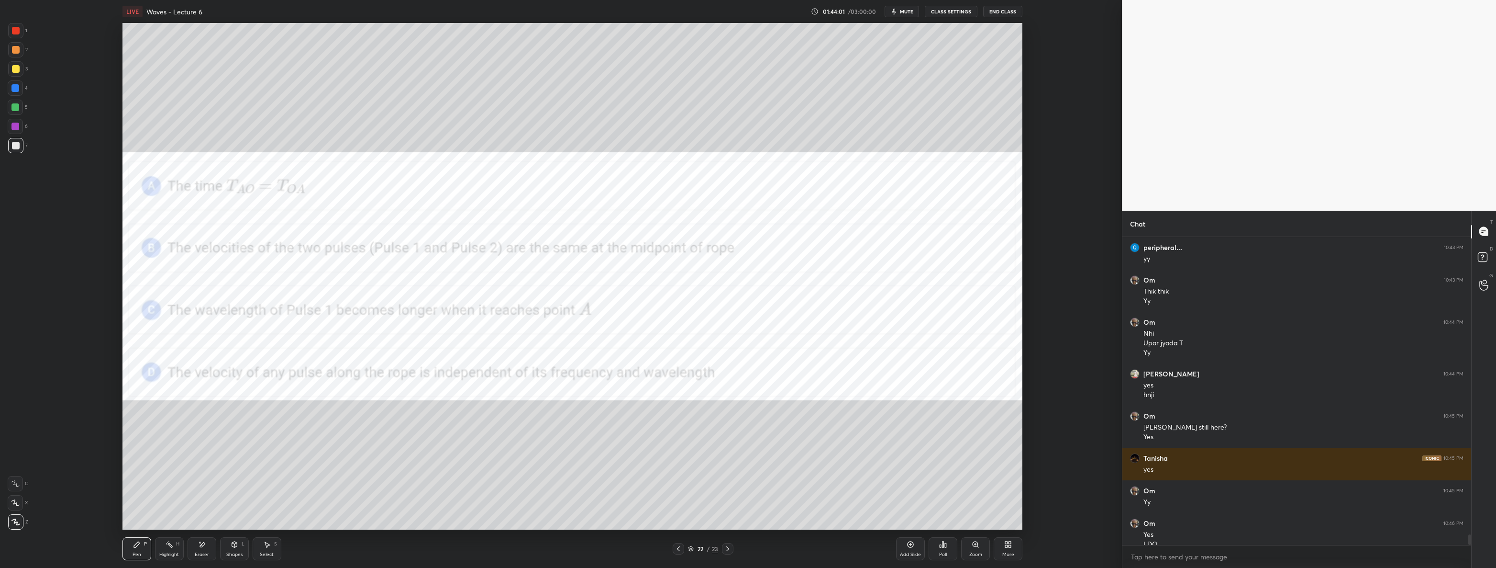
scroll to position [8554, 0]
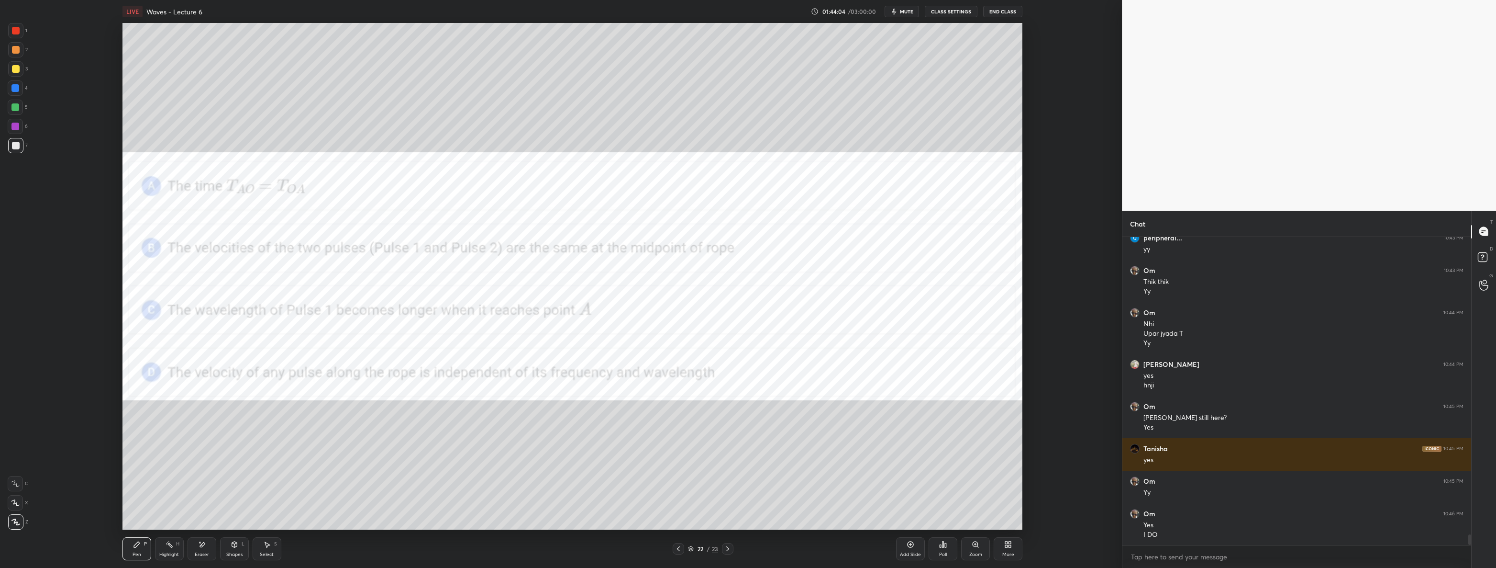
click at [24, 28] on div "1" at bounding box center [17, 30] width 19 height 15
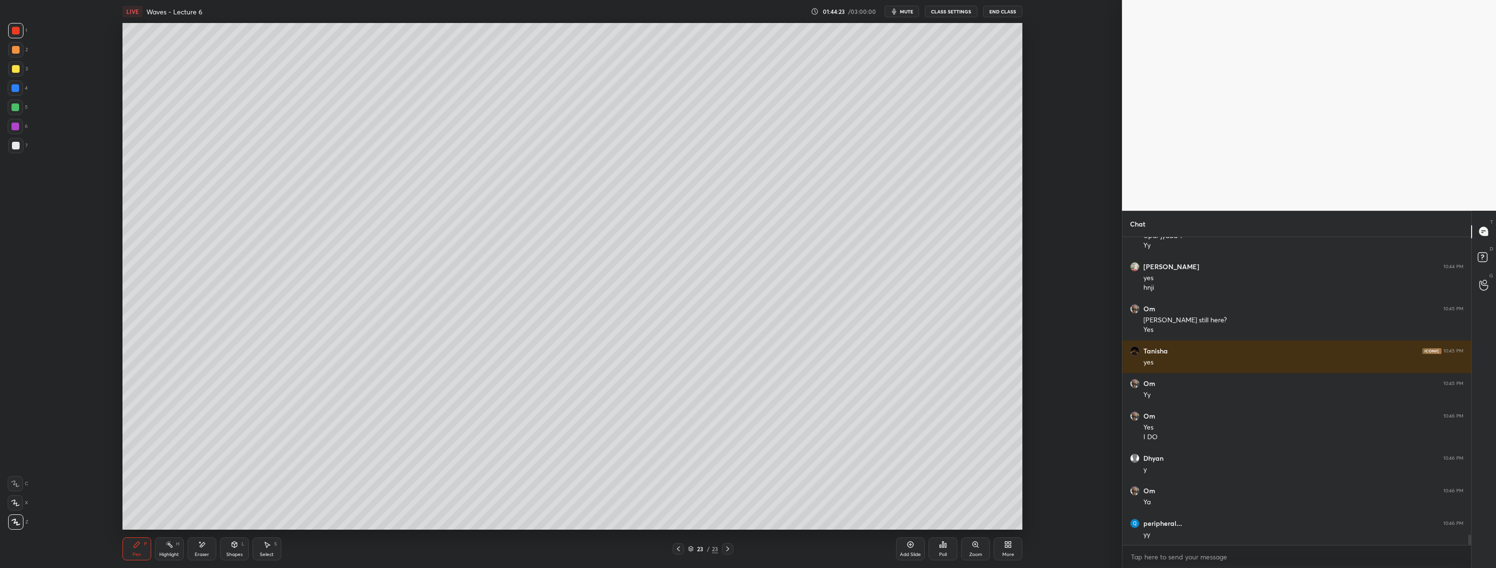
scroll to position [8684, 0]
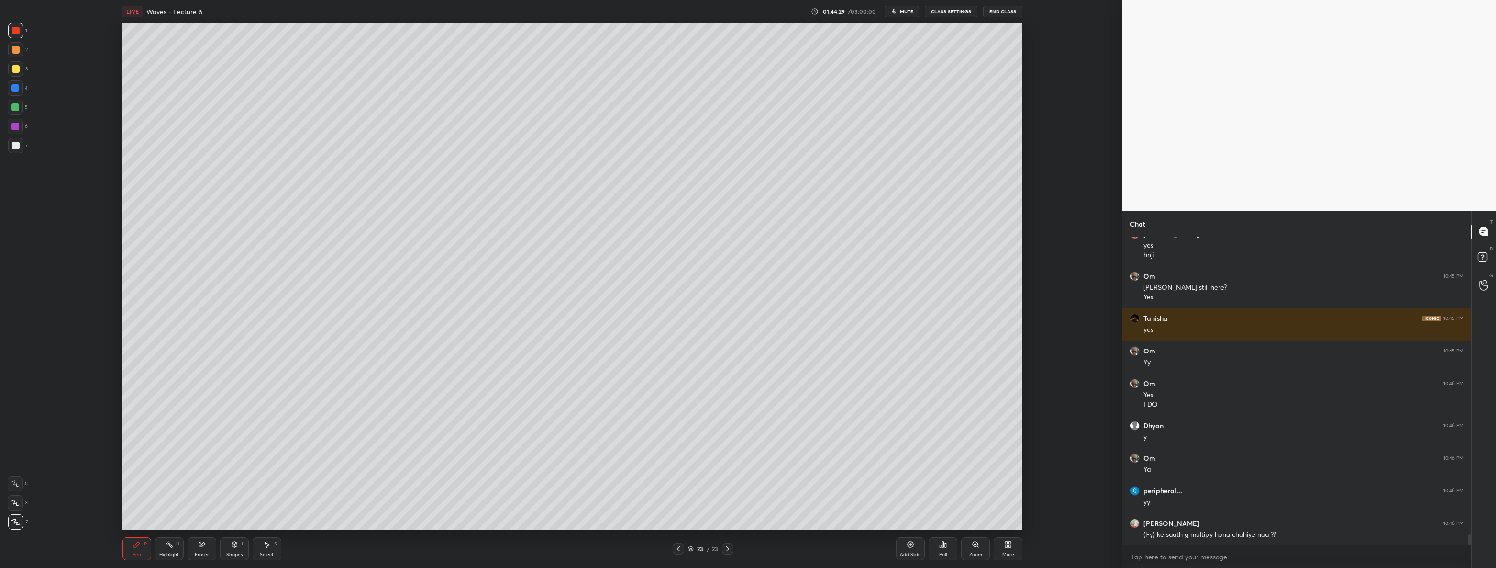
click at [17, 68] on div at bounding box center [16, 69] width 8 height 8
click at [15, 110] on div at bounding box center [15, 107] width 8 height 8
click at [12, 145] on div at bounding box center [16, 146] width 8 height 8
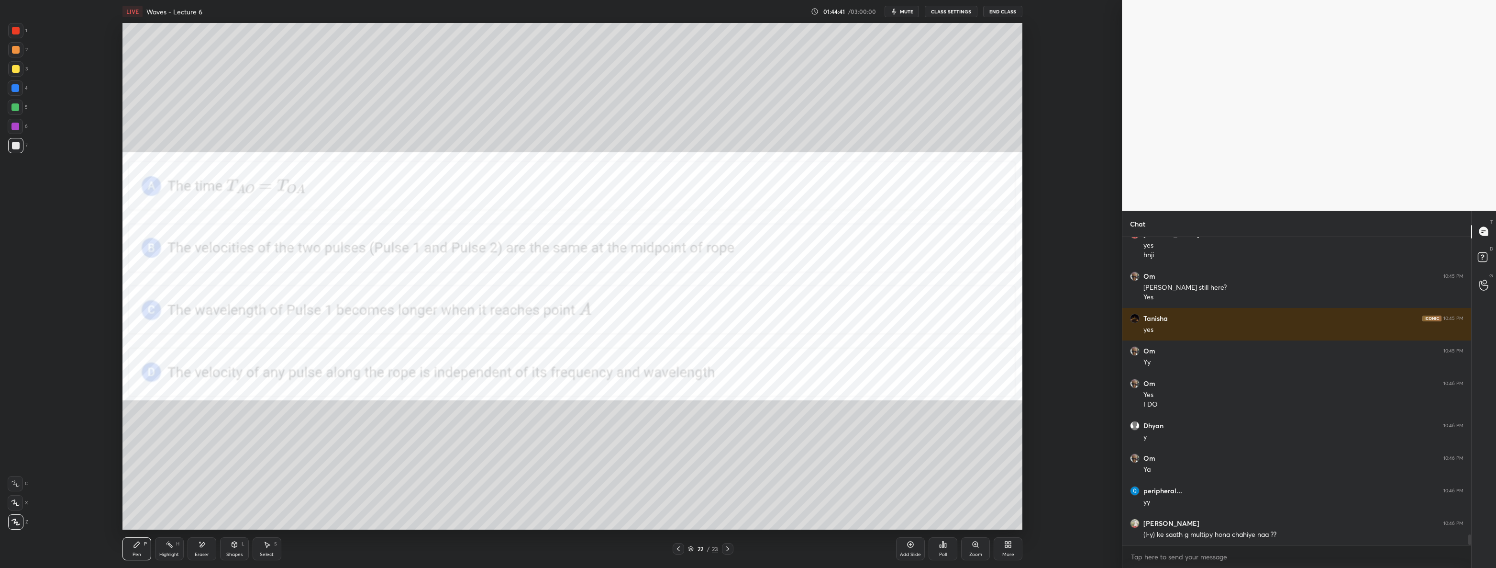
click at [14, 108] on div at bounding box center [15, 107] width 8 height 8
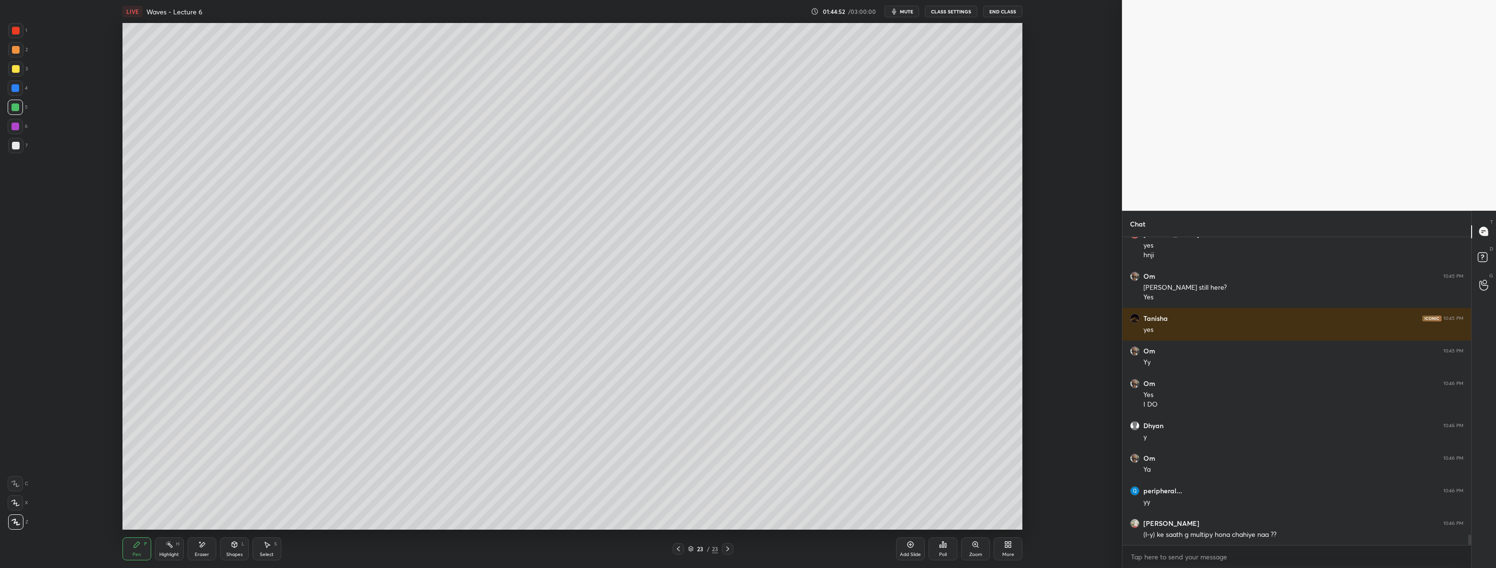
scroll to position [8717, 0]
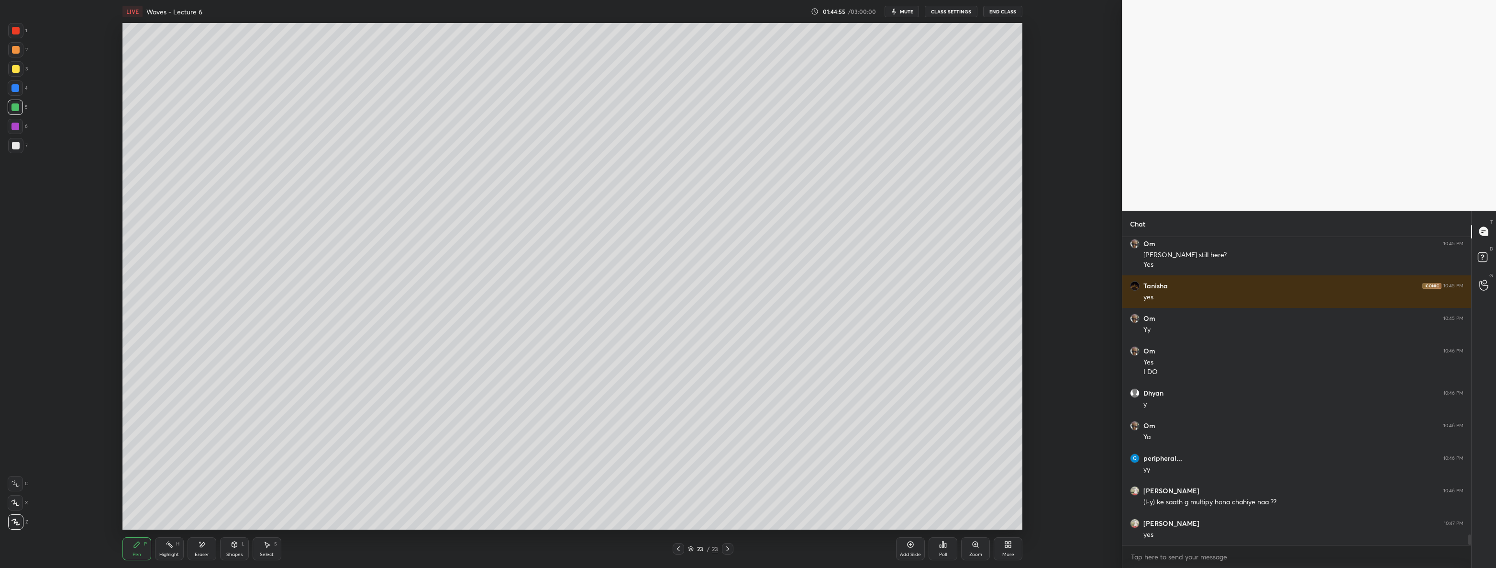
click at [19, 146] on div at bounding box center [15, 145] width 15 height 15
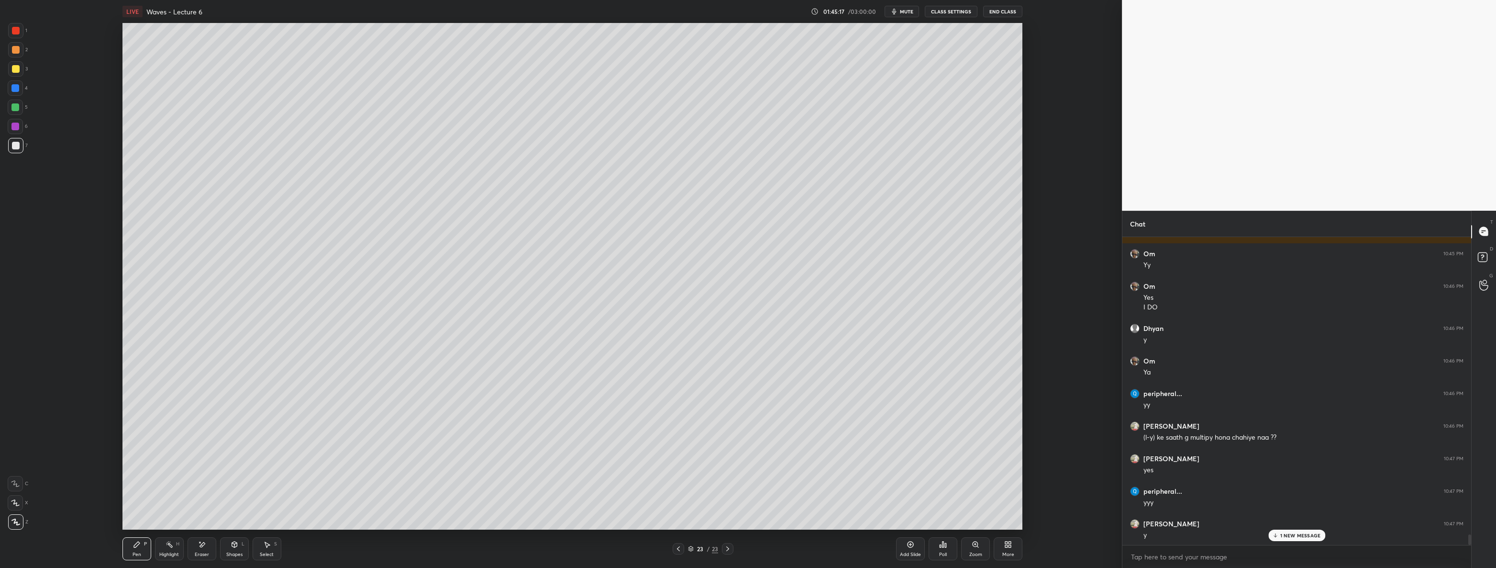
scroll to position [8814, 0]
click at [677, 549] on icon at bounding box center [679, 549] width 8 height 8
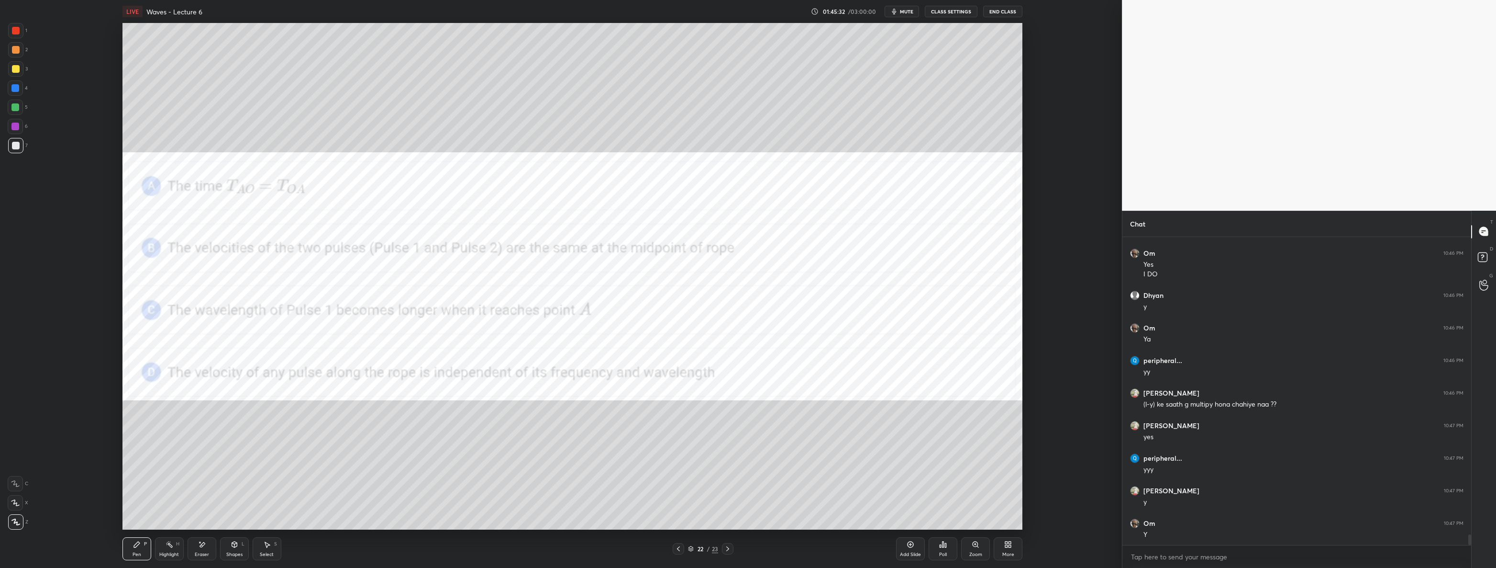
click at [673, 546] on div at bounding box center [678, 548] width 11 height 11
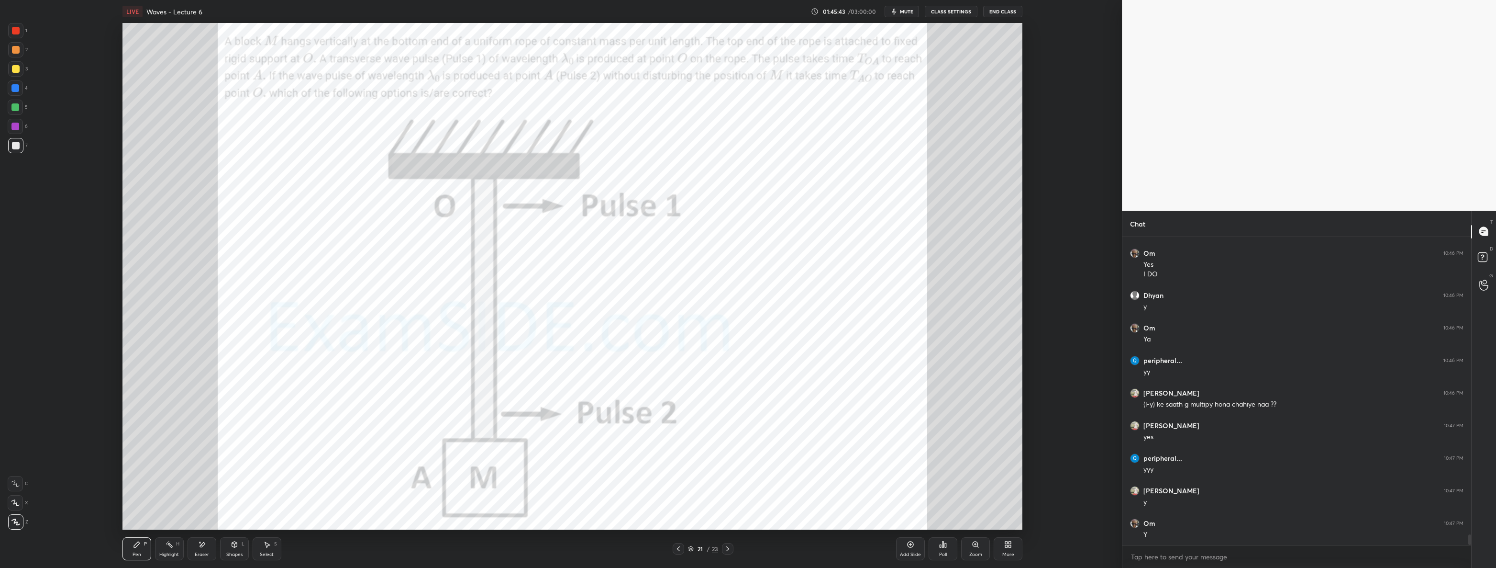
scroll to position [8847, 0]
click at [20, 89] on div at bounding box center [15, 87] width 15 height 15
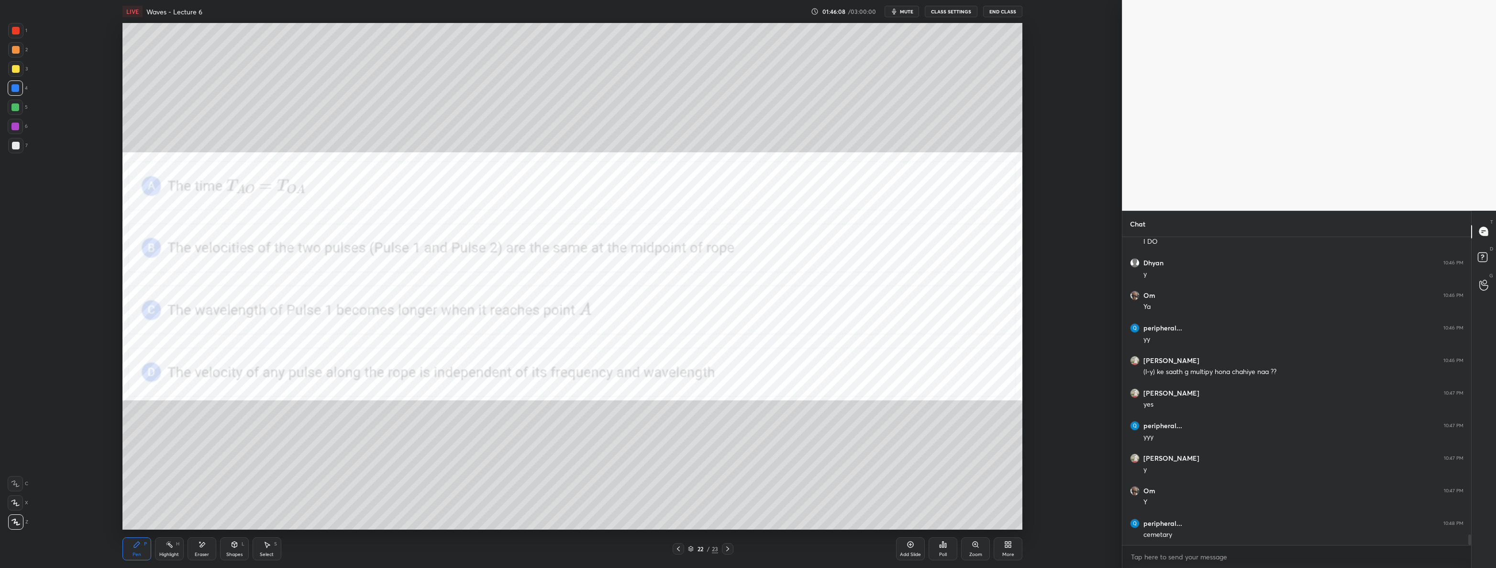
click at [19, 28] on div at bounding box center [16, 31] width 8 height 8
click at [678, 550] on icon at bounding box center [679, 549] width 8 height 8
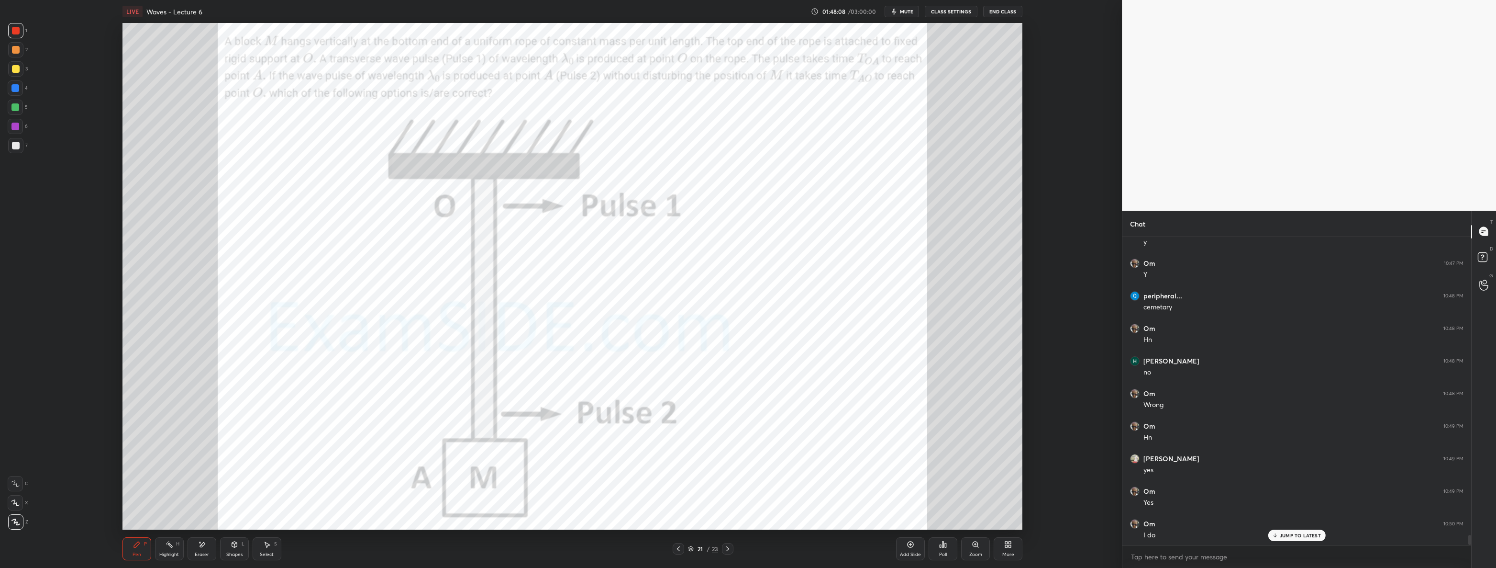
scroll to position [9084, 0]
click at [729, 552] on icon at bounding box center [728, 549] width 8 height 8
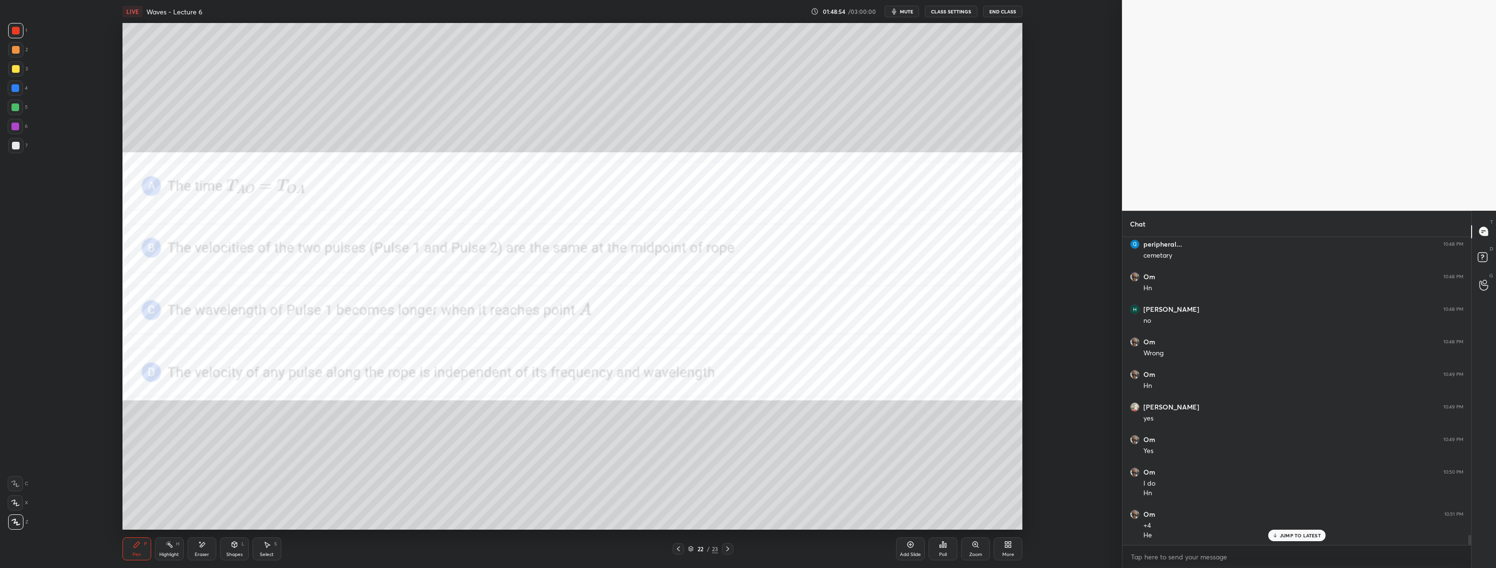
scroll to position [9159, 0]
click at [724, 548] on icon at bounding box center [728, 549] width 8 height 8
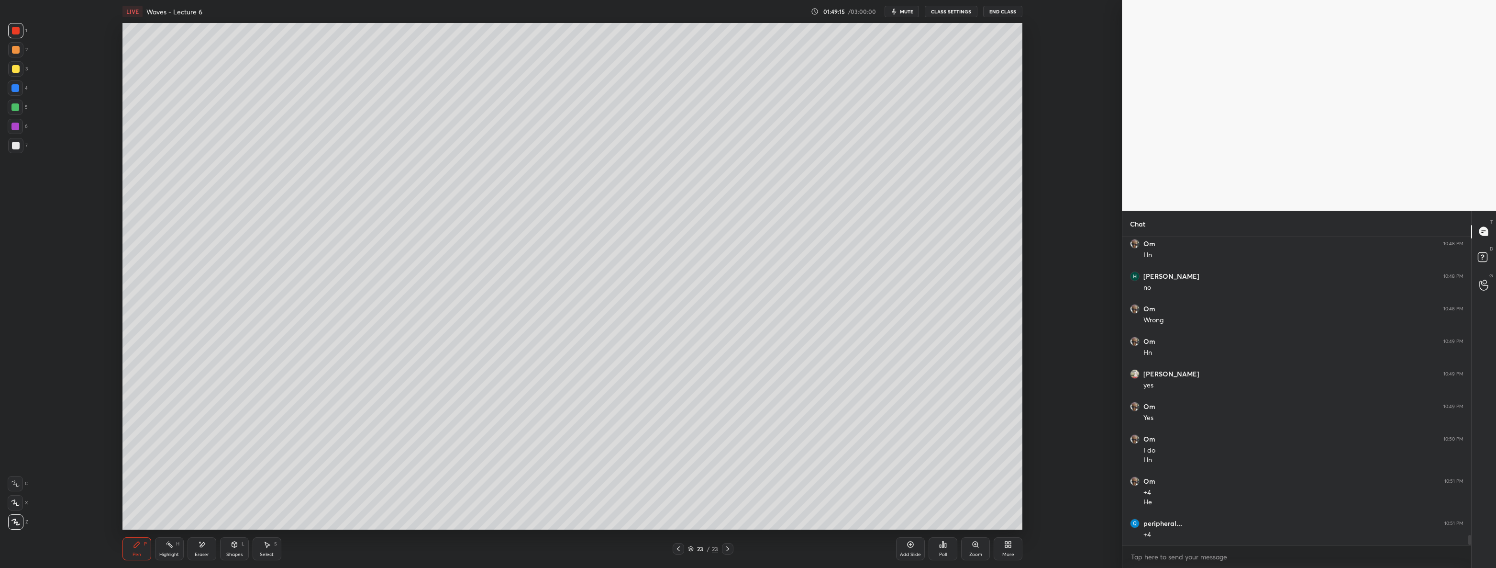
click at [1017, 545] on div "More" at bounding box center [1008, 548] width 29 height 23
click at [939, 446] on div "Upload File" at bounding box center [954, 448] width 38 height 23
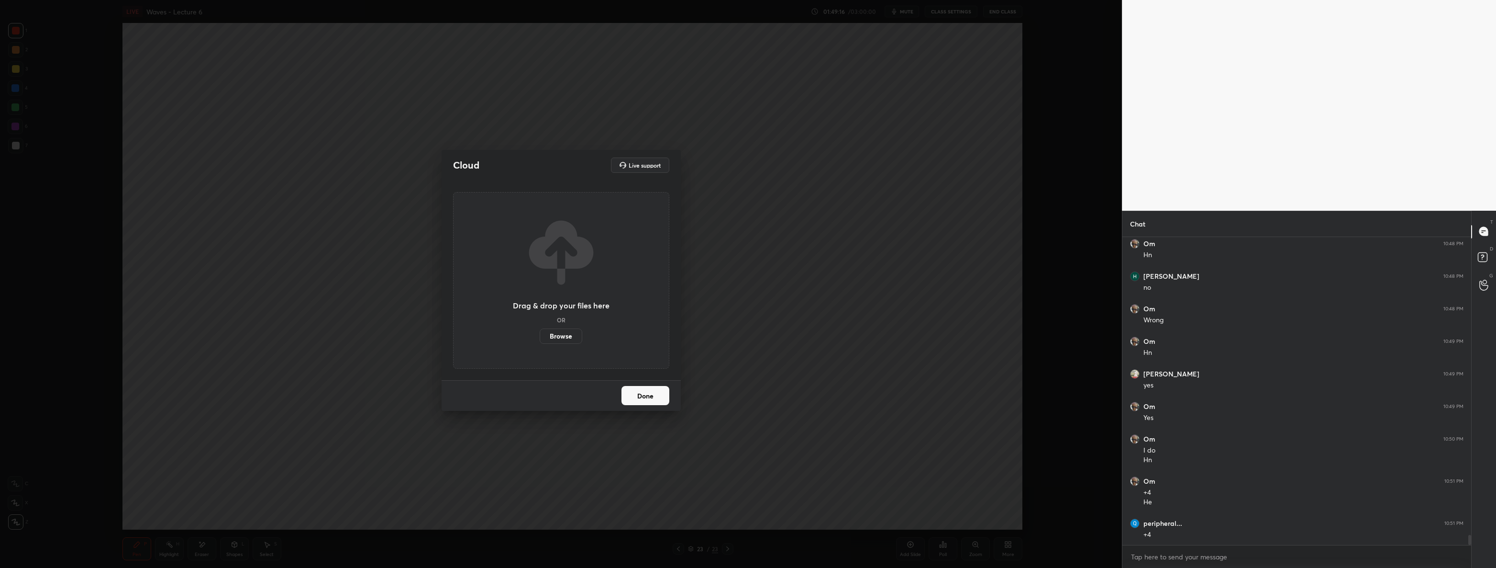
scroll to position [9192, 0]
click at [572, 334] on label "Browse" at bounding box center [561, 335] width 43 height 15
click at [540, 334] on input "Browse" at bounding box center [540, 335] width 0 height 15
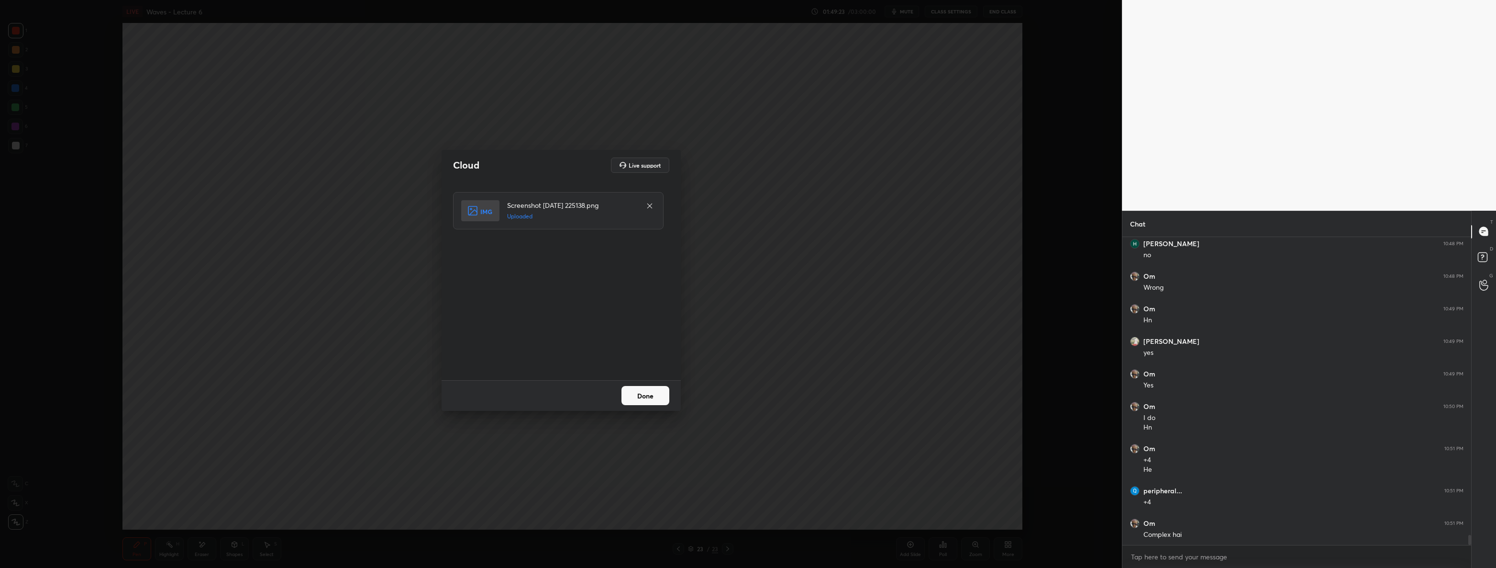
click at [656, 401] on button "Done" at bounding box center [646, 395] width 48 height 19
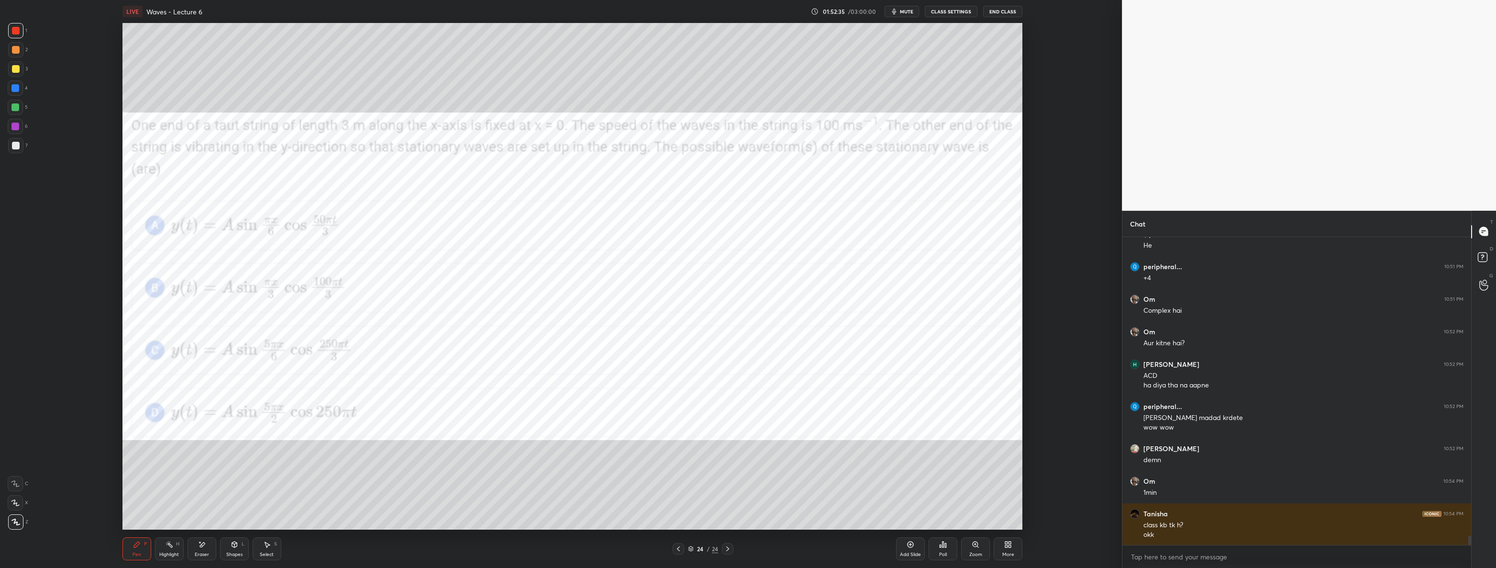
scroll to position [9448, 0]
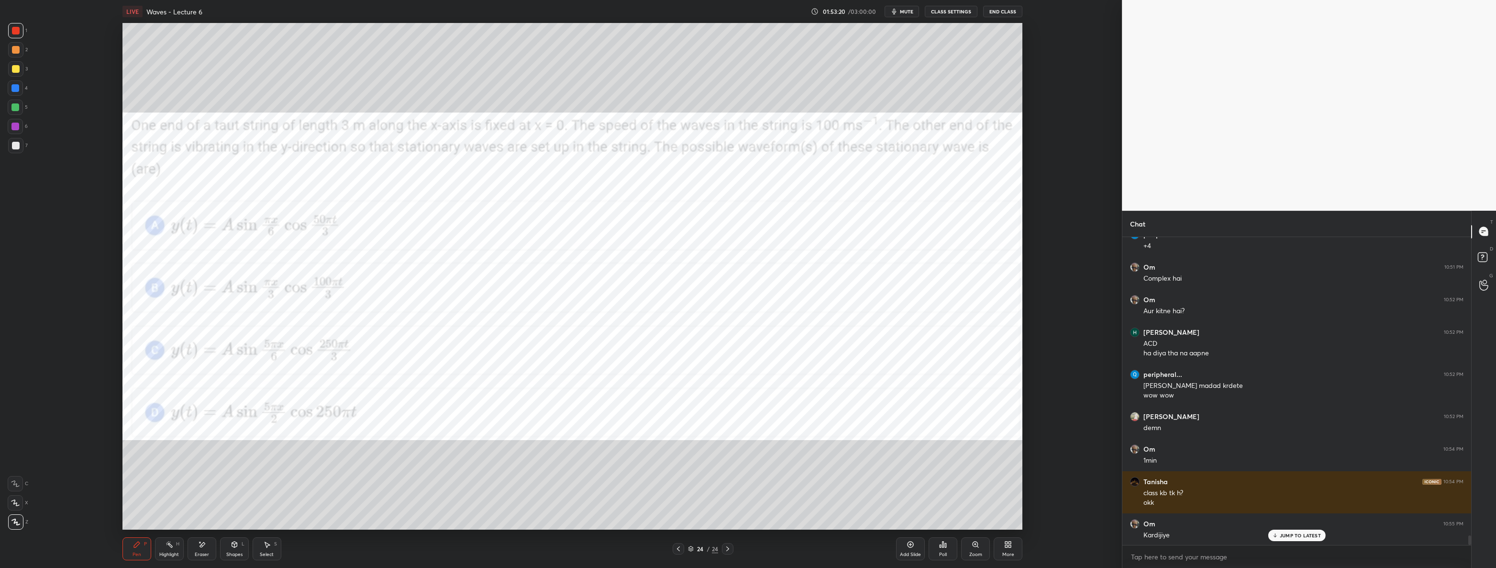
click at [913, 550] on div "Add Slide" at bounding box center [910, 548] width 29 height 23
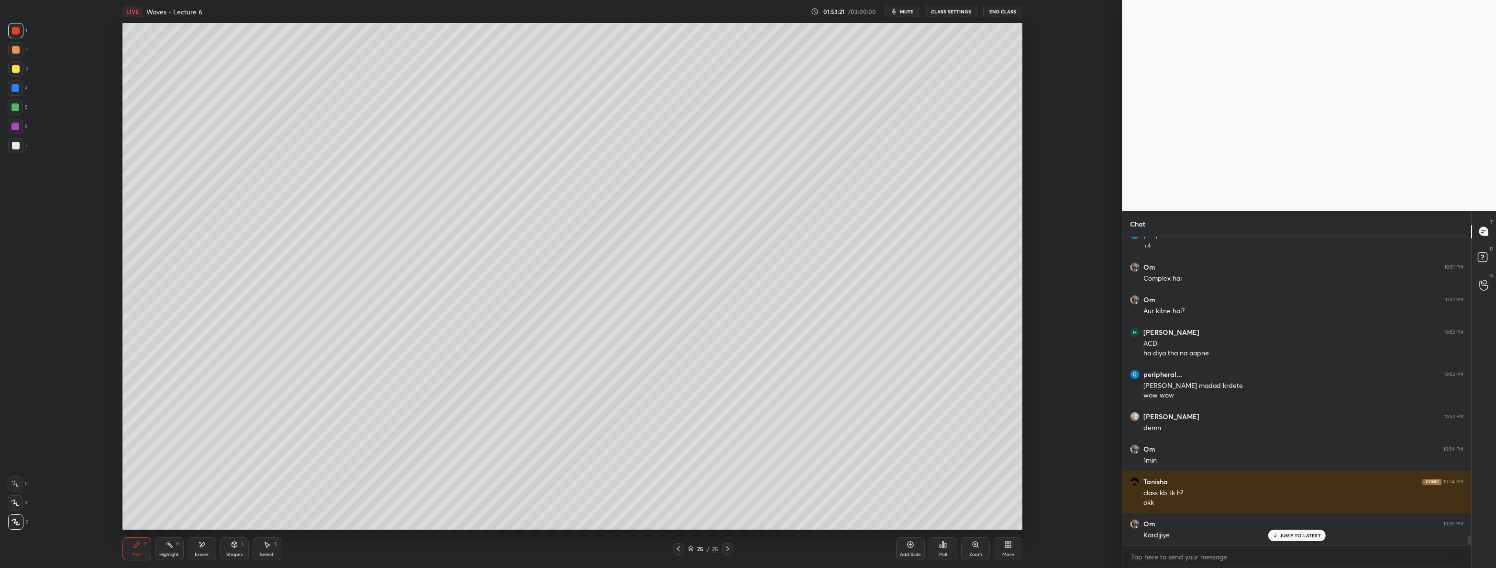
click at [237, 544] on icon at bounding box center [235, 544] width 8 height 8
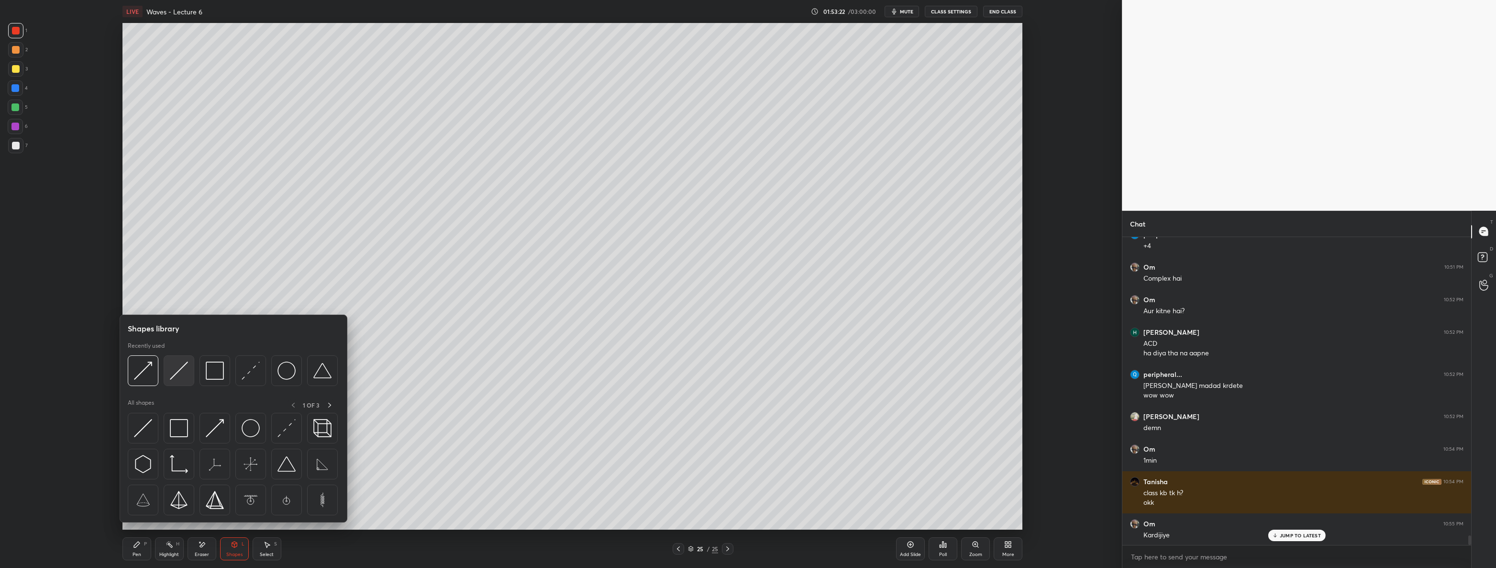
click at [179, 376] on img at bounding box center [179, 370] width 18 height 18
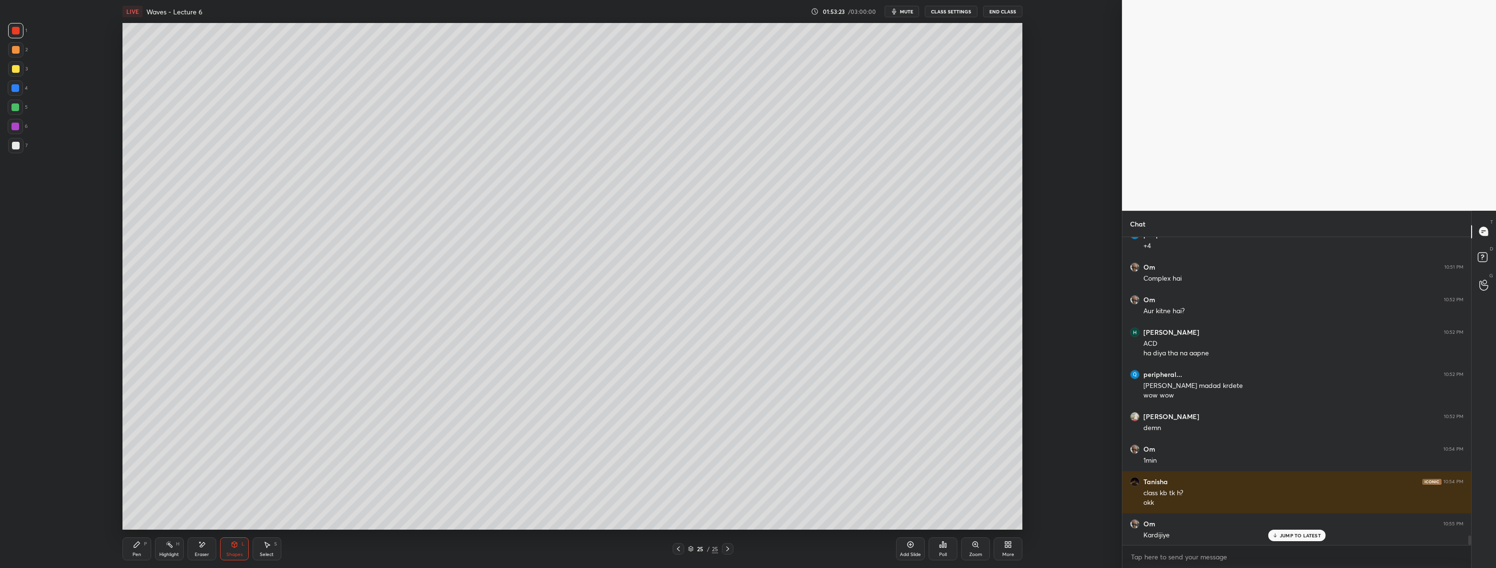
click at [18, 146] on div at bounding box center [16, 146] width 8 height 8
click at [131, 547] on div "Pen P" at bounding box center [137, 548] width 29 height 23
click at [16, 129] on div at bounding box center [15, 127] width 8 height 8
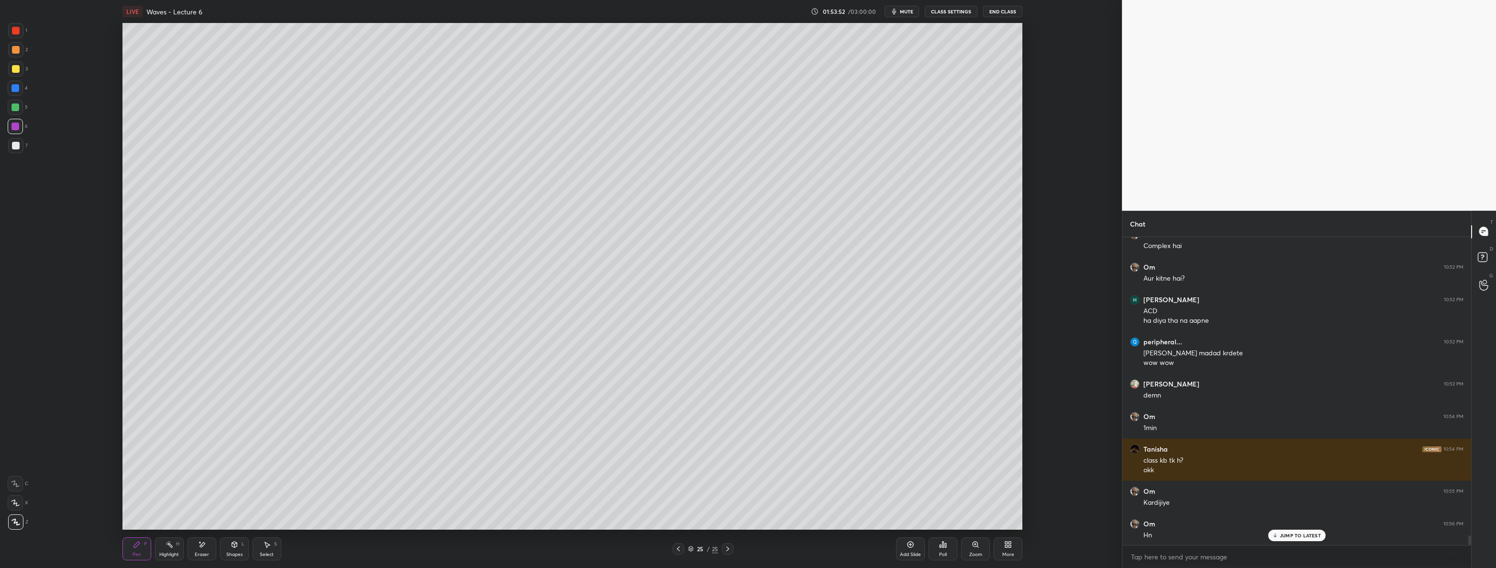
click at [267, 543] on icon at bounding box center [267, 545] width 5 height 6
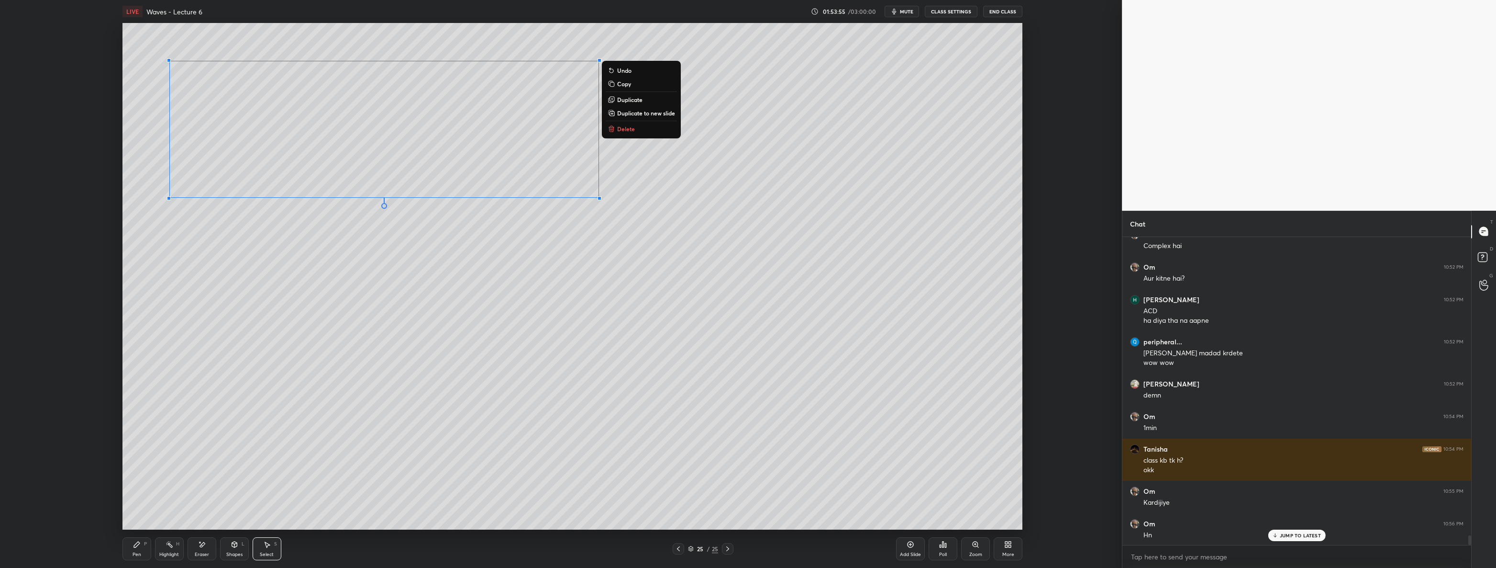
click at [411, 297] on div "0 ° Undo Copy Duplicate Duplicate to new slide Delete" at bounding box center [573, 276] width 901 height 506
click at [135, 544] on icon at bounding box center [137, 544] width 6 height 6
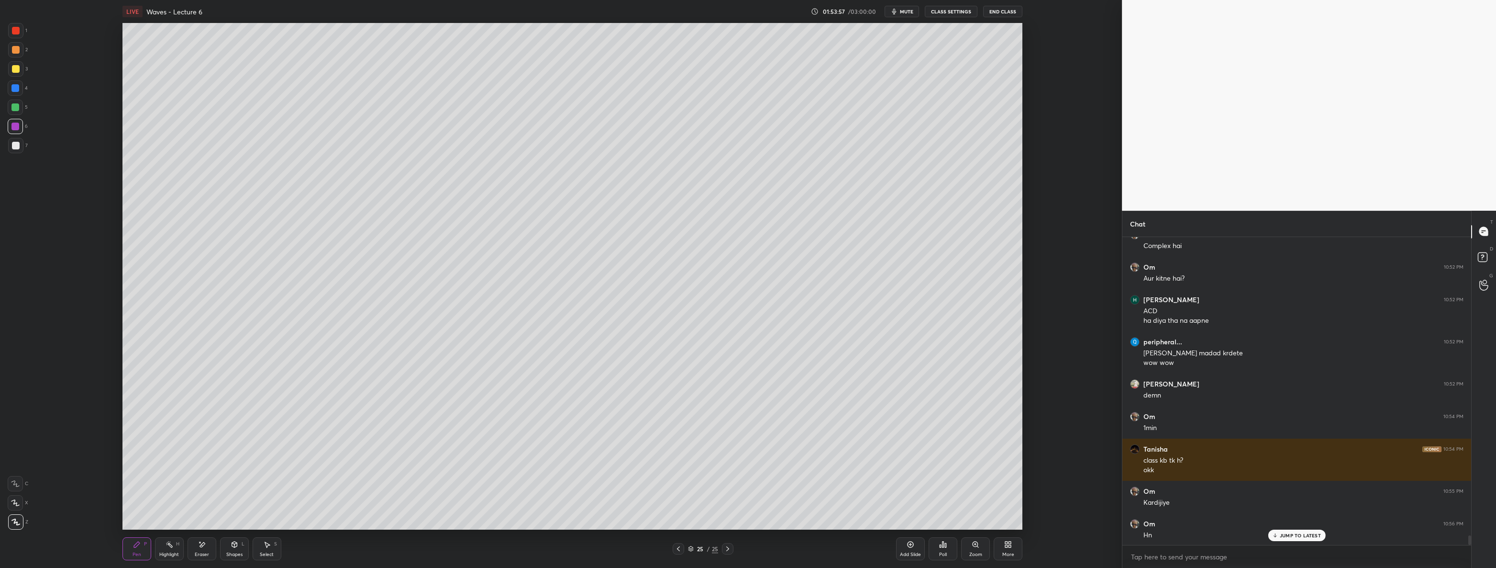
click at [12, 139] on div at bounding box center [15, 145] width 15 height 15
click at [678, 550] on icon at bounding box center [679, 549] width 8 height 8
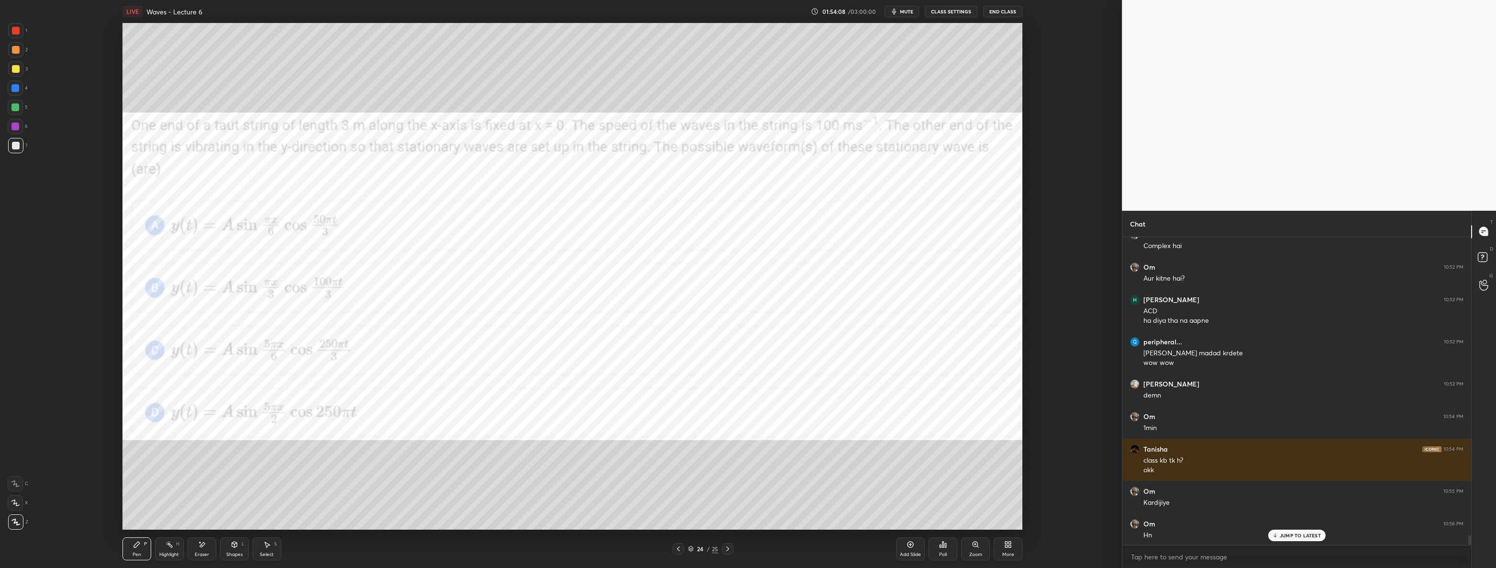
click at [726, 546] on icon at bounding box center [728, 549] width 8 height 8
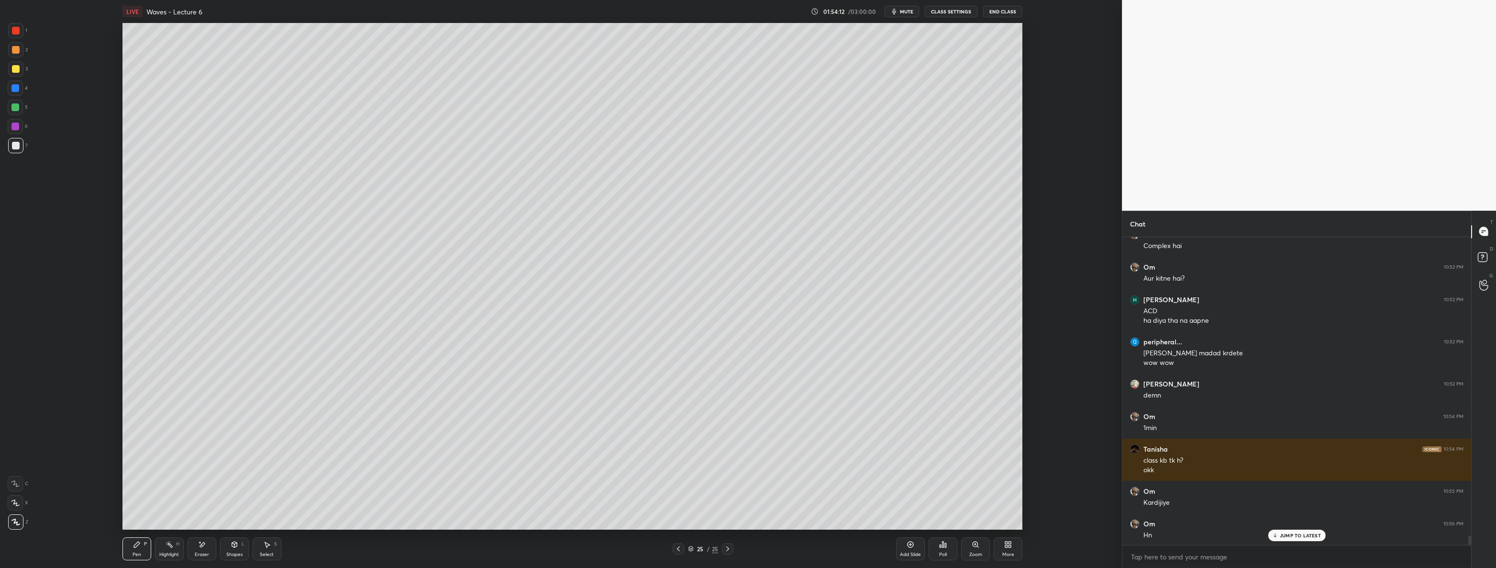
click at [15, 126] on div at bounding box center [15, 127] width 8 height 8
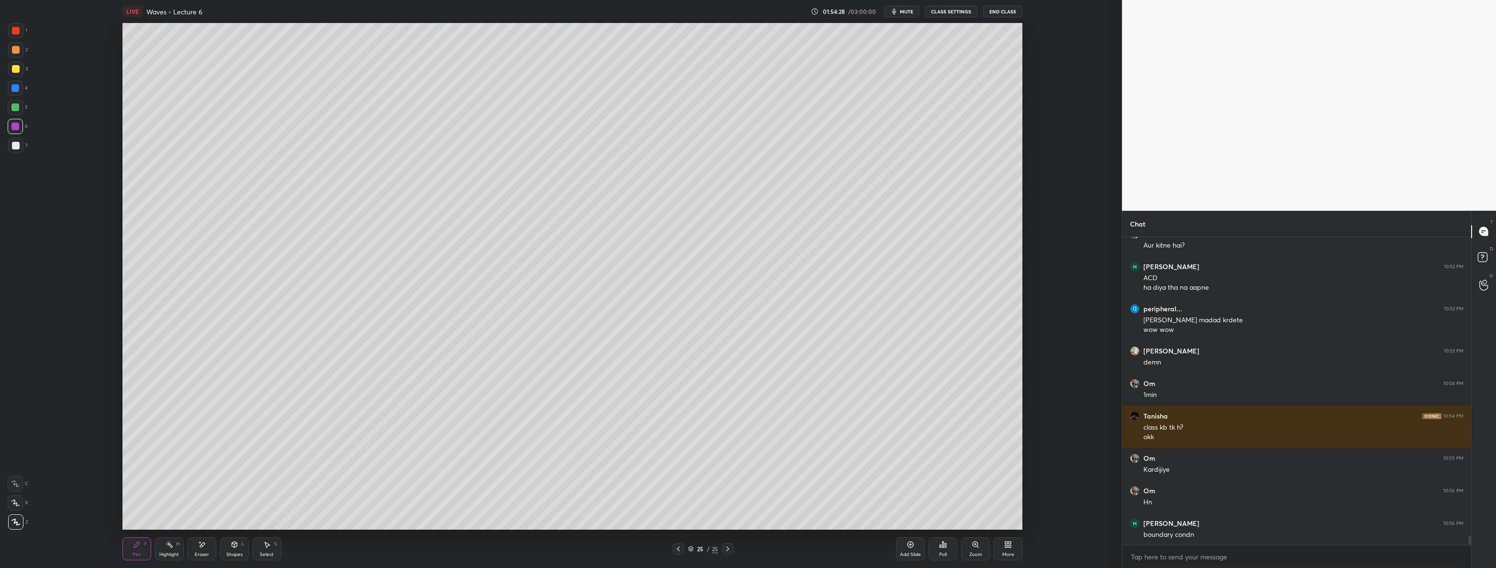
scroll to position [9546, 0]
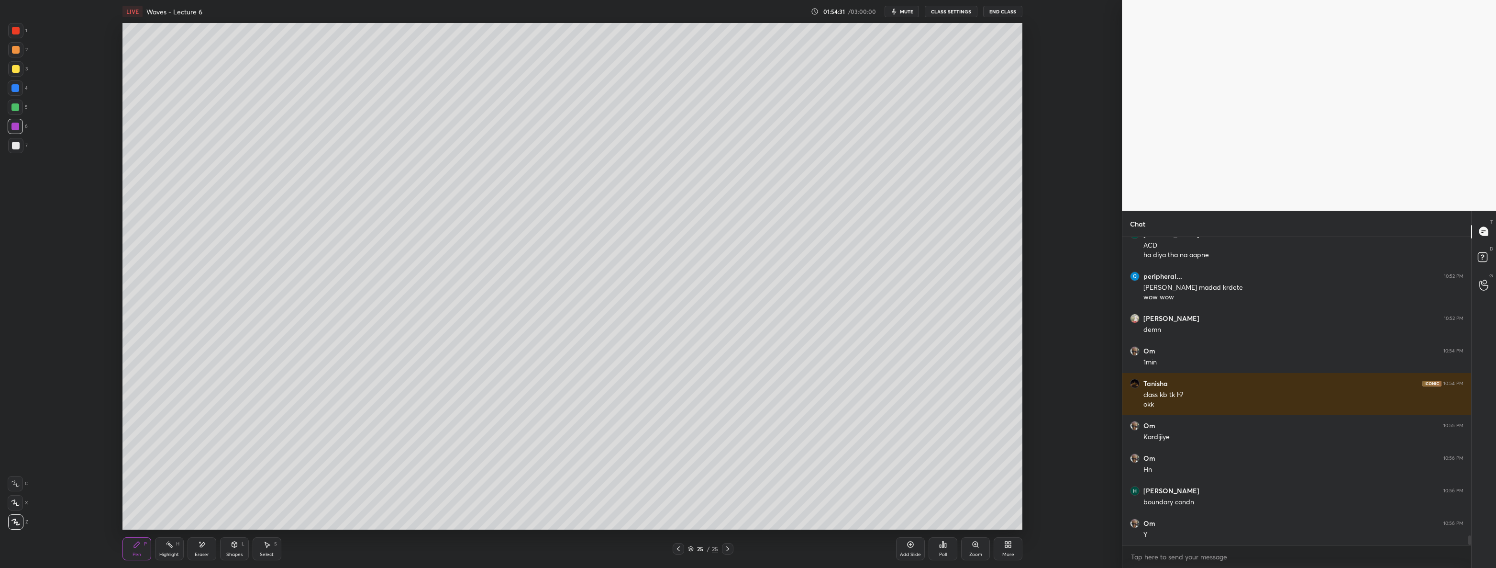
click at [19, 145] on div at bounding box center [15, 145] width 15 height 15
click at [677, 550] on icon at bounding box center [679, 549] width 8 height 8
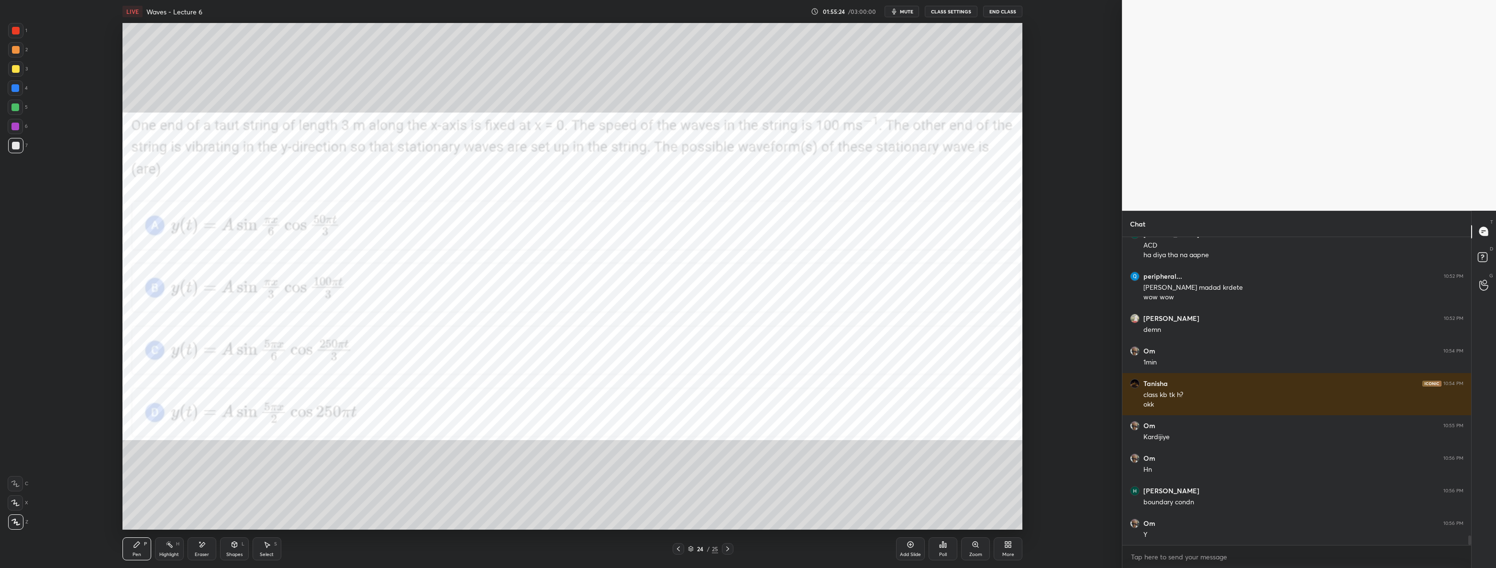
click at [20, 34] on div at bounding box center [15, 30] width 15 height 15
click at [726, 548] on icon at bounding box center [728, 549] width 8 height 8
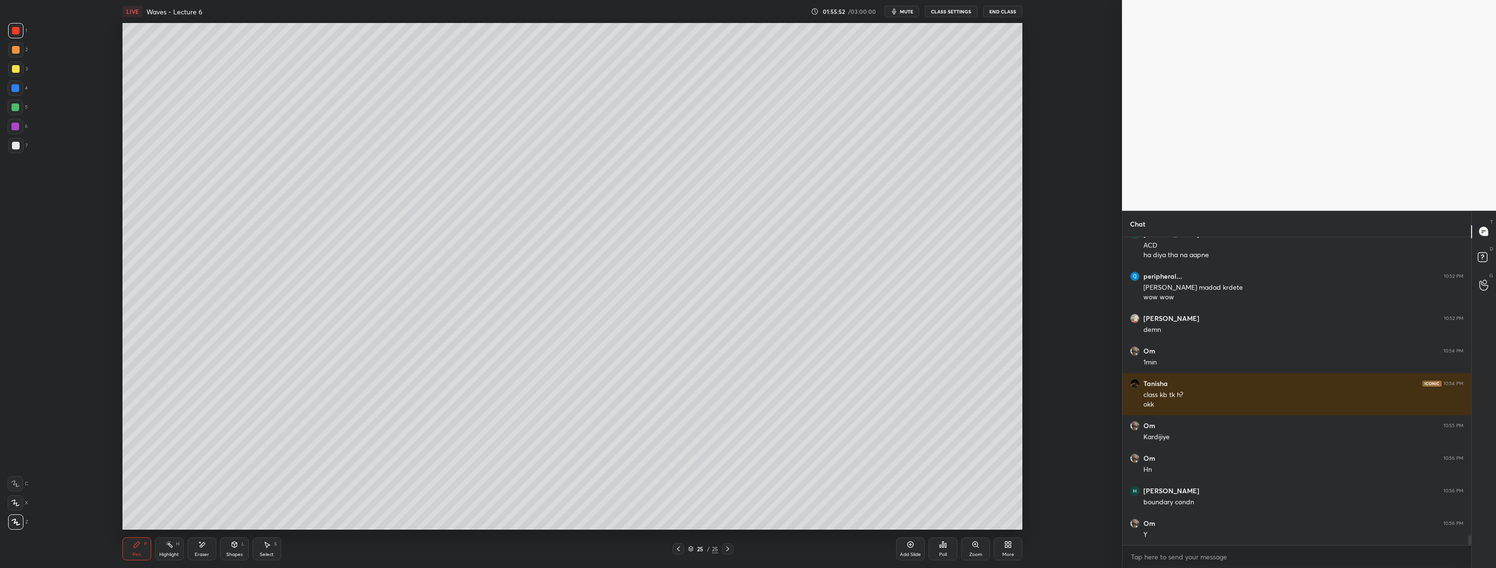
scroll to position [9578, 0]
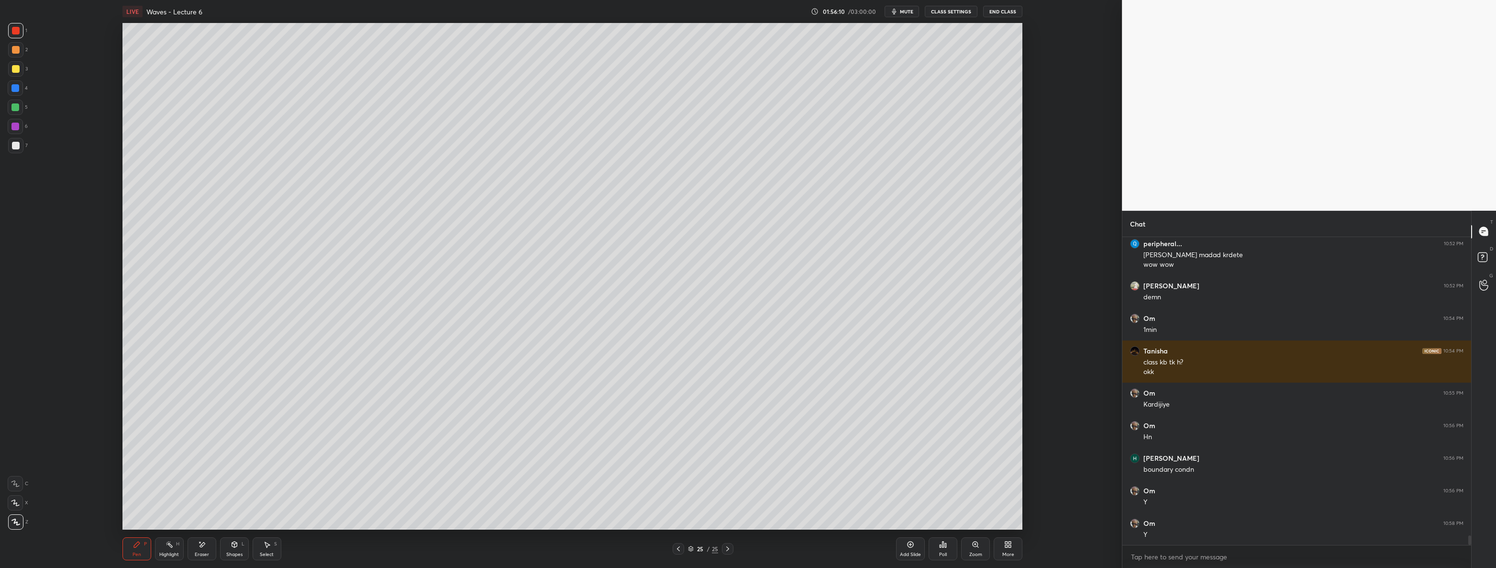
click at [17, 144] on div at bounding box center [16, 146] width 8 height 8
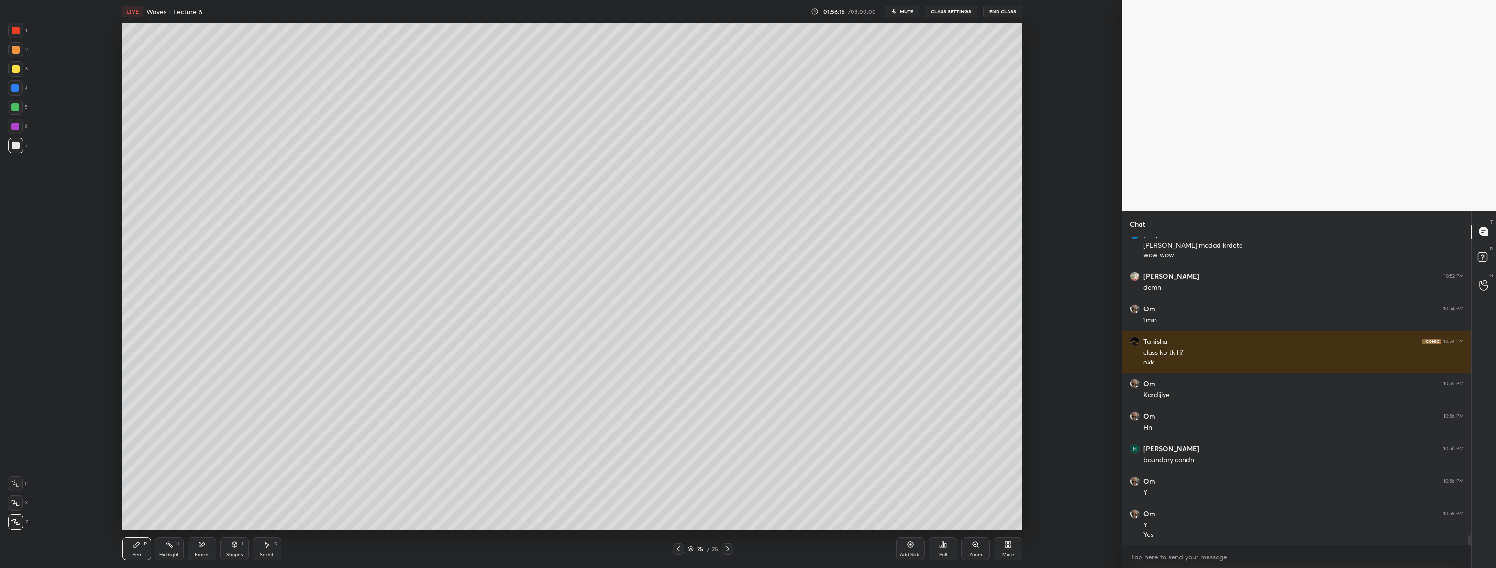
click at [15, 32] on div at bounding box center [16, 31] width 8 height 8
click at [240, 545] on div "Shapes L" at bounding box center [234, 548] width 29 height 23
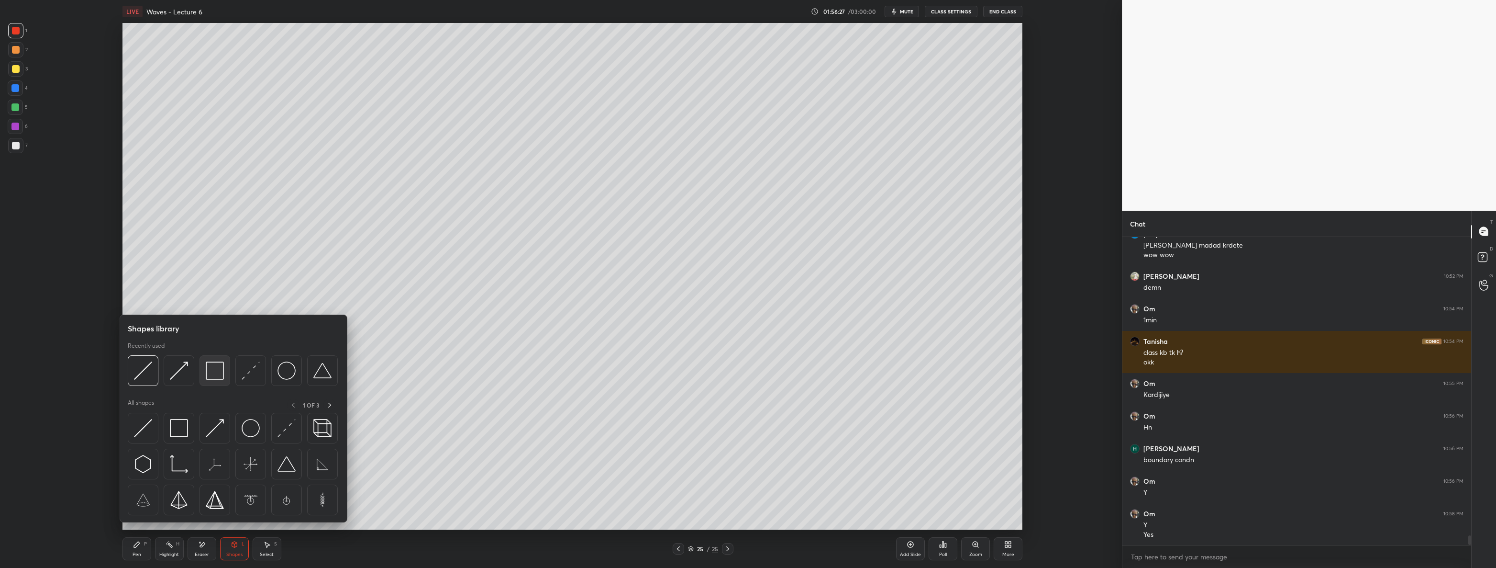
click at [208, 374] on img at bounding box center [215, 370] width 18 height 18
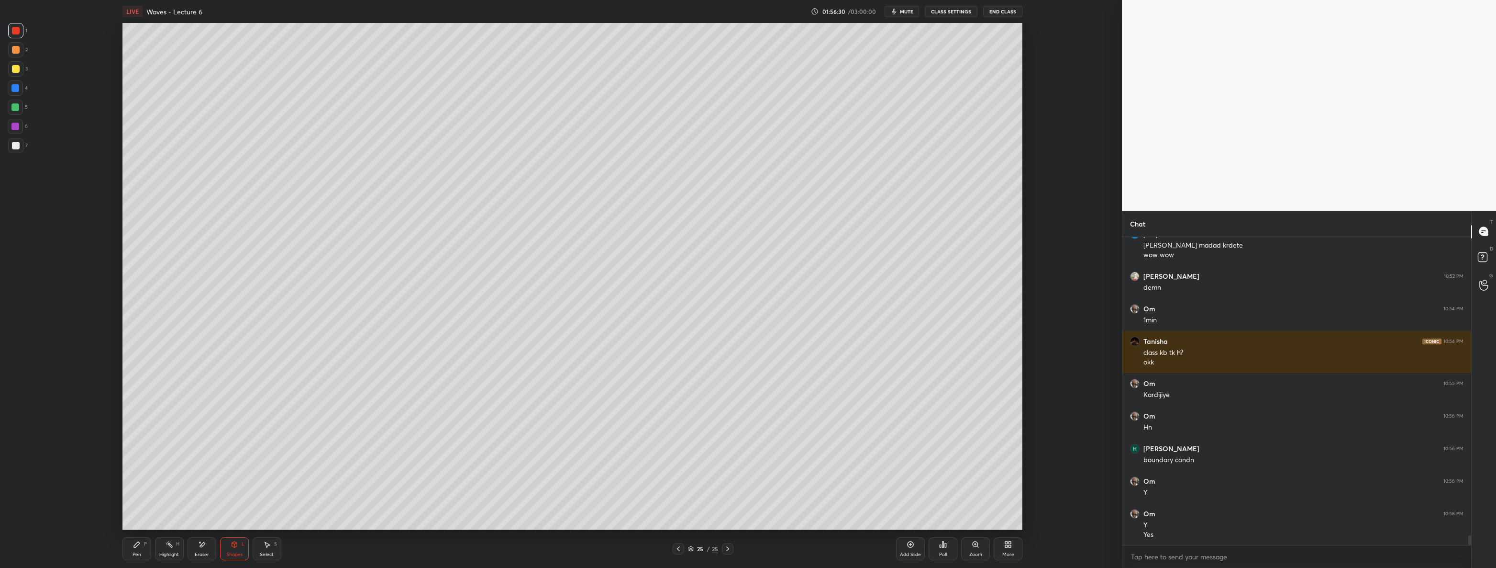
click at [263, 545] on icon at bounding box center [267, 544] width 8 height 8
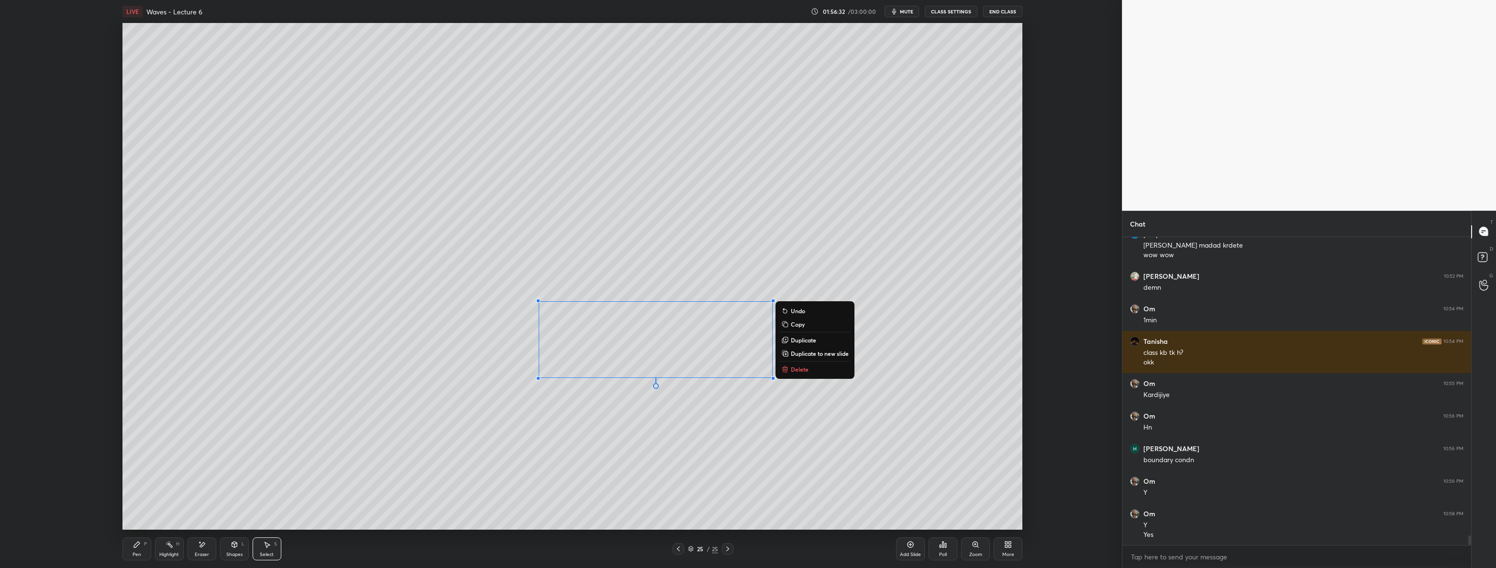
click at [687, 419] on div "0 ° Undo Copy Duplicate Duplicate to new slide Delete" at bounding box center [573, 276] width 901 height 506
click at [126, 546] on div "Pen P" at bounding box center [137, 548] width 29 height 23
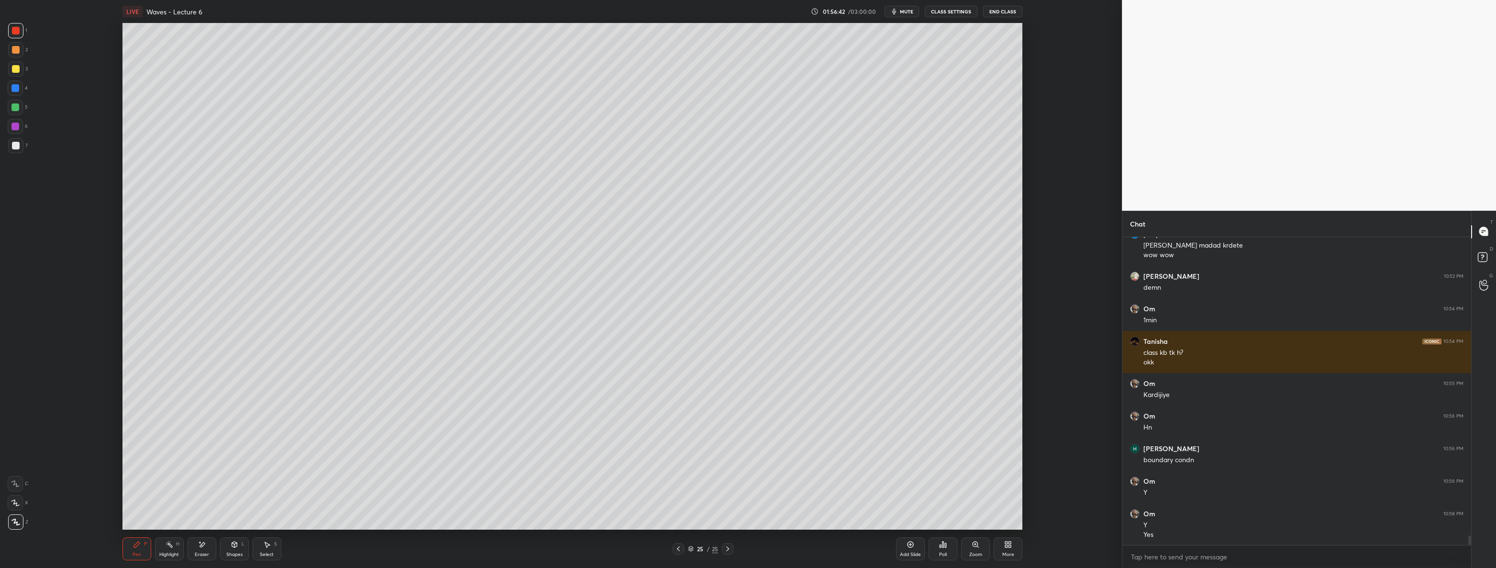
click at [677, 549] on icon at bounding box center [679, 549] width 8 height 8
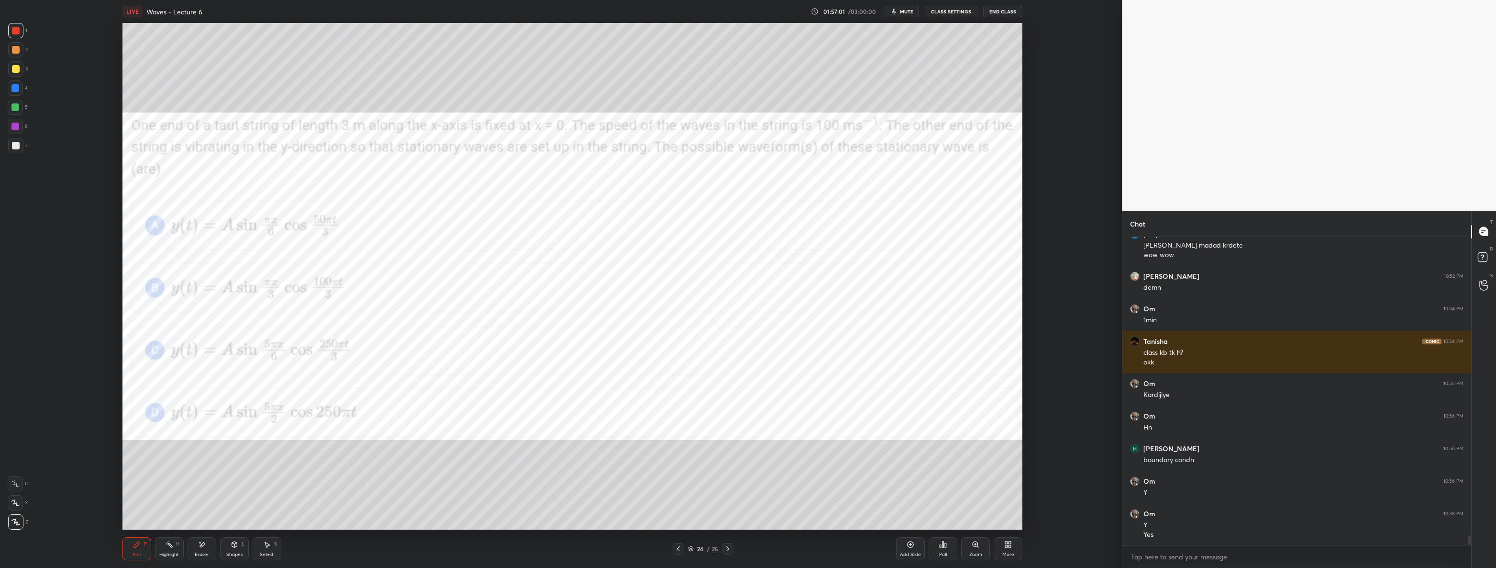
scroll to position [9620, 0]
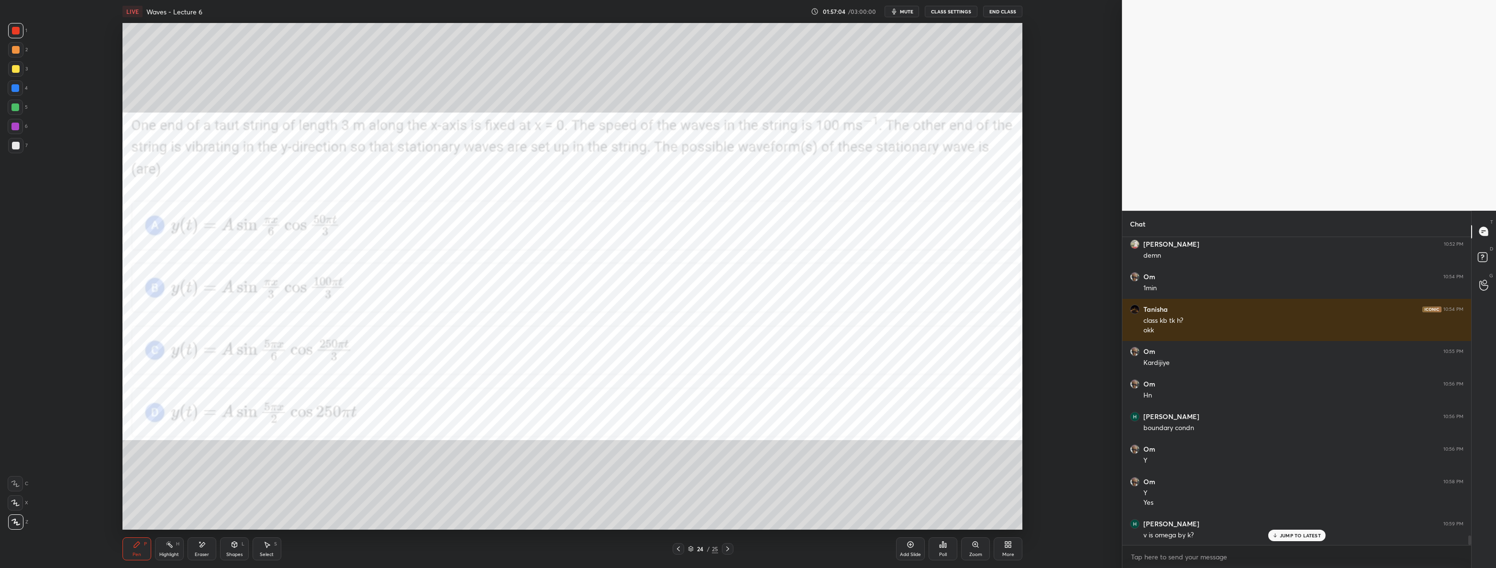
click at [726, 548] on icon at bounding box center [728, 549] width 8 height 8
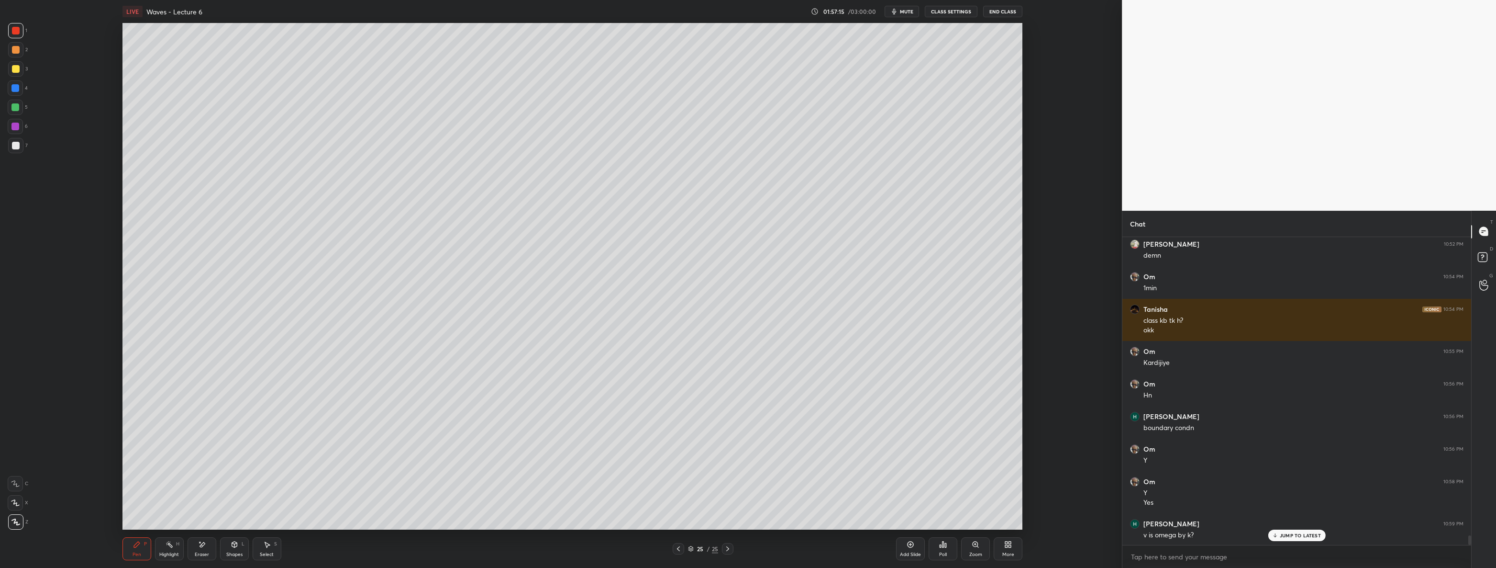
scroll to position [9652, 0]
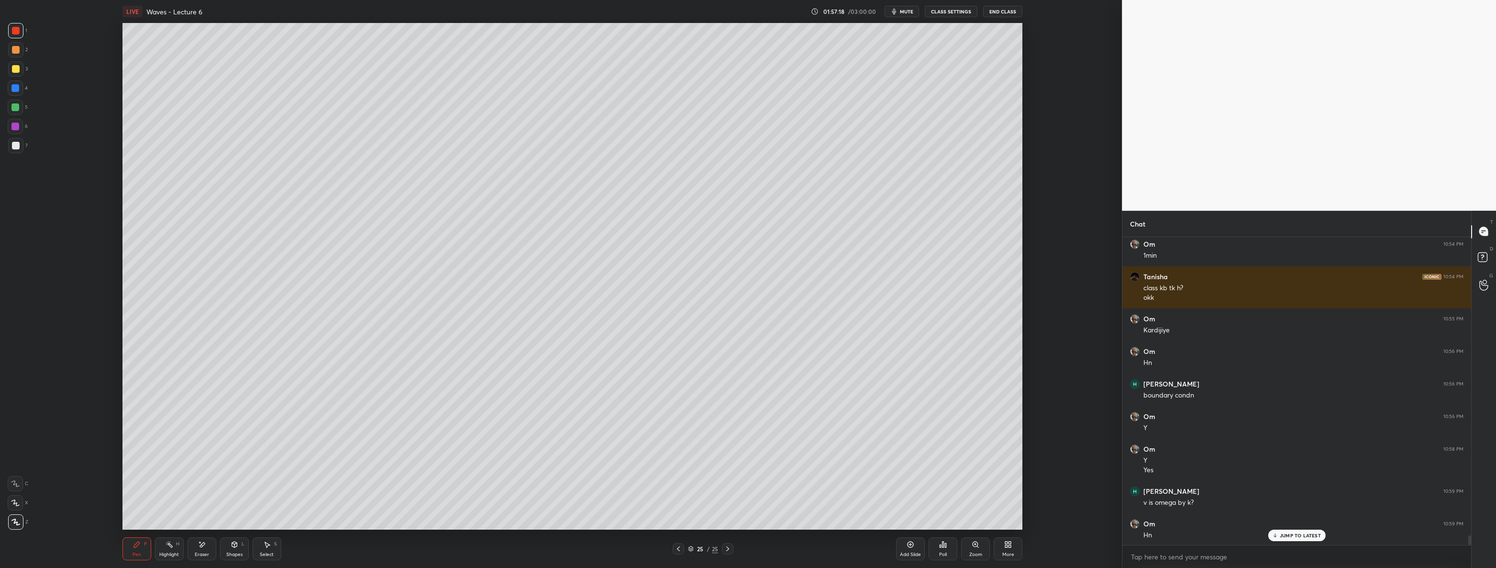
click at [13, 148] on div at bounding box center [16, 146] width 8 height 8
click at [18, 33] on div at bounding box center [16, 31] width 8 height 8
click at [234, 547] on icon at bounding box center [235, 544] width 8 height 8
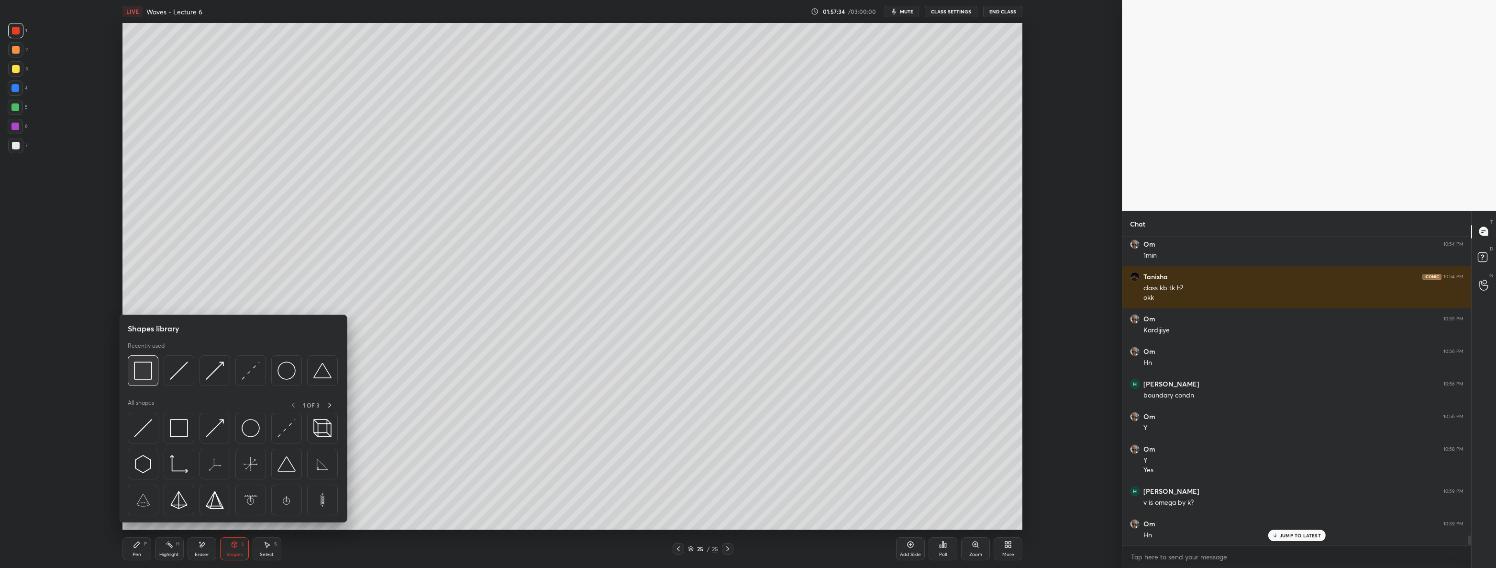
click at [139, 373] on img at bounding box center [143, 370] width 18 height 18
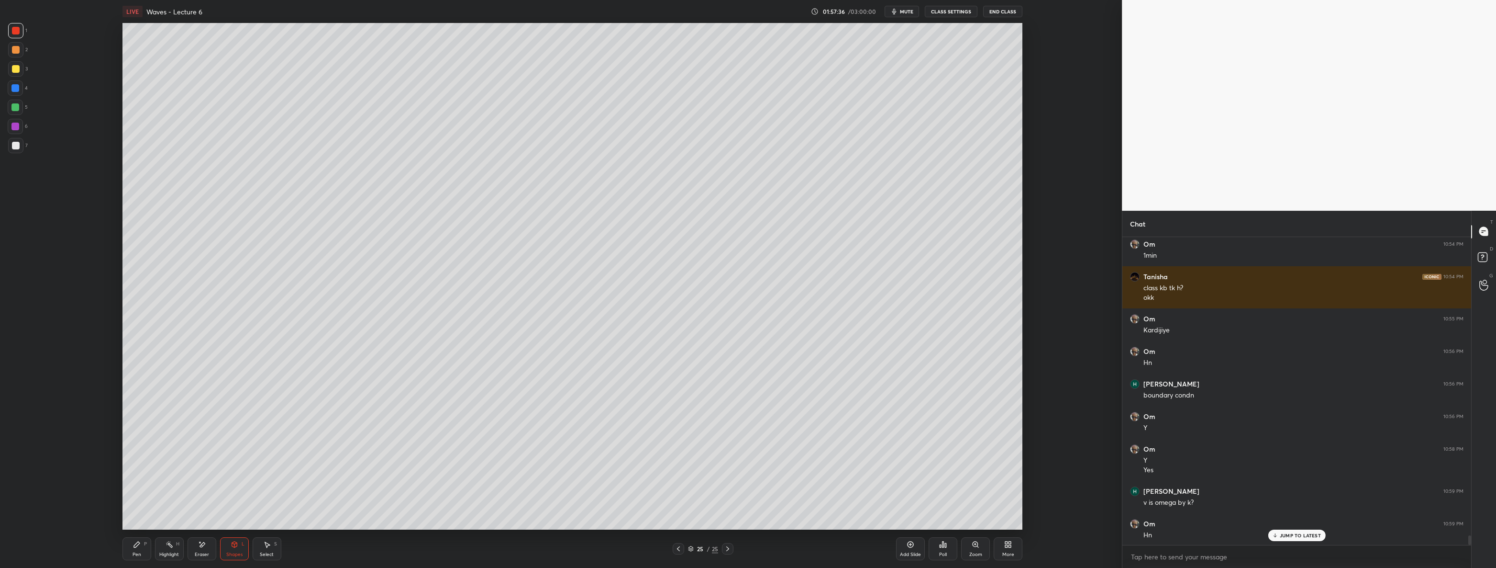
scroll to position [9685, 0]
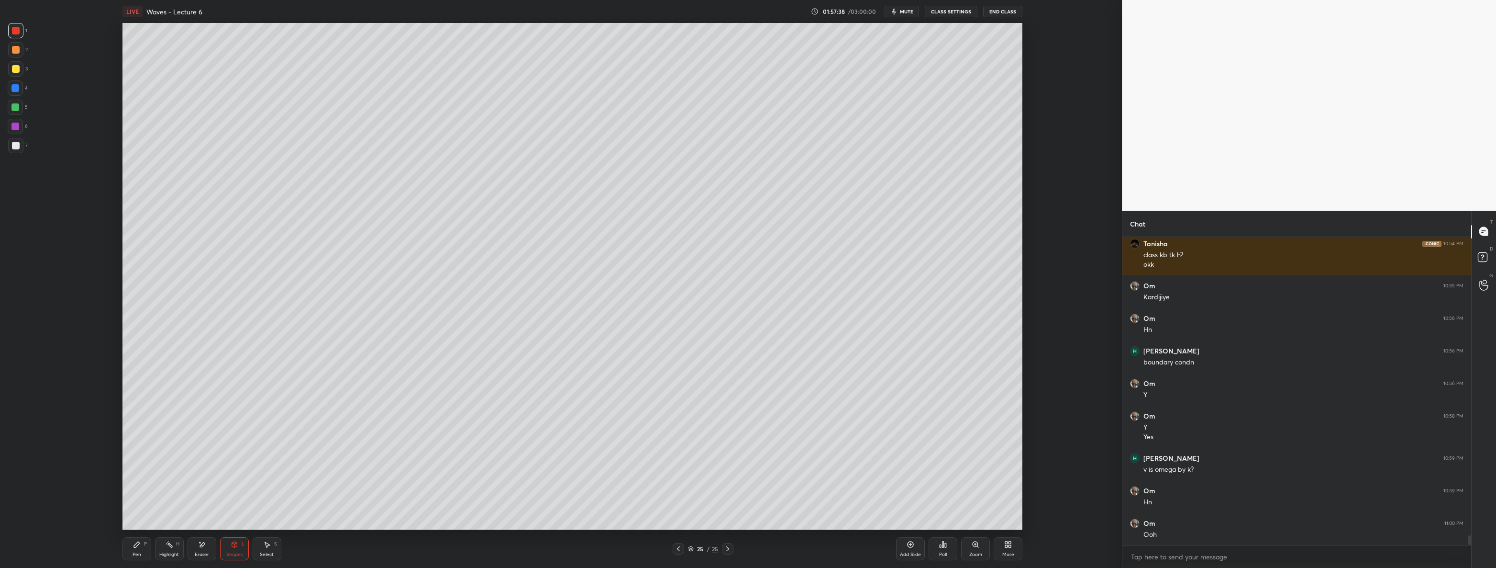
click at [136, 550] on div "Pen P" at bounding box center [137, 548] width 29 height 23
click at [681, 549] on icon at bounding box center [679, 549] width 8 height 8
click at [20, 145] on div at bounding box center [15, 145] width 15 height 15
click at [201, 548] on icon at bounding box center [202, 544] width 8 height 8
click at [148, 546] on div "Pen P" at bounding box center [137, 548] width 29 height 23
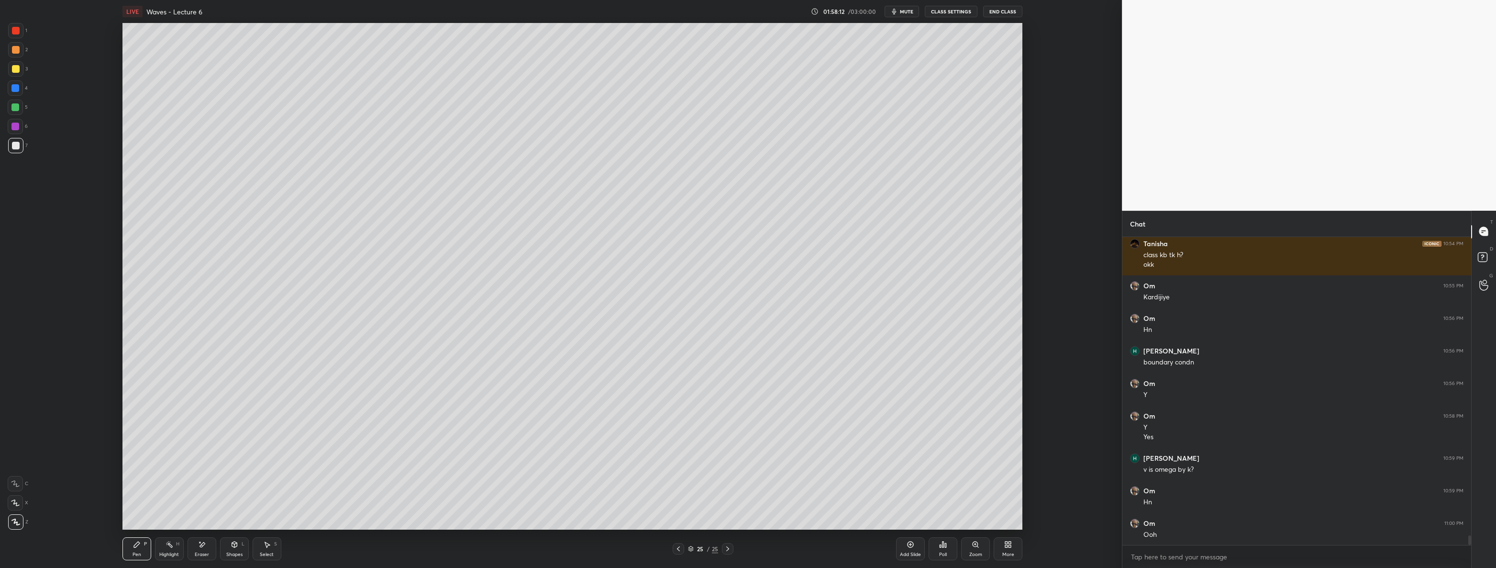
click at [14, 34] on div at bounding box center [16, 31] width 8 height 8
click at [204, 547] on icon at bounding box center [202, 544] width 8 height 8
click at [134, 550] on div "Pen P" at bounding box center [137, 548] width 29 height 23
click at [11, 153] on div at bounding box center [15, 145] width 15 height 15
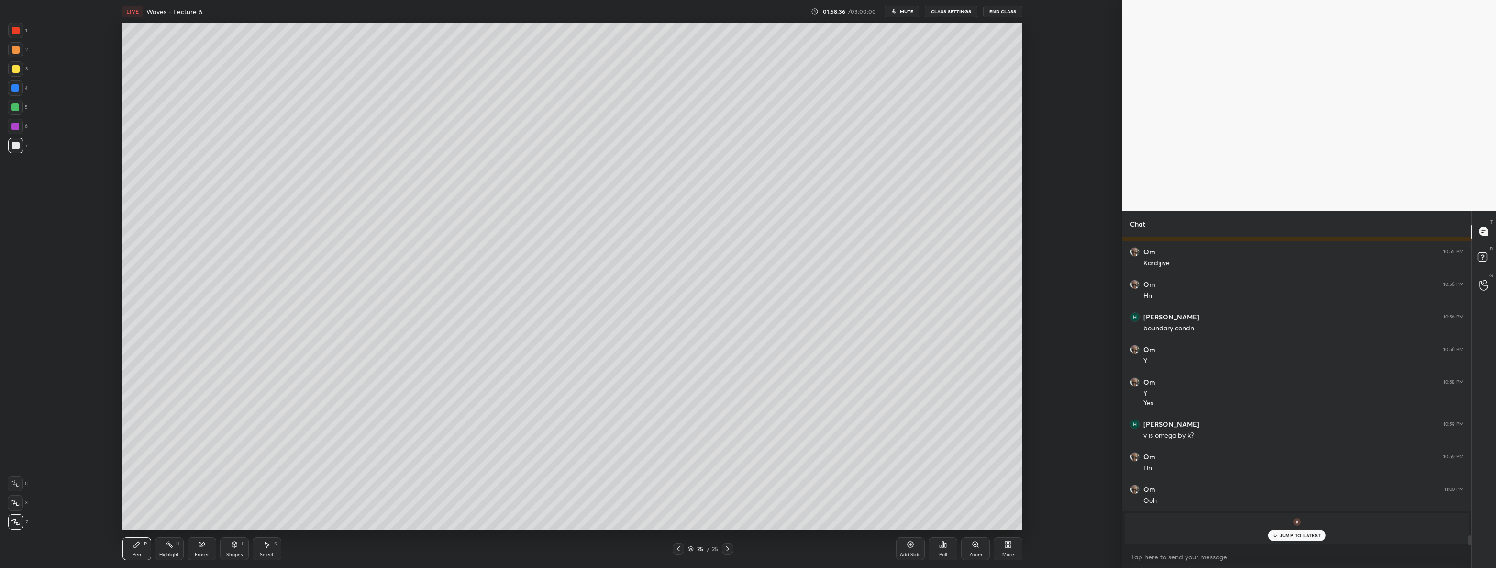
click at [1306, 537] on p "JUMP TO LATEST" at bounding box center [1300, 535] width 41 height 6
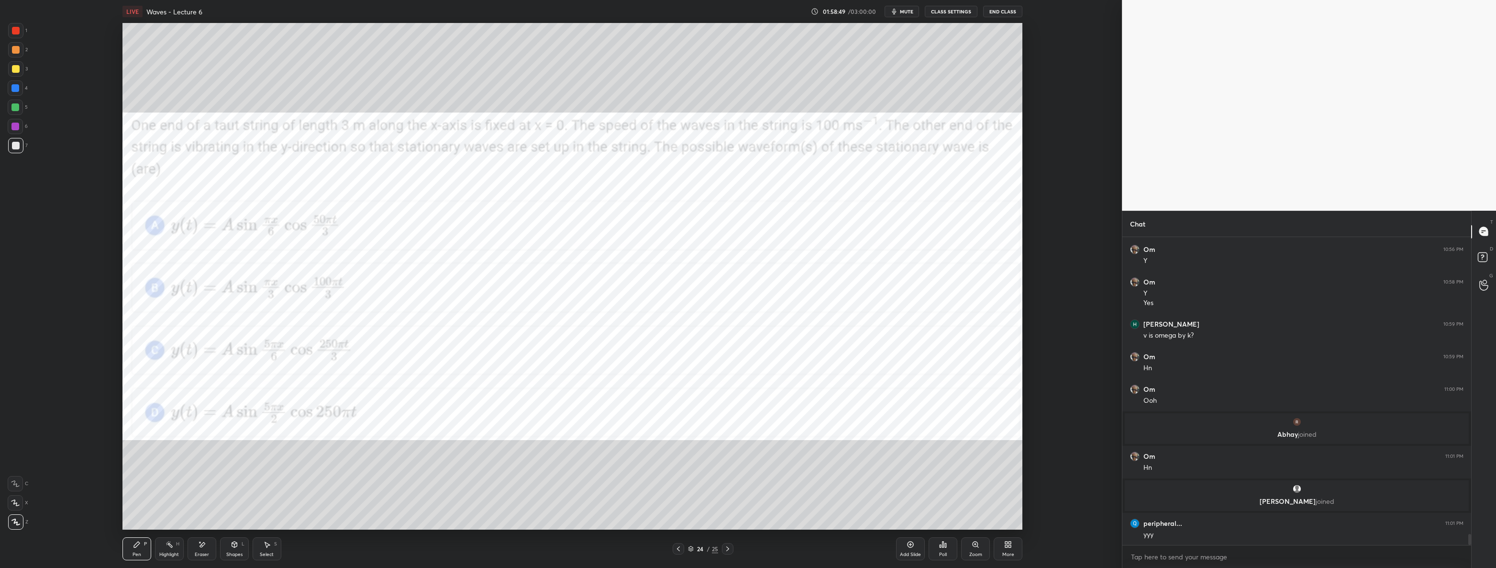
click at [19, 108] on div at bounding box center [15, 107] width 8 height 8
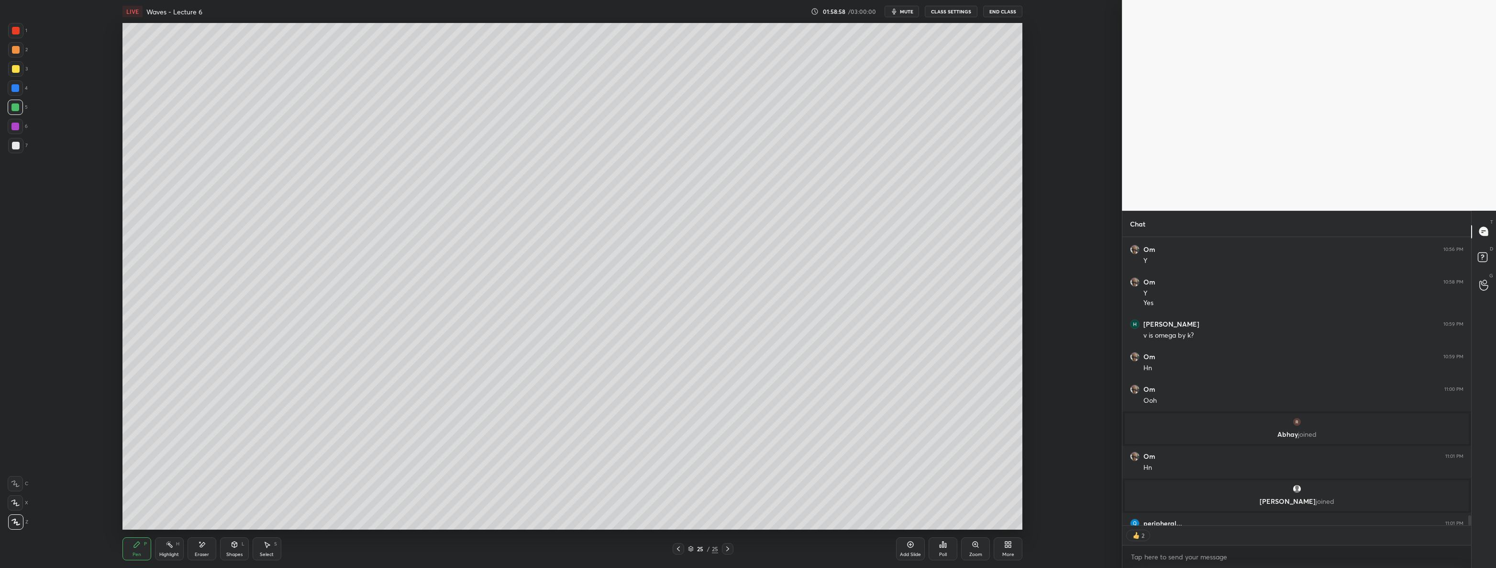
click at [198, 548] on div "Eraser" at bounding box center [202, 548] width 29 height 23
click at [129, 542] on div "Pen P" at bounding box center [137, 548] width 29 height 23
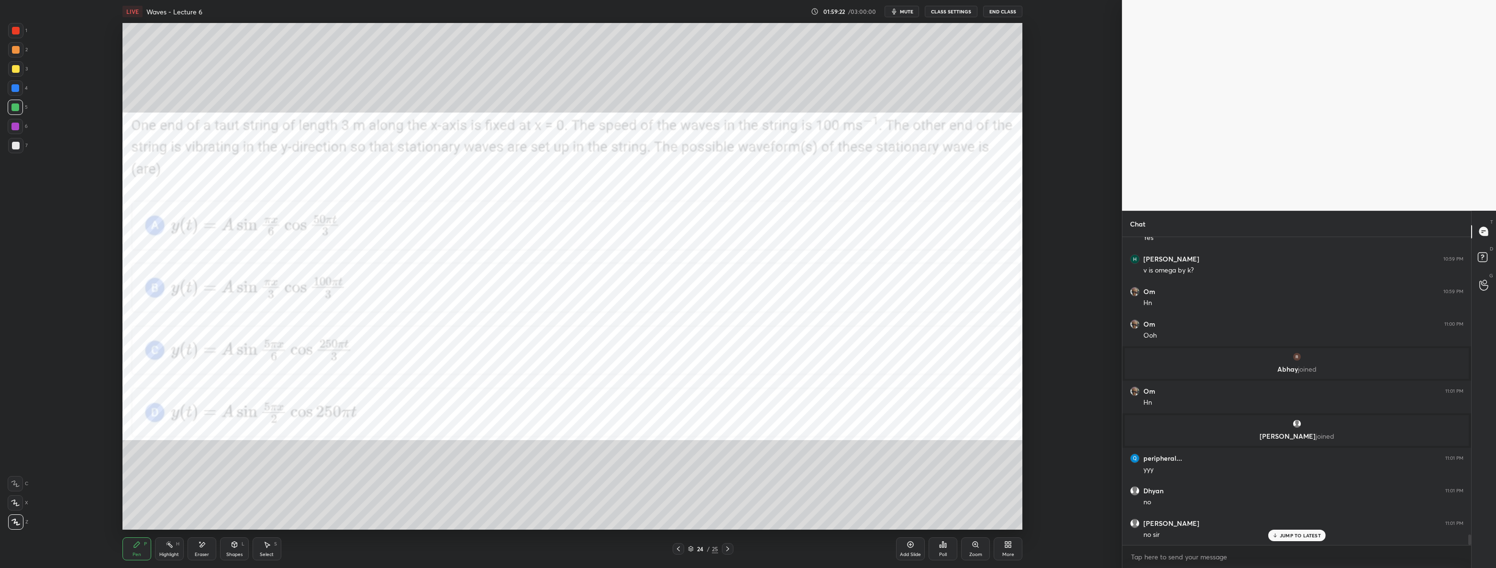
scroll to position [8557, 0]
click at [15, 31] on div at bounding box center [16, 31] width 8 height 8
click at [724, 546] on icon at bounding box center [728, 549] width 8 height 8
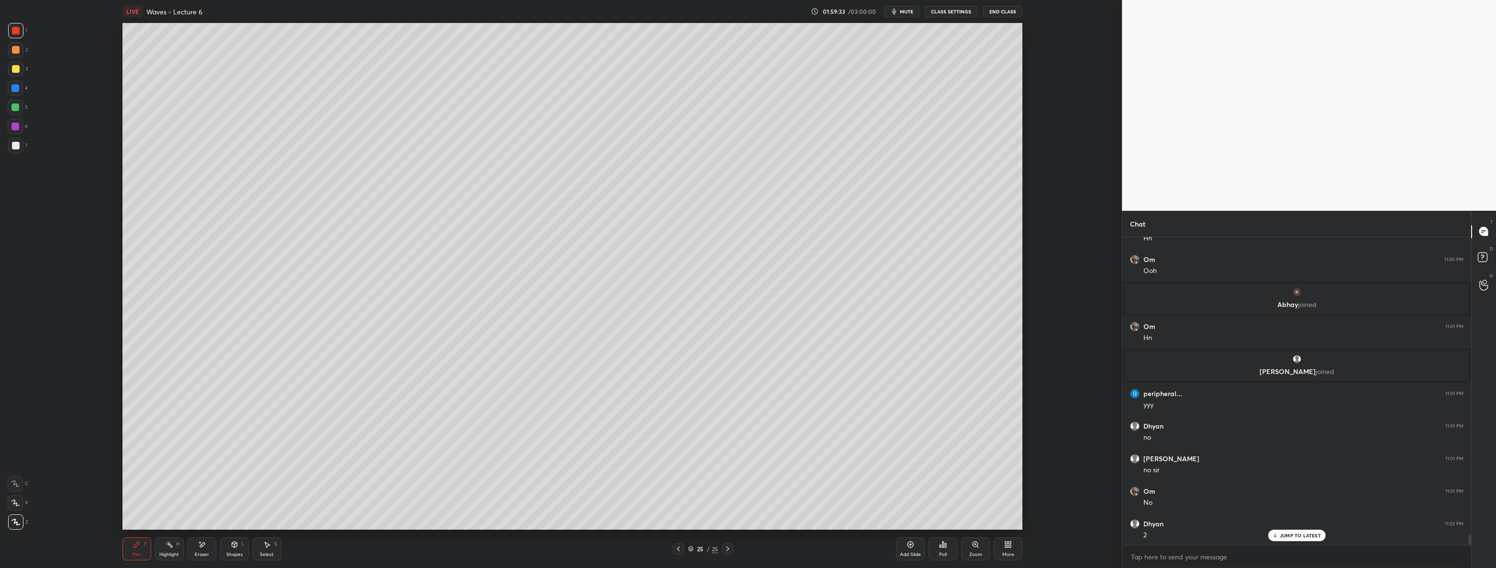
scroll to position [8623, 0]
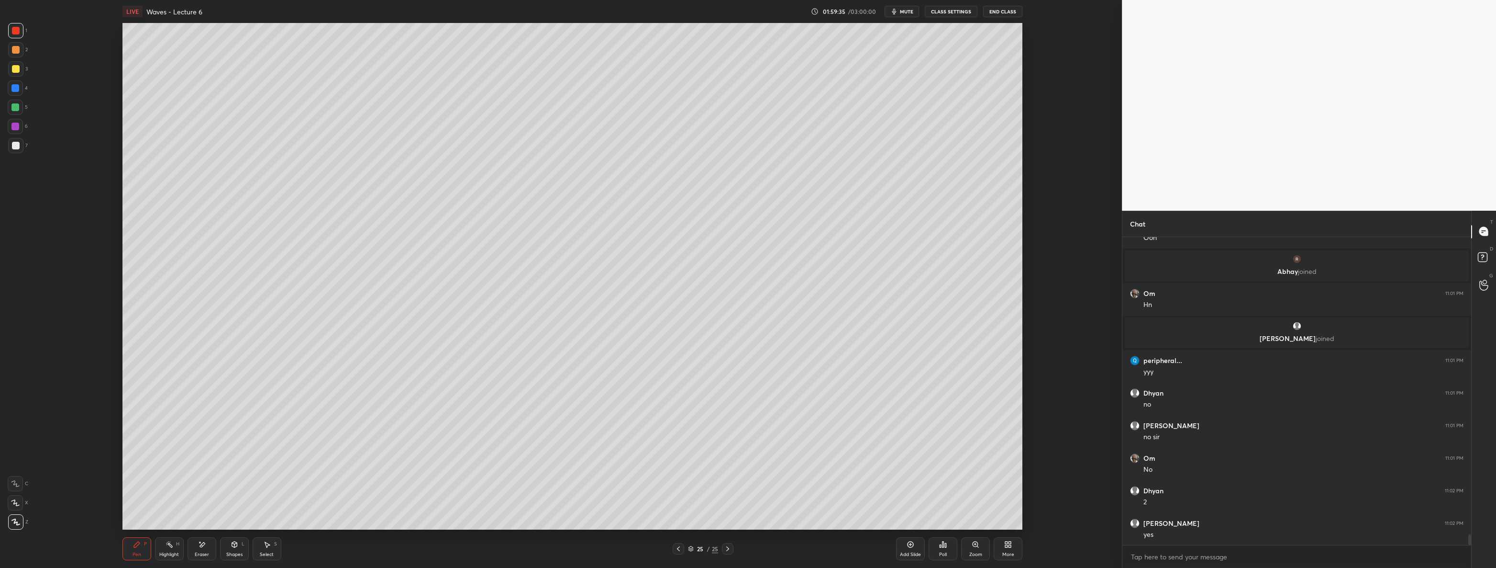
click at [14, 107] on div at bounding box center [15, 107] width 8 height 8
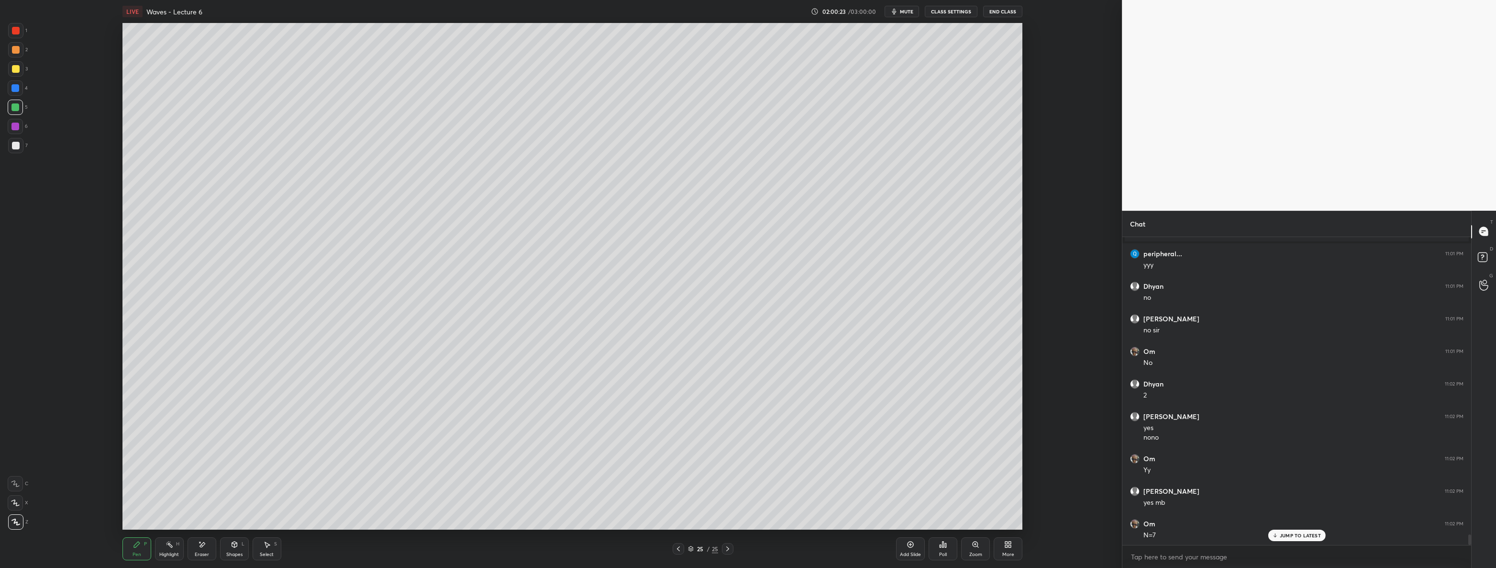
scroll to position [8762, 0]
click at [678, 550] on icon at bounding box center [679, 549] width 8 height 8
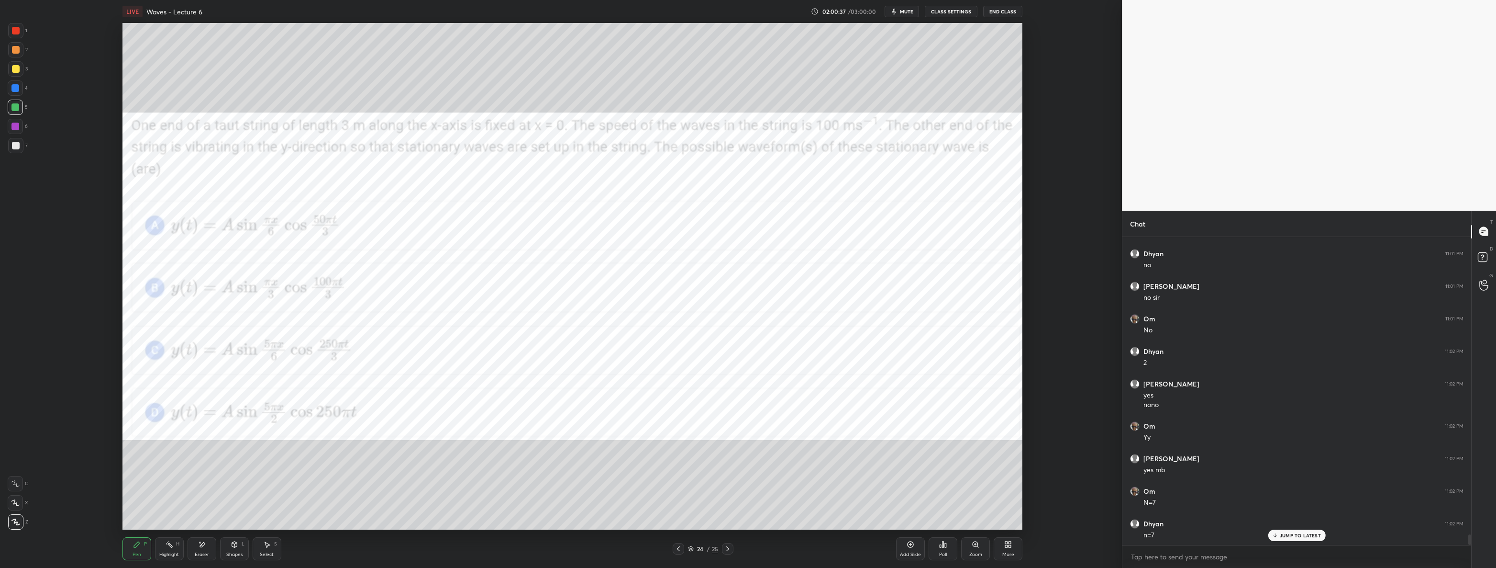
click at [728, 547] on icon at bounding box center [728, 549] width 8 height 8
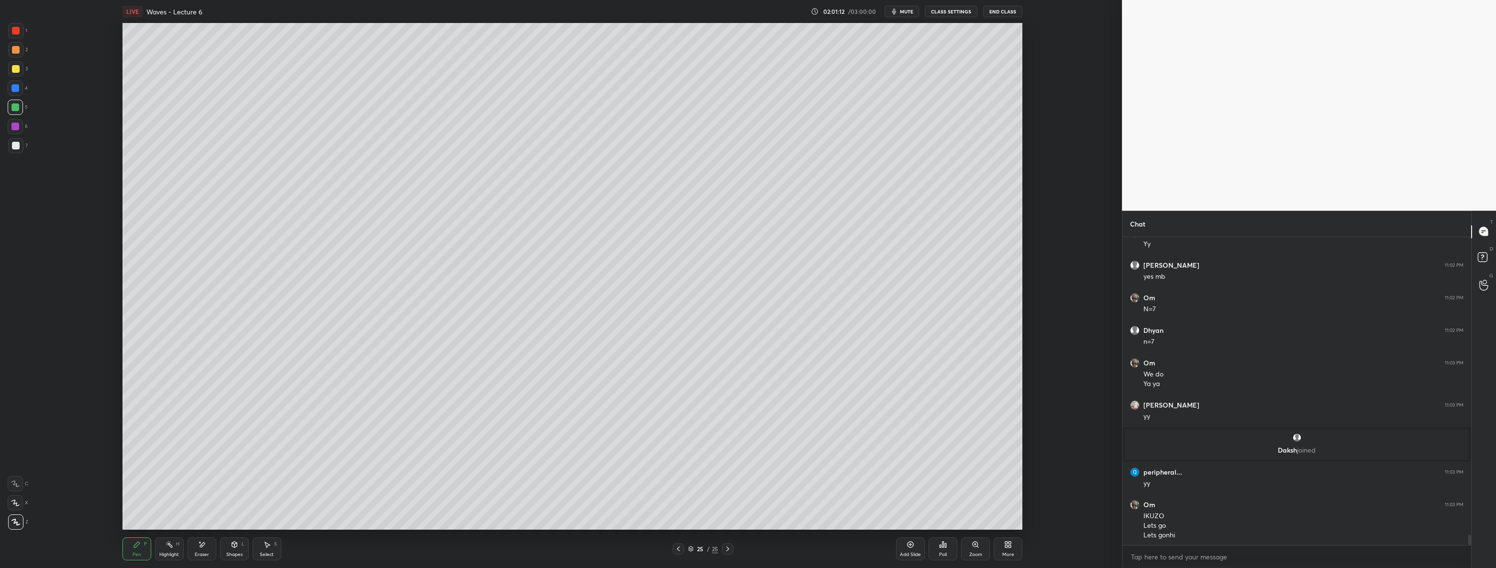
scroll to position [8829, 0]
click at [1005, 553] on div "More" at bounding box center [1009, 554] width 12 height 5
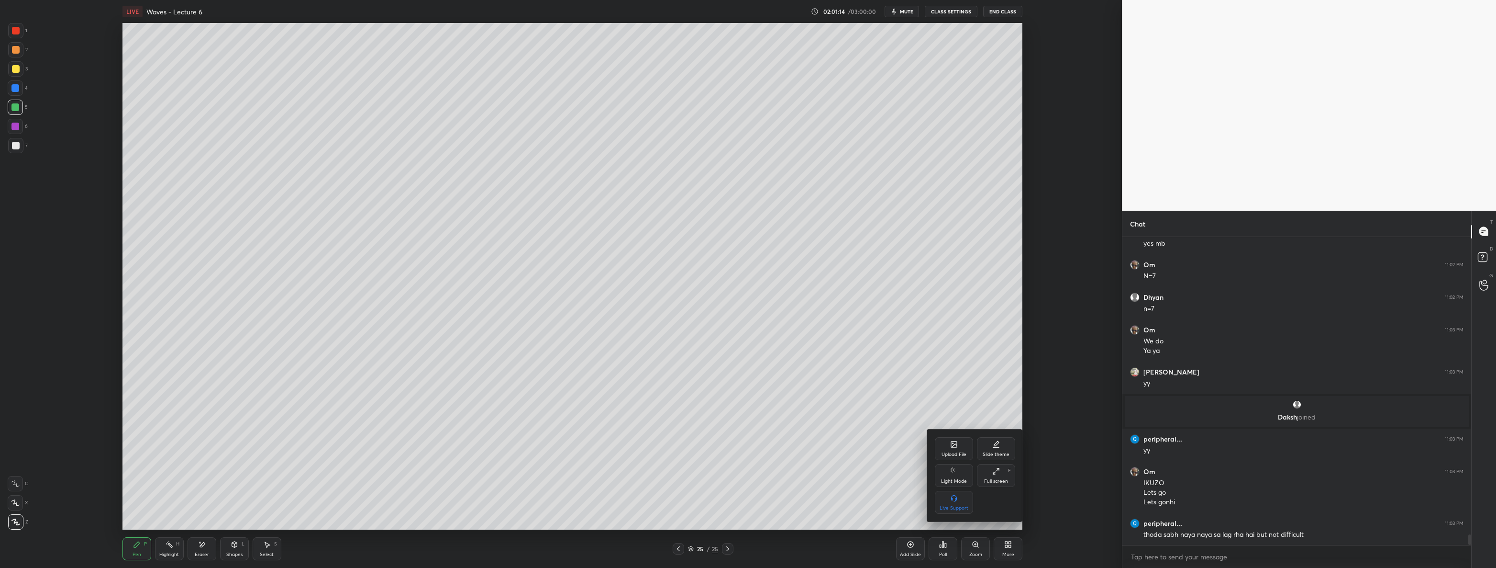
click at [961, 447] on div "Upload File" at bounding box center [954, 448] width 38 height 23
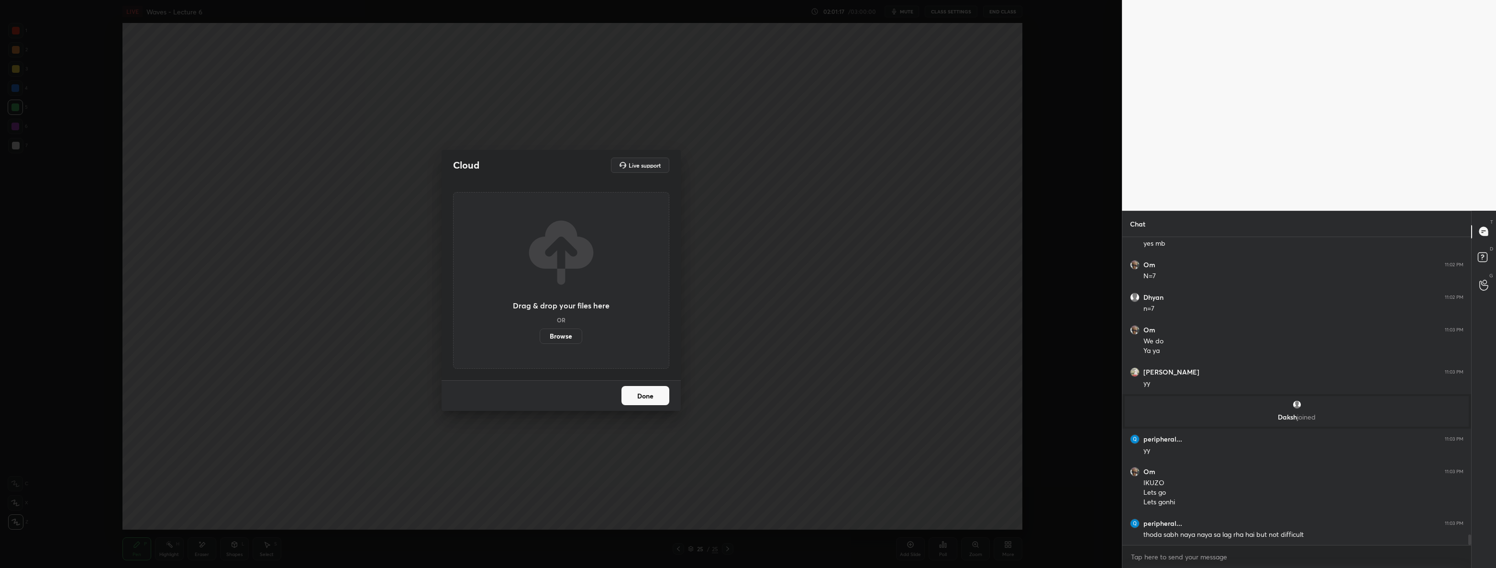
click at [576, 340] on label "Browse" at bounding box center [561, 335] width 43 height 15
click at [540, 340] on input "Browse" at bounding box center [540, 335] width 0 height 15
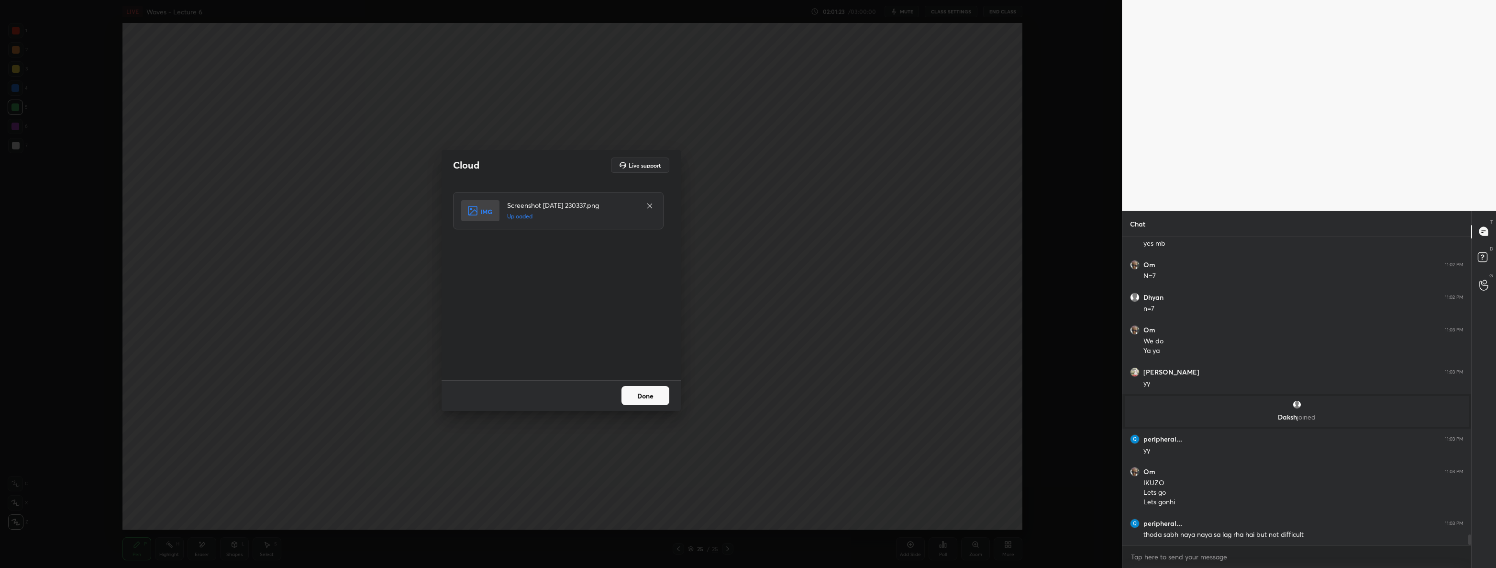
click at [648, 396] on button "Done" at bounding box center [646, 395] width 48 height 19
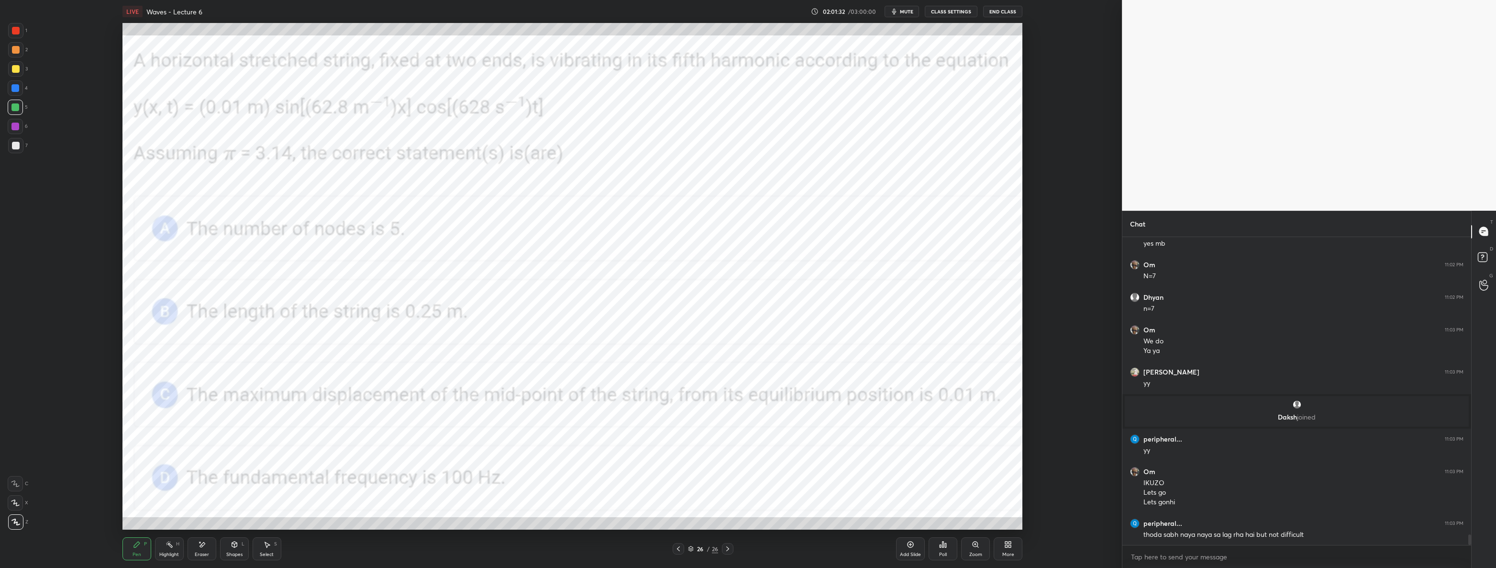
click at [13, 28] on div at bounding box center [16, 31] width 8 height 8
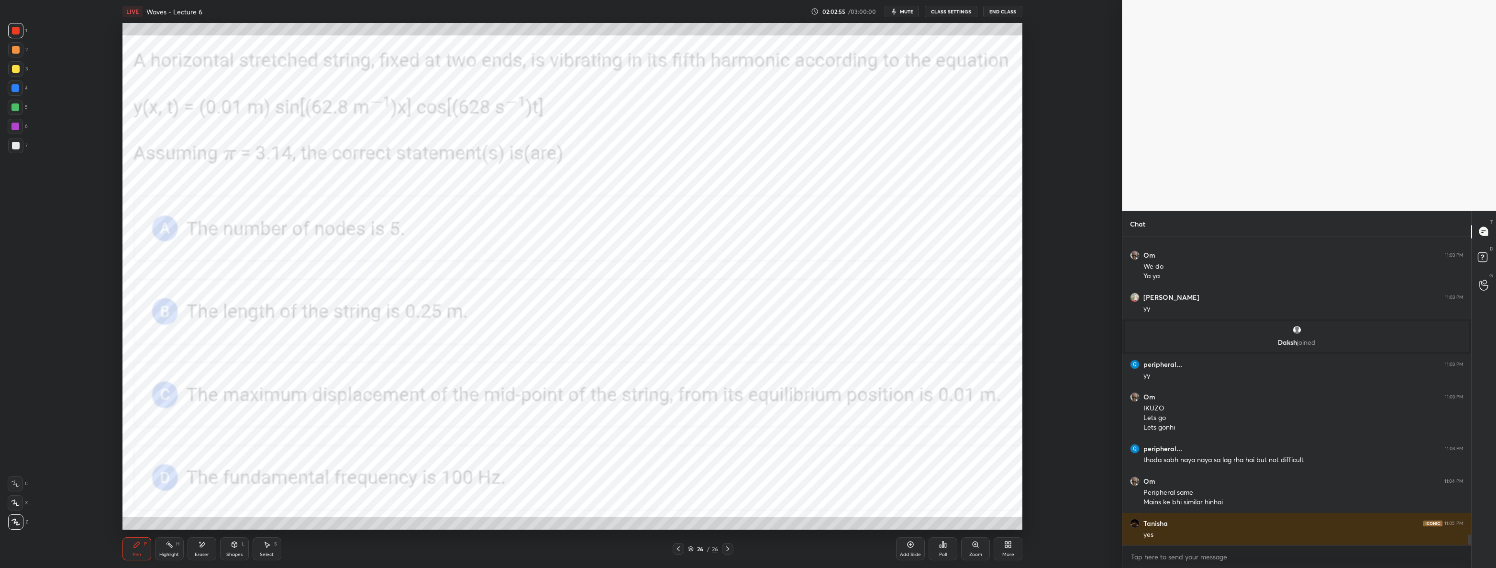
click at [234, 546] on icon at bounding box center [234, 544] width 5 height 6
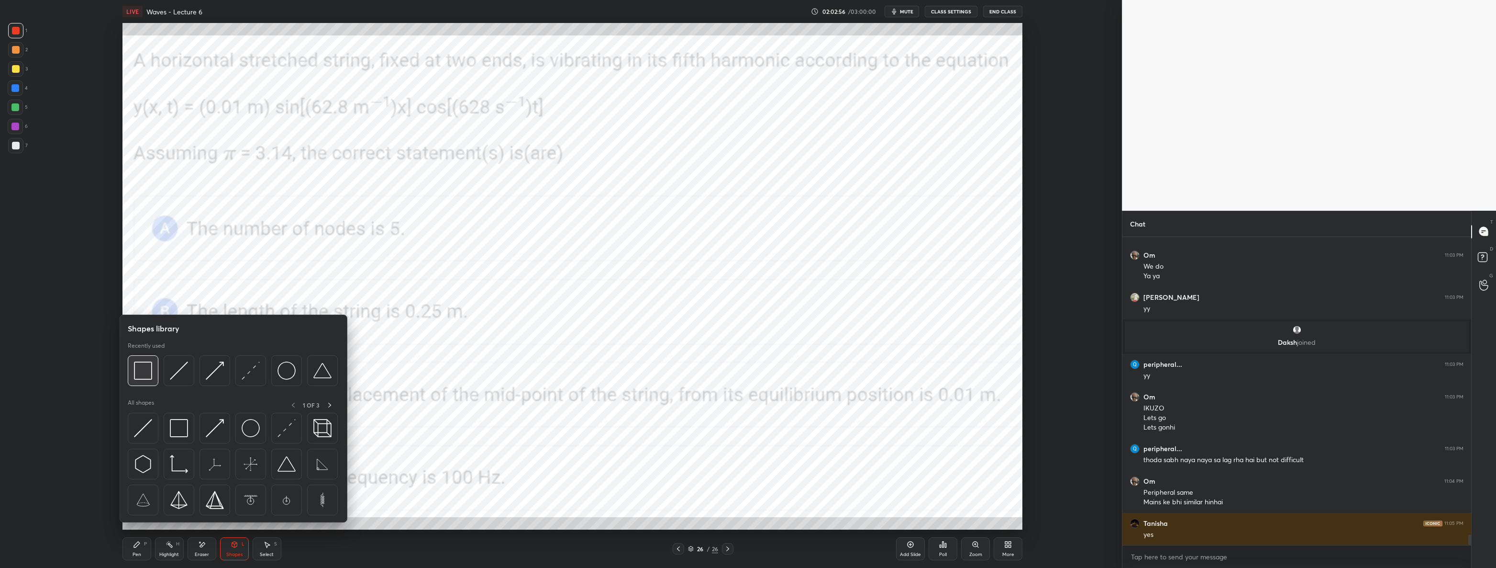
click at [145, 369] on img at bounding box center [143, 370] width 18 height 18
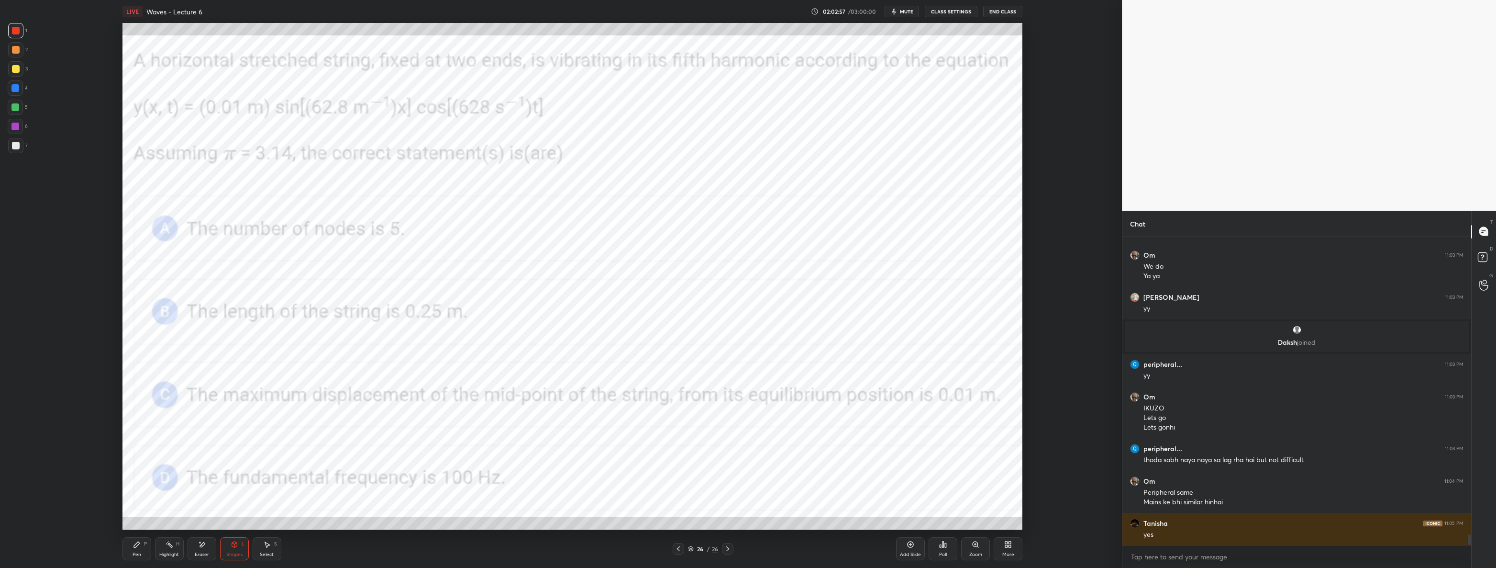
scroll to position [8938, 0]
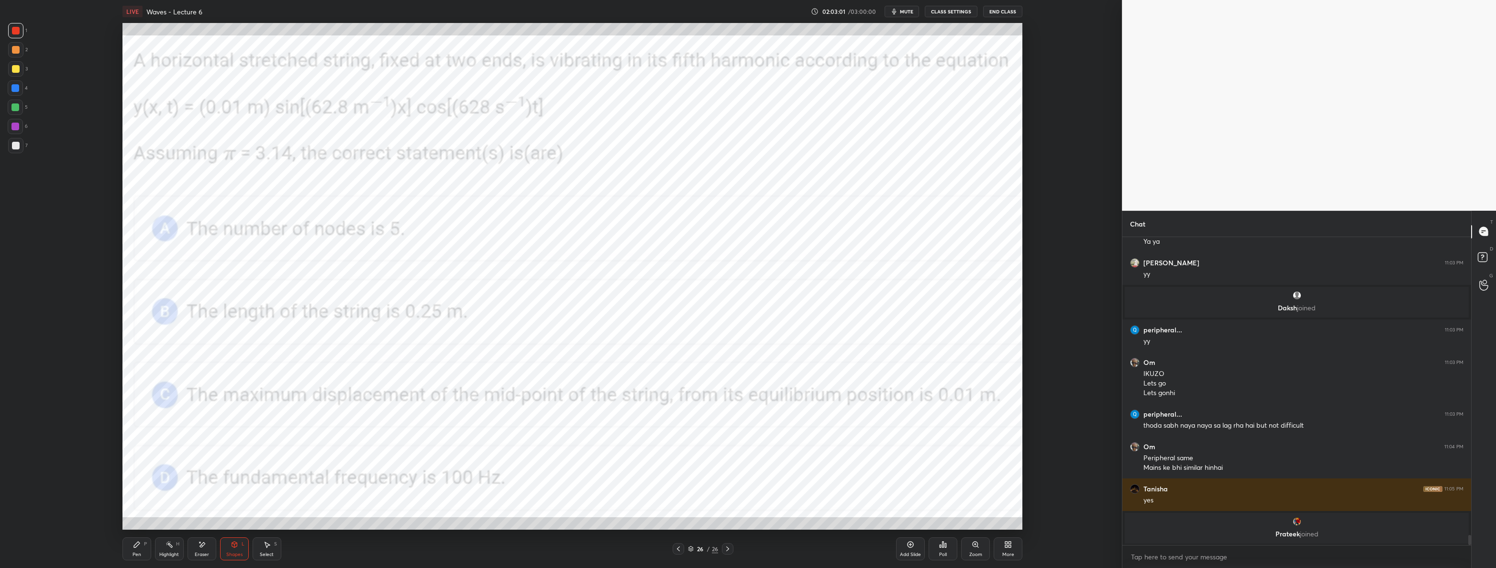
click at [136, 547] on icon at bounding box center [137, 544] width 8 height 8
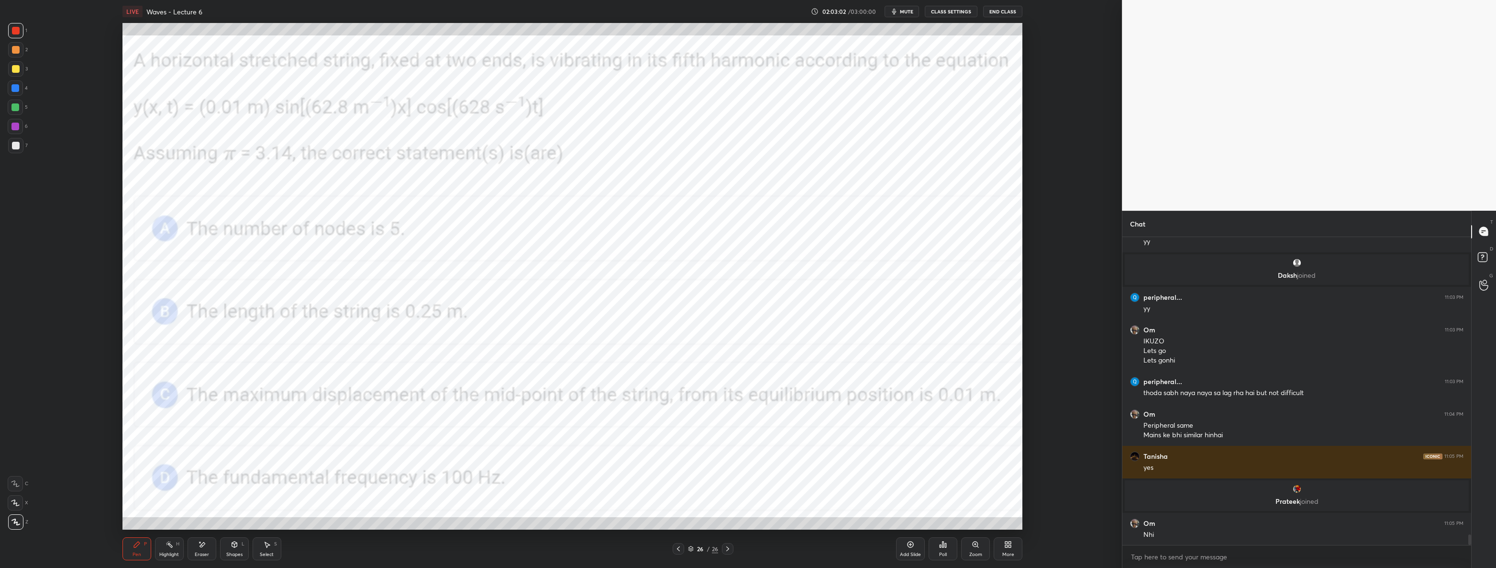
scroll to position [8907, 0]
click at [17, 89] on div at bounding box center [15, 88] width 8 height 8
click at [19, 109] on div at bounding box center [15, 107] width 15 height 15
click at [16, 28] on div at bounding box center [16, 31] width 8 height 8
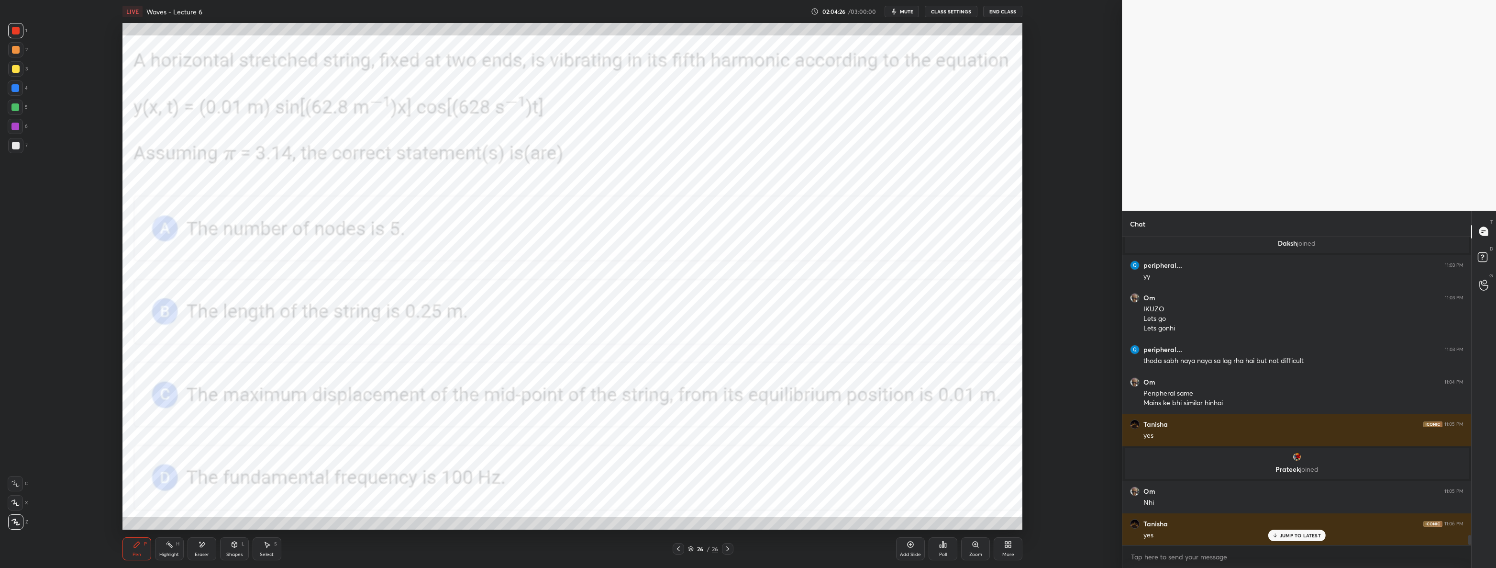
click at [22, 100] on div "5" at bounding box center [18, 107] width 20 height 15
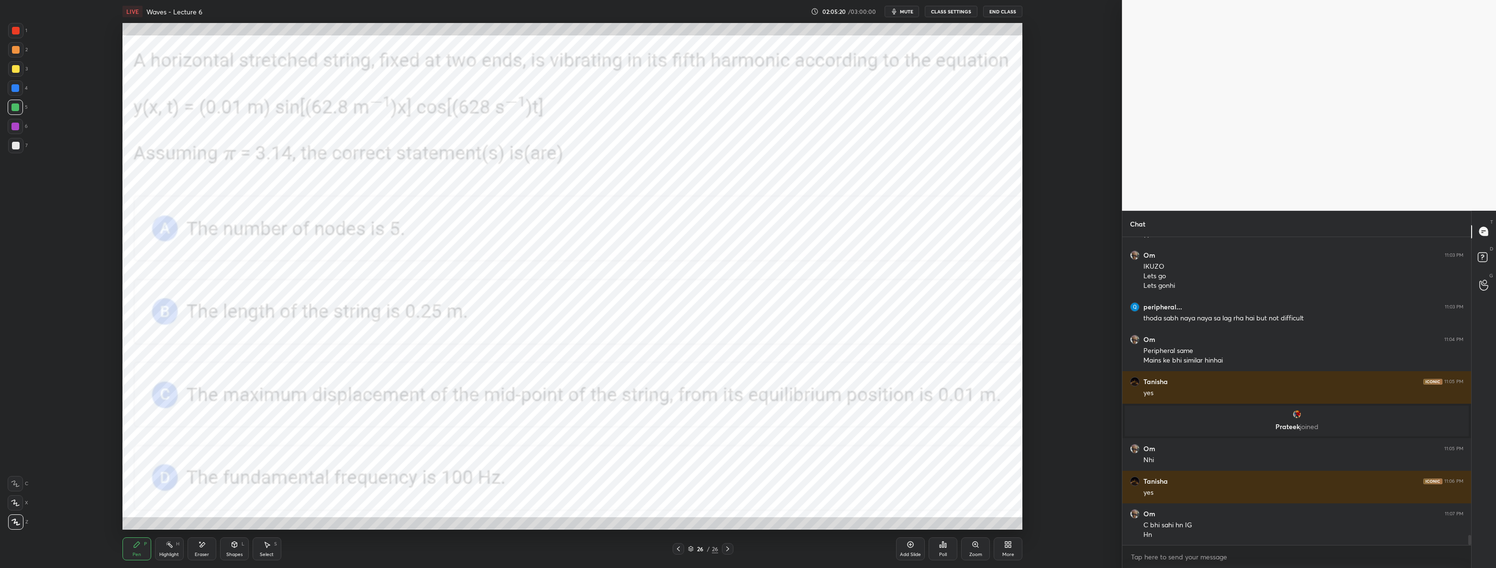
scroll to position [8991, 0]
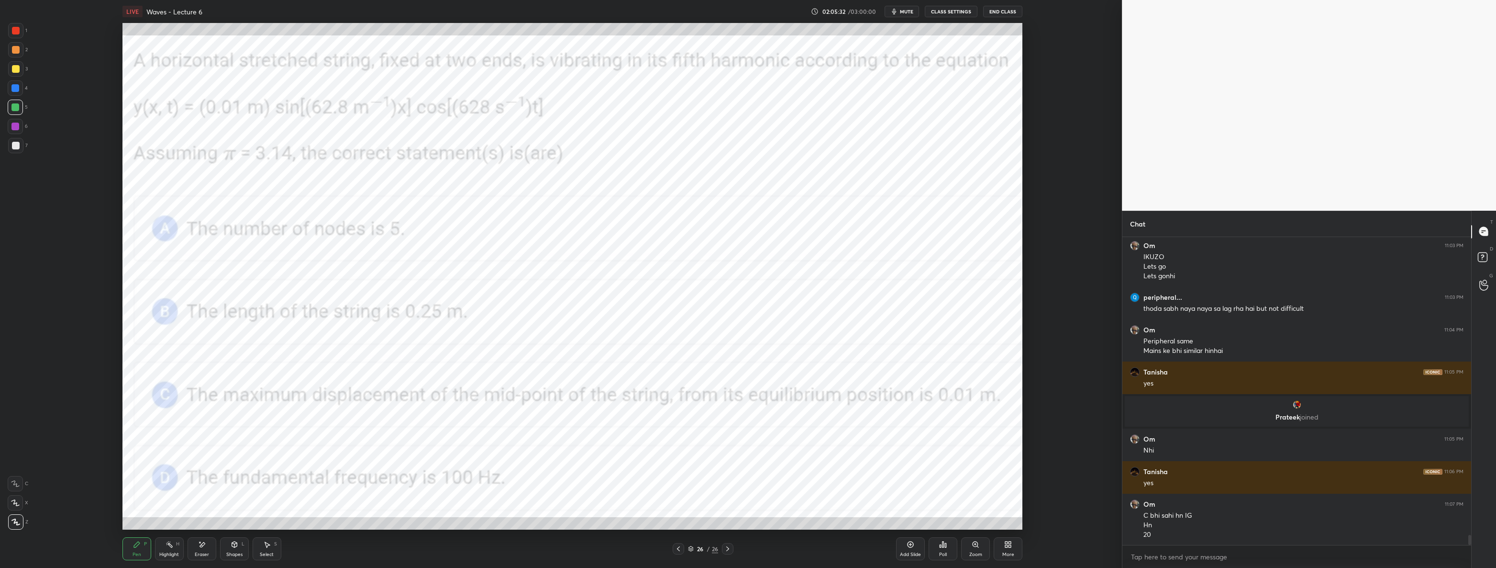
click at [12, 31] on div at bounding box center [16, 31] width 8 height 8
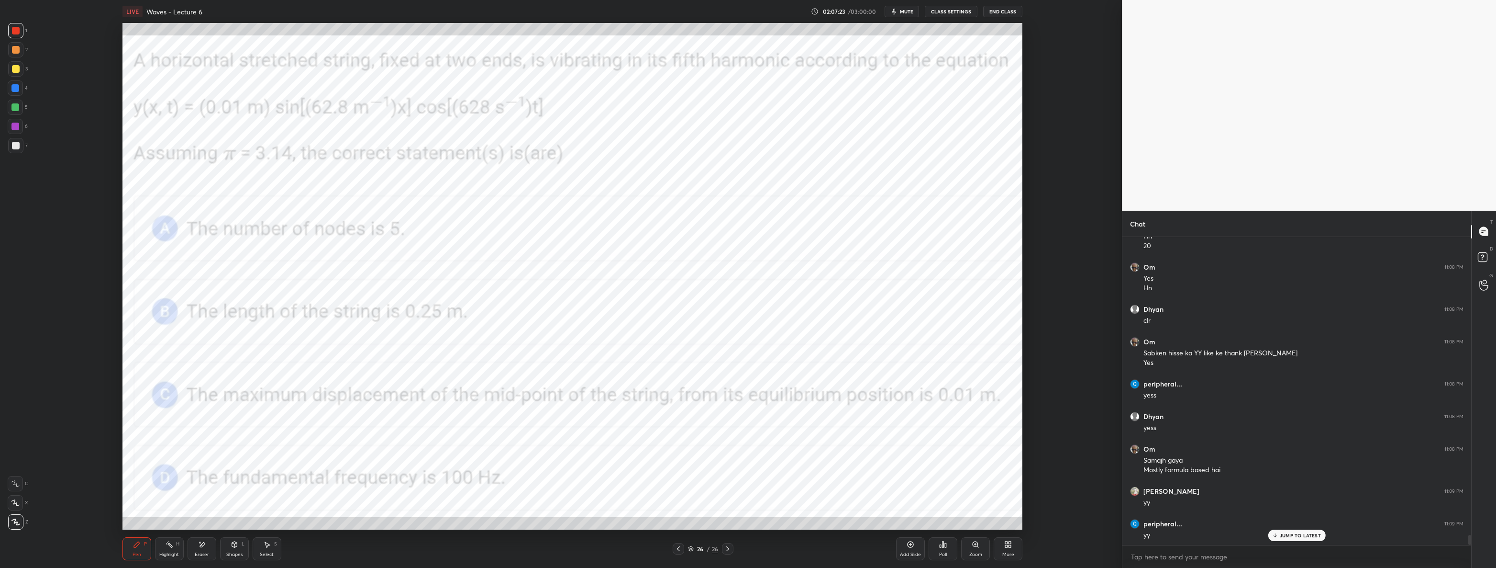
scroll to position [9313, 0]
click at [1014, 6] on button "End Class" at bounding box center [1002, 11] width 39 height 11
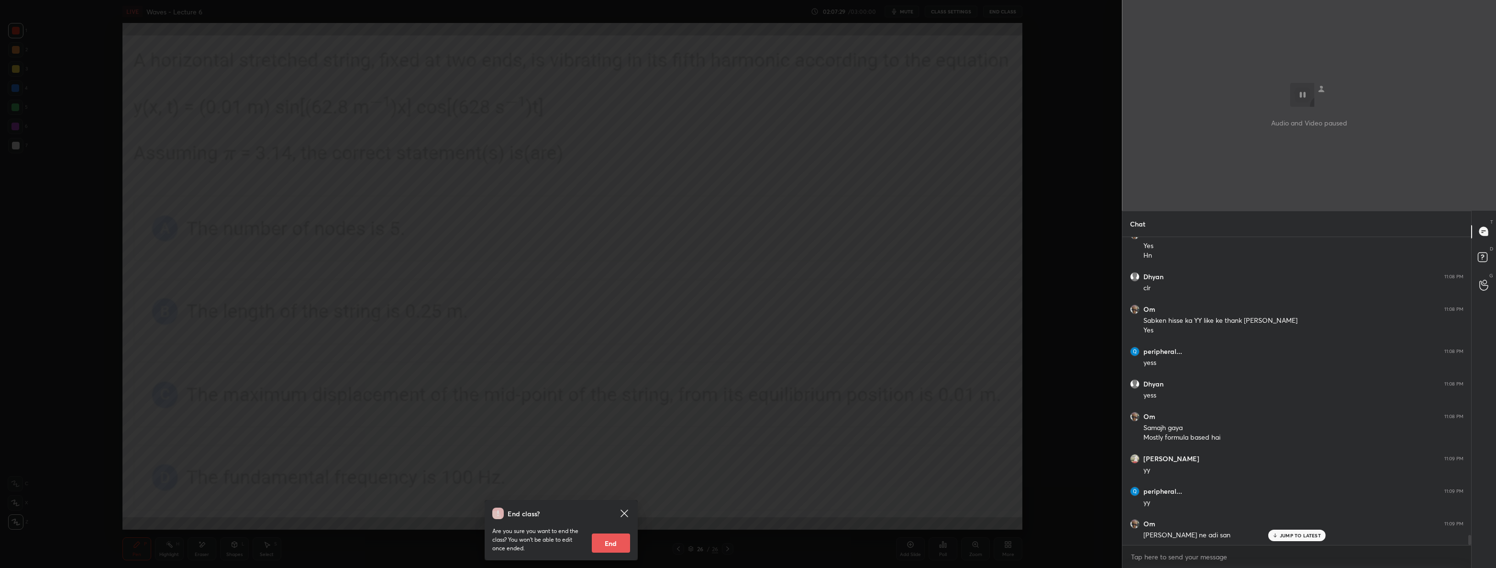
scroll to position [9346, 0]
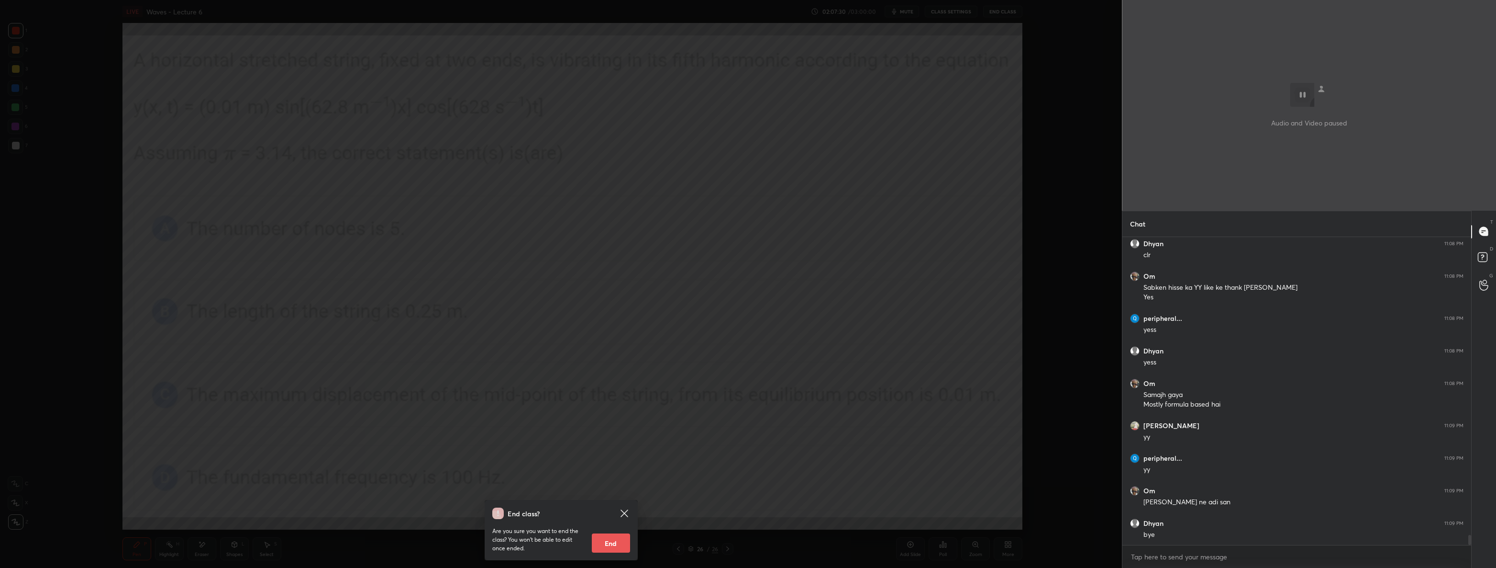
click at [611, 539] on button "End" at bounding box center [611, 542] width 38 height 19
type textarea "x"
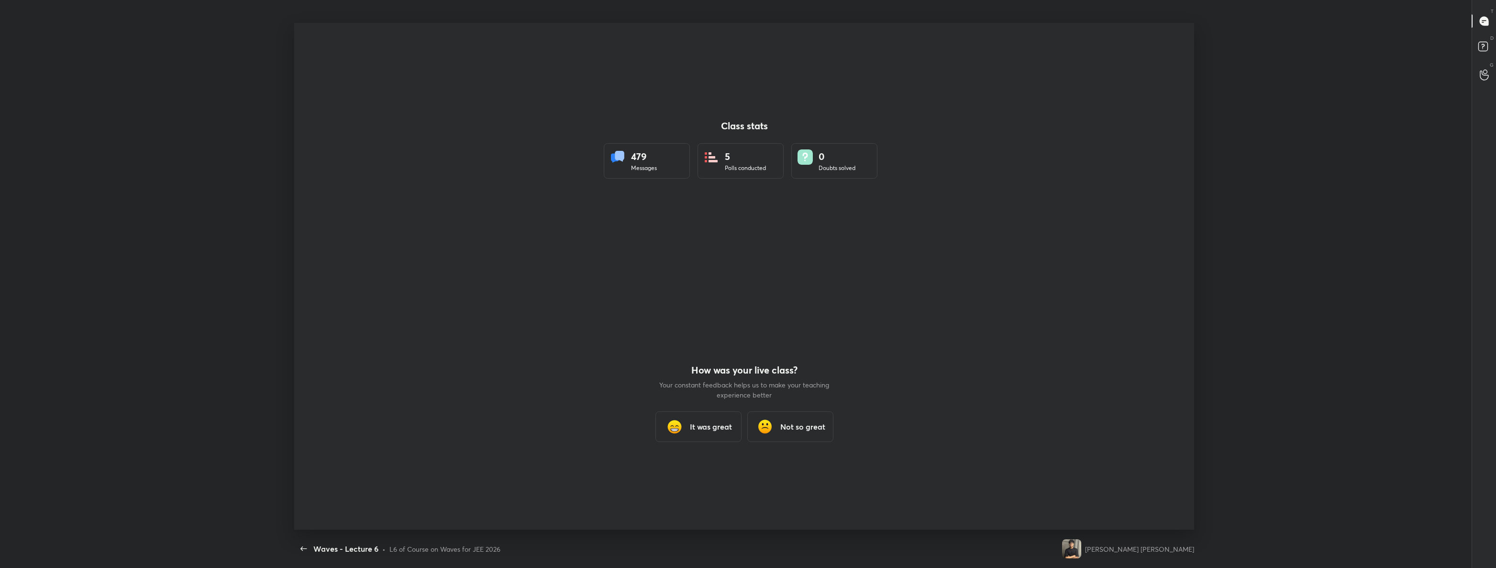
scroll to position [47346, 46368]
click at [1081, 549] on img at bounding box center [1071, 548] width 19 height 19
click at [1136, 549] on div "[PERSON_NAME] [PERSON_NAME]" at bounding box center [1128, 548] width 132 height 38
click at [303, 550] on icon "button" at bounding box center [303, 548] width 11 height 11
